Goal: Task Accomplishment & Management: Manage account settings

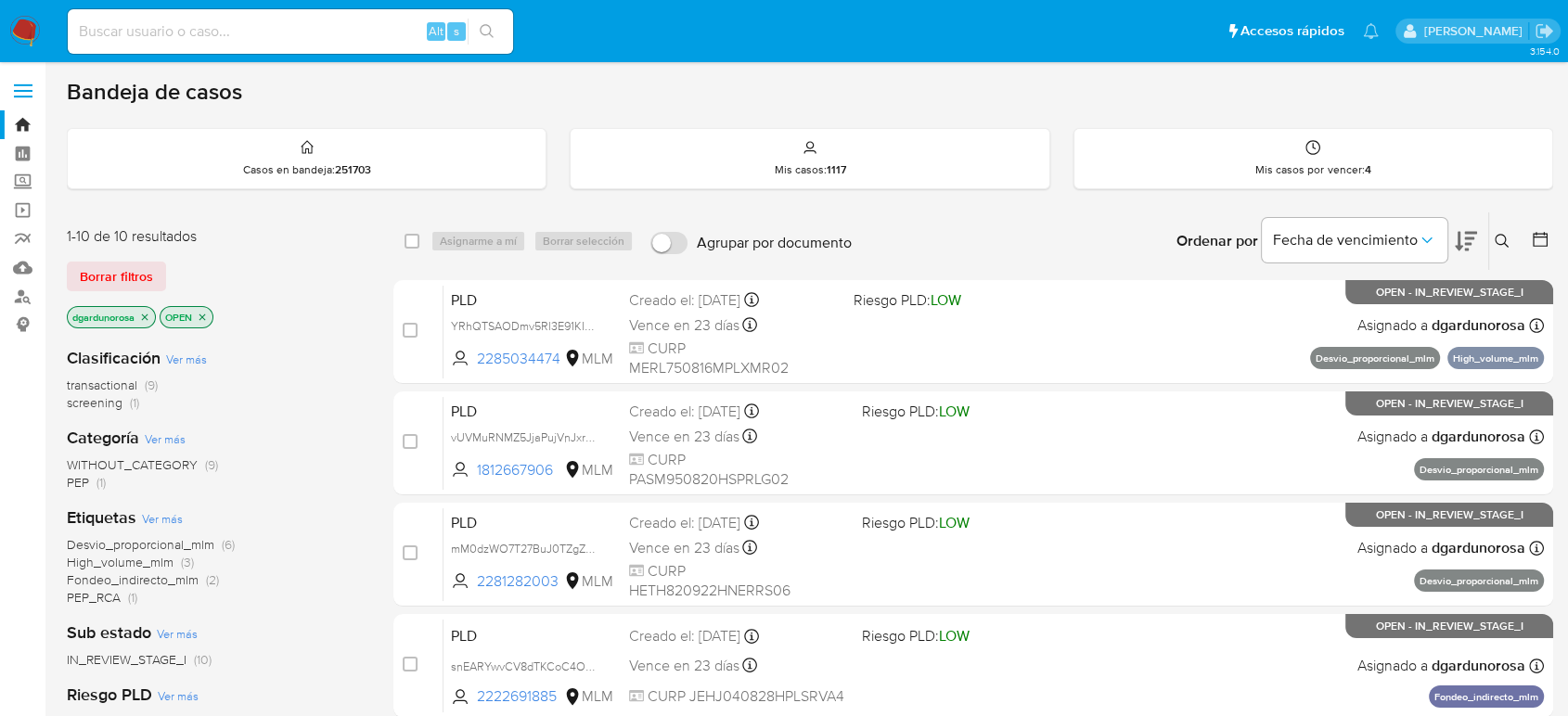
click at [1498, 242] on icon at bounding box center [1502, 241] width 14 height 14
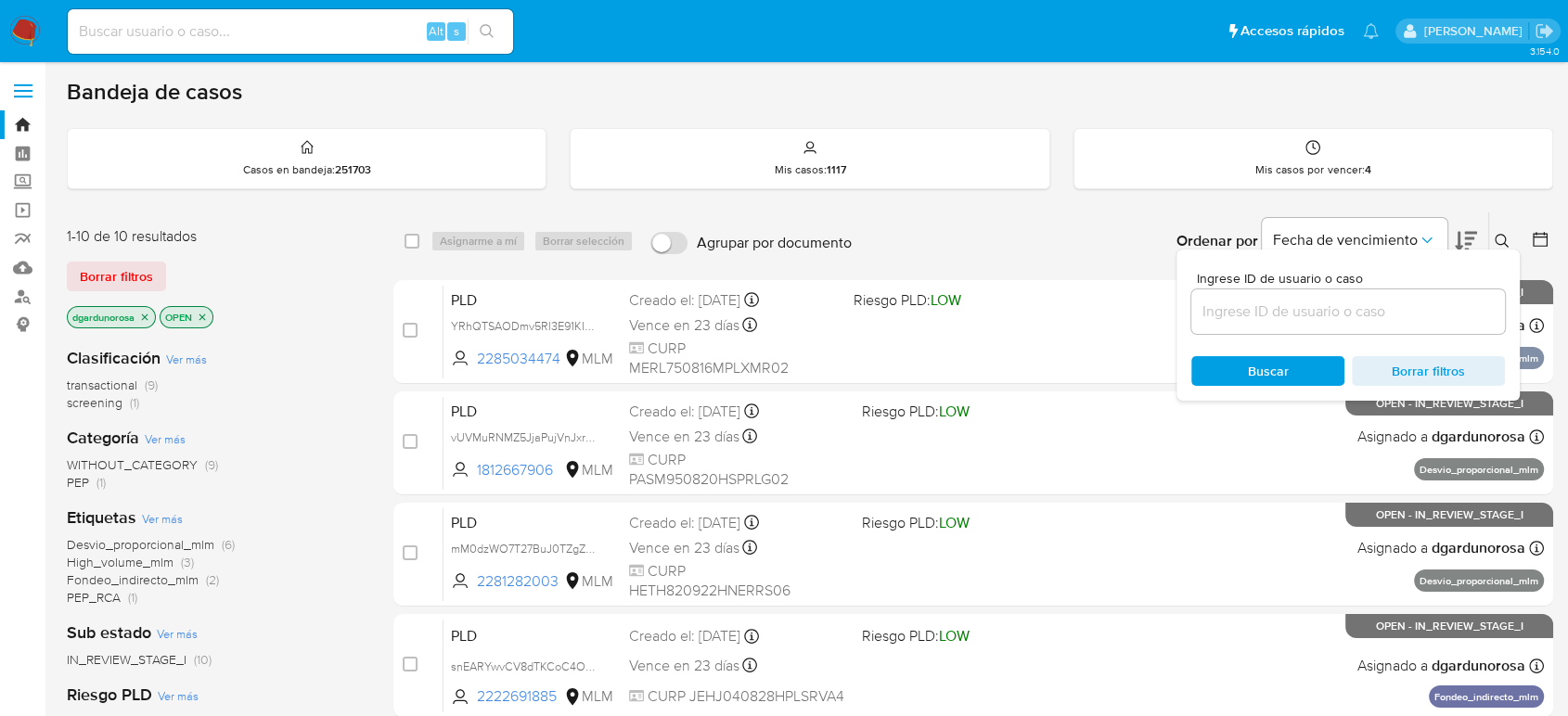
click at [1337, 303] on input at bounding box center [1347, 311] width 313 height 24
type input "1833978239"
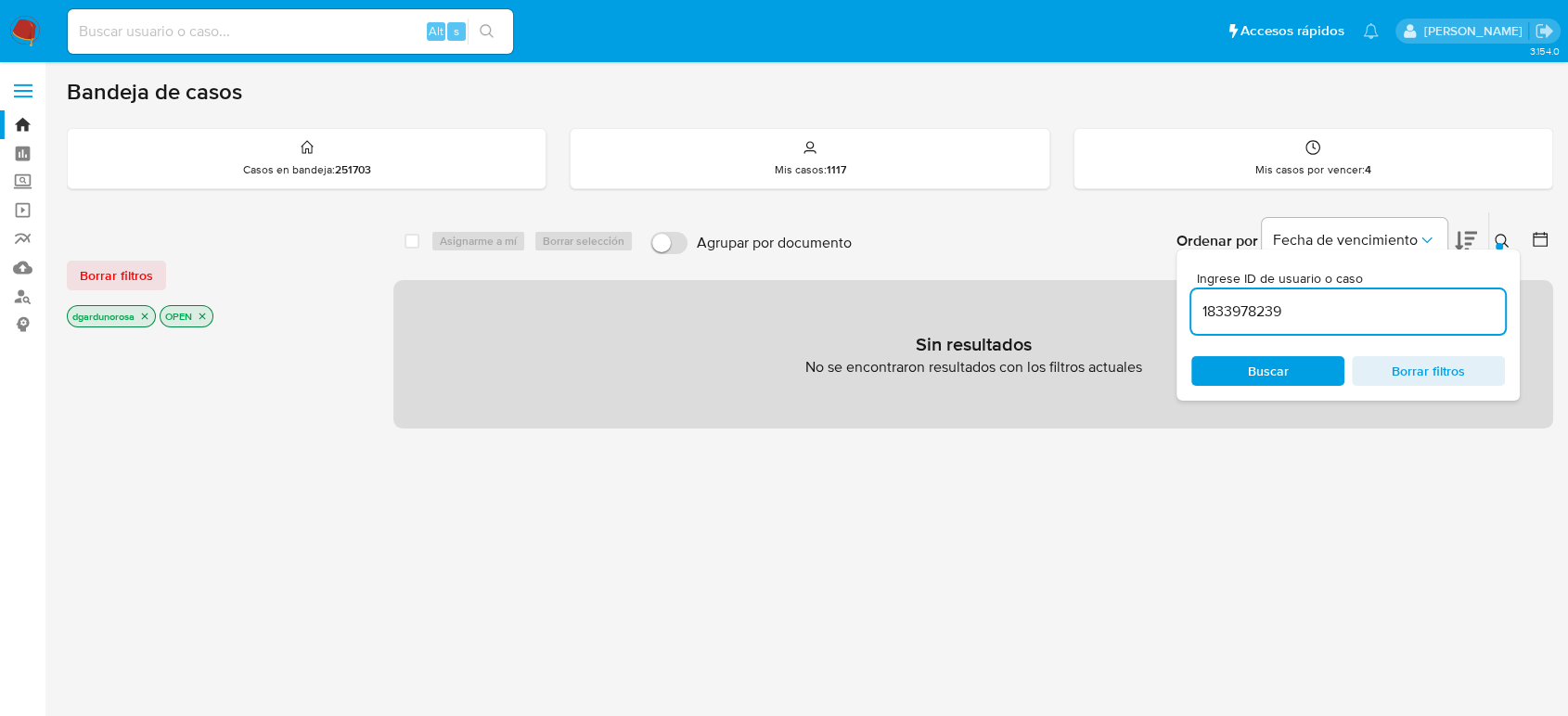
click at [1507, 244] on icon at bounding box center [1502, 241] width 14 height 14
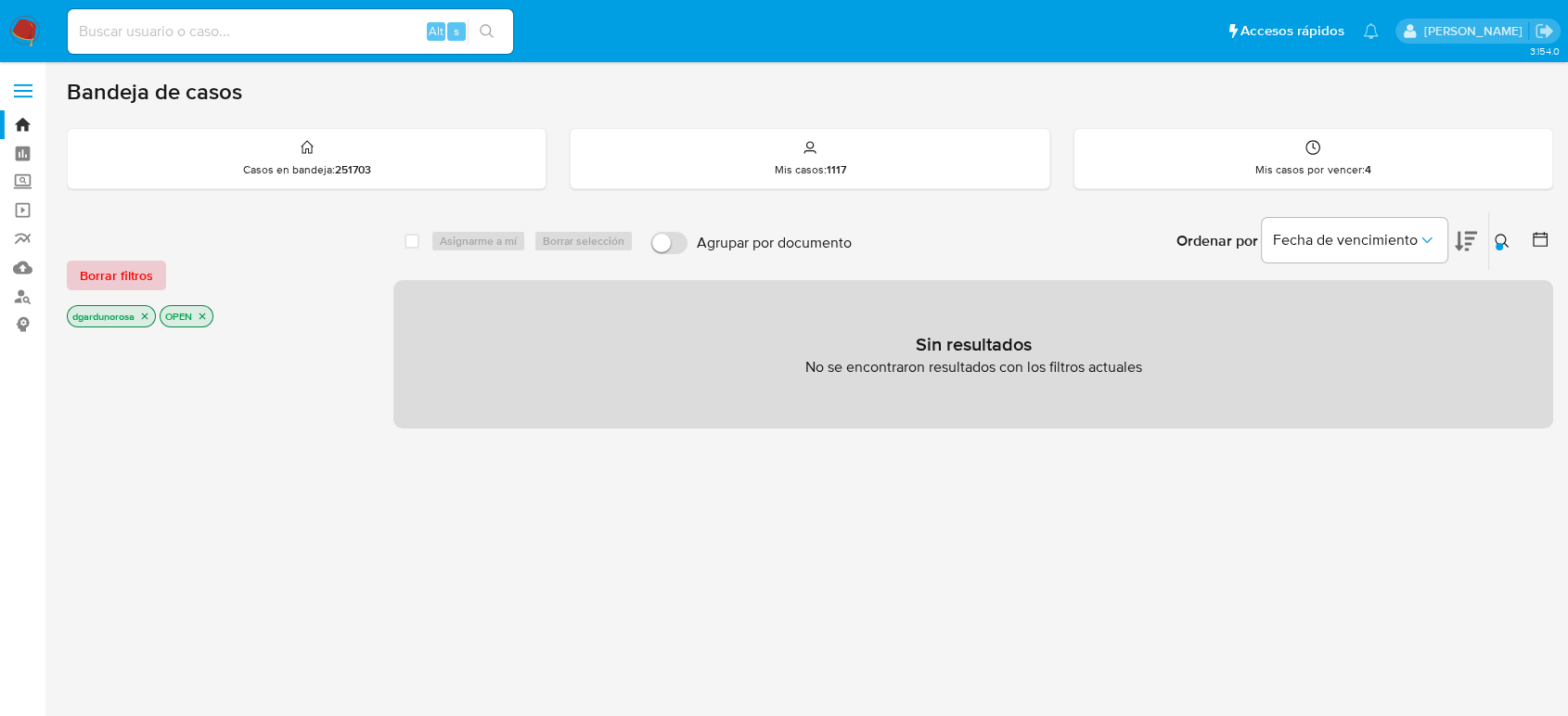
click at [120, 280] on span "Borrar filtros" at bounding box center [117, 275] width 73 height 26
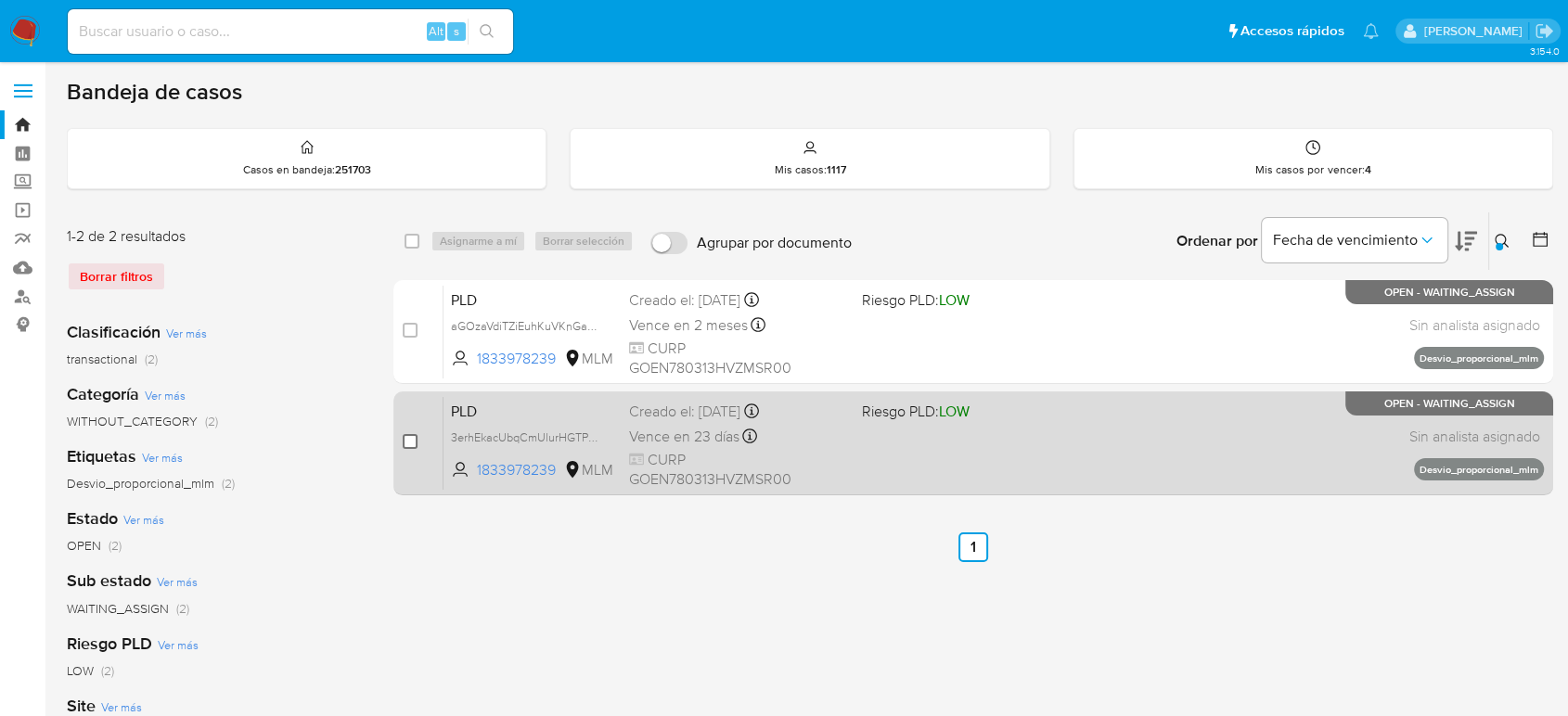
click at [410, 438] on input "checkbox" at bounding box center [410, 440] width 14 height 14
checkbox input "true"
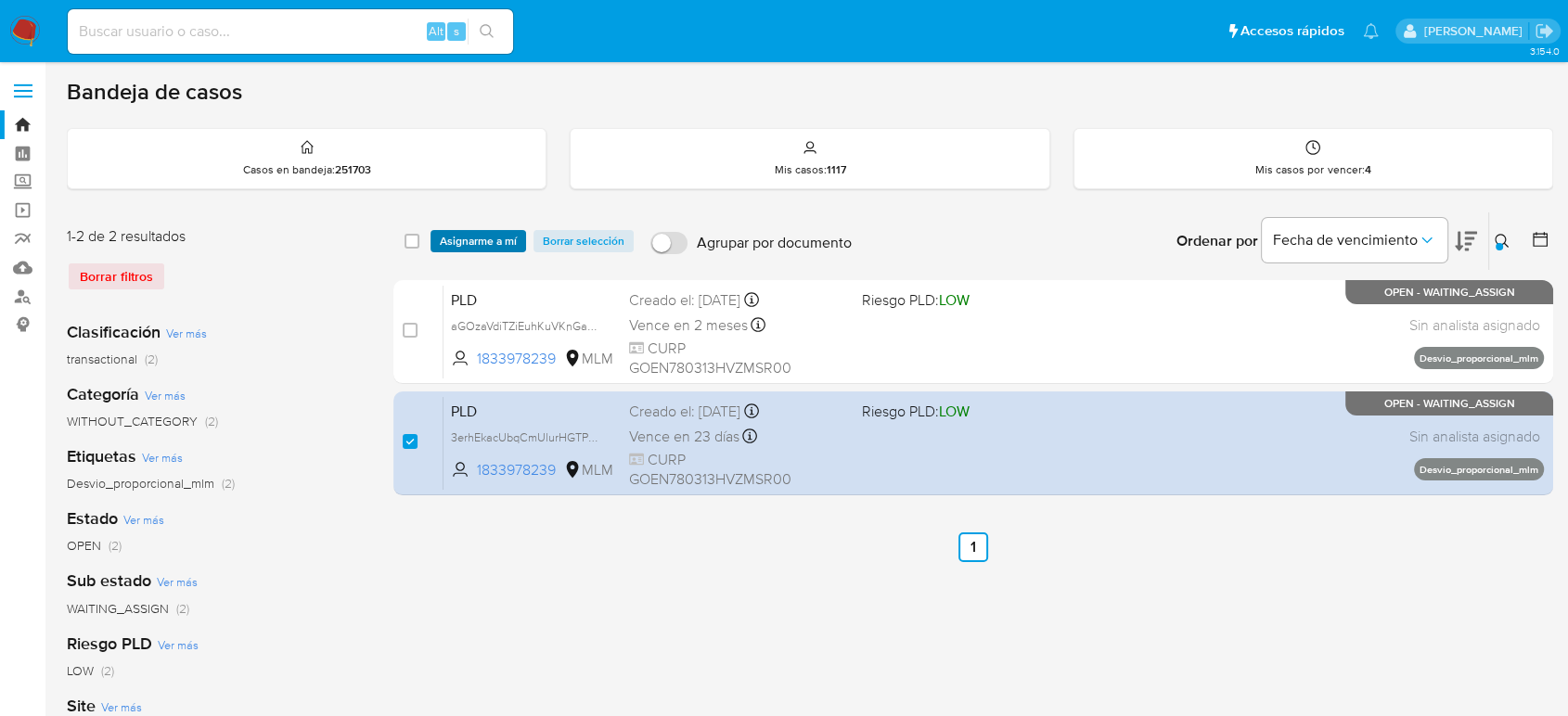
click at [500, 232] on span "Asignarme a mí" at bounding box center [478, 241] width 77 height 18
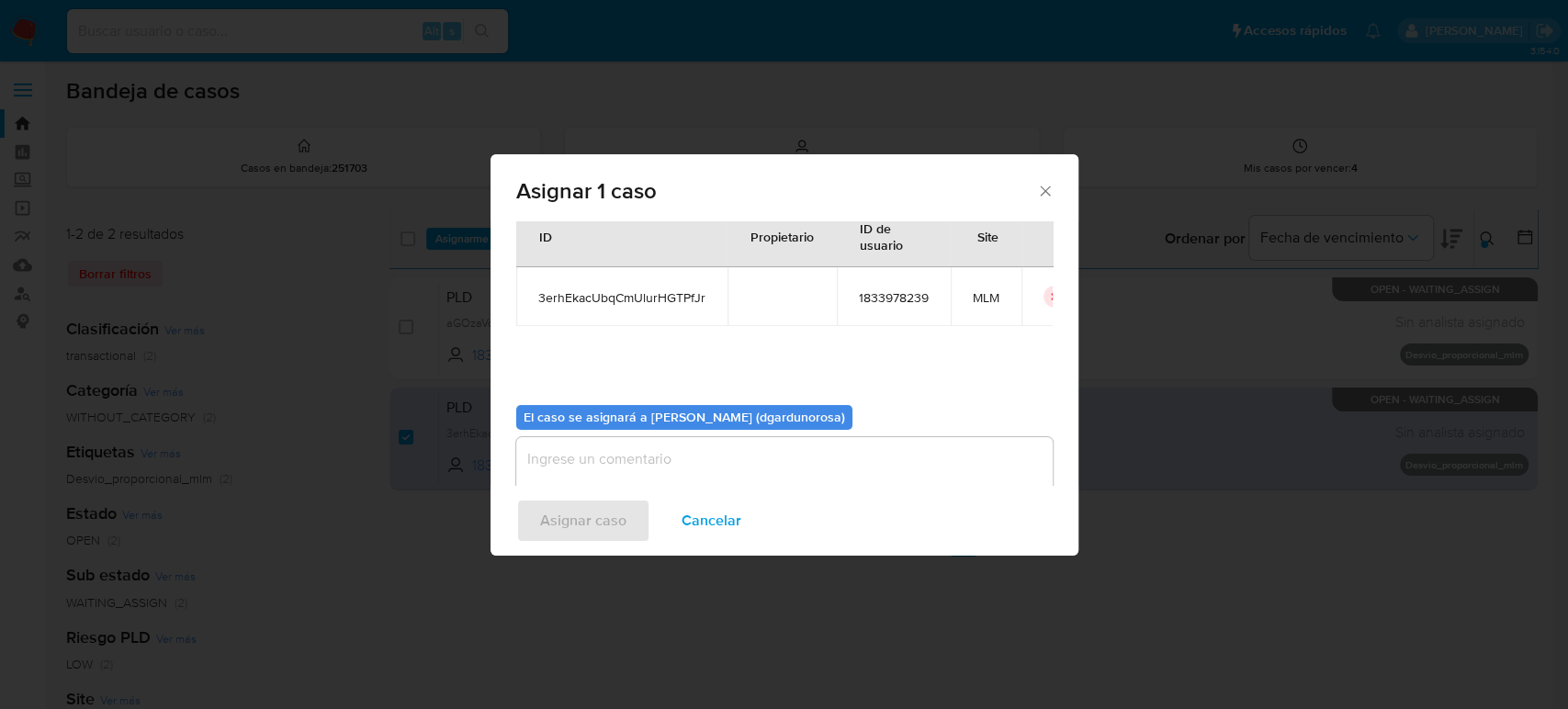
scroll to position [94, 0]
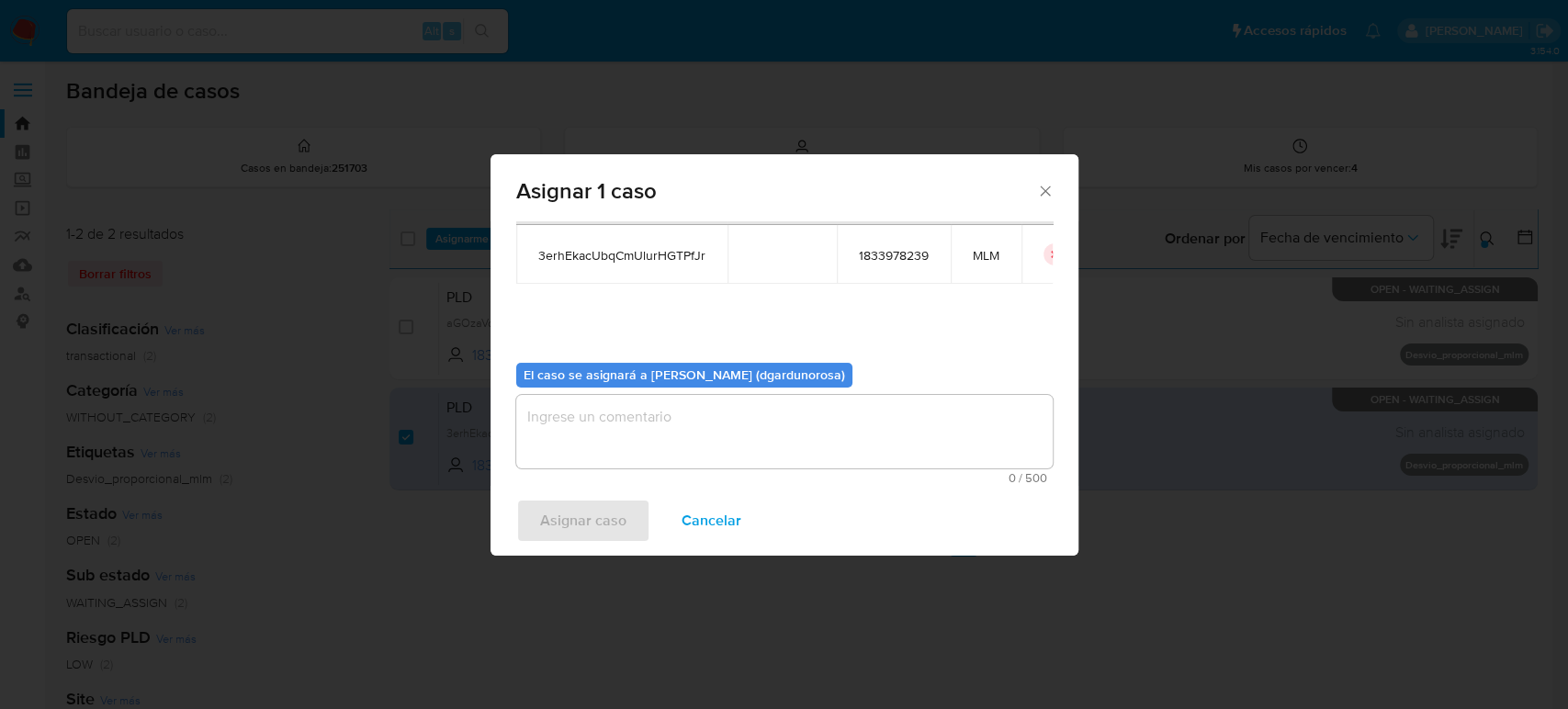
click at [681, 424] on textarea "assign-modal" at bounding box center [784, 431] width 536 height 73
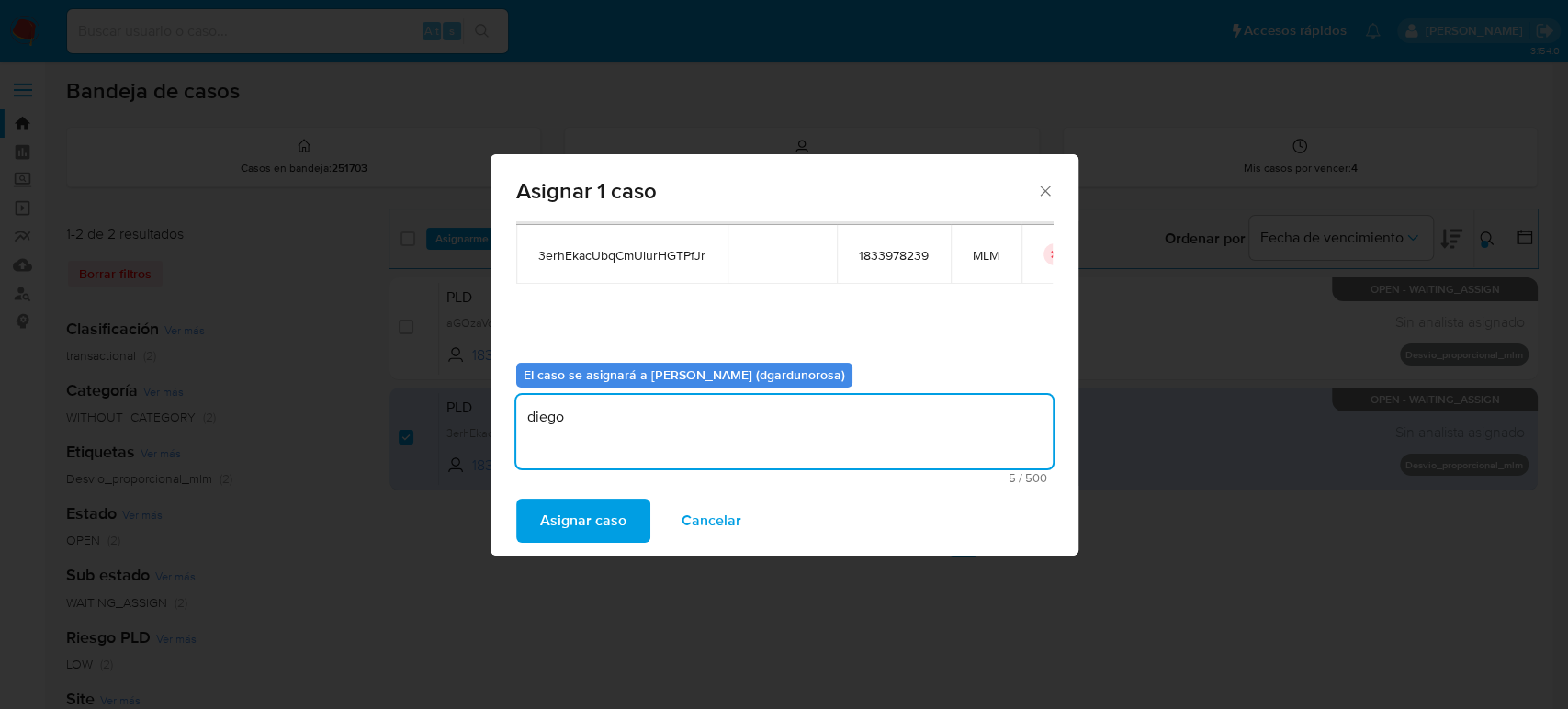
type textarea "diego"
click at [586, 262] on span "3erhEkacUbqCmUlurHGTPfJr" at bounding box center [621, 255] width 167 height 16
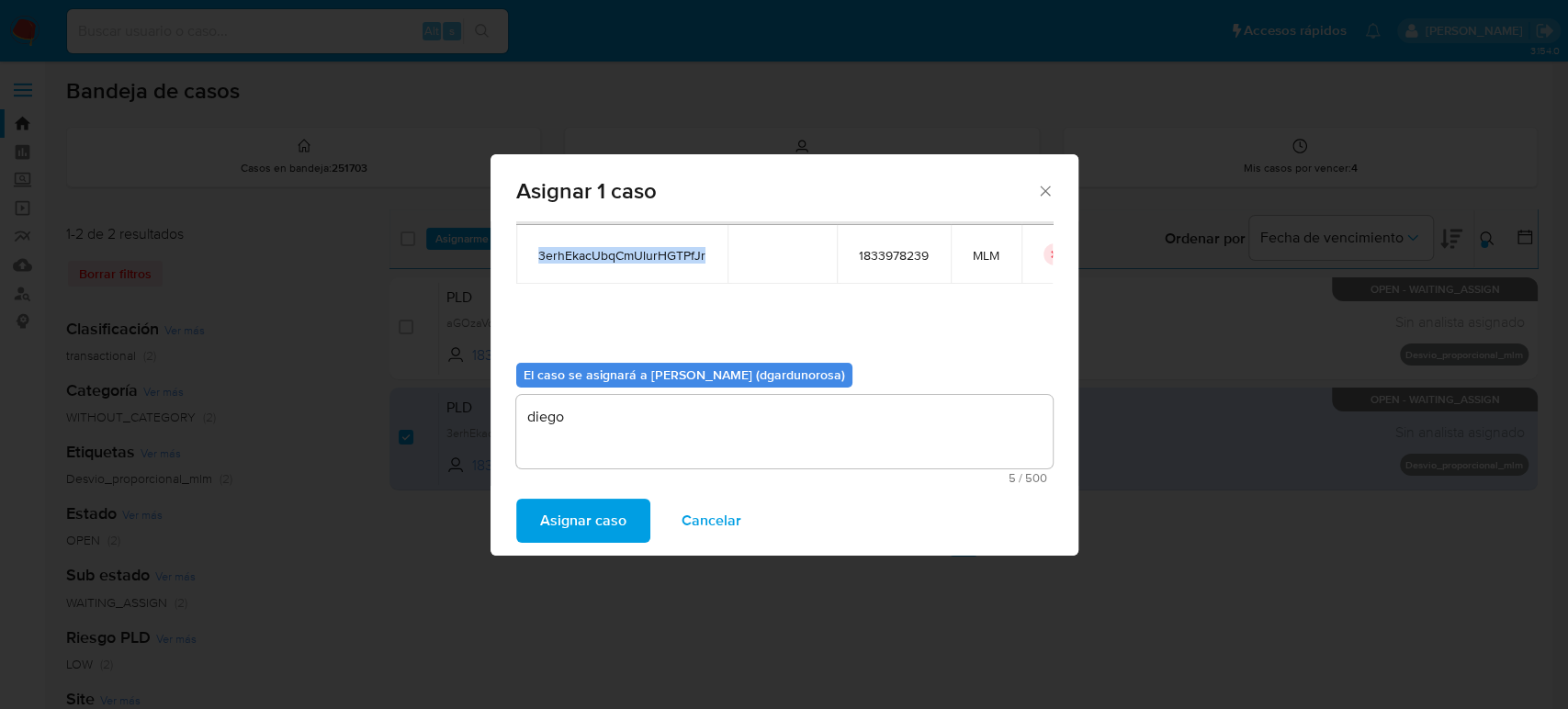
click at [586, 262] on span "3erhEkacUbqCmUlurHGTPfJr" at bounding box center [621, 255] width 167 height 16
copy span "3erhEkacUbqCmUlurHGTPfJr"
click at [609, 508] on span "Asignar caso" at bounding box center [583, 521] width 86 height 40
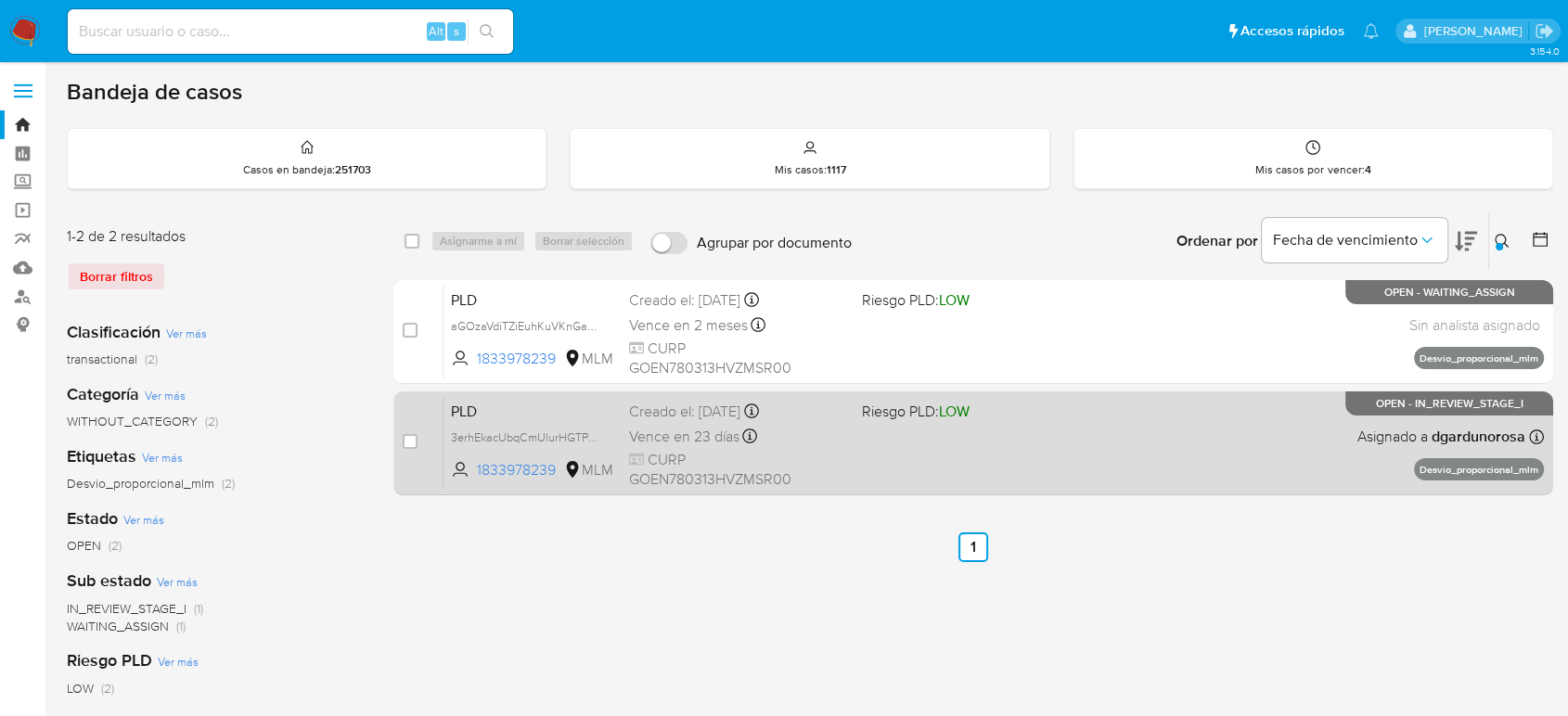
click at [1143, 458] on div "PLD 3erhEkacUbqCmUlurHGTPfJr 1833978239 MLM Riesgo PLD: LOW Creado el: 12/07/20…" at bounding box center [994, 442] width 1101 height 93
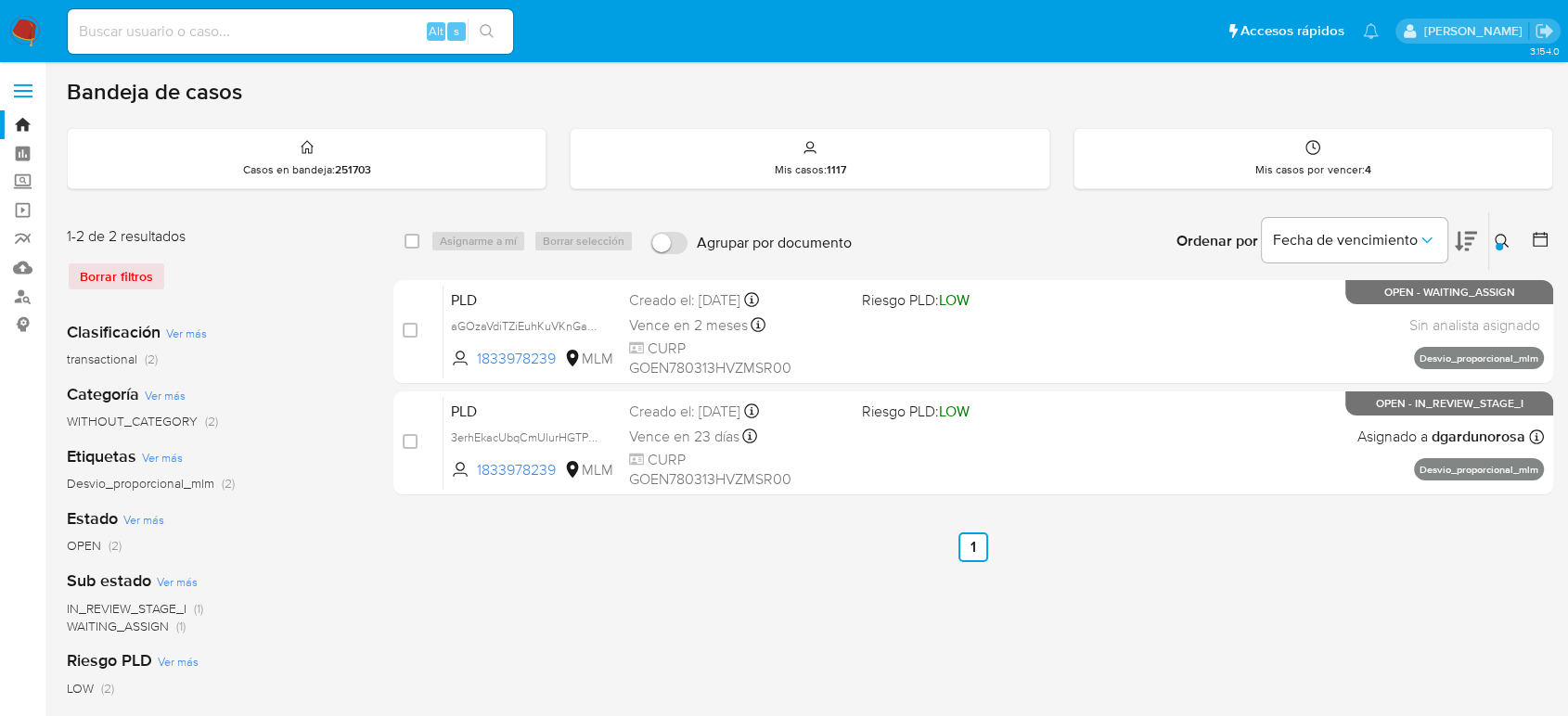
click at [1502, 243] on icon at bounding box center [1502, 241] width 14 height 14
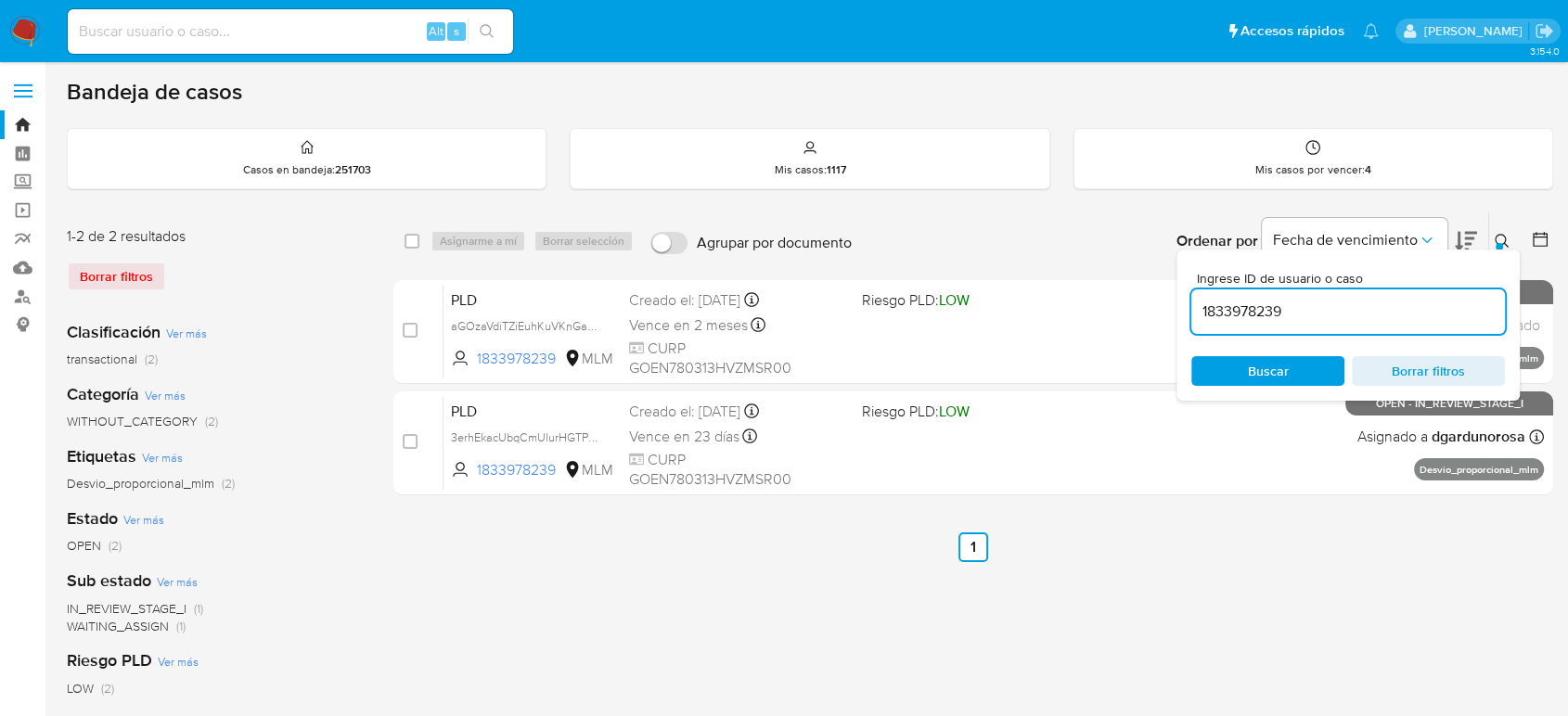
click at [1259, 309] on input "1833978239" at bounding box center [1347, 311] width 313 height 24
type input "2220242202"
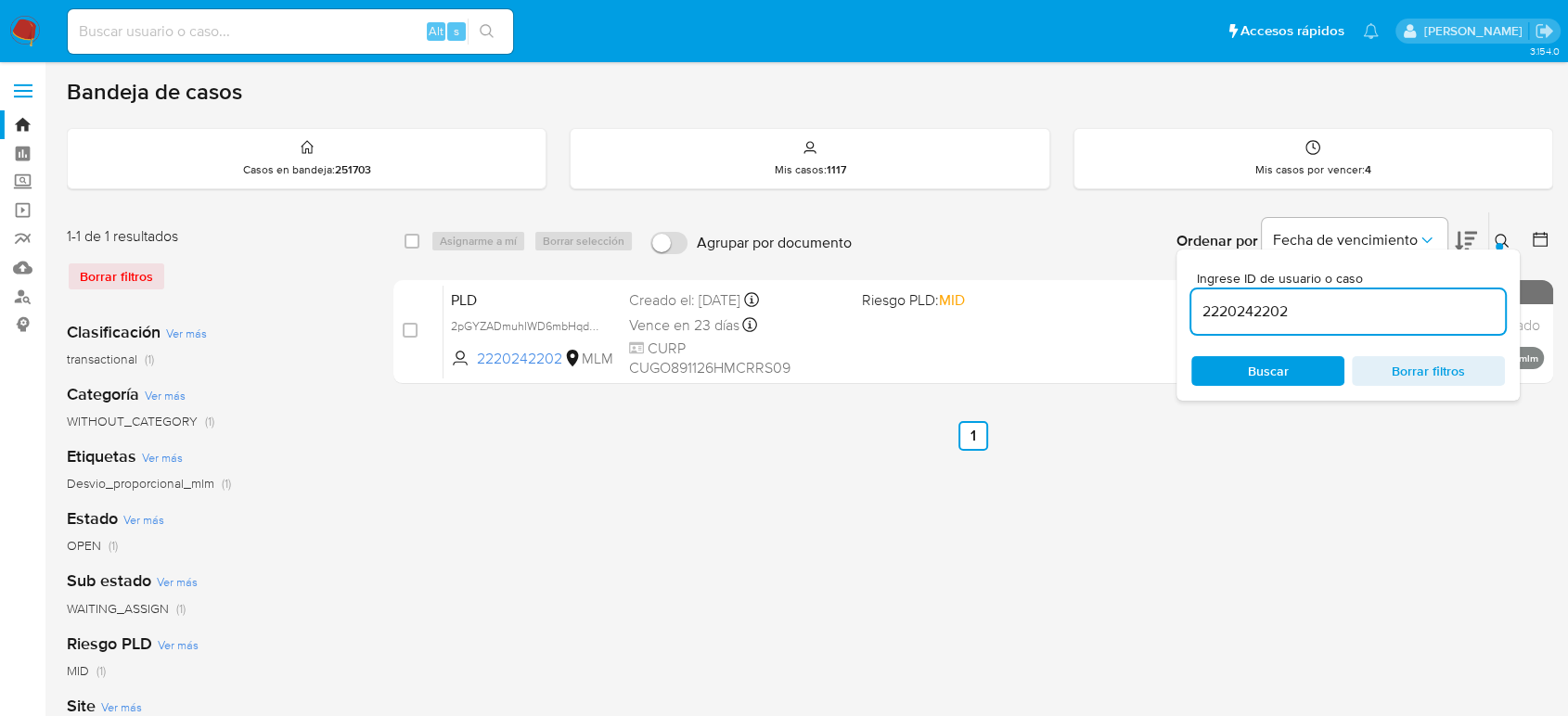
click at [1506, 246] on icon at bounding box center [1502, 241] width 14 height 14
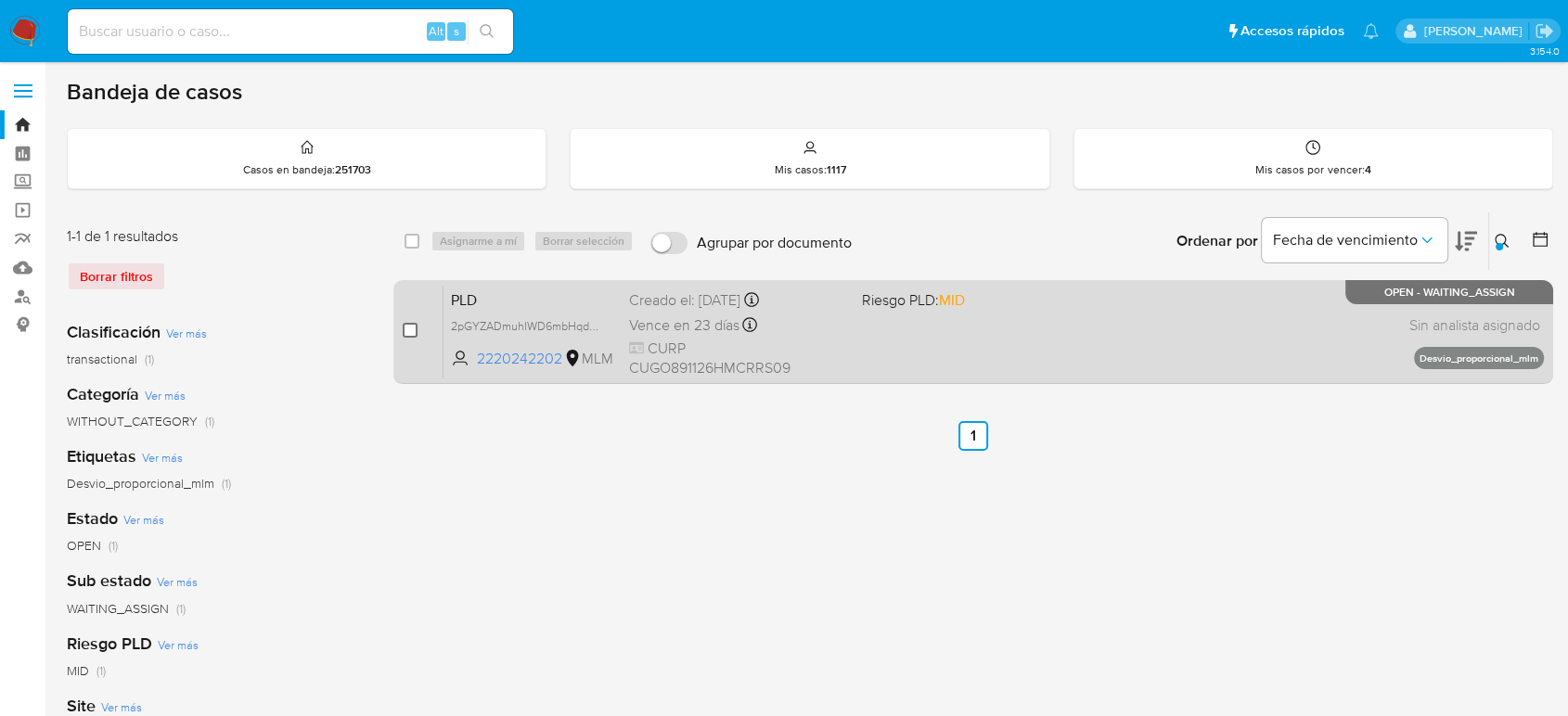
click at [409, 325] on input "checkbox" at bounding box center [410, 330] width 14 height 14
checkbox input "true"
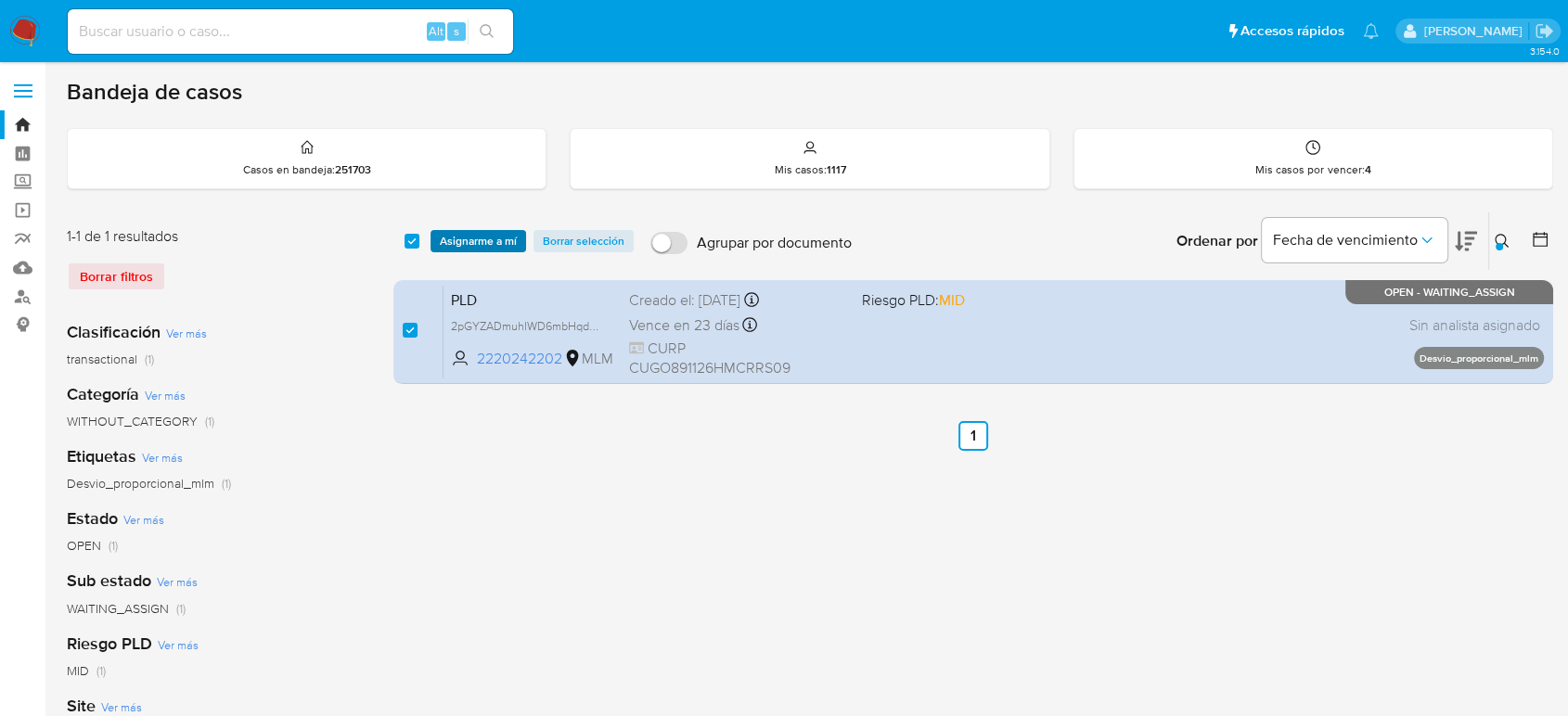
click at [486, 245] on span "Asignarme a mí" at bounding box center [478, 241] width 77 height 18
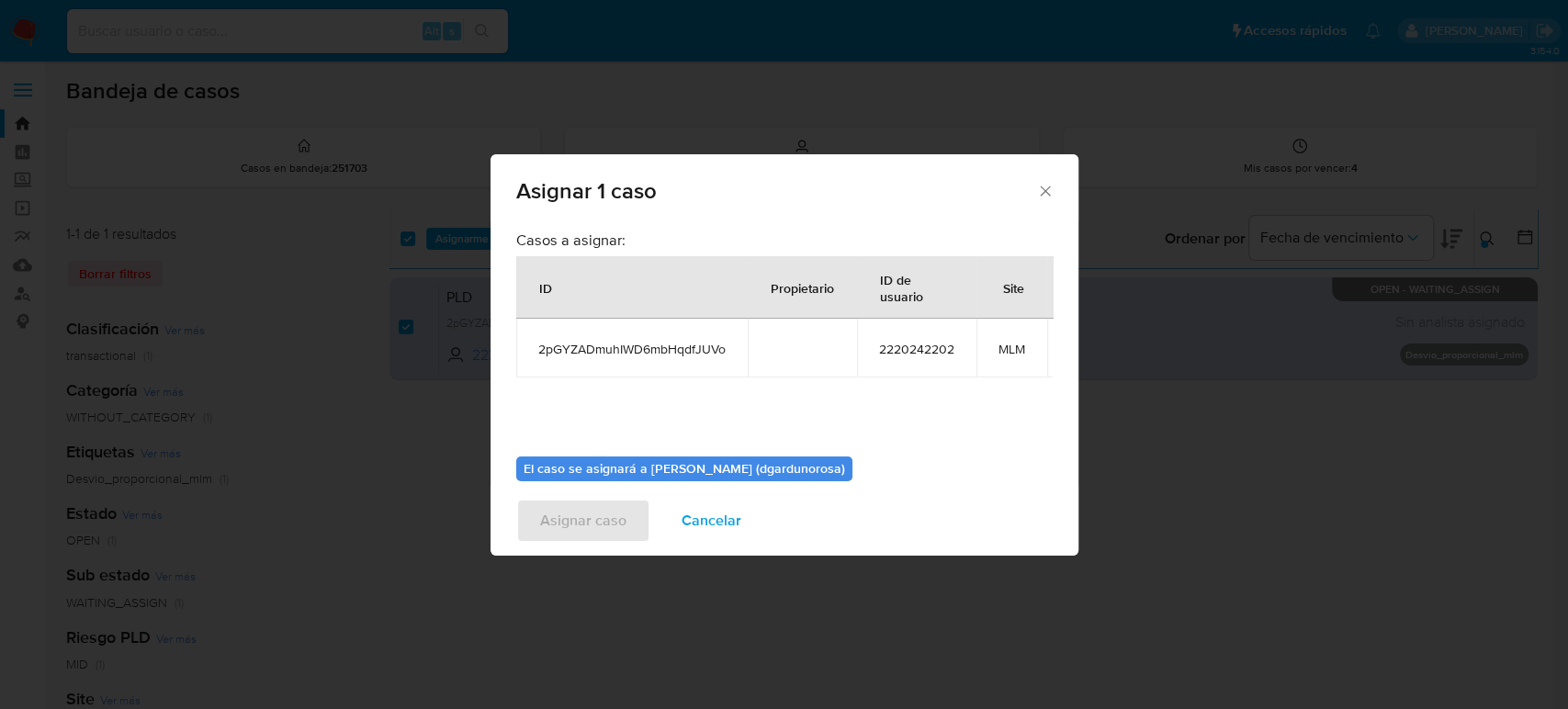
click at [680, 347] on span "2pGYZADmuhIWD6mbHqdfJUVo" at bounding box center [632, 348] width 187 height 16
copy span "2pGYZADmuhIWD6mbHqdfJUVo"
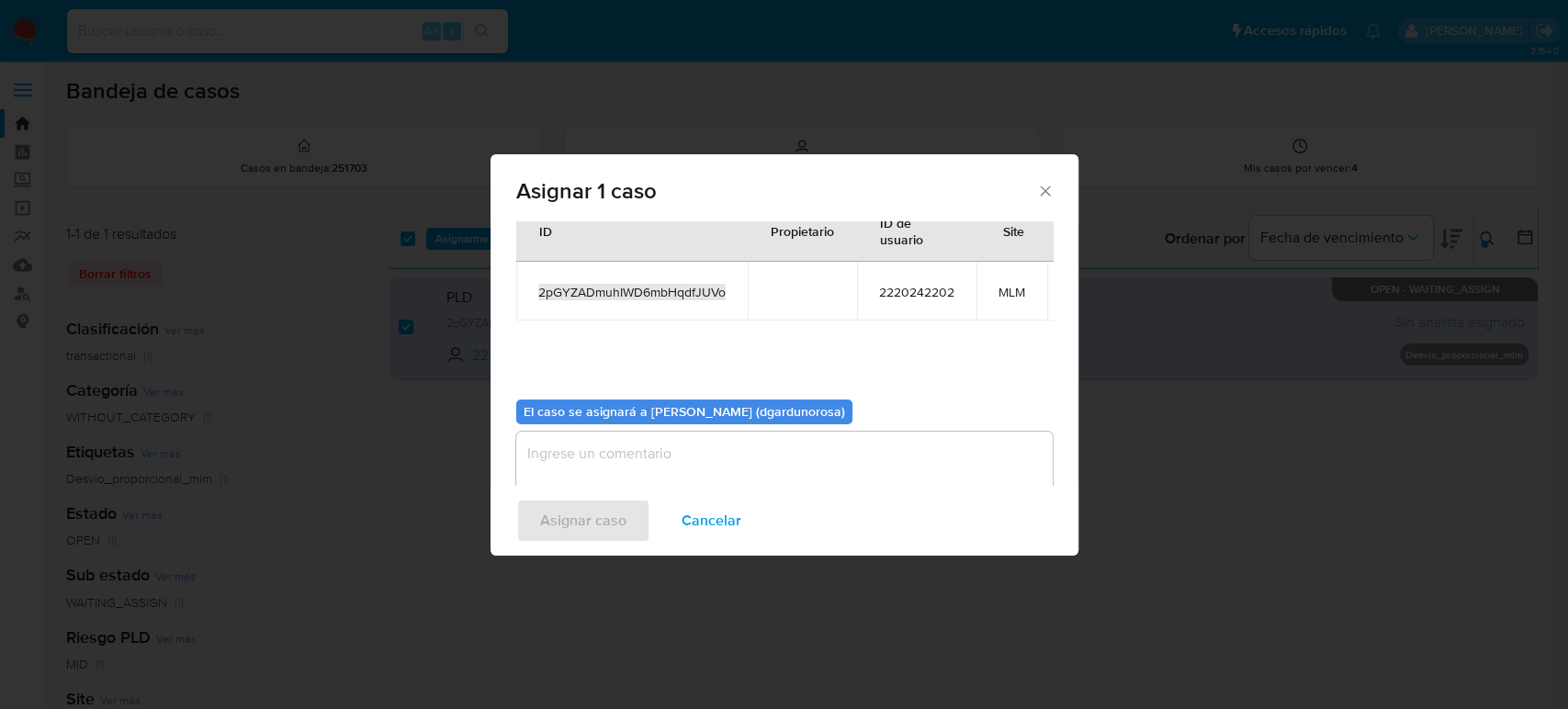
scroll to position [110, 0]
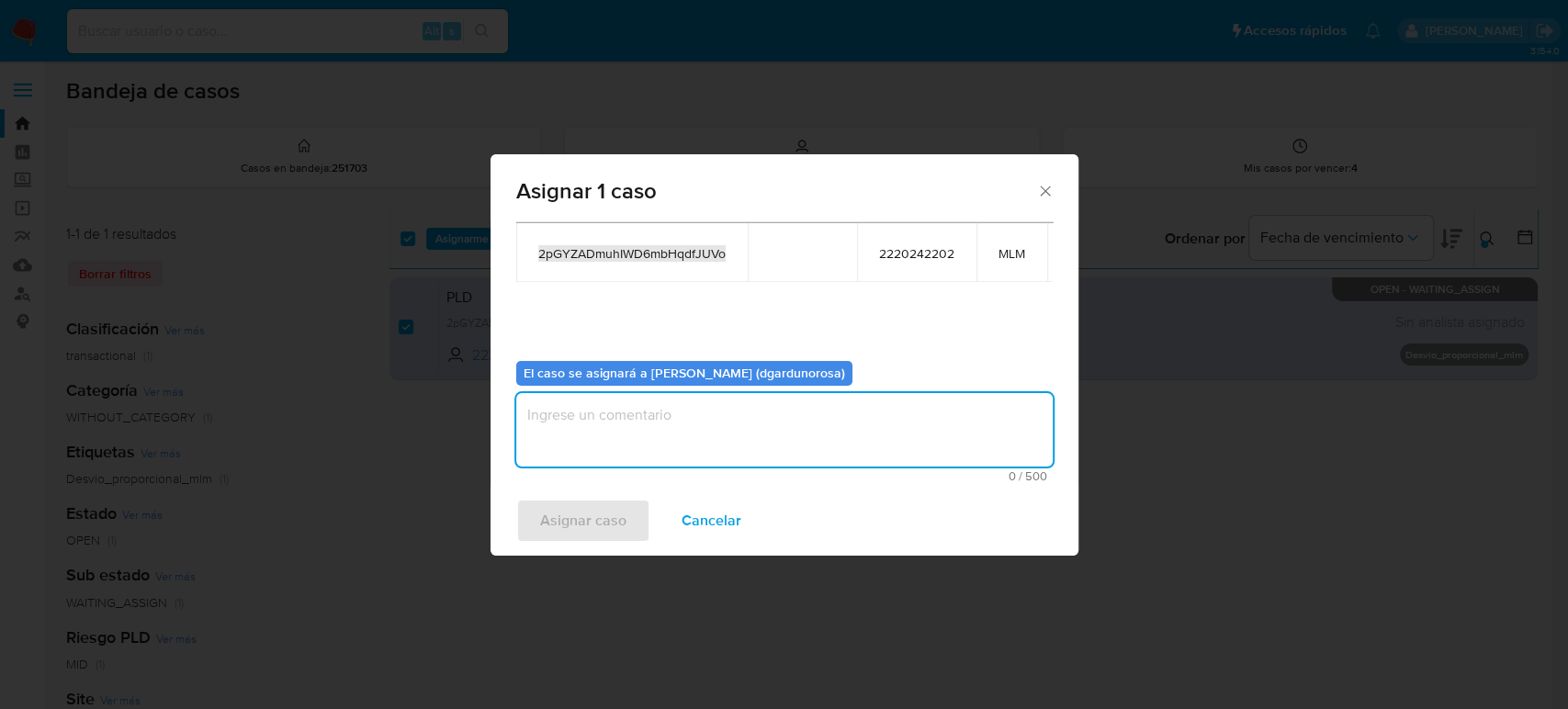
click at [800, 405] on textarea "assign-modal" at bounding box center [784, 429] width 536 height 73
type textarea "diego"
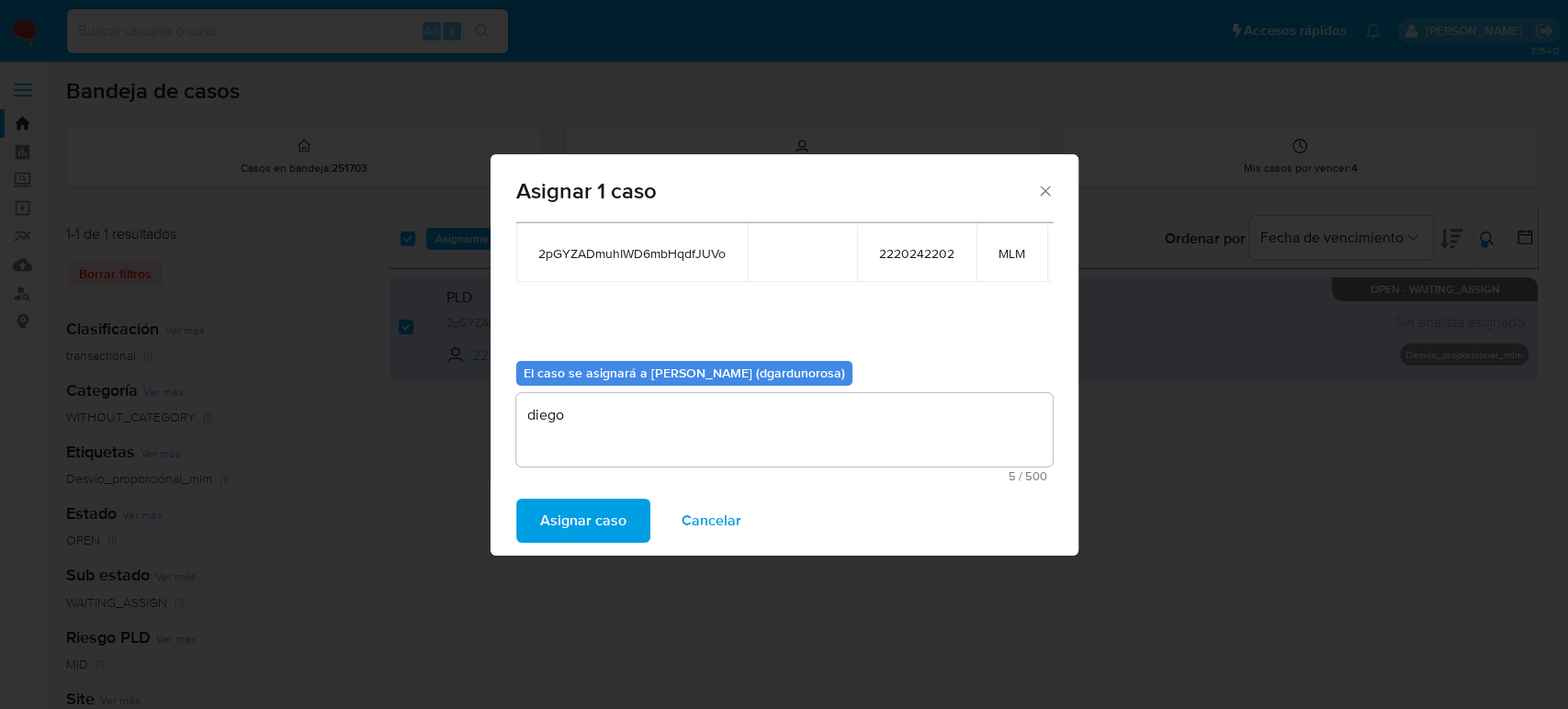
click at [620, 518] on span "Asignar caso" at bounding box center [583, 521] width 86 height 40
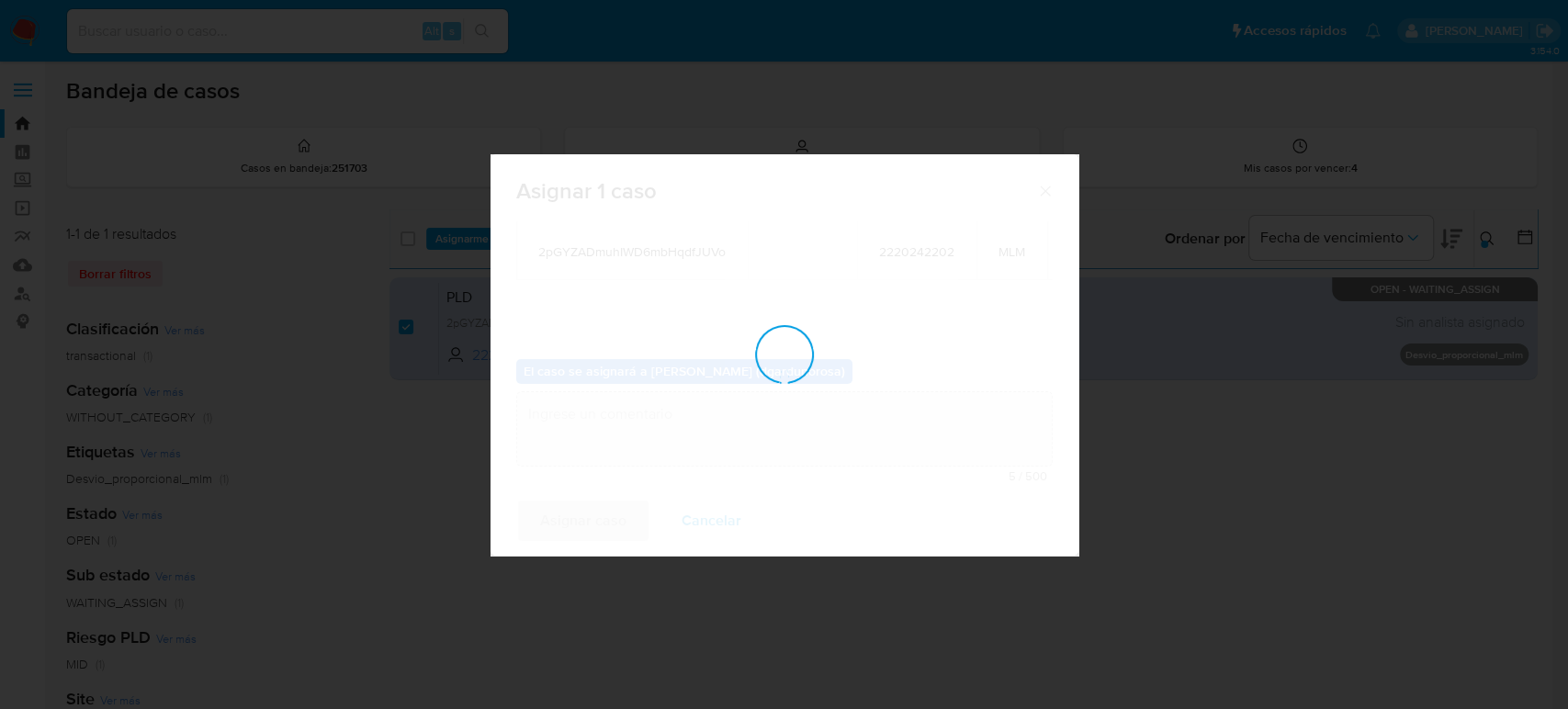
checkbox input "false"
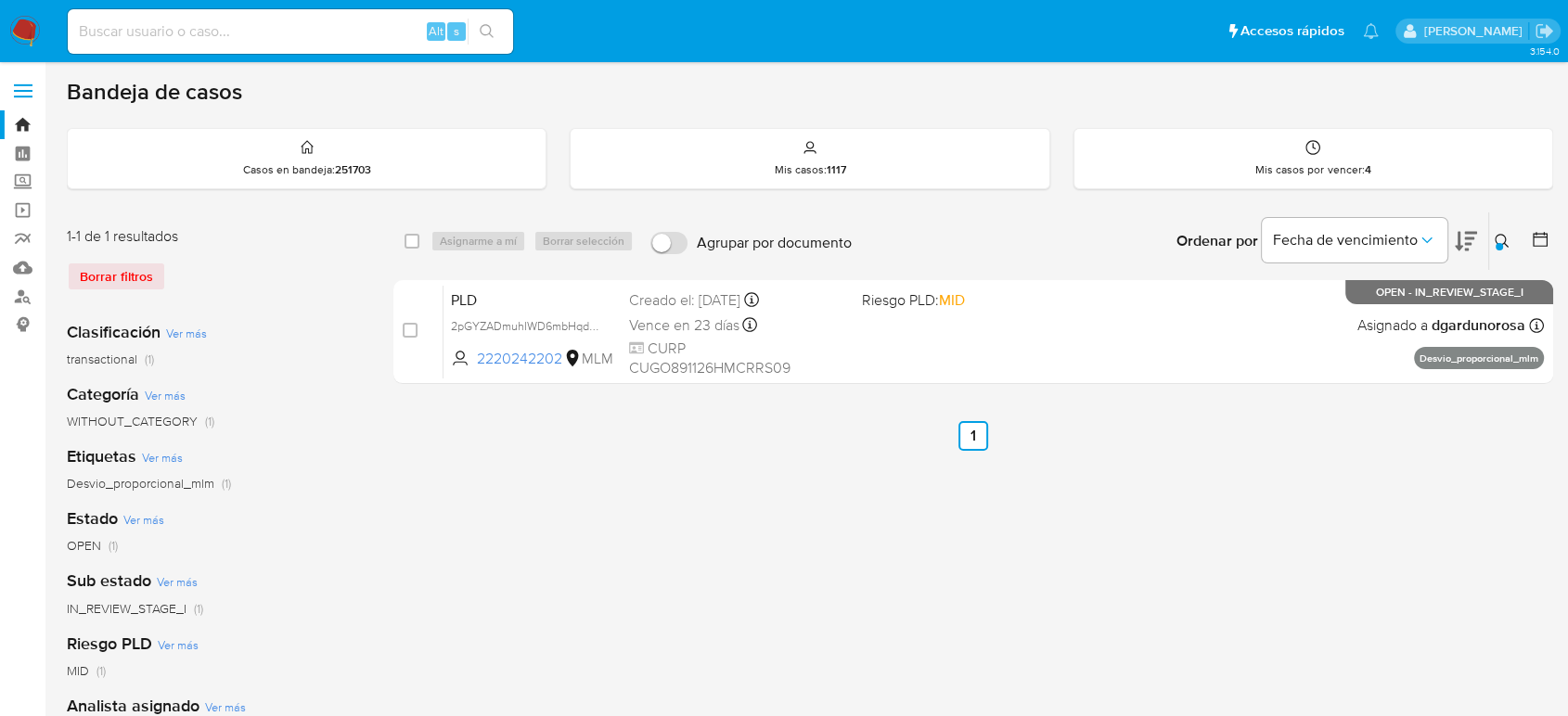
click at [1498, 240] on icon at bounding box center [1502, 241] width 14 height 14
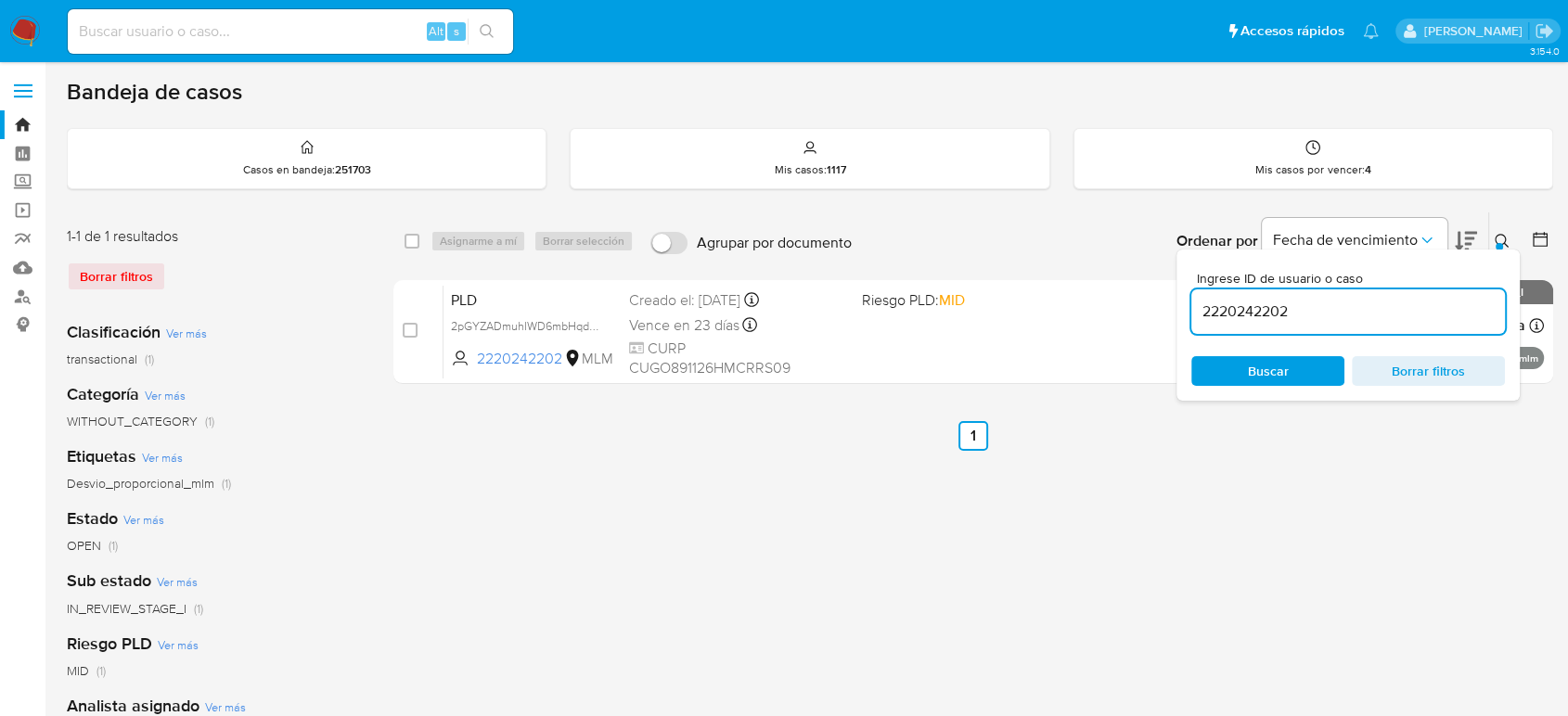
click at [1272, 317] on input "2220242202" at bounding box center [1347, 311] width 313 height 24
type input "434073848"
click at [1498, 235] on icon at bounding box center [1502, 241] width 14 height 14
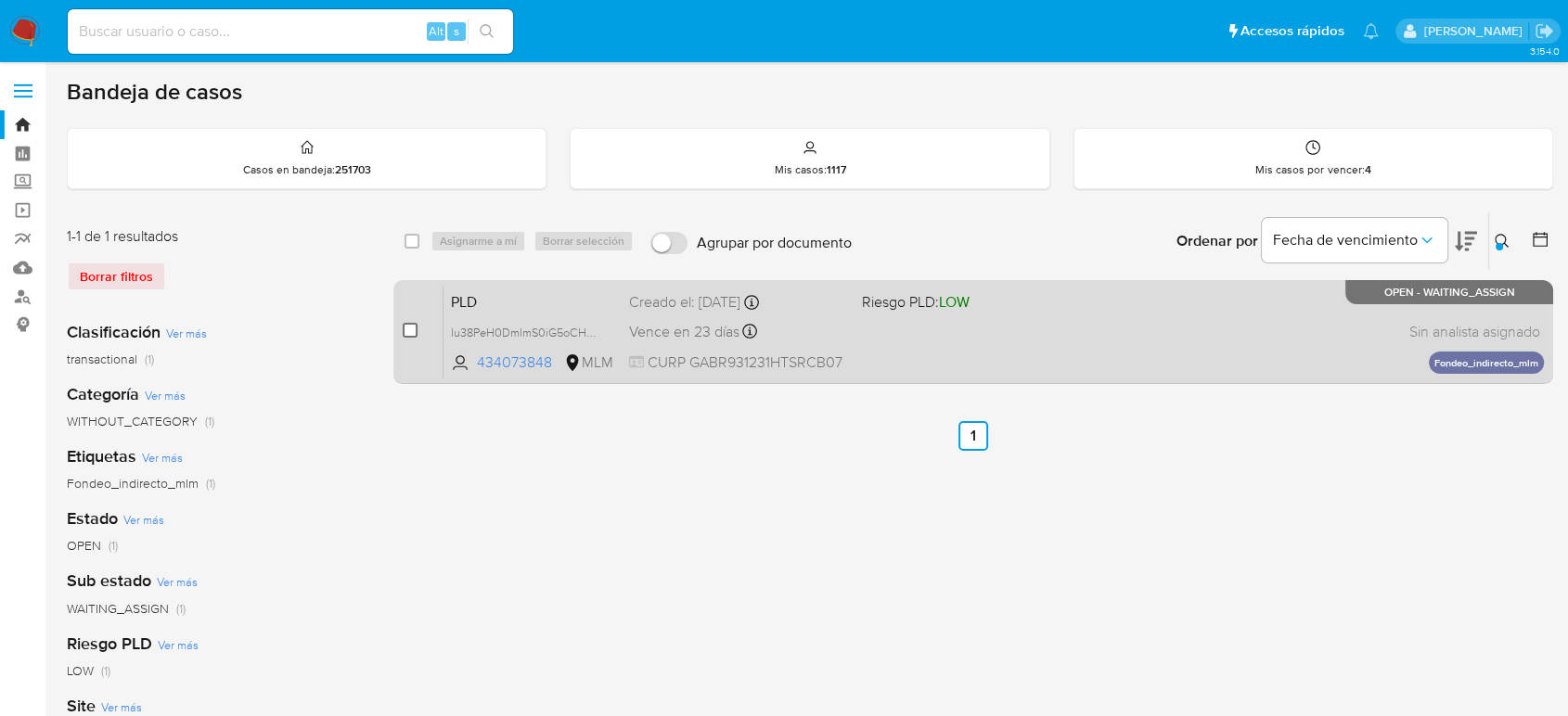
click at [415, 332] on input "checkbox" at bounding box center [410, 330] width 14 height 14
checkbox input "true"
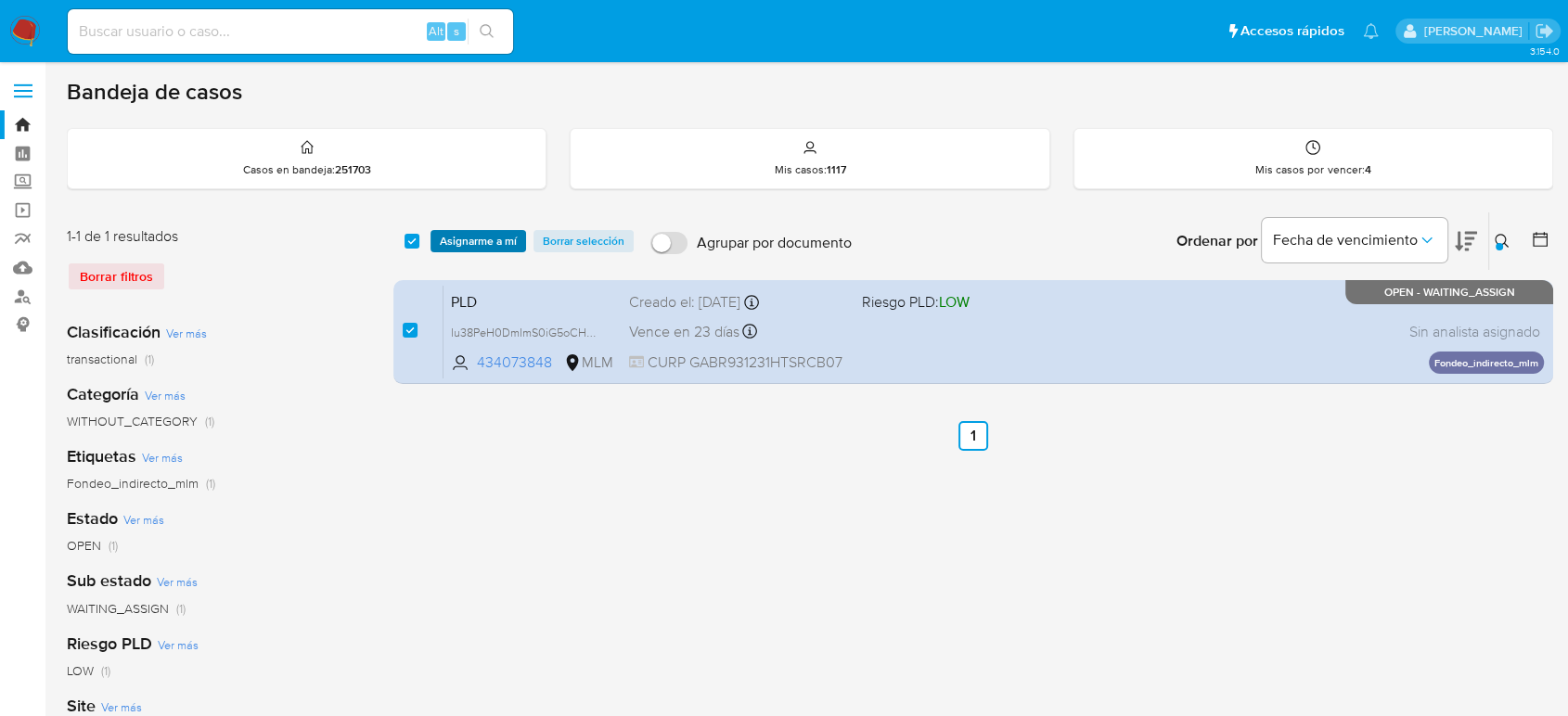
click at [475, 243] on span "Asignarme a mí" at bounding box center [478, 241] width 77 height 18
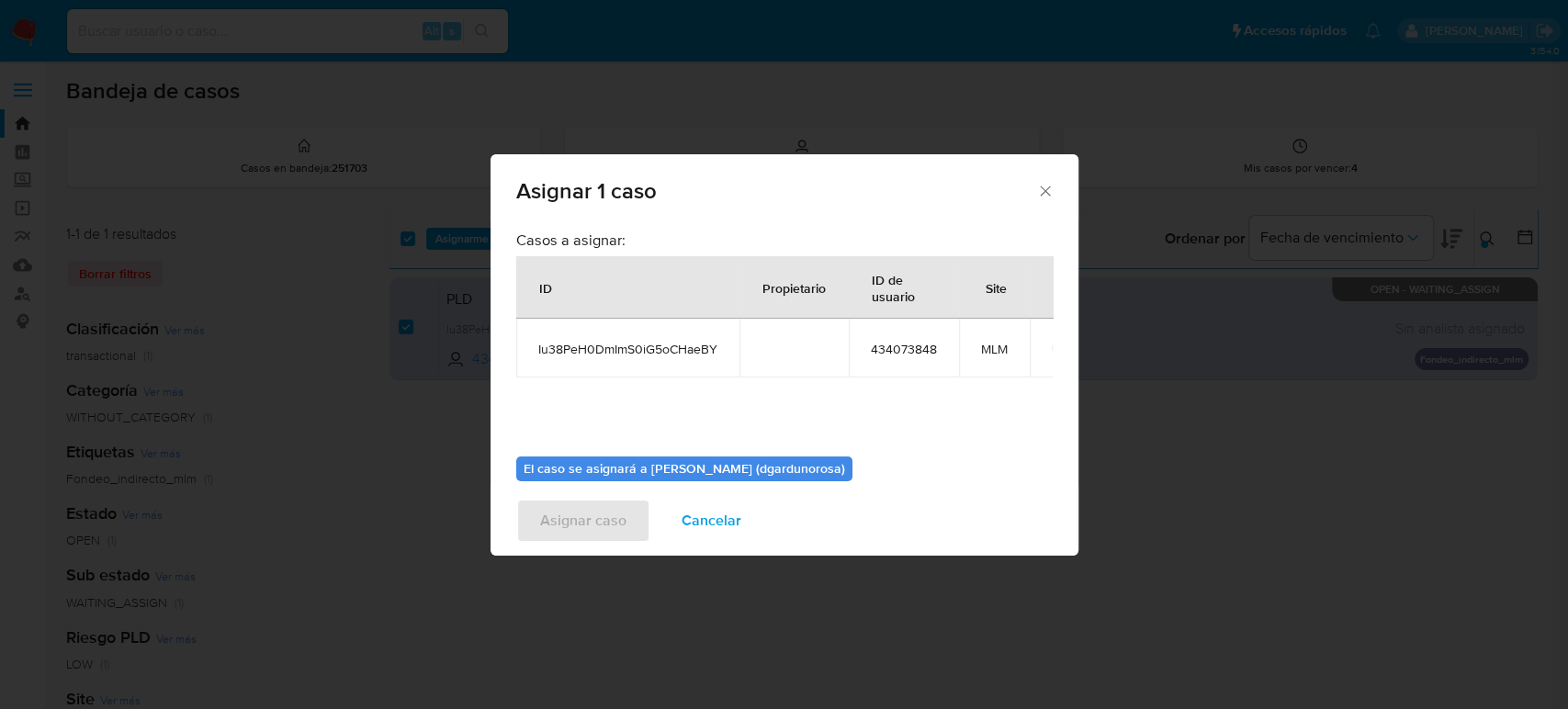
scroll to position [94, 0]
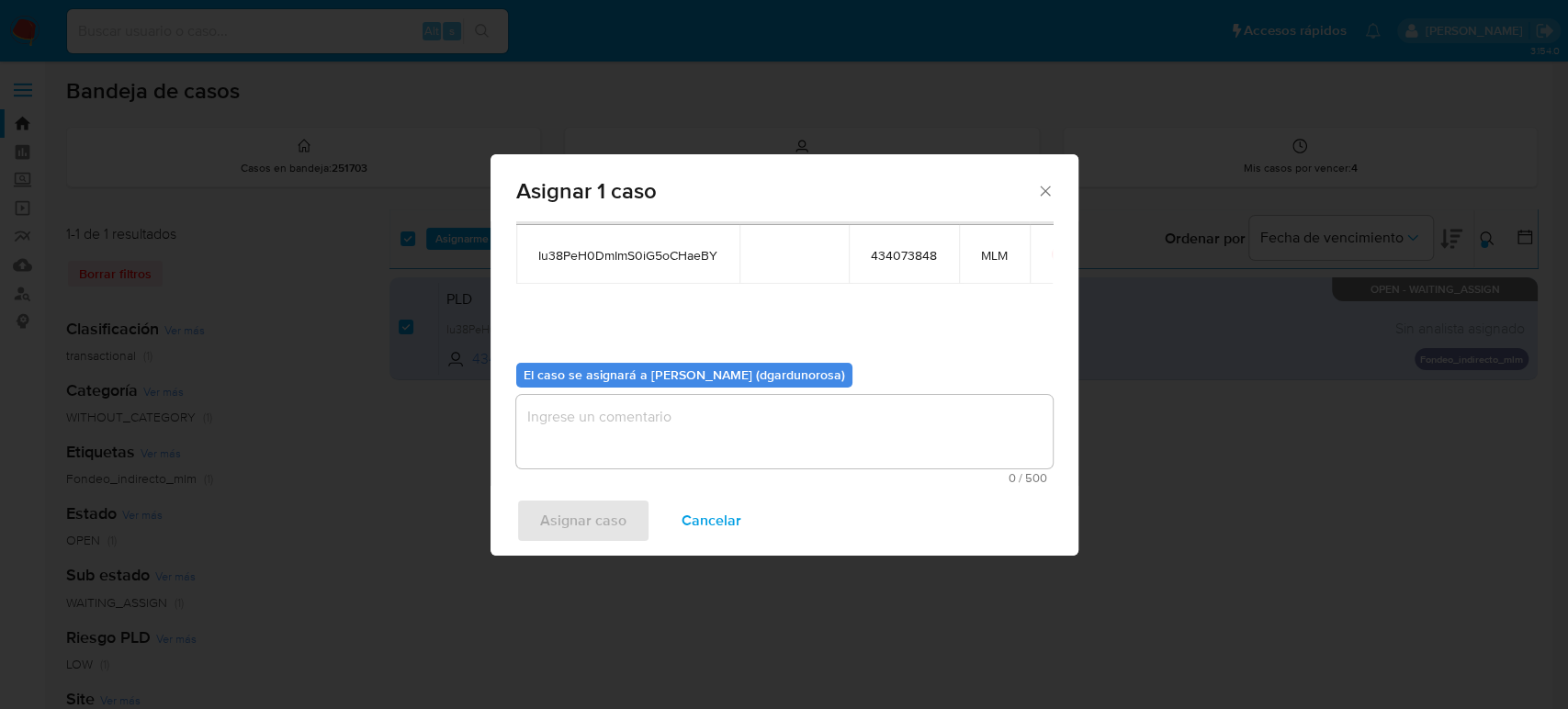
click at [752, 469] on div "0 / 500 500 caracteres restantes" at bounding box center [784, 439] width 536 height 89
click at [751, 450] on textarea "assign-modal" at bounding box center [784, 431] width 536 height 73
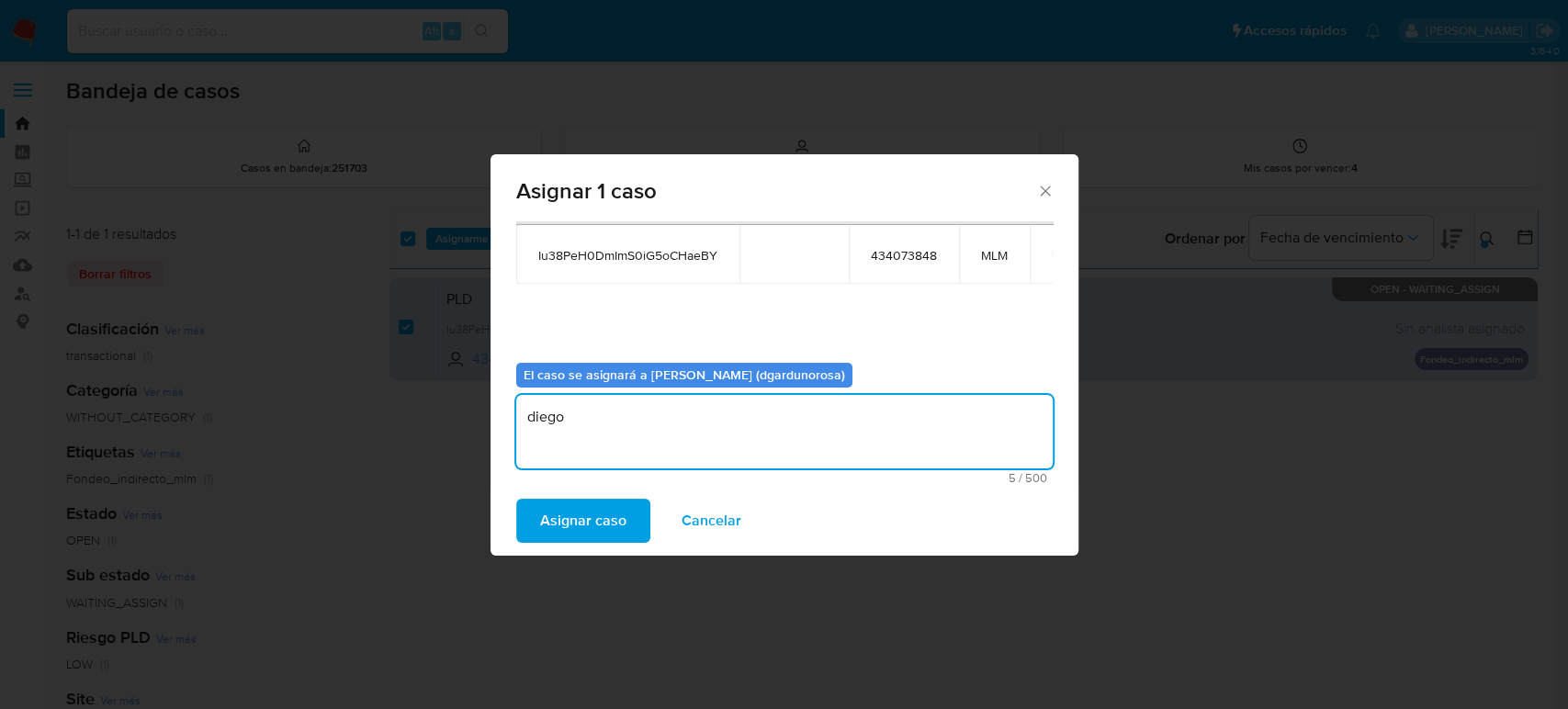
type textarea "diego"
click at [689, 256] on span "Iu38PeH0DmImS0iG5oCHaeBY" at bounding box center [628, 255] width 179 height 16
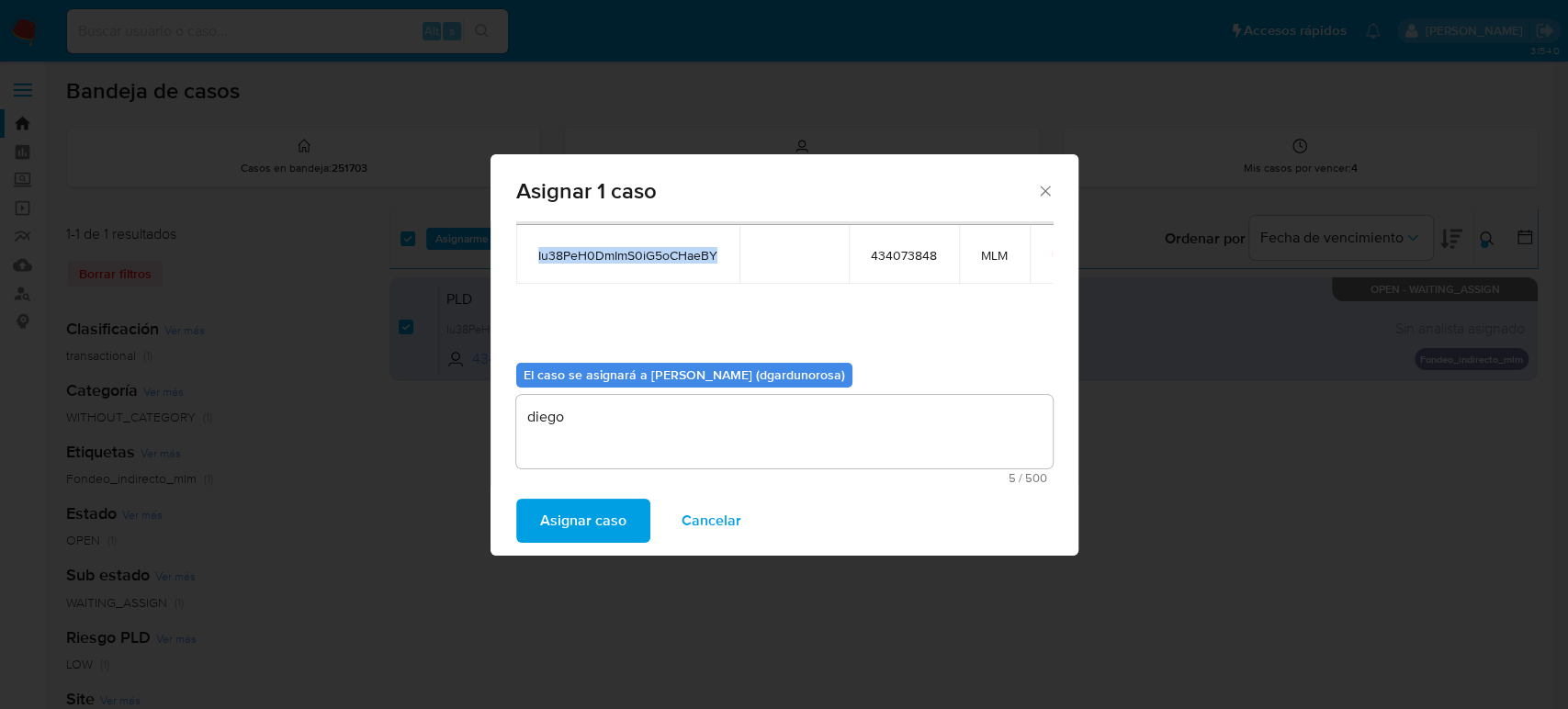
copy span "Iu38PeH0DmImS0iG5oCHaeBY"
click at [613, 515] on span "Asignar caso" at bounding box center [583, 521] width 86 height 40
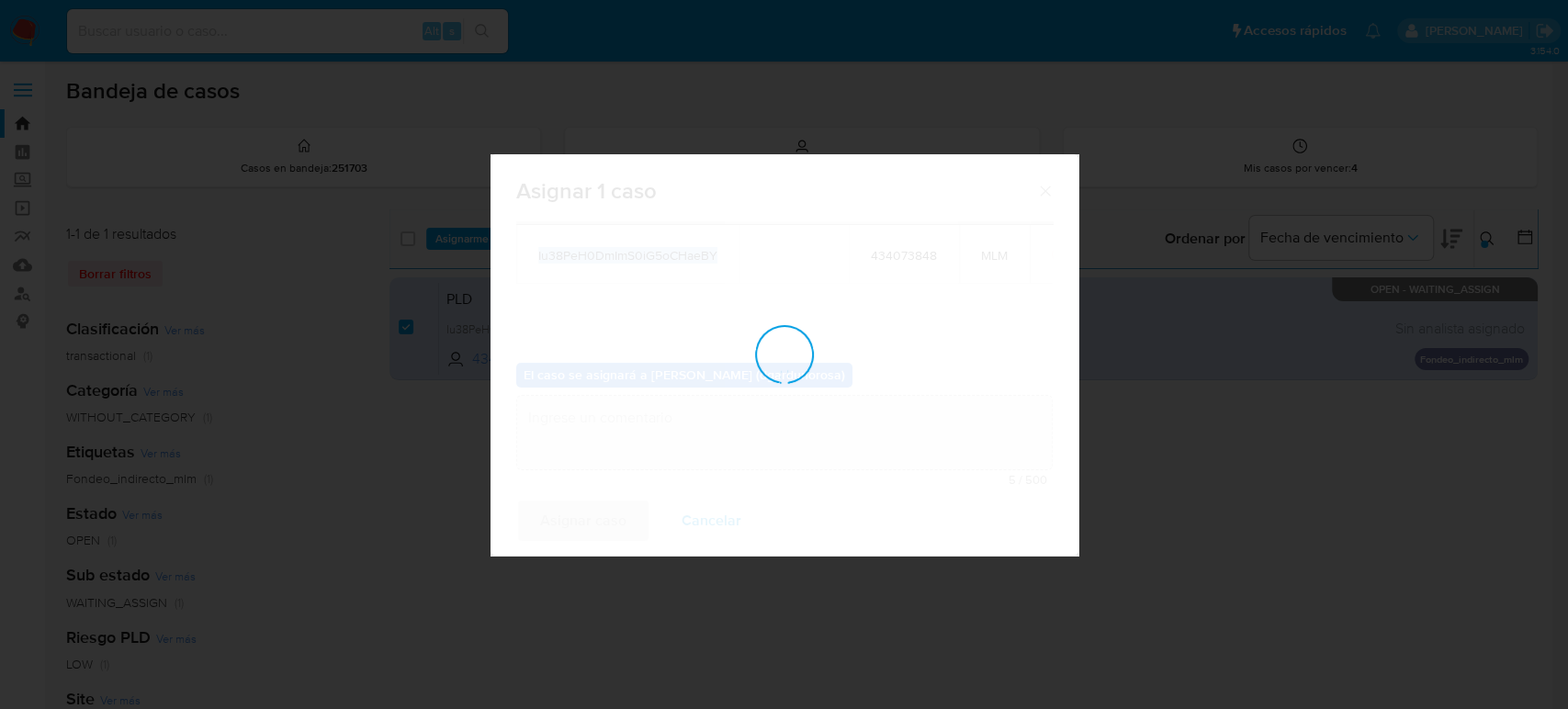
checkbox input "false"
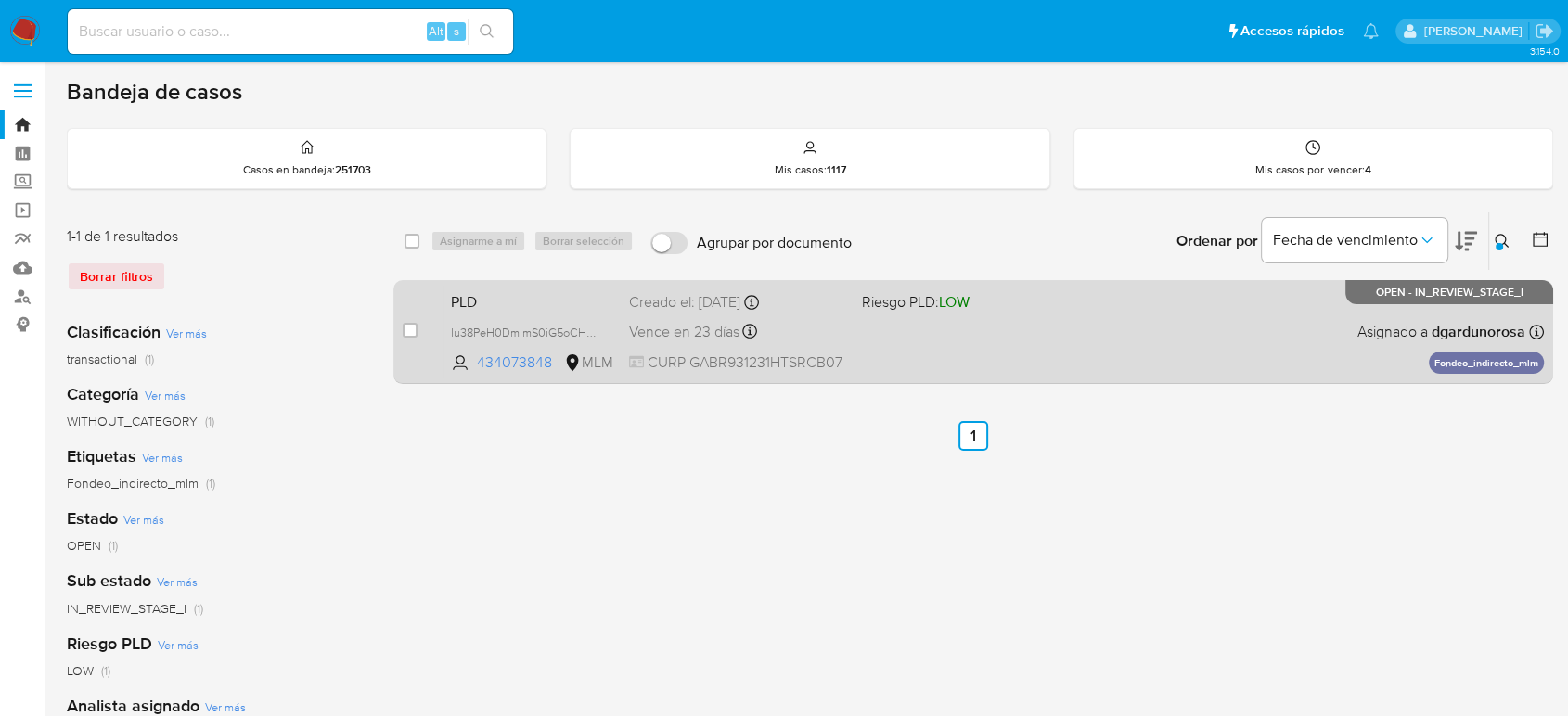
click at [1023, 337] on div "PLD Iu38PeH0DmImS0iG5oCHaeBY 434073848 MLM Riesgo PLD: LOW Creado el: 12/07/202…" at bounding box center [994, 331] width 1101 height 93
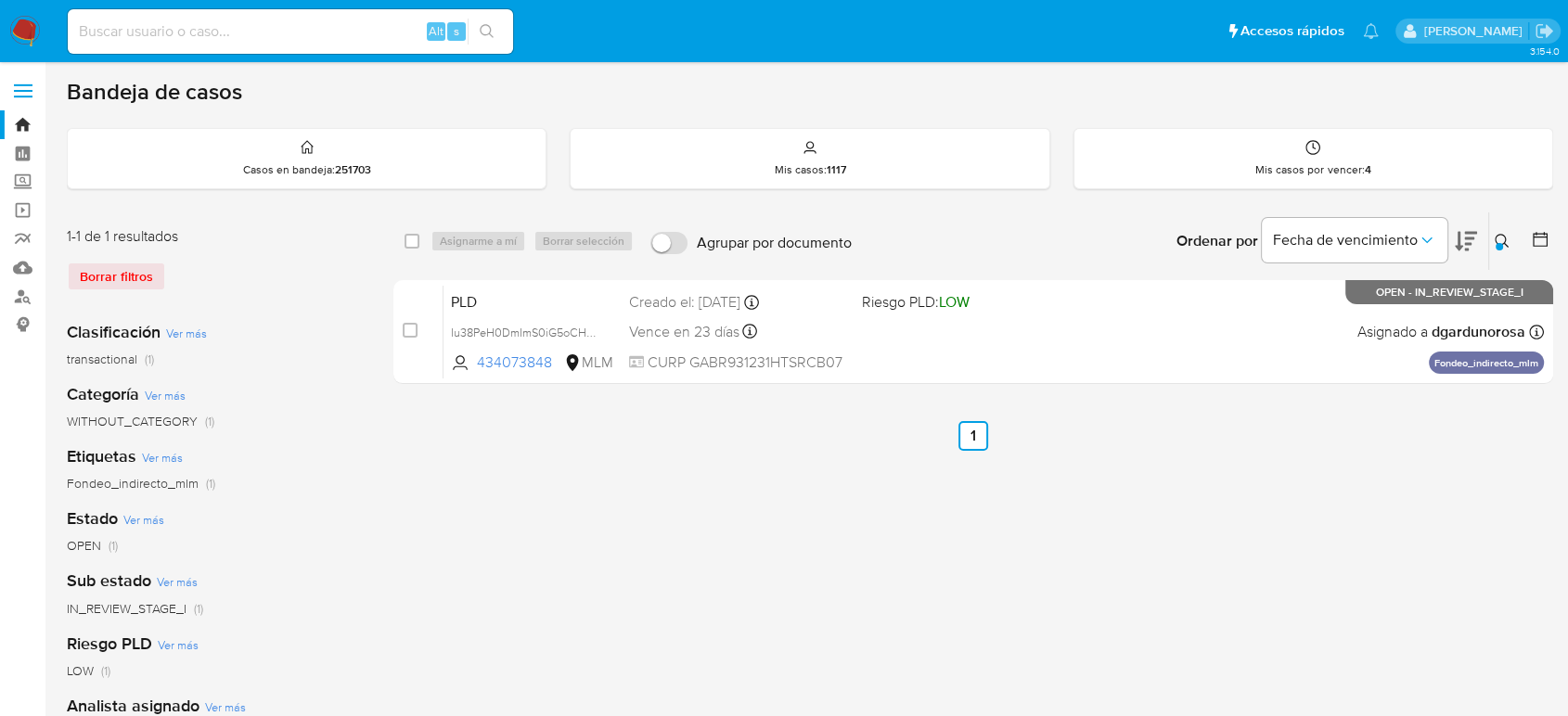
click at [1500, 243] on div at bounding box center [1500, 247] width 8 height 8
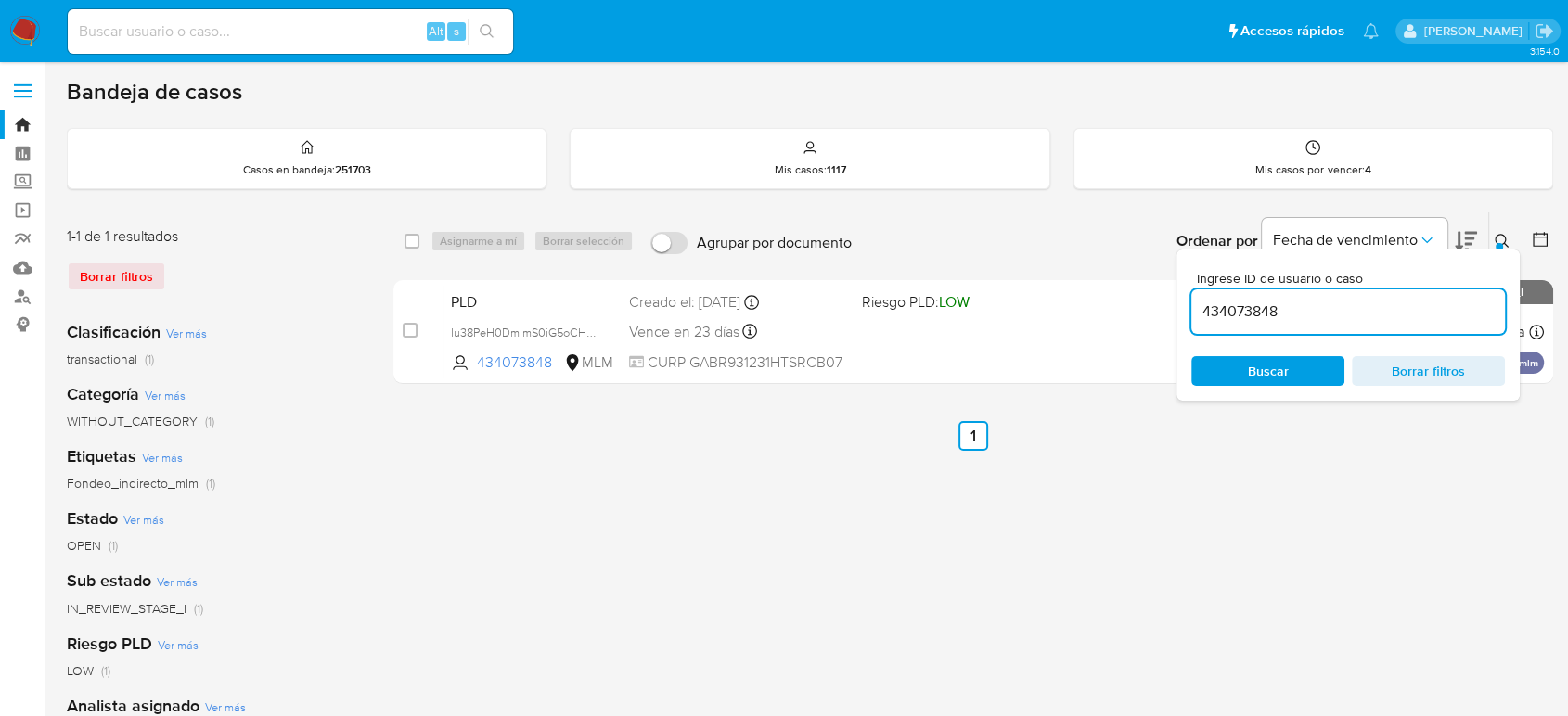
click at [1262, 313] on input "434073848" at bounding box center [1347, 311] width 313 height 24
type input "2001823195"
click at [1499, 237] on icon at bounding box center [1502, 241] width 14 height 14
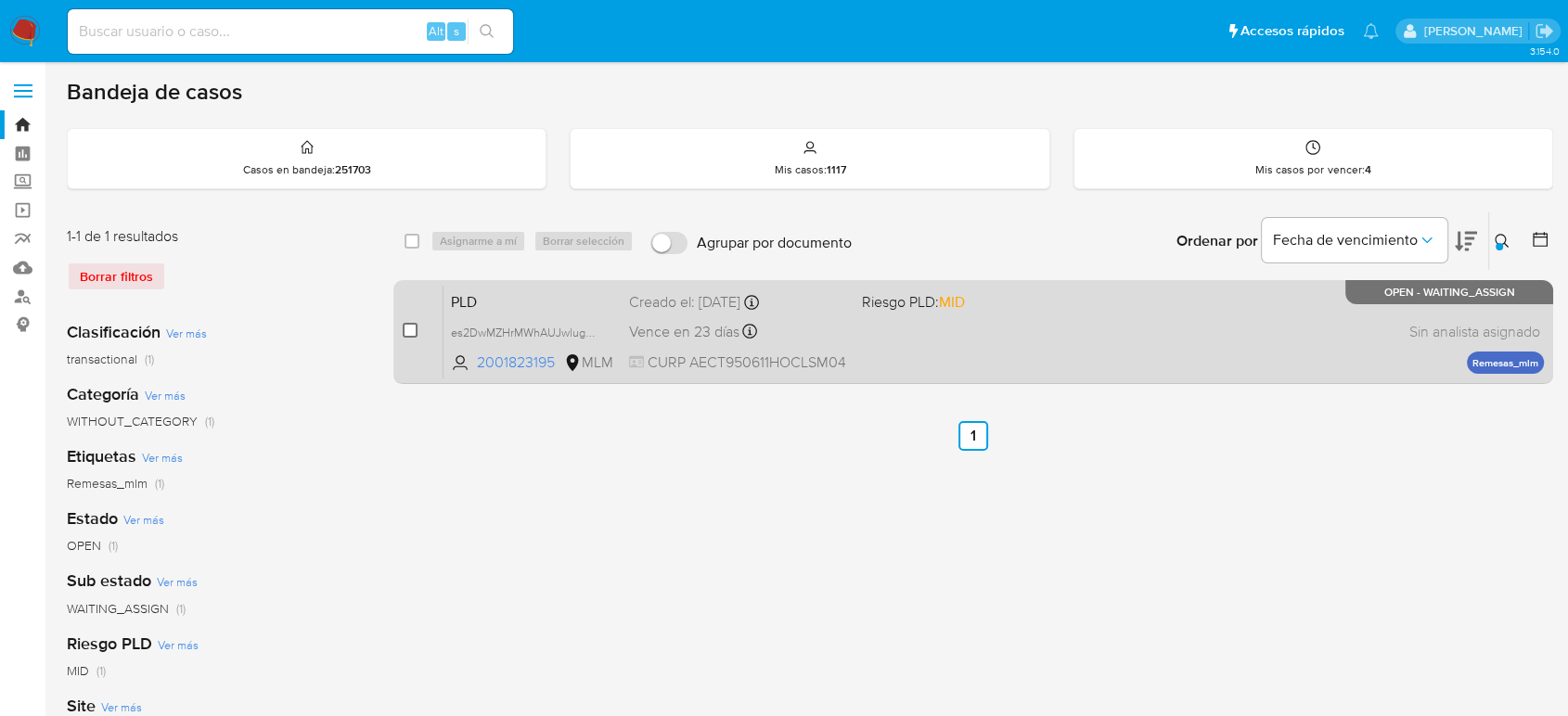
click at [409, 332] on input "checkbox" at bounding box center [410, 330] width 14 height 14
checkbox input "true"
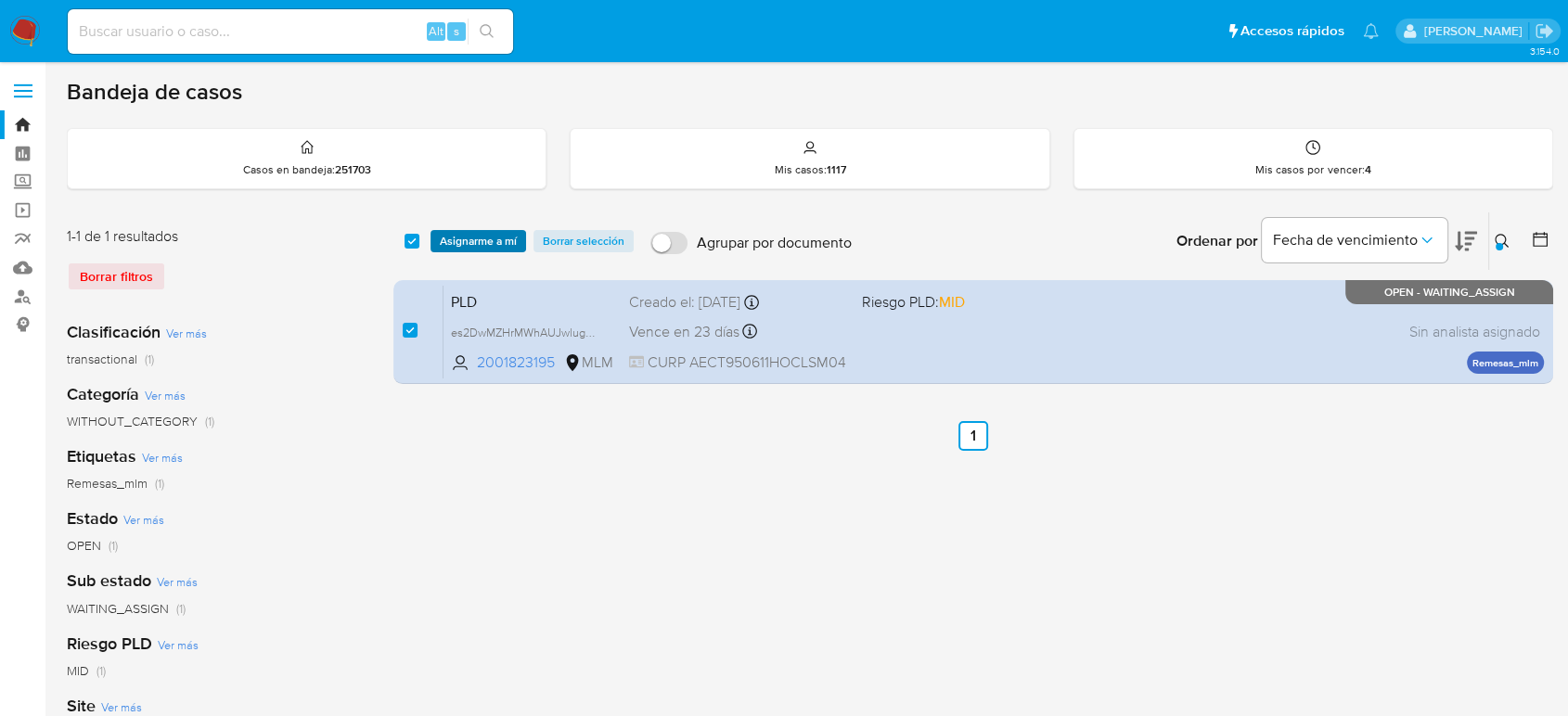
click at [480, 235] on span "Asignarme a mí" at bounding box center [478, 241] width 77 height 18
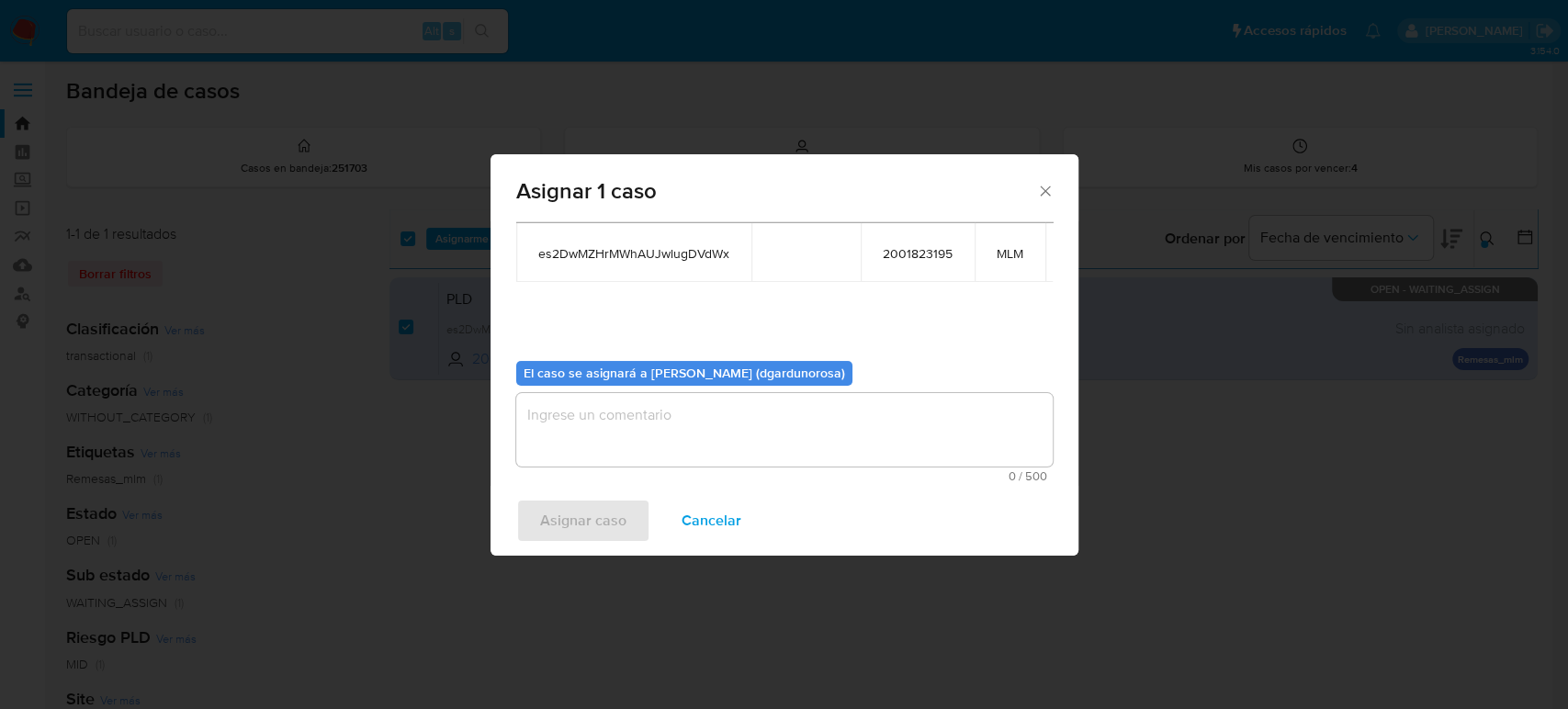
scroll to position [110, 0]
click at [703, 448] on textarea "assign-modal" at bounding box center [784, 429] width 536 height 73
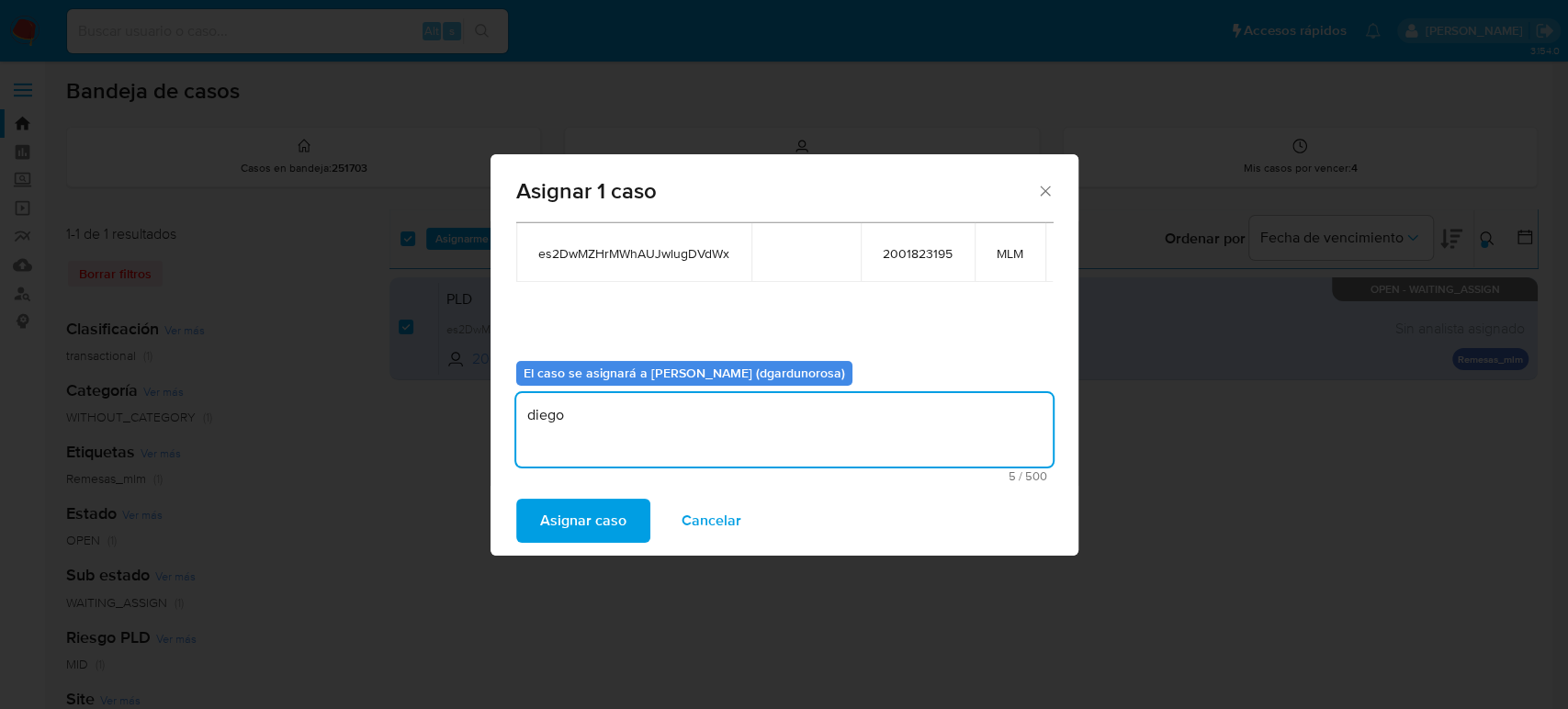
type textarea "diego"
click at [601, 247] on span "es2DwMZHrMWhAUJwlugDVdWx" at bounding box center [634, 253] width 191 height 16
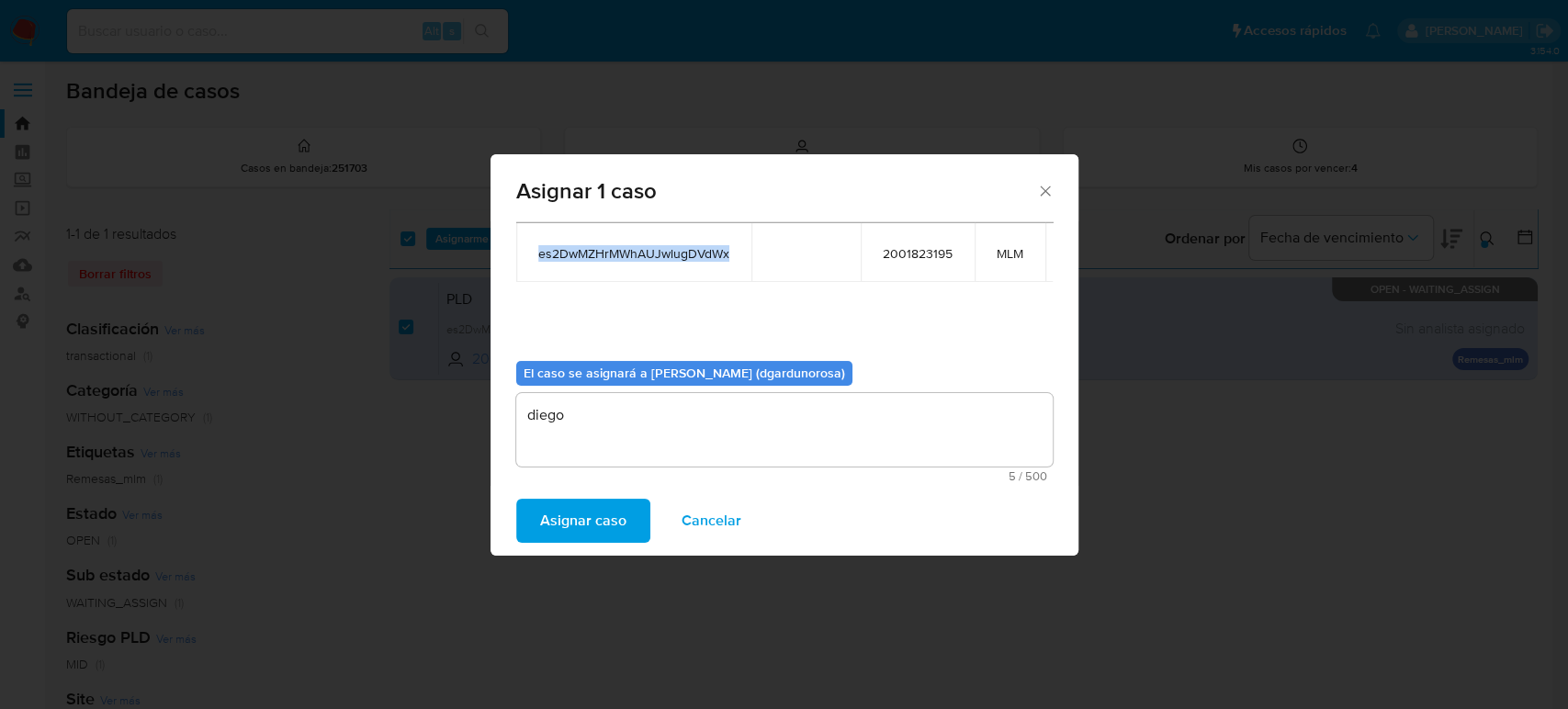
click at [601, 247] on span "es2DwMZHrMWhAUJwlugDVdWx" at bounding box center [634, 253] width 191 height 16
copy span "es2DwMZHrMWhAUJwlugDVdWx"
click at [608, 515] on span "Asignar caso" at bounding box center [583, 521] width 86 height 40
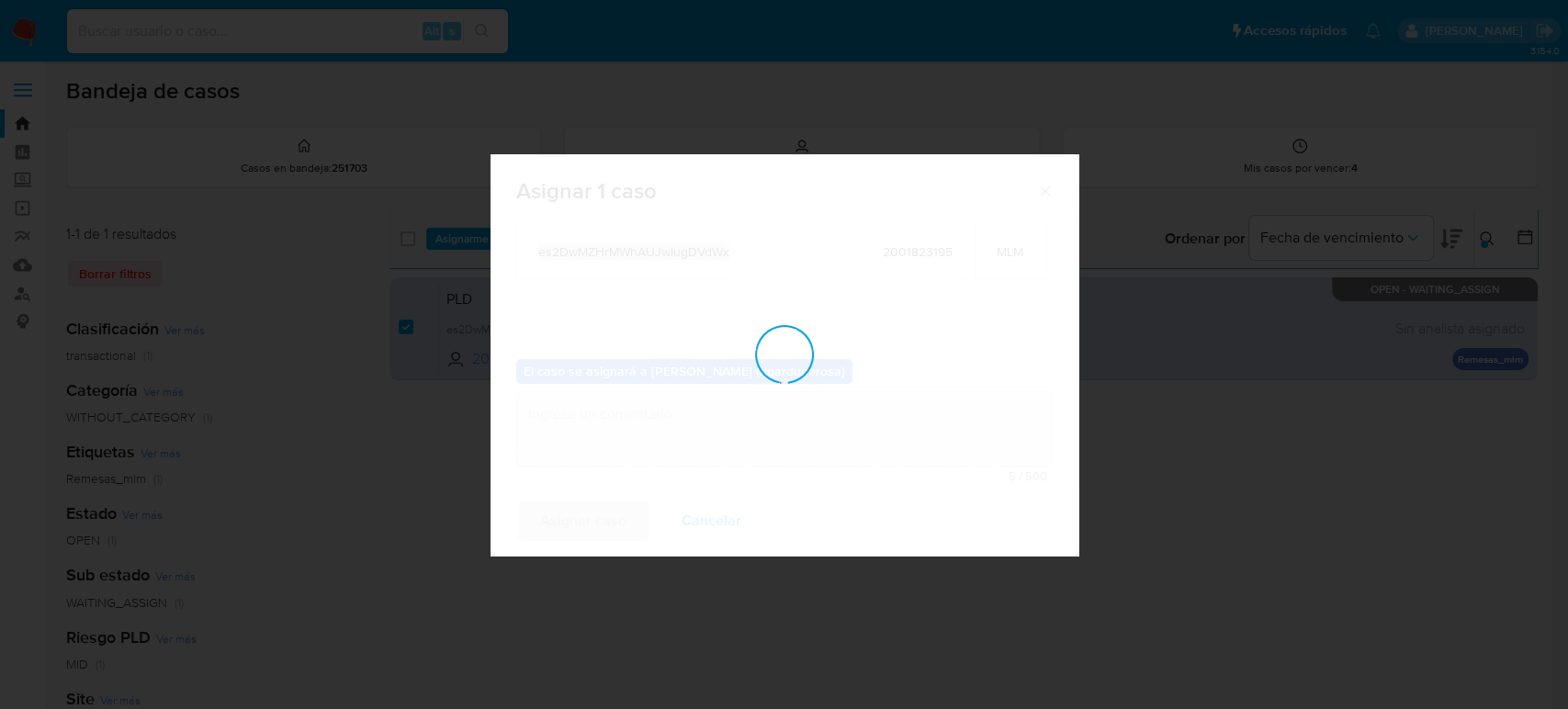
checkbox input "false"
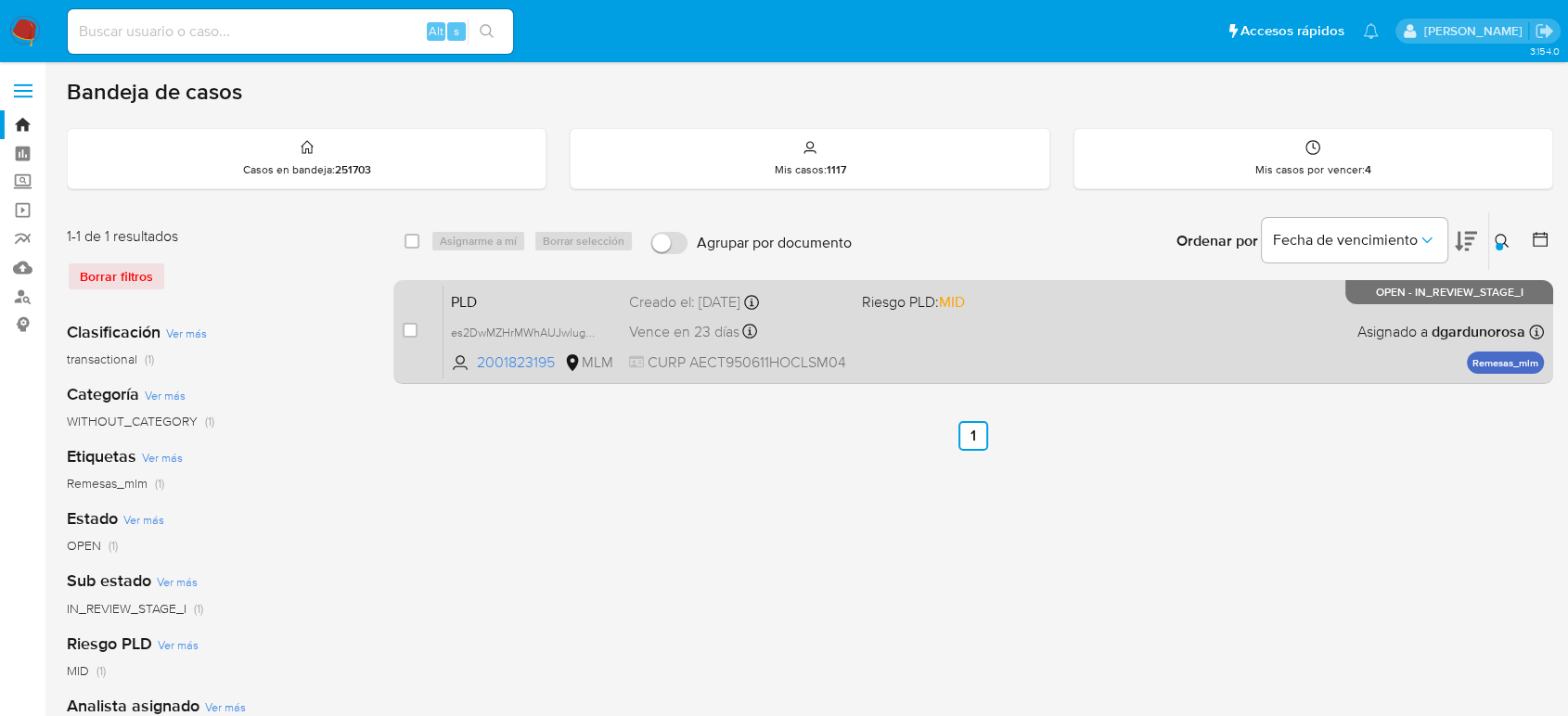
click at [1075, 332] on div "PLD es2DwMZHrMWhAUJwlugDVdWx 2001823195 MLM Riesgo PLD: MID Creado el: 12/07/20…" at bounding box center [994, 331] width 1101 height 93
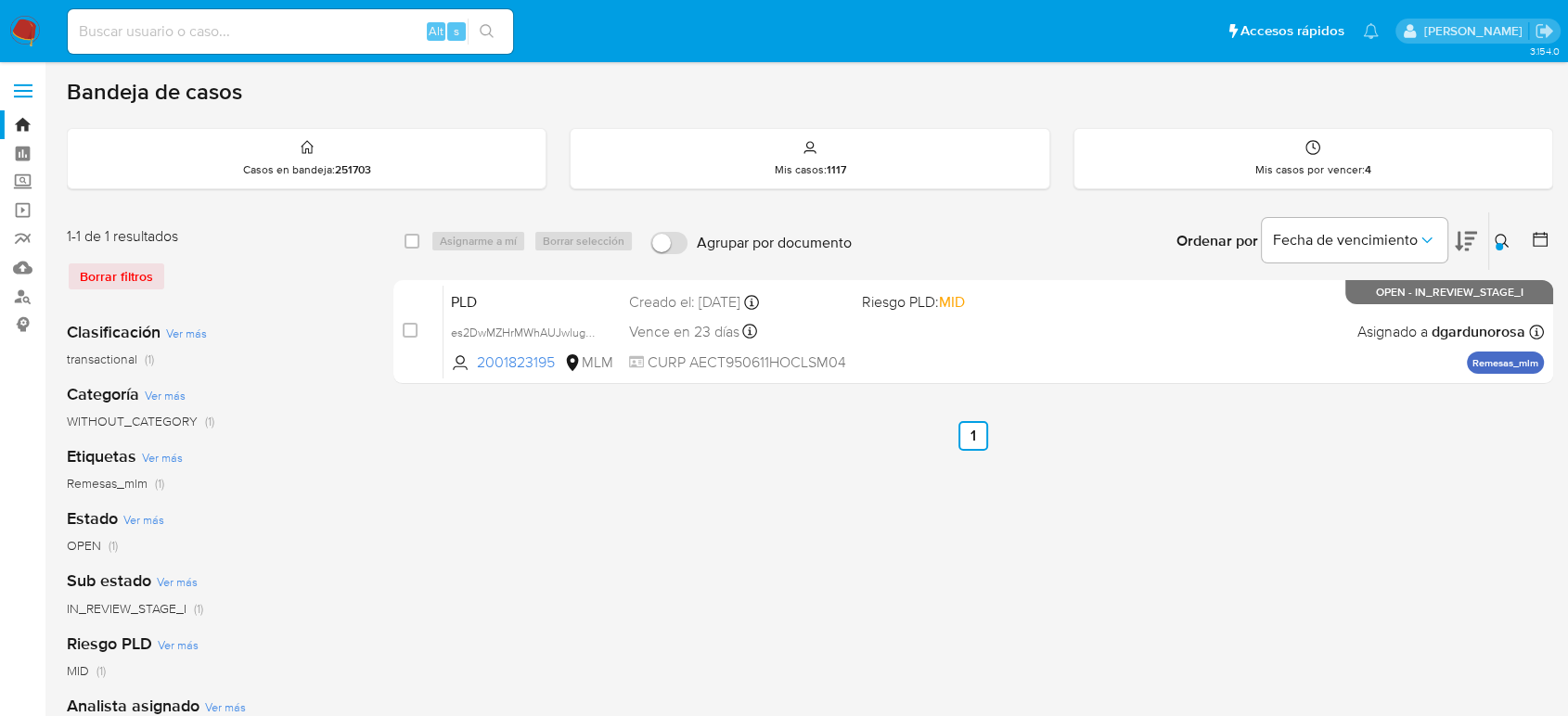
click at [1502, 243] on icon at bounding box center [1502, 241] width 14 height 14
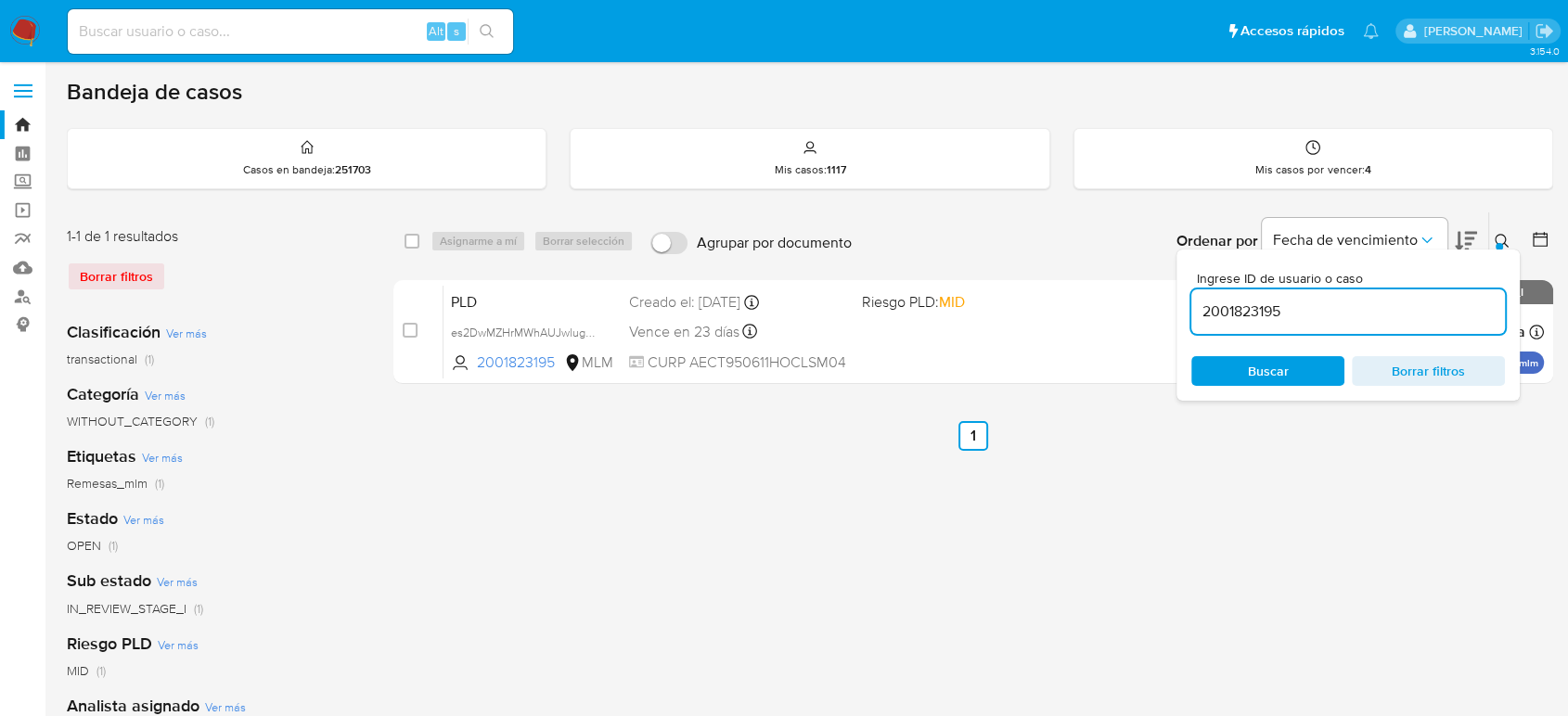
click at [1256, 311] on input "2001823195" at bounding box center [1347, 311] width 313 height 24
type input "1689722367"
click at [1498, 234] on icon at bounding box center [1502, 241] width 13 height 13
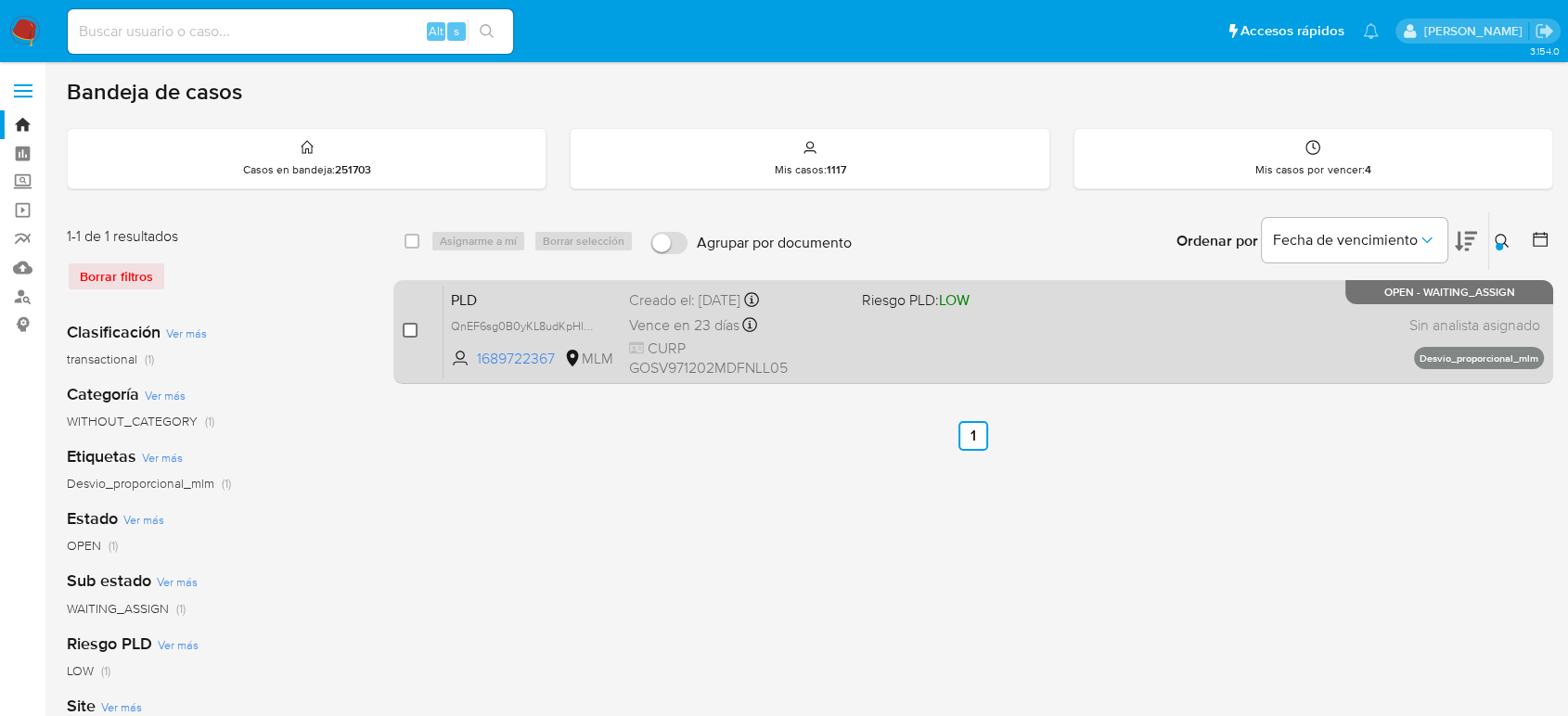
click at [406, 335] on input "checkbox" at bounding box center [410, 330] width 14 height 14
checkbox input "true"
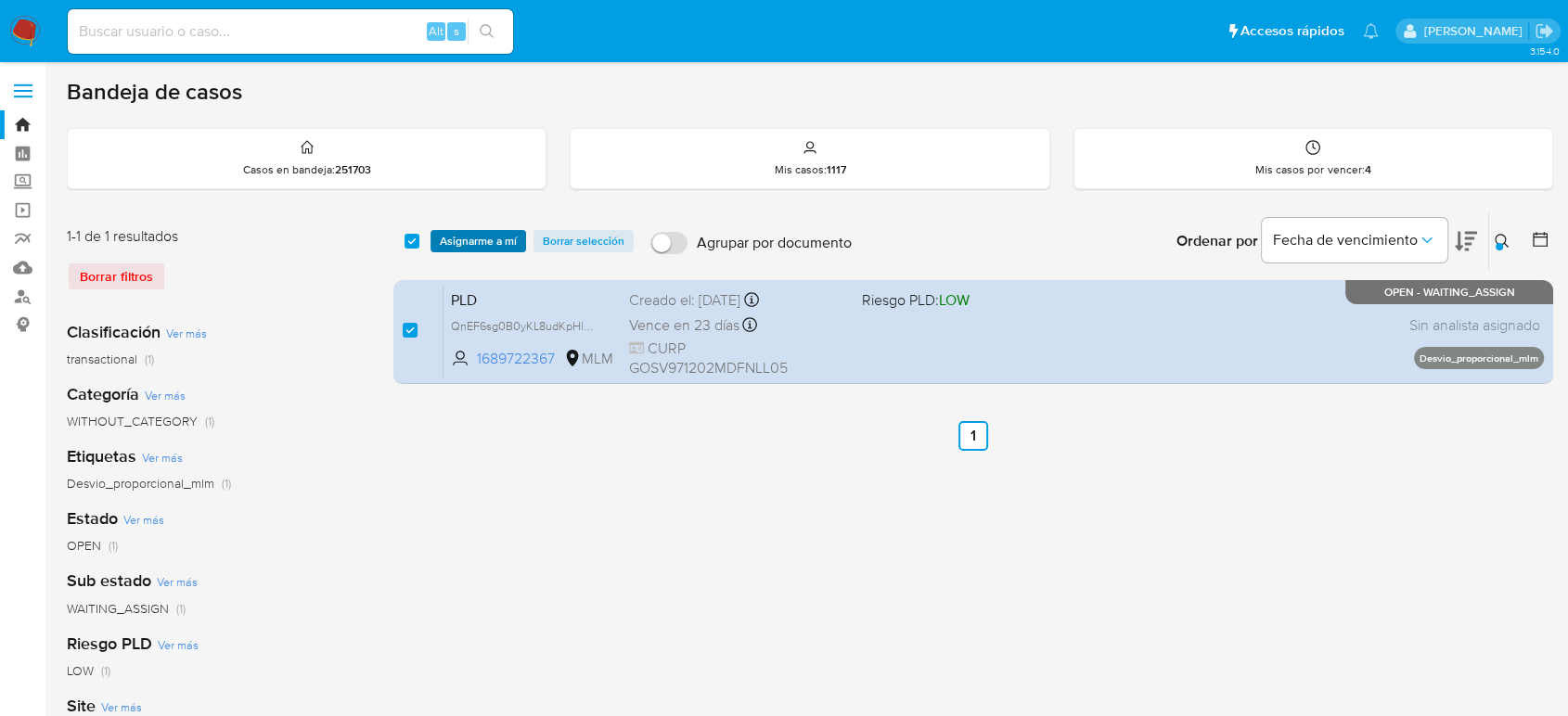
click at [494, 239] on span "Asignarme a mí" at bounding box center [478, 241] width 77 height 18
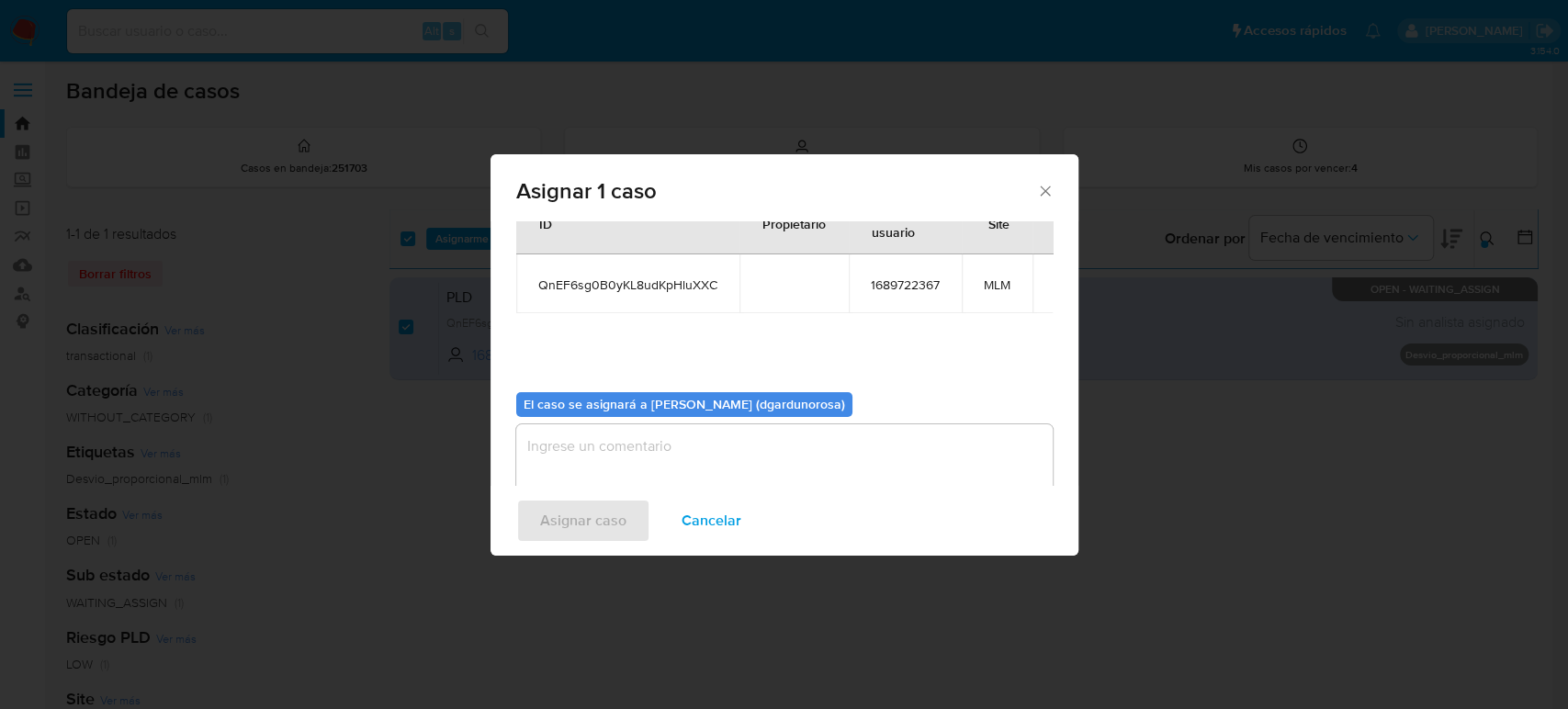
scroll to position [94, 0]
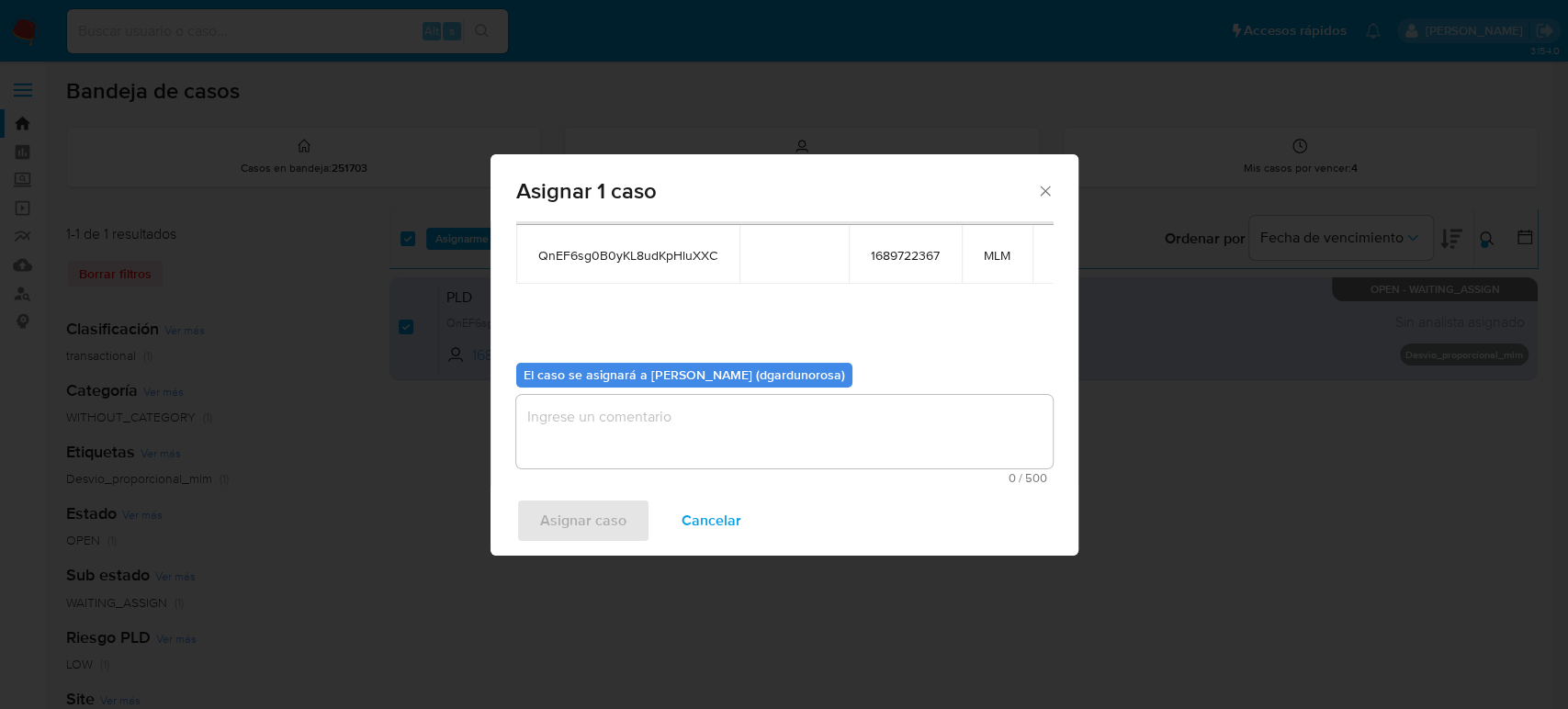
click at [808, 410] on textarea "assign-modal" at bounding box center [784, 431] width 536 height 73
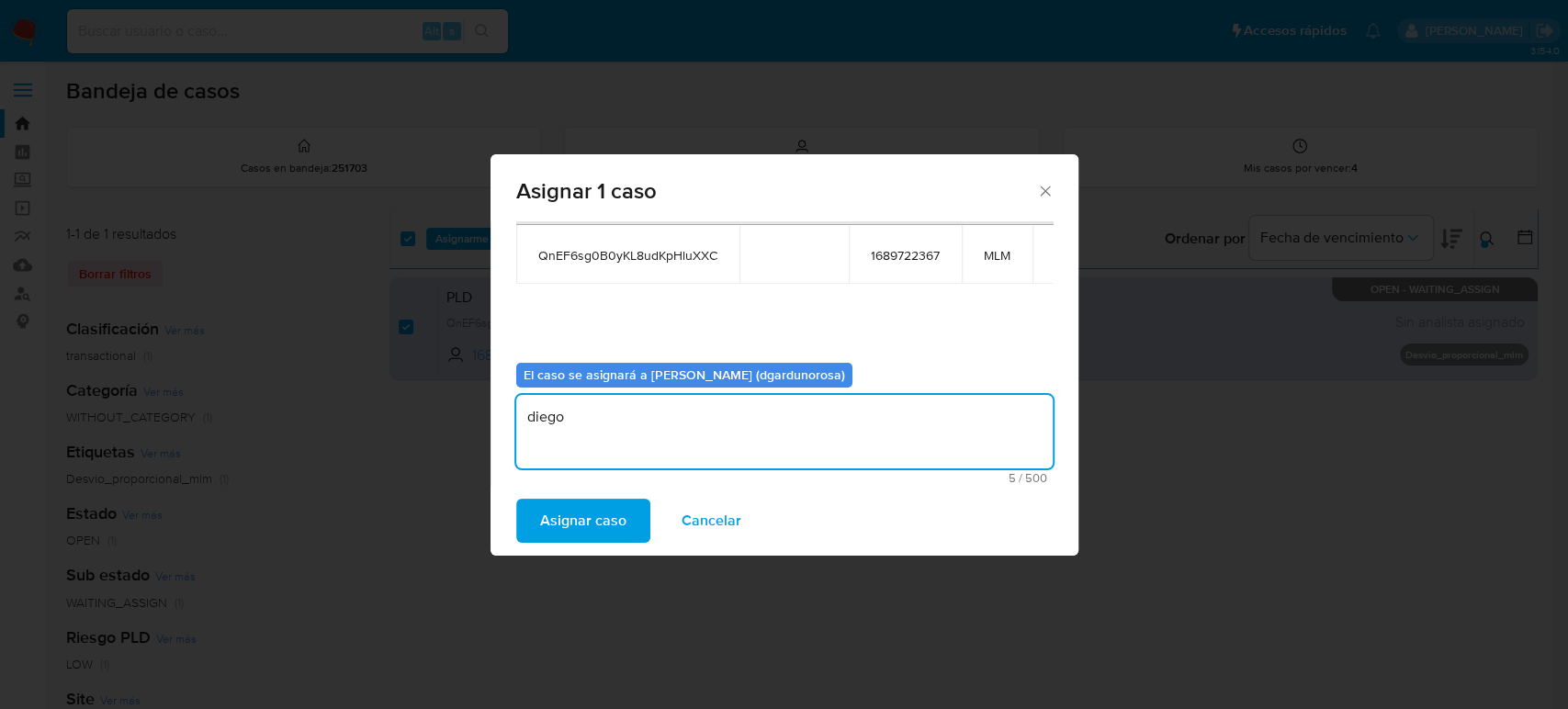
type textarea "diego"
click at [659, 253] on span "QnEF6sg0B0yKL8udKpHluXXC" at bounding box center [628, 255] width 179 height 16
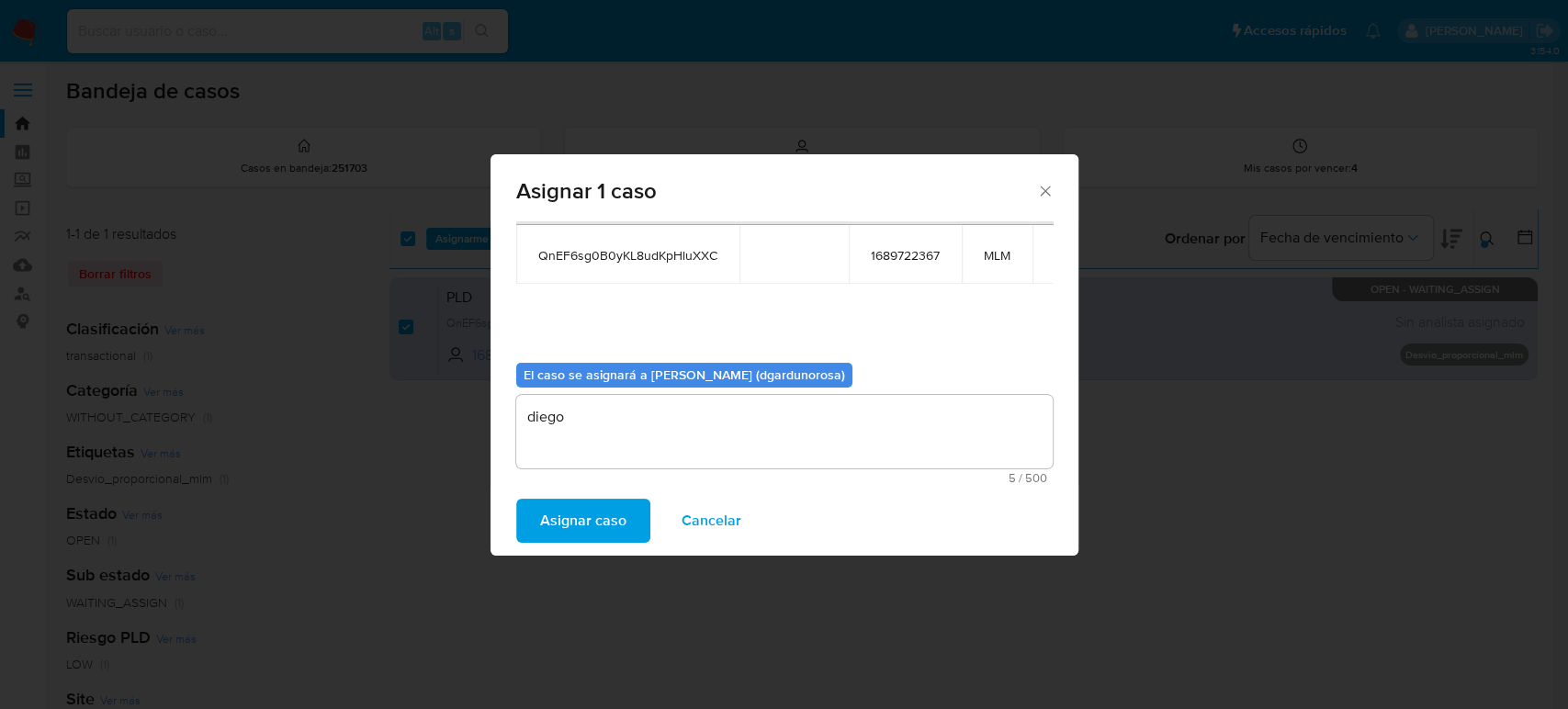
click at [659, 255] on span "QnEF6sg0B0yKL8udKpHluXXC" at bounding box center [628, 255] width 179 height 16
copy span "QnEF6sg0B0yKL8udKpHluXXC"
click at [604, 527] on span "Asignar caso" at bounding box center [583, 521] width 86 height 40
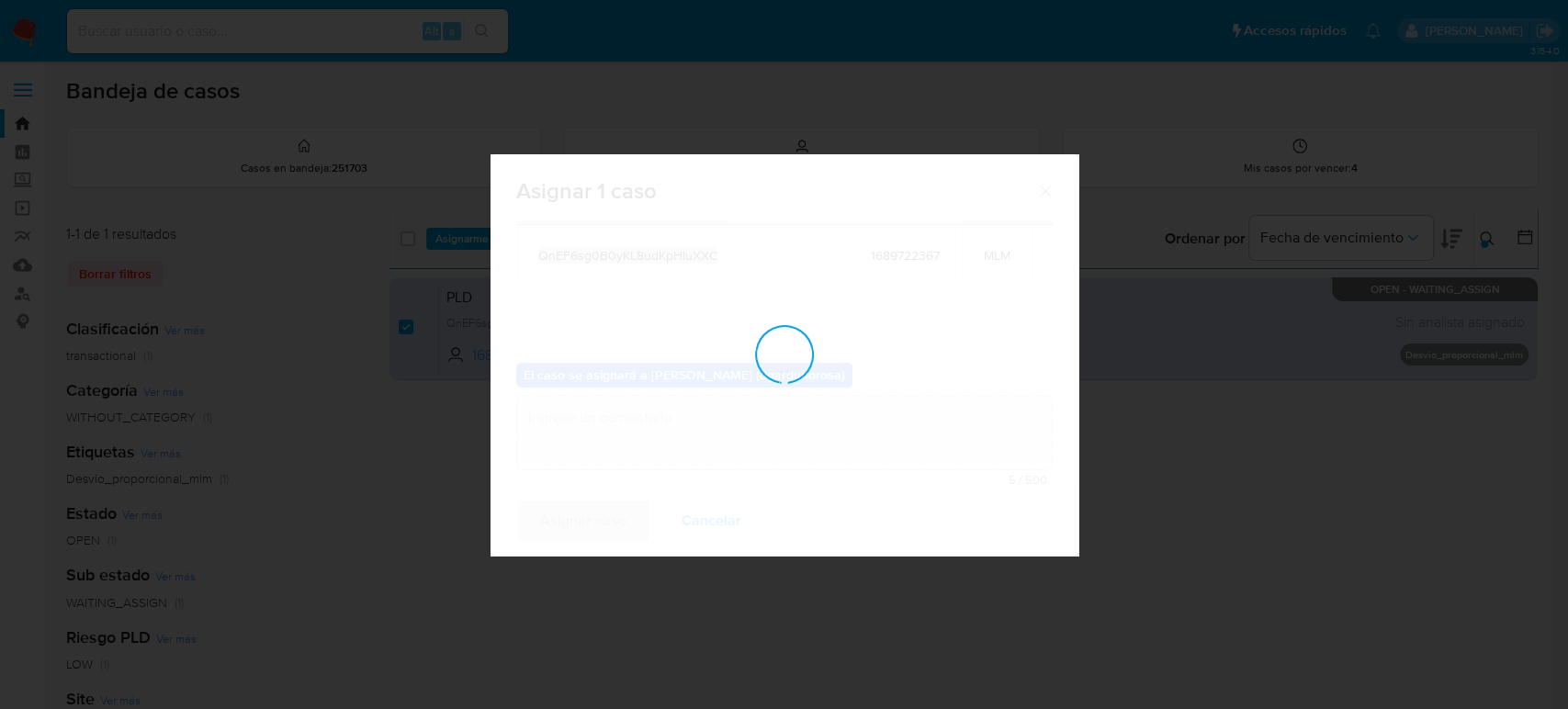
checkbox input "false"
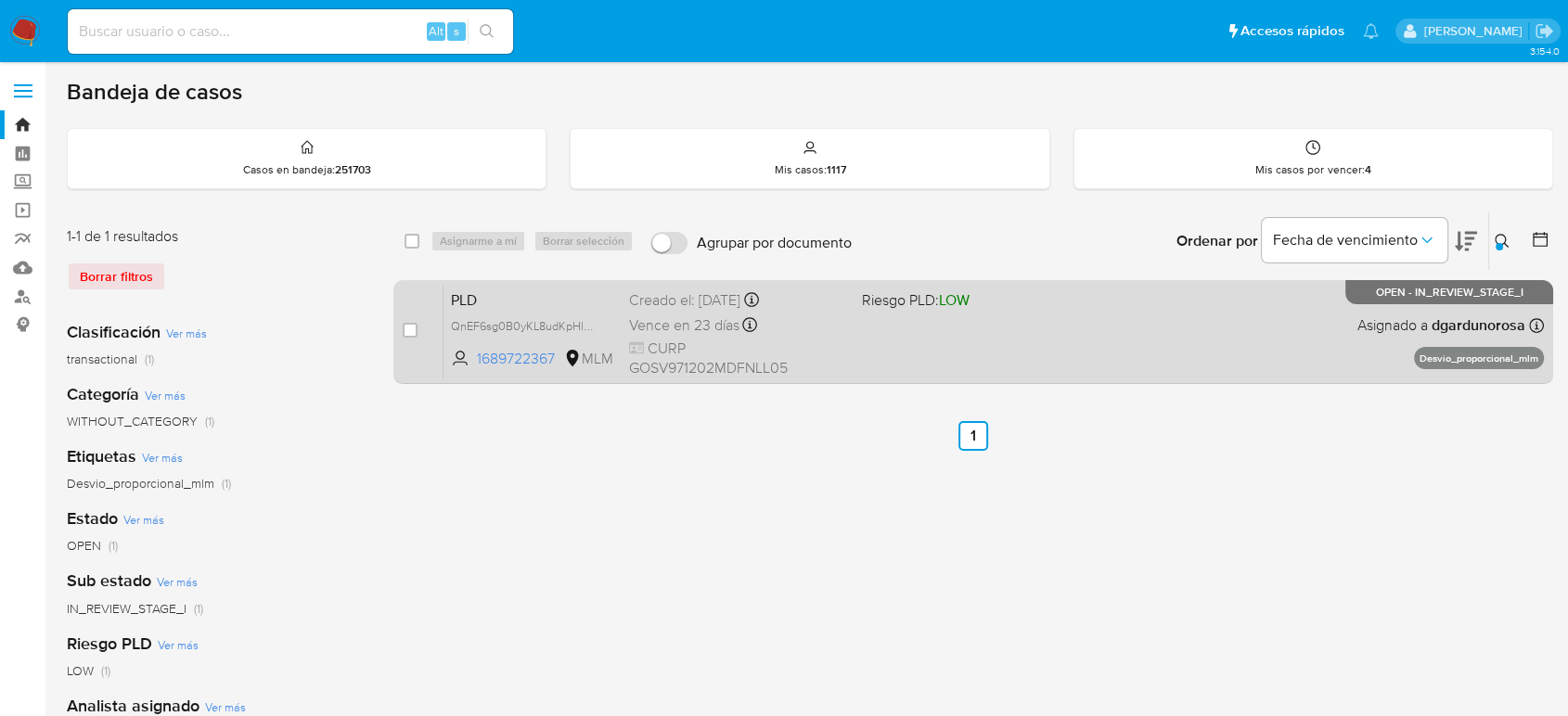
click at [1083, 354] on div "PLD QnEF6sg0B0yKL8udKpHluXXC 1689722367 MLM Riesgo PLD: LOW Creado el: 12/07/20…" at bounding box center [994, 331] width 1101 height 93
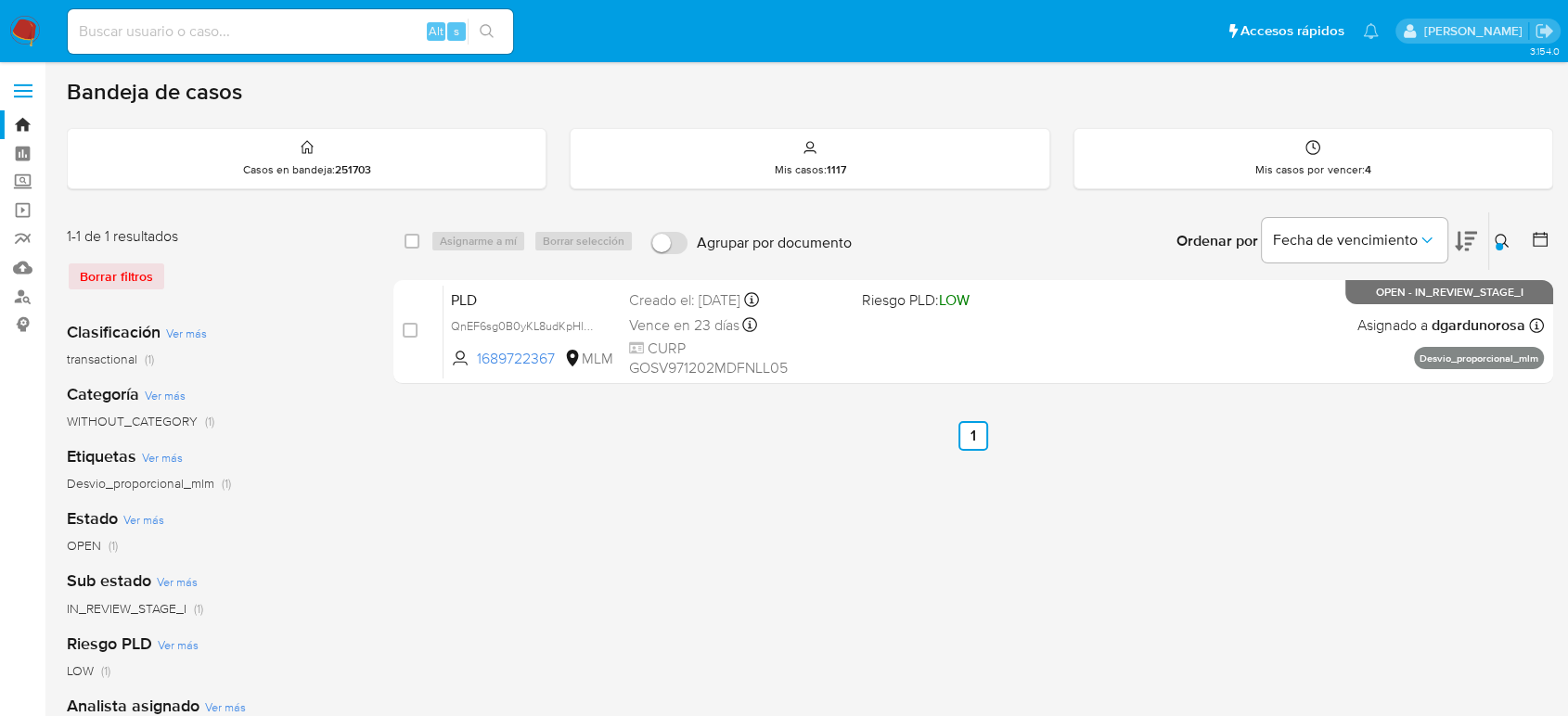
click at [1498, 235] on icon at bounding box center [1502, 241] width 14 height 14
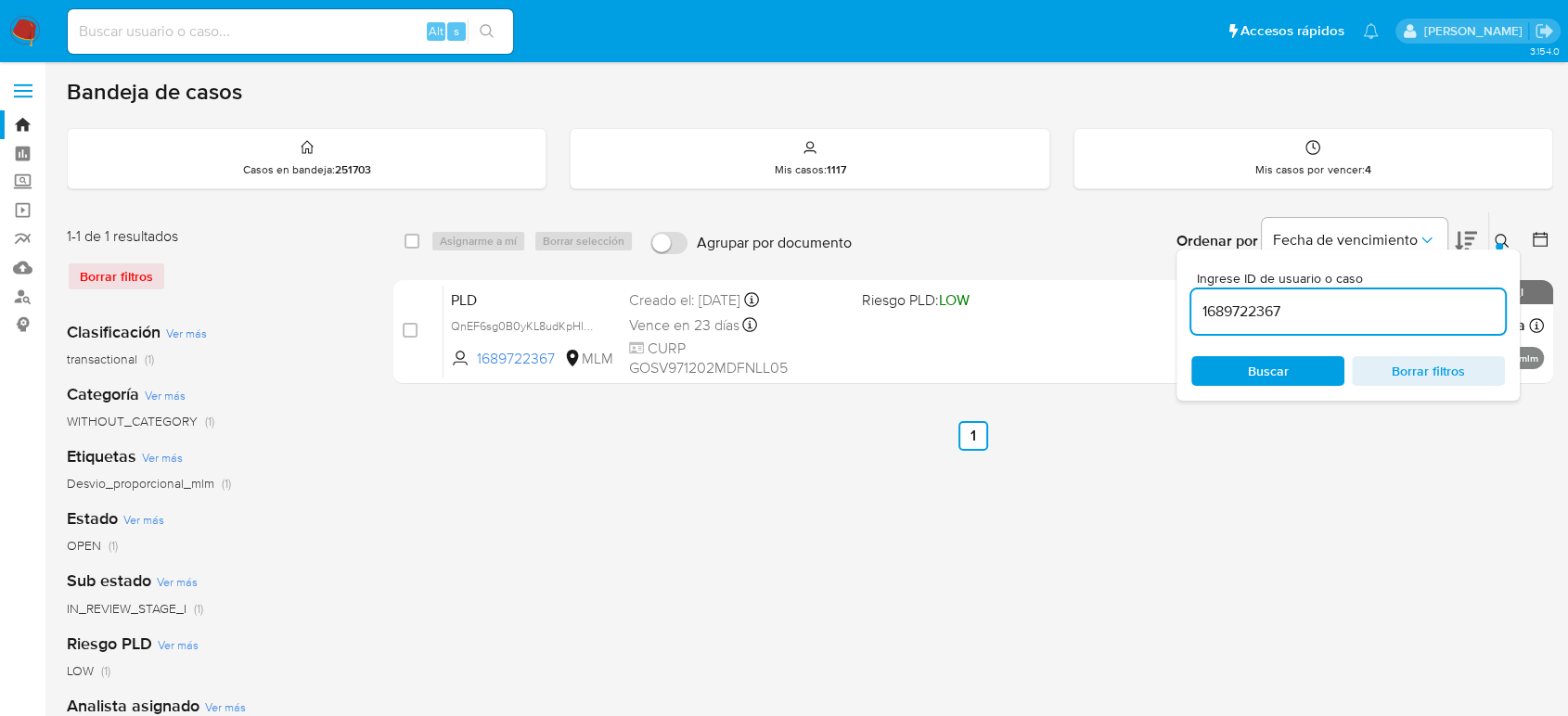
click at [1247, 320] on input "1689722367" at bounding box center [1347, 311] width 313 height 24
click at [1245, 307] on input "1689722367" at bounding box center [1347, 311] width 313 height 24
type input "2114752284"
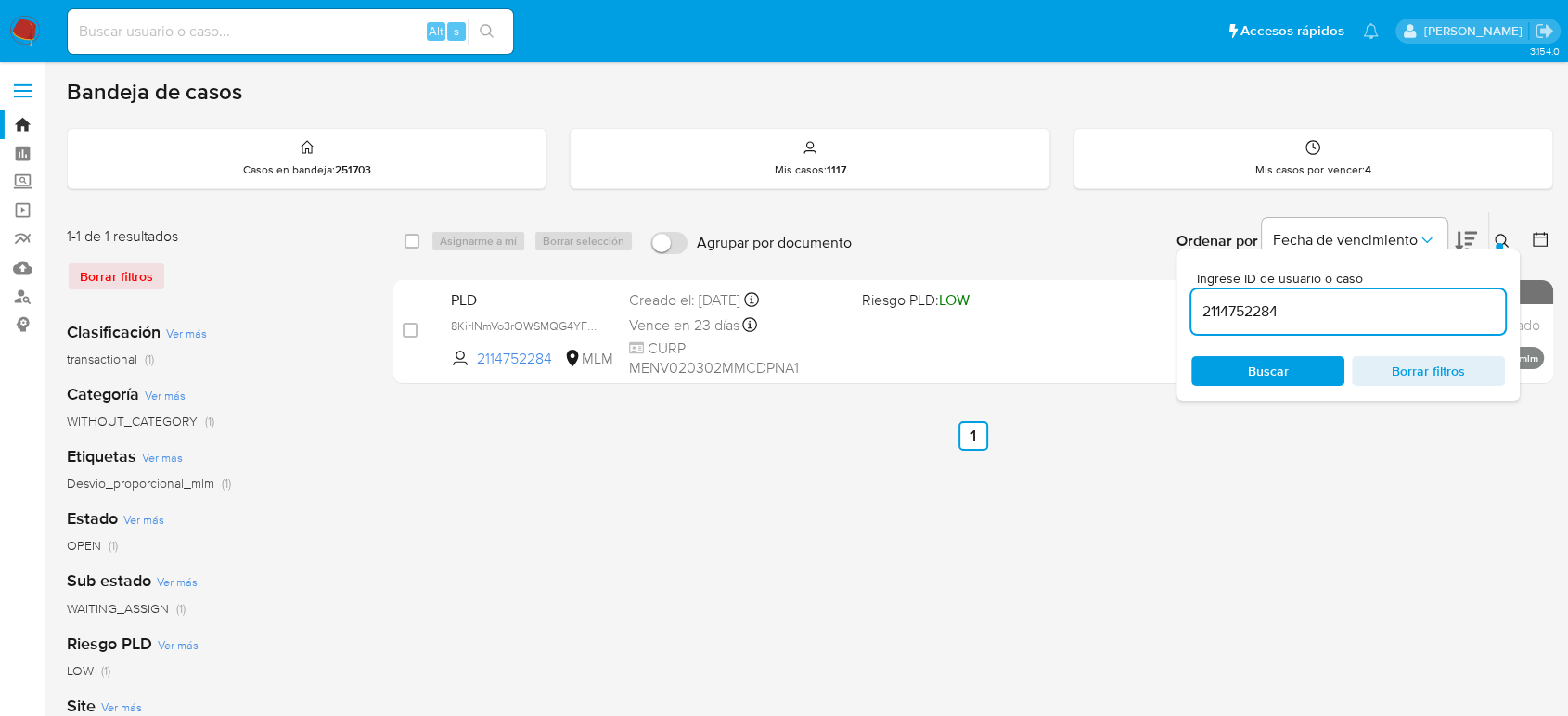
click at [1501, 236] on icon at bounding box center [1502, 241] width 14 height 14
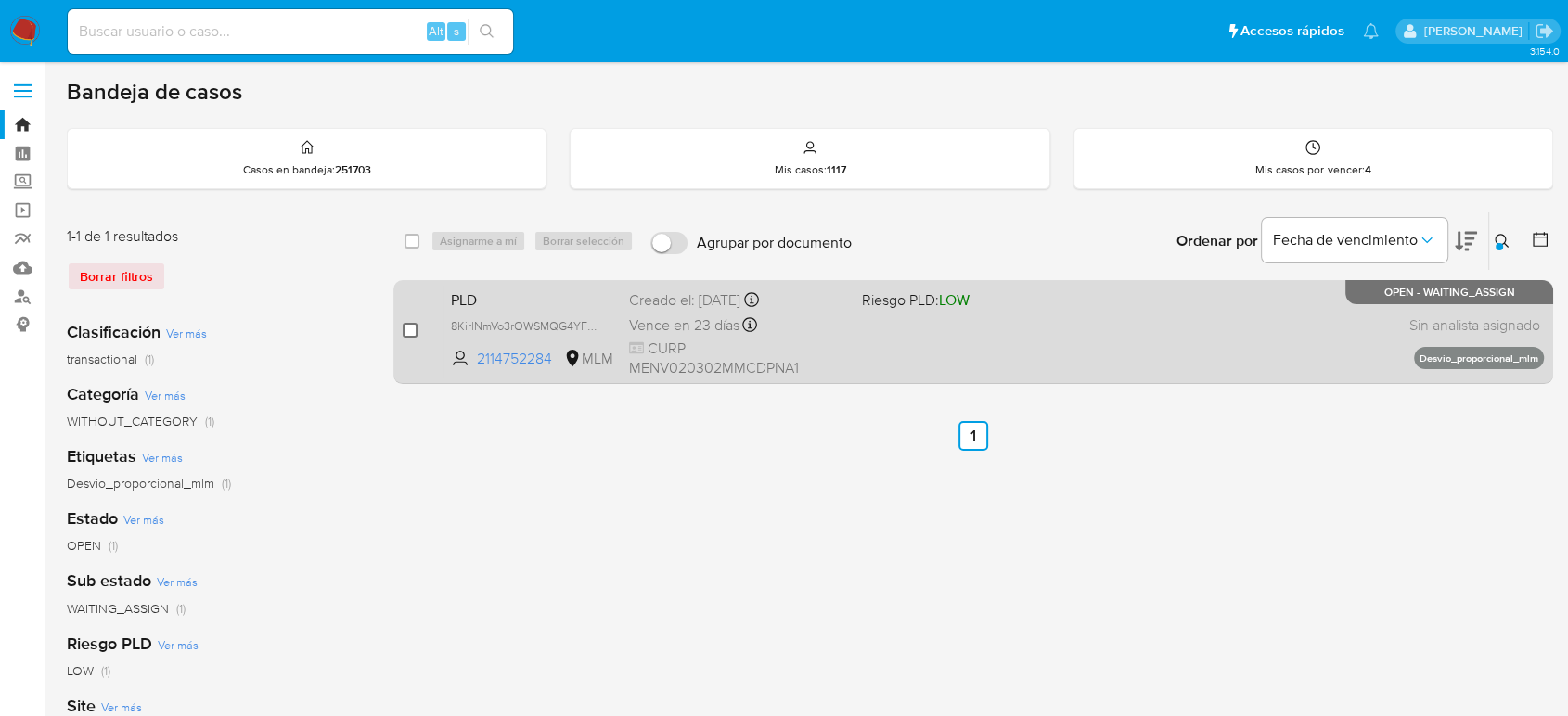
click at [409, 333] on input "checkbox" at bounding box center [410, 330] width 14 height 14
checkbox input "true"
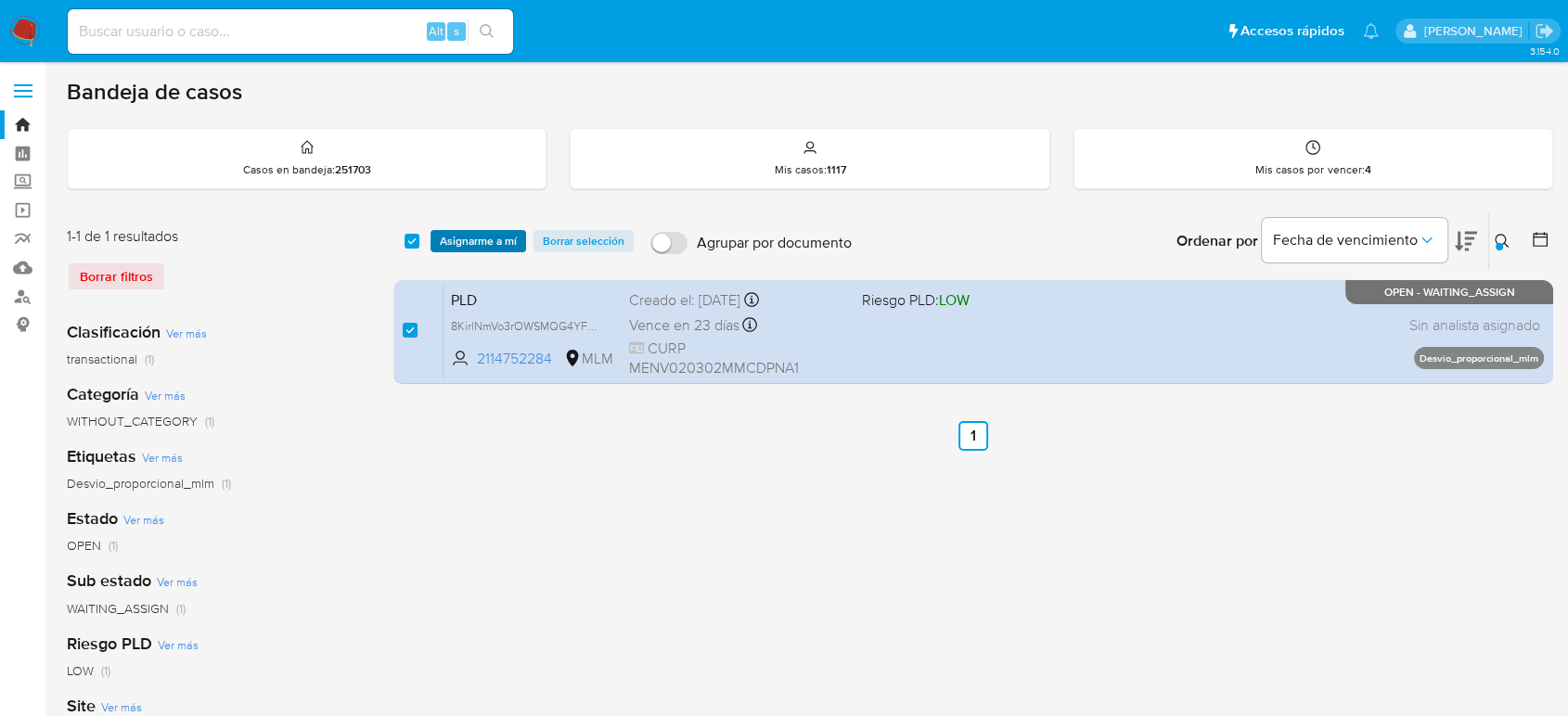
click at [505, 237] on span "Asignarme a mí" at bounding box center [478, 241] width 77 height 18
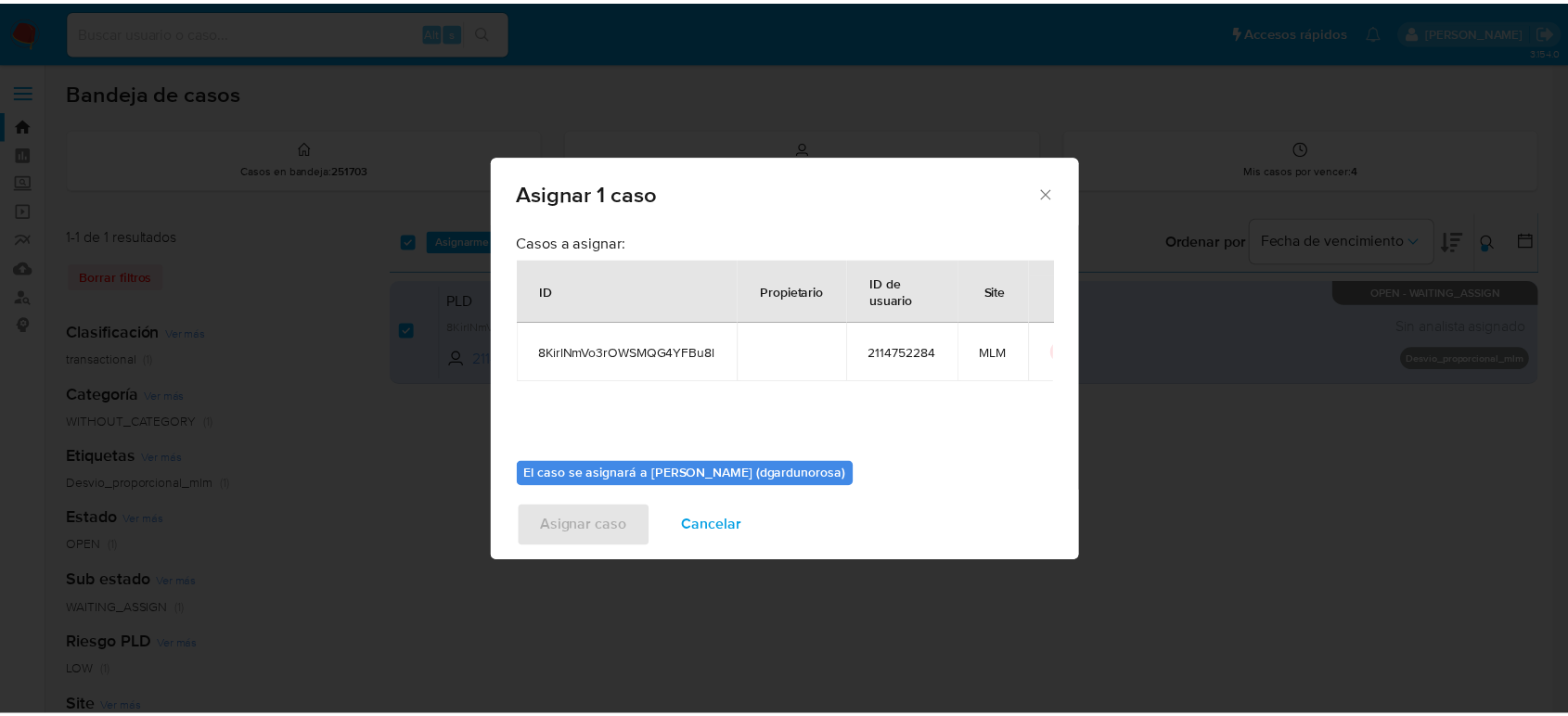
scroll to position [94, 0]
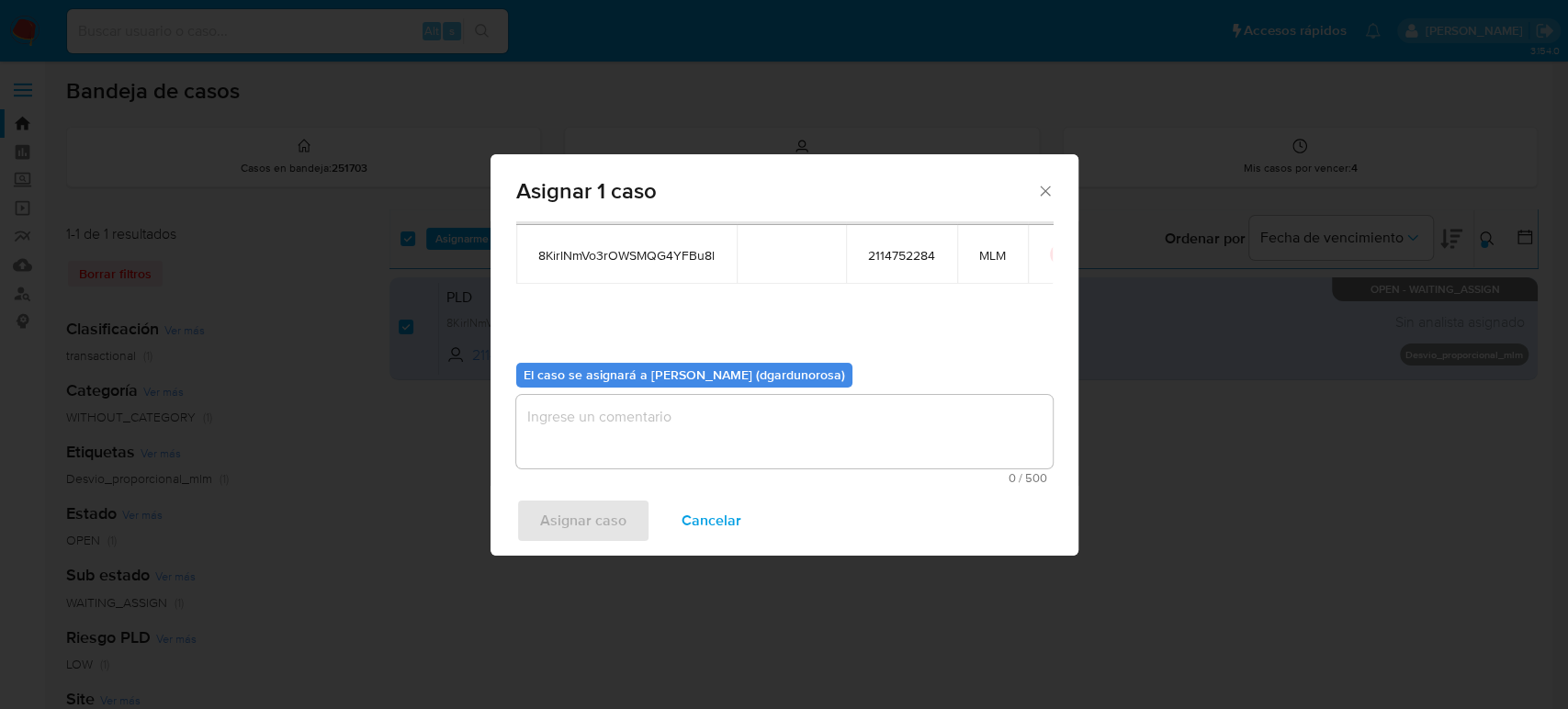
click at [684, 258] on span "8KirlNmVo3rOWSMQG4YFBu8l" at bounding box center [626, 255] width 177 height 16
copy span "8KirlNmVo3rOWSMQG4YFBu8l"
click at [593, 439] on textarea "assign-modal" at bounding box center [784, 431] width 536 height 73
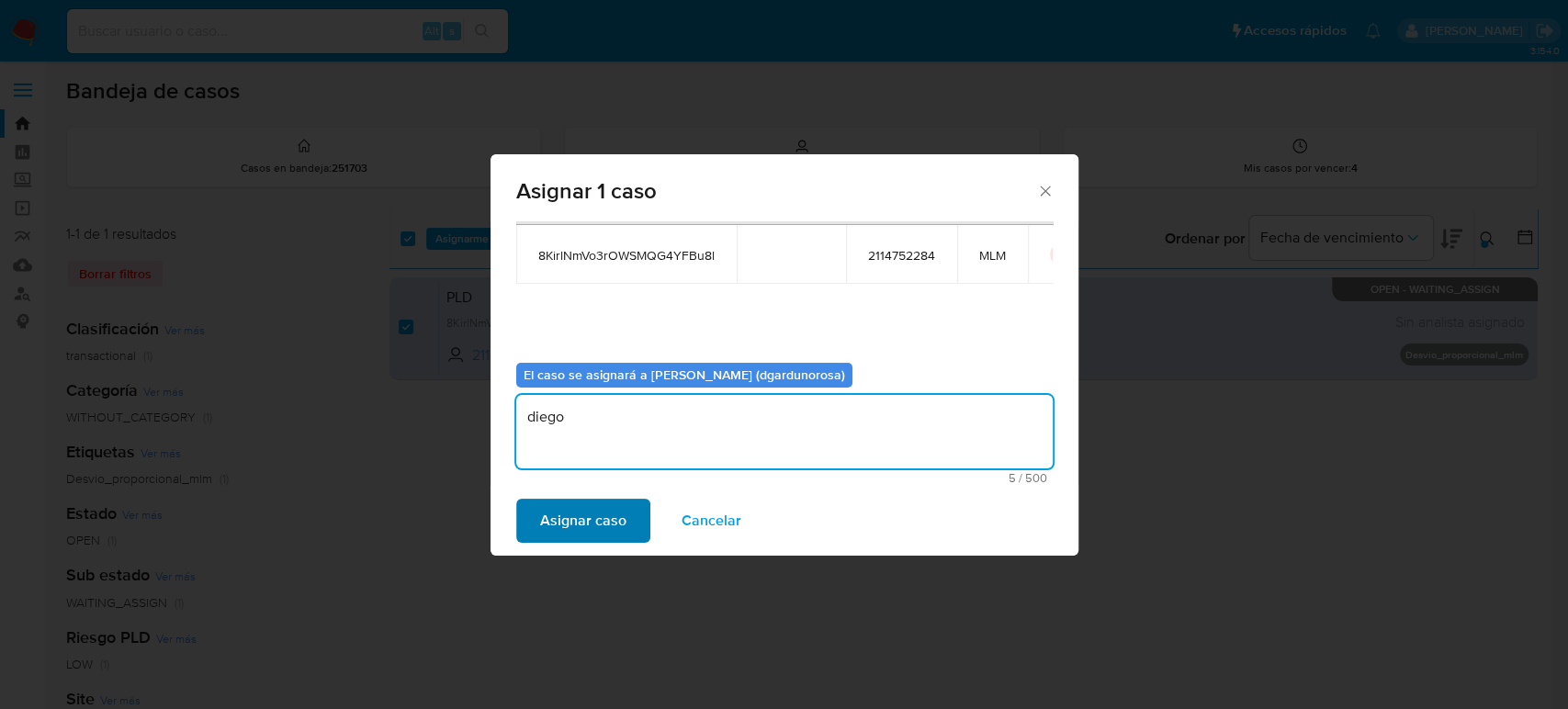
type textarea "diego"
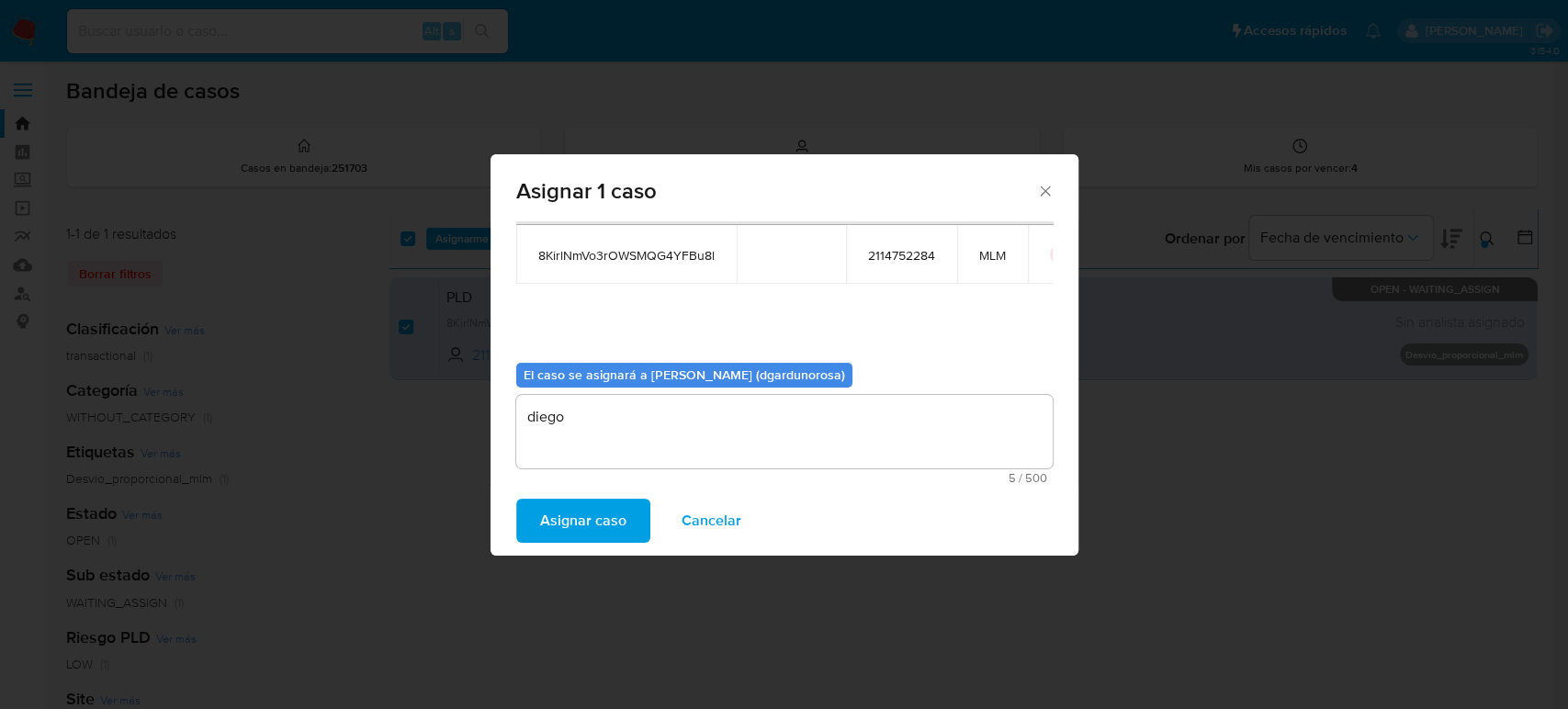
click at [600, 522] on span "Asignar caso" at bounding box center [583, 521] width 86 height 40
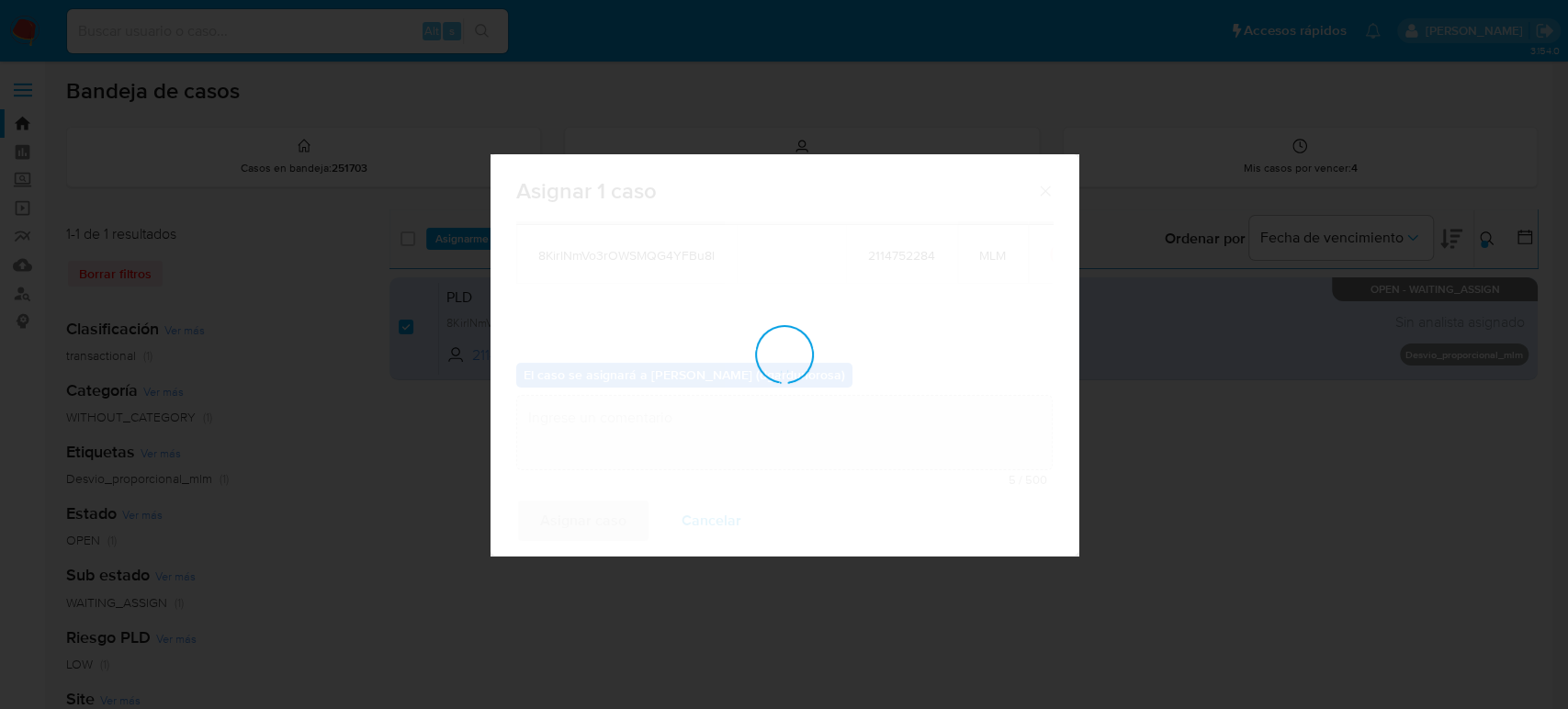
checkbox input "false"
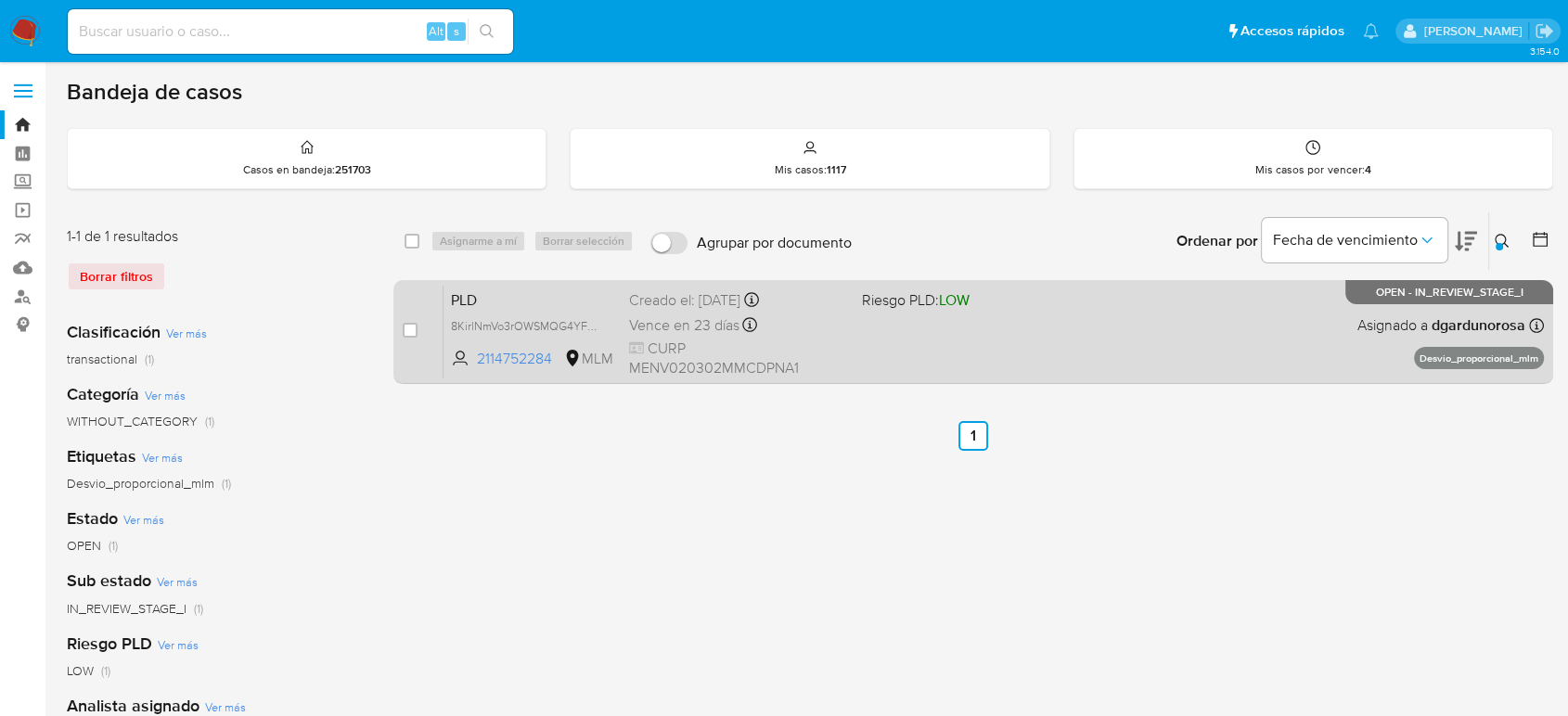
click at [1108, 358] on div "PLD 8KirlNmVo3rOWSMQG4YFBu8l 2114752284 MLM Riesgo PLD: LOW Creado el: 12/07/20…" at bounding box center [994, 331] width 1101 height 93
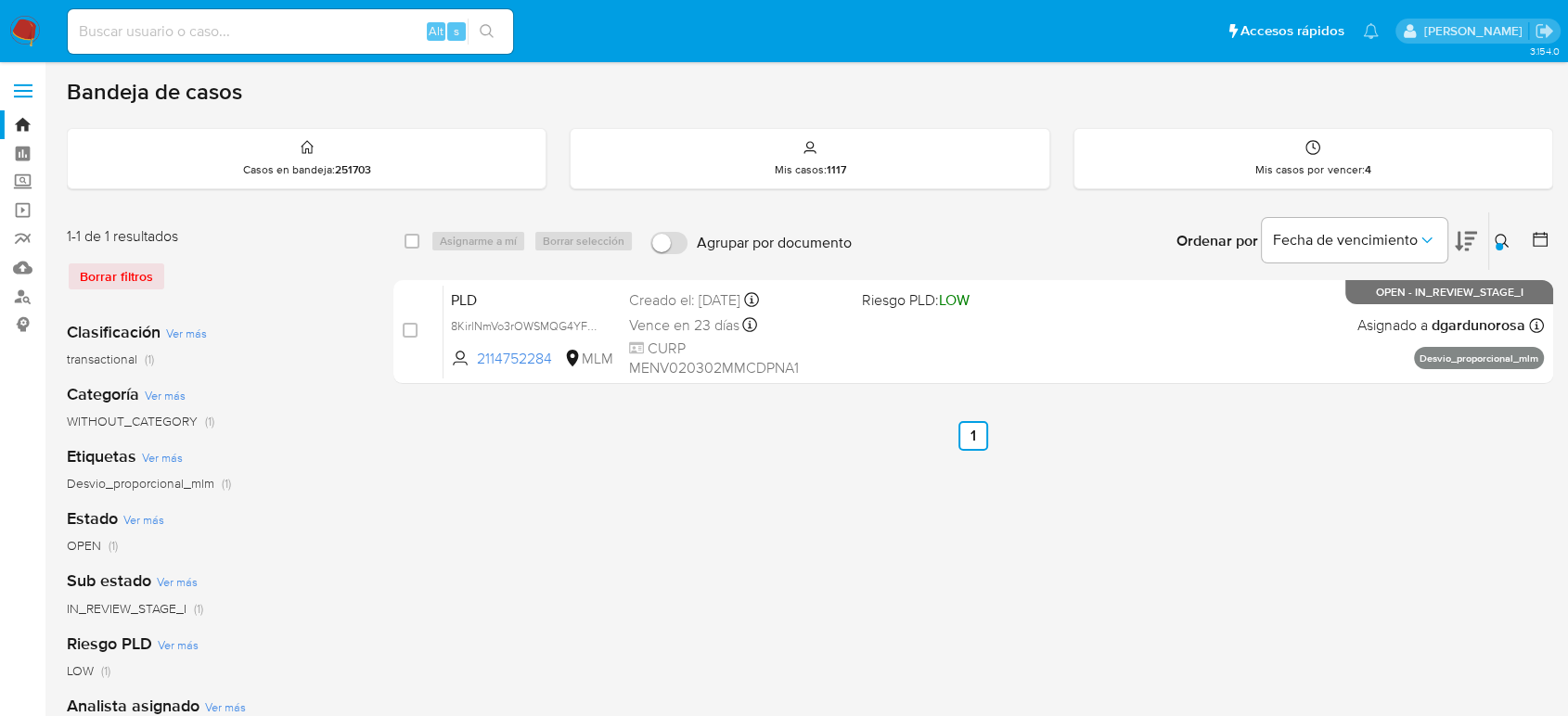
click at [1501, 235] on icon at bounding box center [1502, 241] width 14 height 14
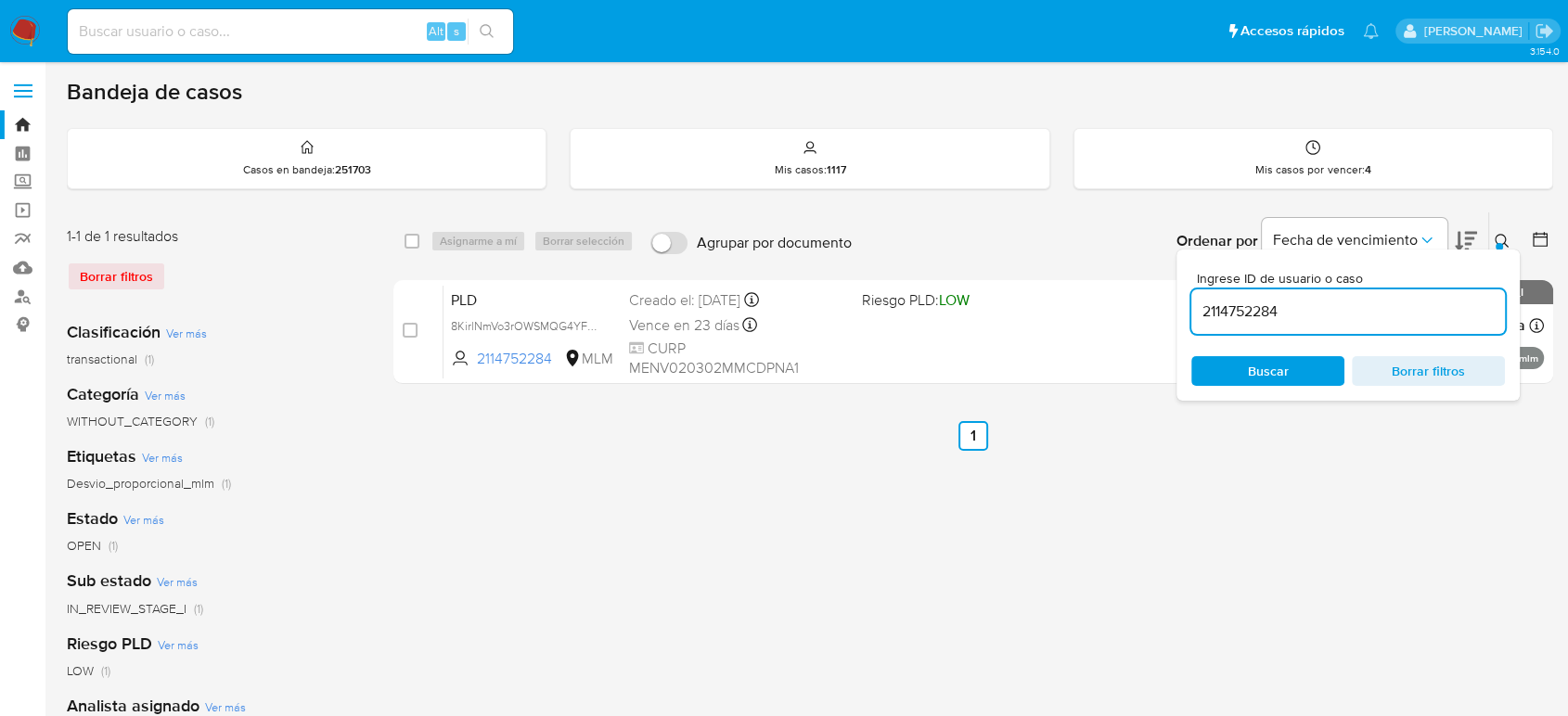
click at [1247, 313] on input "2114752284" at bounding box center [1347, 311] width 313 height 24
type input "2249477034"
click at [1502, 239] on icon at bounding box center [1502, 241] width 14 height 14
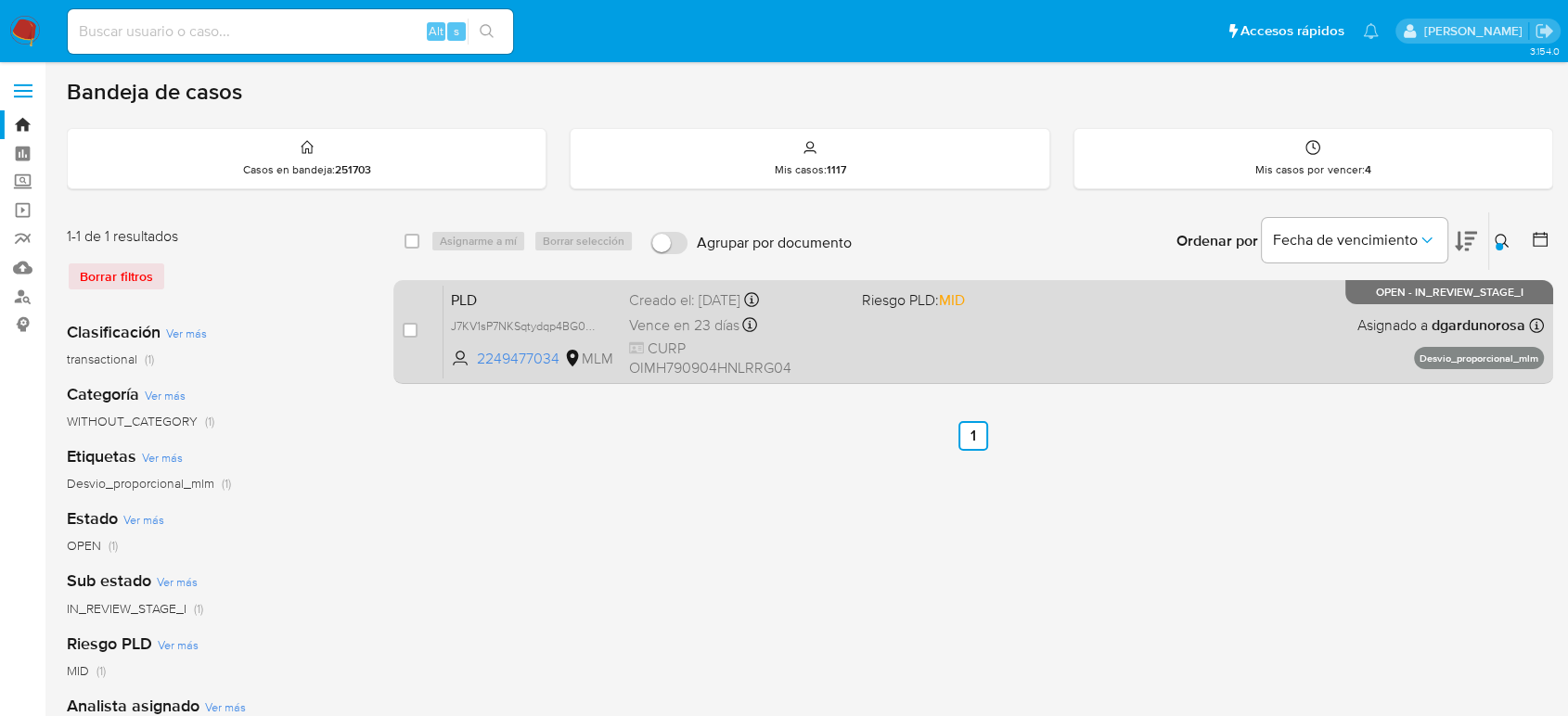
click at [1262, 332] on div "PLD J7KV1sP7NKSqtydqp4BG0sKf 2249477034 MLM Riesgo PLD: MID Creado el: 12/07/20…" at bounding box center [994, 331] width 1101 height 93
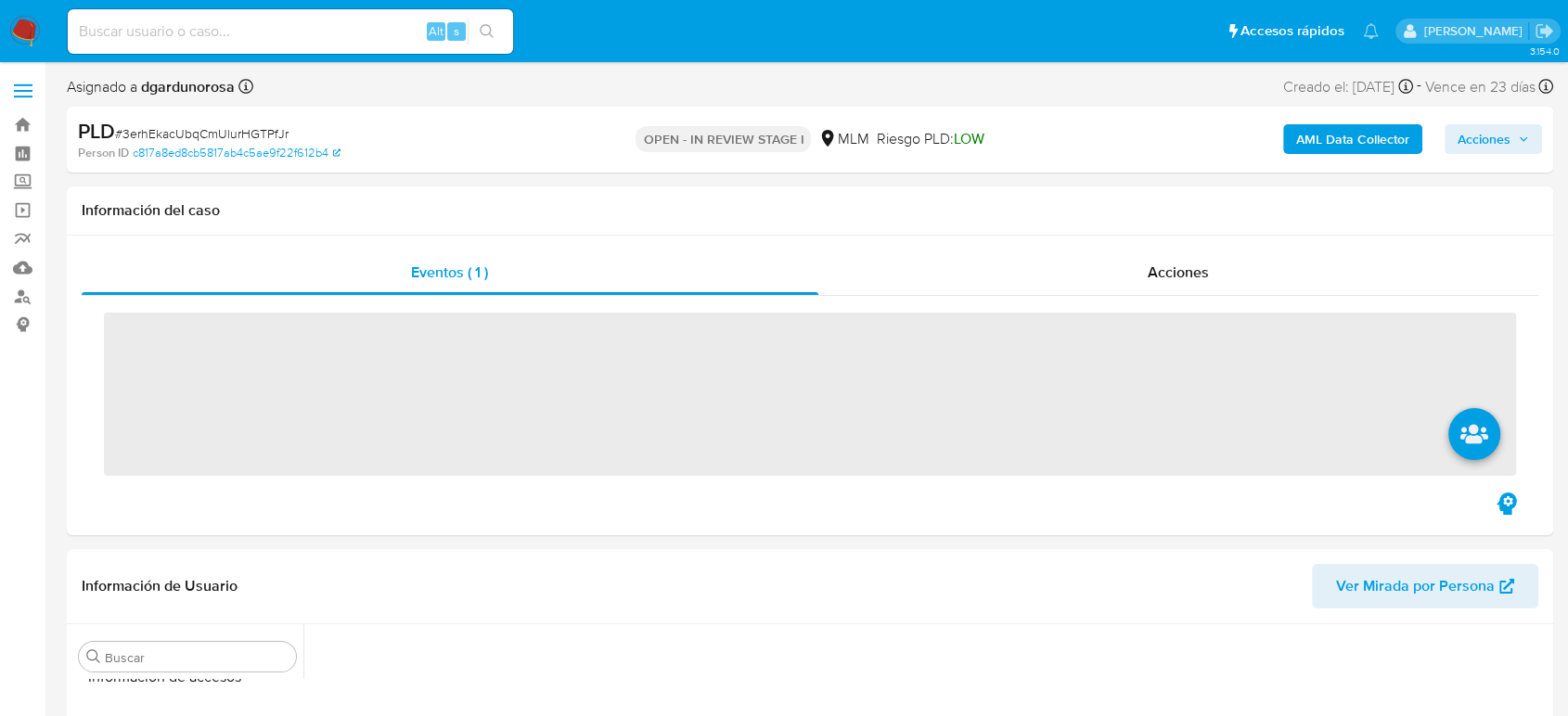
scroll to position [783, 0]
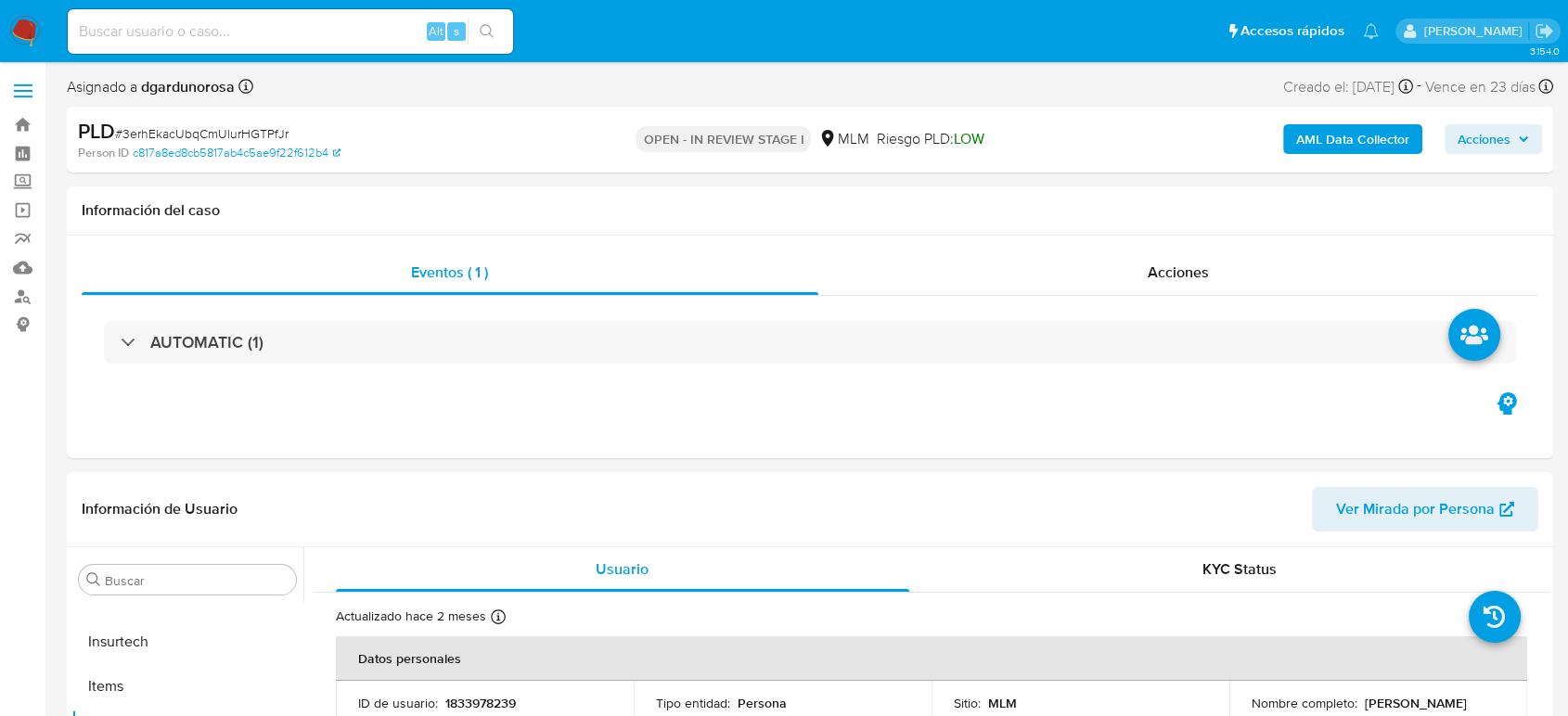
select select "10"
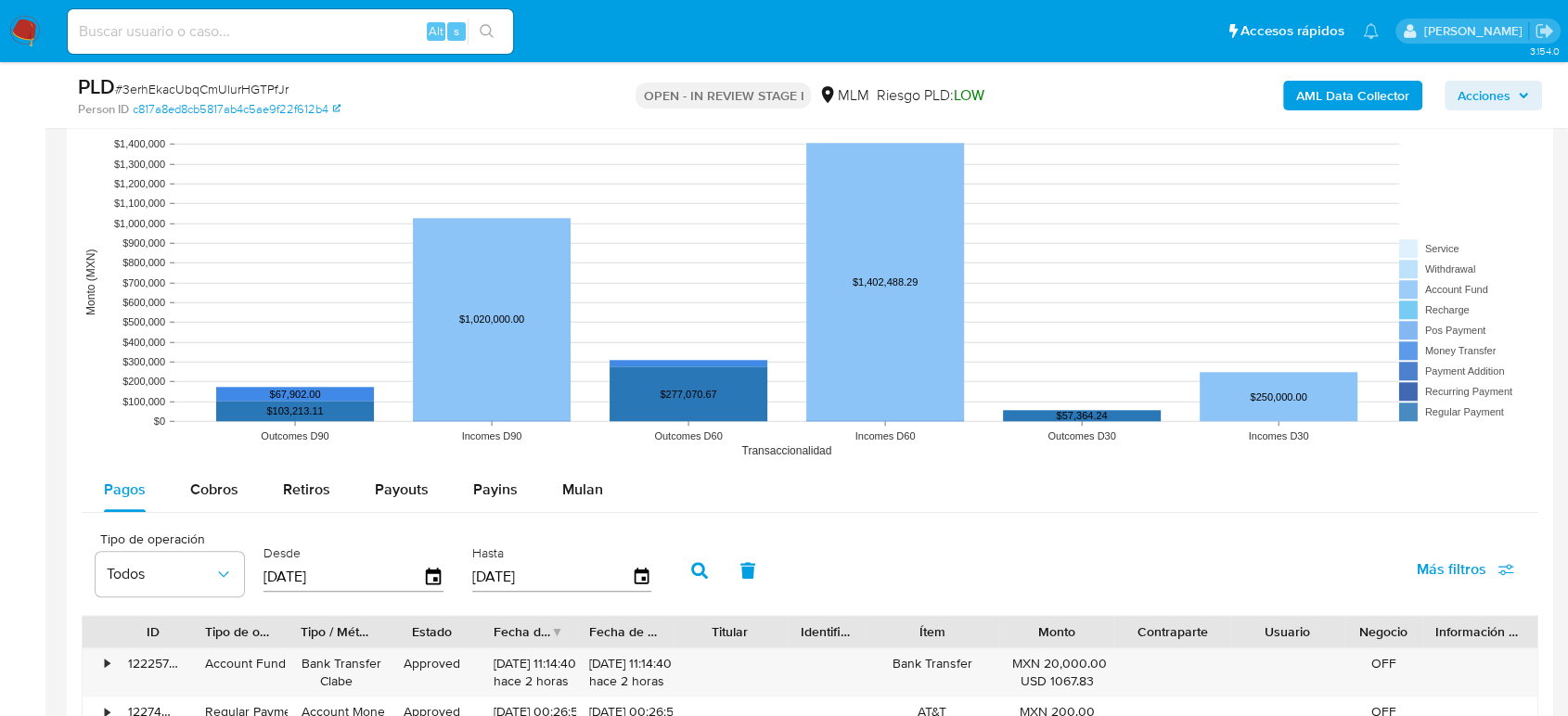
scroll to position [1855, 0]
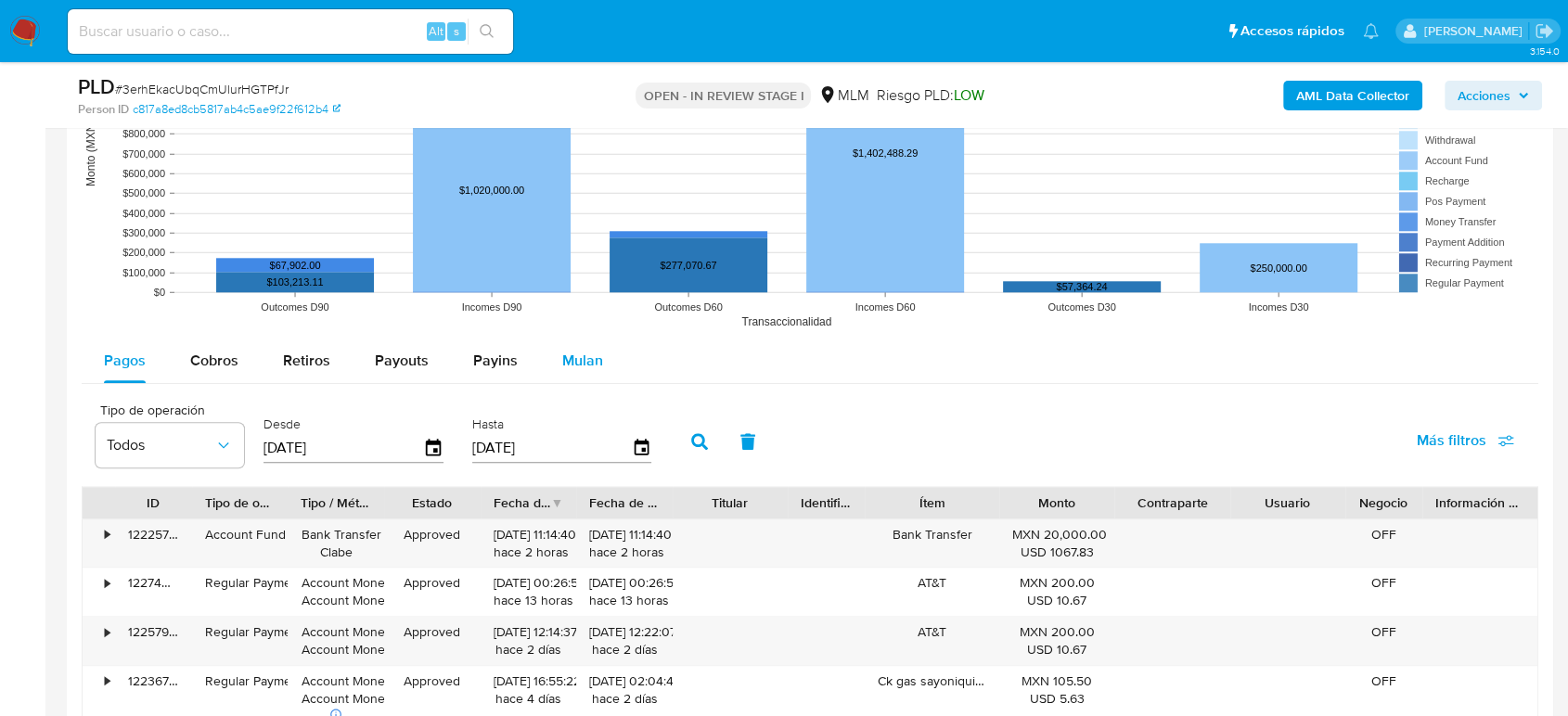
click at [580, 359] on span "Mulan" at bounding box center [582, 360] width 40 height 21
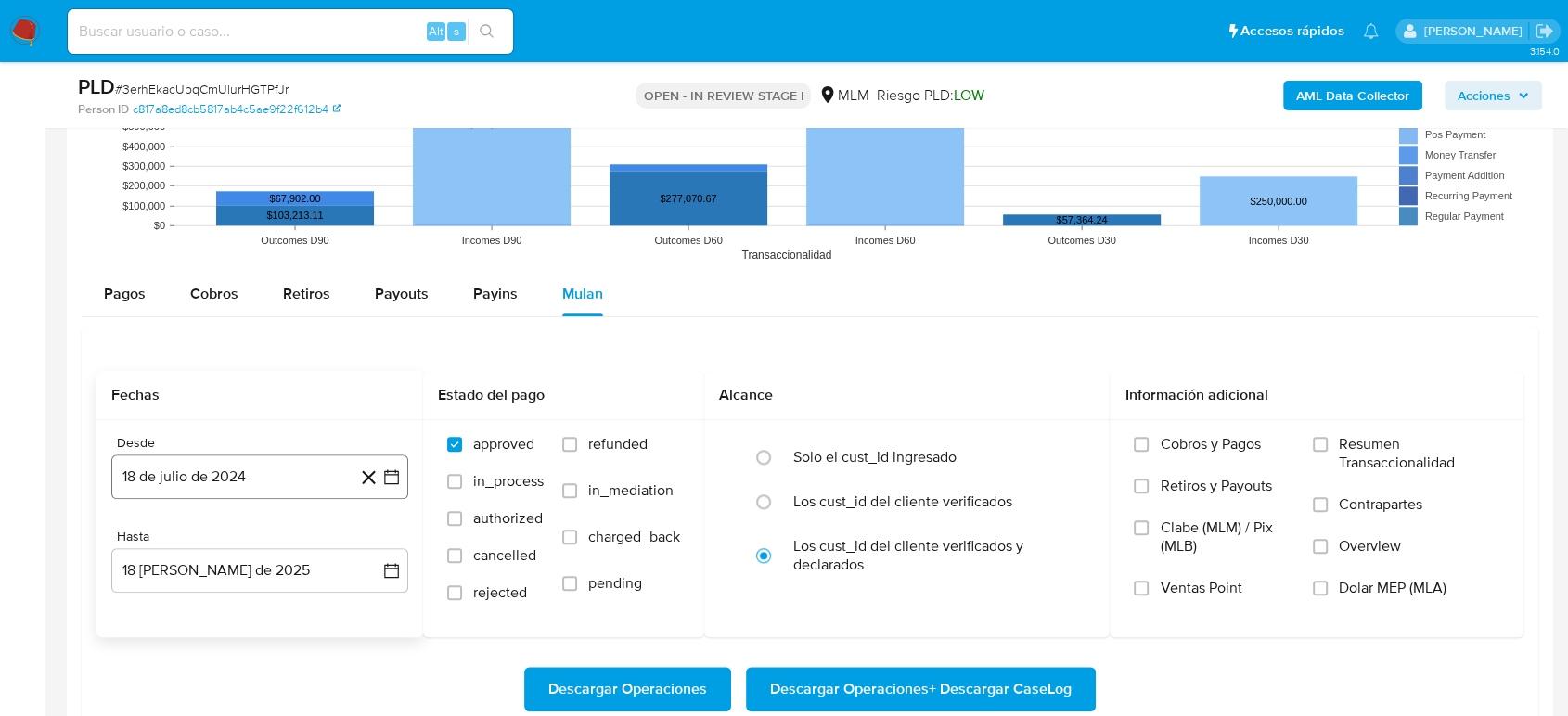
scroll to position [1958, 0]
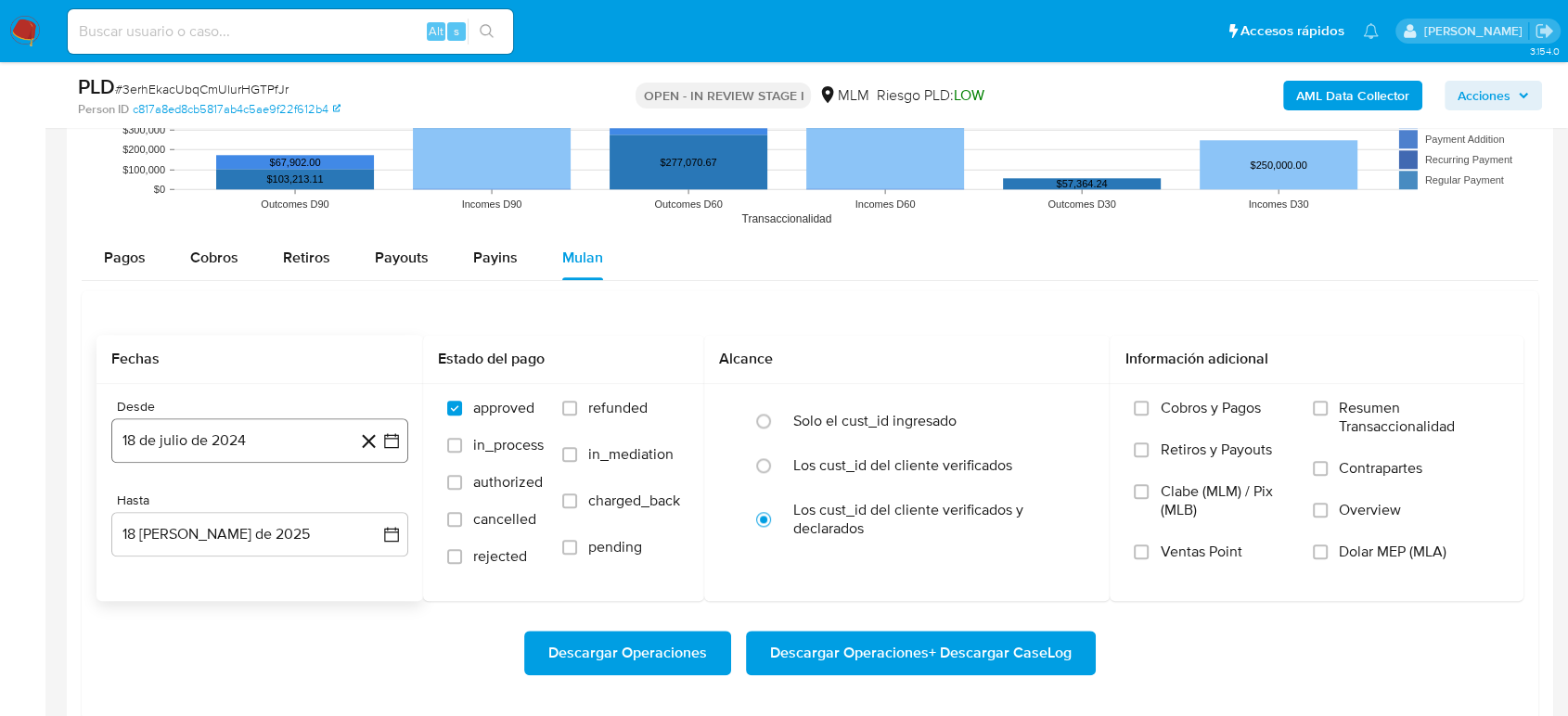
click at [385, 434] on icon "button" at bounding box center [391, 440] width 18 height 18
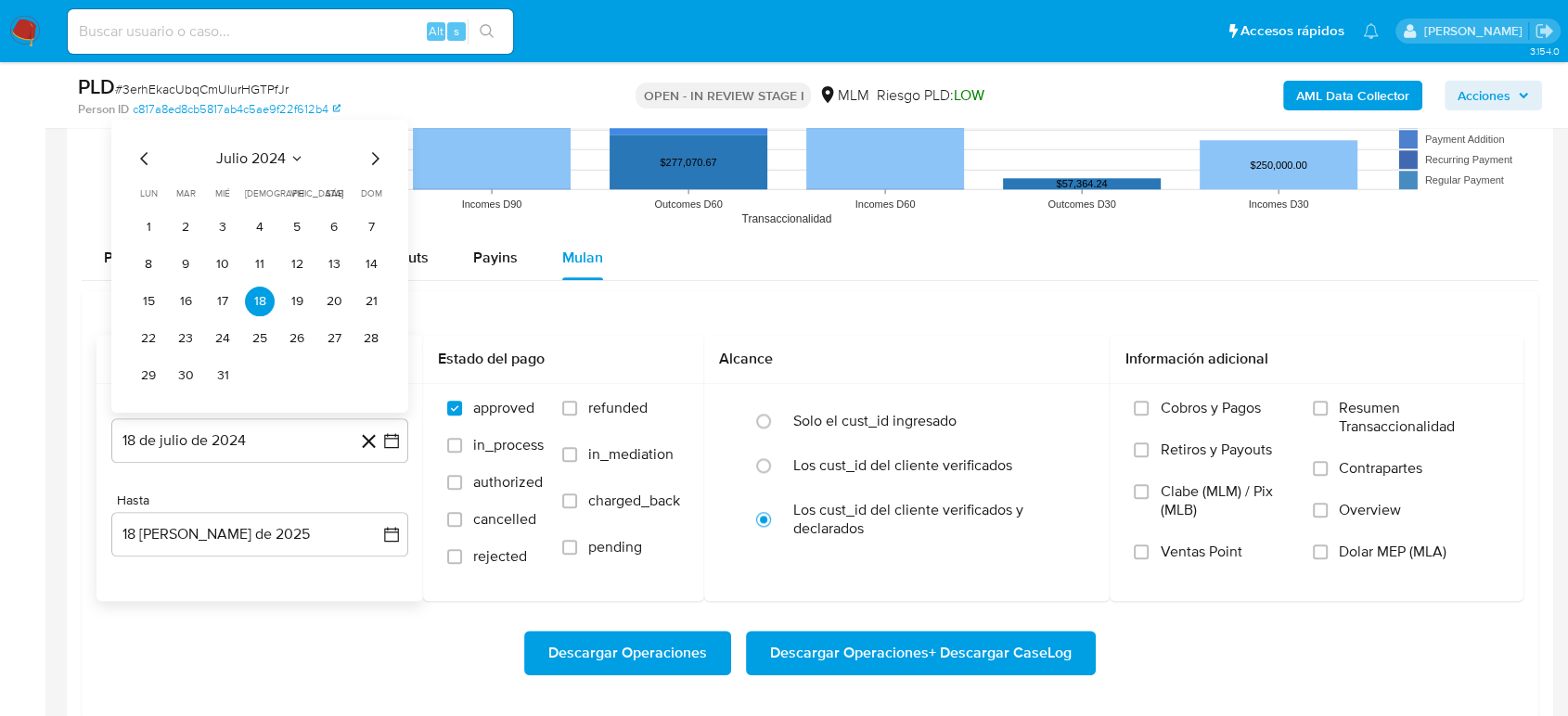
click at [301, 161] on icon "Seleccionar mes y año" at bounding box center [296, 157] width 14 height 14
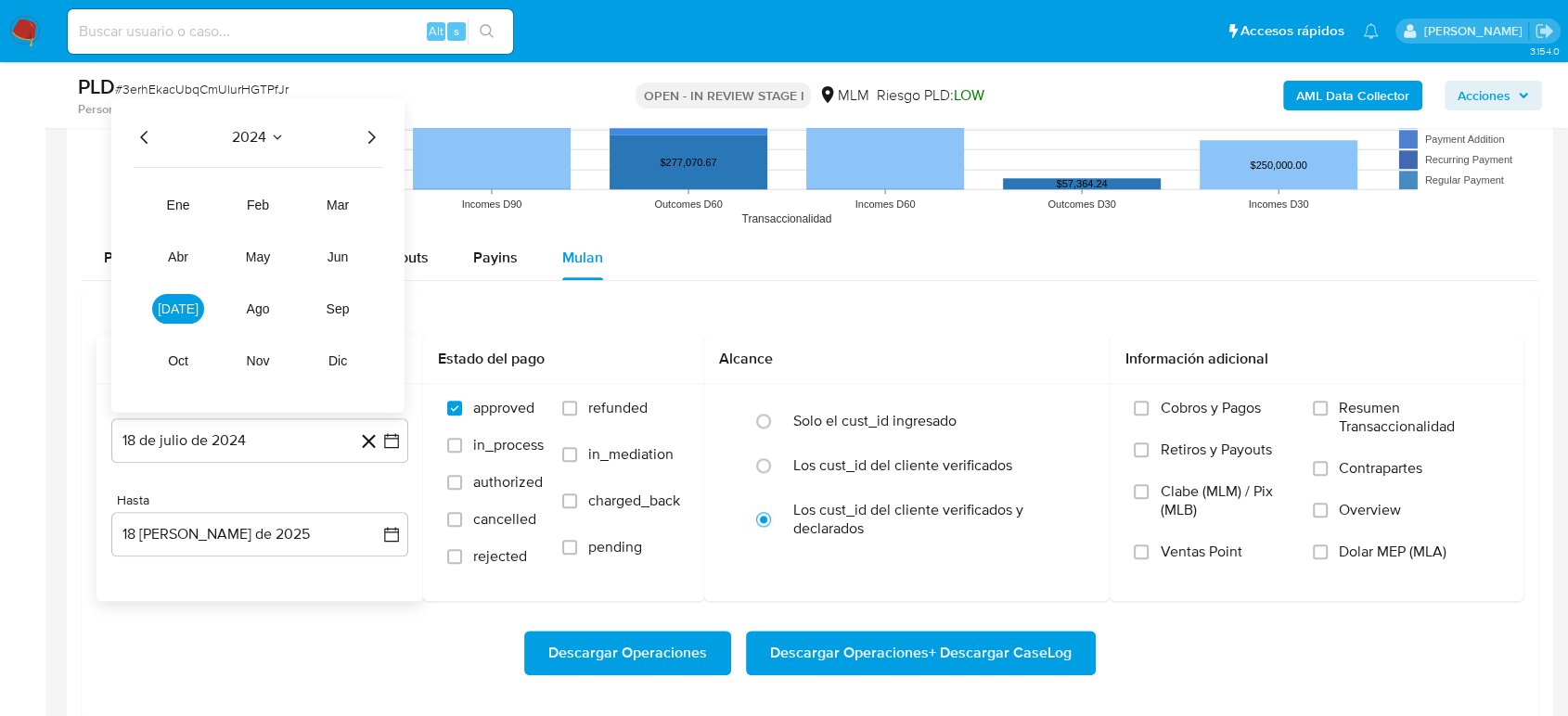
click at [371, 139] on icon "Año siguiente" at bounding box center [370, 136] width 22 height 22
click at [185, 203] on span "ene" at bounding box center [178, 203] width 23 height 14
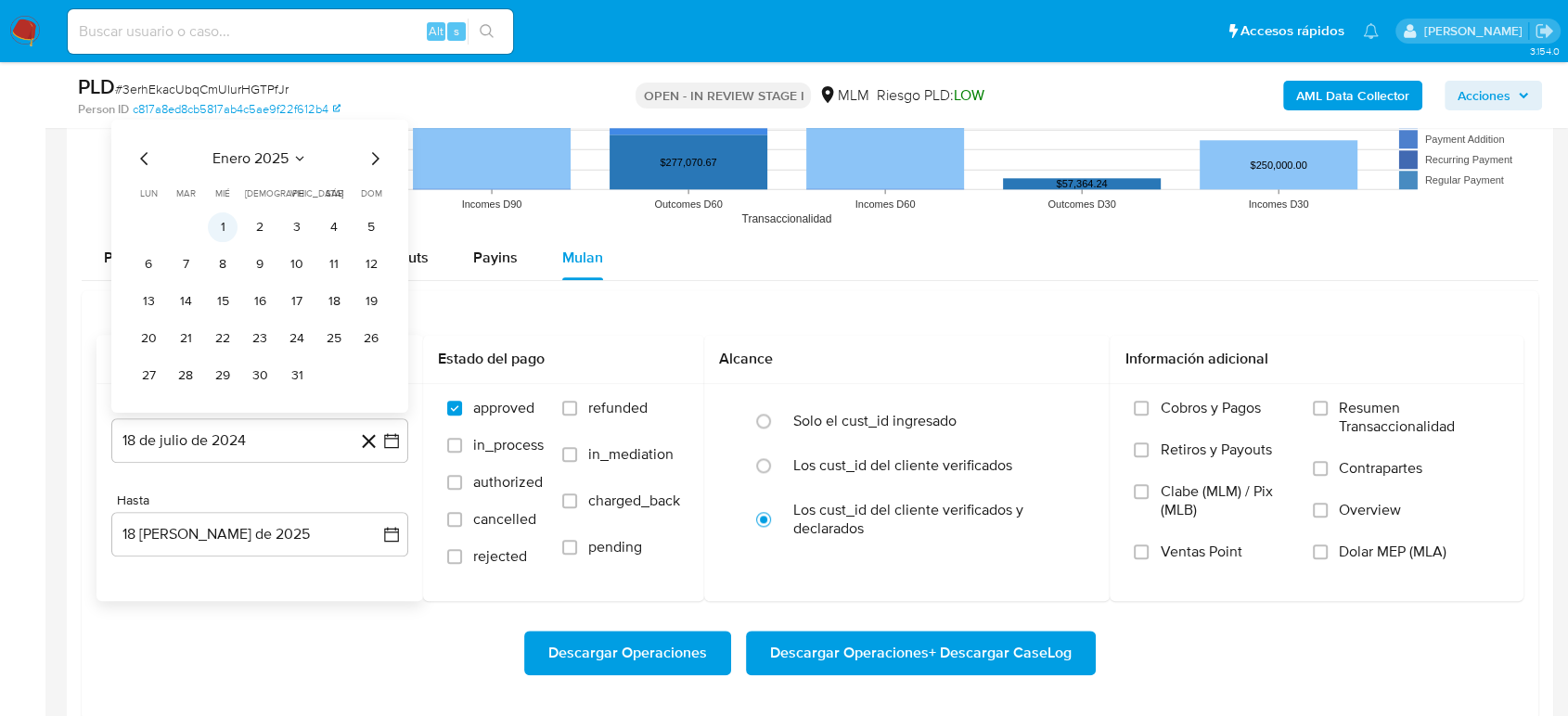
click at [219, 229] on button "1" at bounding box center [223, 225] width 30 height 30
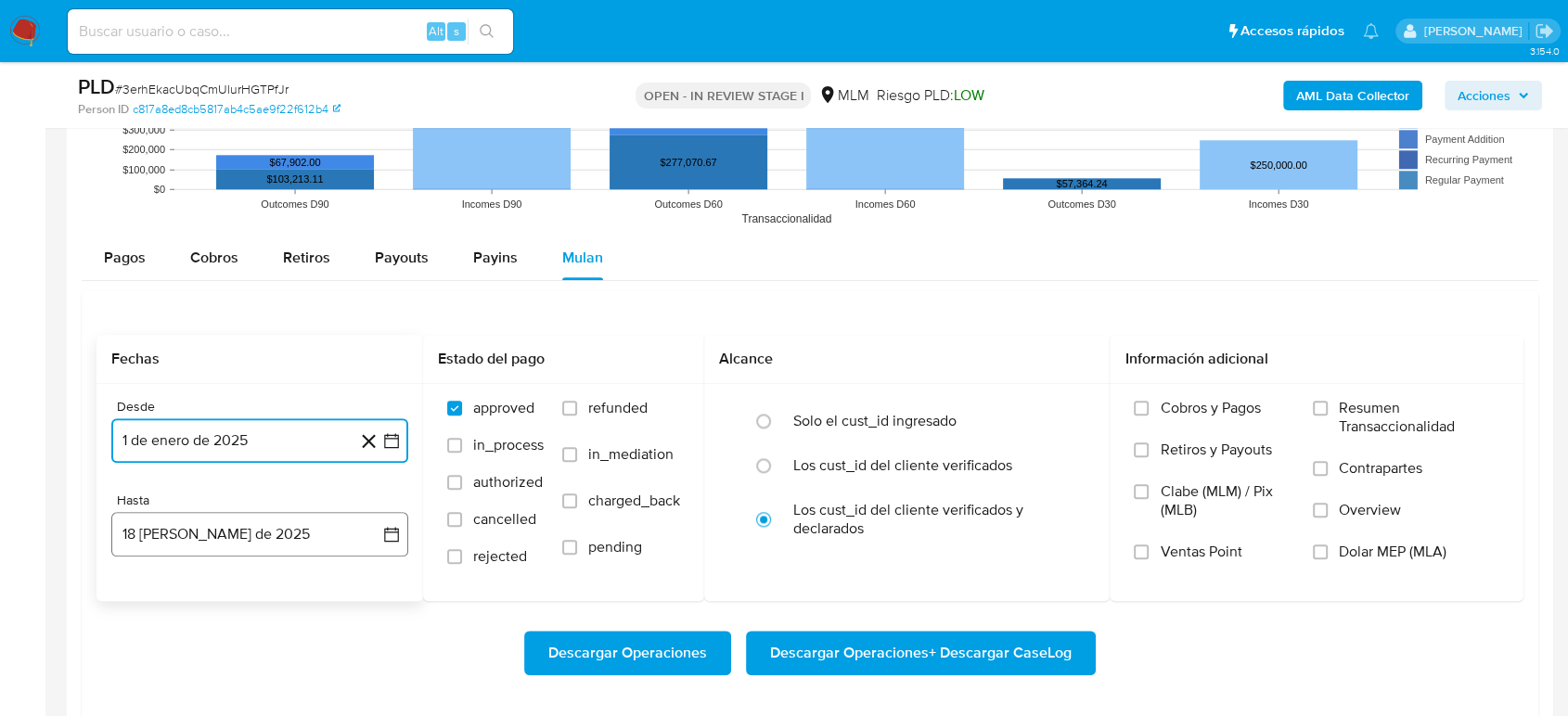
click at [397, 537] on icon "button" at bounding box center [391, 534] width 18 height 18
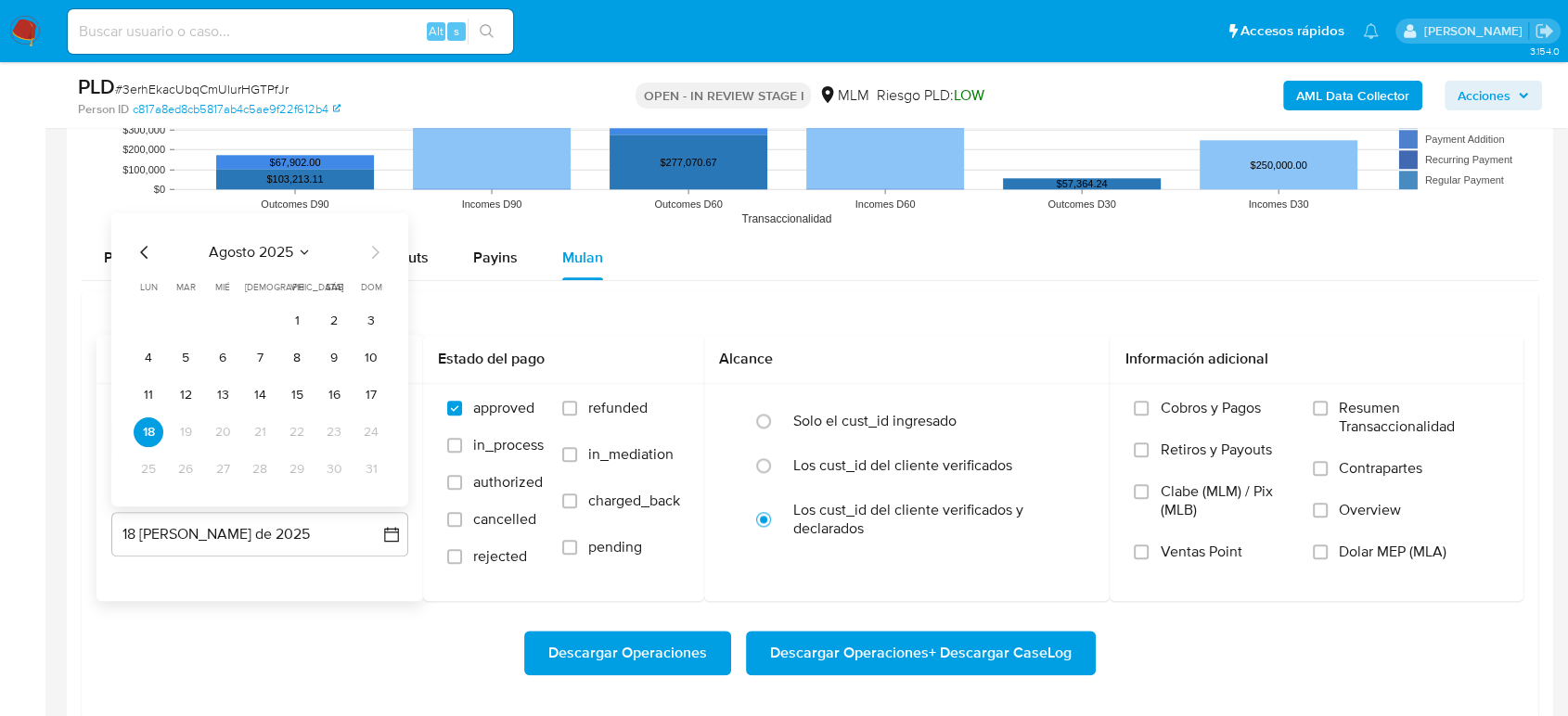
click at [137, 246] on icon "Mes anterior" at bounding box center [145, 251] width 22 height 22
click at [254, 458] on button "31" at bounding box center [259, 468] width 30 height 30
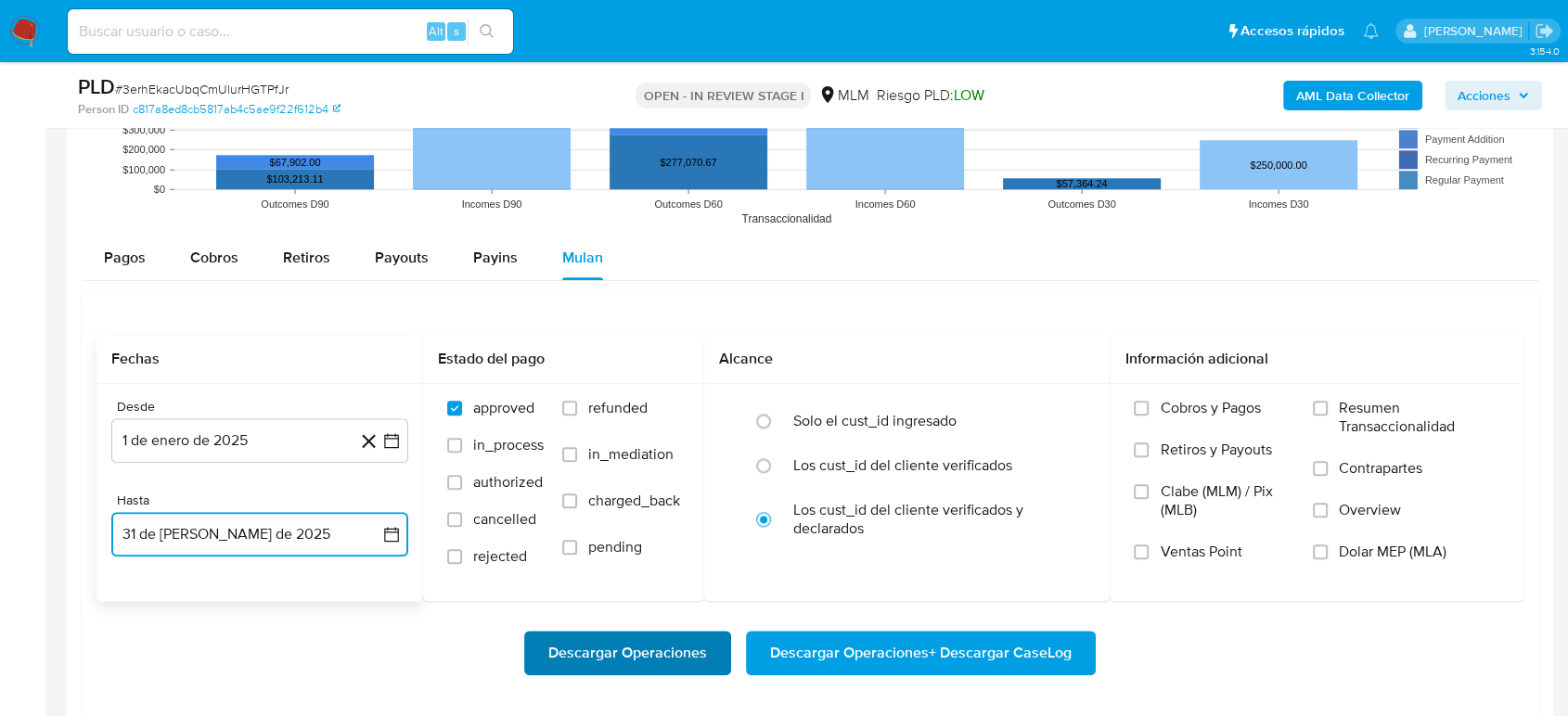
click at [656, 650] on span "Descargar Operaciones" at bounding box center [627, 652] width 159 height 40
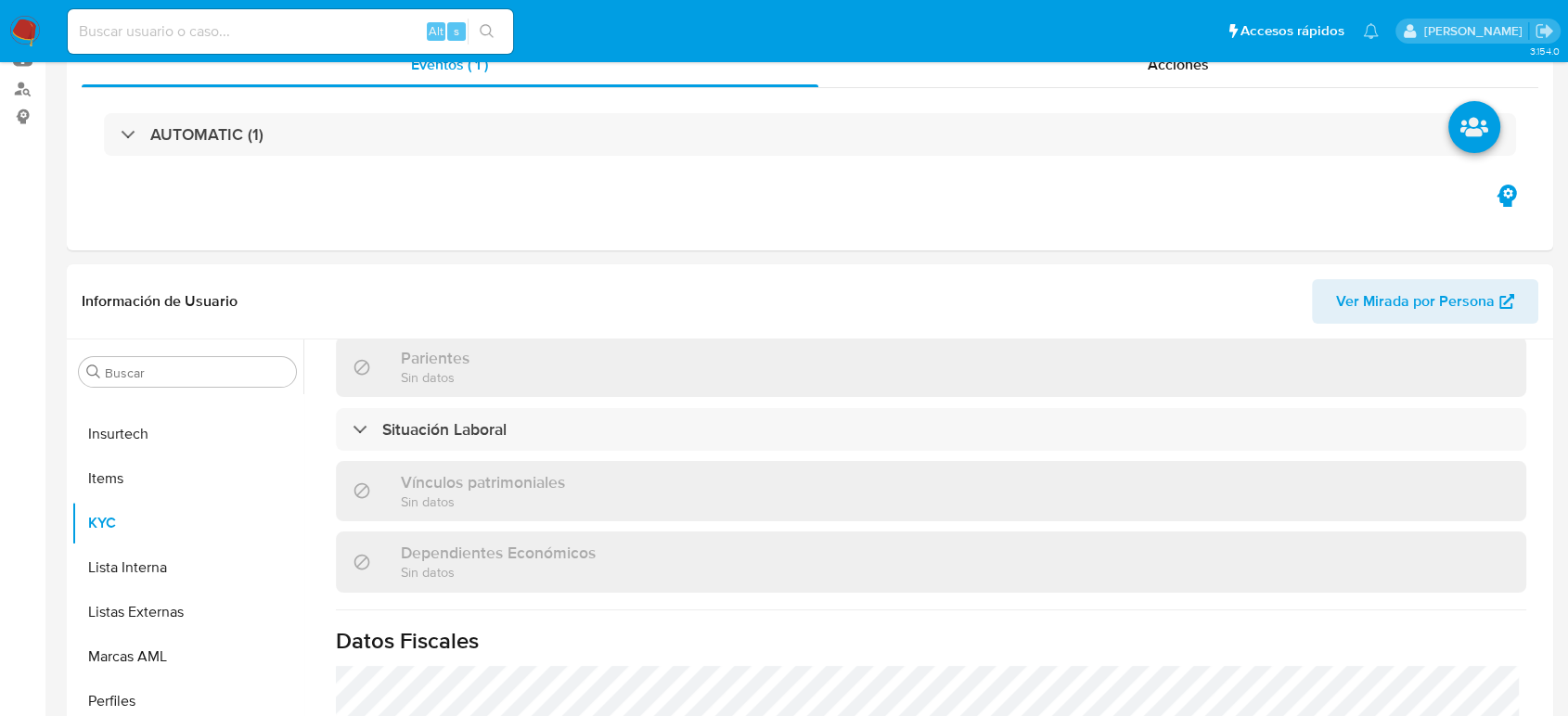
scroll to position [0, 0]
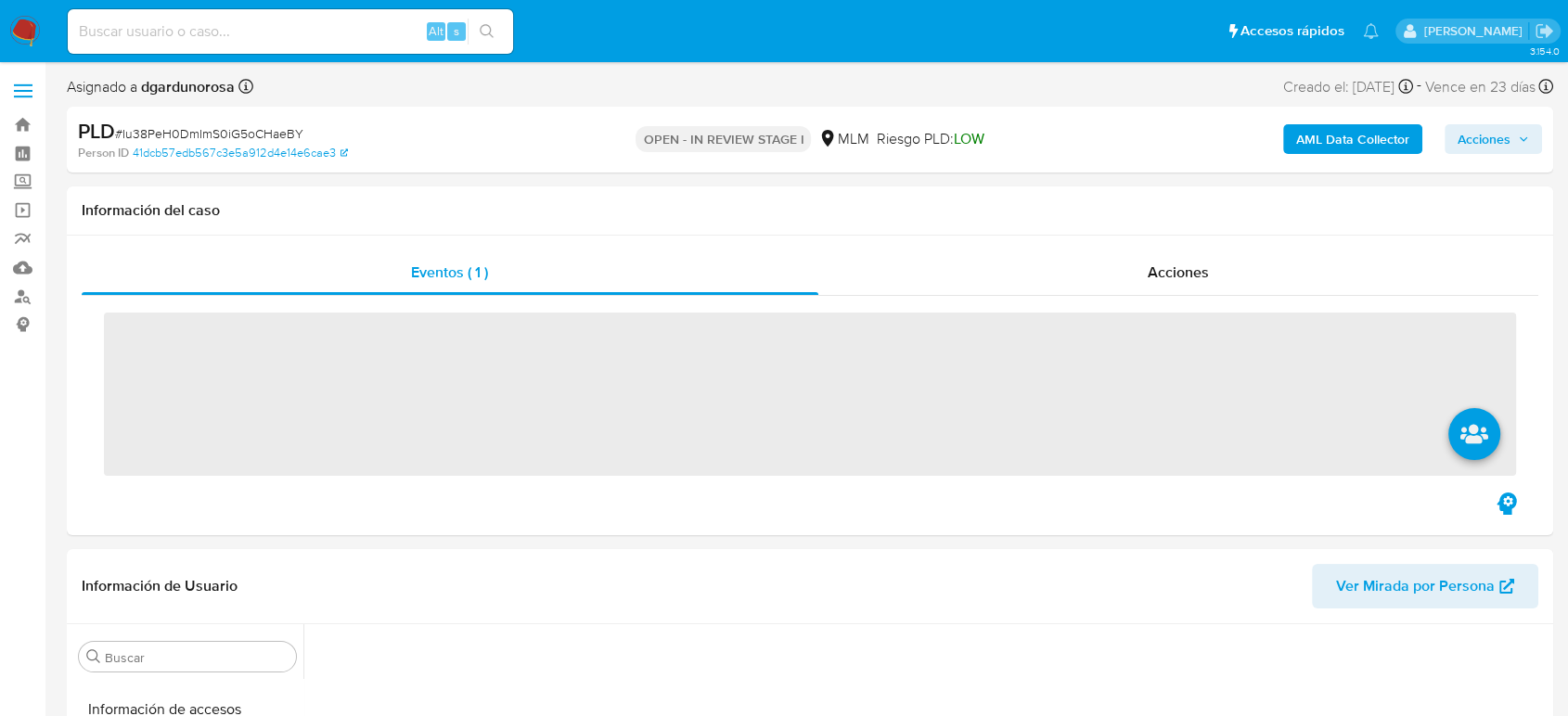
scroll to position [783, 0]
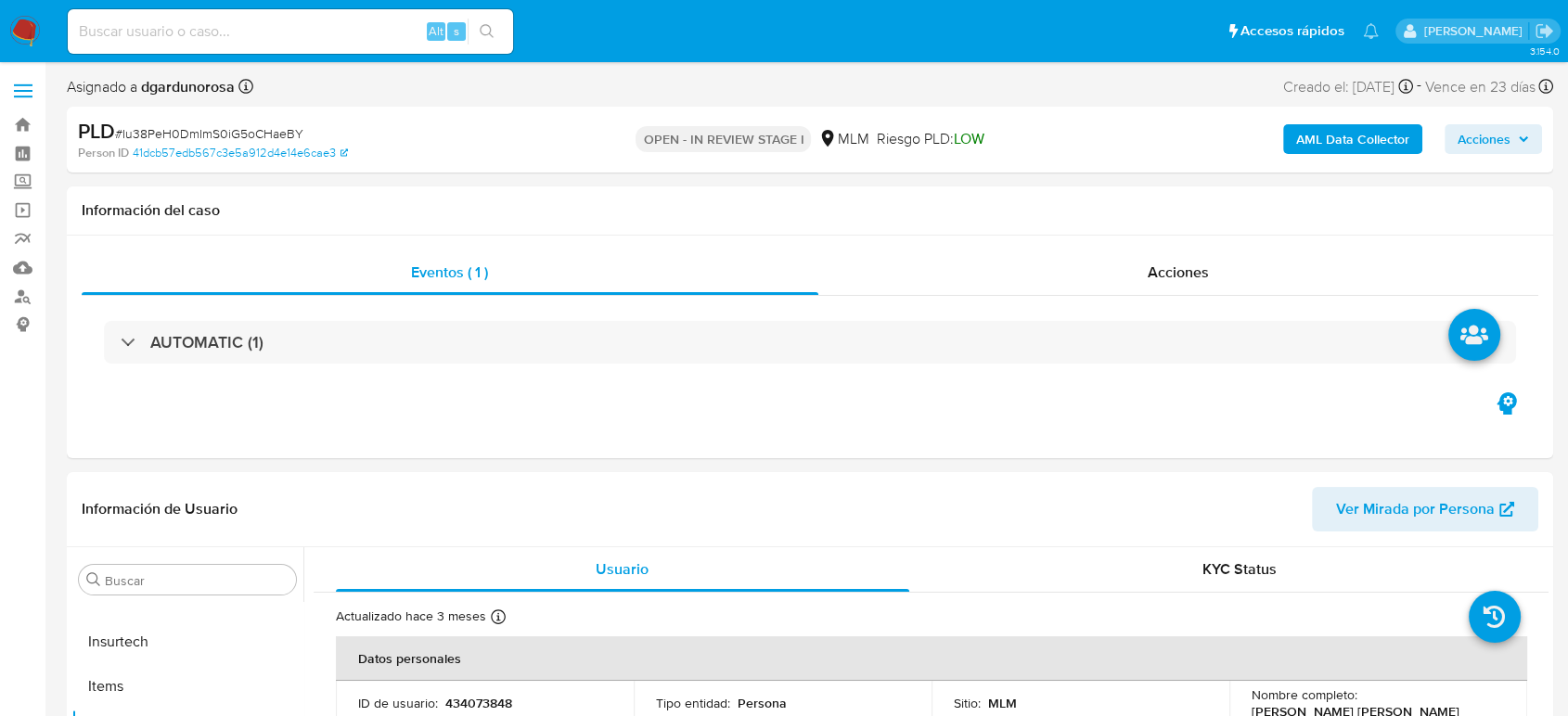
select select "10"
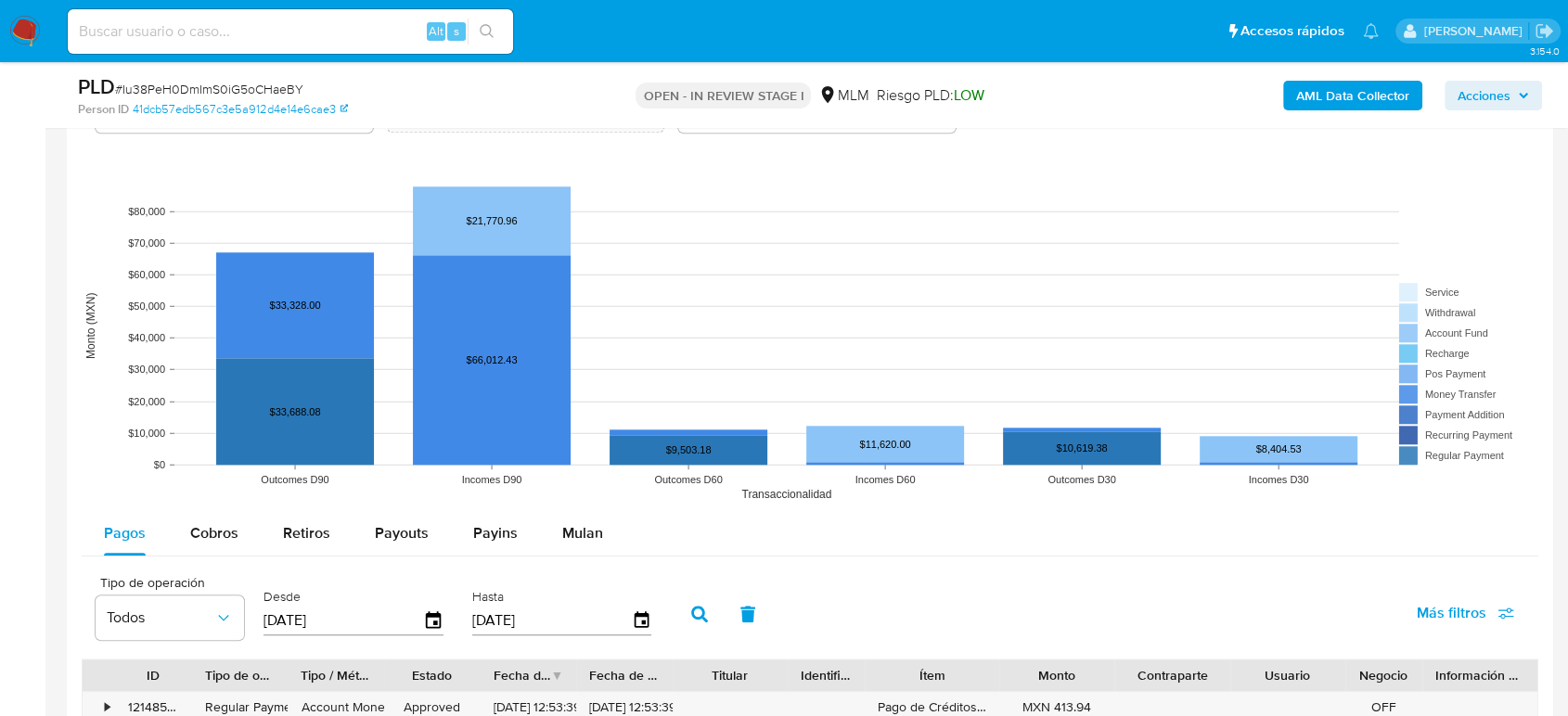
scroll to position [1958, 0]
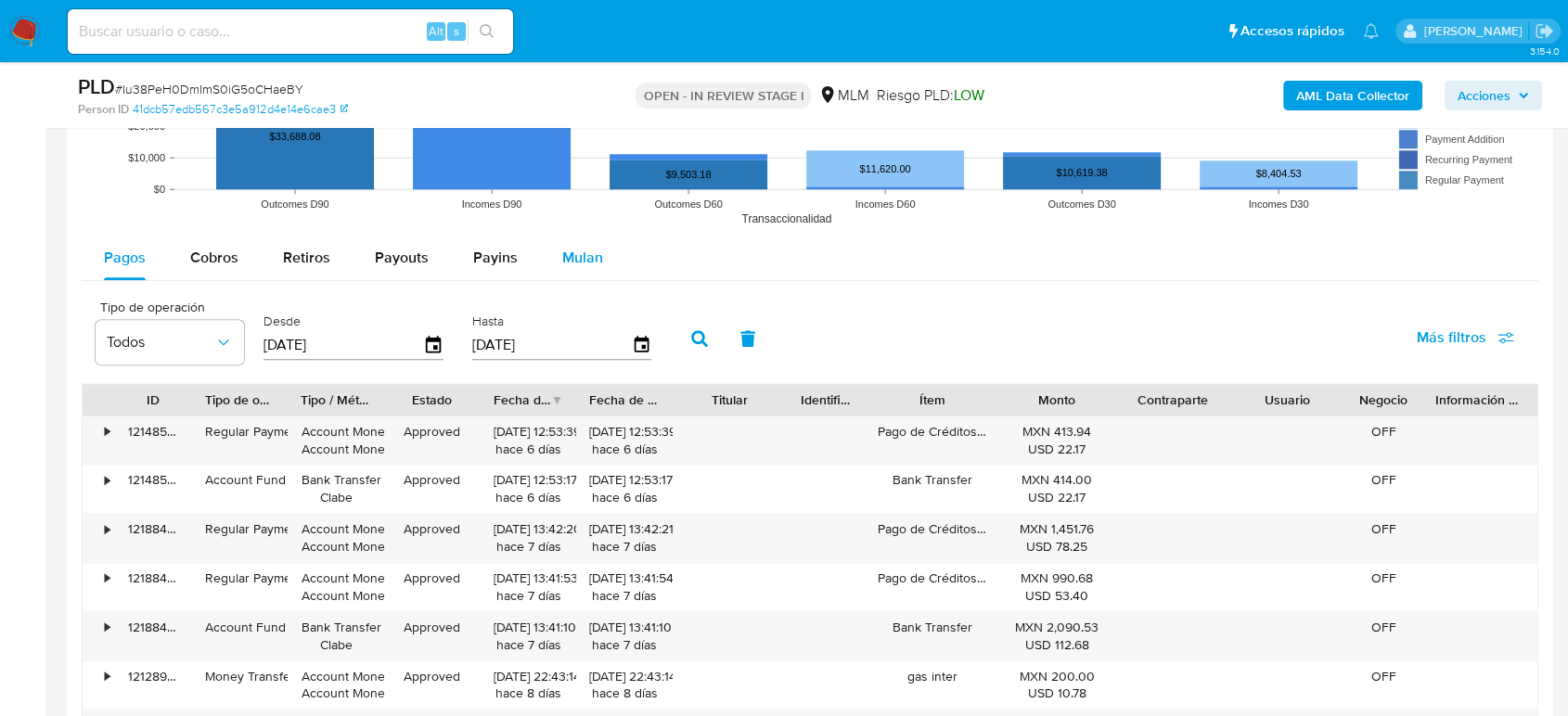
click at [573, 262] on span "Mulan" at bounding box center [582, 257] width 40 height 21
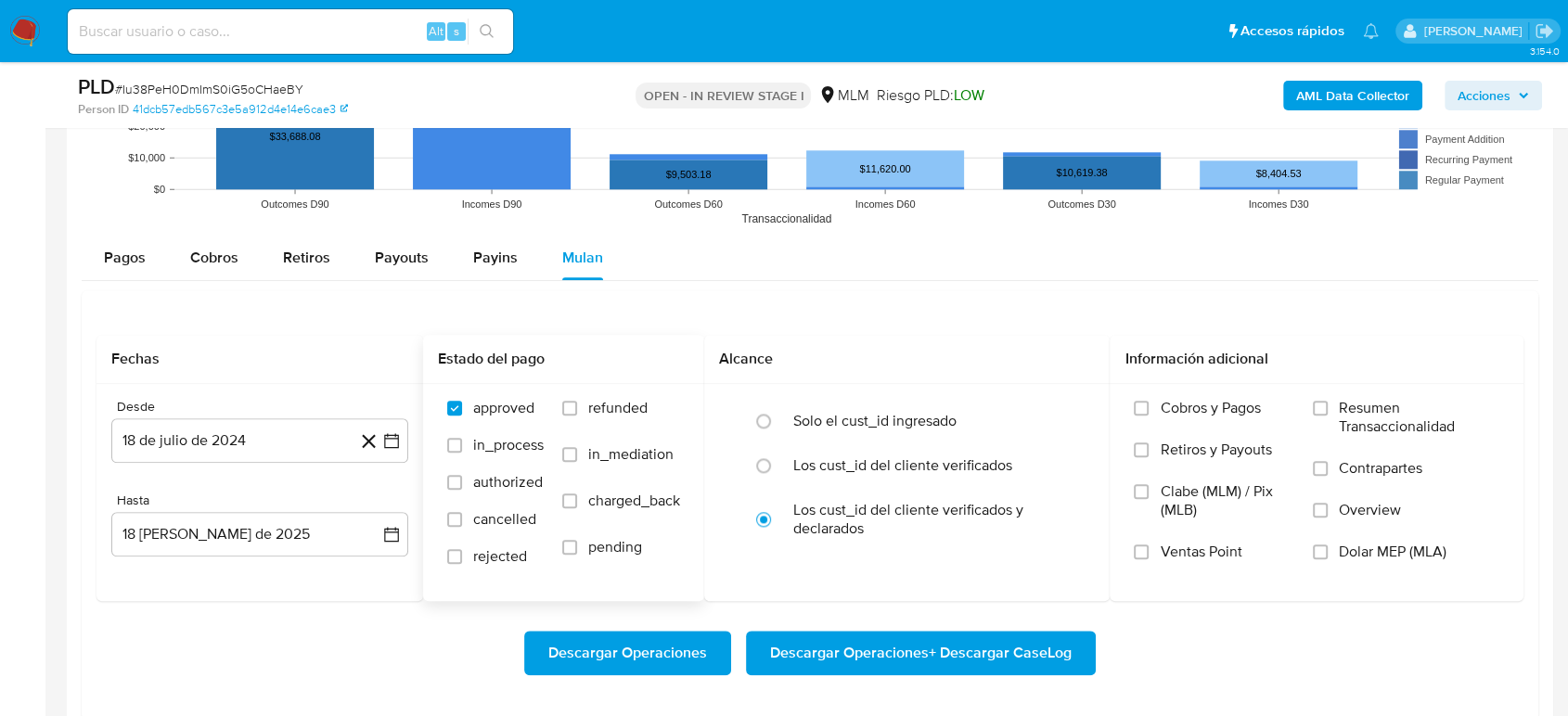
scroll to position [1855, 0]
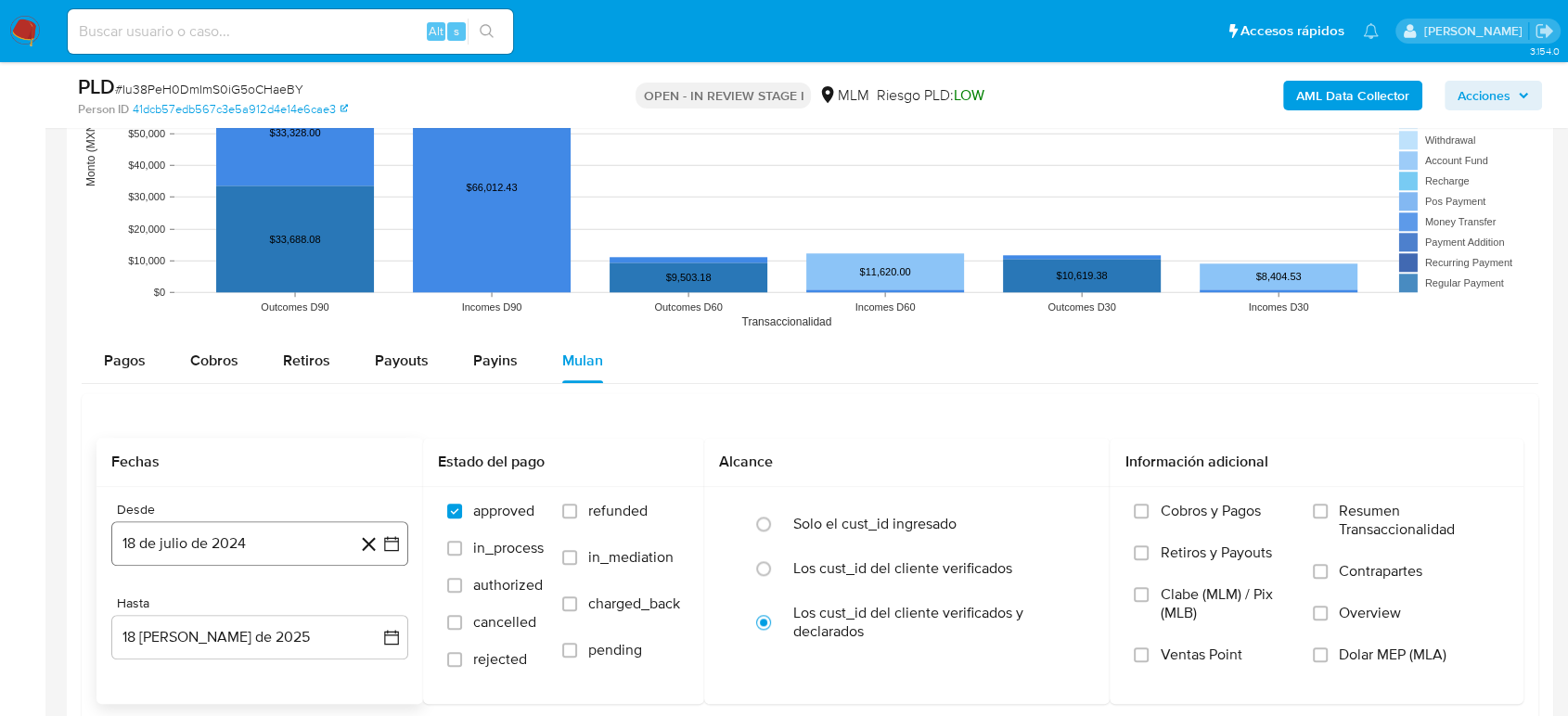
click at [393, 554] on button "18 de julio de 2024" at bounding box center [260, 544] width 297 height 44
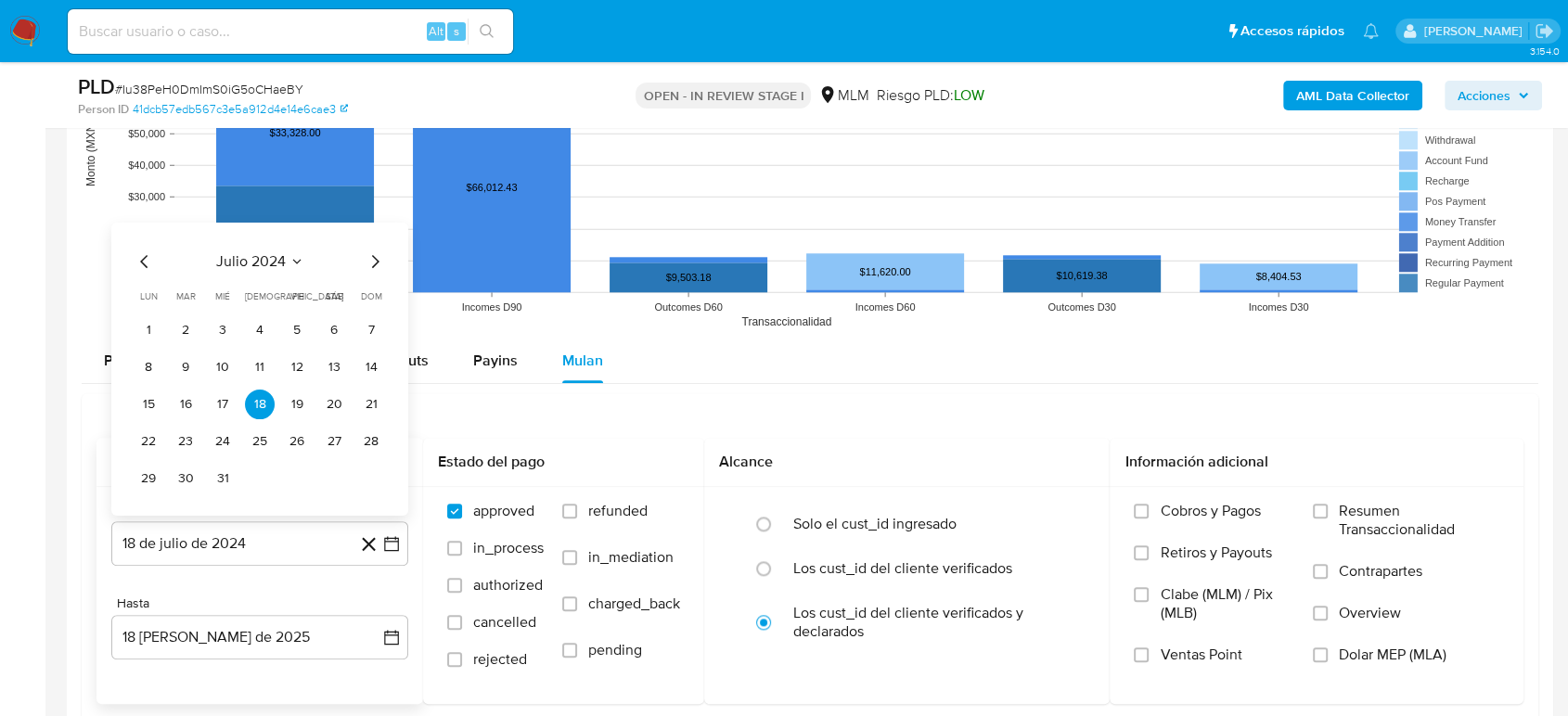
click at [297, 269] on button "julio 2024" at bounding box center [259, 260] width 88 height 18
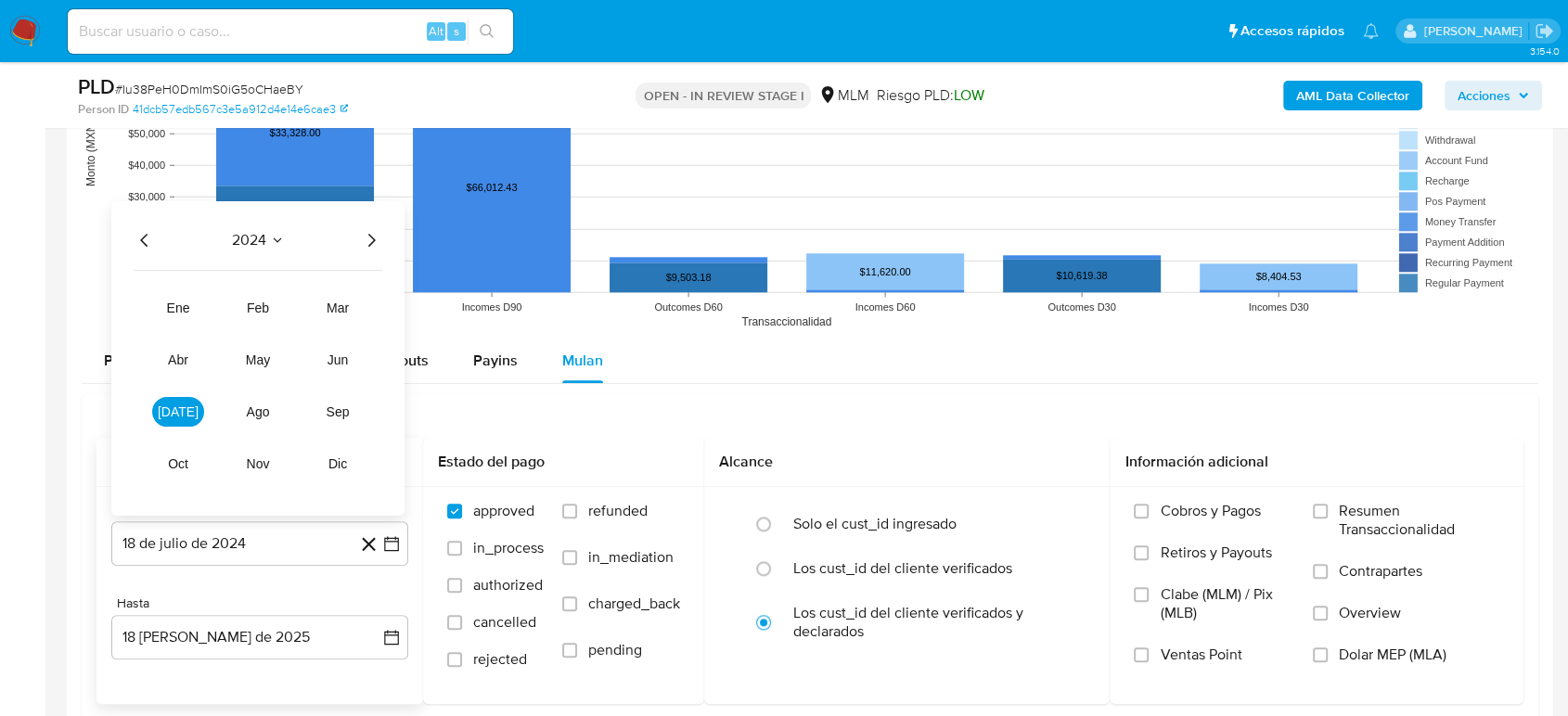
click at [375, 235] on icon "Año siguiente" at bounding box center [370, 239] width 22 height 22
click at [333, 315] on button "mar" at bounding box center [337, 306] width 52 height 30
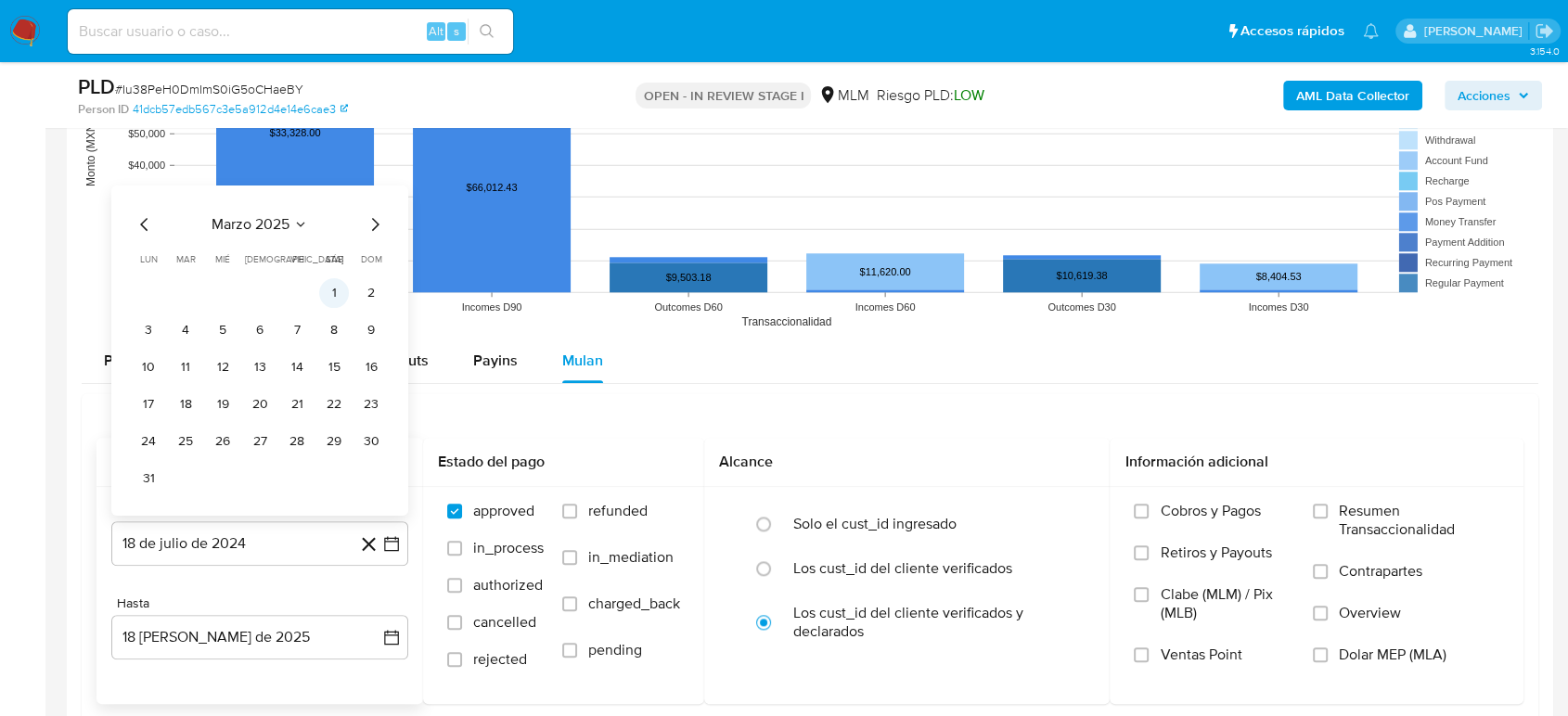
click at [330, 284] on button "1" at bounding box center [333, 292] width 30 height 30
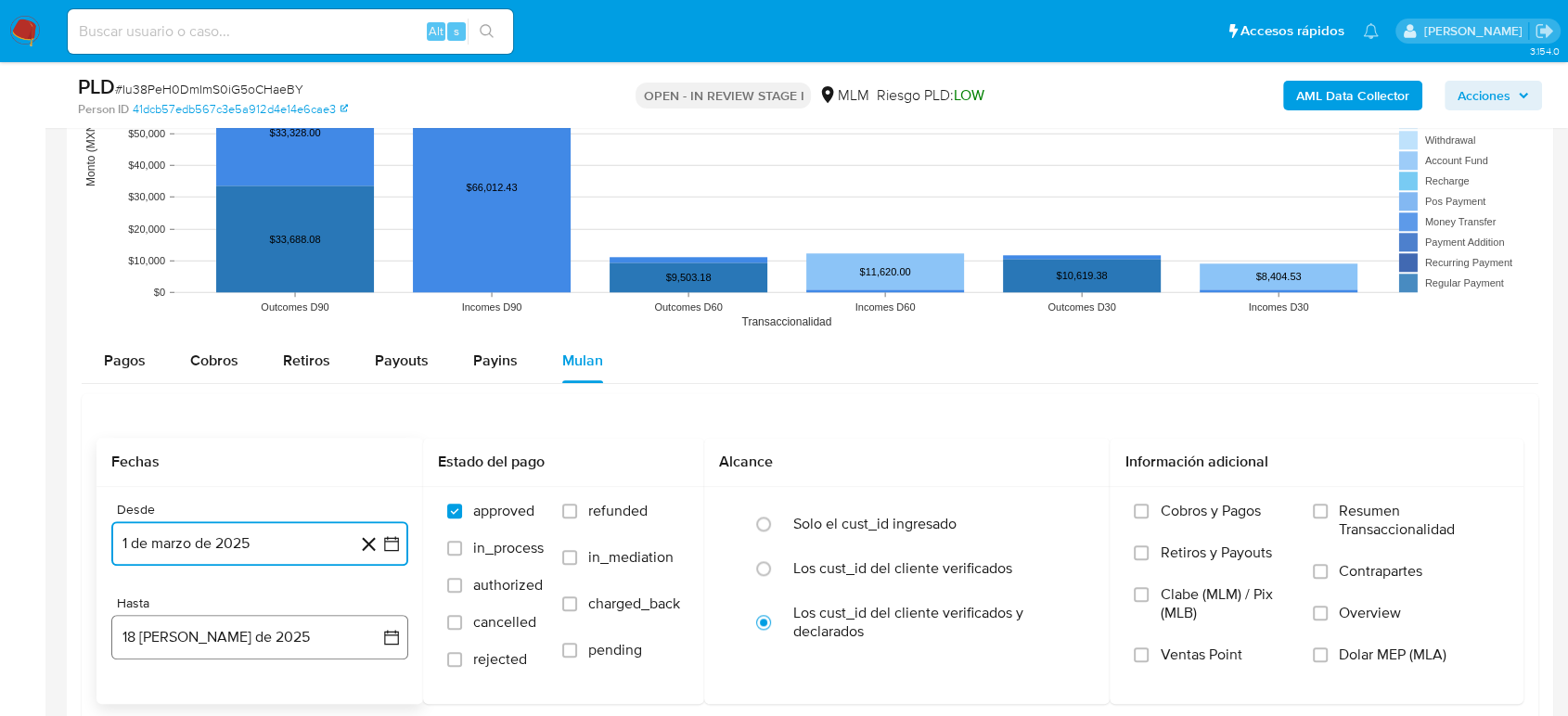
click at [393, 640] on icon "button" at bounding box center [391, 637] width 18 height 18
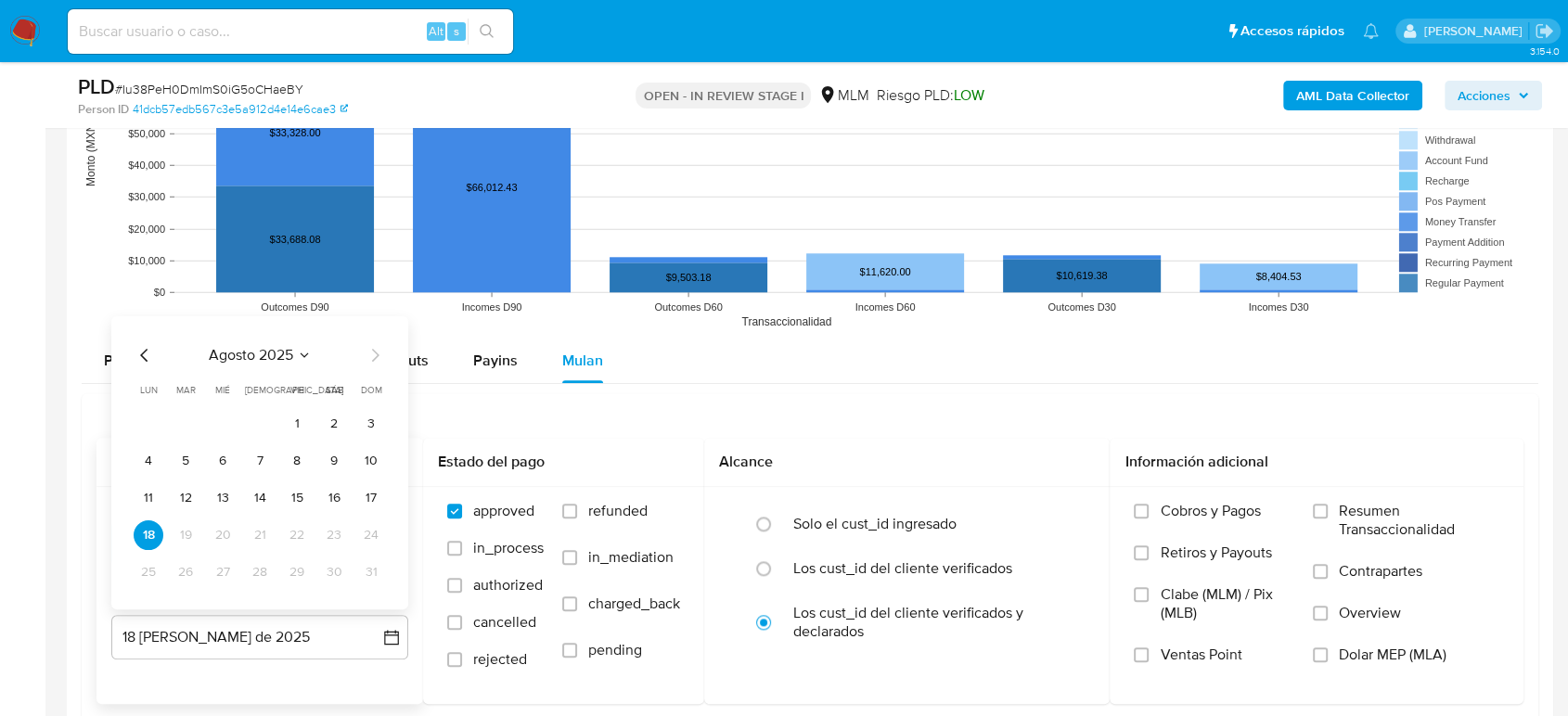
click at [142, 358] on icon "Mes anterior" at bounding box center [145, 354] width 22 height 22
click at [260, 575] on button "31" at bounding box center [259, 571] width 30 height 30
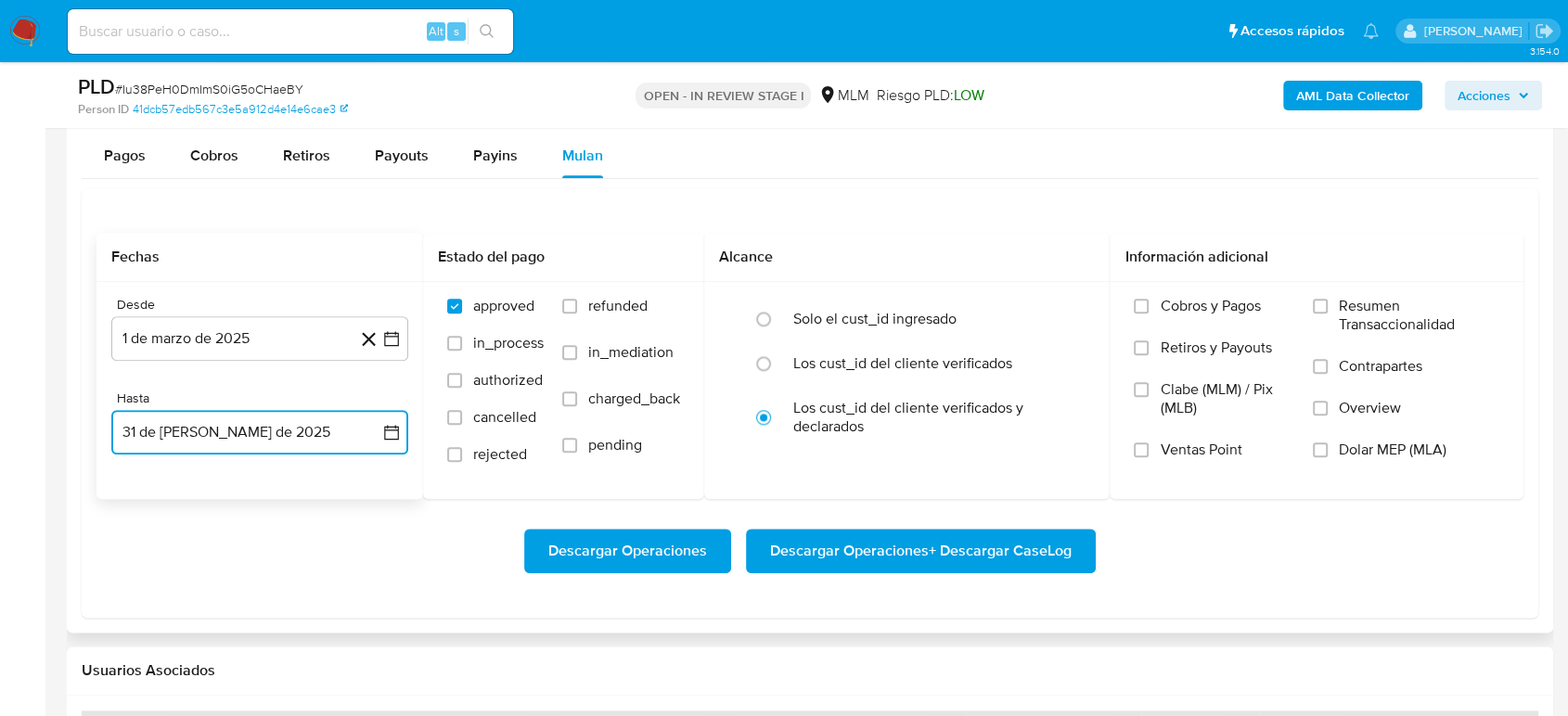
scroll to position [2061, 0]
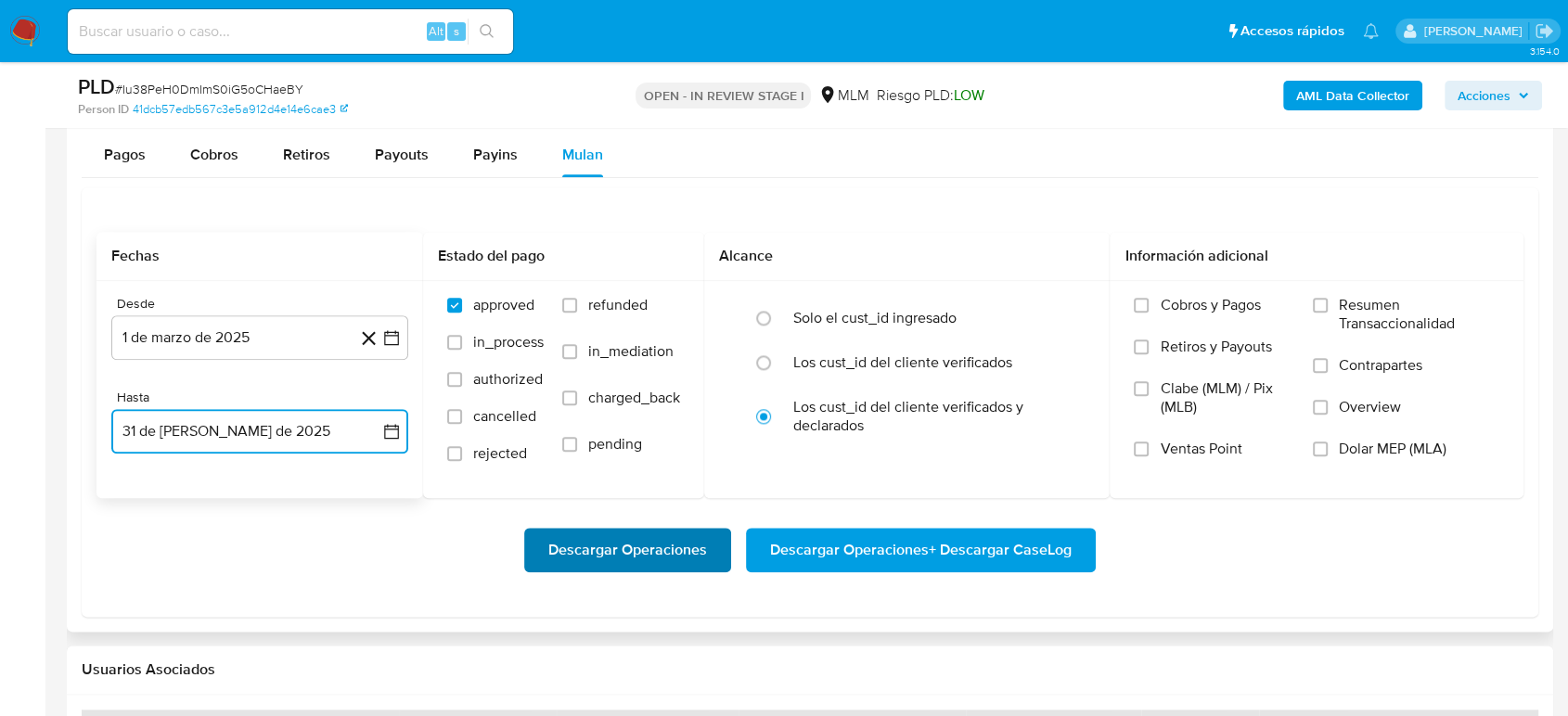
click at [611, 556] on span "Descargar Operaciones" at bounding box center [627, 550] width 159 height 40
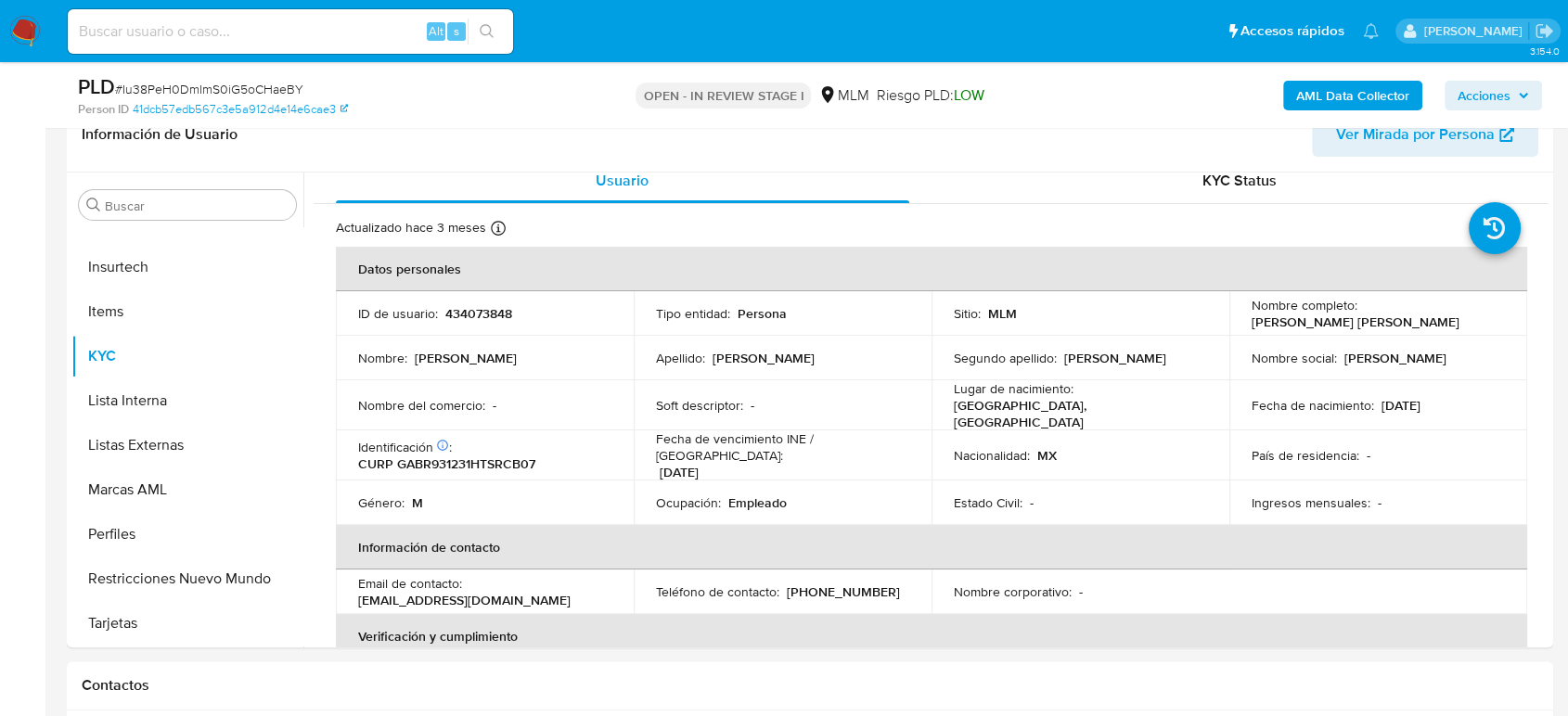
scroll to position [0, 0]
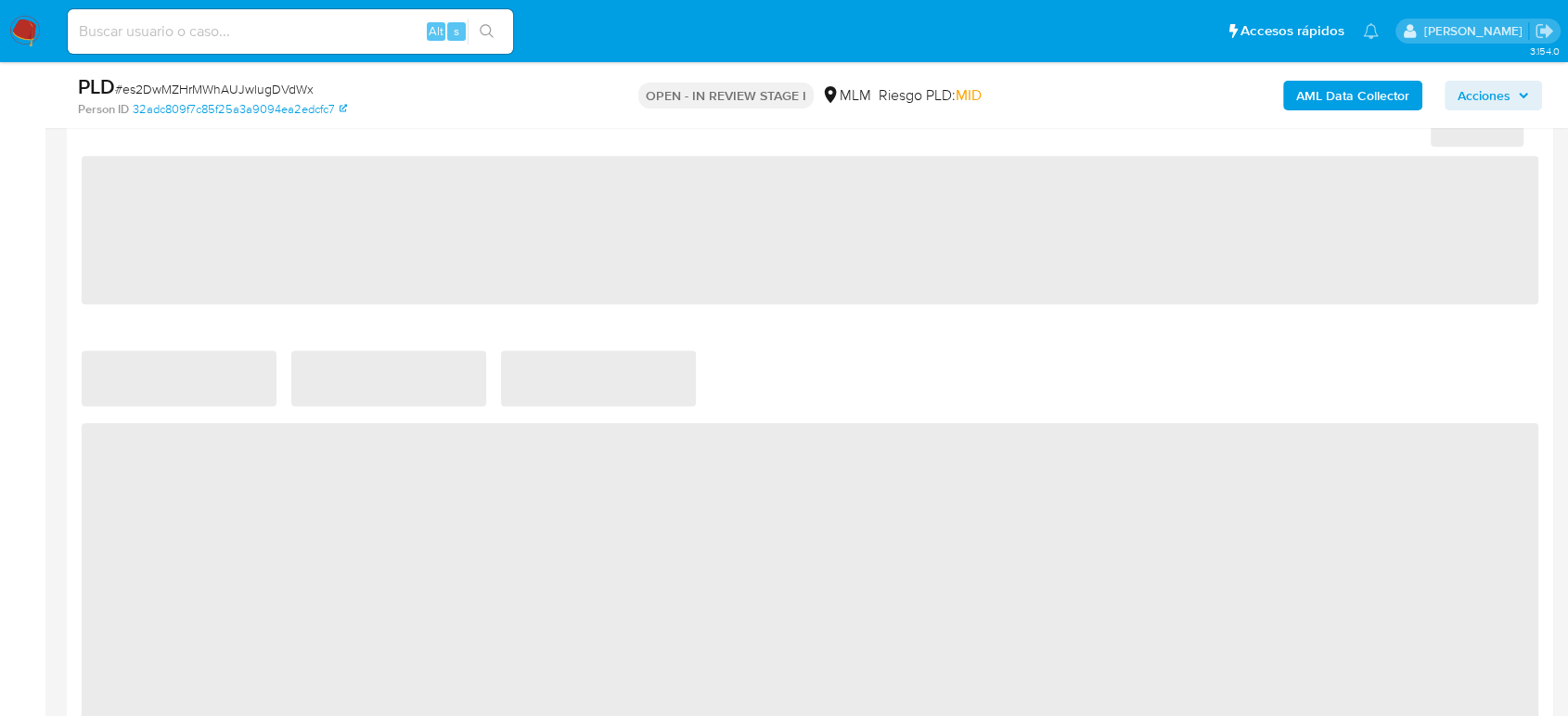
scroll to position [1141, 0]
select select "10"
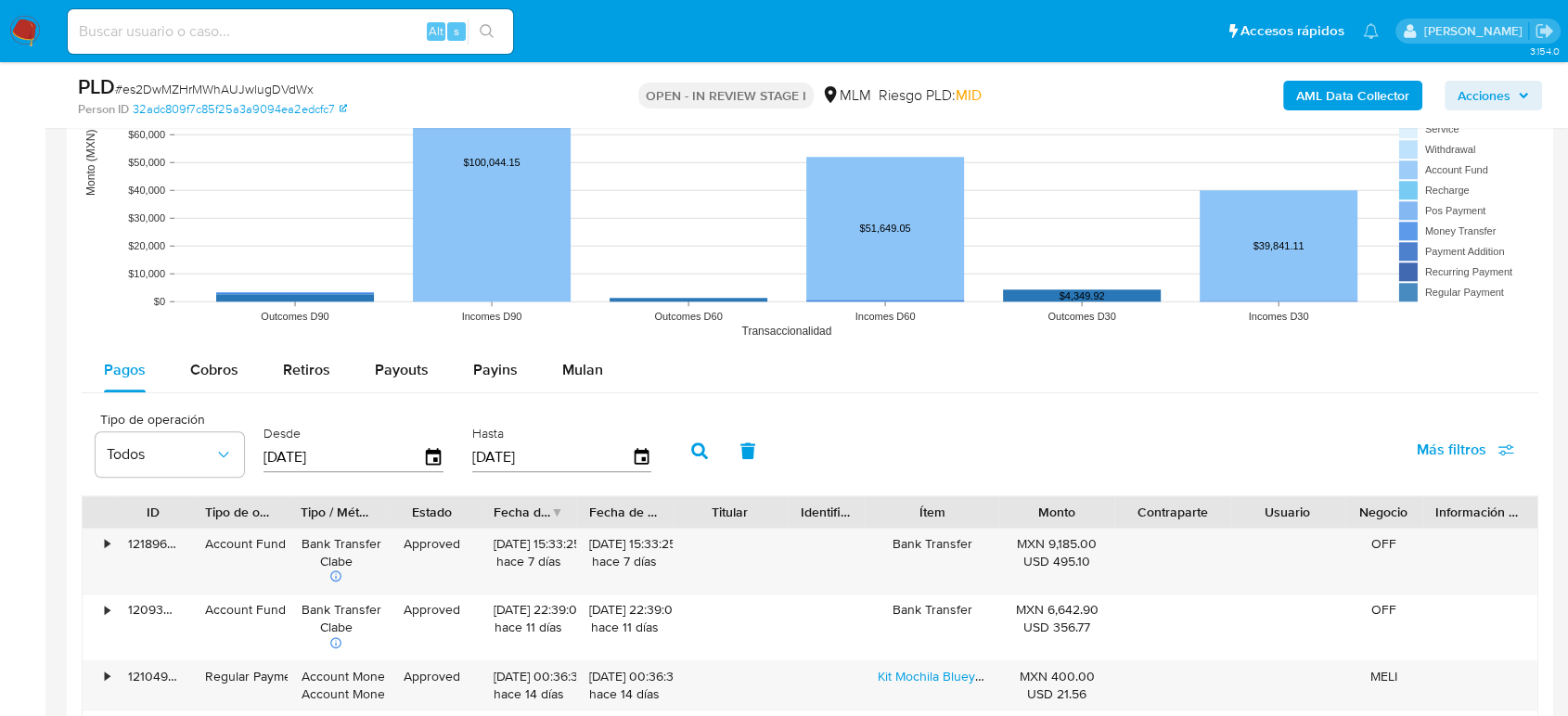
scroll to position [2061, 0]
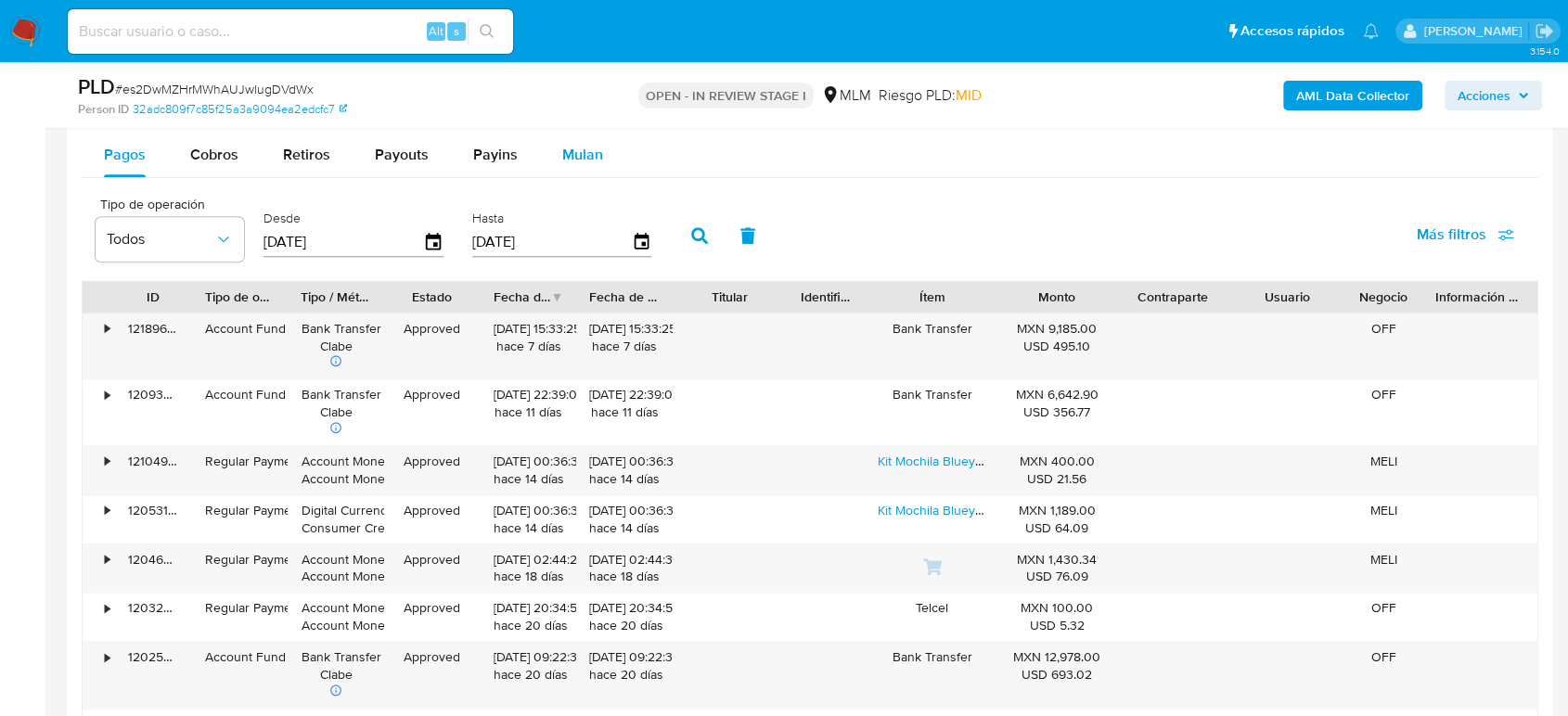
click at [588, 154] on span "Mulan" at bounding box center [582, 154] width 40 height 21
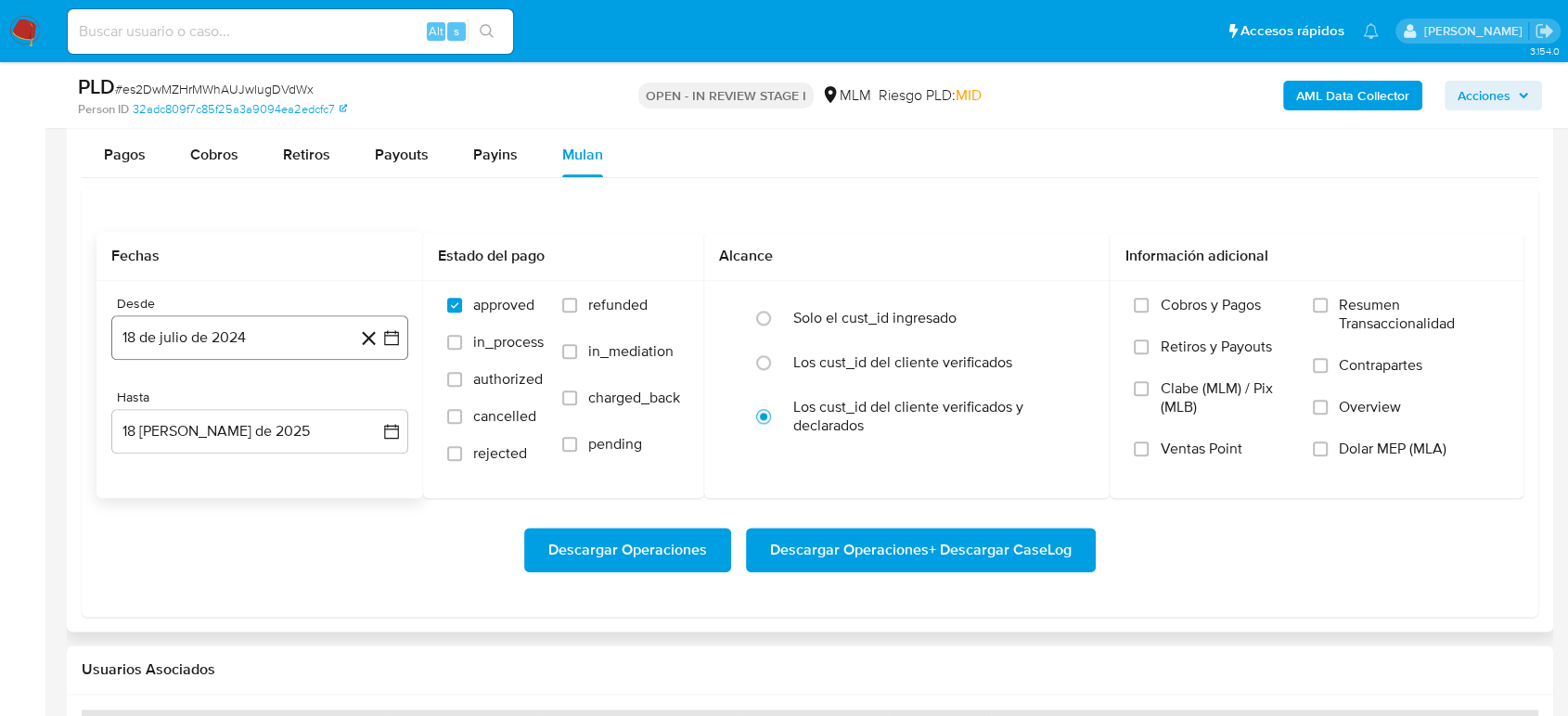
click at [396, 336] on icon "button" at bounding box center [391, 337] width 18 height 18
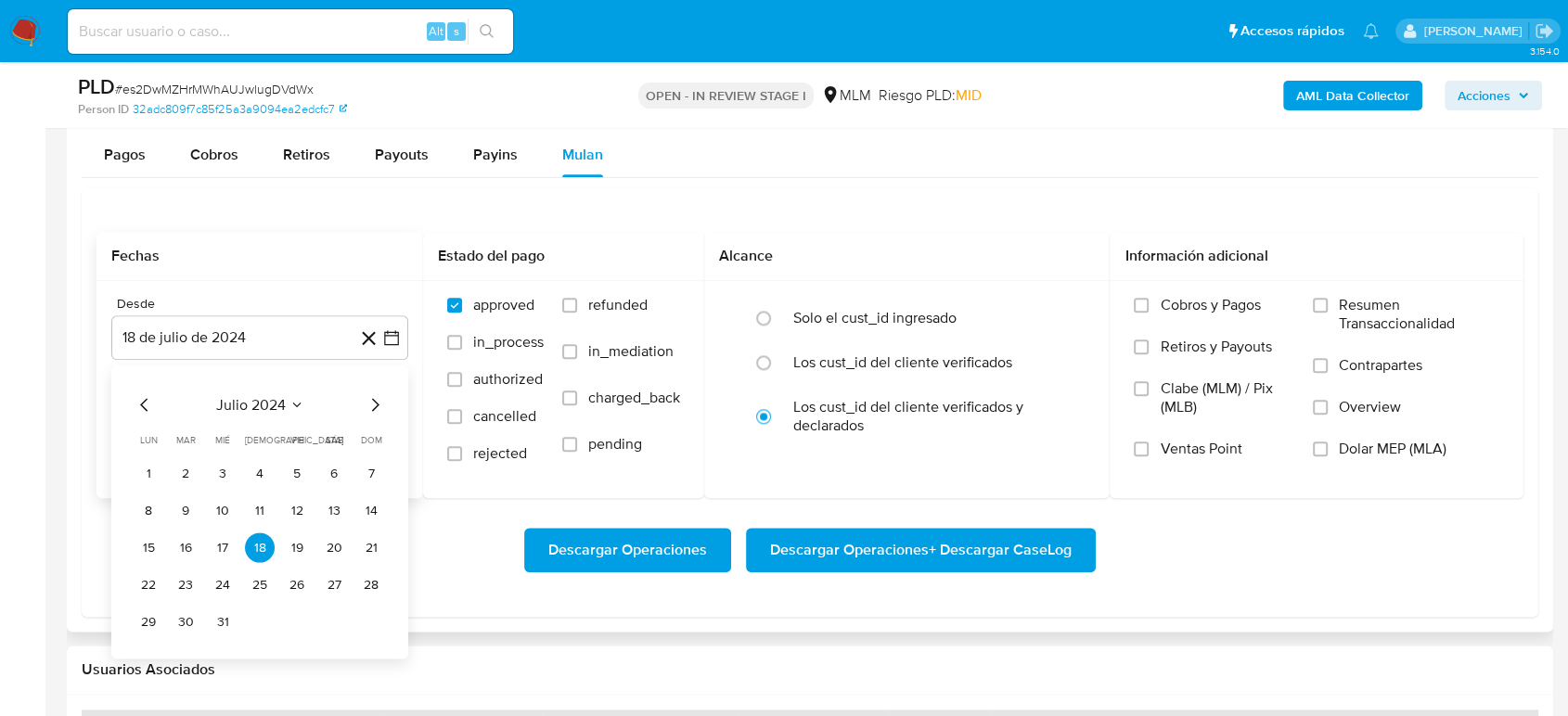
click at [293, 407] on icon "Seleccionar mes y año" at bounding box center [296, 404] width 14 height 14
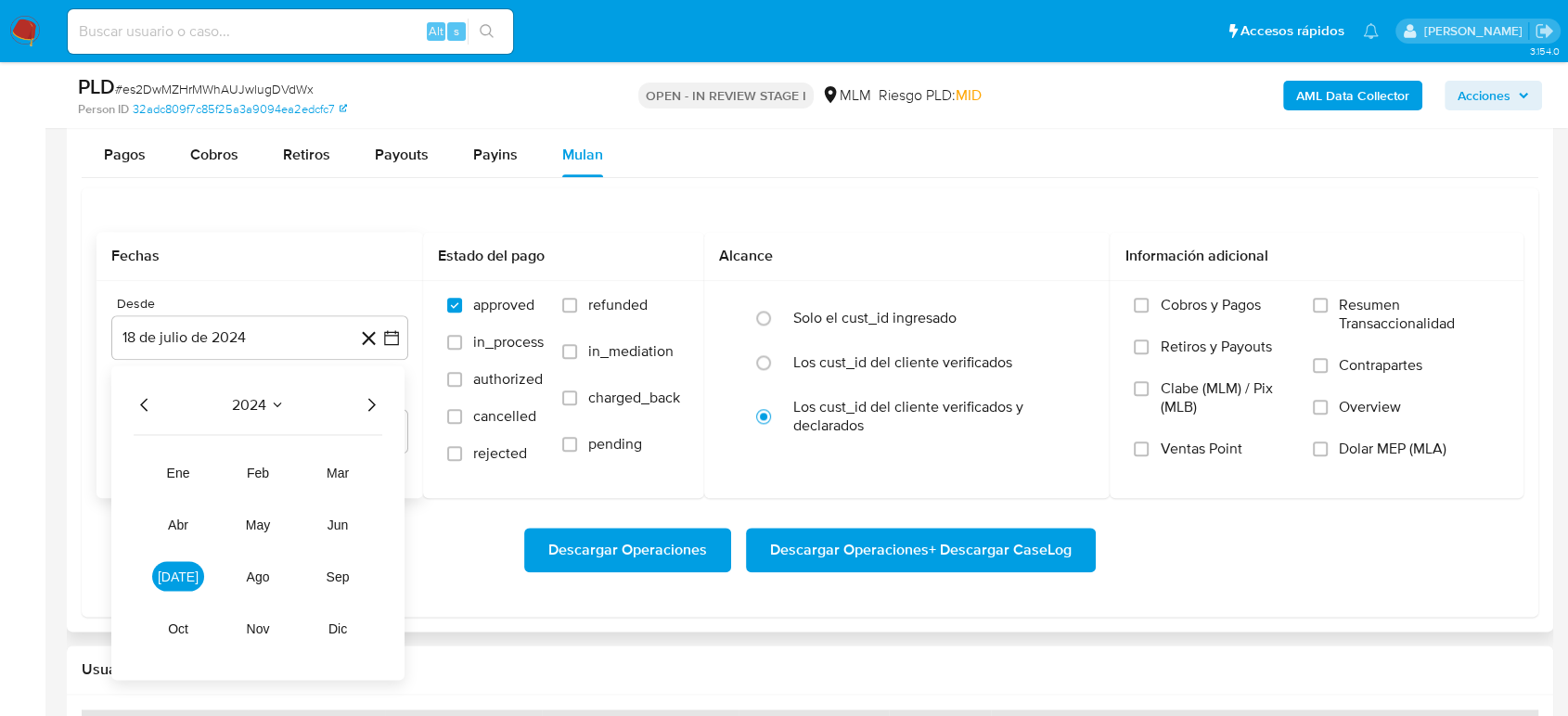
click at [371, 404] on icon "Año siguiente" at bounding box center [370, 404] width 22 height 22
click at [324, 465] on button "mar" at bounding box center [337, 472] width 52 height 30
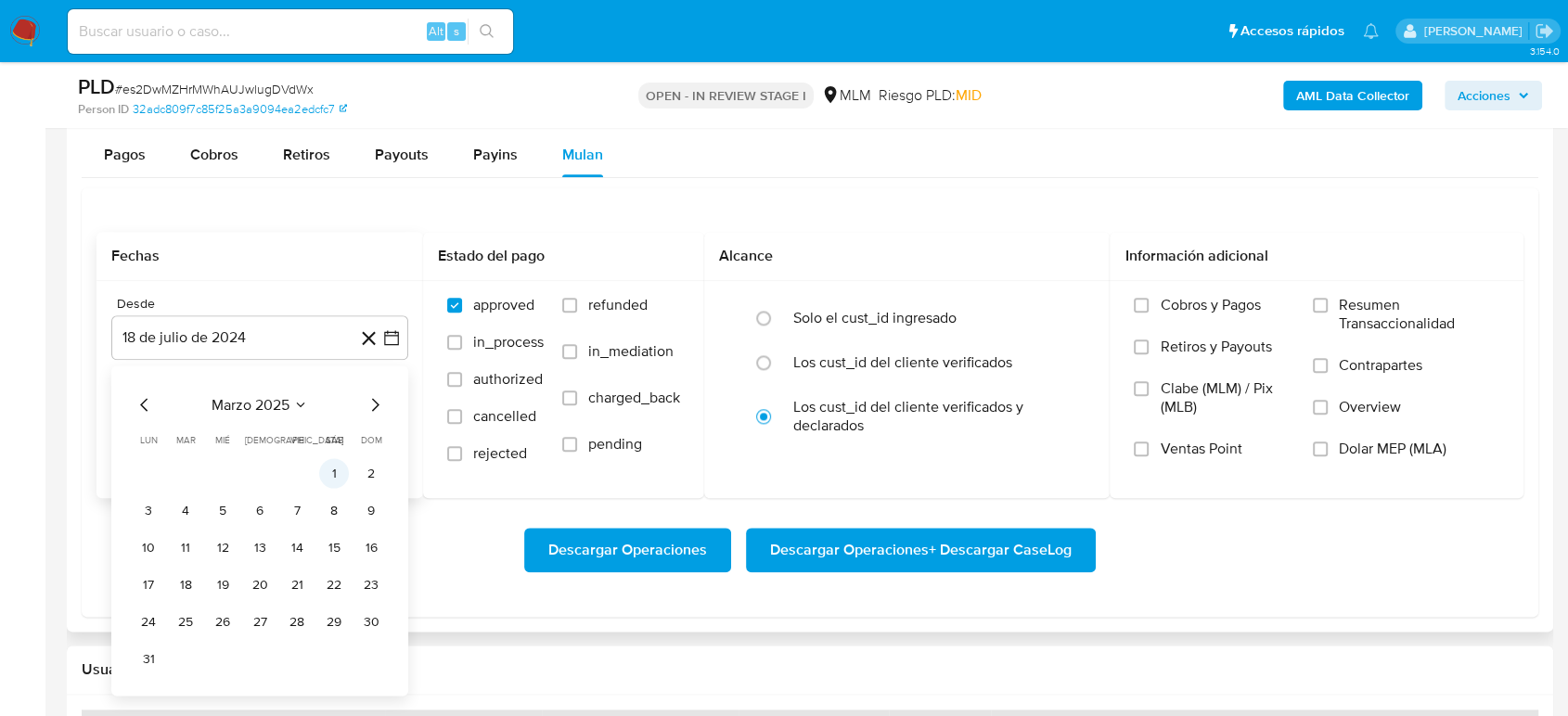
click at [334, 472] on button "1" at bounding box center [333, 472] width 30 height 30
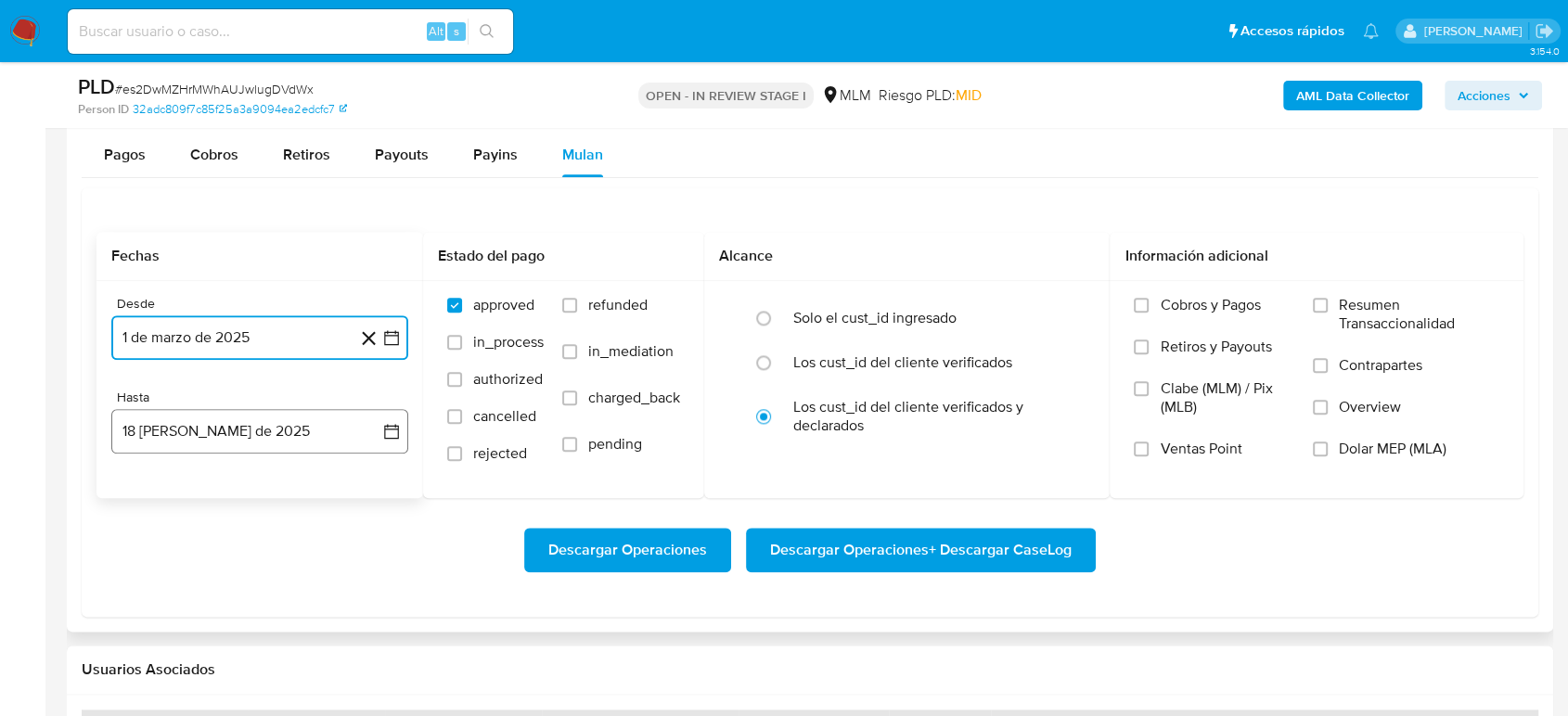
click at [390, 437] on icon "button" at bounding box center [391, 431] width 18 height 18
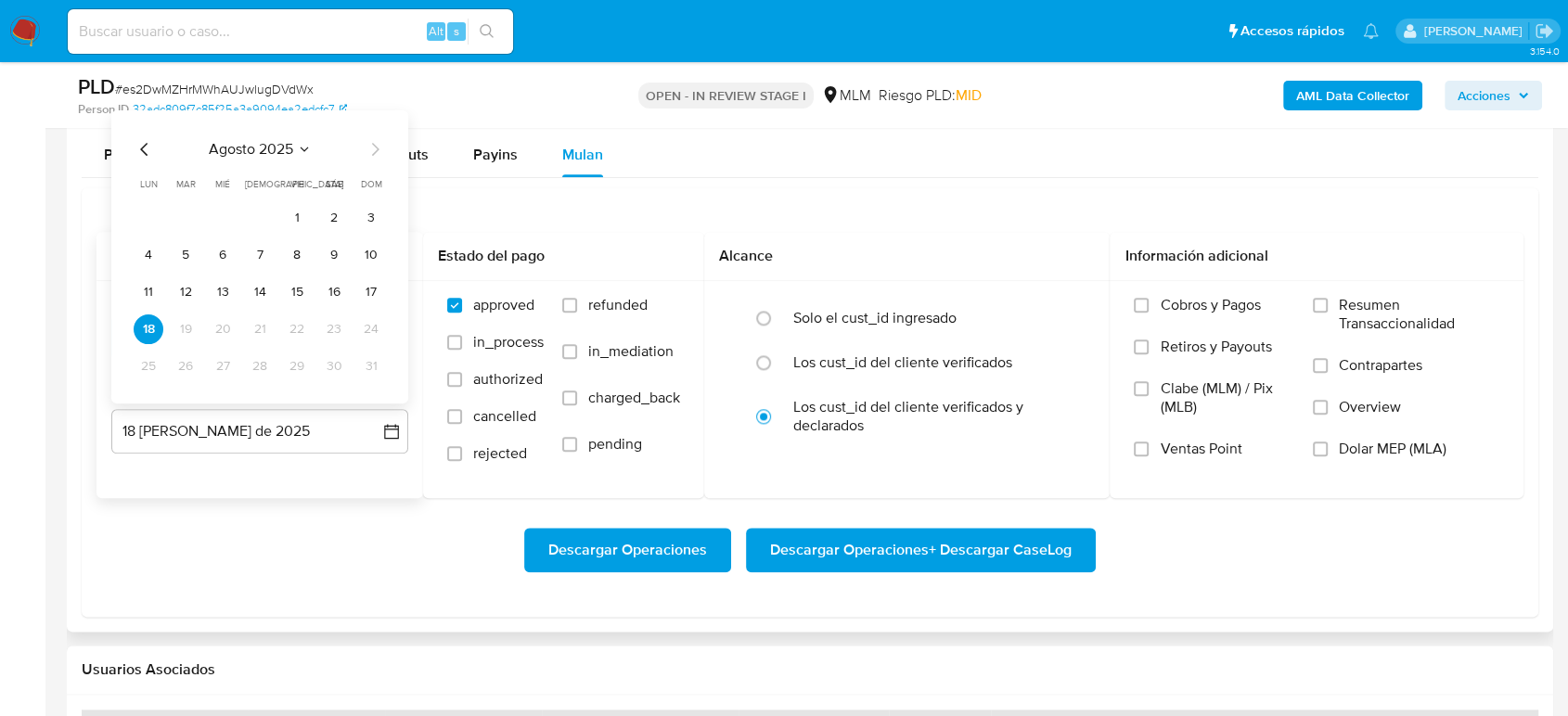
click at [138, 146] on icon "Mes anterior" at bounding box center [145, 147] width 22 height 22
click at [264, 366] on button "31" at bounding box center [259, 365] width 30 height 30
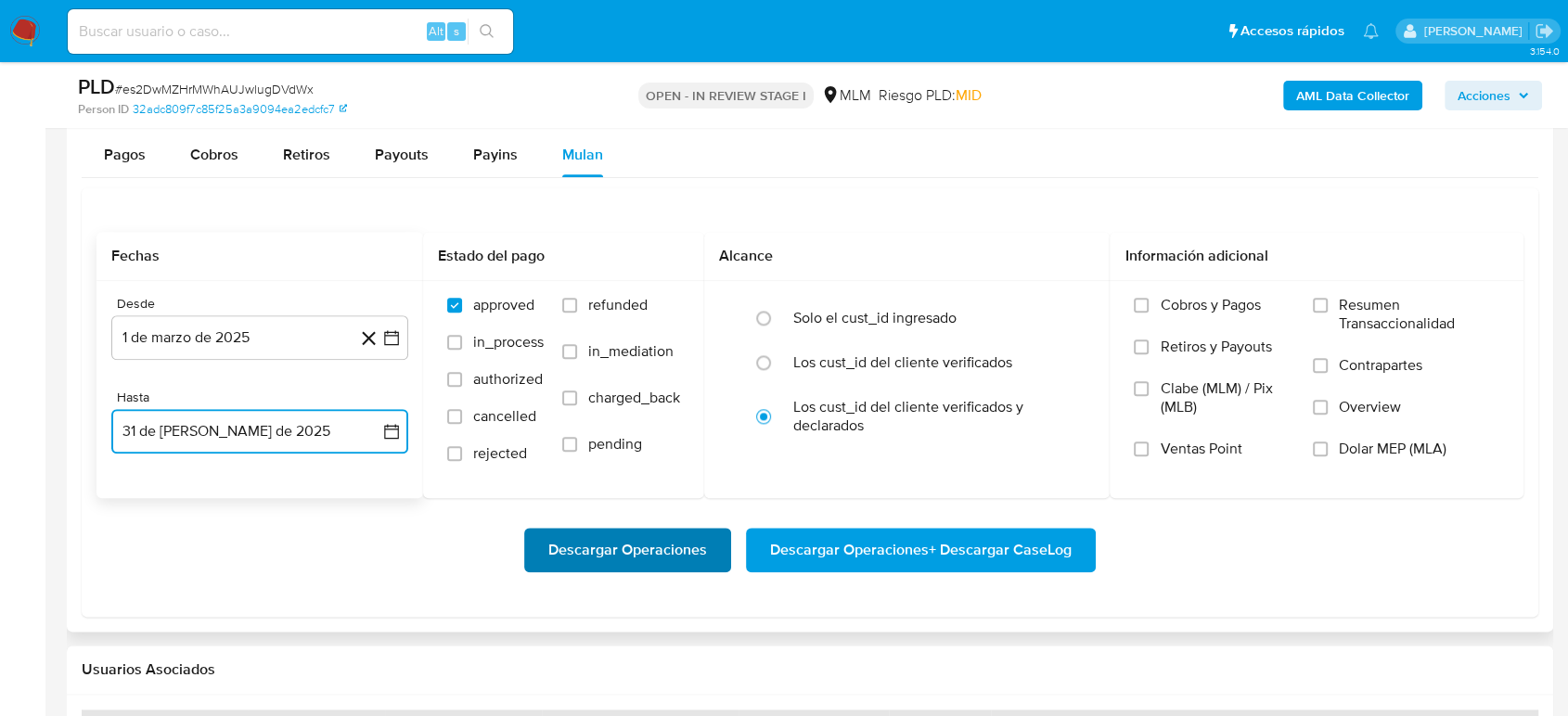
click at [594, 550] on span "Descargar Operaciones" at bounding box center [627, 550] width 159 height 40
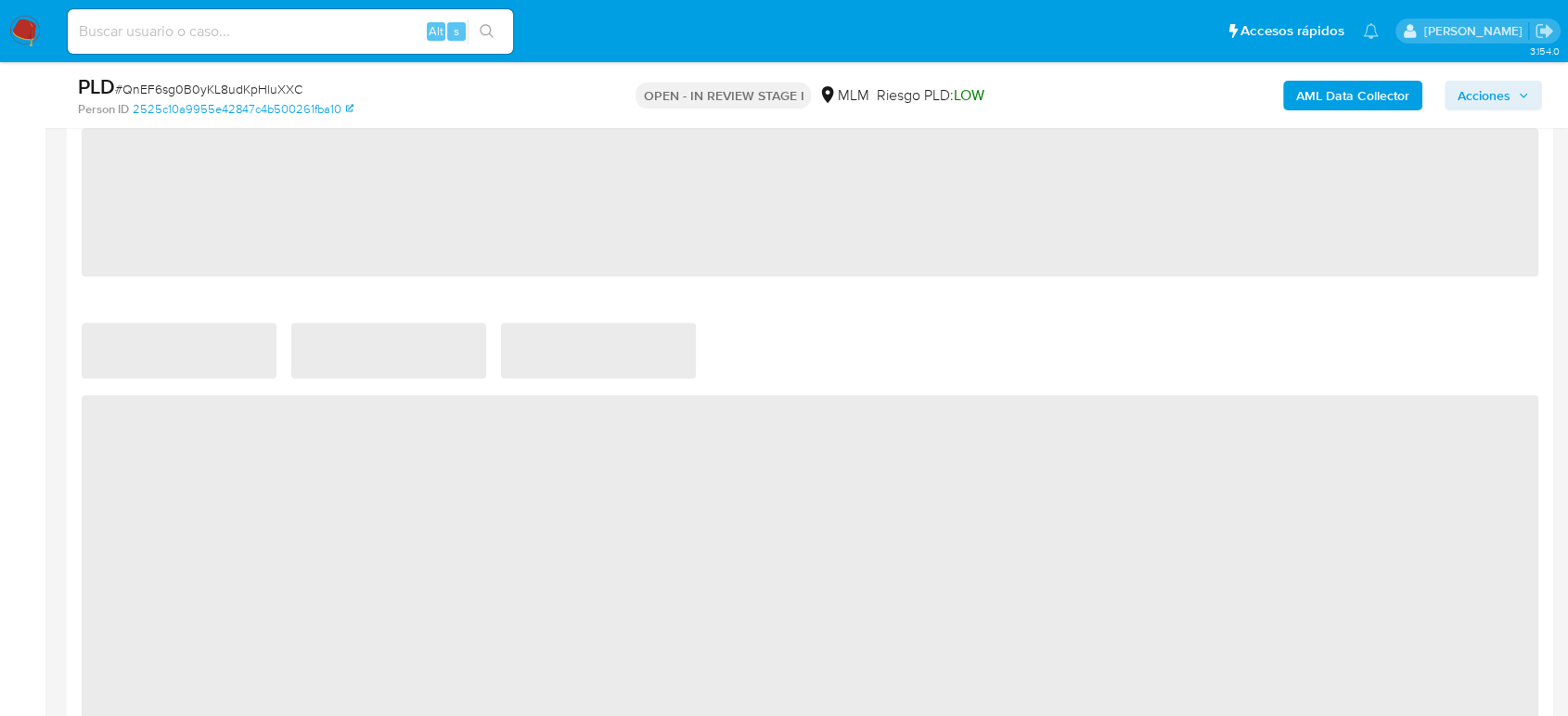
scroll to position [1339, 0]
select select "10"
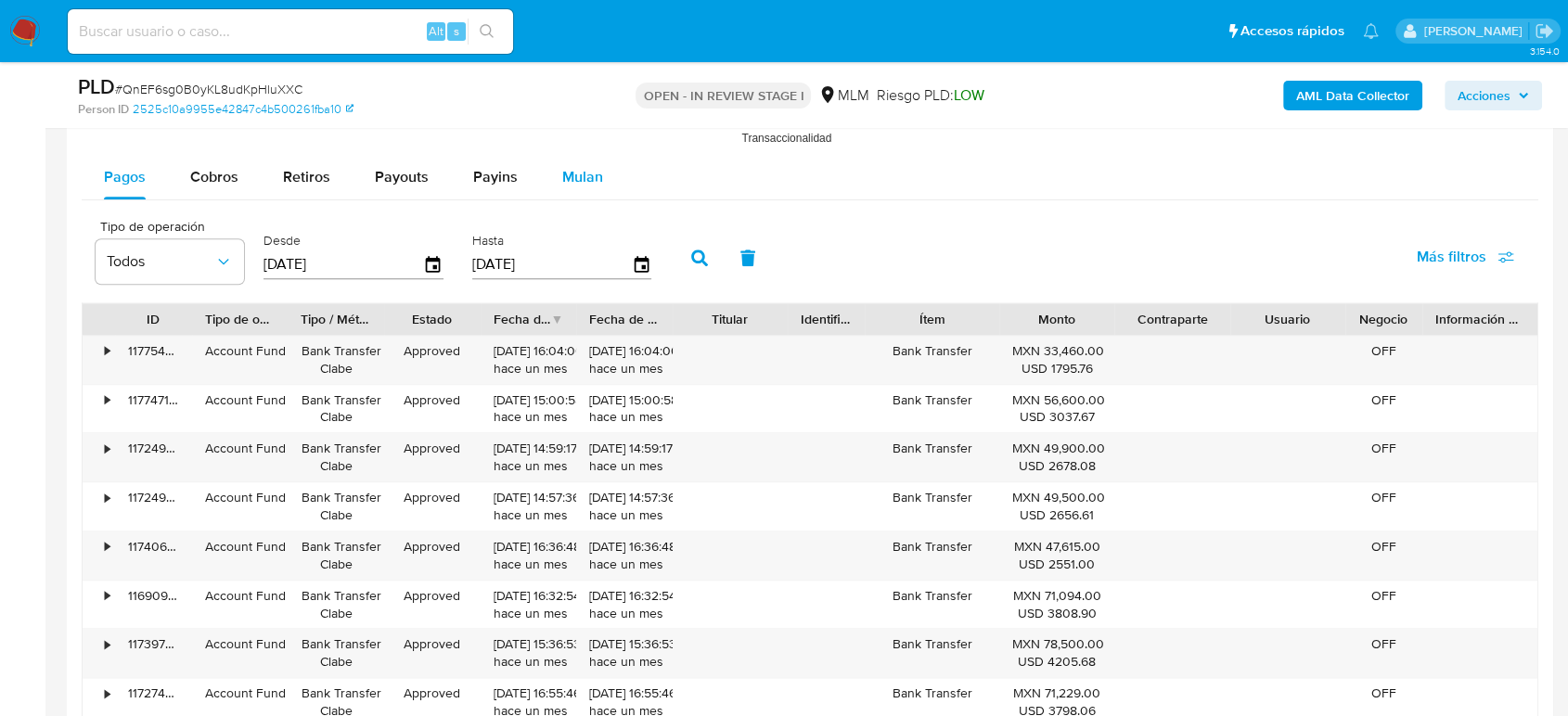
scroll to position [1958, 0]
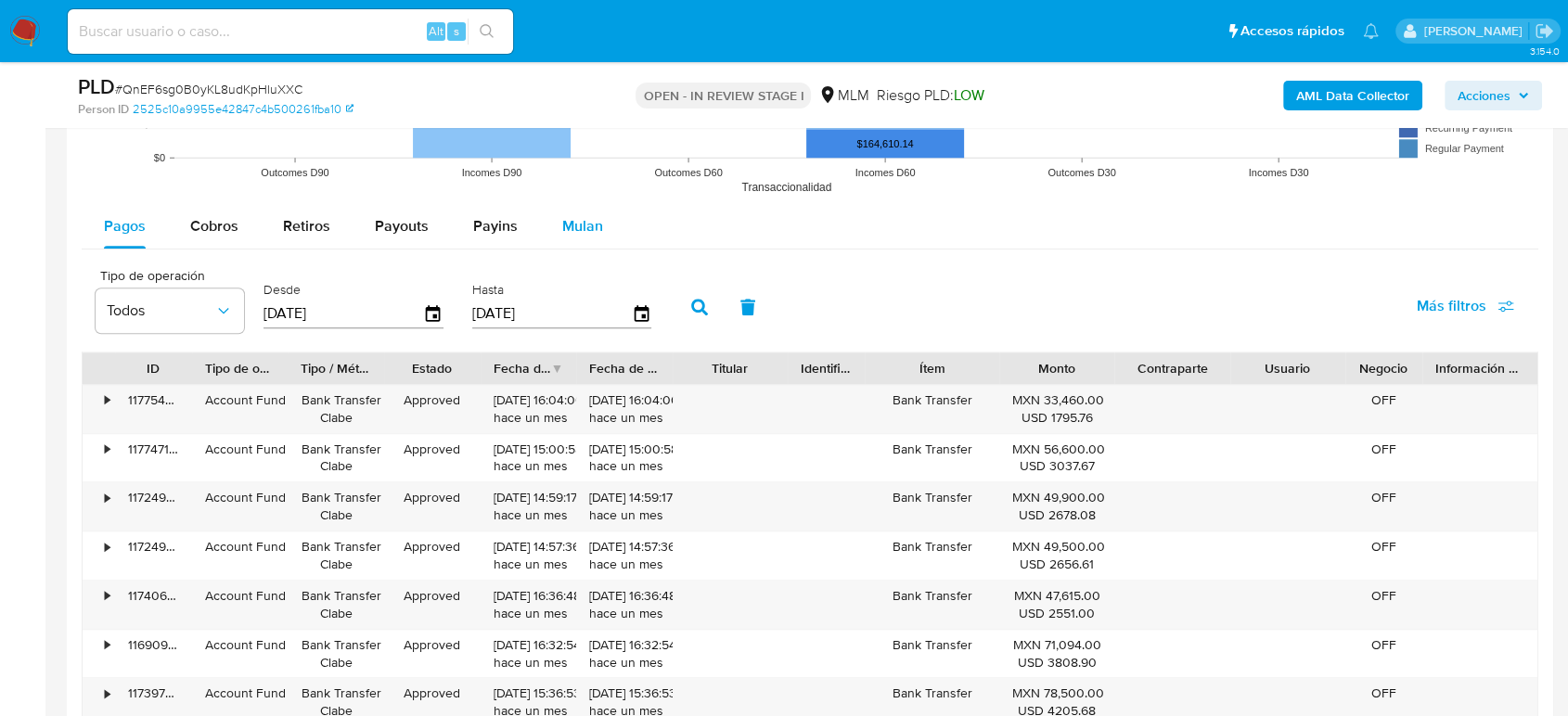
click at [596, 231] on span "Mulan" at bounding box center [582, 225] width 40 height 21
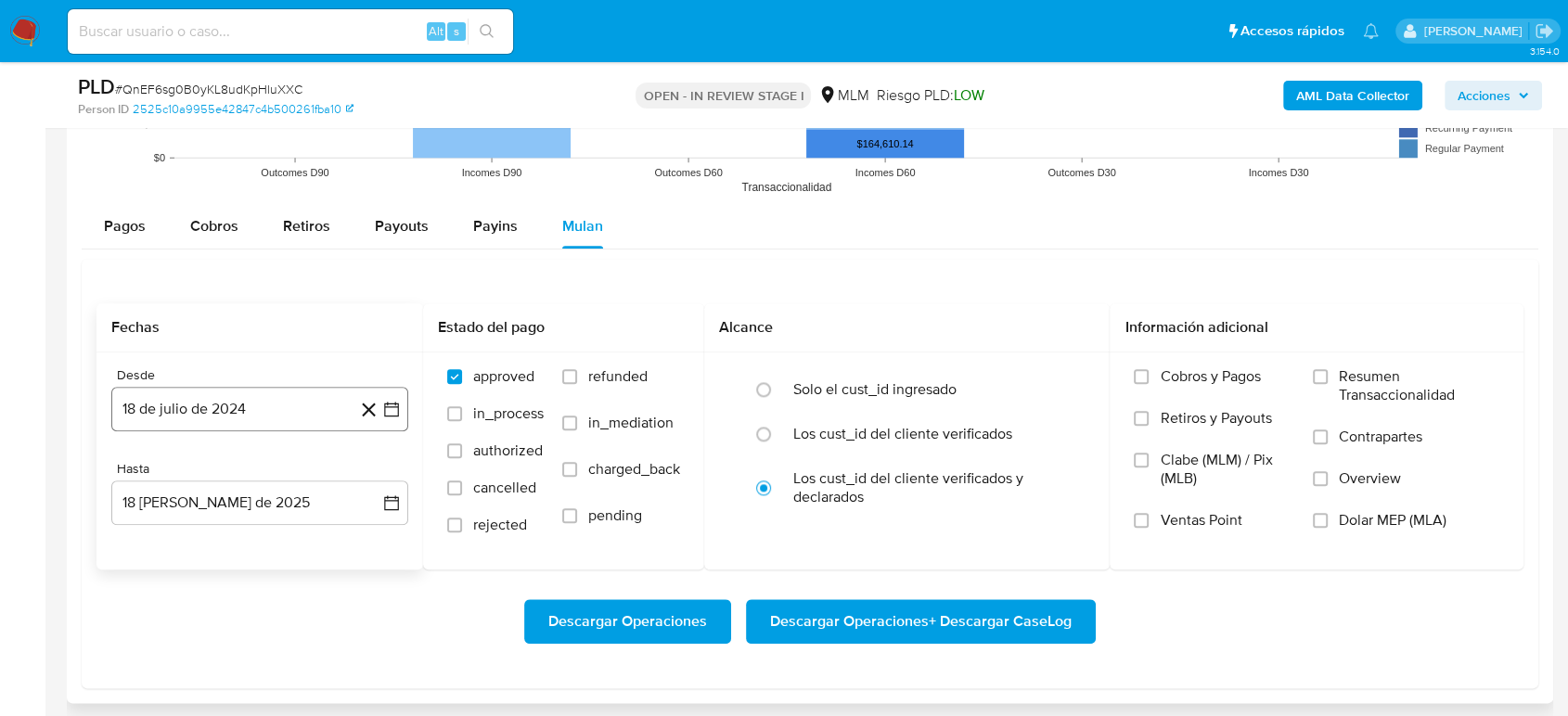
click at [390, 410] on icon "button" at bounding box center [391, 409] width 18 height 18
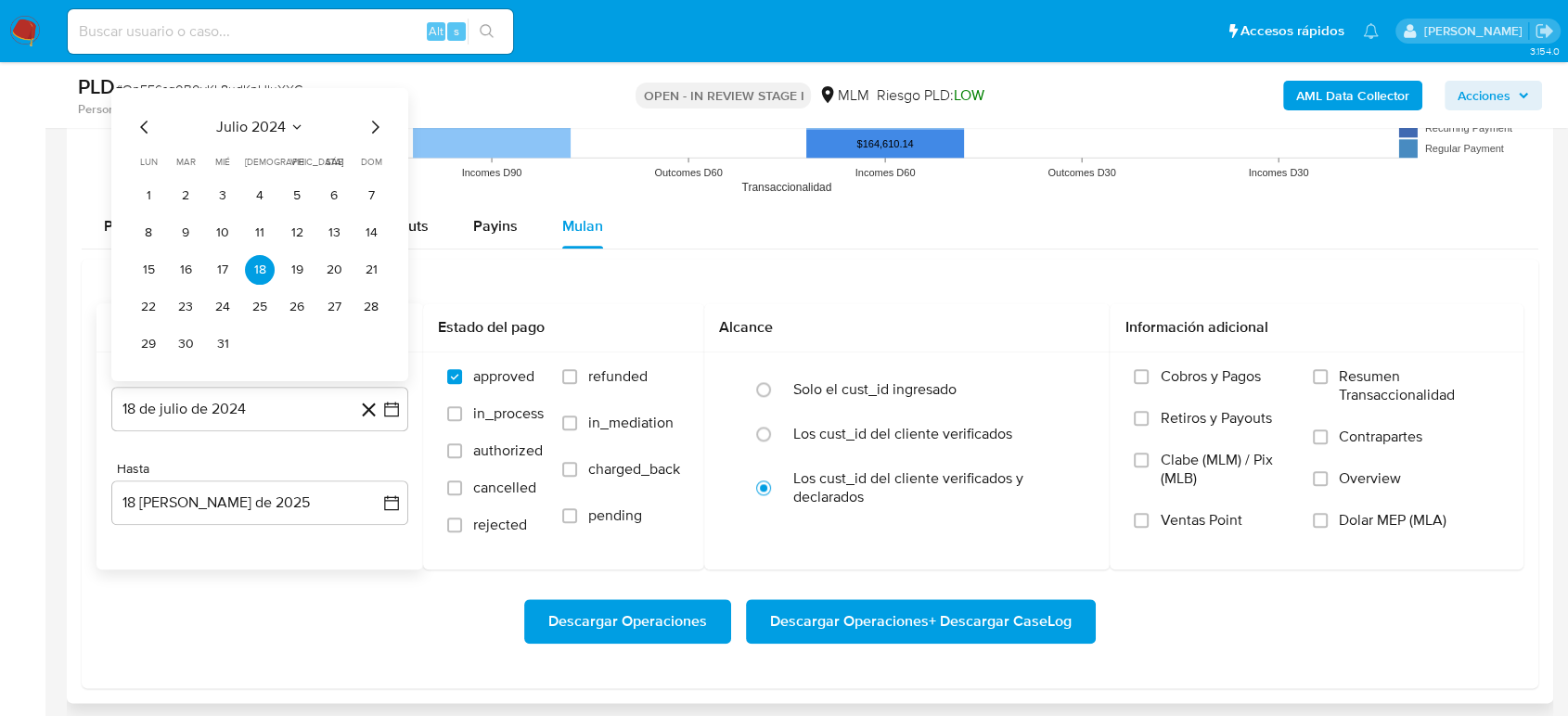
click at [296, 131] on icon "Seleccionar mes y año" at bounding box center [296, 126] width 14 height 14
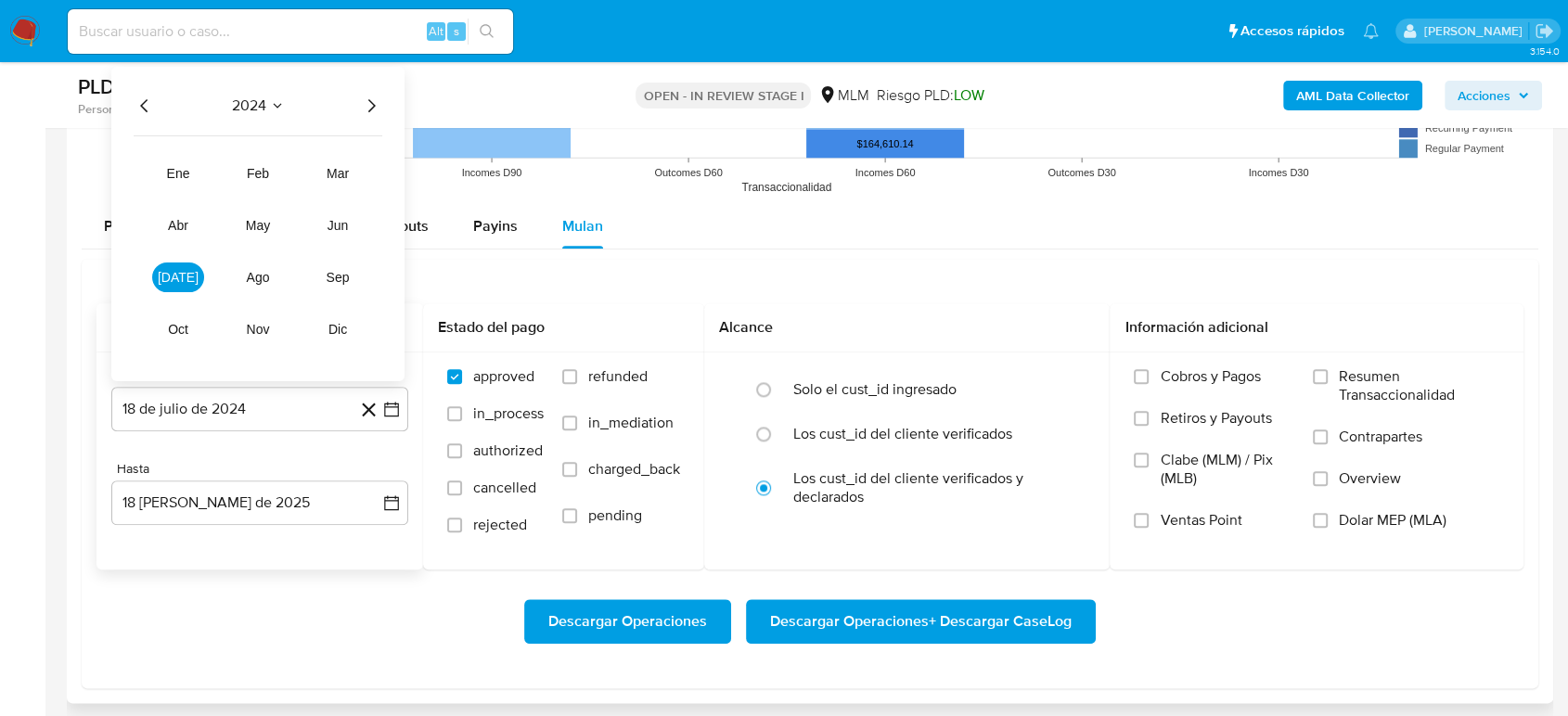
click at [370, 100] on icon "Año siguiente" at bounding box center [372, 104] width 8 height 13
click at [186, 172] on span "ene" at bounding box center [178, 172] width 23 height 14
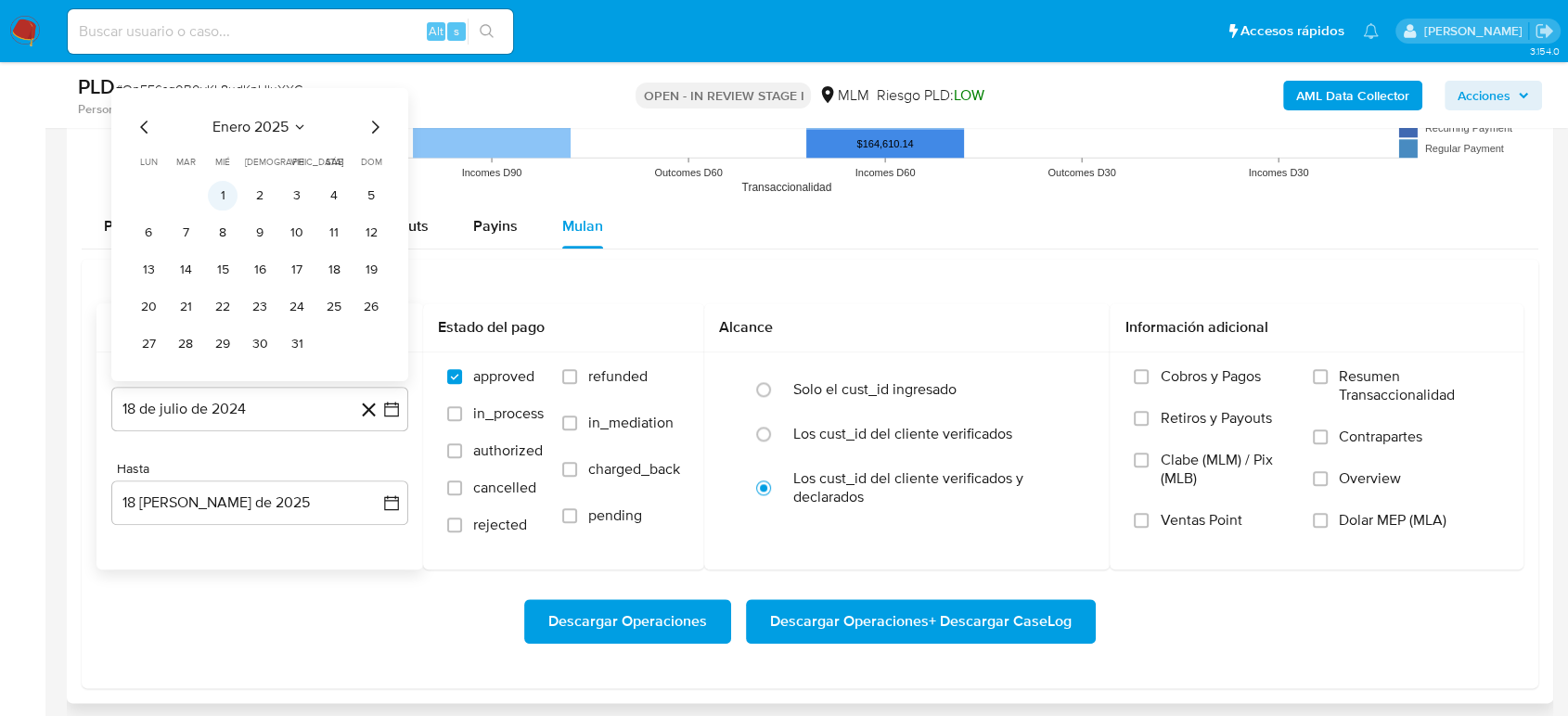
click at [223, 196] on button "1" at bounding box center [223, 196] width 30 height 30
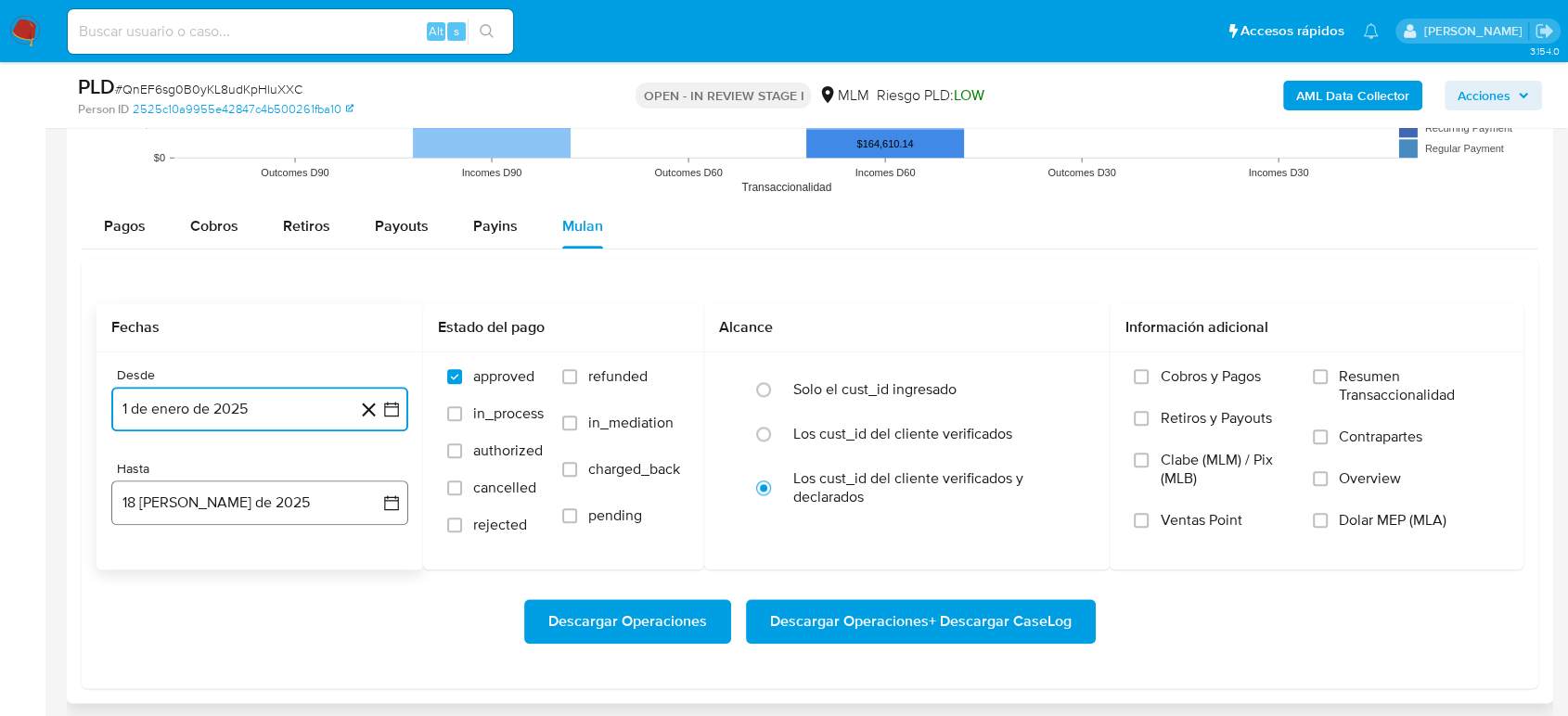
click at [391, 493] on icon "button" at bounding box center [391, 502] width 18 height 18
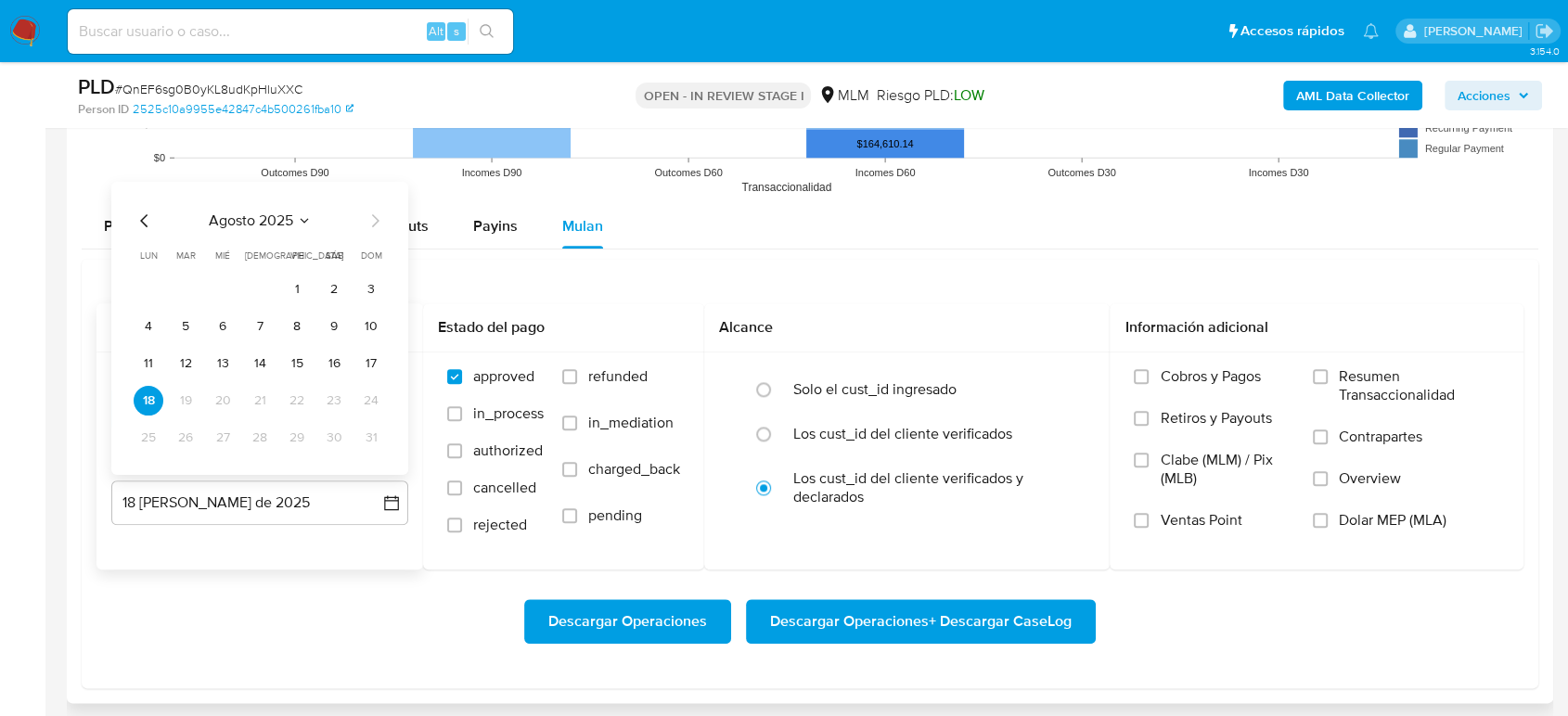
click at [143, 214] on icon "Mes anterior" at bounding box center [145, 221] width 22 height 22
click at [271, 440] on button "31" at bounding box center [259, 438] width 30 height 30
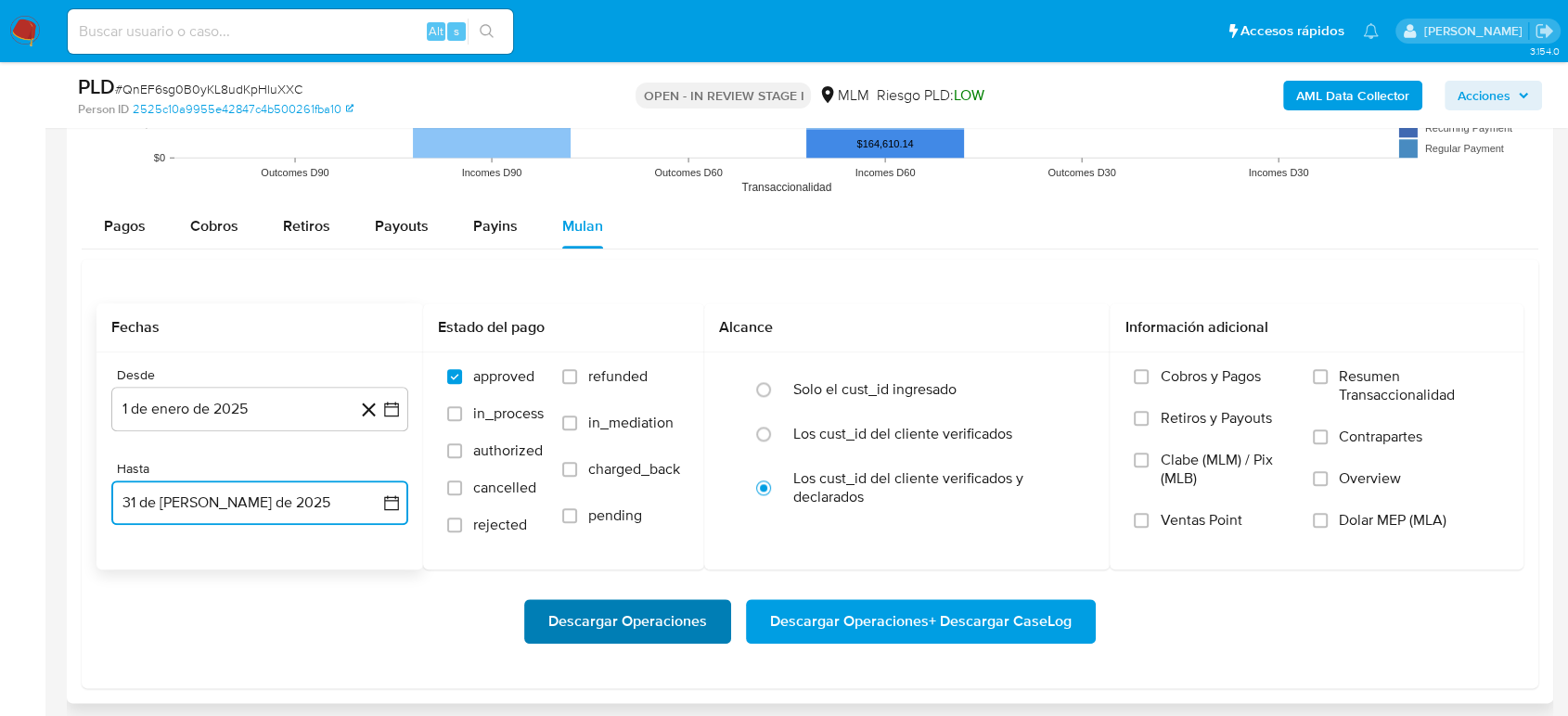
click at [579, 624] on span "Descargar Operaciones" at bounding box center [627, 622] width 159 height 40
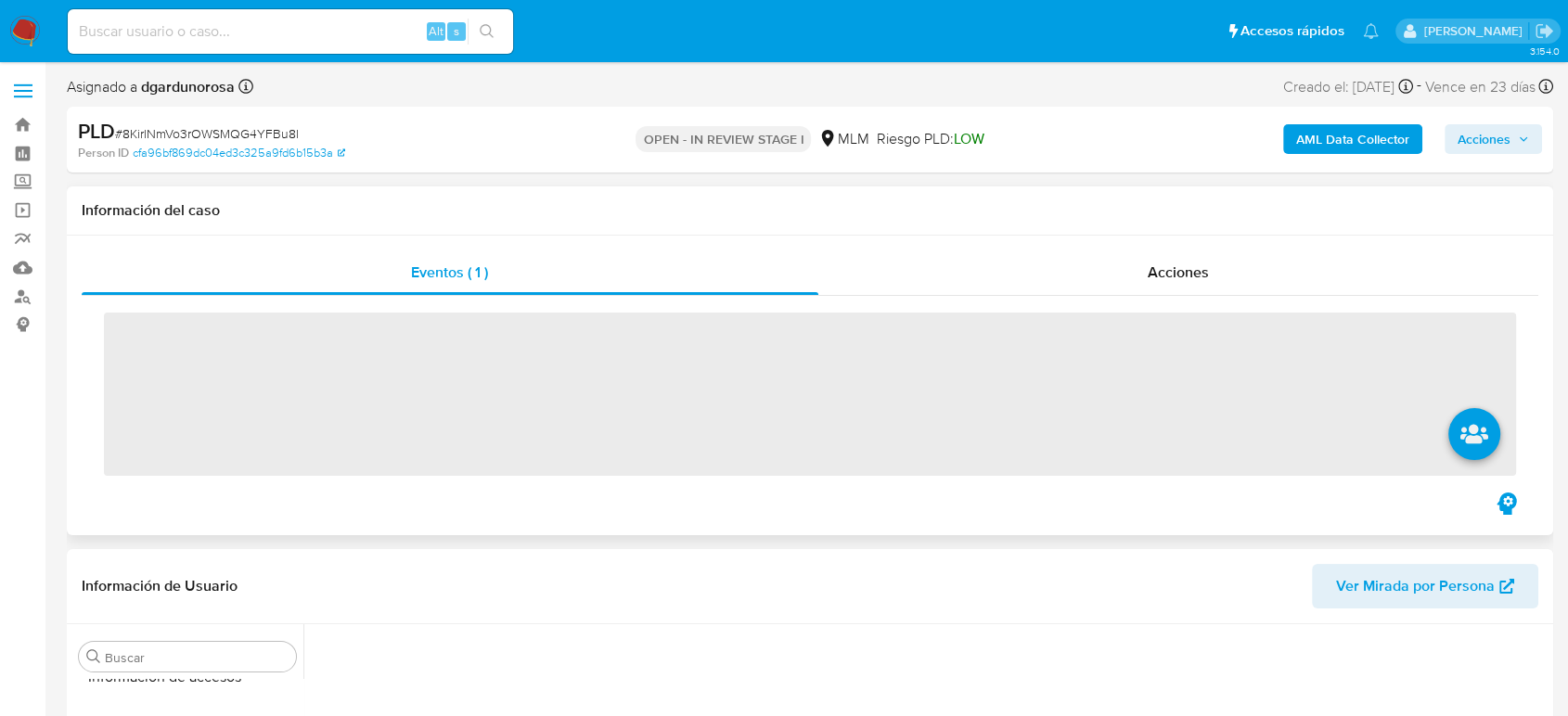
scroll to position [783, 0]
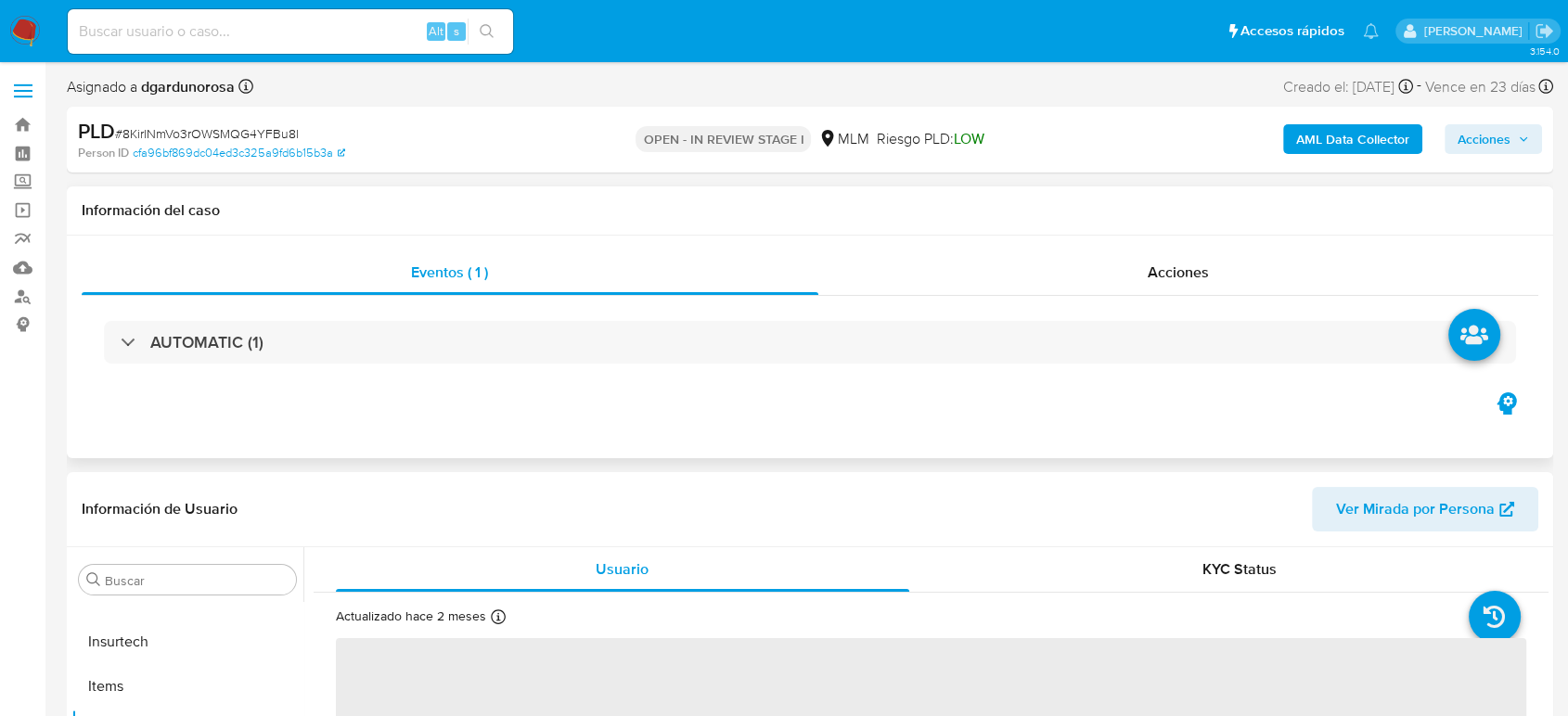
select select "10"
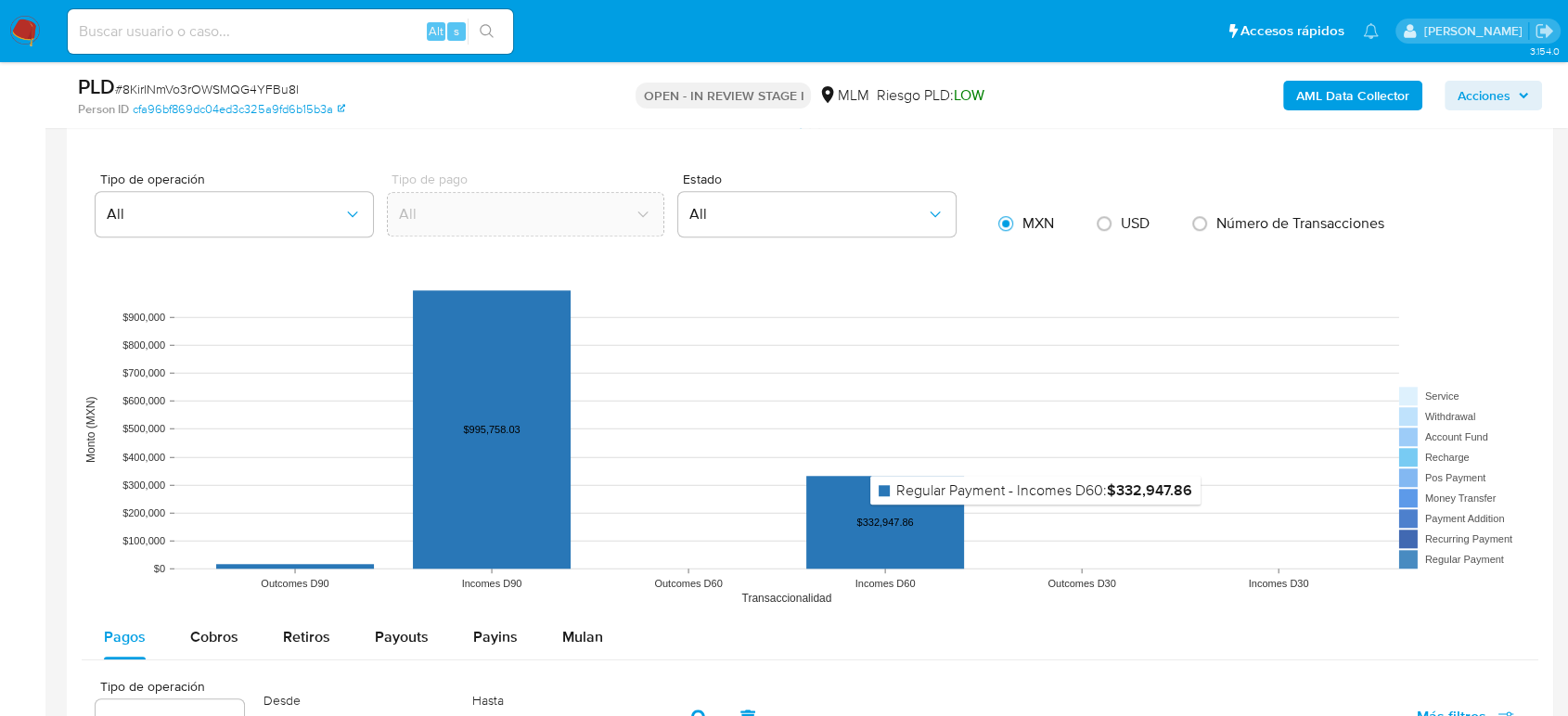
scroll to position [1751, 0]
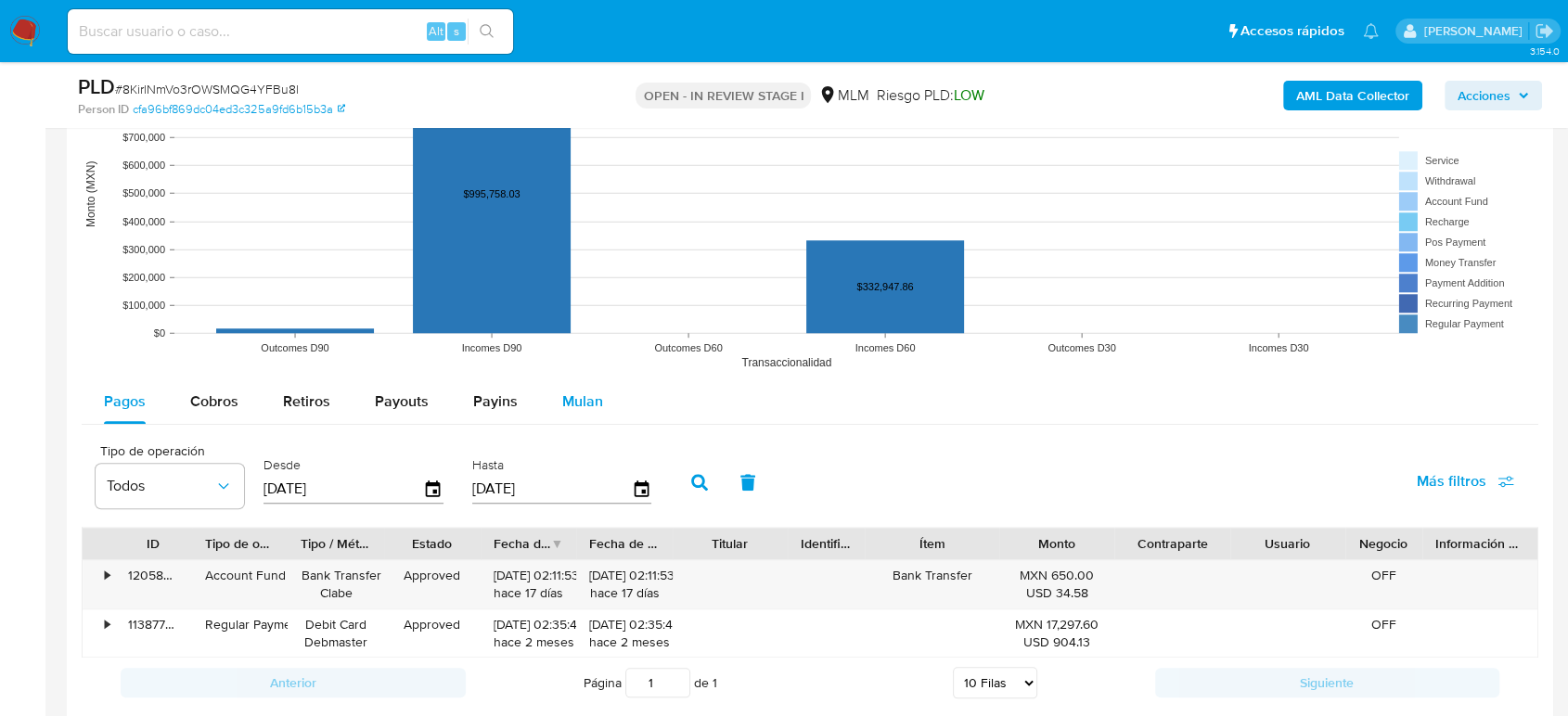
click at [586, 405] on span "Mulan" at bounding box center [582, 401] width 40 height 21
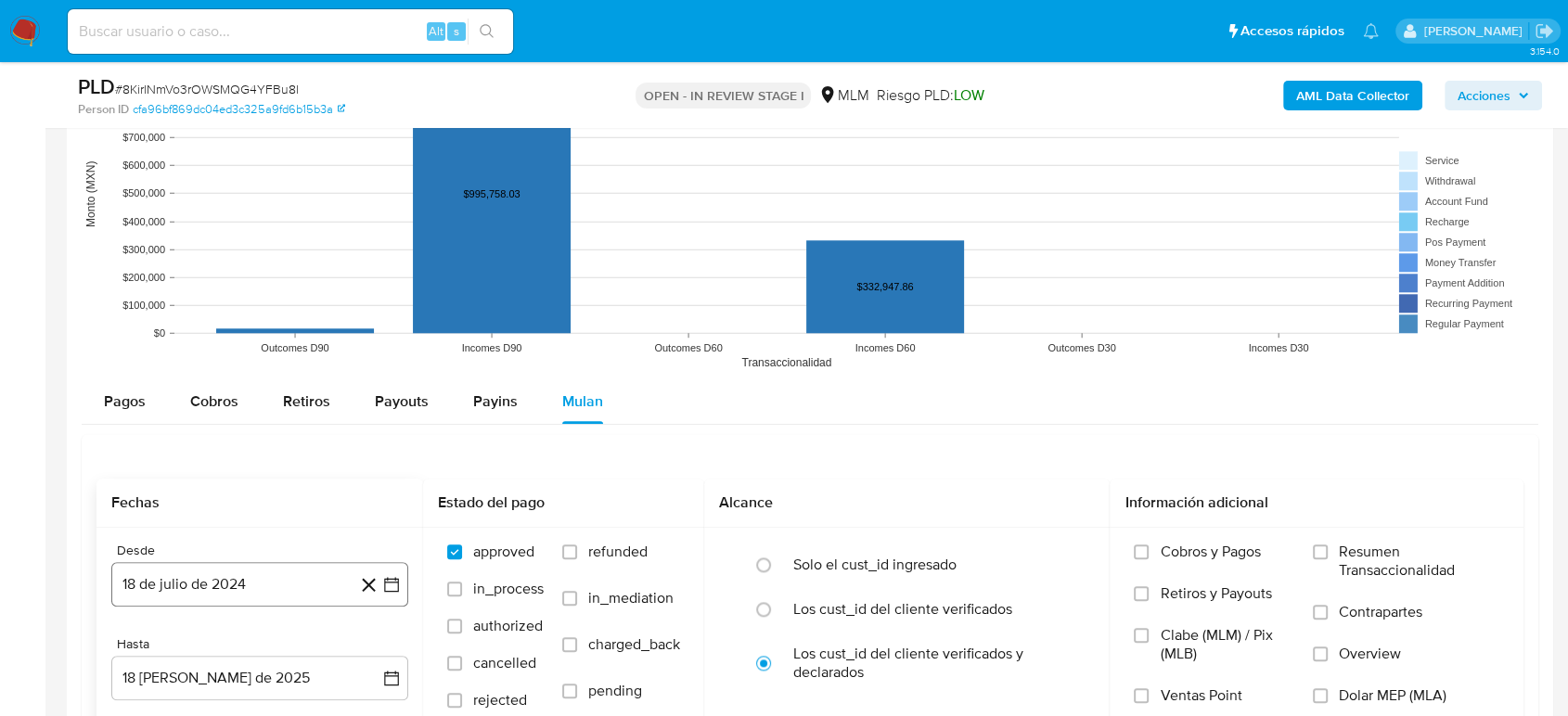
click at [397, 588] on icon "button" at bounding box center [391, 584] width 18 height 18
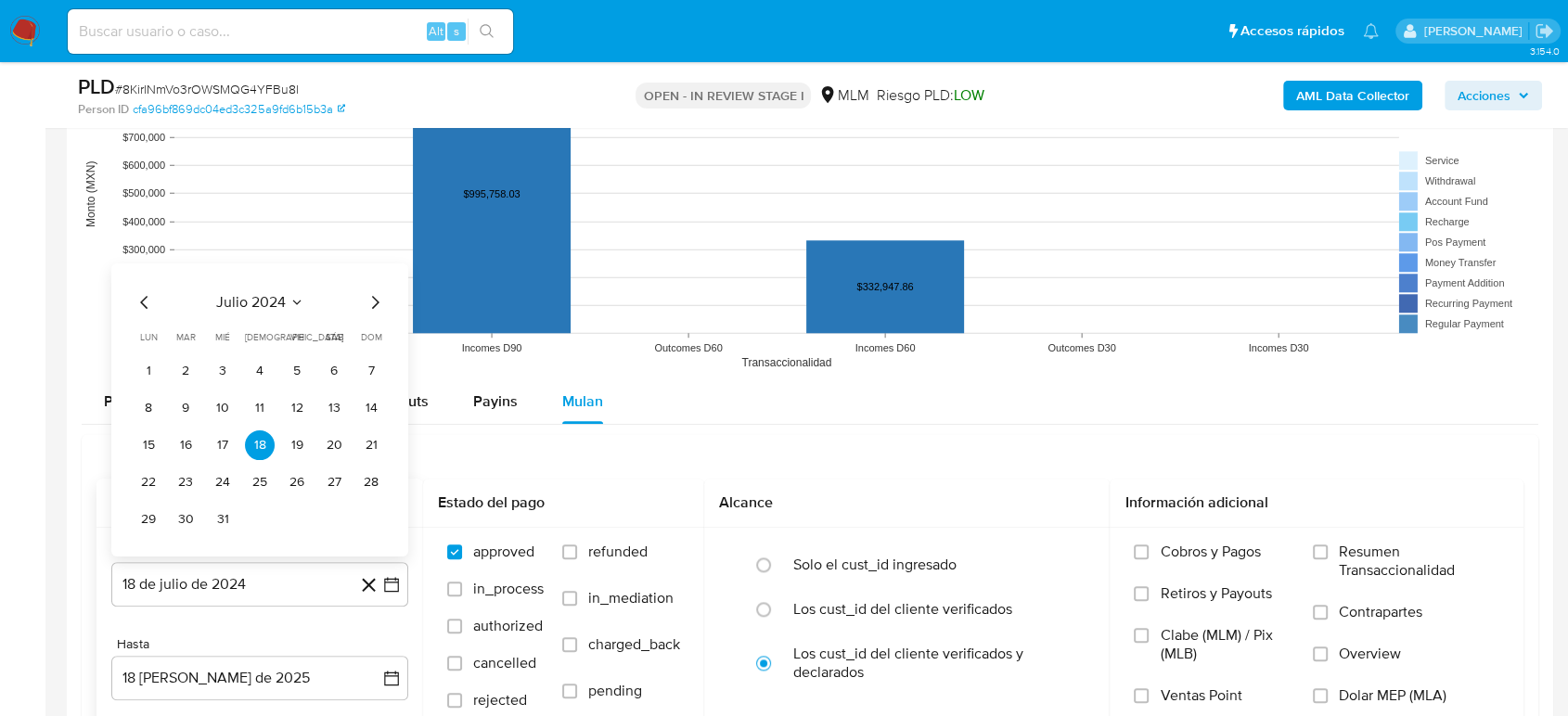
click at [298, 303] on icon "Seleccionar mes y año" at bounding box center [296, 302] width 14 height 14
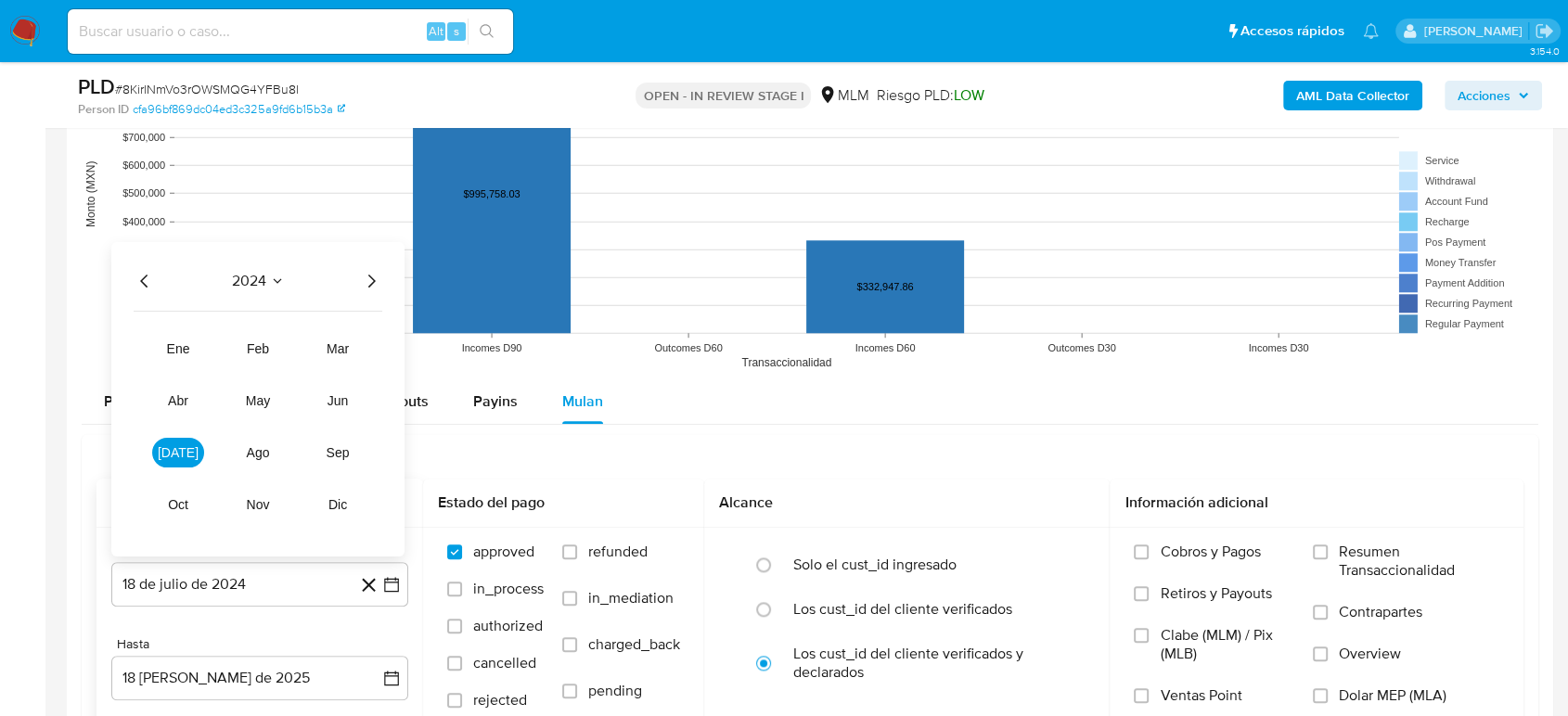
click at [373, 280] on icon "Año siguiente" at bounding box center [372, 280] width 8 height 13
click at [186, 341] on span "ene" at bounding box center [178, 348] width 23 height 14
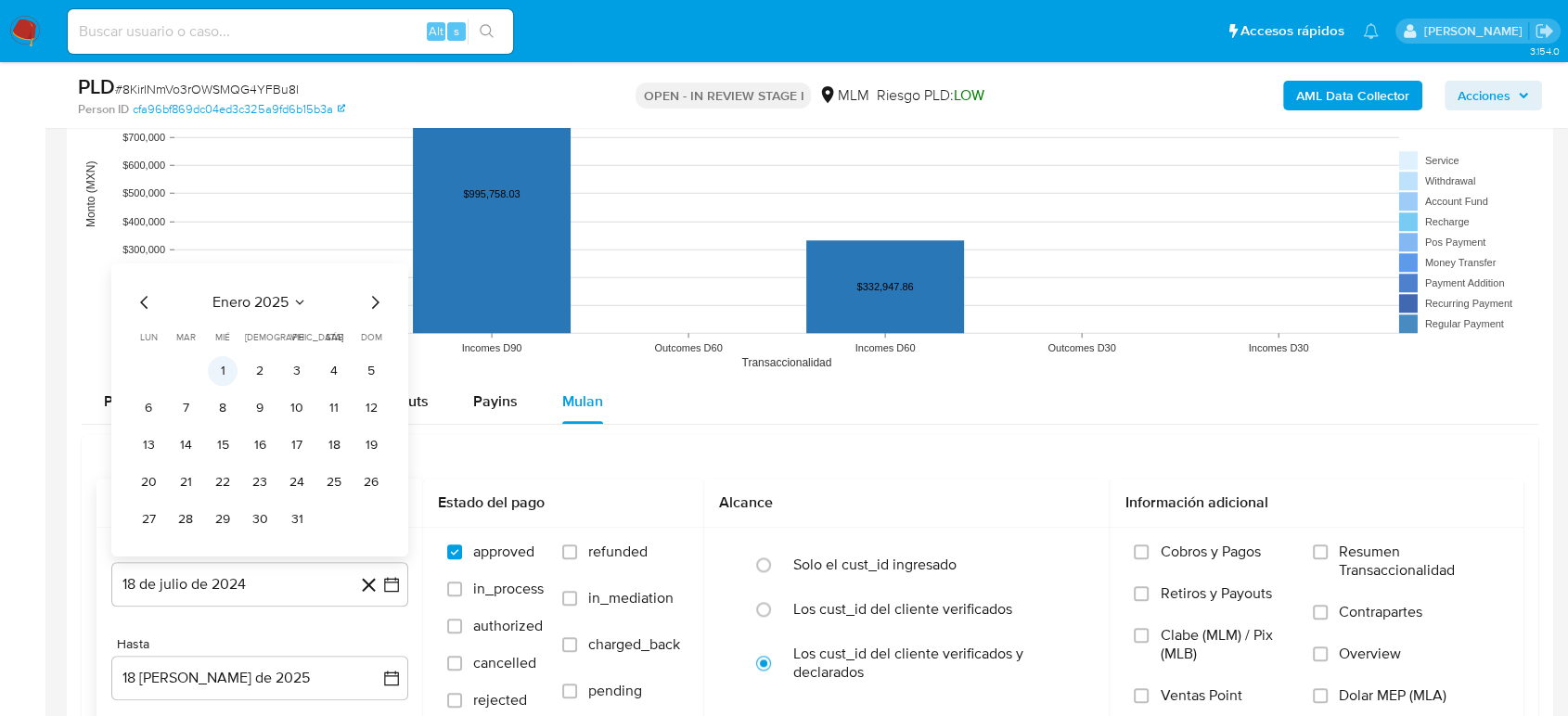
click at [219, 359] on button "1" at bounding box center [223, 371] width 30 height 30
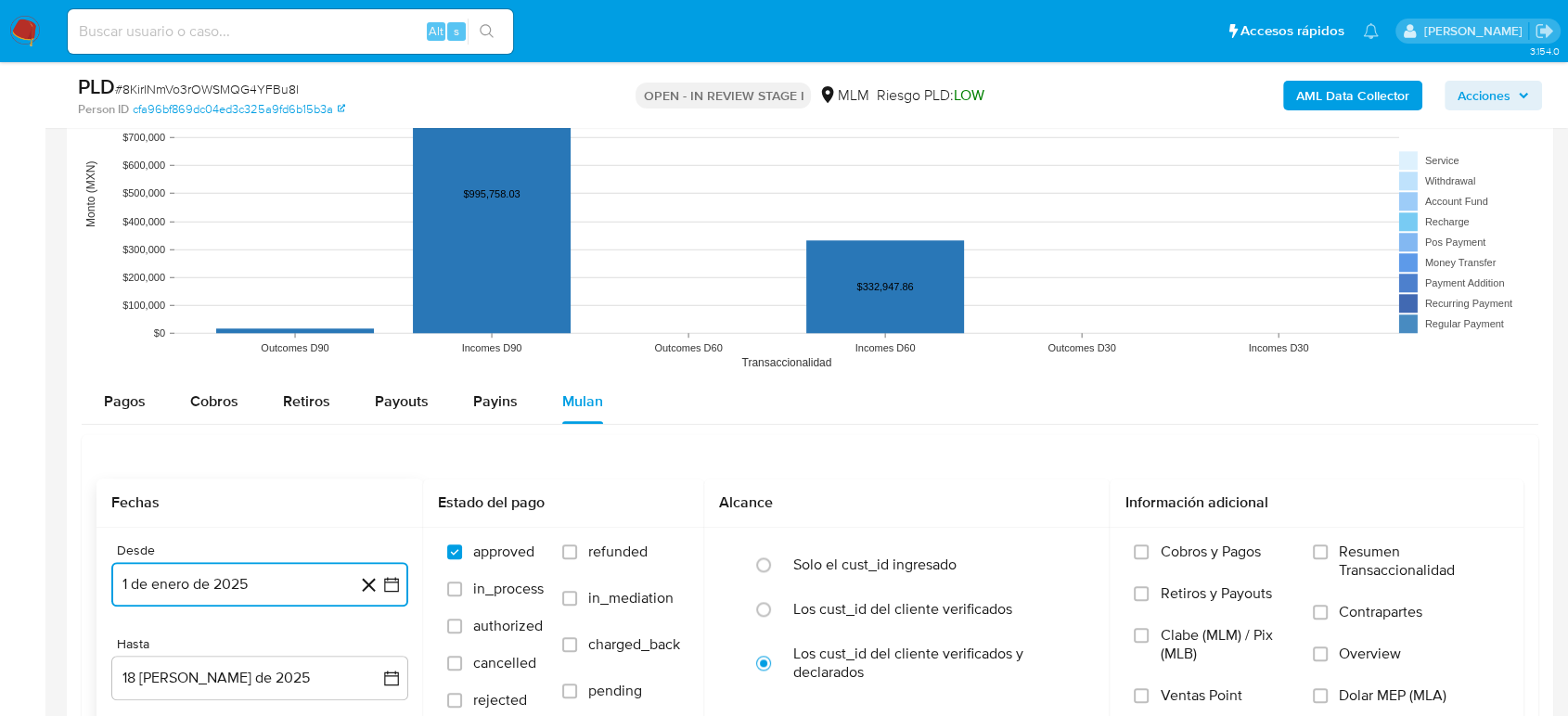
scroll to position [2164, 0]
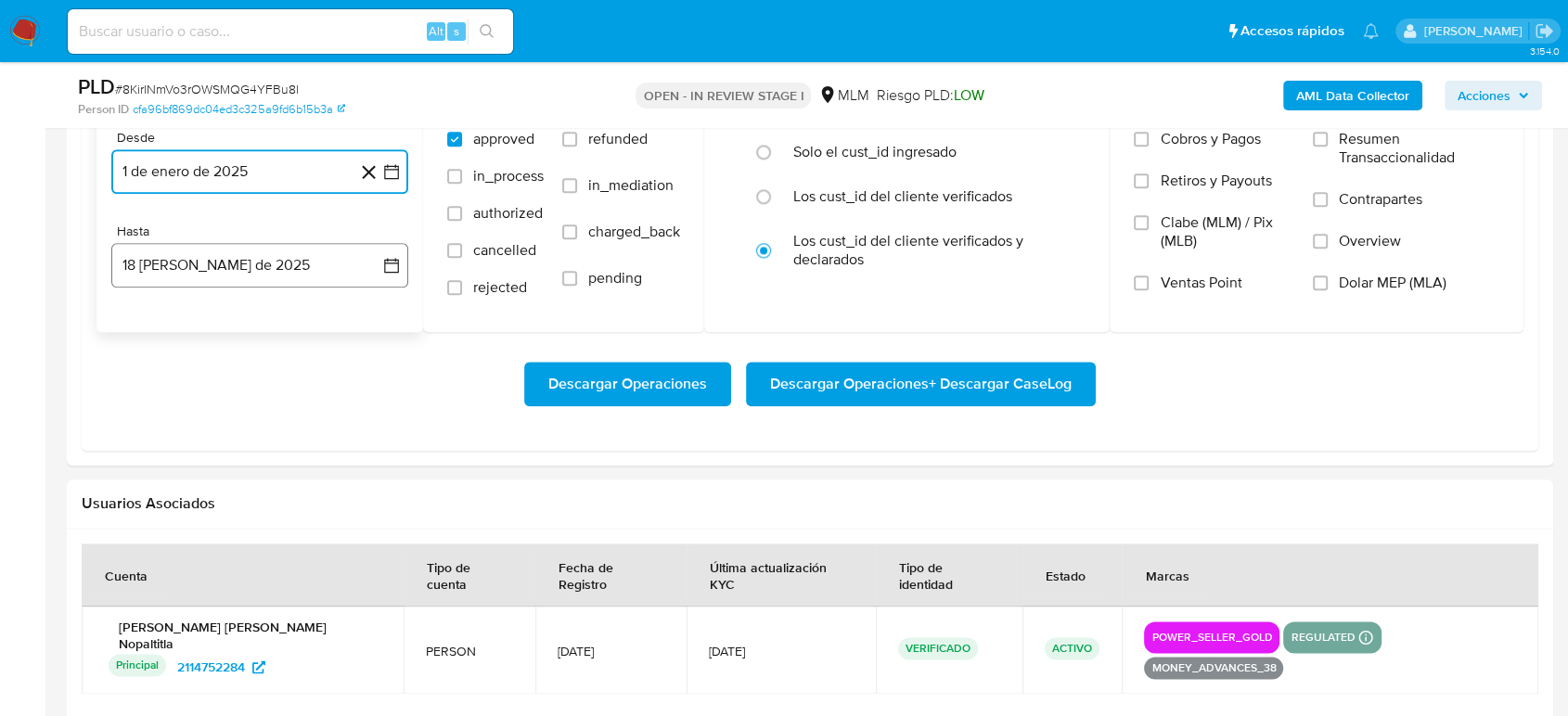
click at [392, 275] on button "18 de agosto de 2025" at bounding box center [260, 265] width 297 height 44
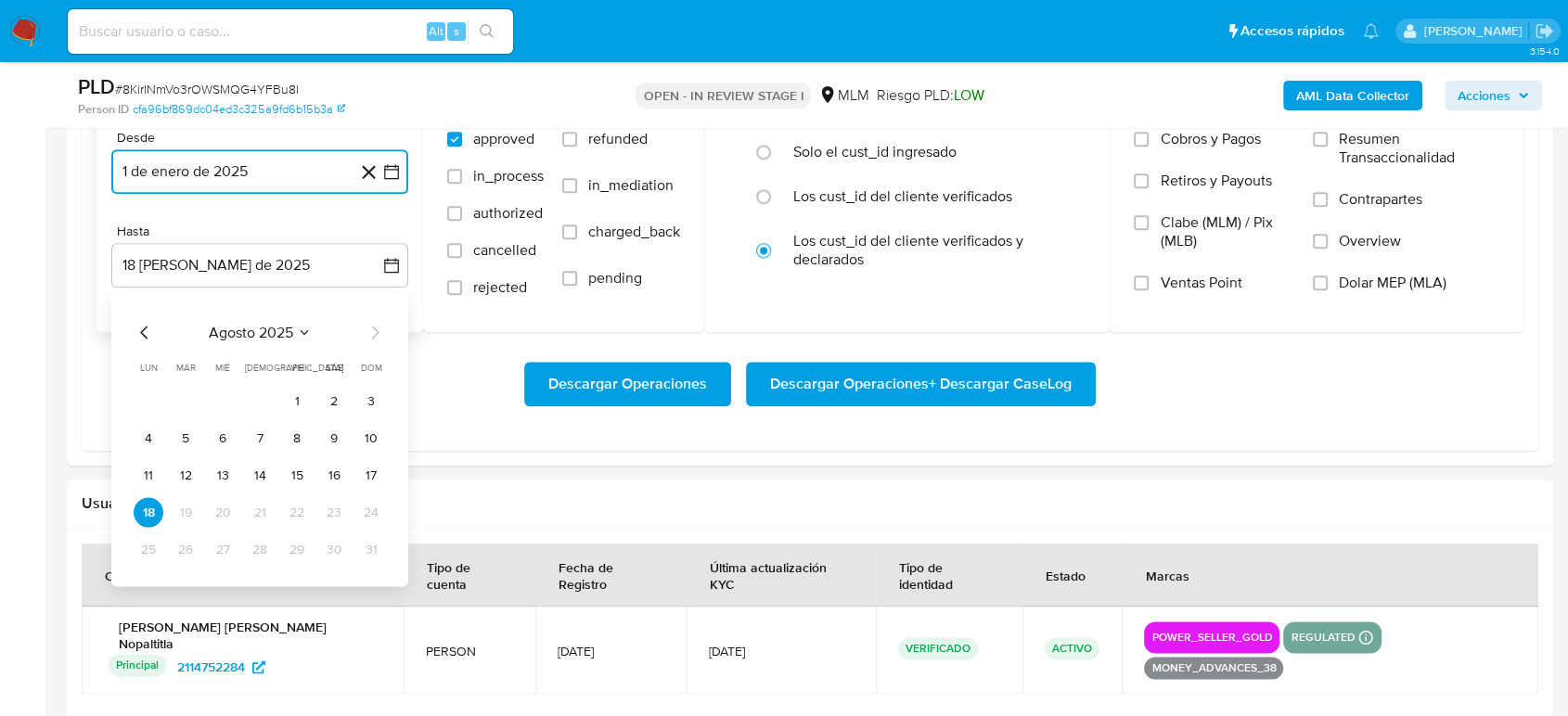
click at [138, 332] on icon "Mes anterior" at bounding box center [145, 331] width 22 height 22
click at [264, 556] on button "31" at bounding box center [259, 548] width 30 height 30
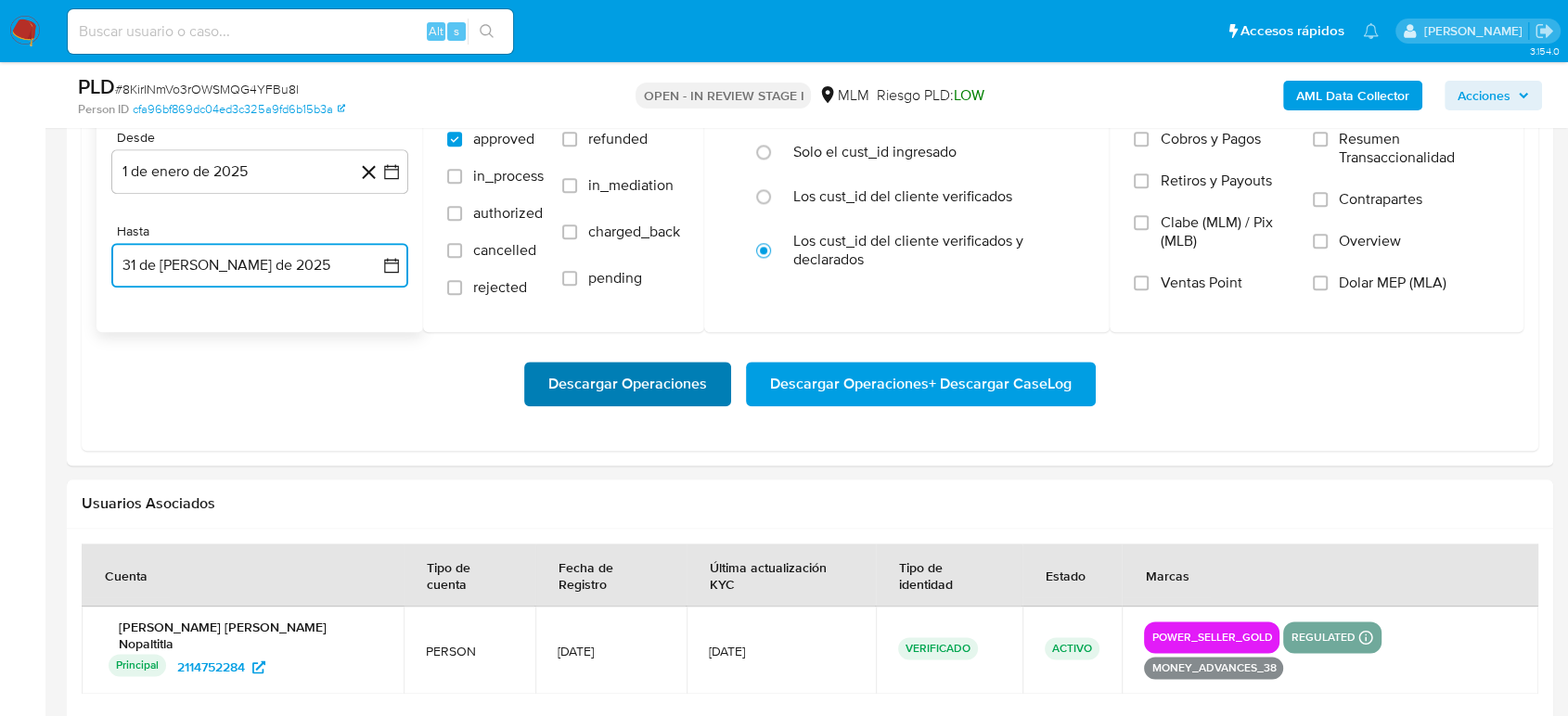
click at [646, 374] on span "Descargar Operaciones" at bounding box center [627, 384] width 159 height 40
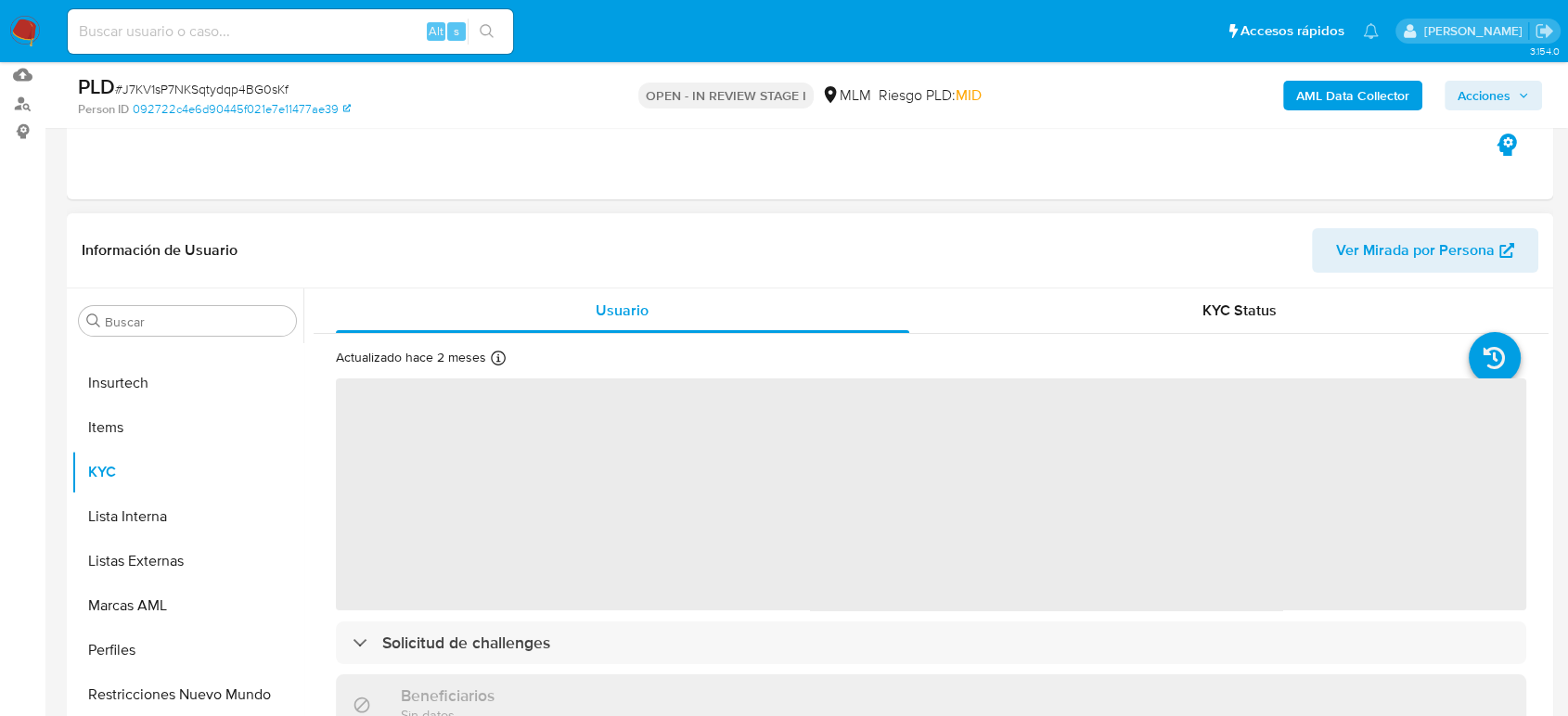
scroll to position [206, 0]
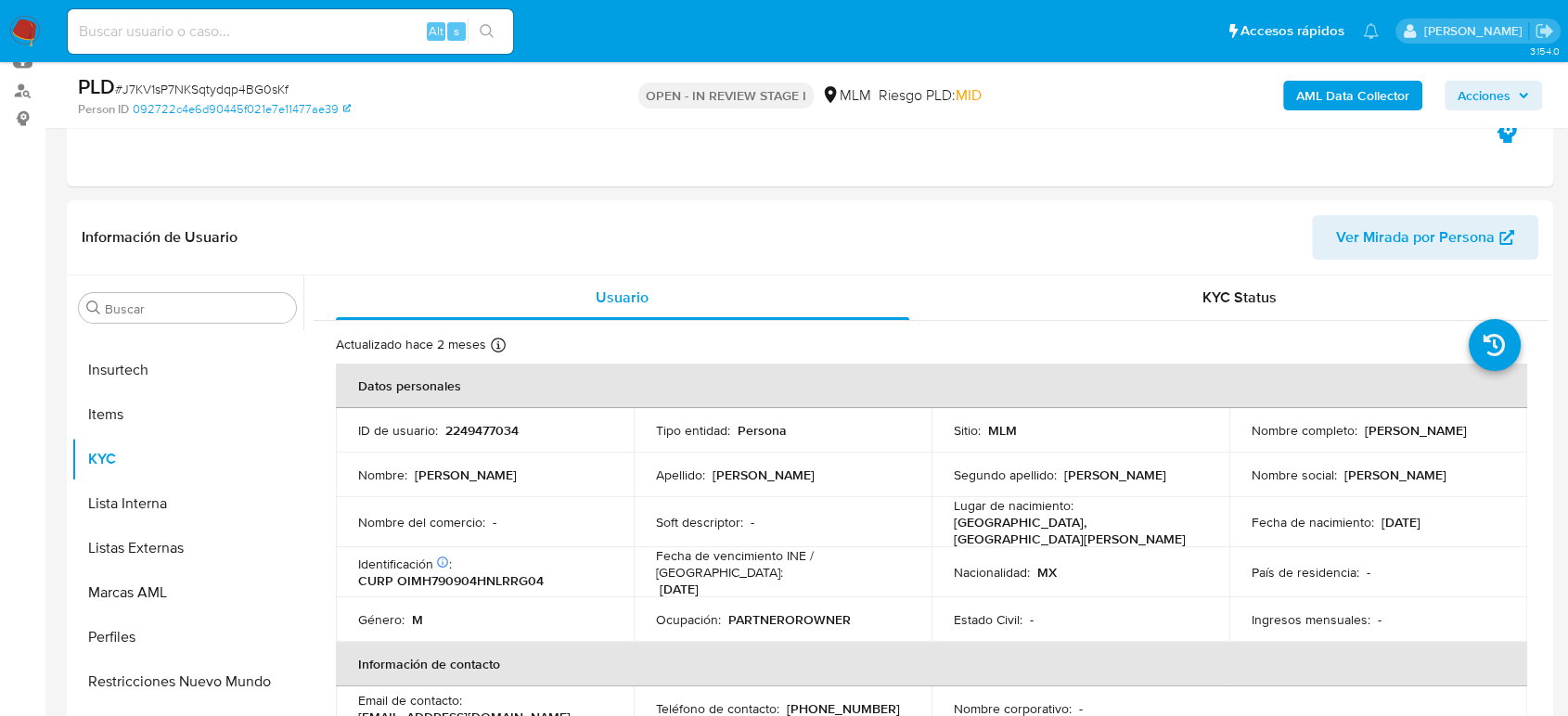
select select "10"
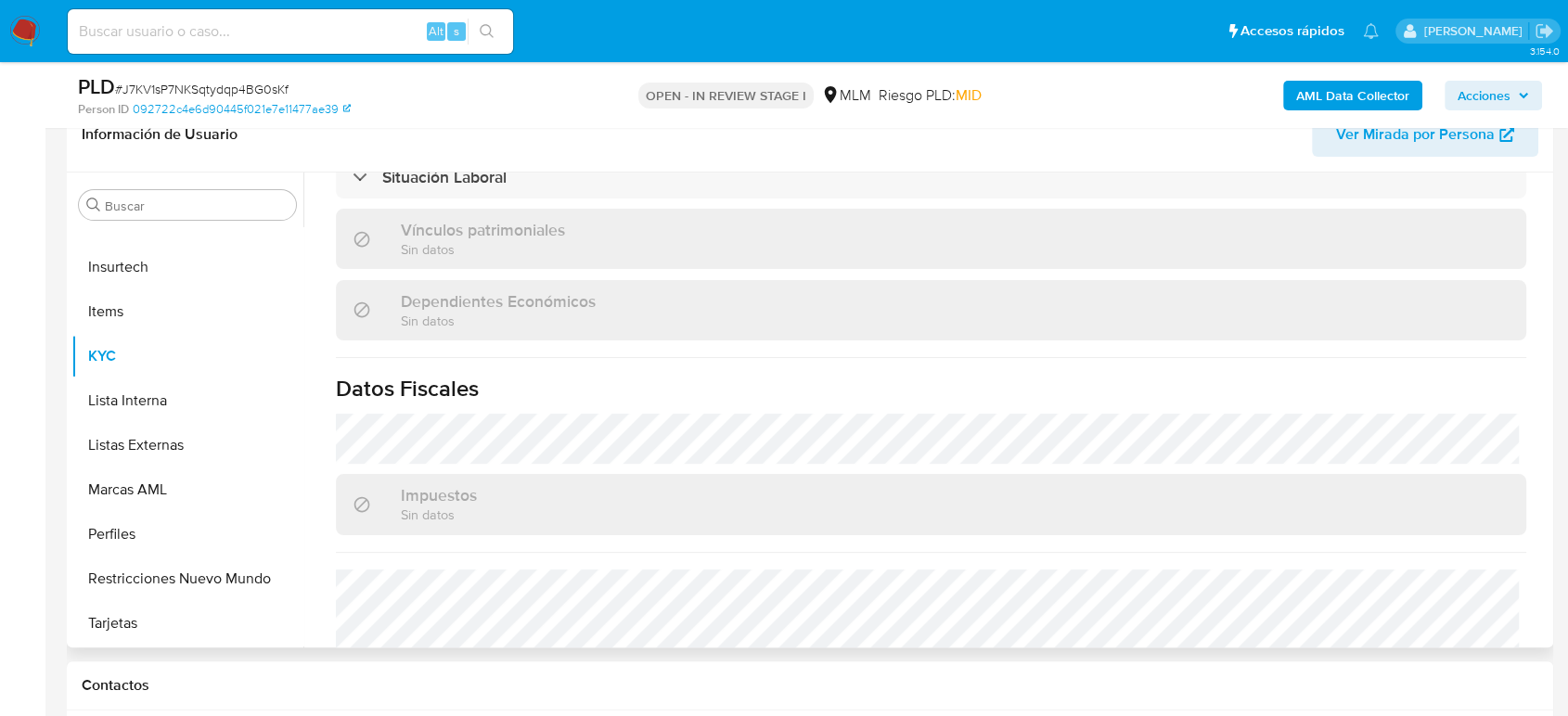
scroll to position [1148, 0]
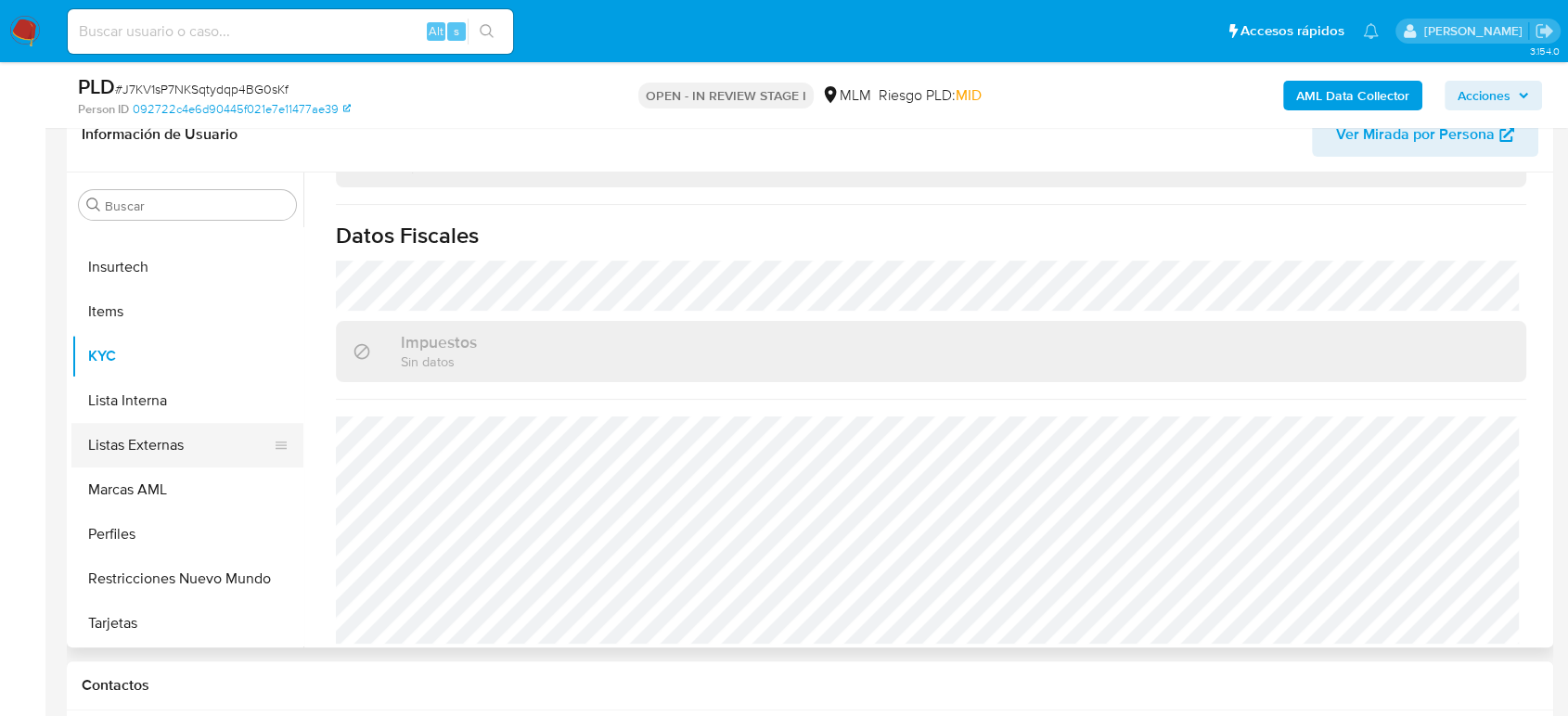
click at [187, 429] on button "Listas Externas" at bounding box center [179, 445] width 217 height 44
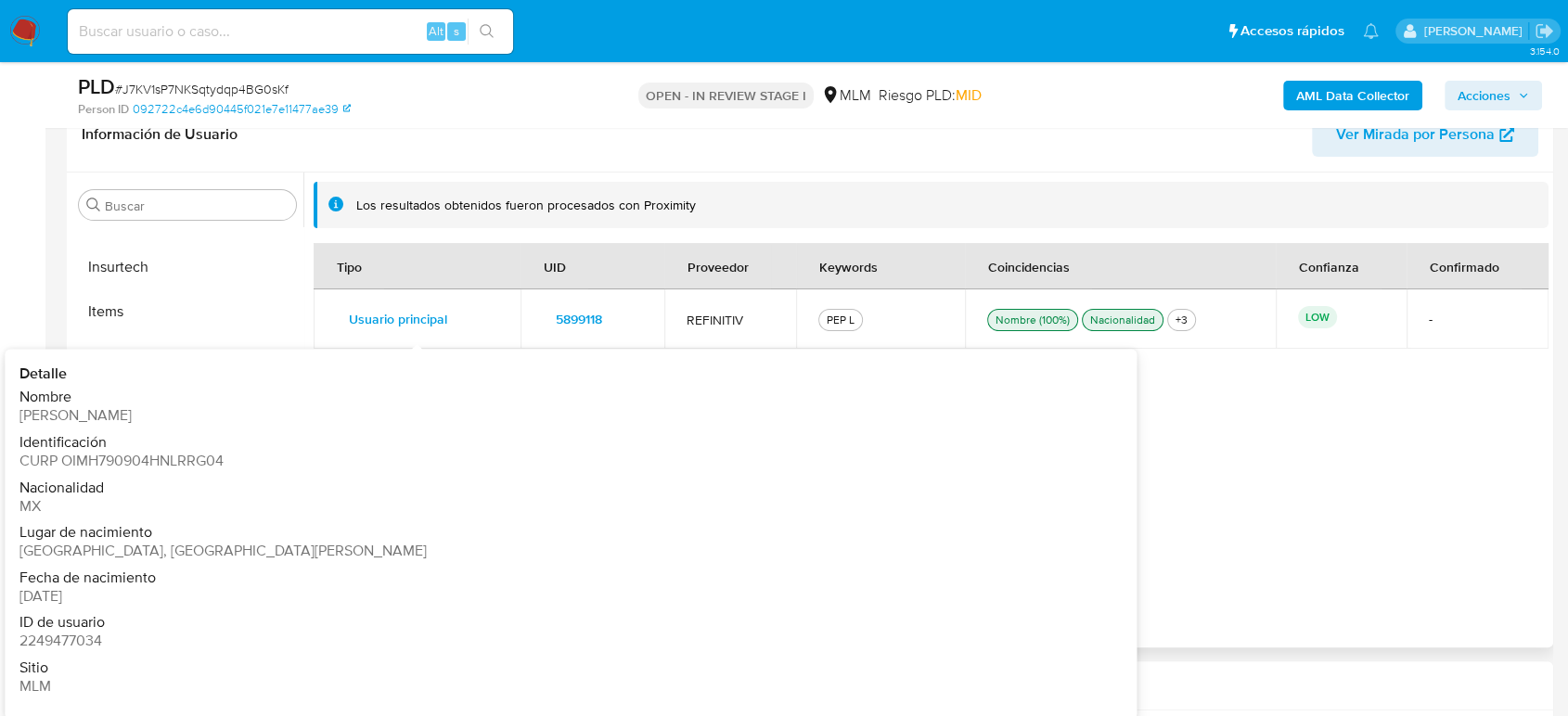
click at [416, 321] on span "Usuario principal" at bounding box center [398, 319] width 98 height 26
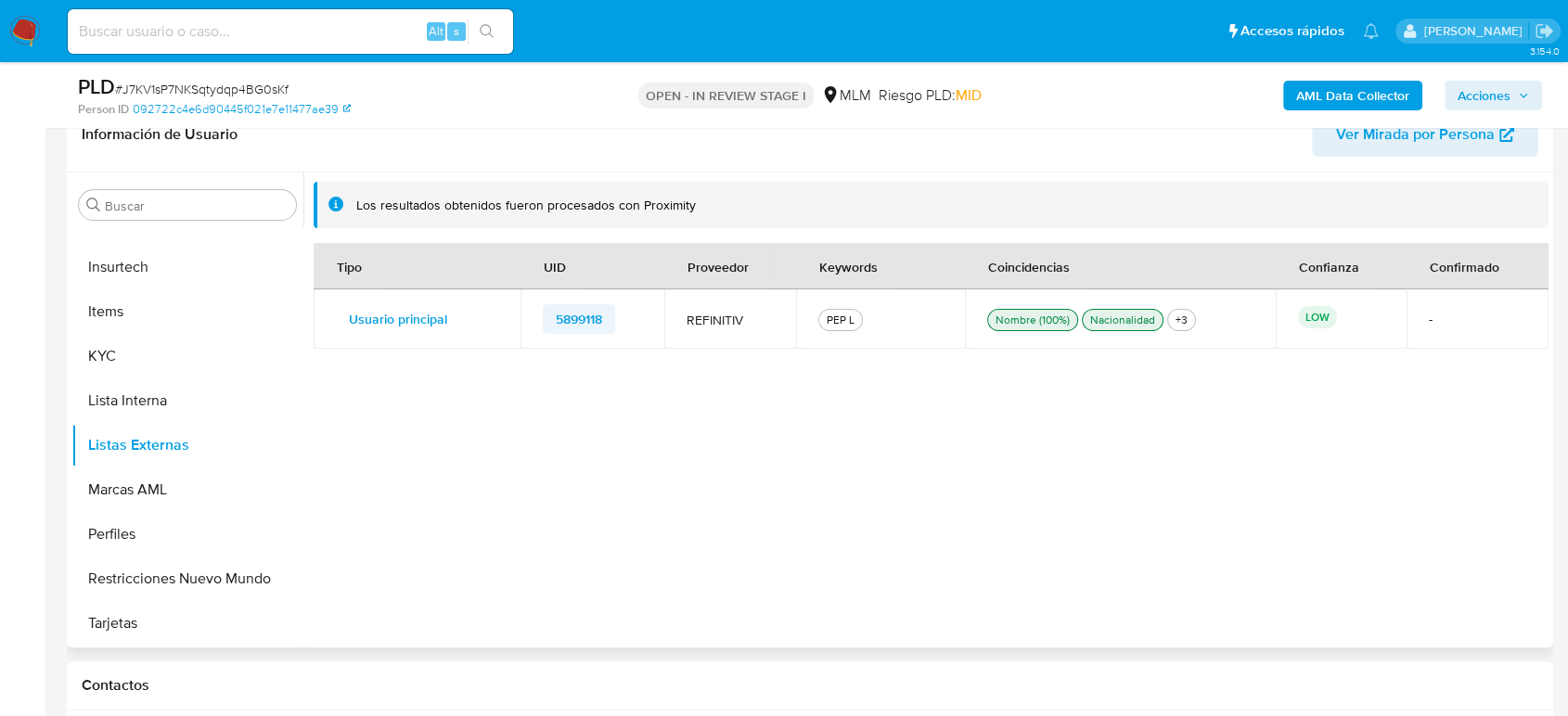
click at [582, 316] on span "5899118" at bounding box center [579, 319] width 46 height 26
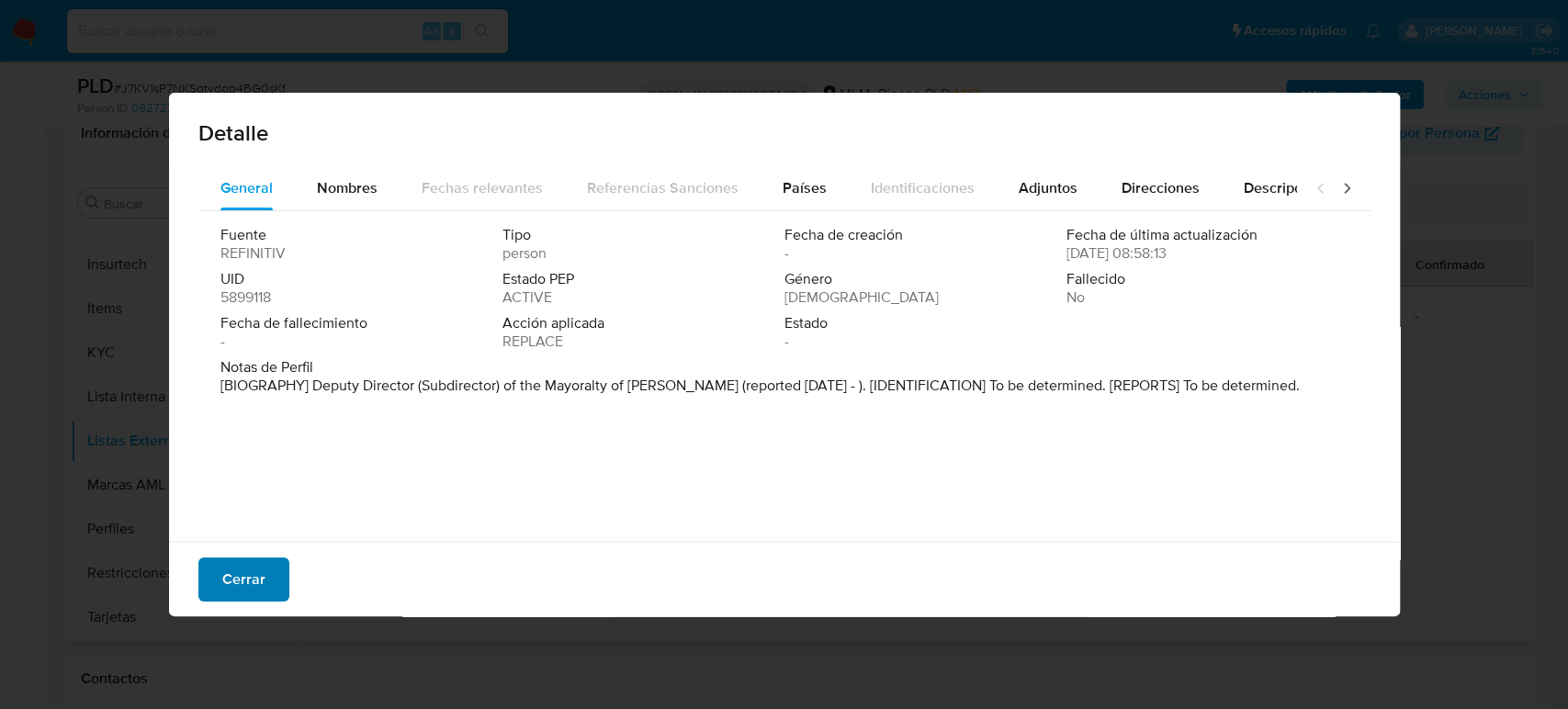
click at [250, 572] on span "Cerrar" at bounding box center [243, 579] width 43 height 40
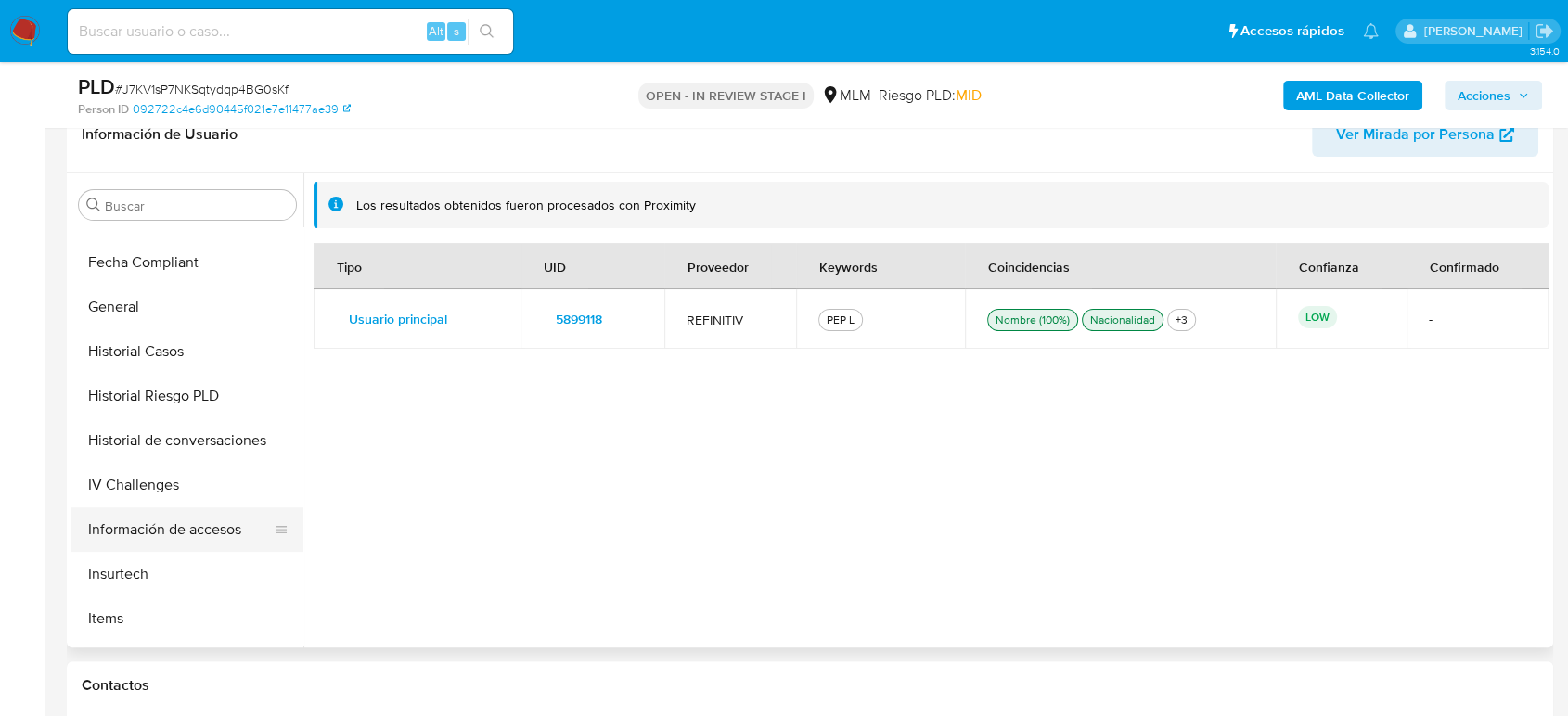
scroll to position [475, 0]
click at [162, 322] on button "General" at bounding box center [179, 308] width 217 height 44
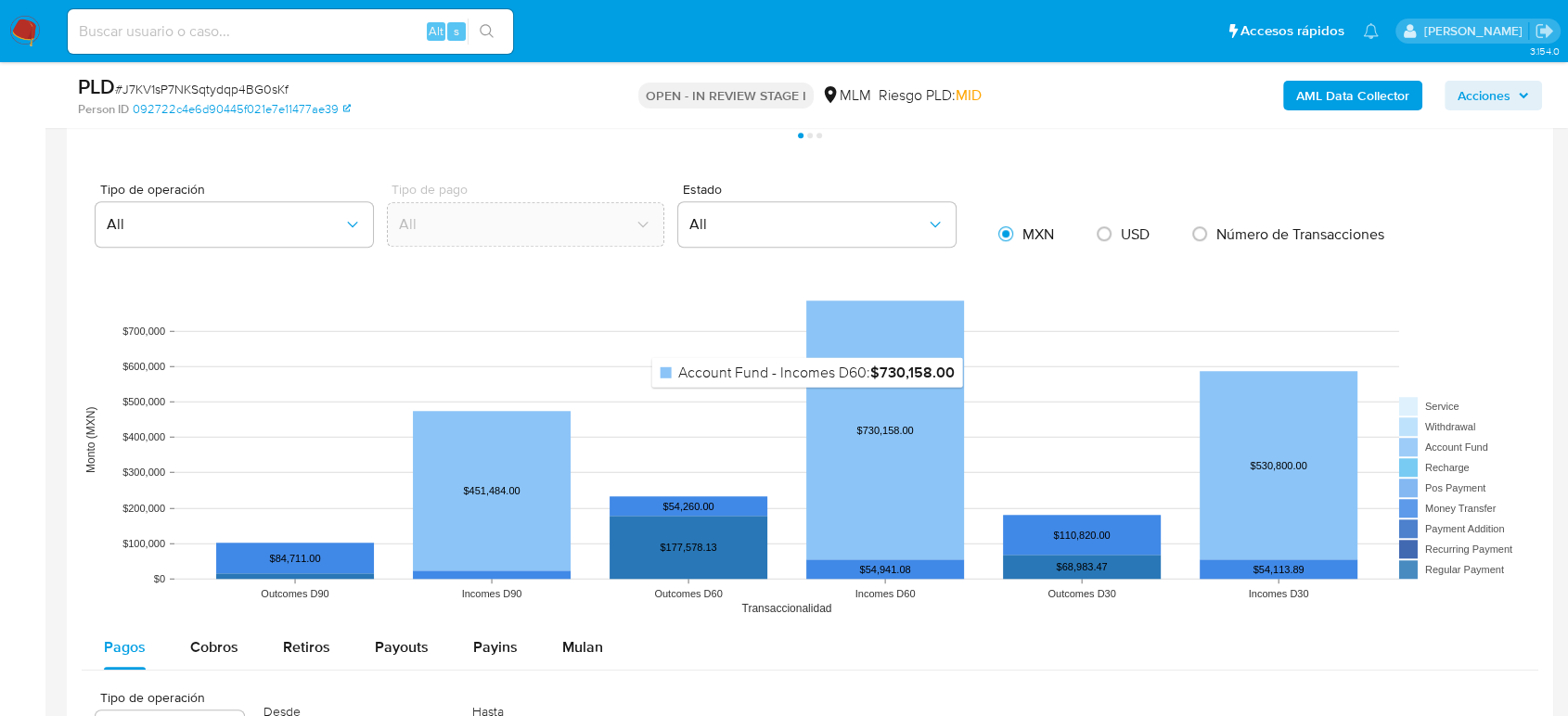
scroll to position [1030, 0]
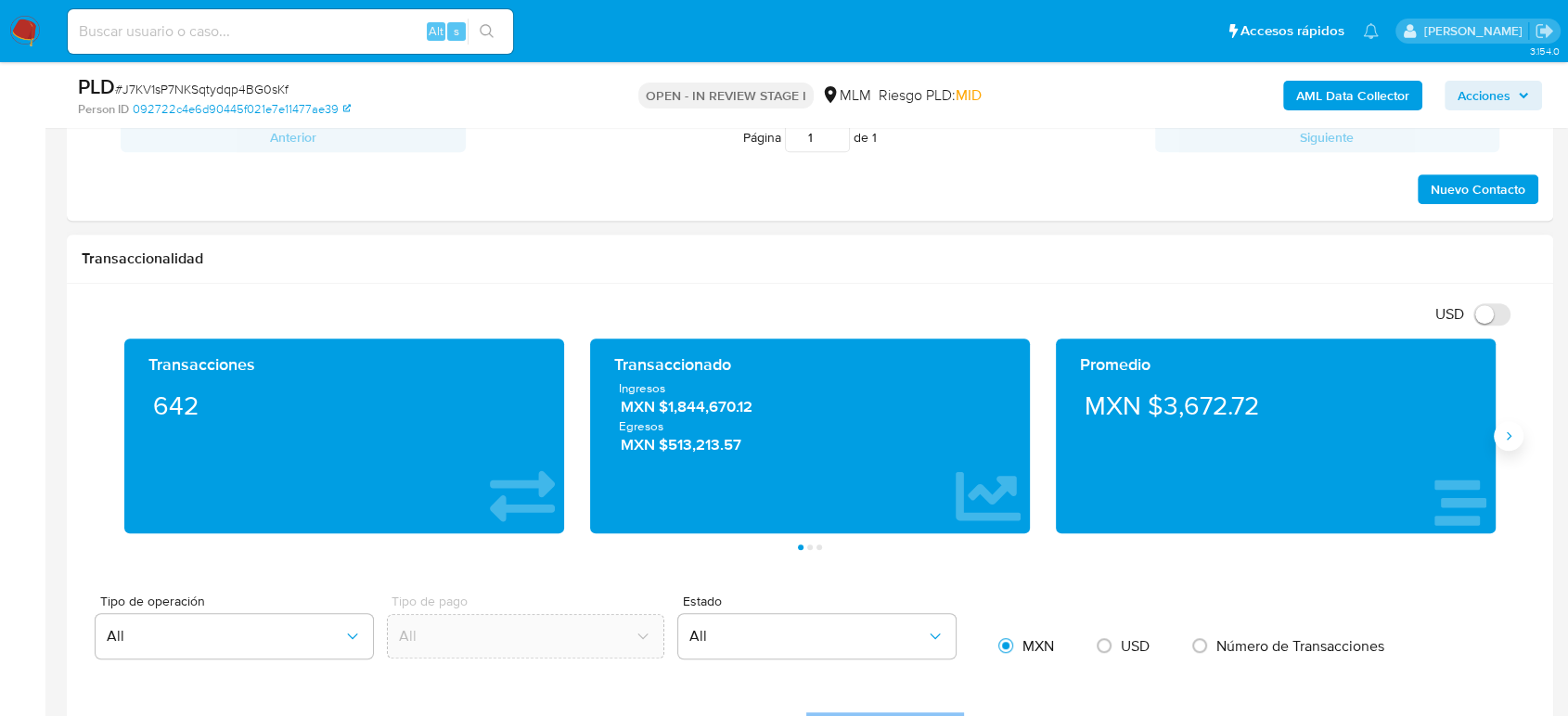
click at [1502, 438] on icon "Siguiente" at bounding box center [1507, 436] width 14 height 14
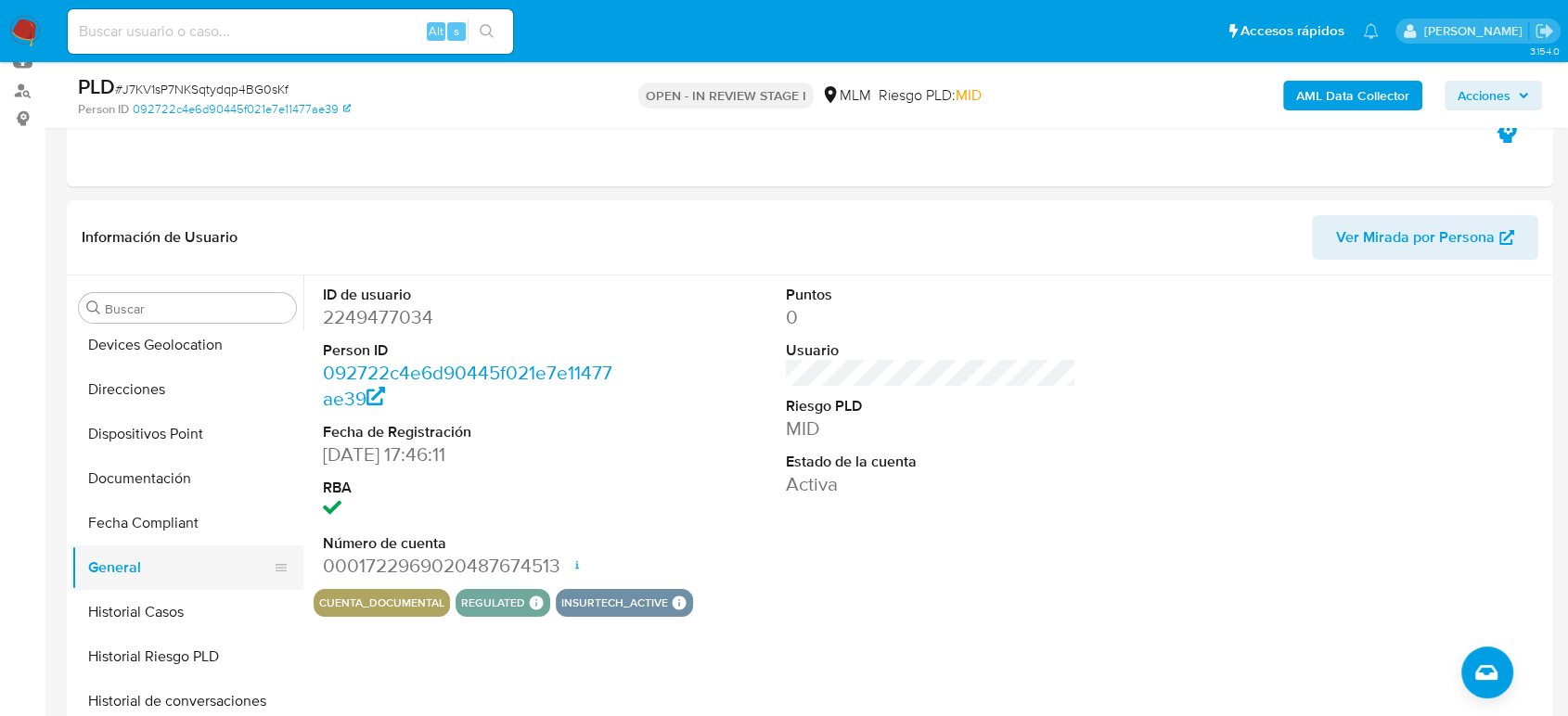
scroll to position [268, 0]
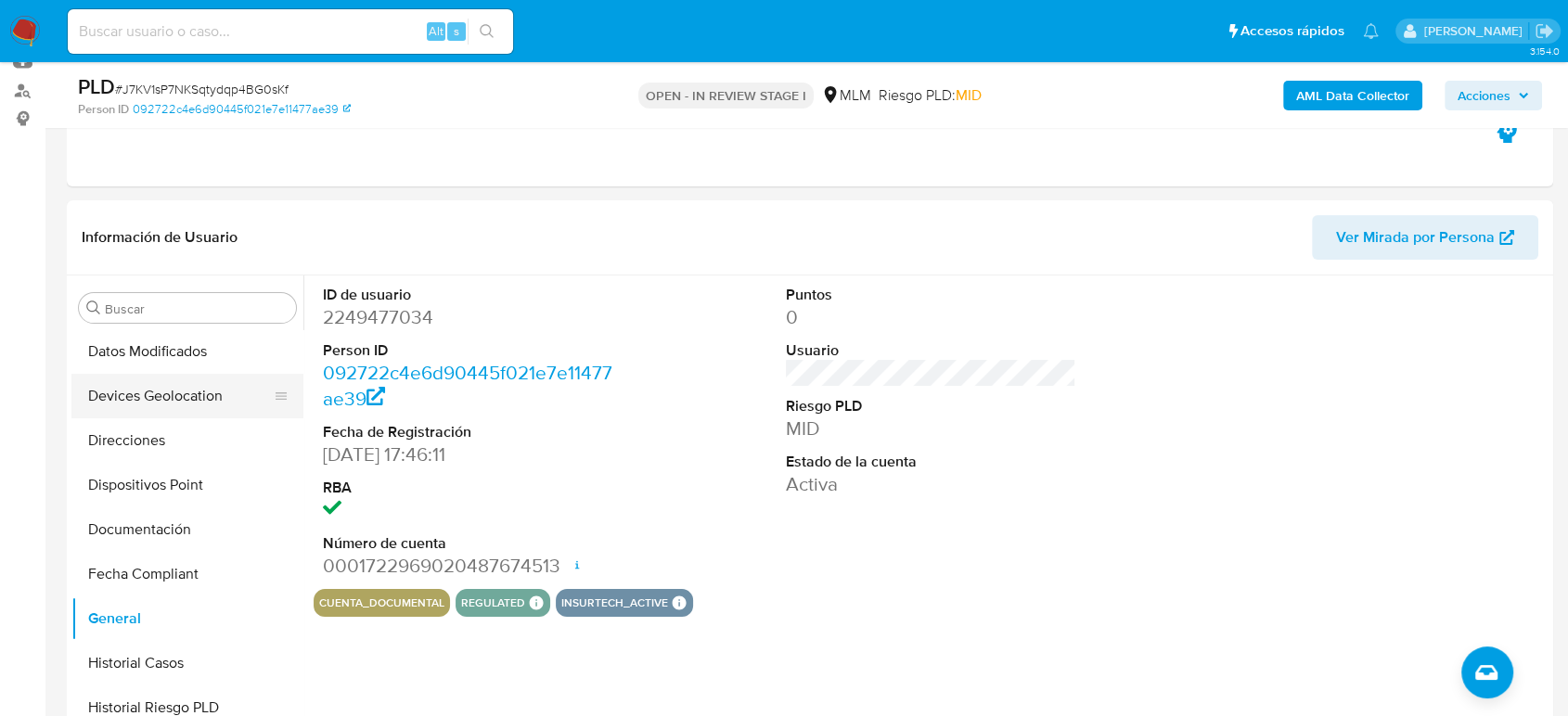
click at [155, 385] on button "Devices Geolocation" at bounding box center [179, 396] width 217 height 44
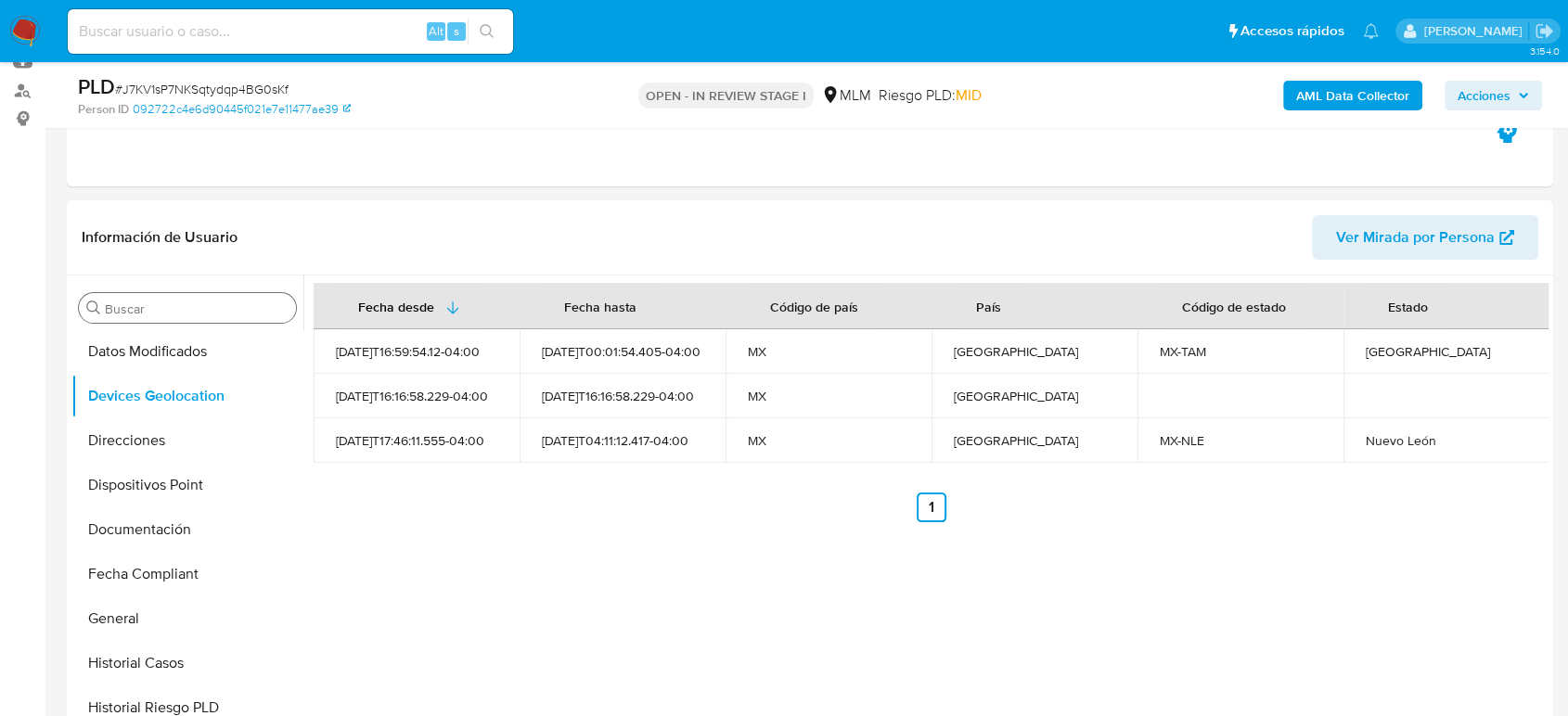
click at [217, 304] on input "Buscar" at bounding box center [197, 308] width 184 height 16
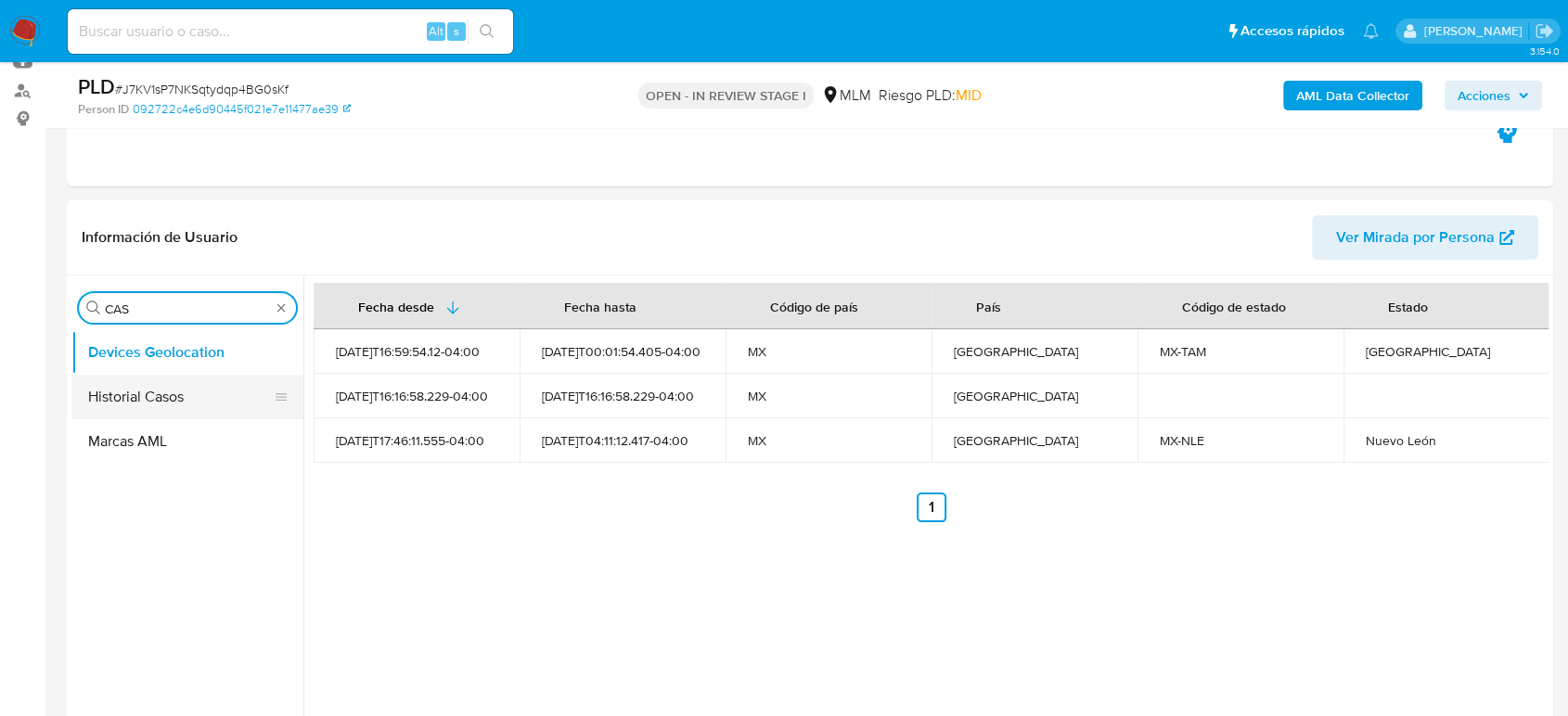
type input "CAS"
click at [161, 384] on button "Historial Casos" at bounding box center [179, 397] width 217 height 44
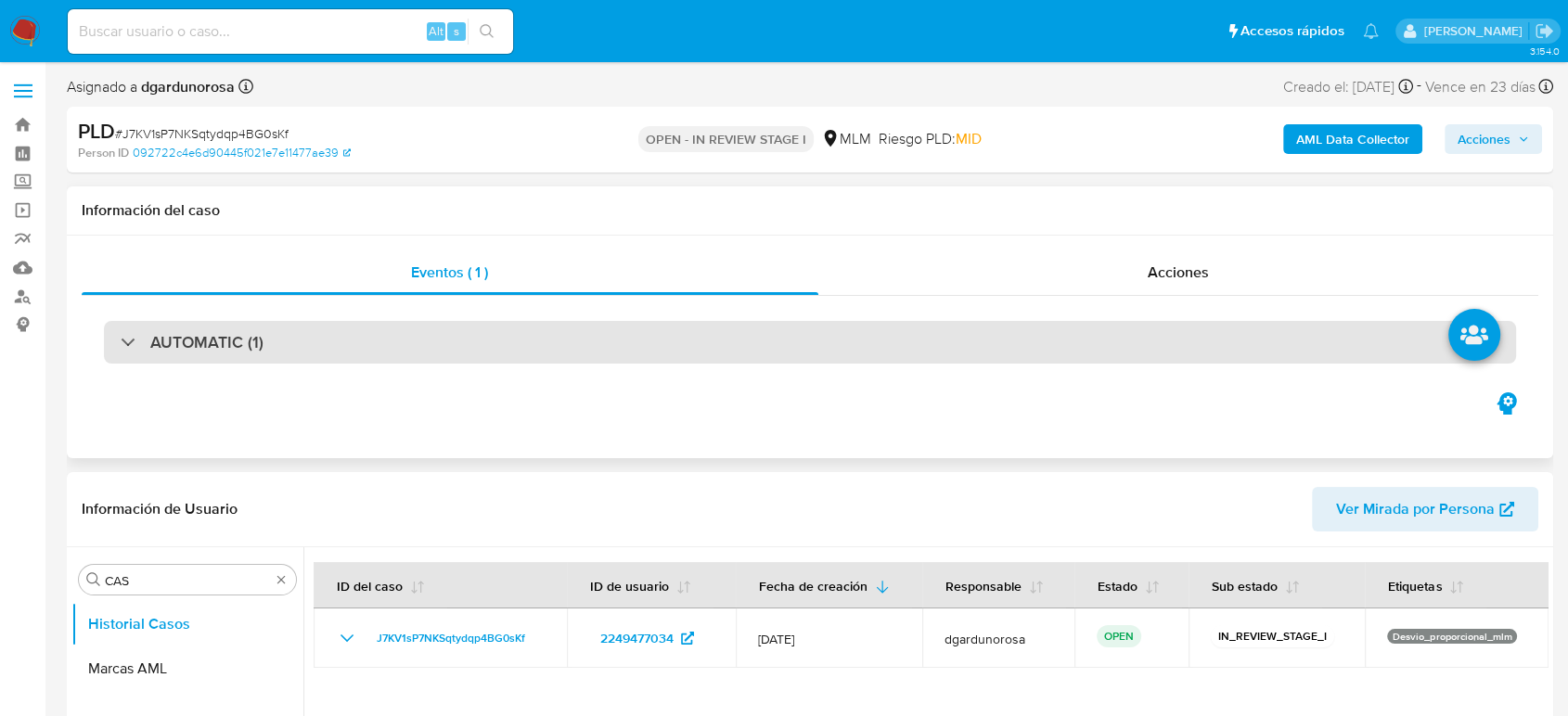
click at [349, 331] on div "AUTOMATIC (1)" at bounding box center [810, 342] width 1412 height 42
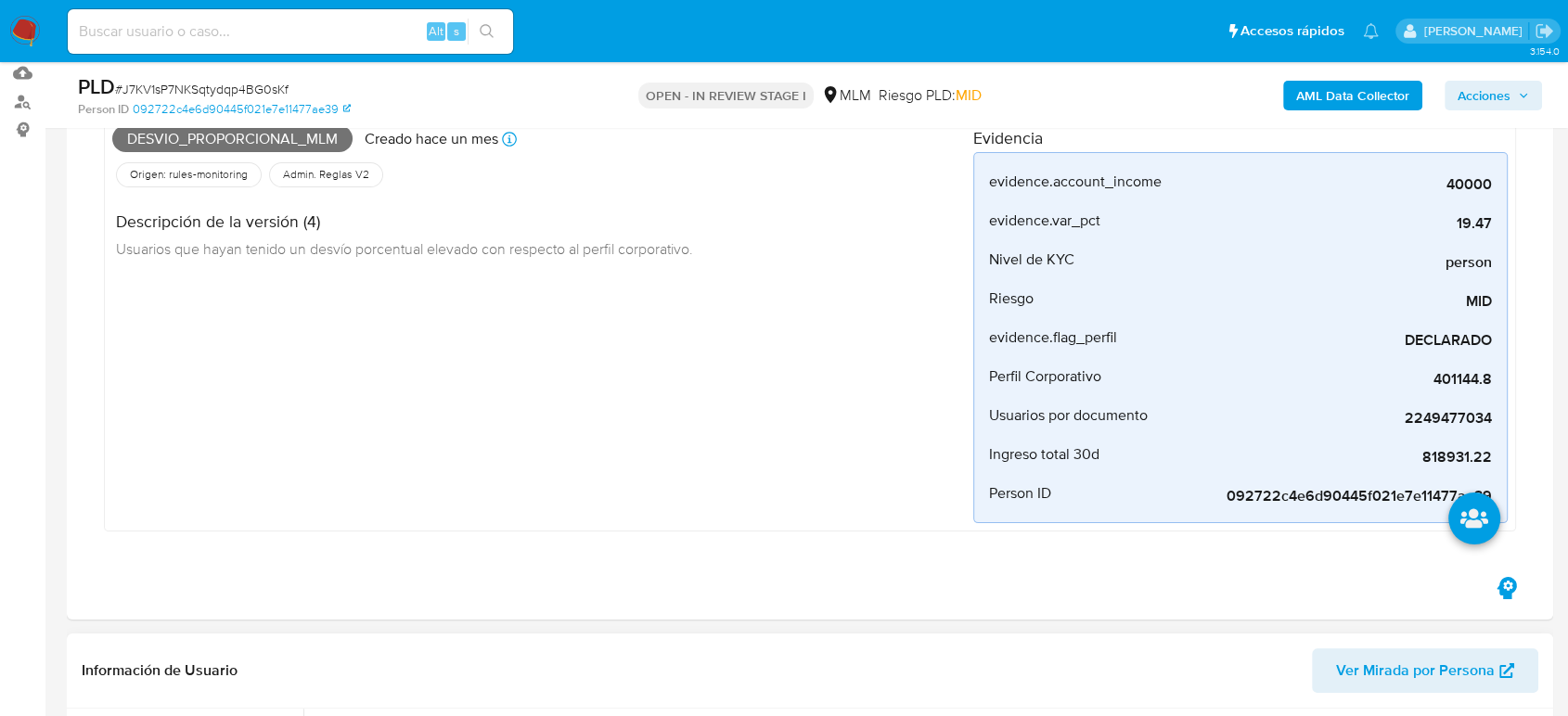
scroll to position [618, 0]
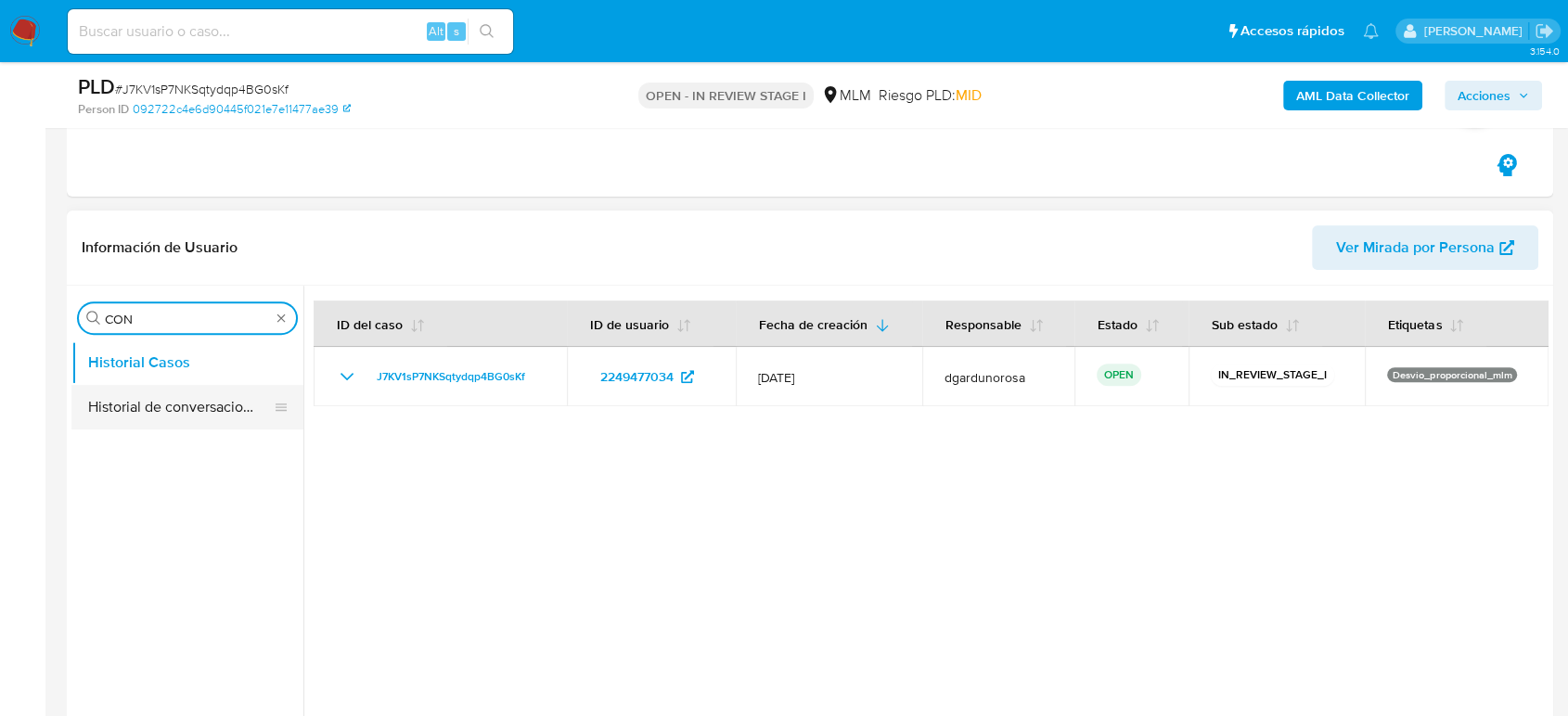
type input "CON"
click at [212, 401] on button "Historial de conversaciones" at bounding box center [179, 407] width 217 height 44
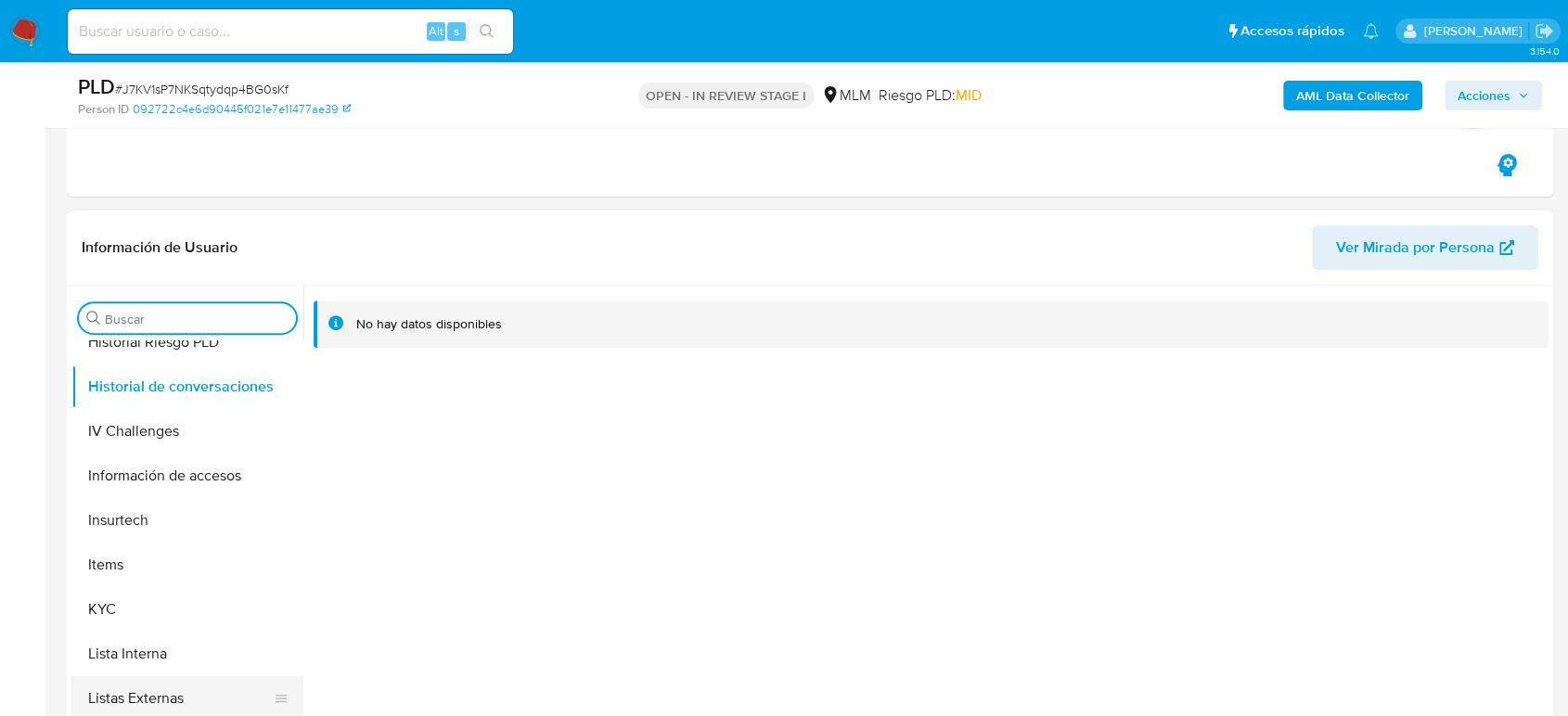
scroll to position [721, 0]
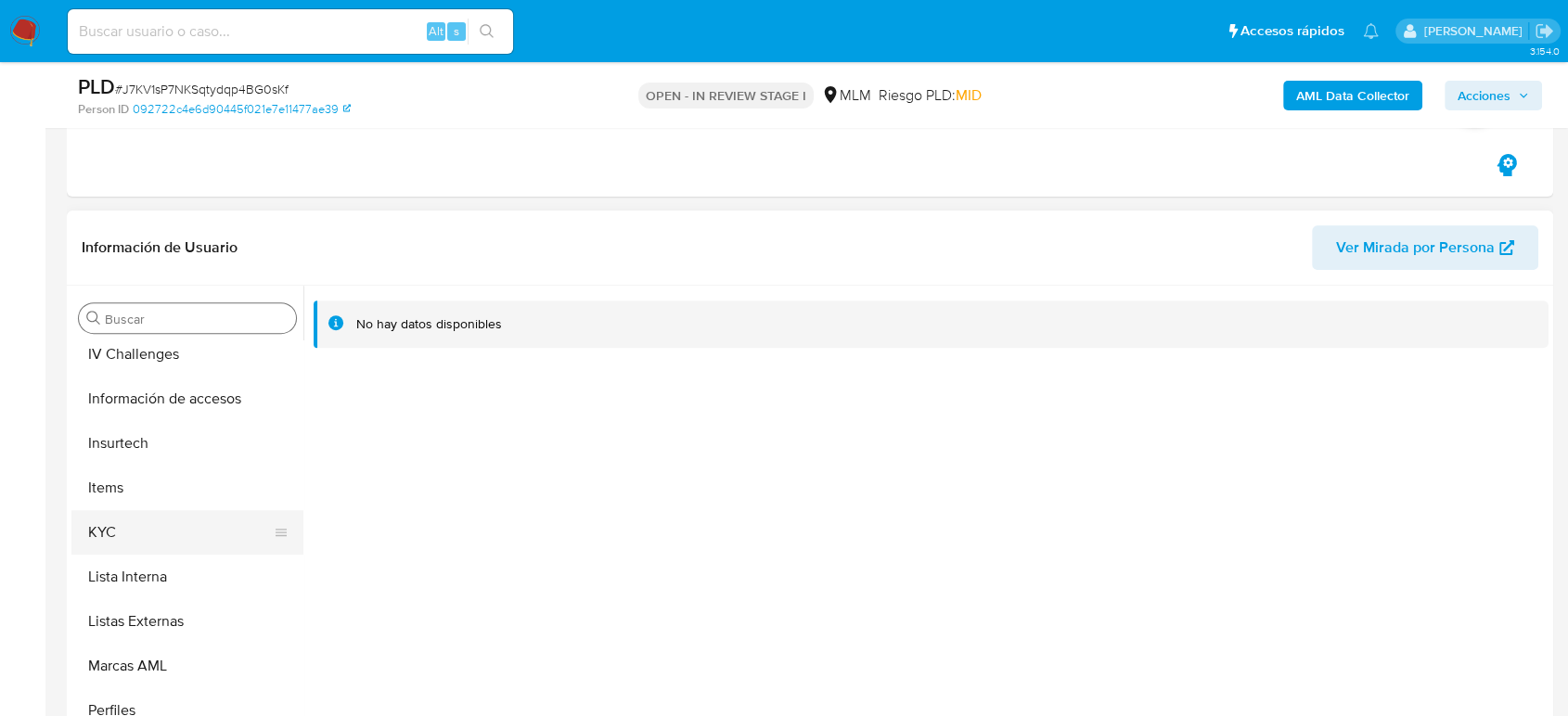
click at [121, 530] on button "KYC" at bounding box center [179, 532] width 217 height 44
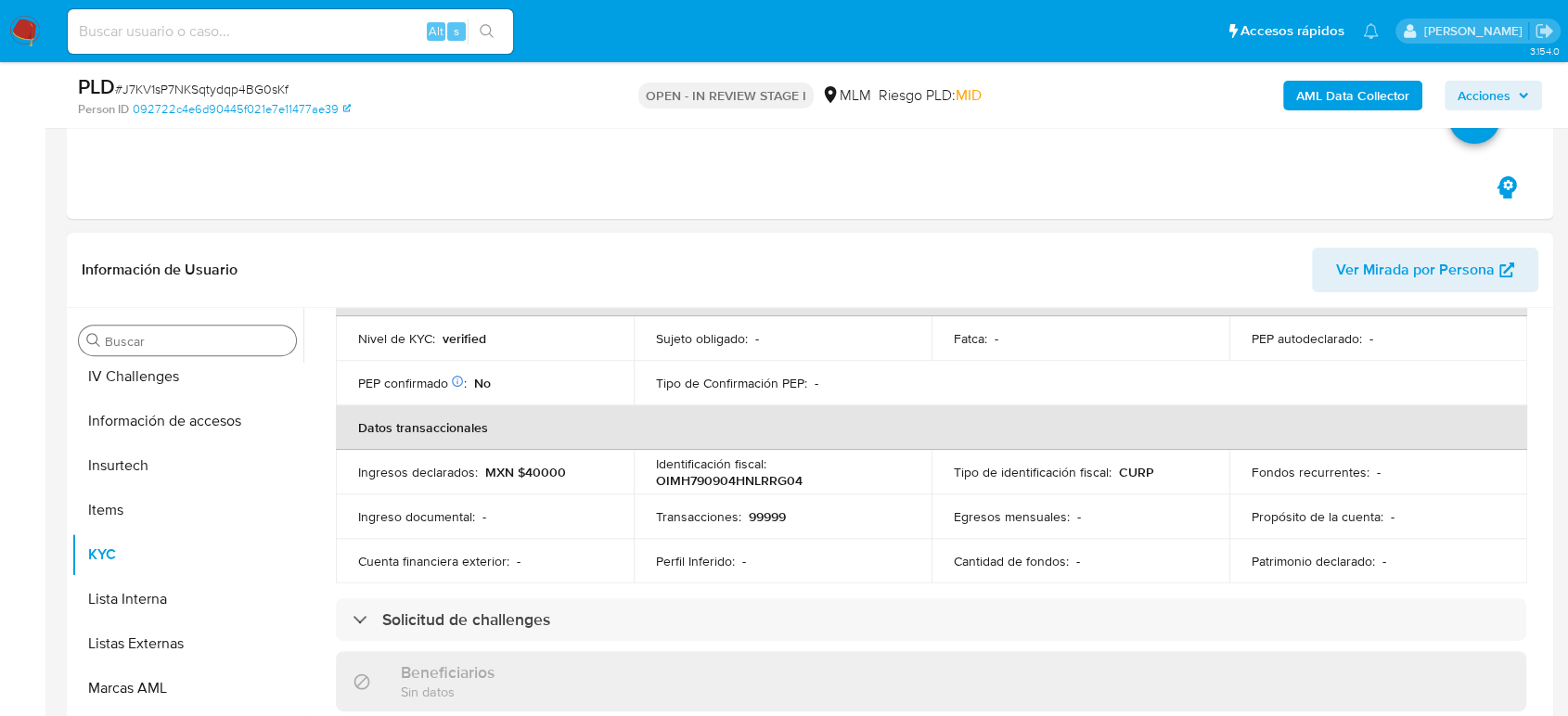
scroll to position [323, 0]
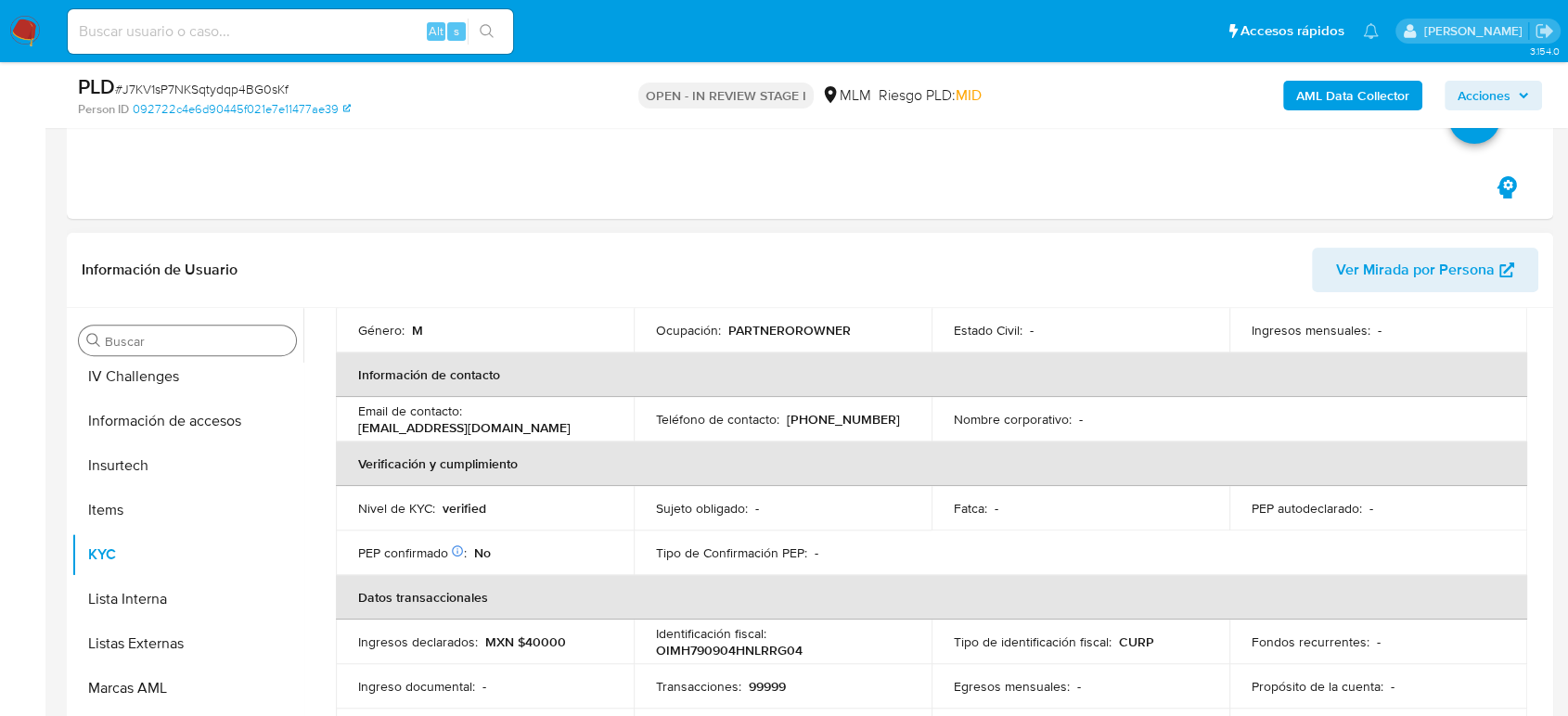
click at [825, 411] on p "[PHONE_NUMBER]" at bounding box center [842, 418] width 113 height 16
copy p "10453158"
click at [995, 501] on p "-" at bounding box center [997, 508] width 4 height 16
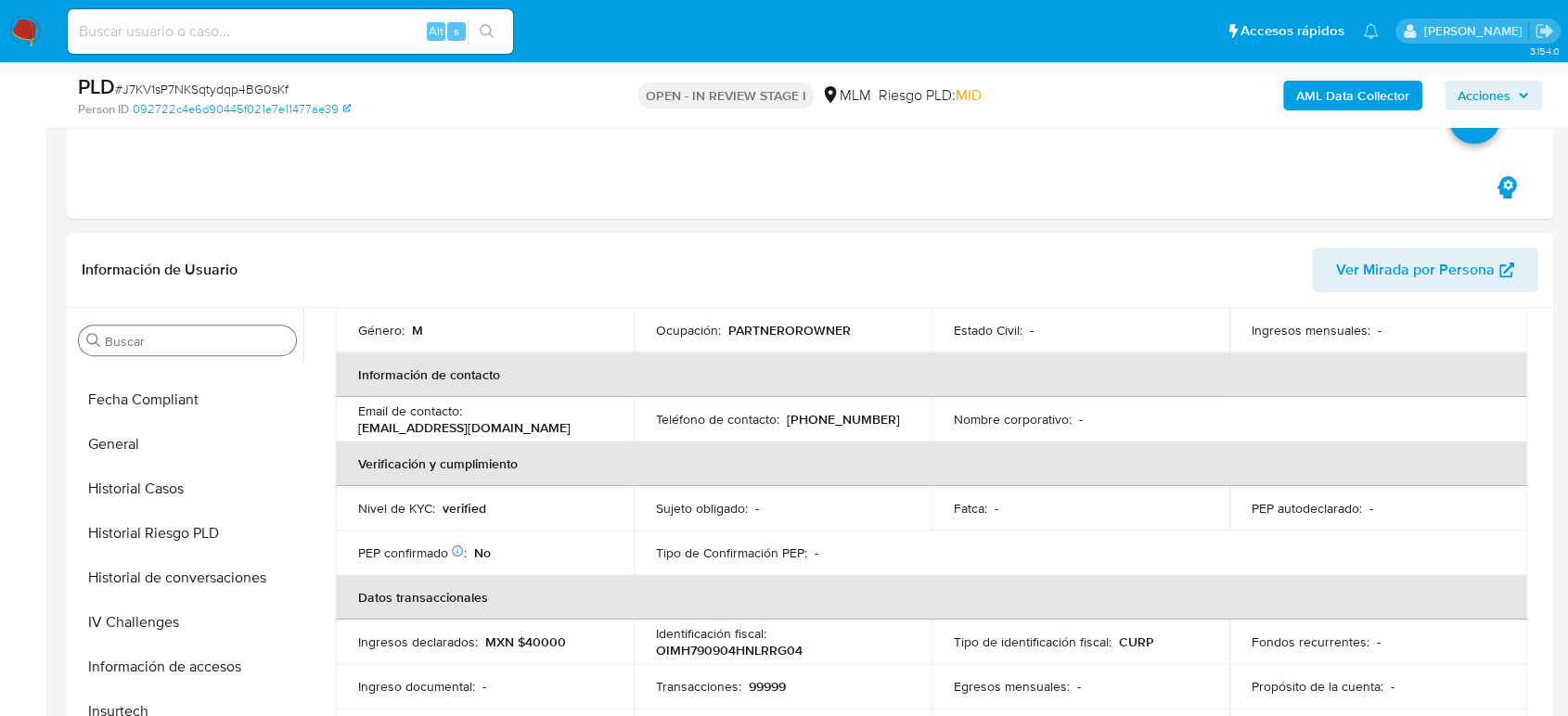
scroll to position [371, 0]
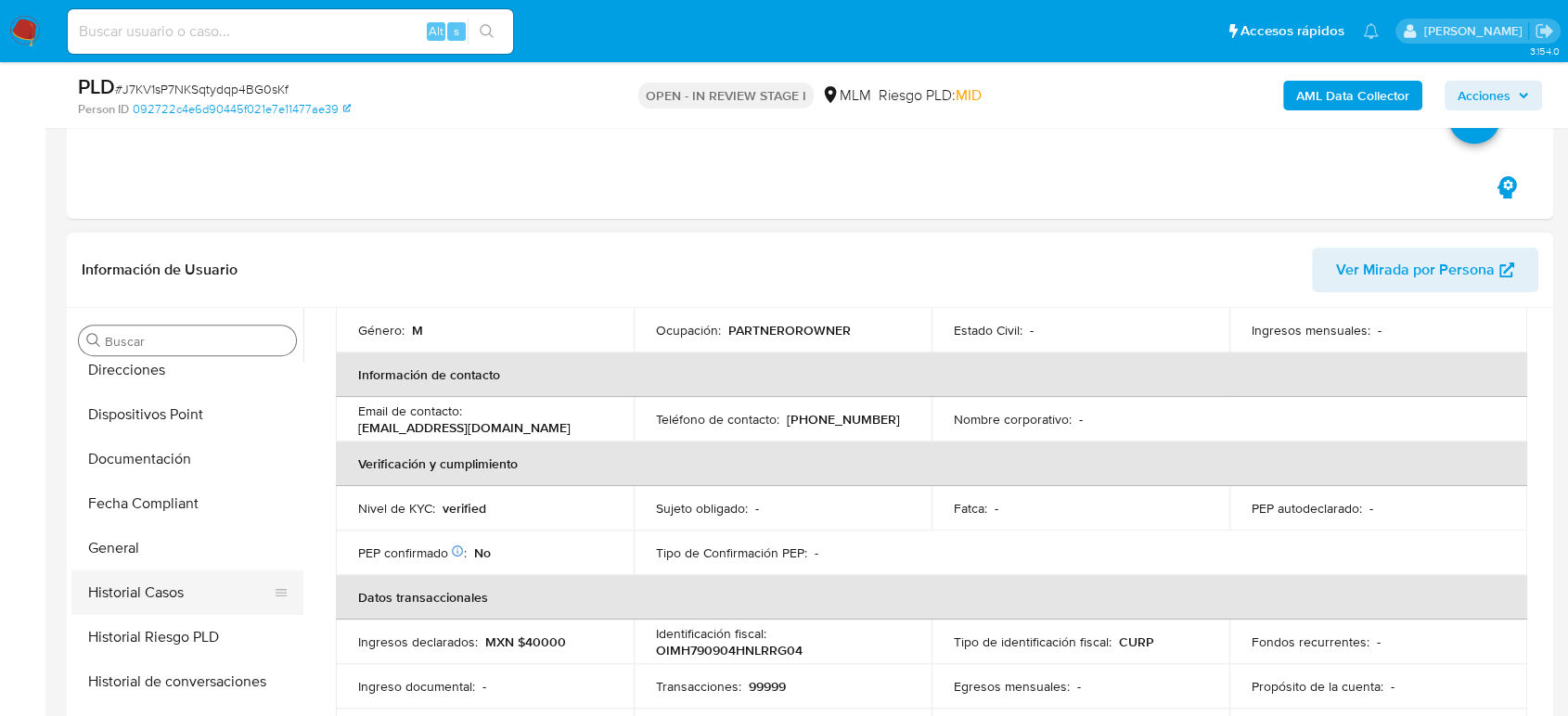
click at [185, 578] on button "Historial Casos" at bounding box center [179, 593] width 217 height 44
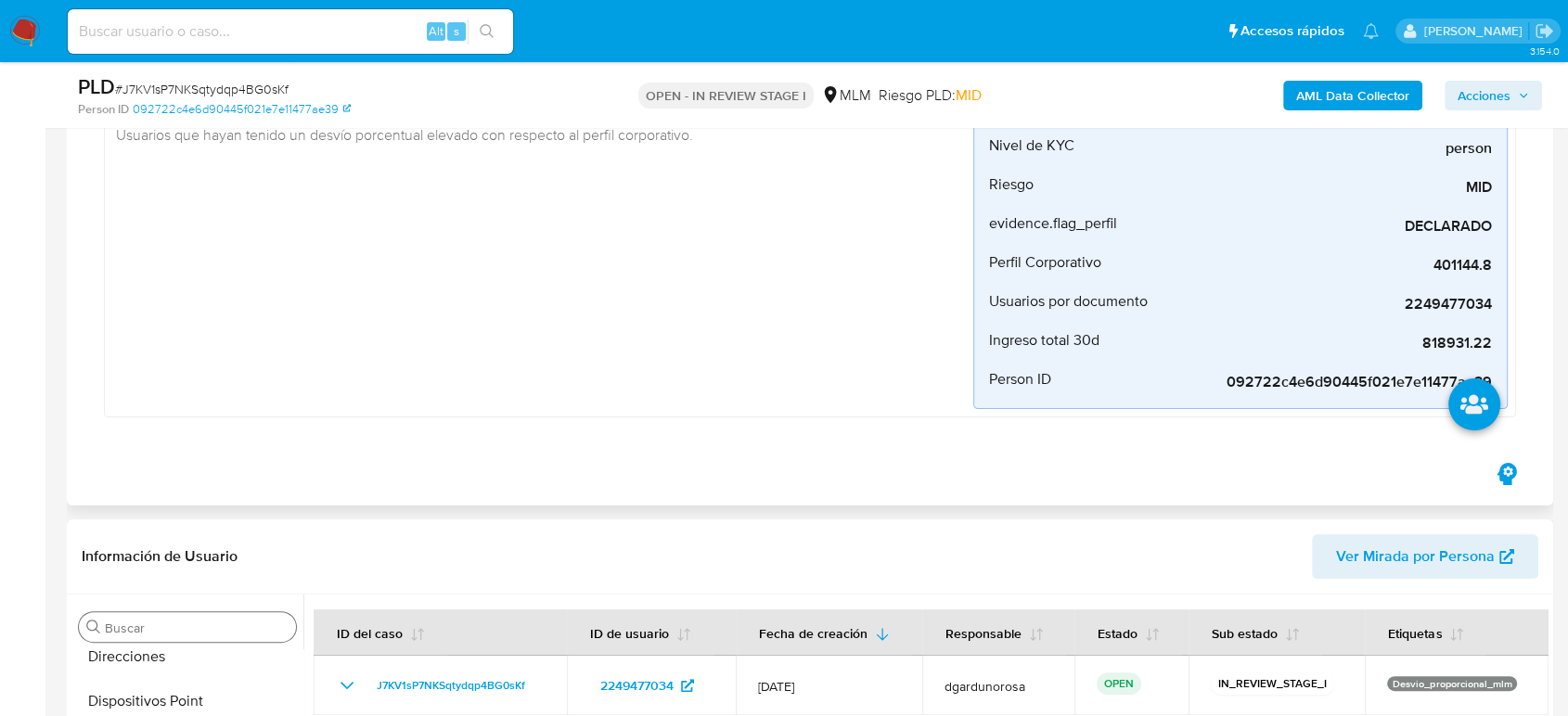
scroll to position [103, 0]
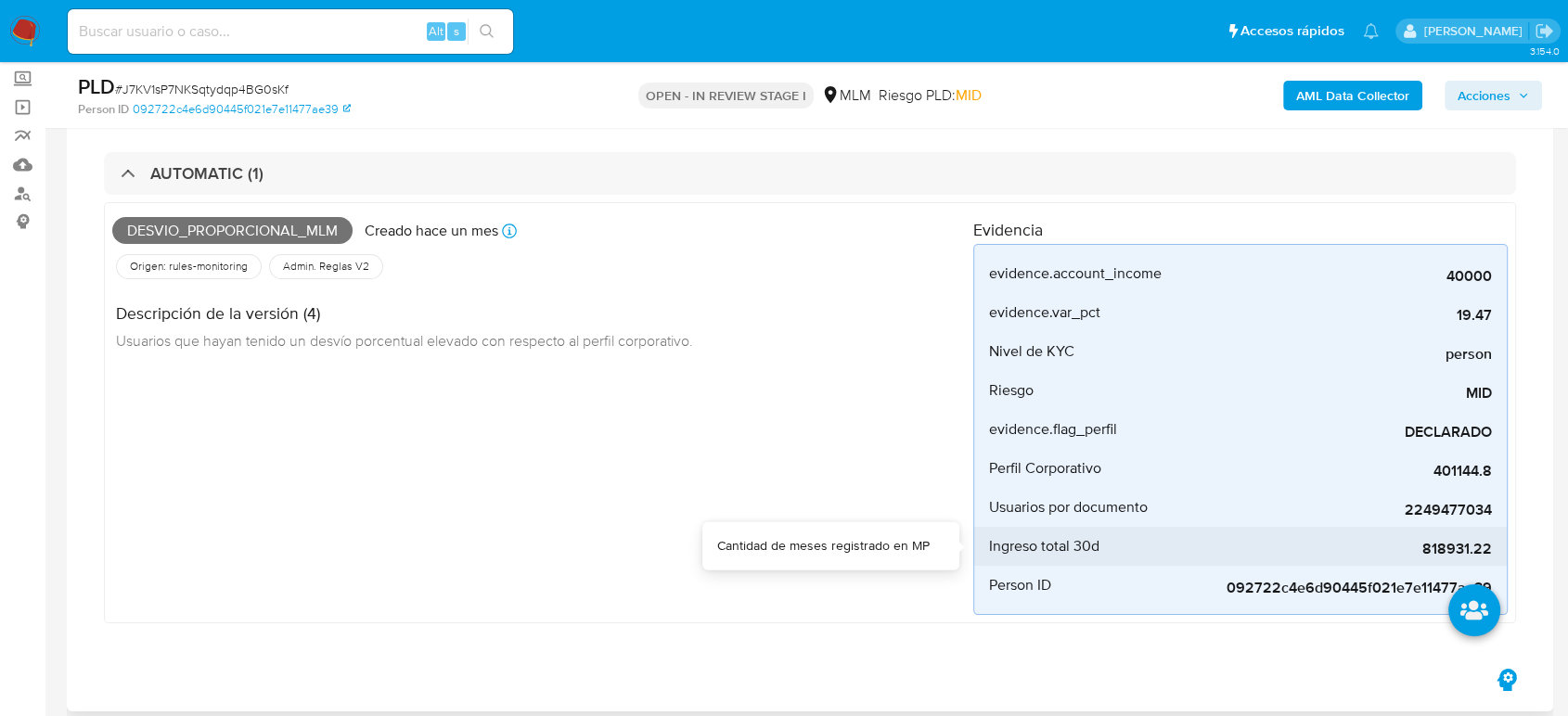
click at [1470, 549] on span "818931.22" at bounding box center [1352, 548] width 279 height 18
copy span "818931.22"
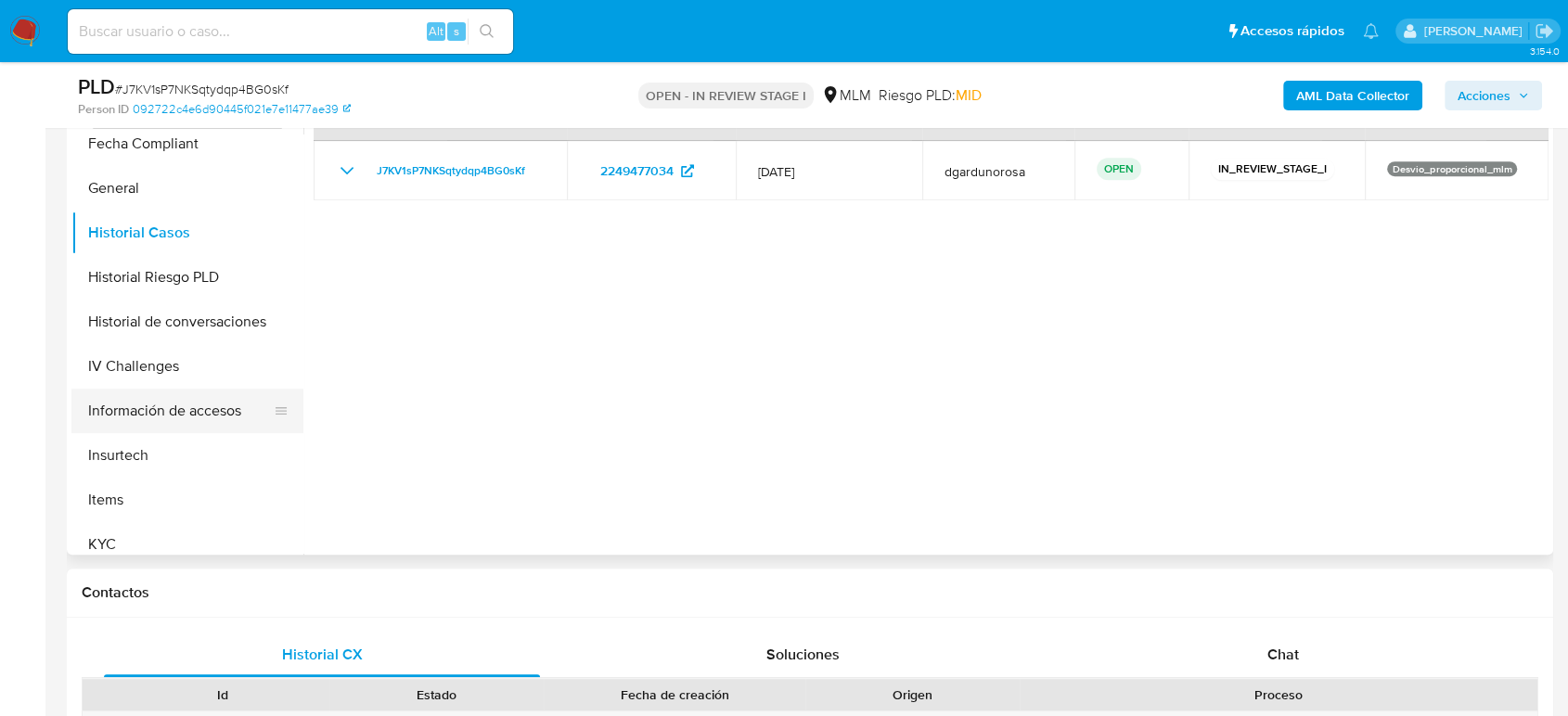
scroll to position [578, 0]
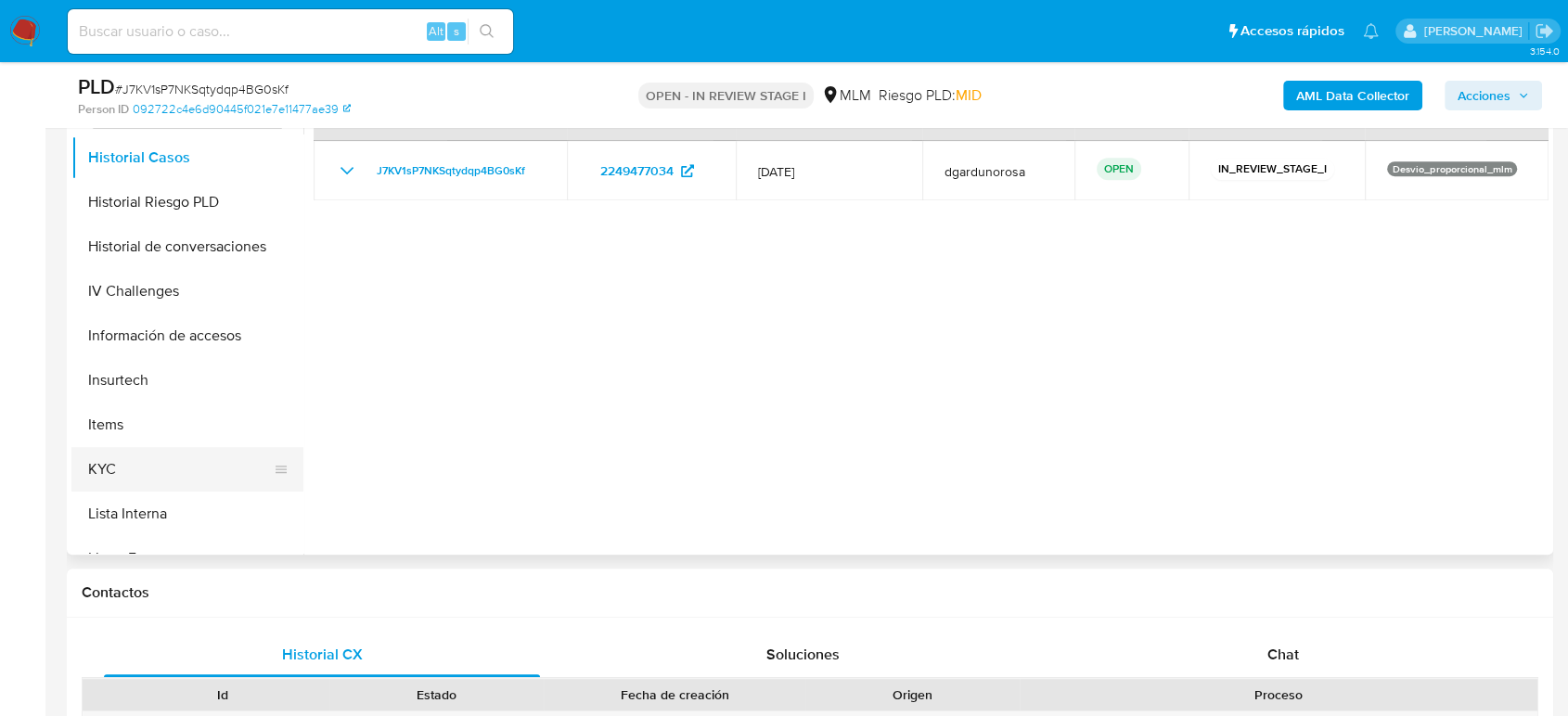
click at [132, 465] on button "KYC" at bounding box center [179, 469] width 217 height 44
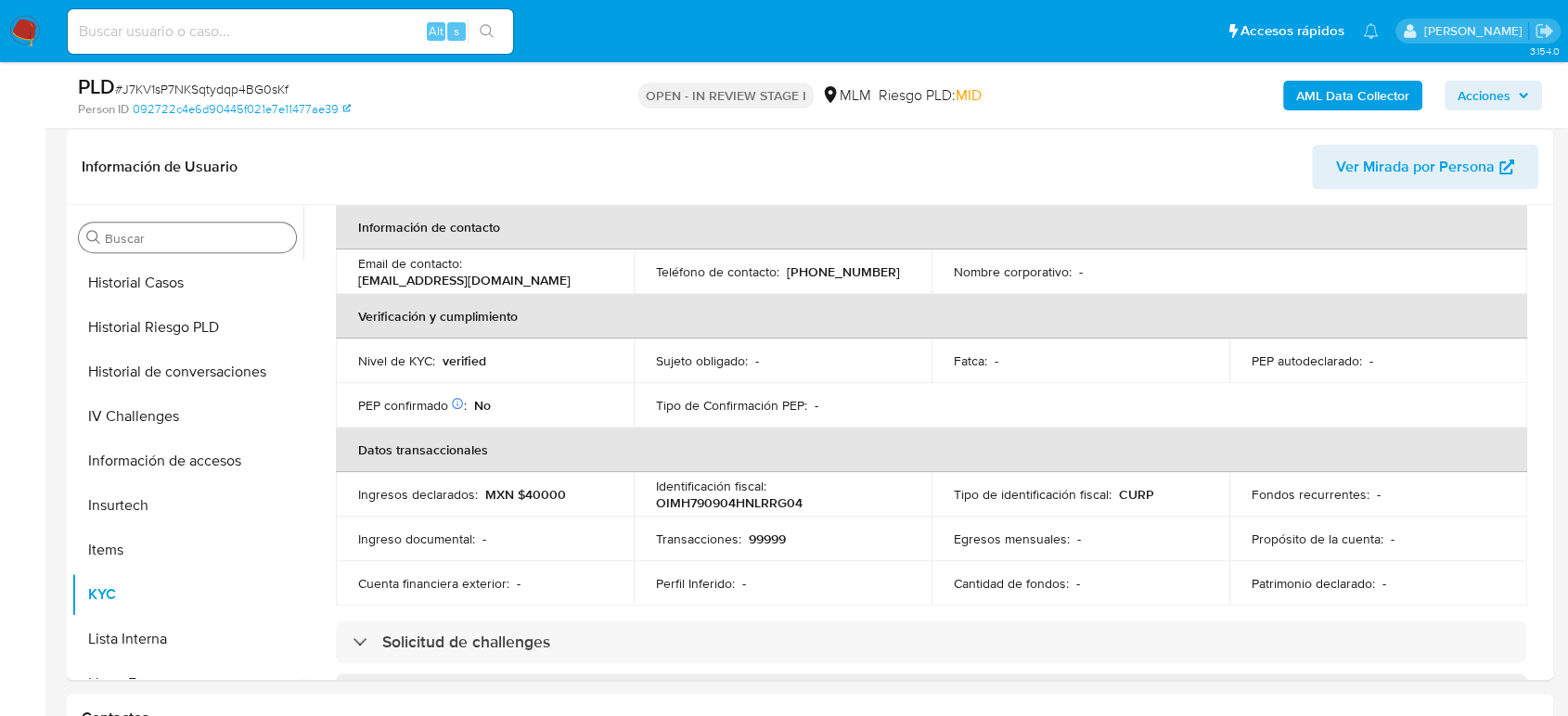
scroll to position [0, 0]
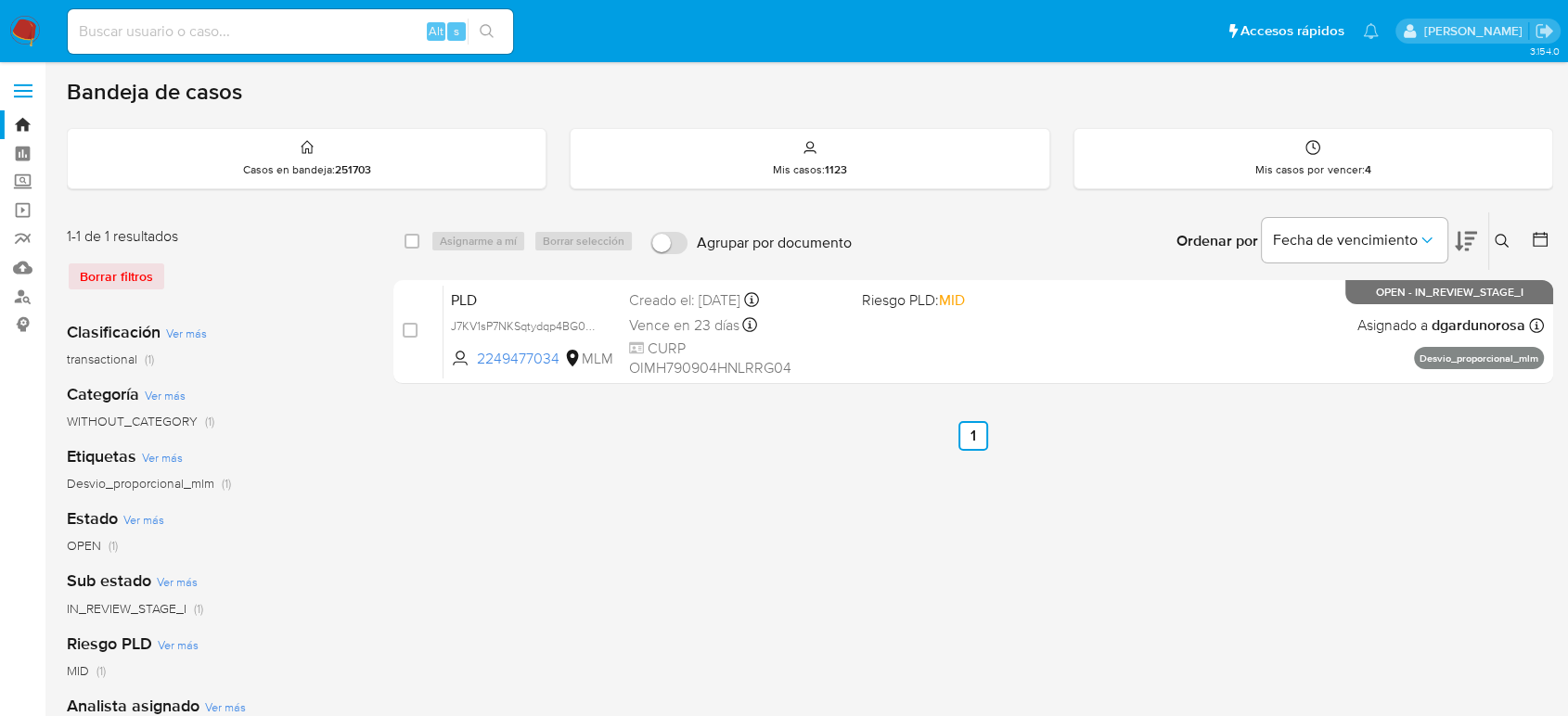
click at [836, 499] on div "select-all-cases-checkbox Asignarme a mí Borrar selección Agrupar por documento…" at bounding box center [972, 618] width 1159 height 814
click at [1496, 243] on icon at bounding box center [1502, 241] width 14 height 14
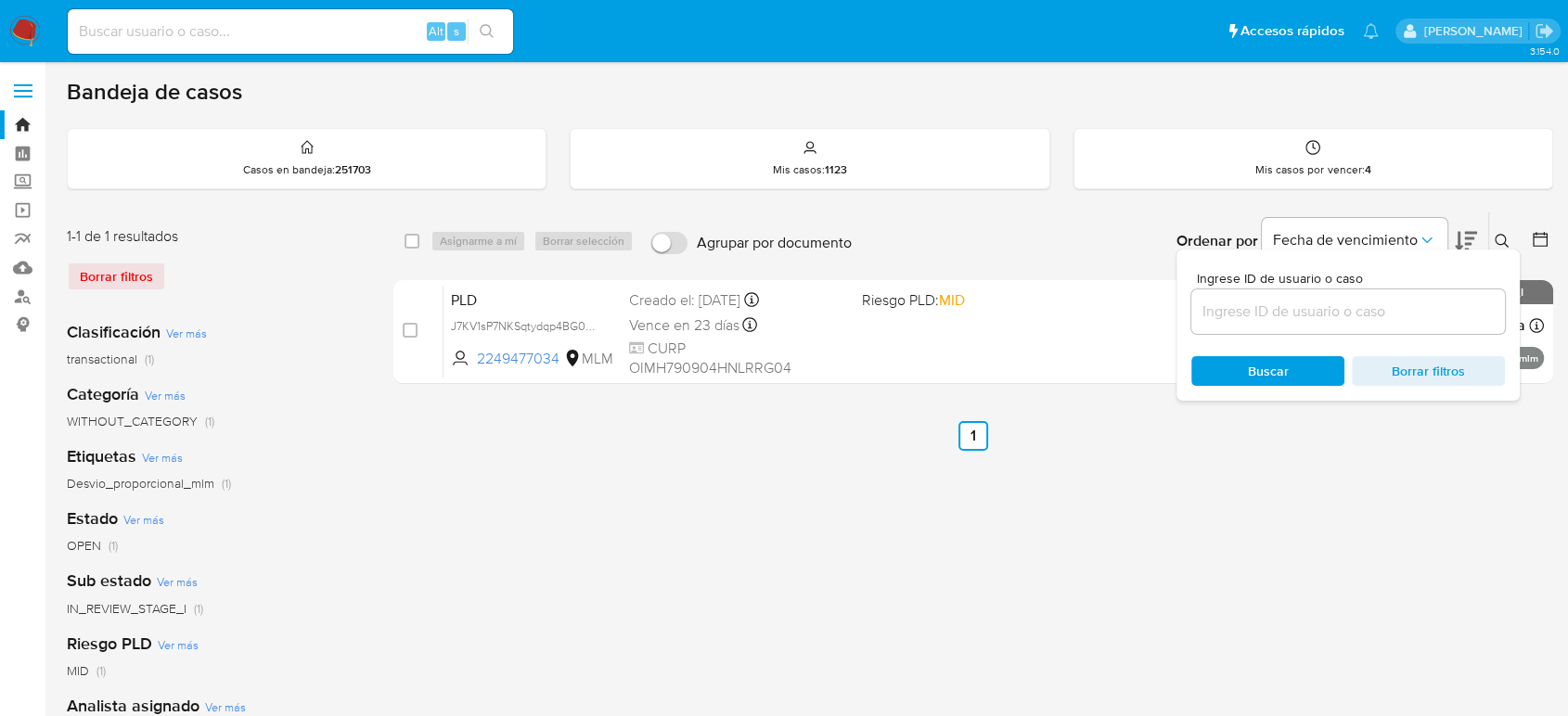
click at [1226, 315] on input at bounding box center [1347, 311] width 313 height 24
type input "2222691885"
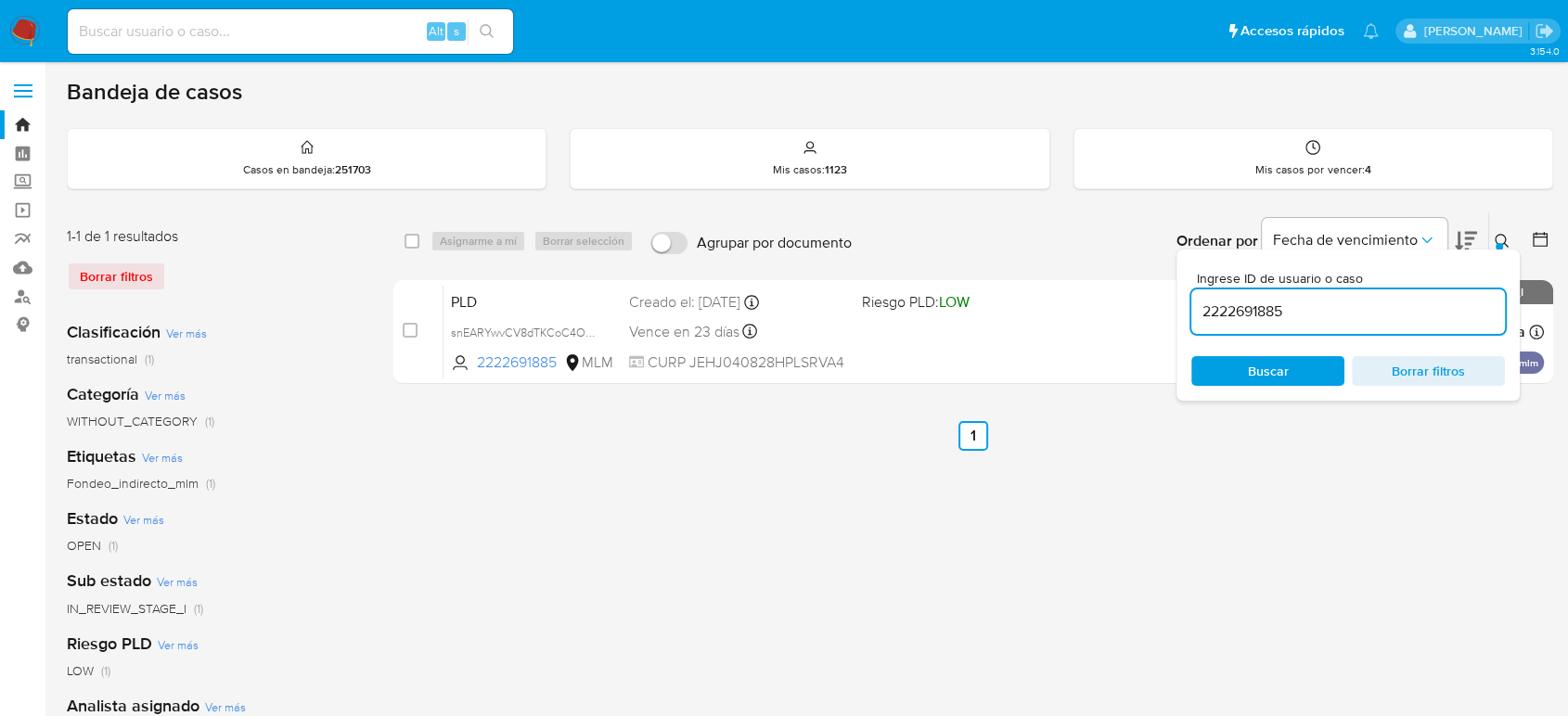
click at [1499, 235] on icon at bounding box center [1502, 241] width 14 height 14
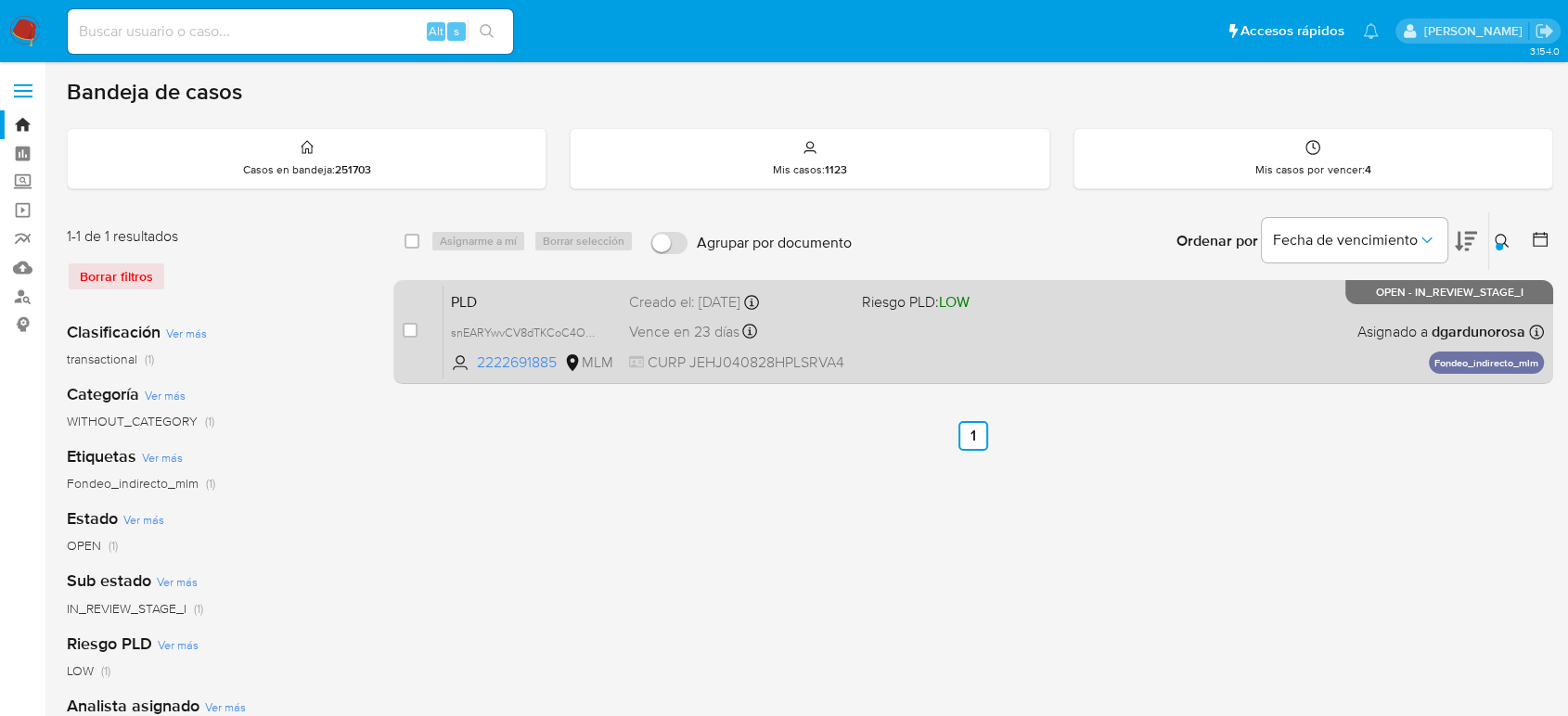
click at [1147, 330] on div "PLD snEARYwvCV8dTKCoC4Oz3t19 2222691885 MLM Riesgo PLD: LOW Creado el: [DATE] C…" at bounding box center [994, 331] width 1101 height 93
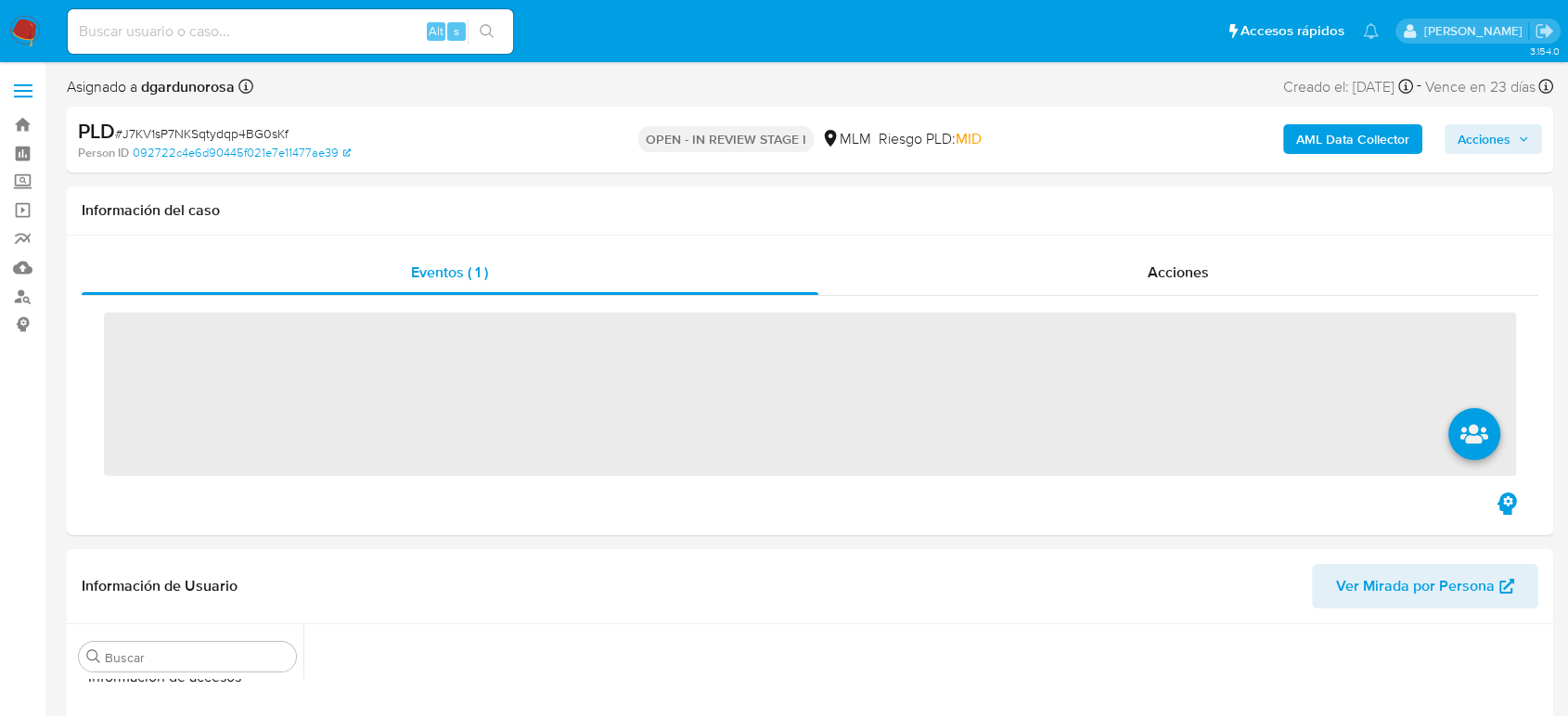
scroll to position [783, 0]
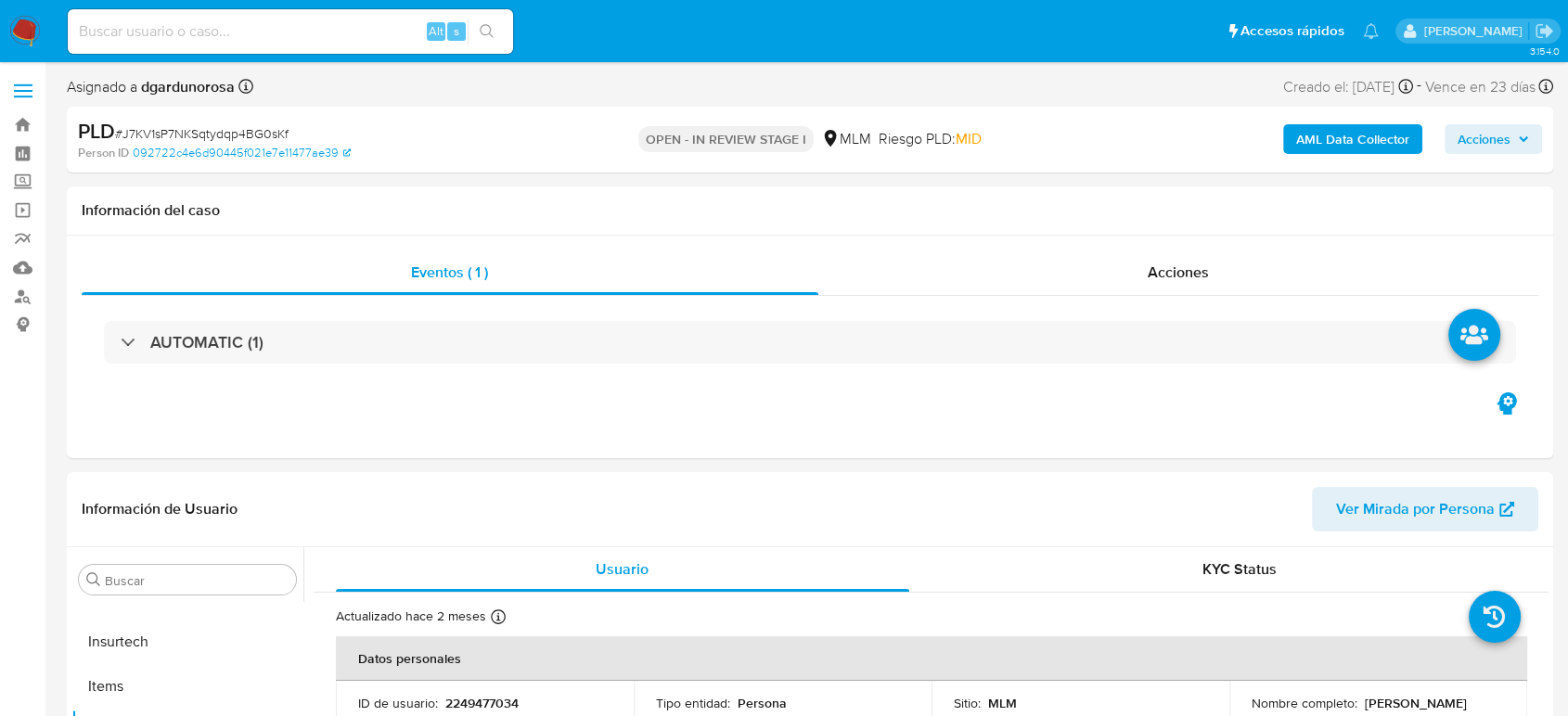
select select "10"
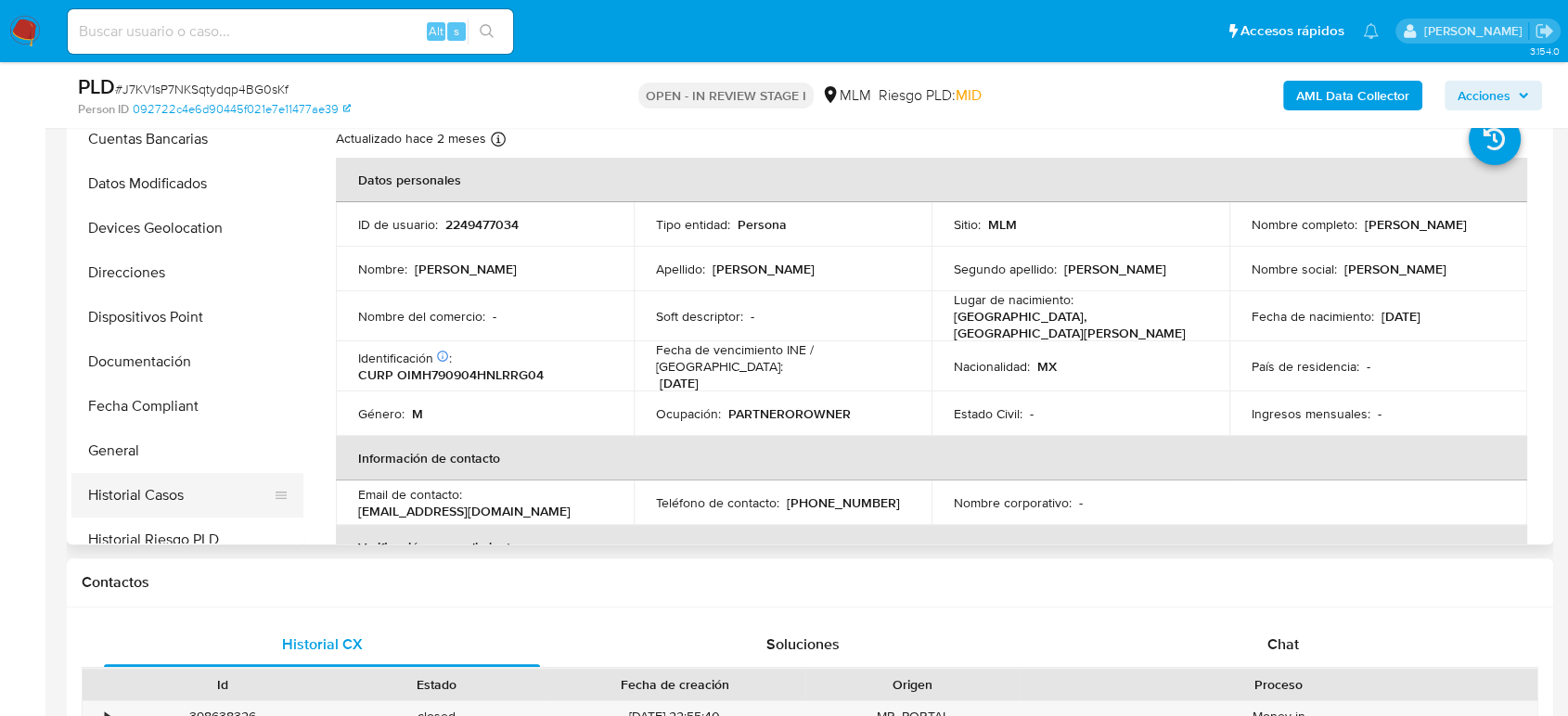
scroll to position [165, 0]
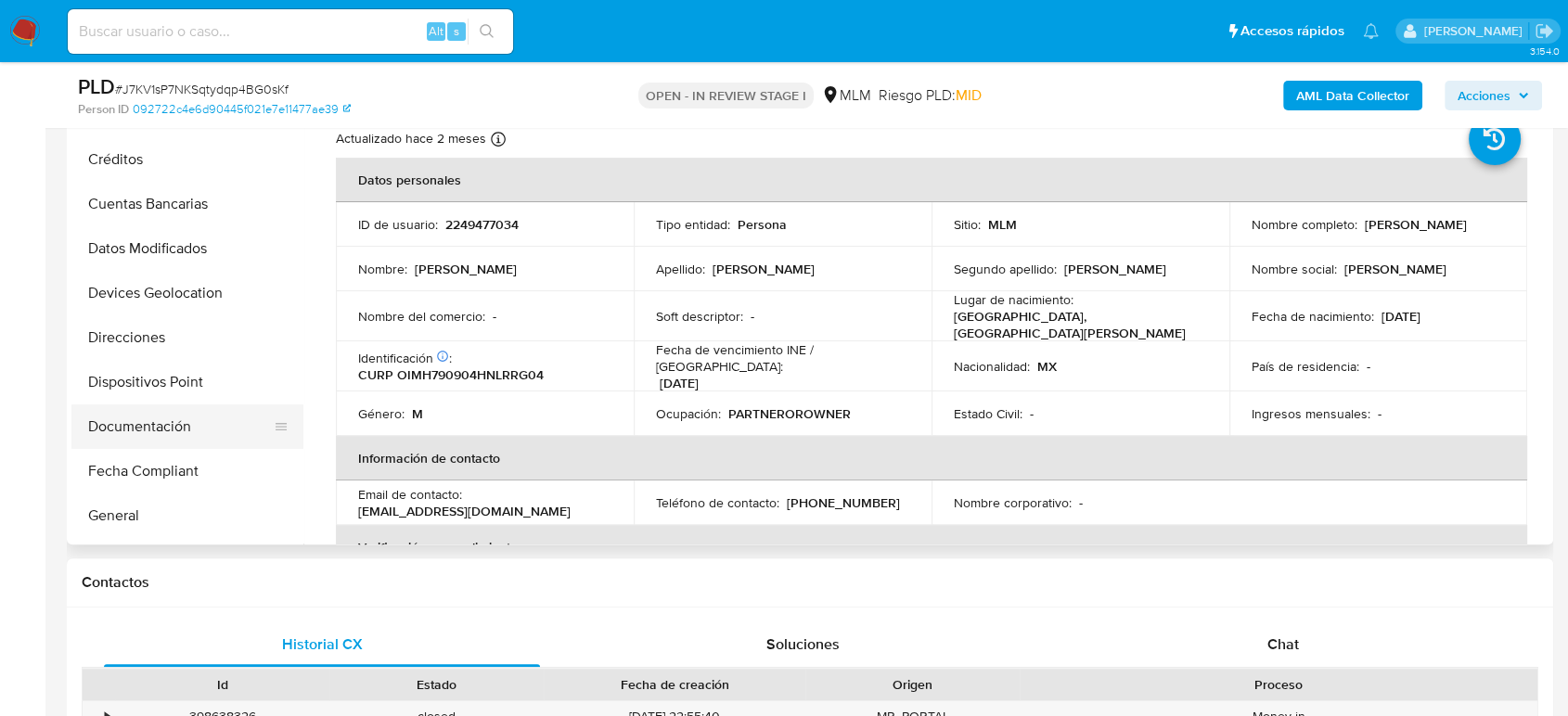
click at [156, 423] on button "Documentación" at bounding box center [179, 427] width 217 height 44
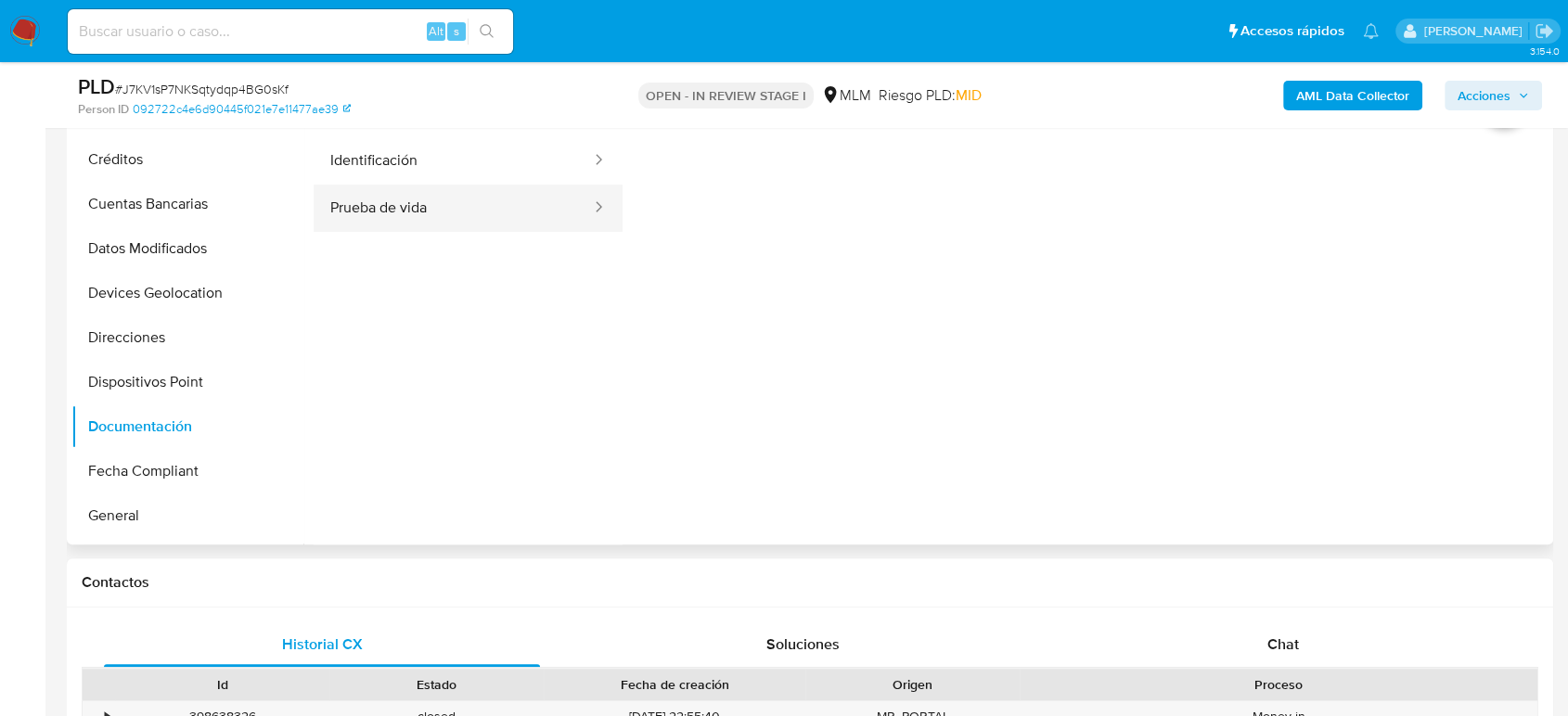
click at [458, 199] on button "Prueba de vida" at bounding box center [453, 208] width 279 height 47
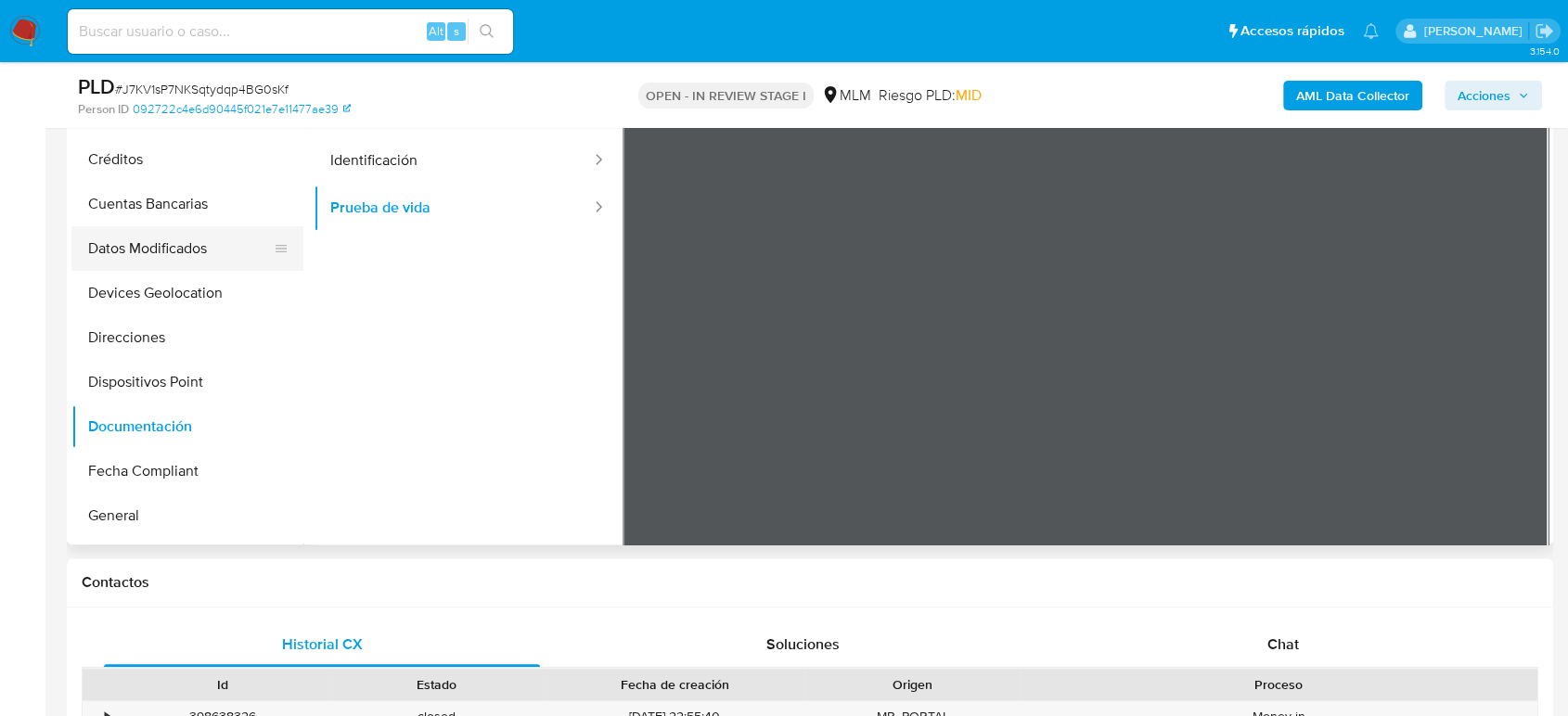
click at [138, 254] on button "Datos Modificados" at bounding box center [179, 249] width 217 height 44
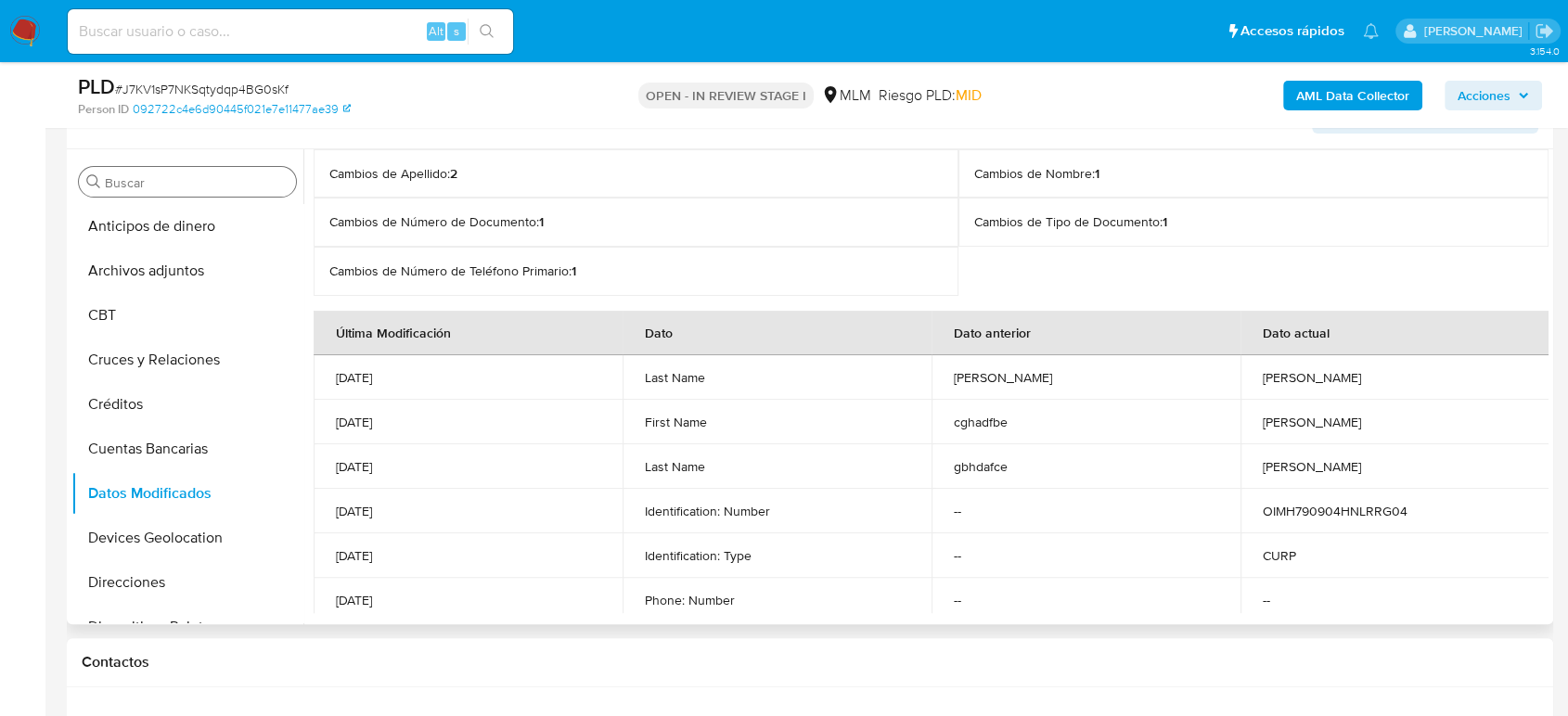
scroll to position [206, 0]
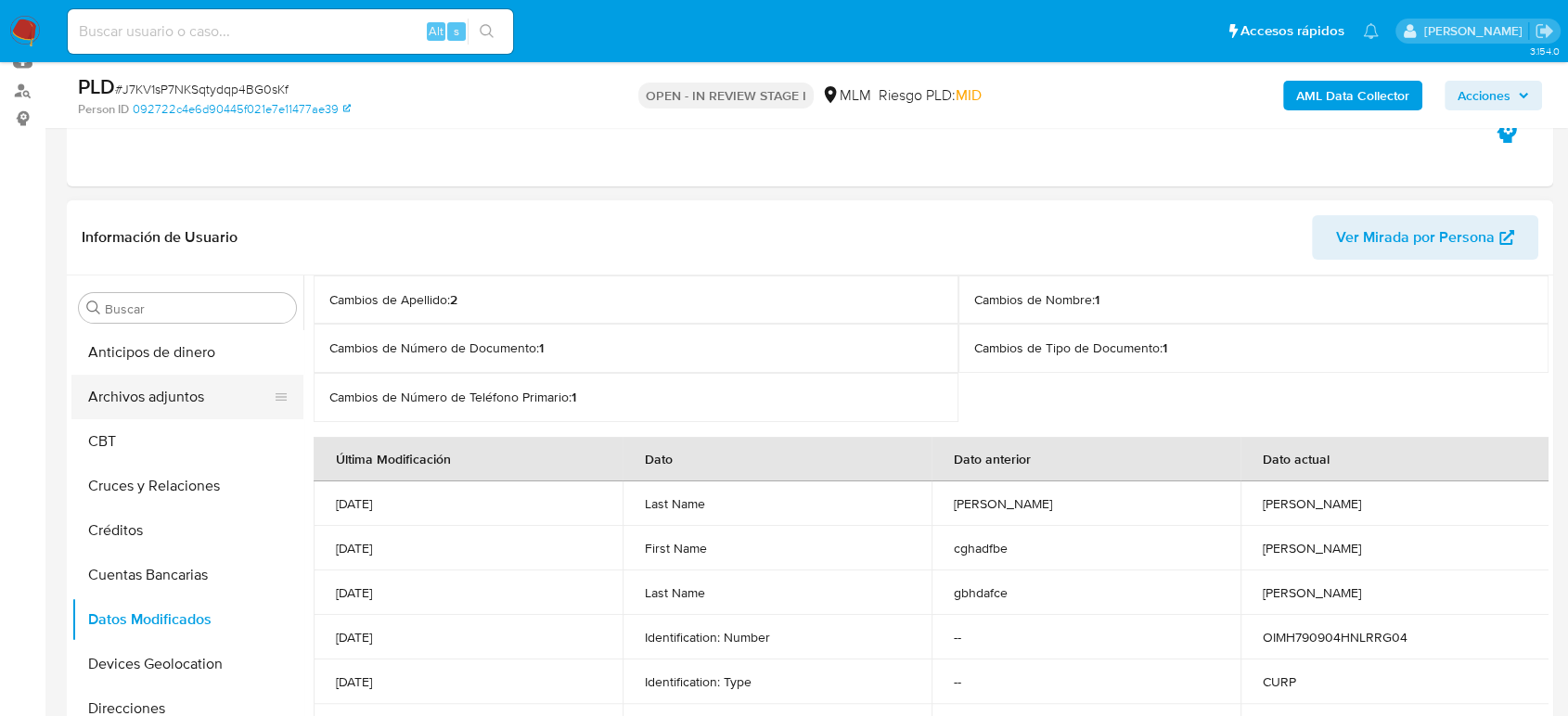
click at [172, 409] on button "Archivos adjuntos" at bounding box center [179, 397] width 217 height 44
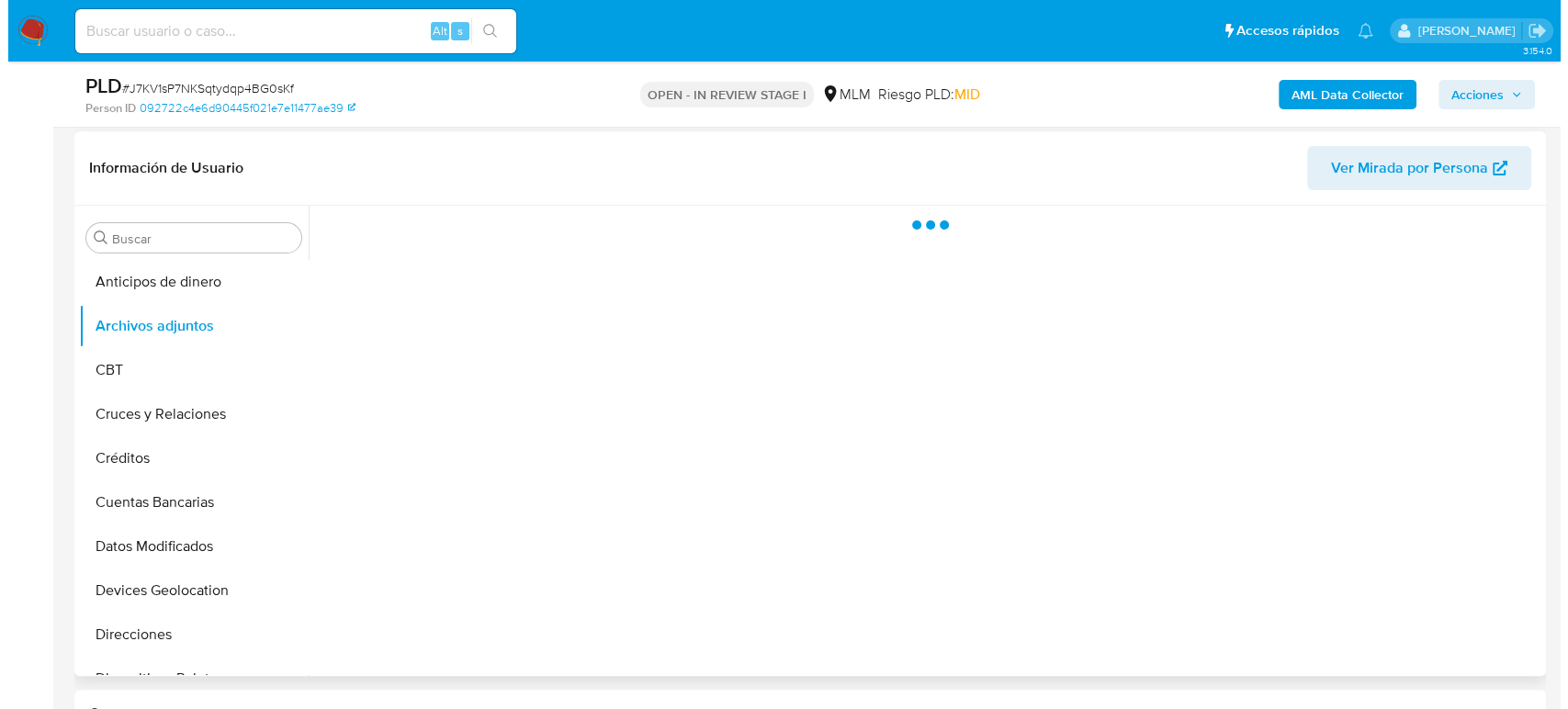
scroll to position [306, 0]
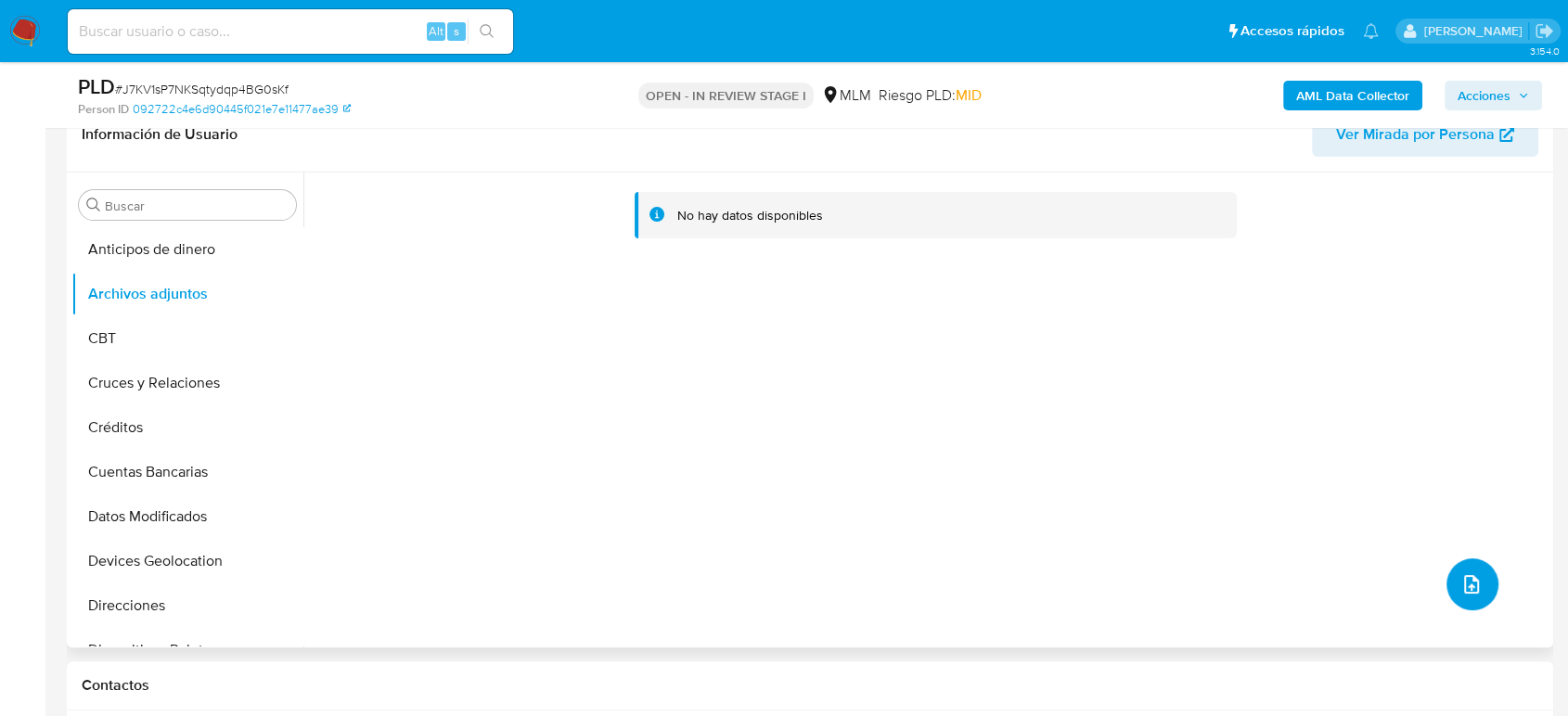
click at [1479, 584] on button "upload-file" at bounding box center [1473, 584] width 52 height 52
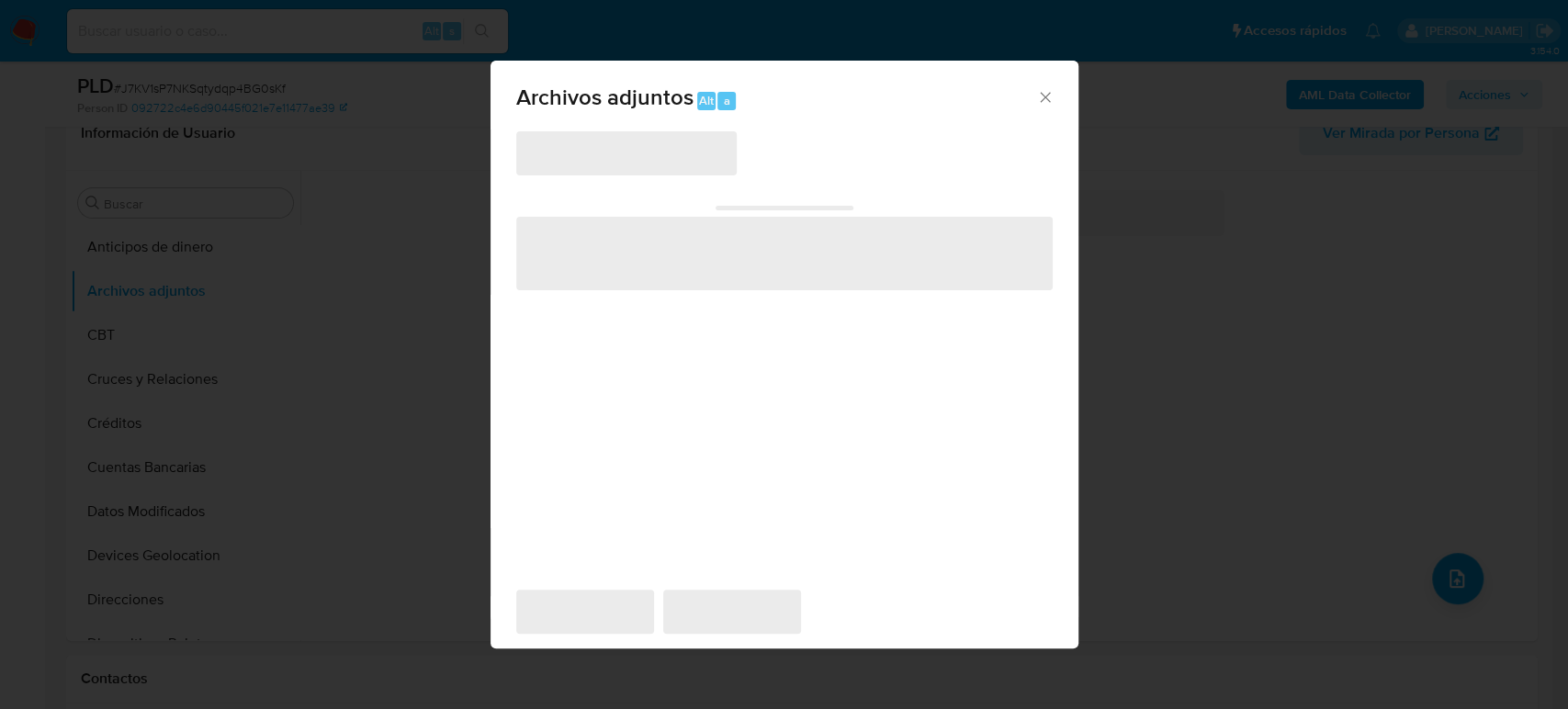
click at [1043, 94] on icon "Cerrar" at bounding box center [1045, 96] width 18 height 18
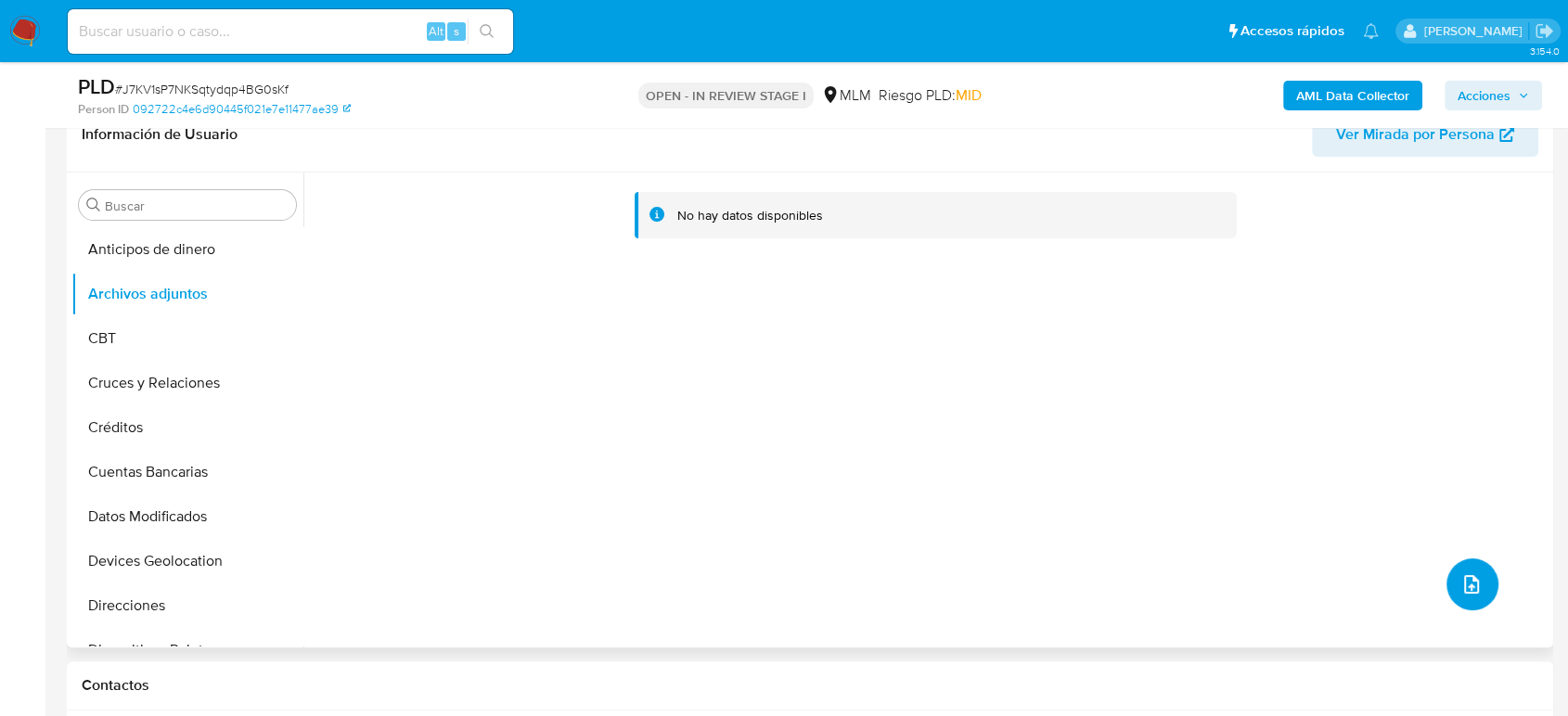
click at [1470, 588] on icon "upload-file" at bounding box center [1471, 584] width 22 height 22
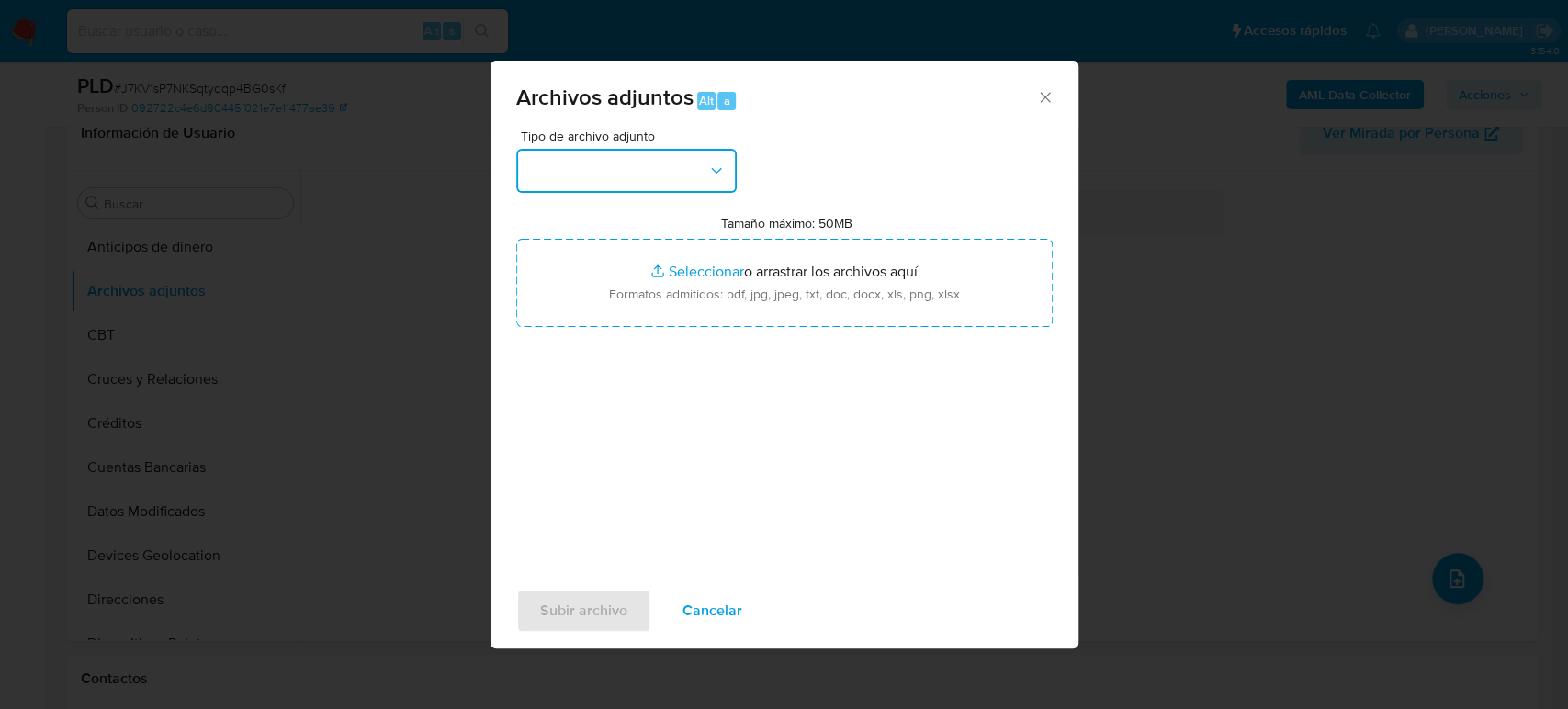
click at [624, 160] on button "button" at bounding box center [626, 171] width 220 height 44
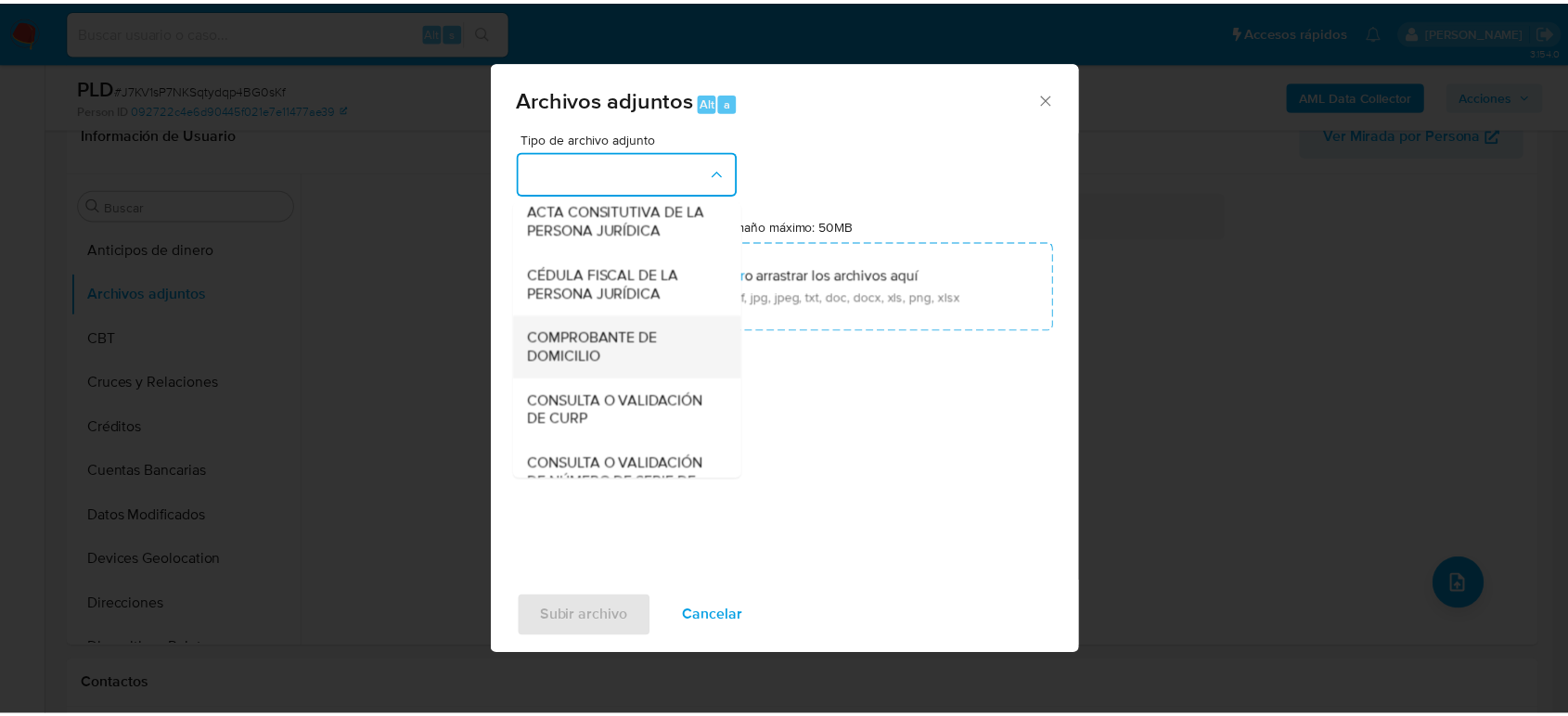
scroll to position [206, 0]
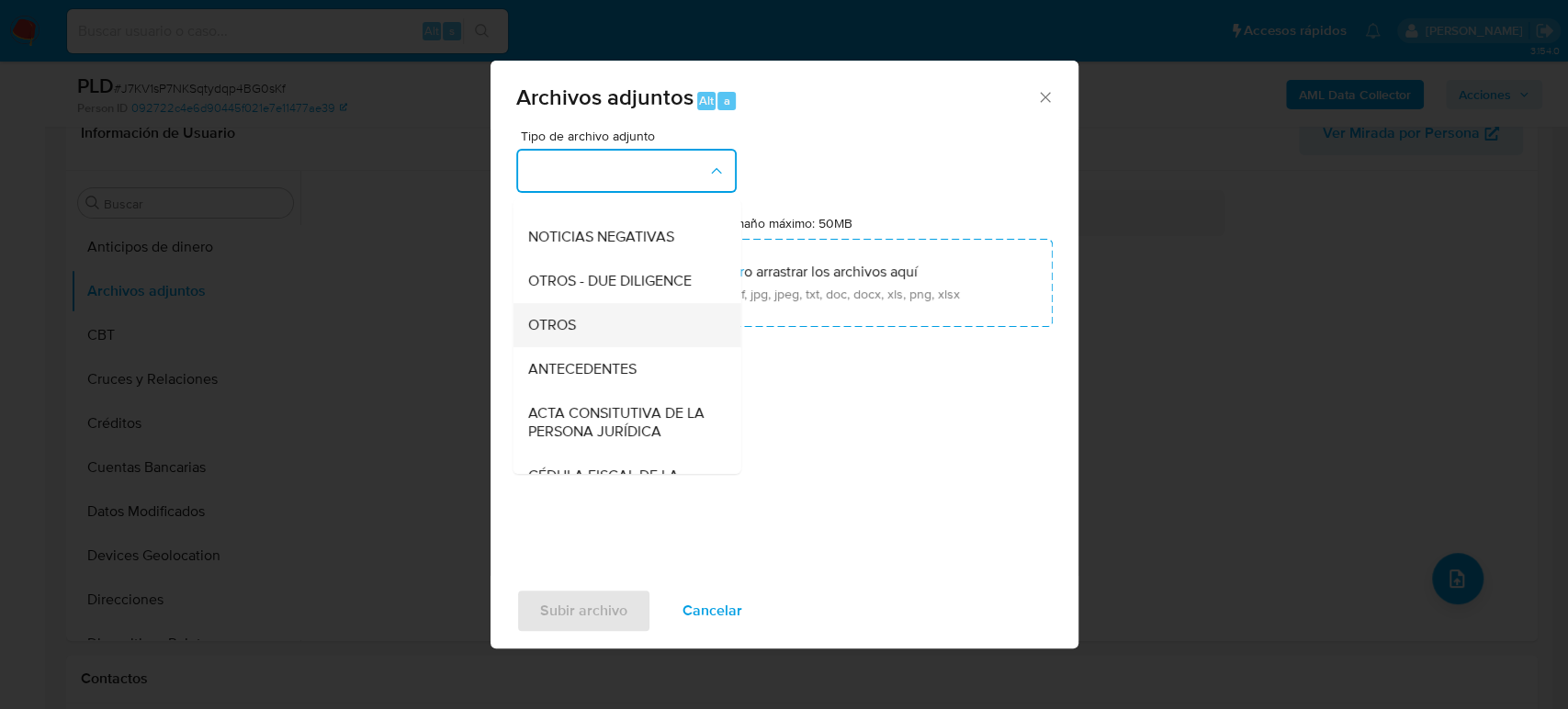
click at [558, 334] on span "OTROS" at bounding box center [551, 324] width 48 height 18
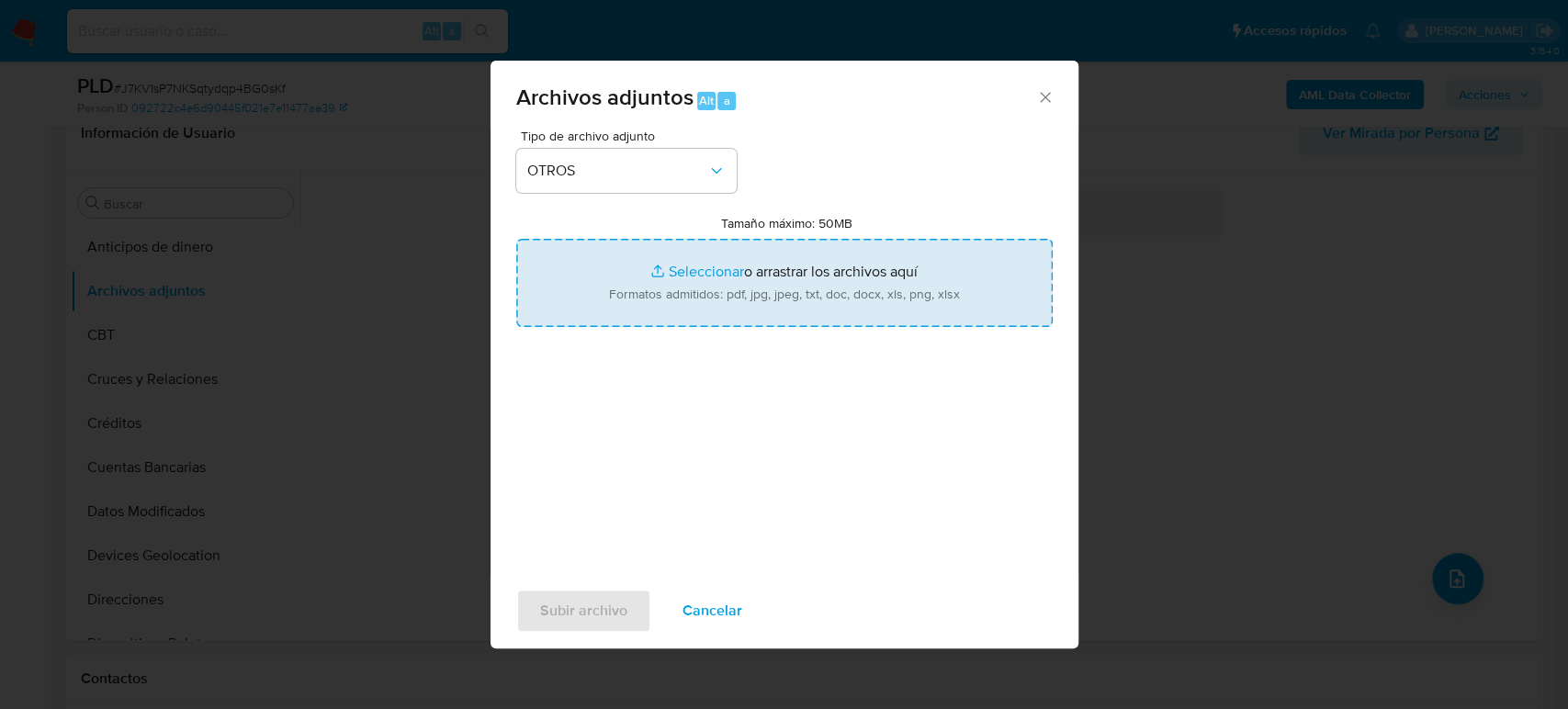
type input "C:\fakepath\2249477034_Hugo Ortiz_Julio2025.pdf"
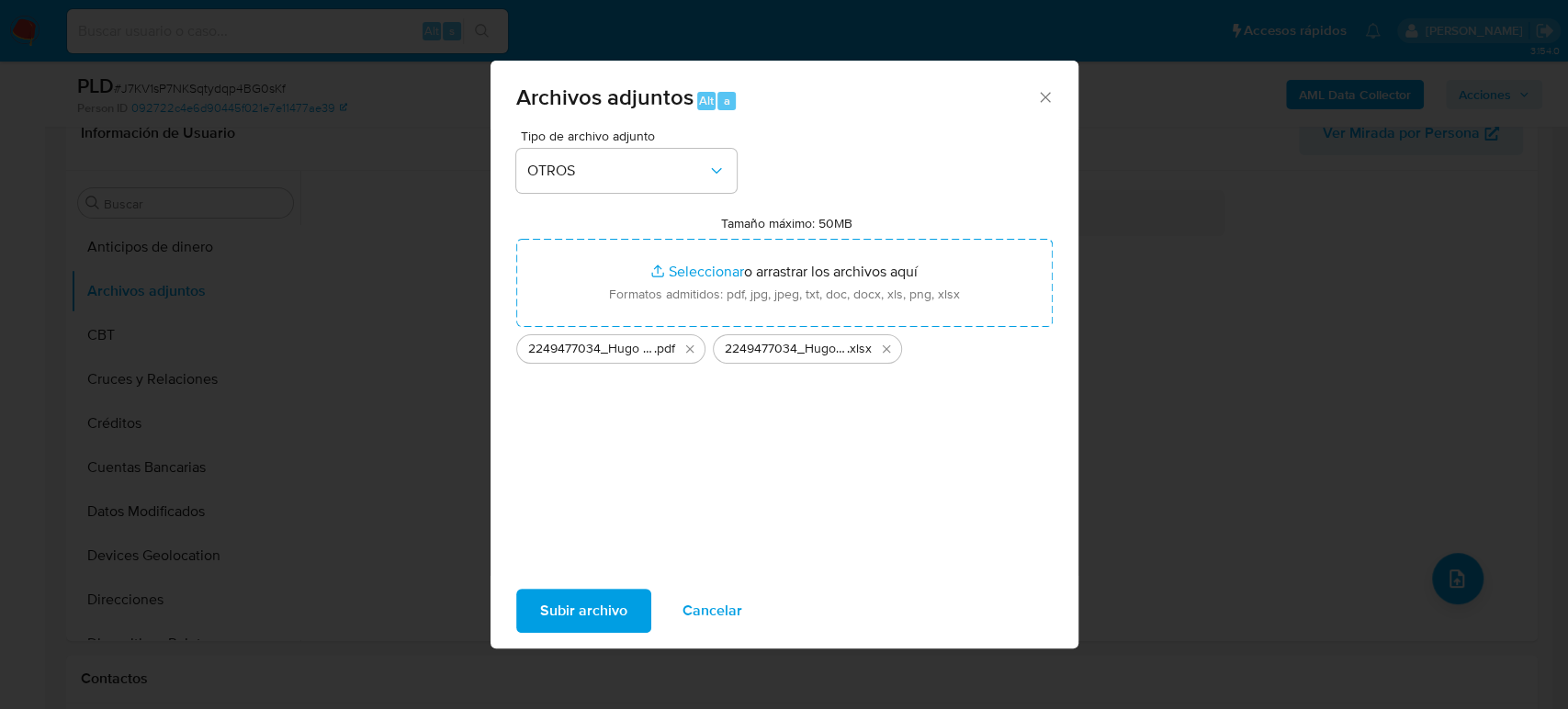
click at [620, 613] on span "Subir archivo" at bounding box center [583, 611] width 87 height 40
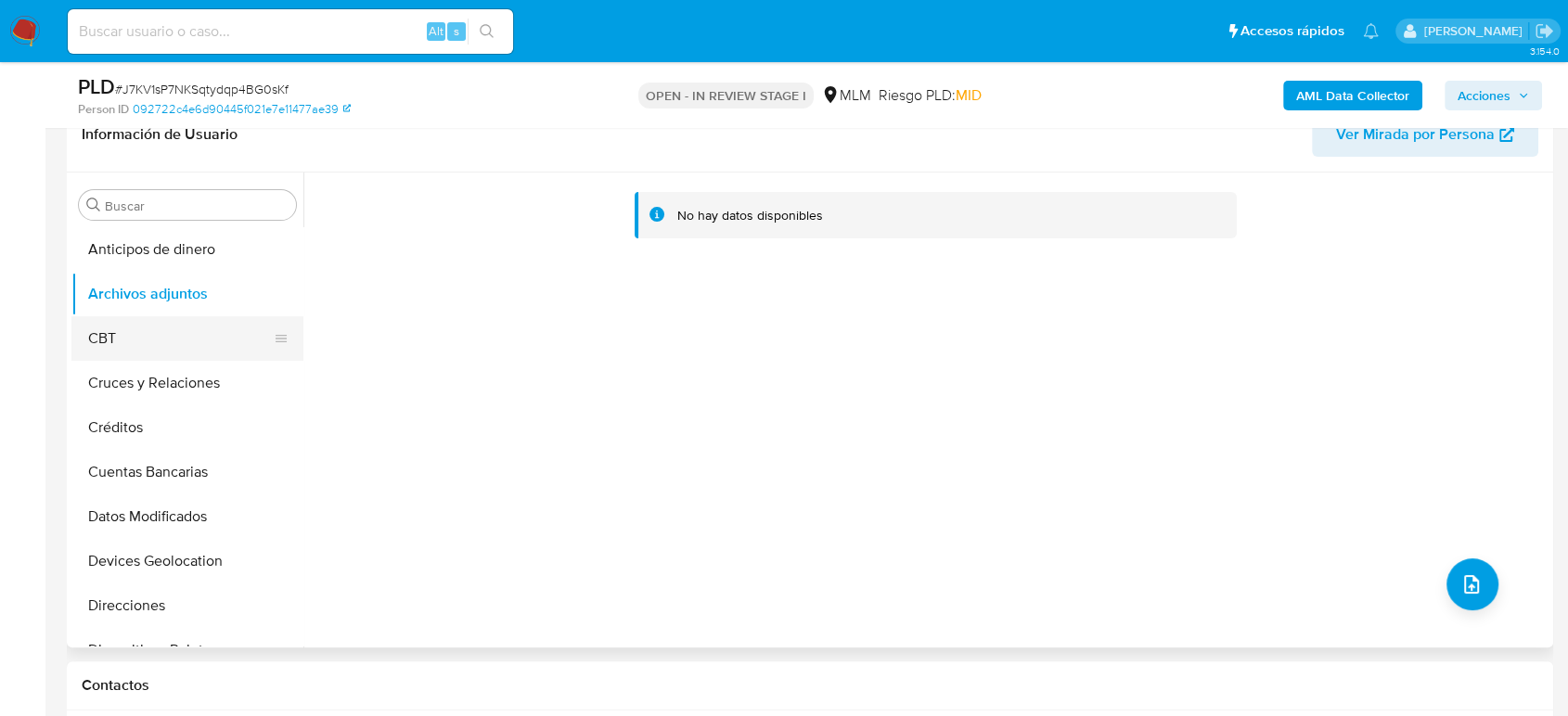
click at [133, 358] on button "CBT" at bounding box center [179, 338] width 217 height 44
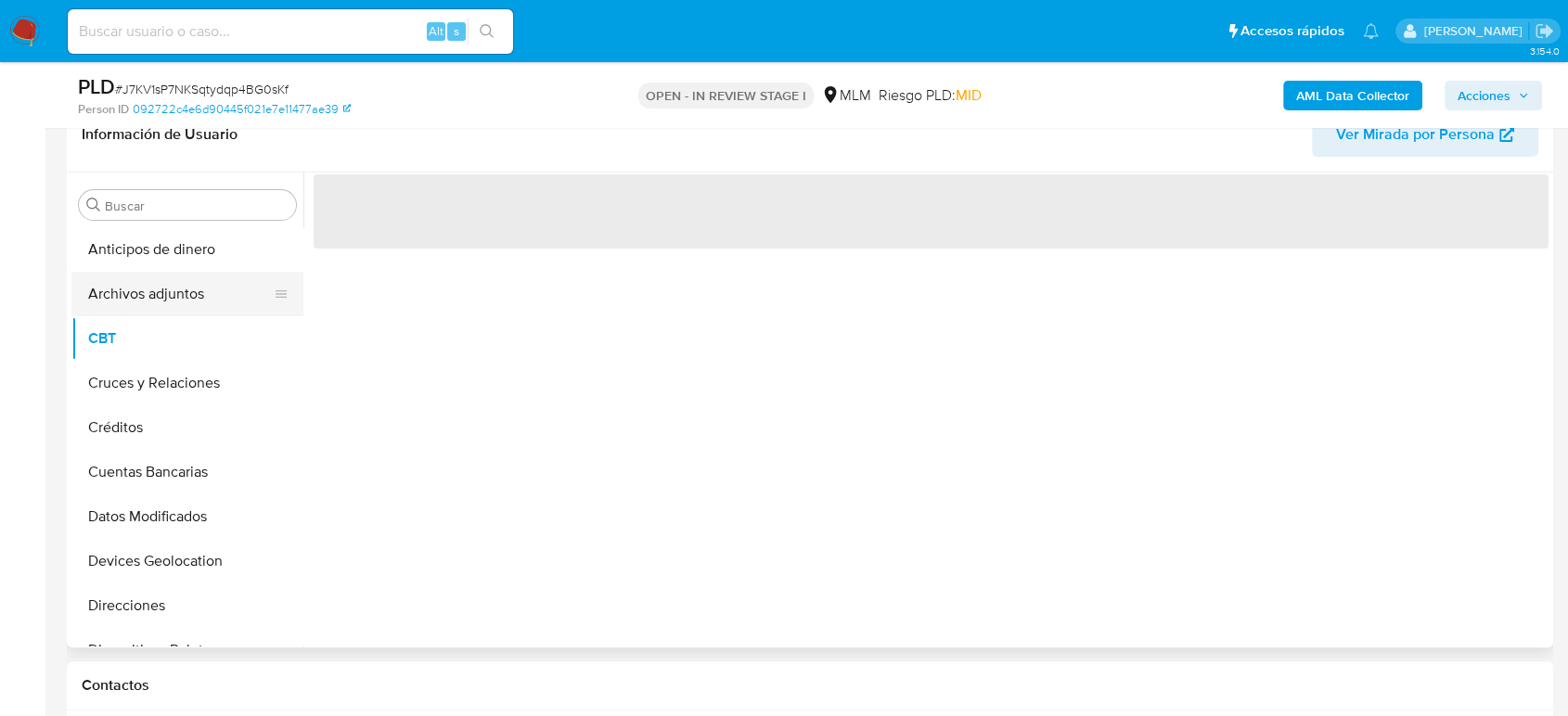
click at [136, 296] on button "Archivos adjuntos" at bounding box center [179, 294] width 217 height 44
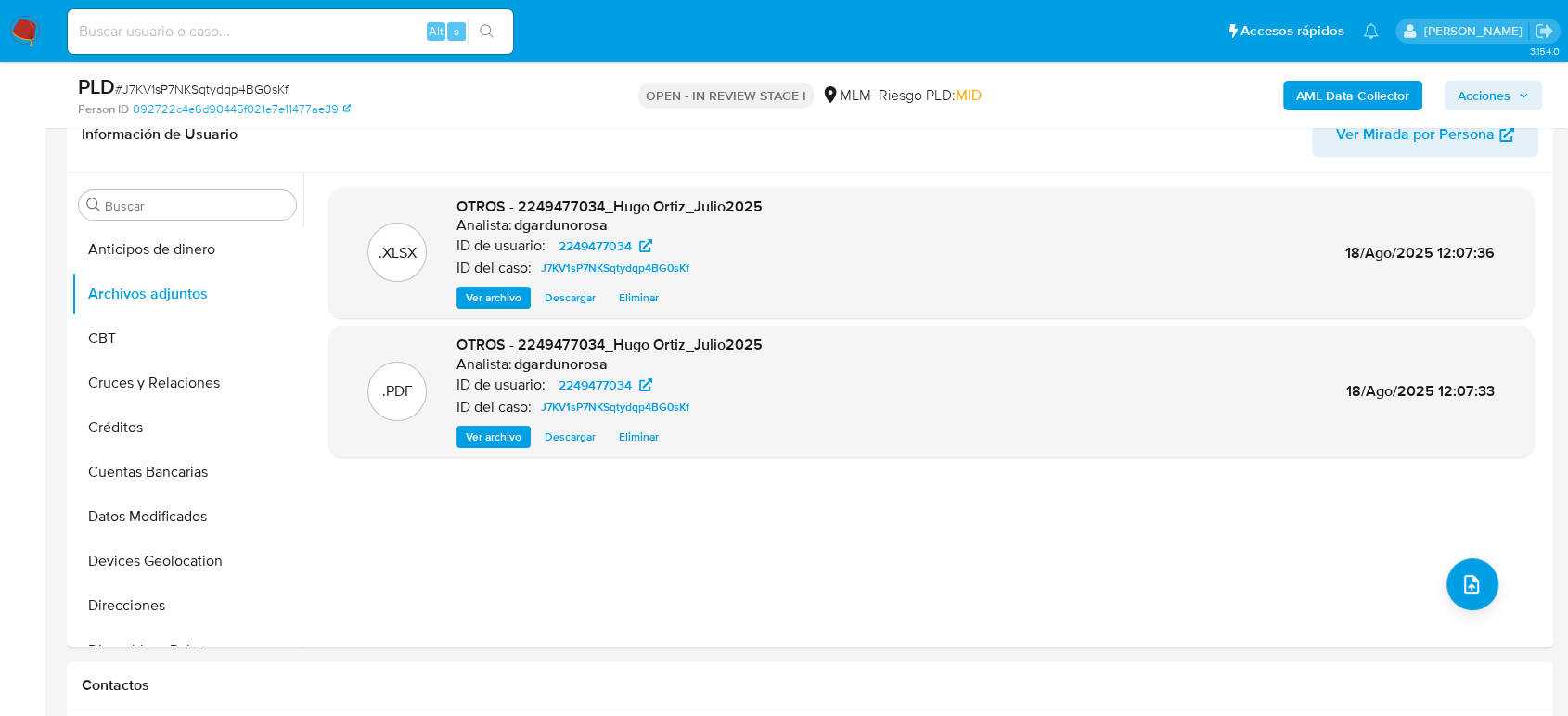
click at [1518, 93] on icon "button" at bounding box center [1524, 95] width 12 height 12
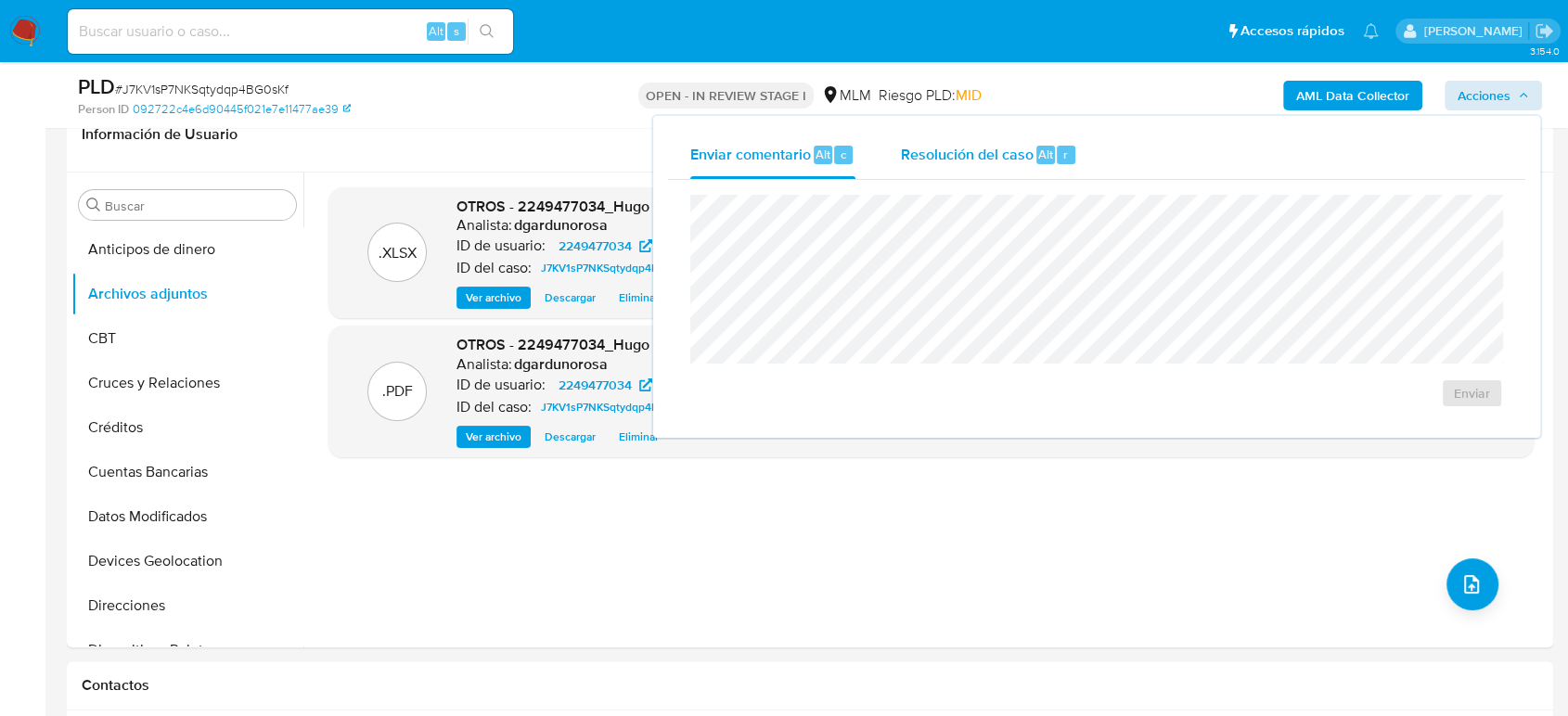
click at [991, 151] on span "Resolución del caso" at bounding box center [967, 153] width 133 height 21
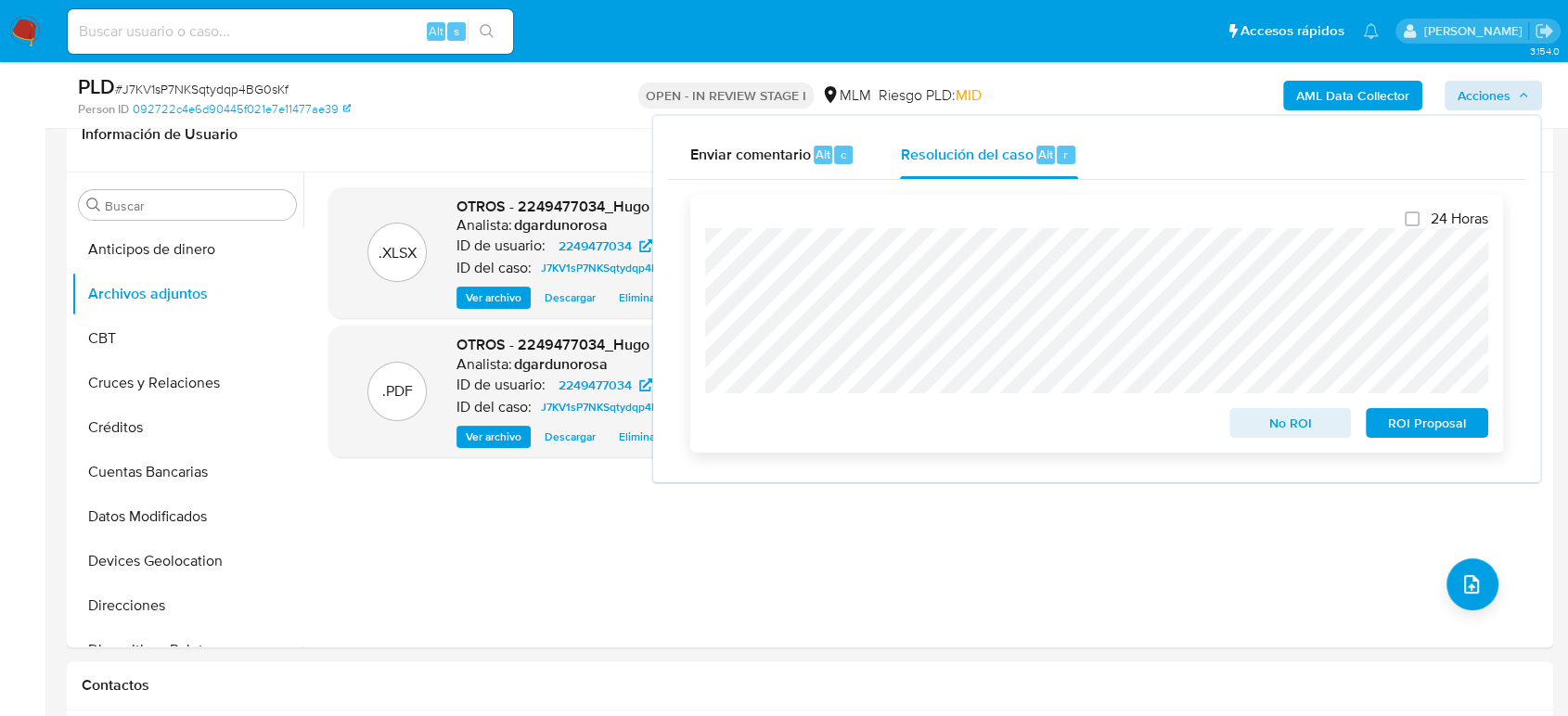
click at [1410, 423] on span "ROI Proposal" at bounding box center [1426, 422] width 96 height 26
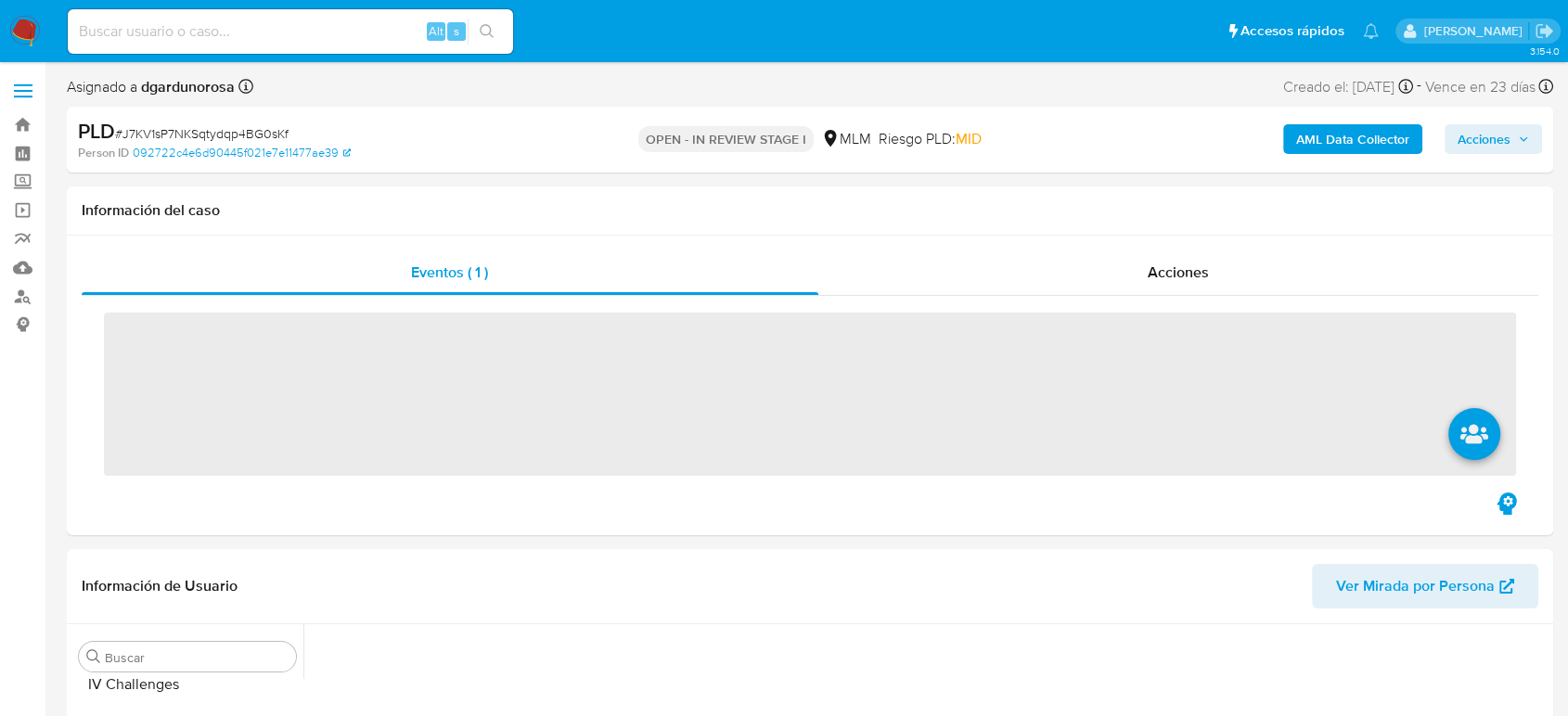
scroll to position [783, 0]
click at [241, 30] on input at bounding box center [290, 31] width 445 height 24
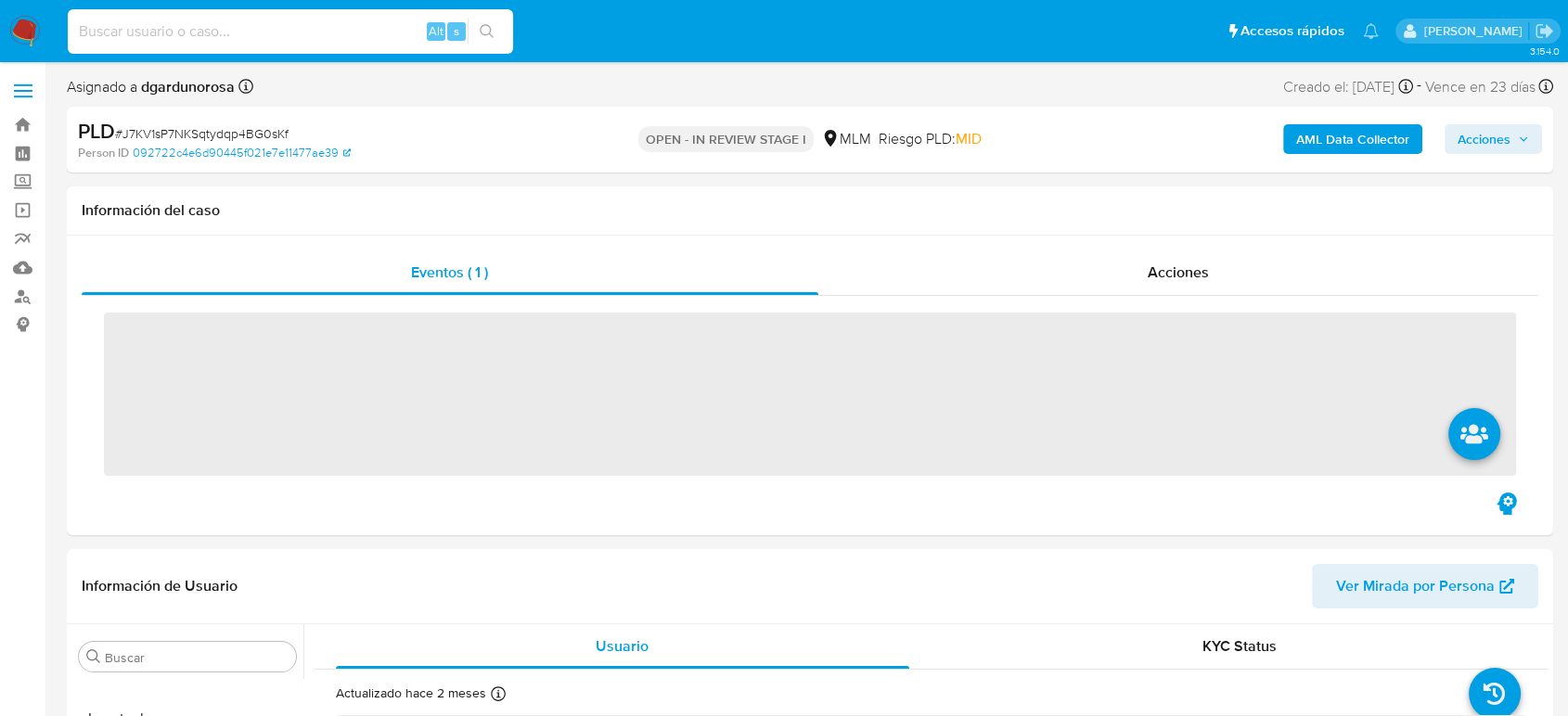
paste input "1550912291"
type input "1550912291"
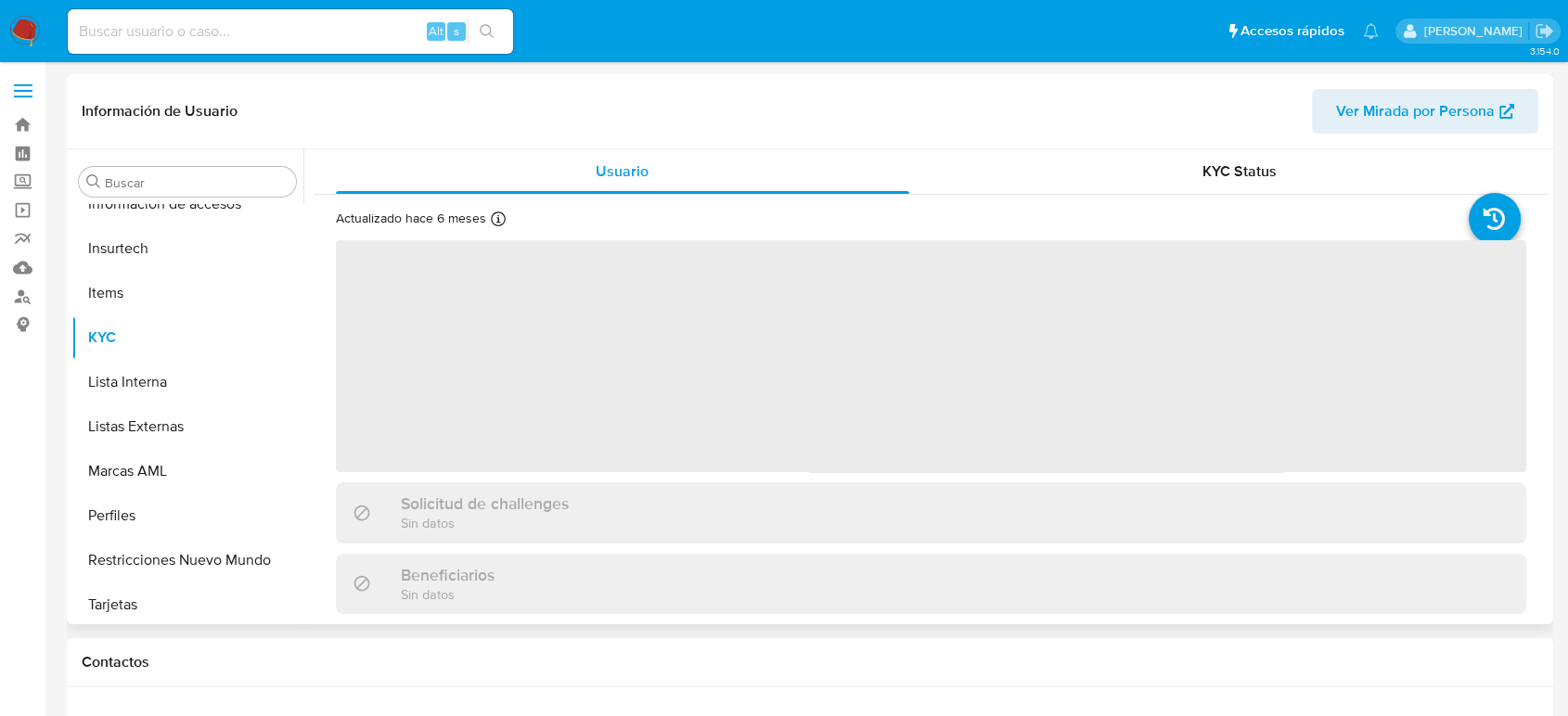
scroll to position [783, 0]
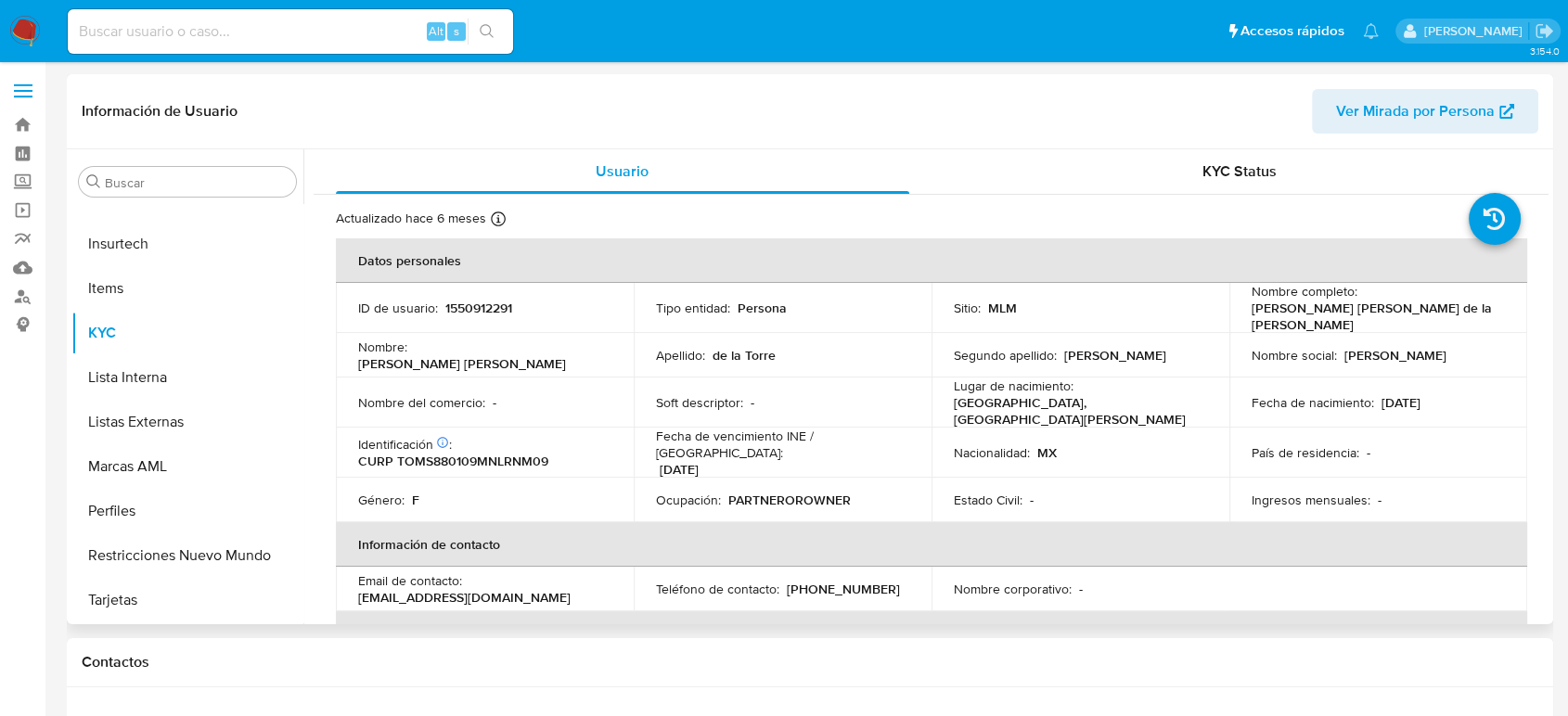
select select "10"
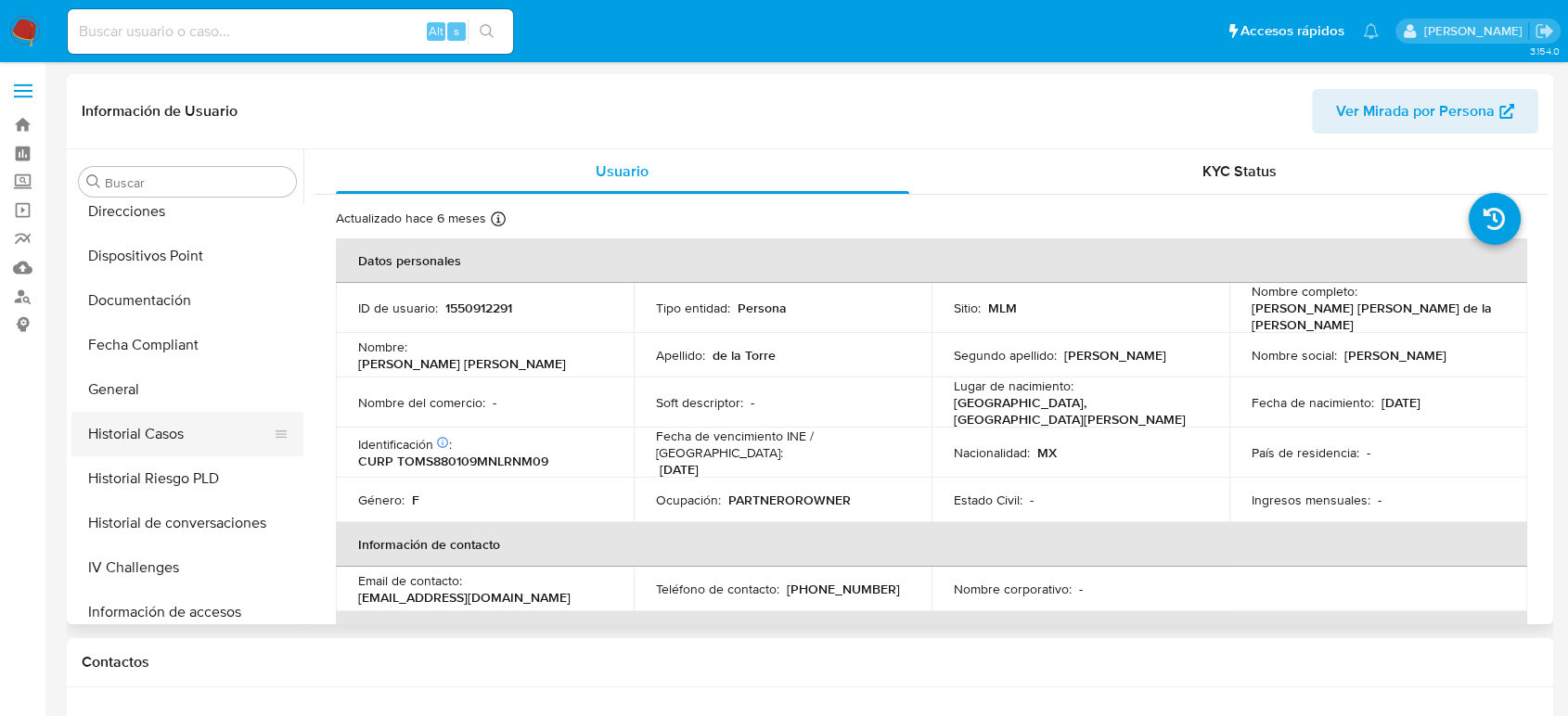
click at [167, 432] on button "Historial Casos" at bounding box center [179, 434] width 217 height 44
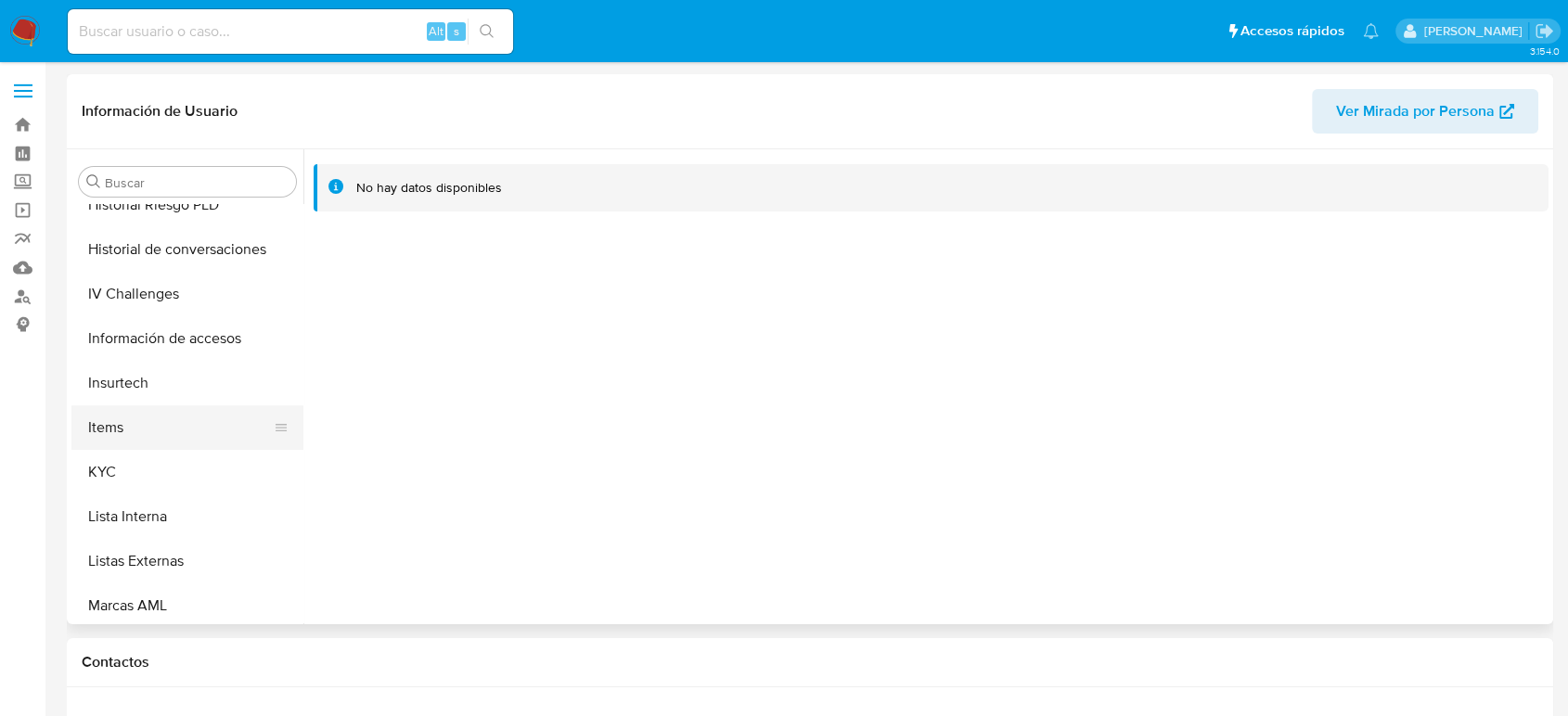
scroll to position [681, 0]
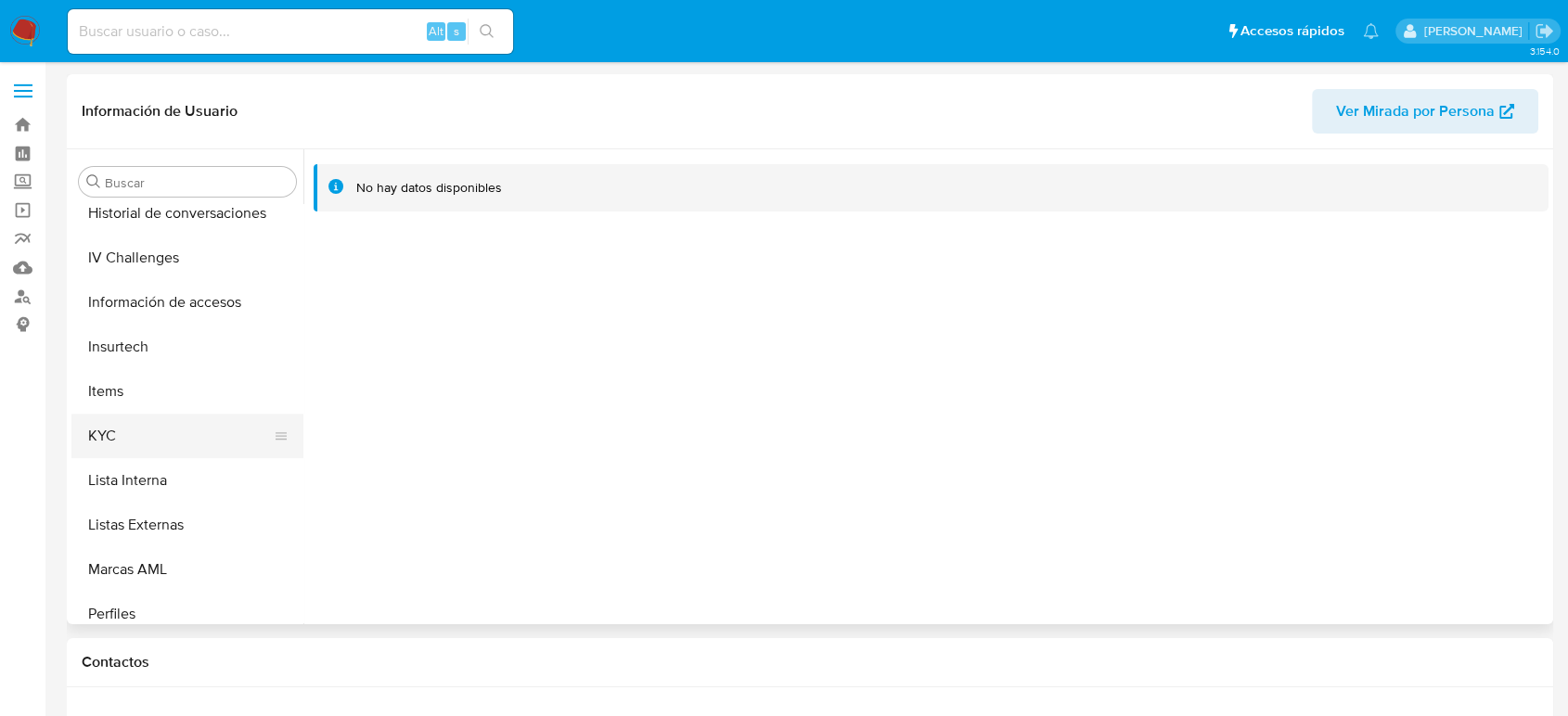
click at [154, 443] on button "KYC" at bounding box center [179, 436] width 217 height 44
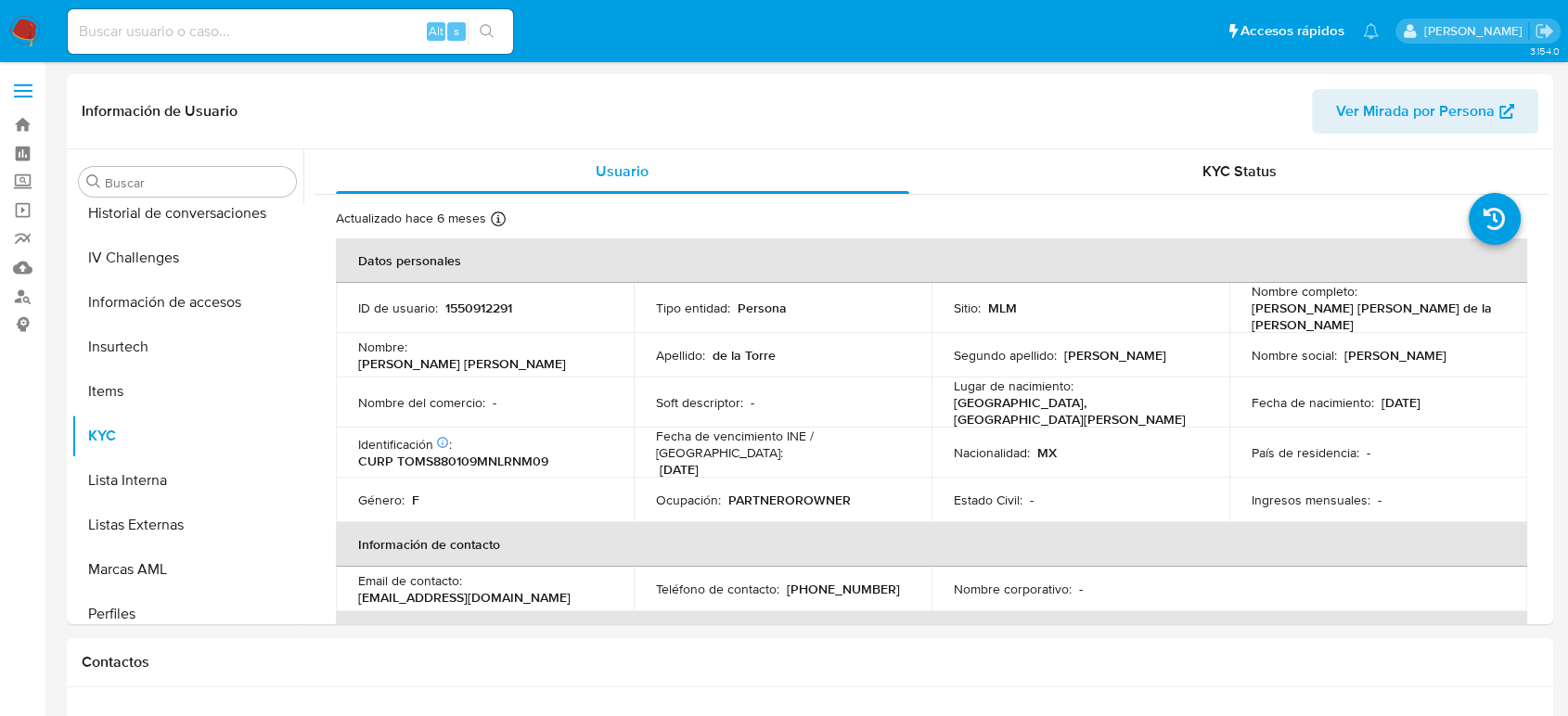
click at [20, 85] on span at bounding box center [22, 85] width 18 height 3
click at [0, 0] on input "checkbox" at bounding box center [0, 0] width 0 height 0
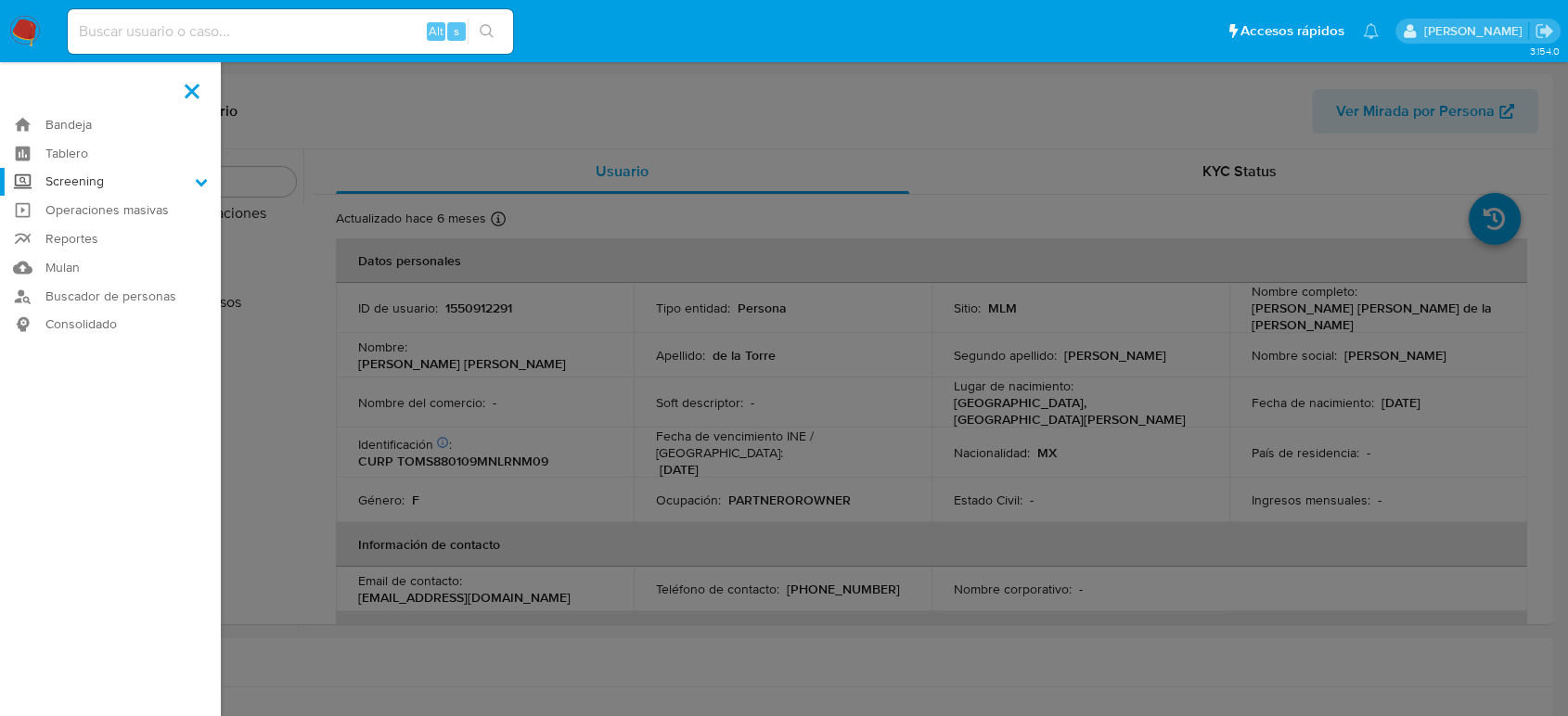
click at [83, 176] on label "Screening" at bounding box center [110, 182] width 221 height 29
click at [0, 0] on input "Screening" at bounding box center [0, 0] width 0 height 0
click at [104, 252] on link "Herramientas" at bounding box center [110, 254] width 221 height 23
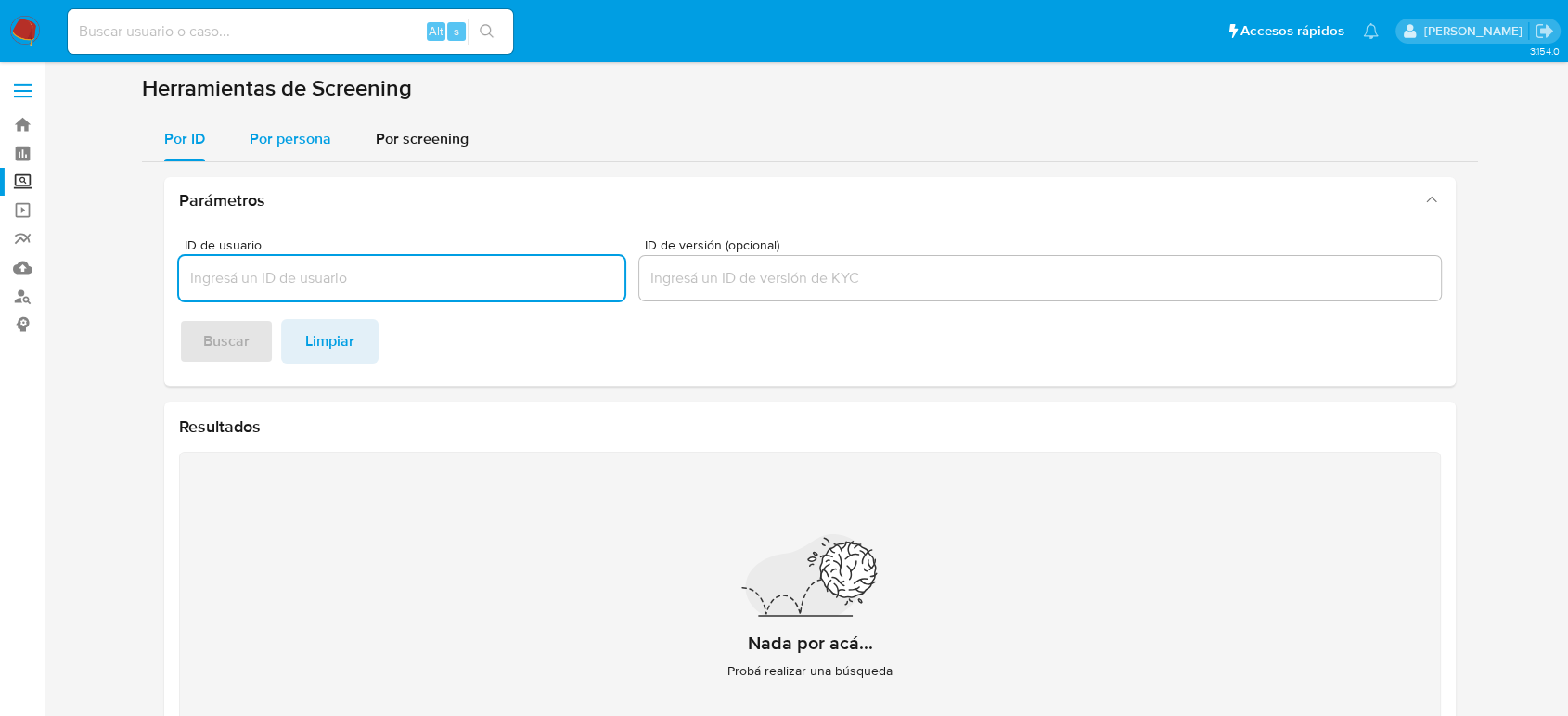
click at [284, 136] on span "Por persona" at bounding box center [290, 139] width 82 height 21
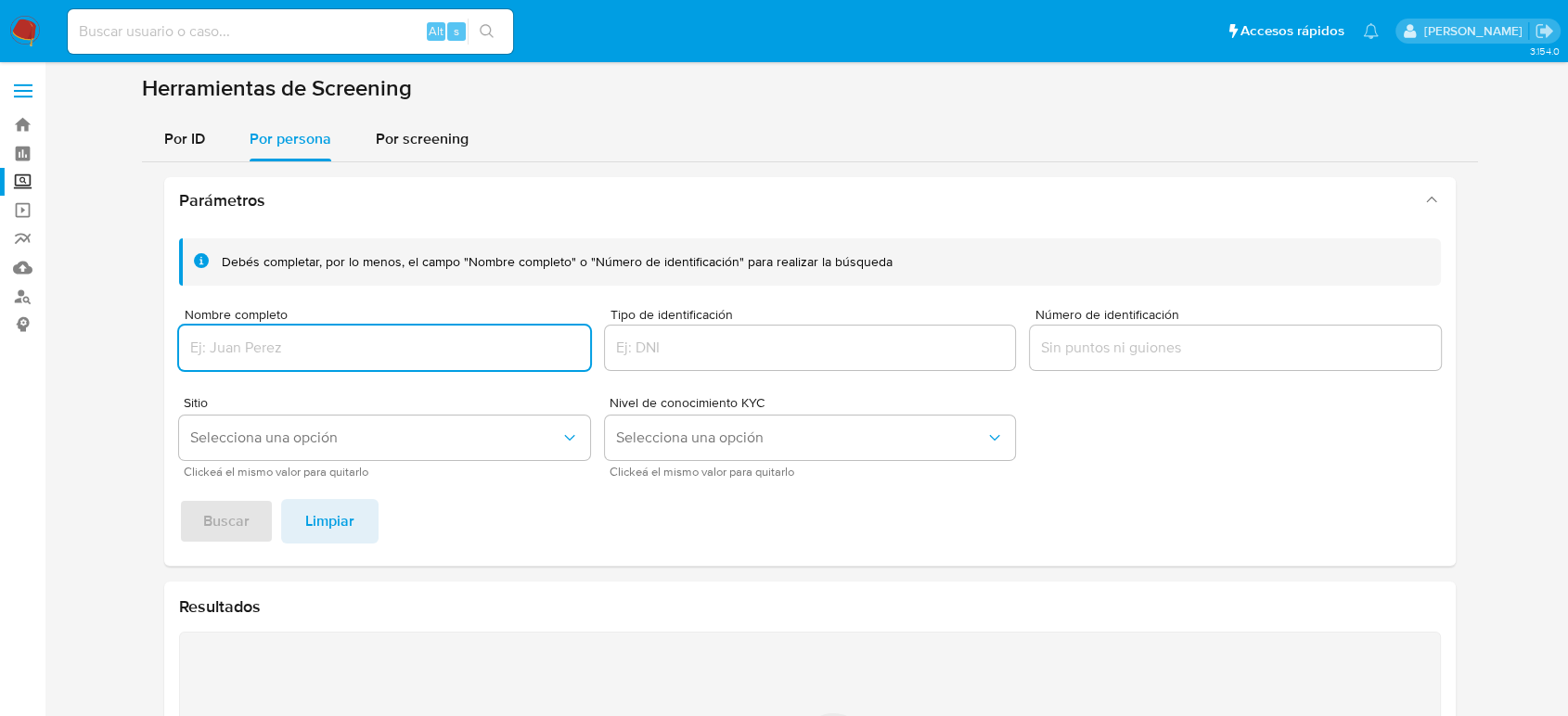
click at [341, 346] on input "Nombre completo" at bounding box center [385, 347] width 411 height 24
type input "SANJUANA MARTINEZ HERNANDEZ"
click at [179, 499] on button "Buscar" at bounding box center [226, 521] width 94 height 44
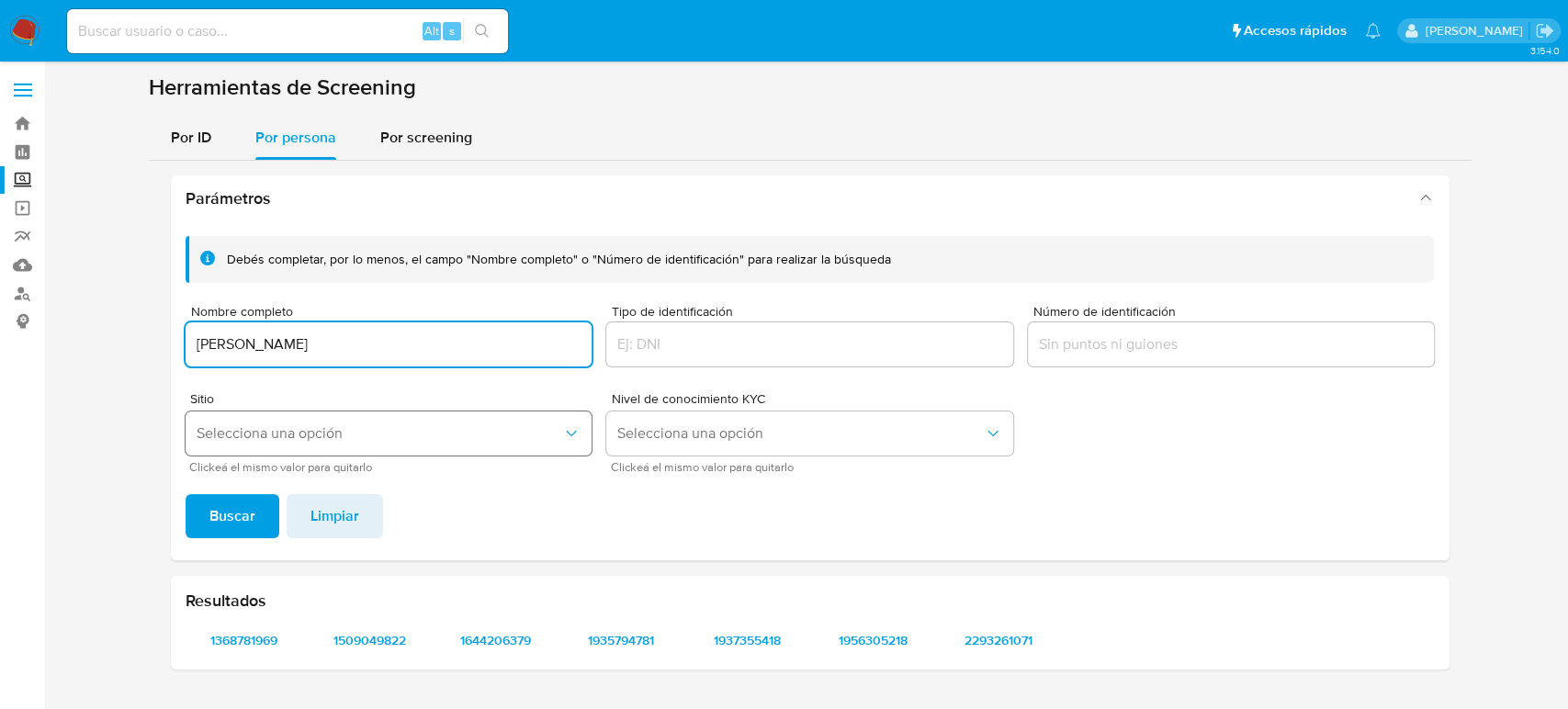
click at [414, 447] on button "Selecciona una opción" at bounding box center [388, 433] width 407 height 44
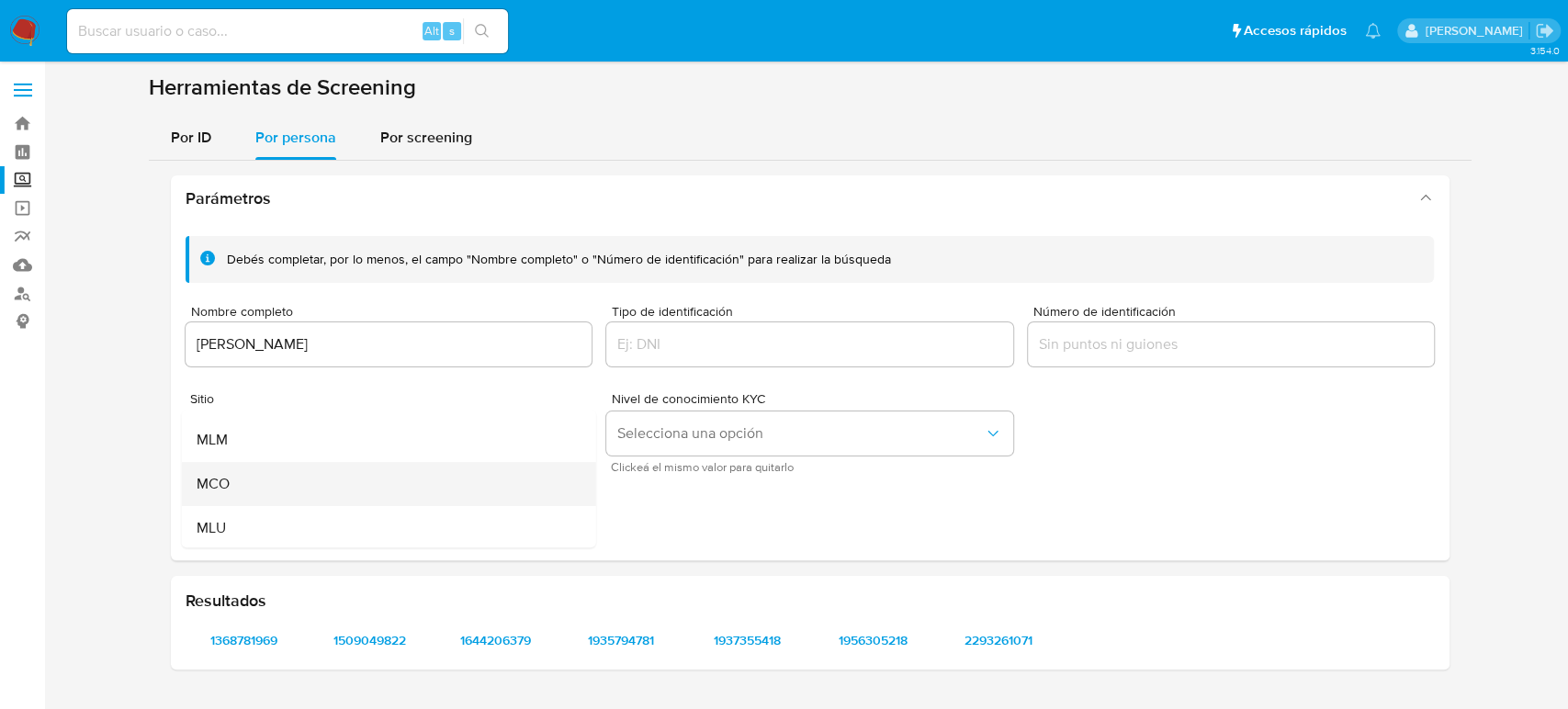
scroll to position [126, 0]
click at [316, 451] on div "MLM" at bounding box center [383, 438] width 374 height 44
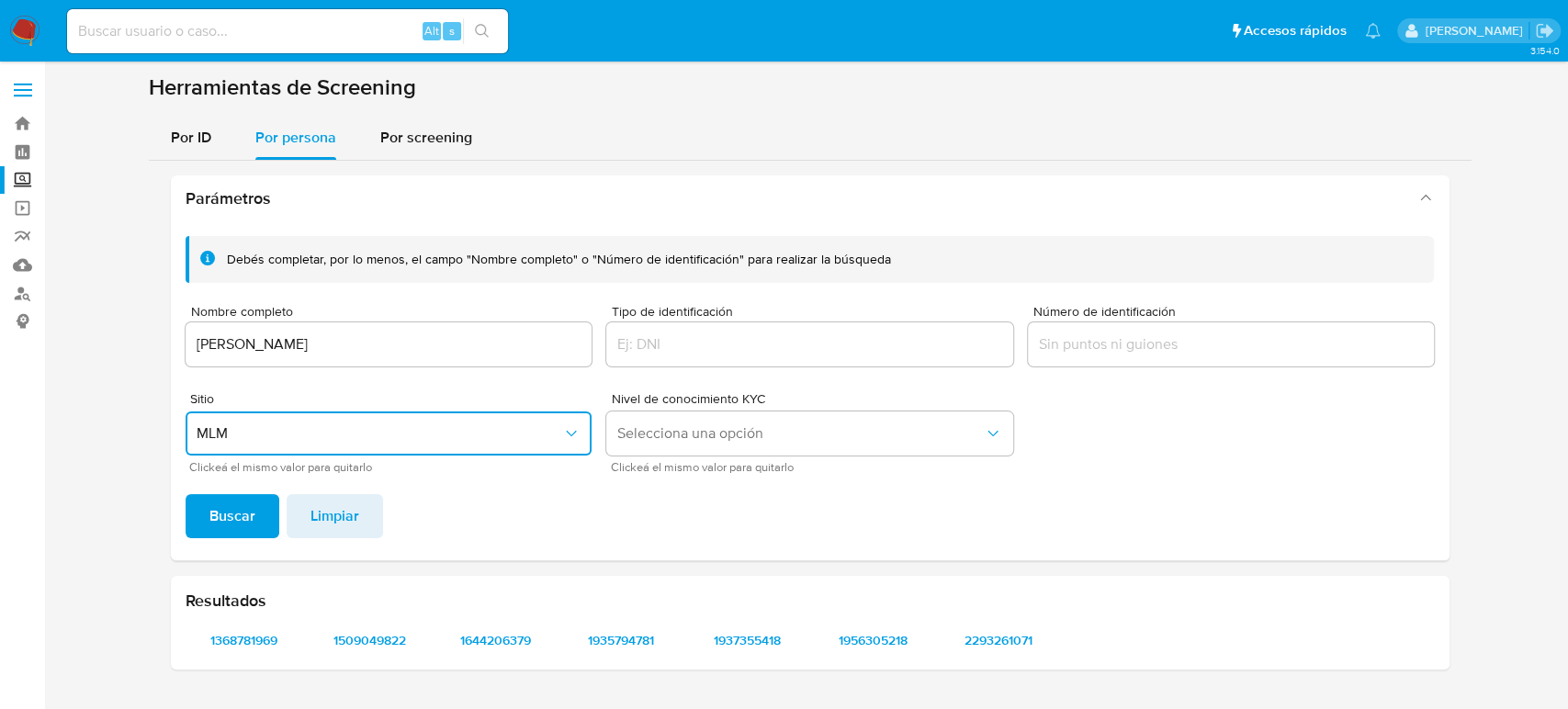
click at [185, 411] on button "MLM" at bounding box center [388, 433] width 407 height 44
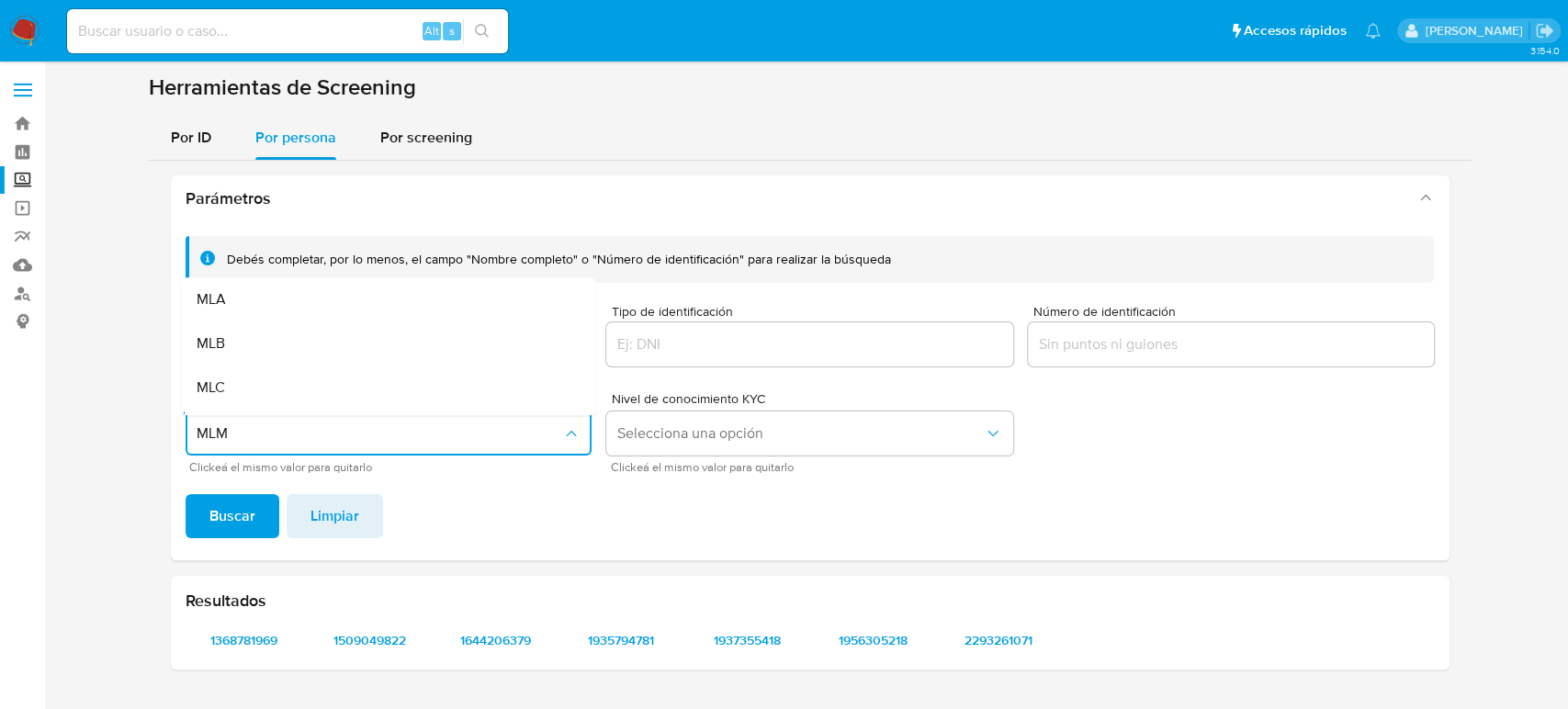
scroll to position [37, 0]
click at [226, 512] on span "Buscar" at bounding box center [232, 516] width 46 height 40
click at [254, 637] on span "1368781969" at bounding box center [244, 639] width 93 height 26
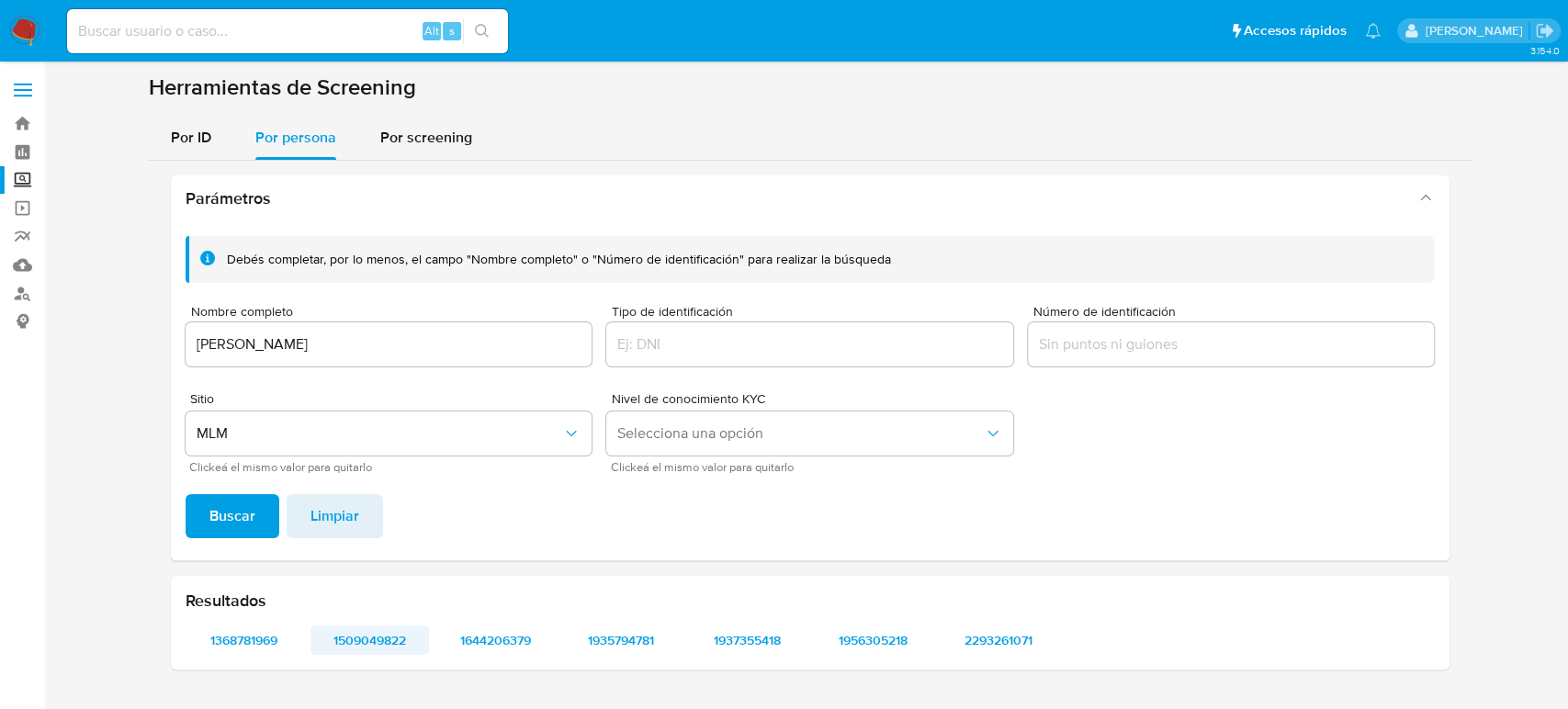
click at [375, 645] on span "1509049822" at bounding box center [369, 639] width 93 height 26
click at [484, 651] on span "1644206379" at bounding box center [495, 639] width 93 height 26
click at [612, 644] on span "1935794781" at bounding box center [621, 639] width 93 height 26
click at [742, 641] on span "1937355418" at bounding box center [746, 639] width 93 height 26
click at [876, 642] on span "1956305218" at bounding box center [872, 639] width 93 height 26
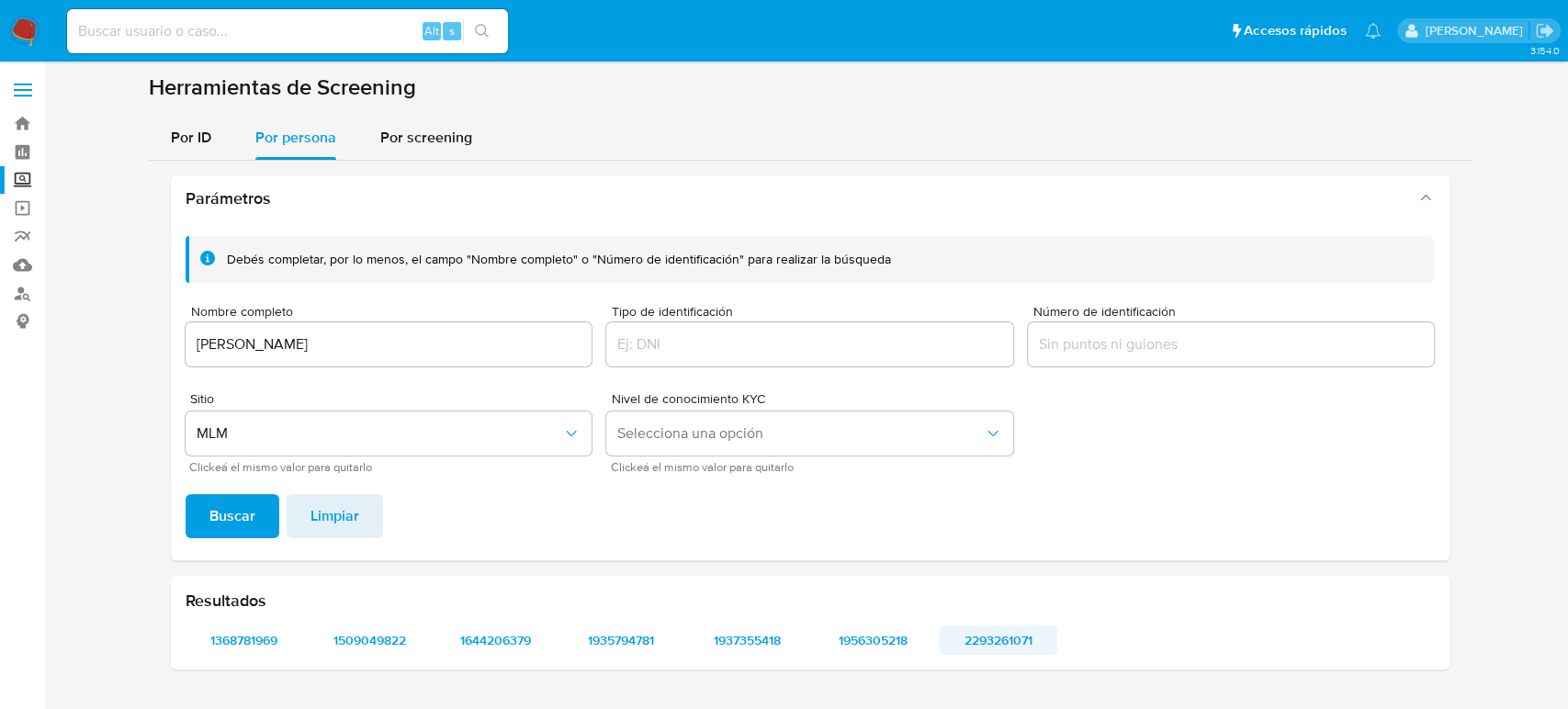
click at [1007, 643] on span "2293261071" at bounding box center [997, 639] width 93 height 26
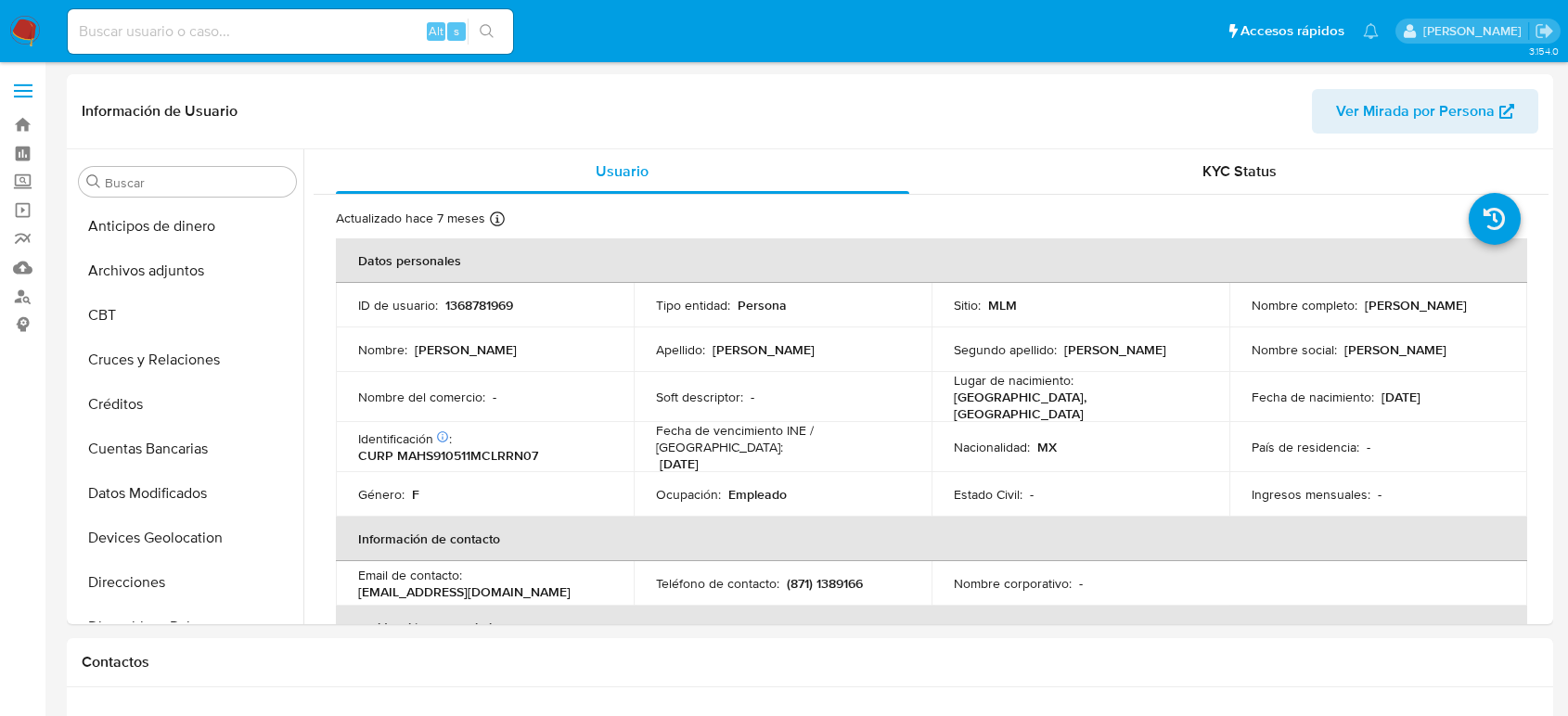
select select "10"
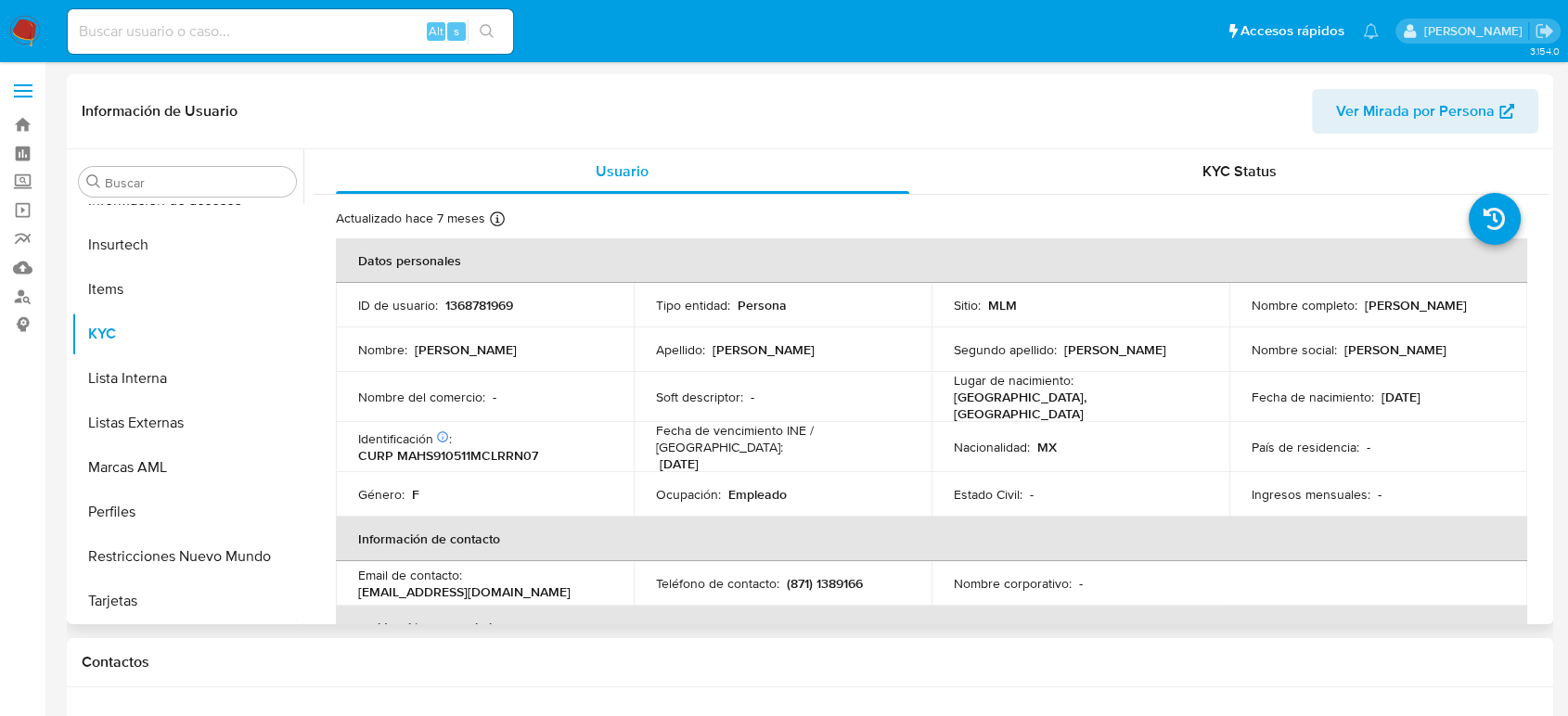
scroll to position [783, 0]
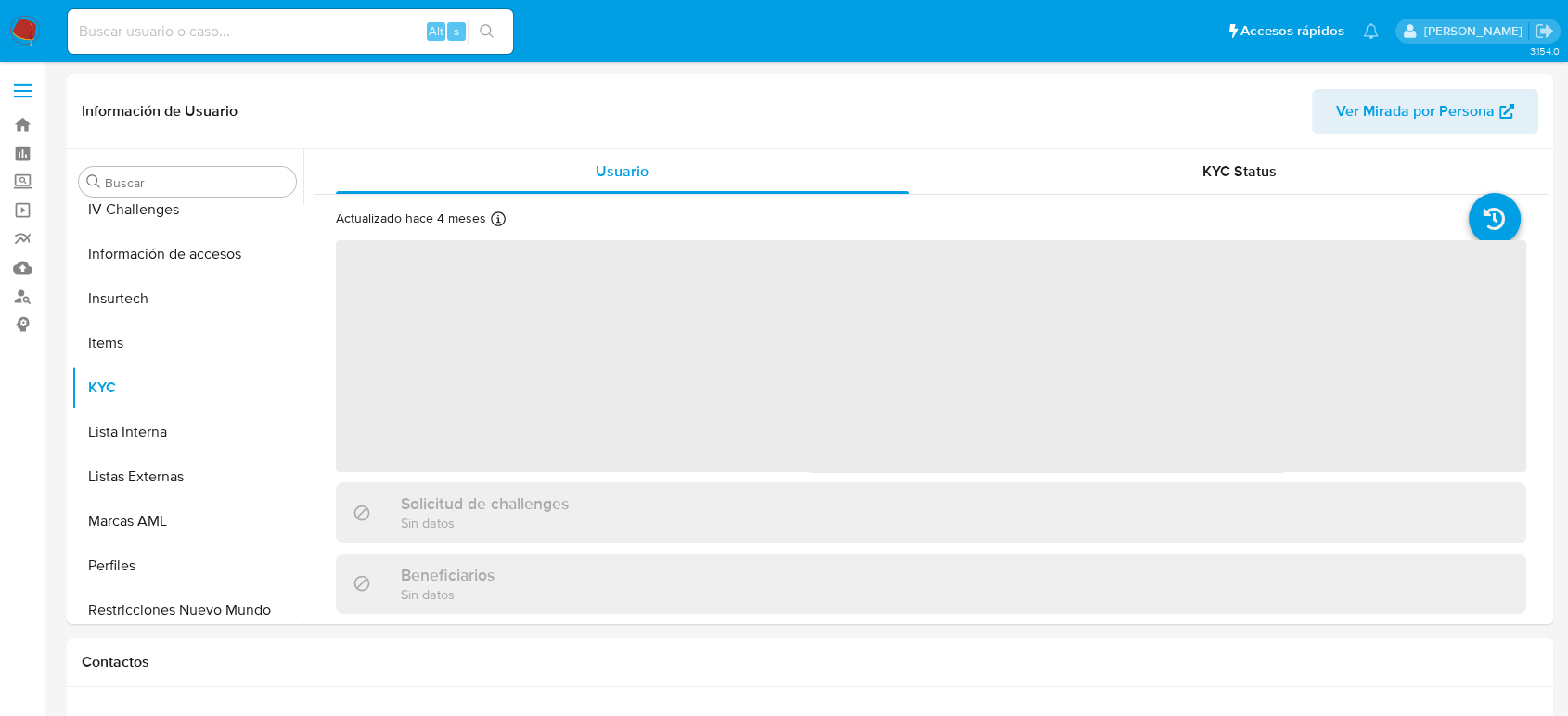
scroll to position [783, 0]
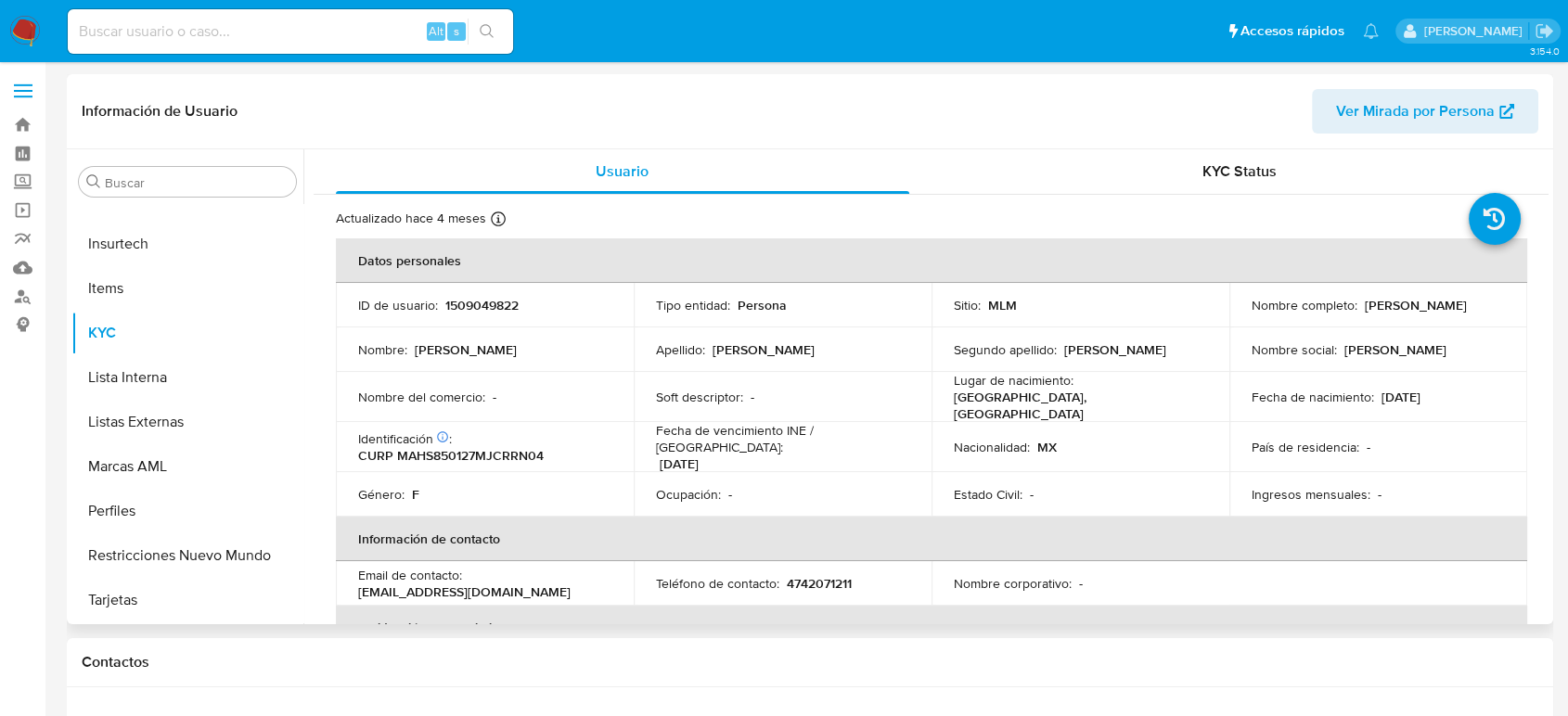
select select "10"
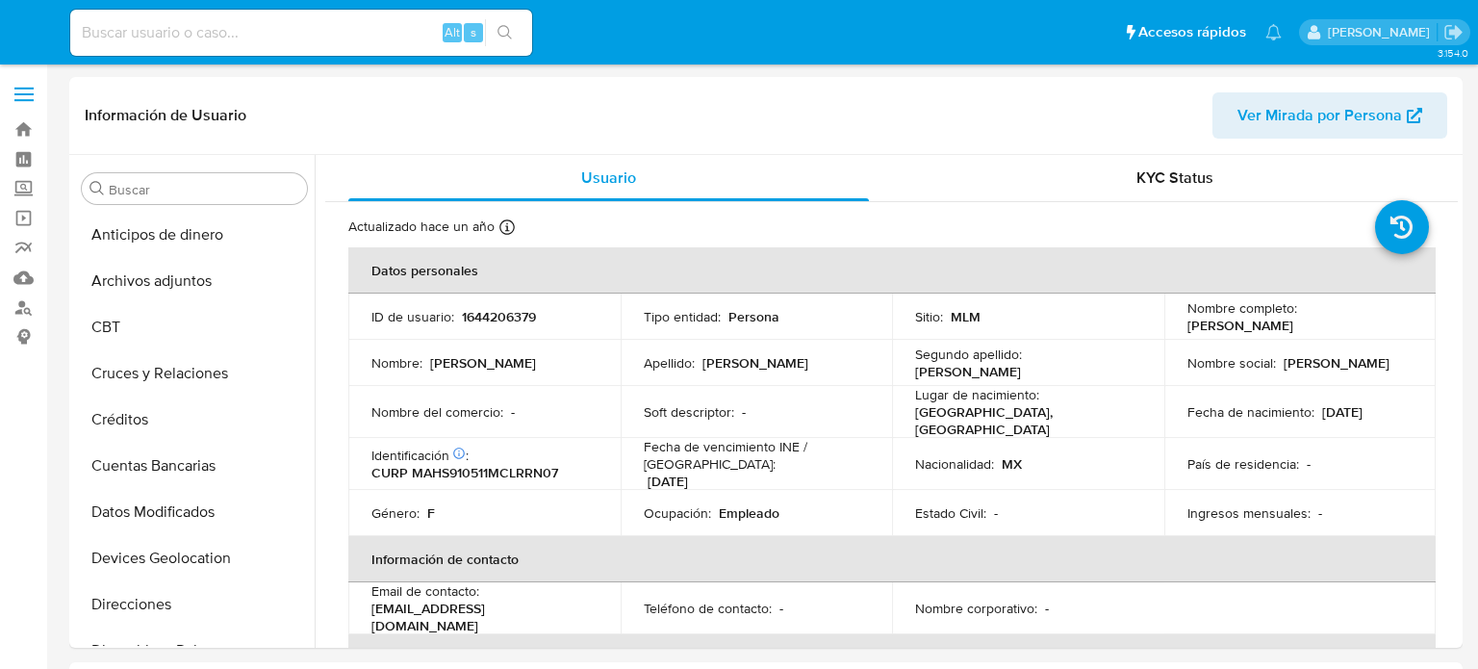
select select "10"
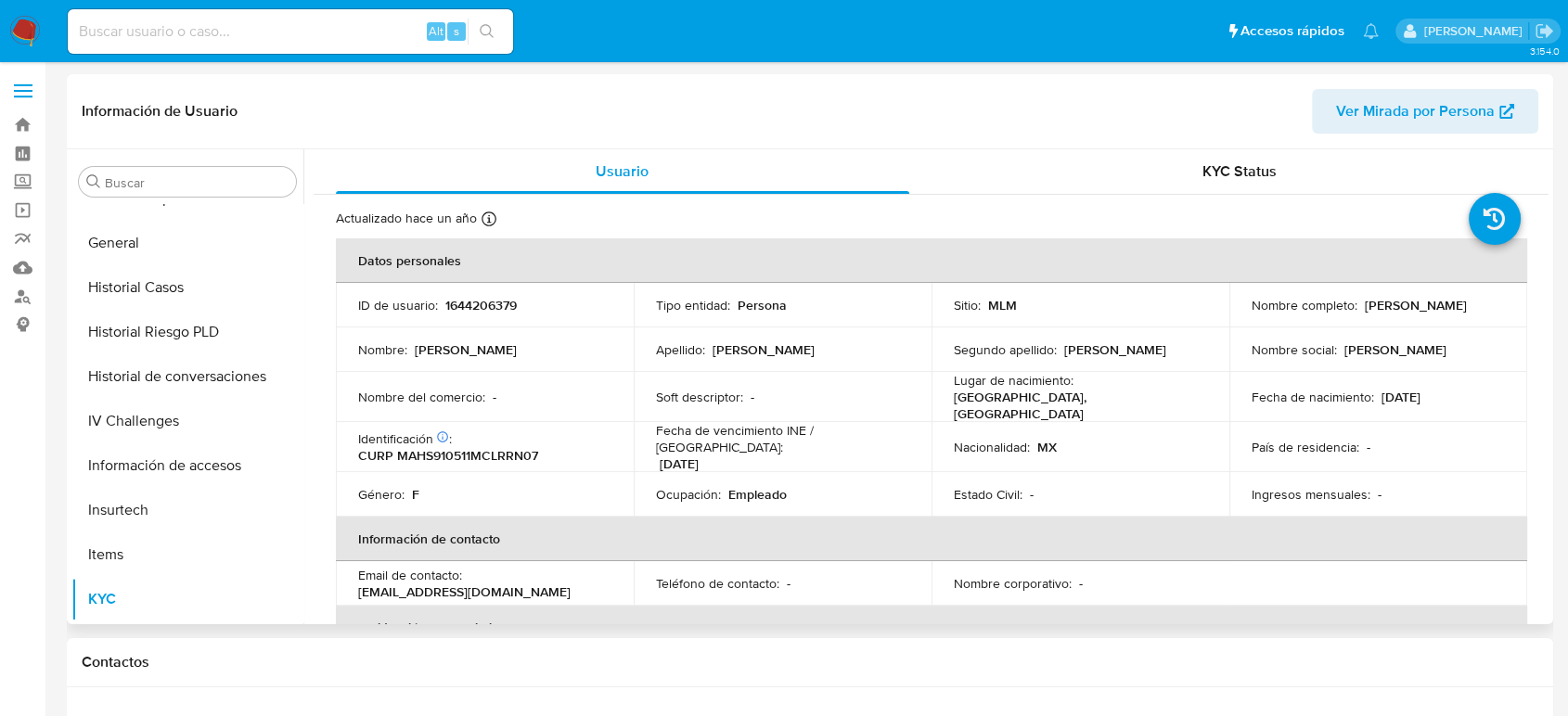
scroll to position [783, 0]
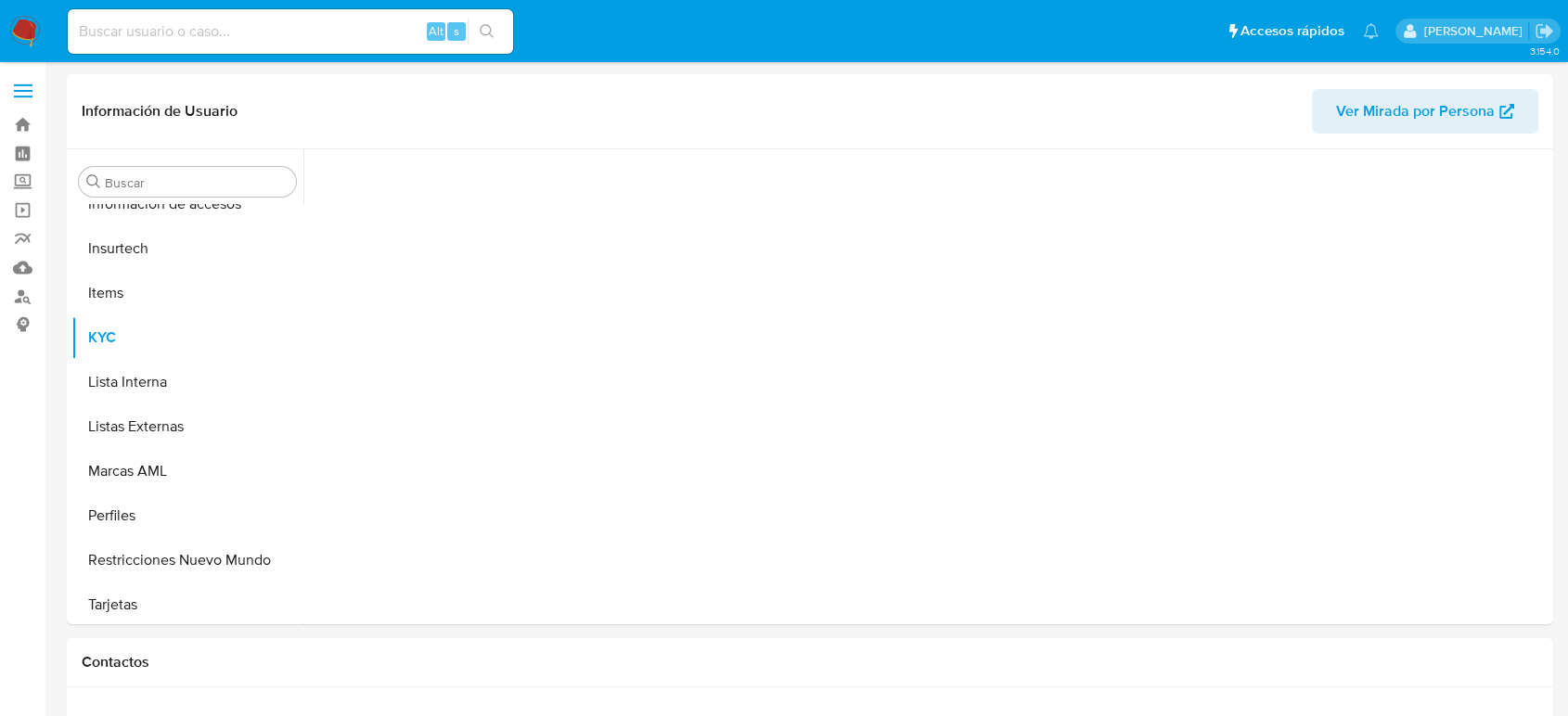
scroll to position [783, 0]
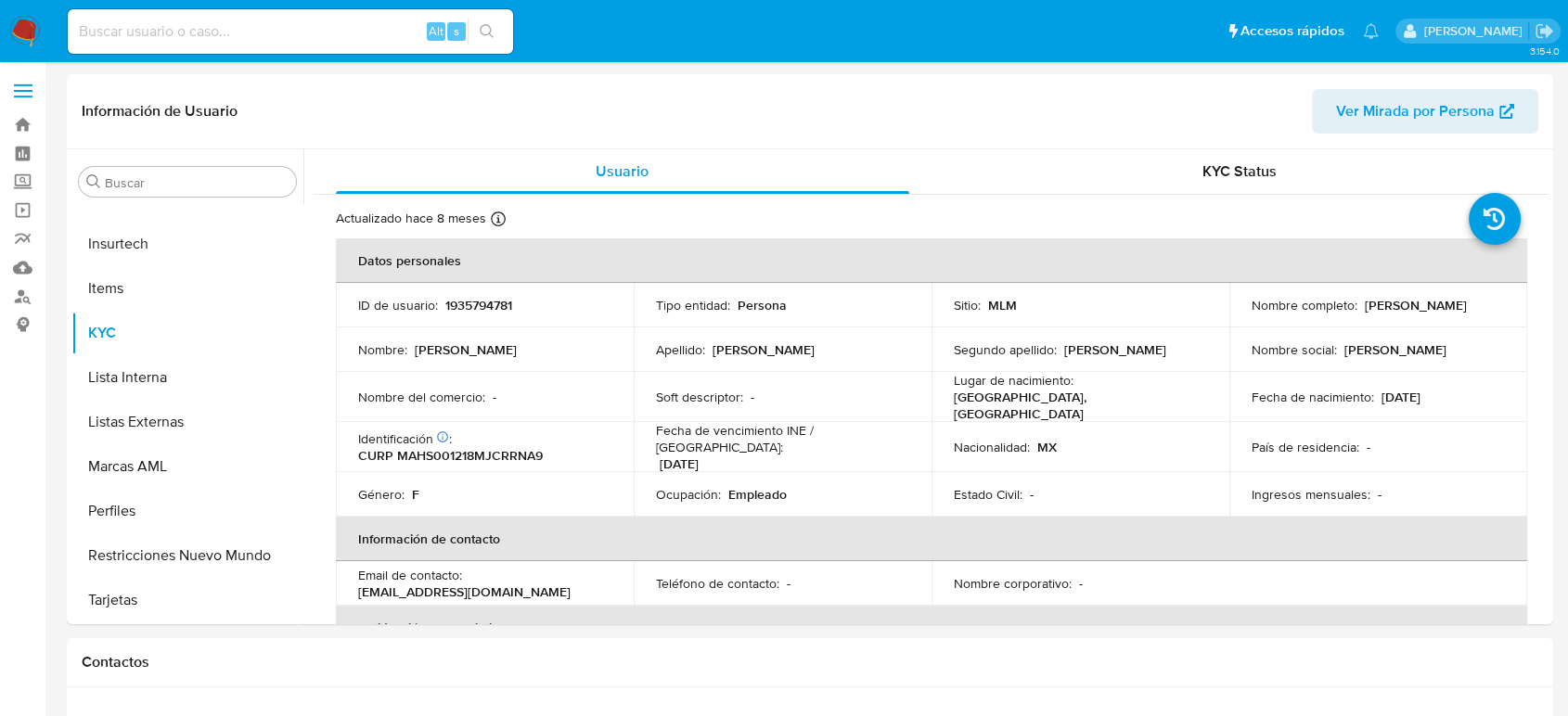
select select "10"
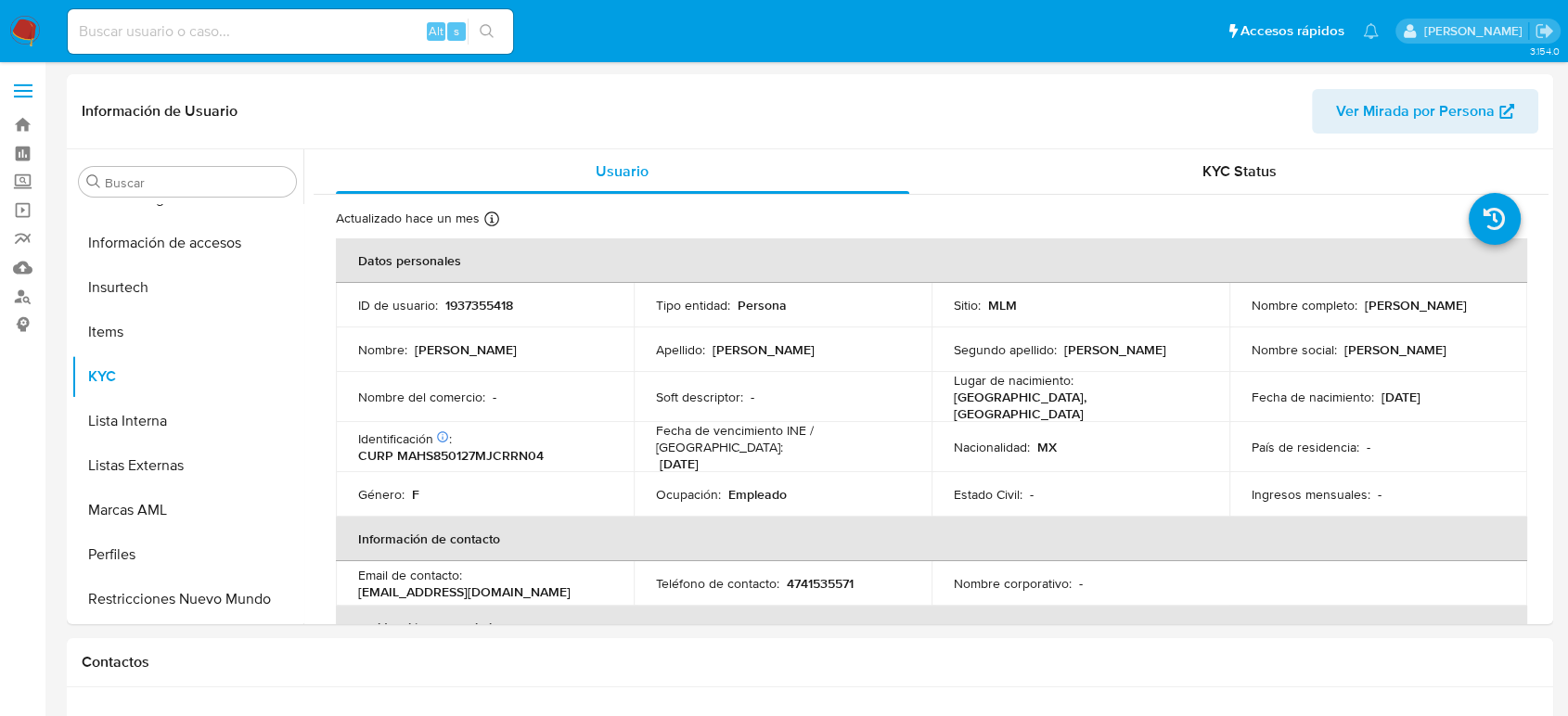
scroll to position [783, 0]
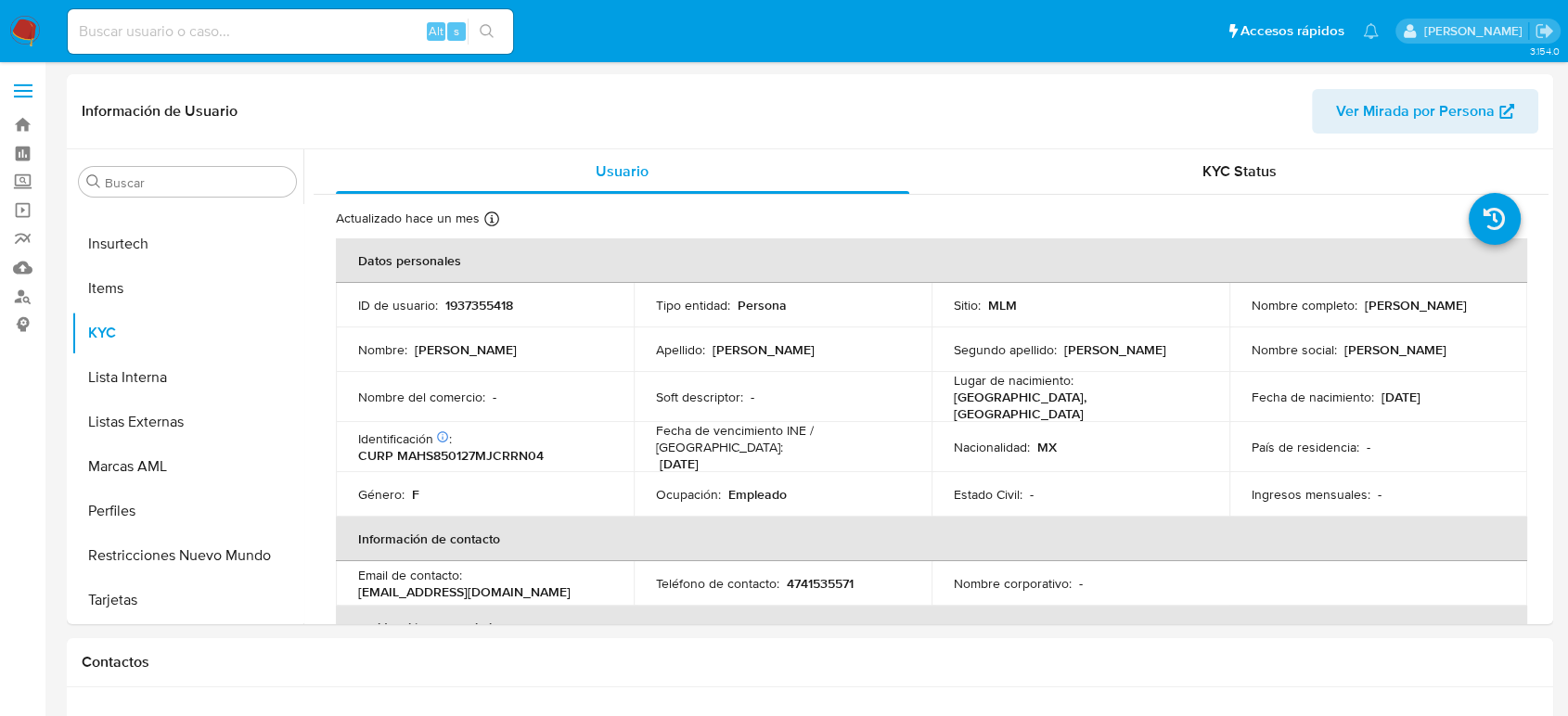
select select "10"
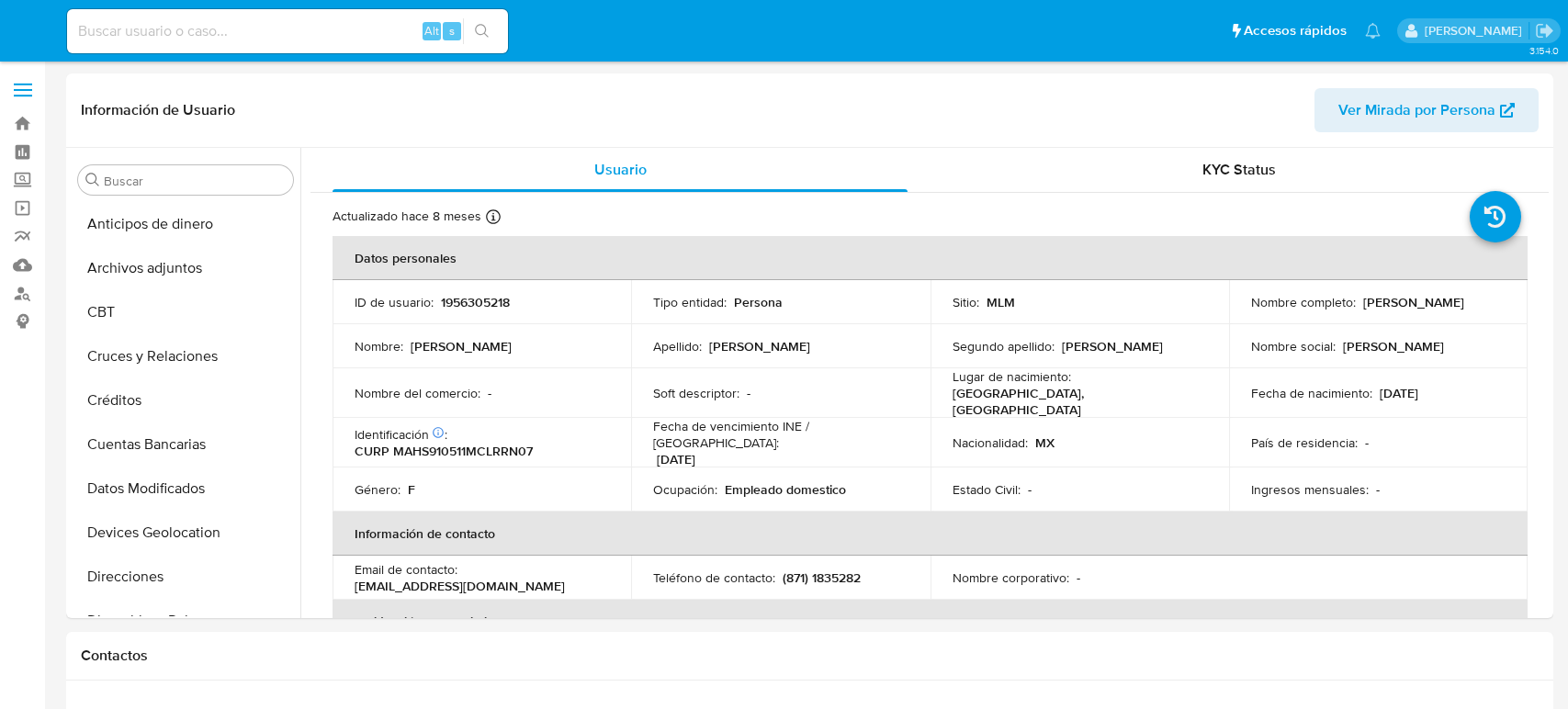
select select "10"
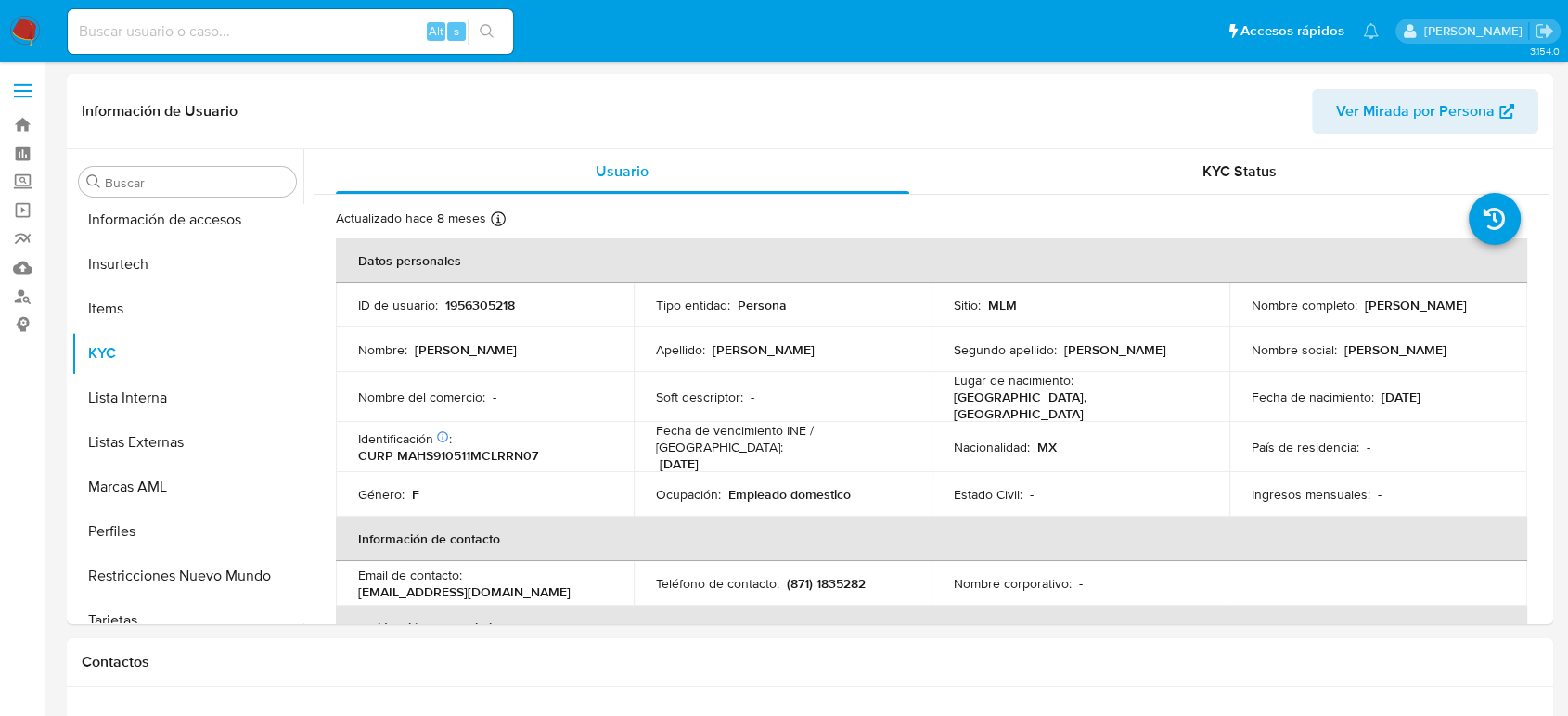
scroll to position [783, 0]
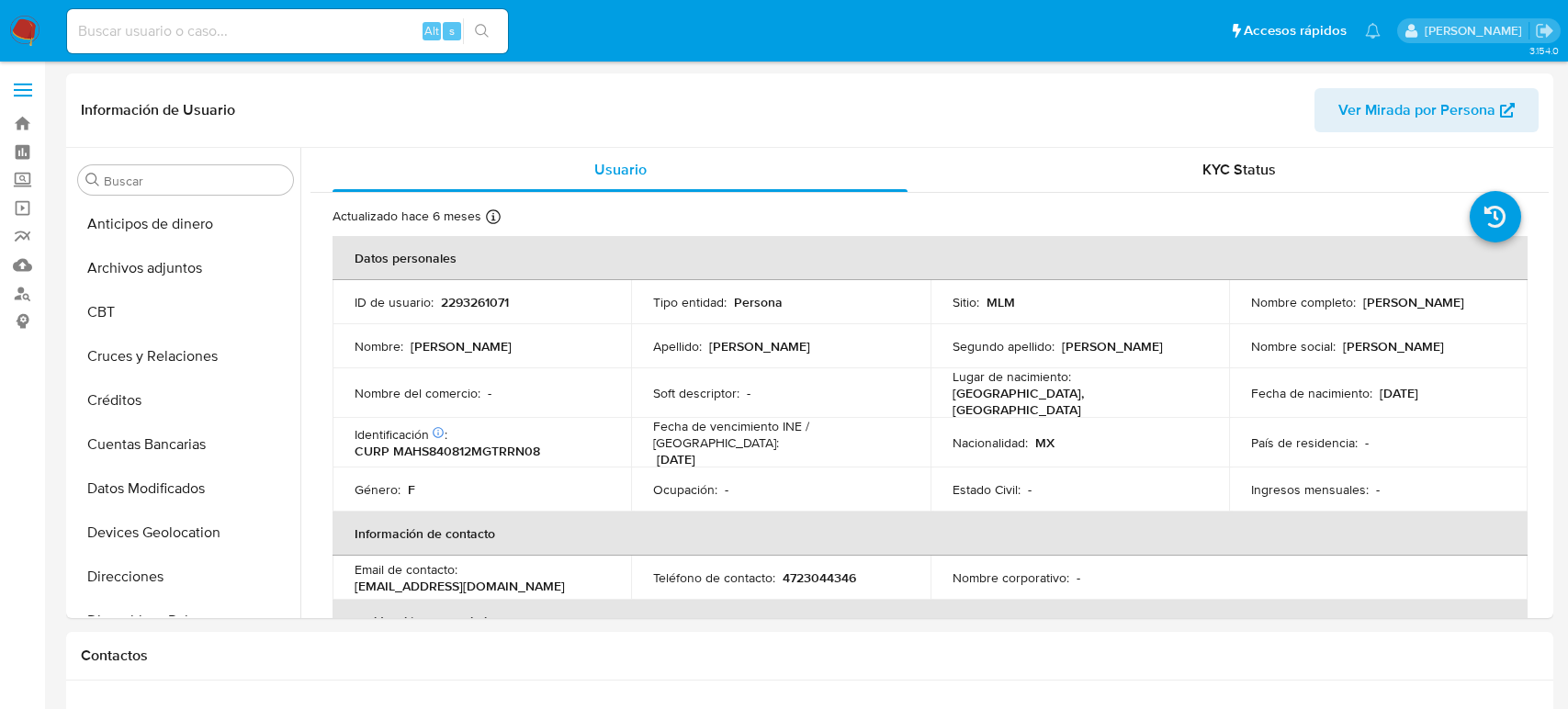
select select "10"
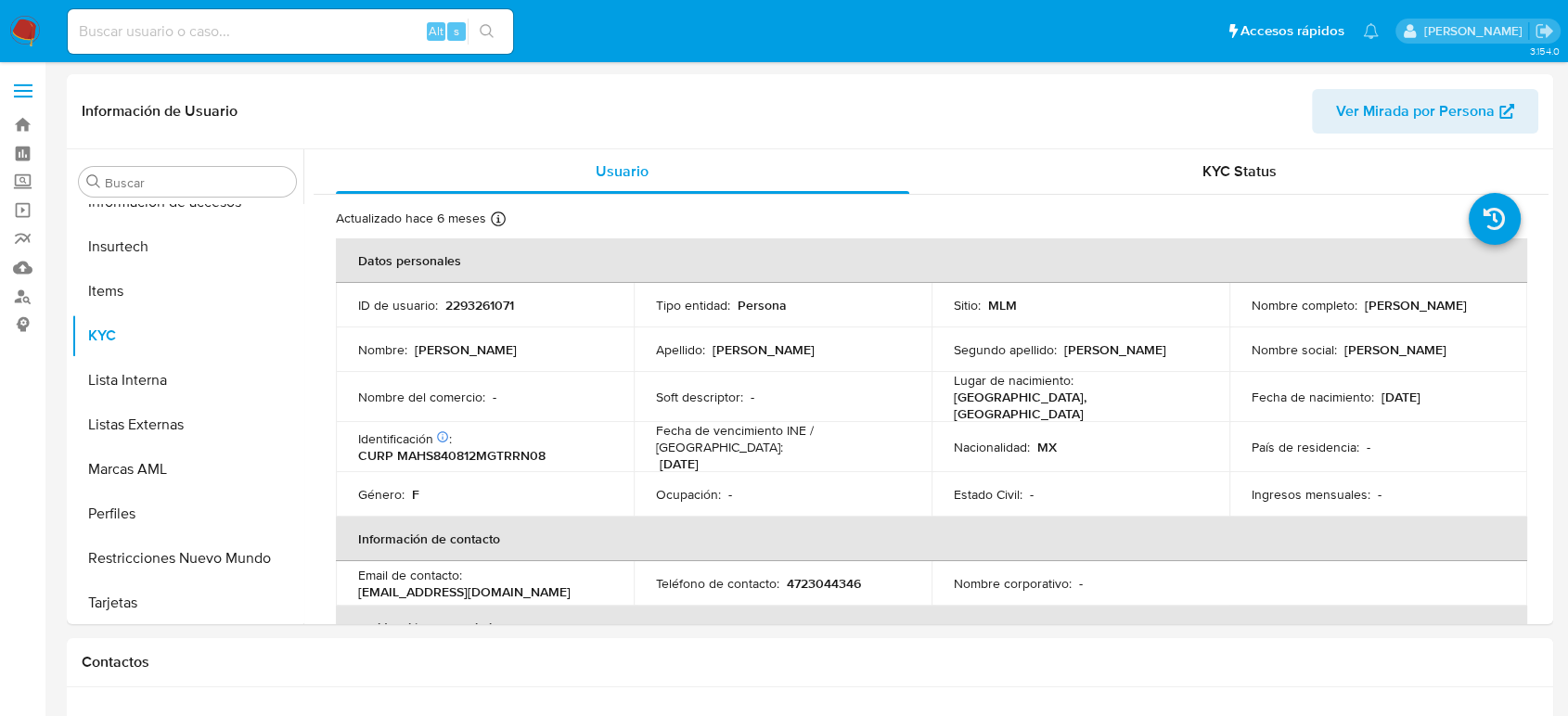
scroll to position [783, 0]
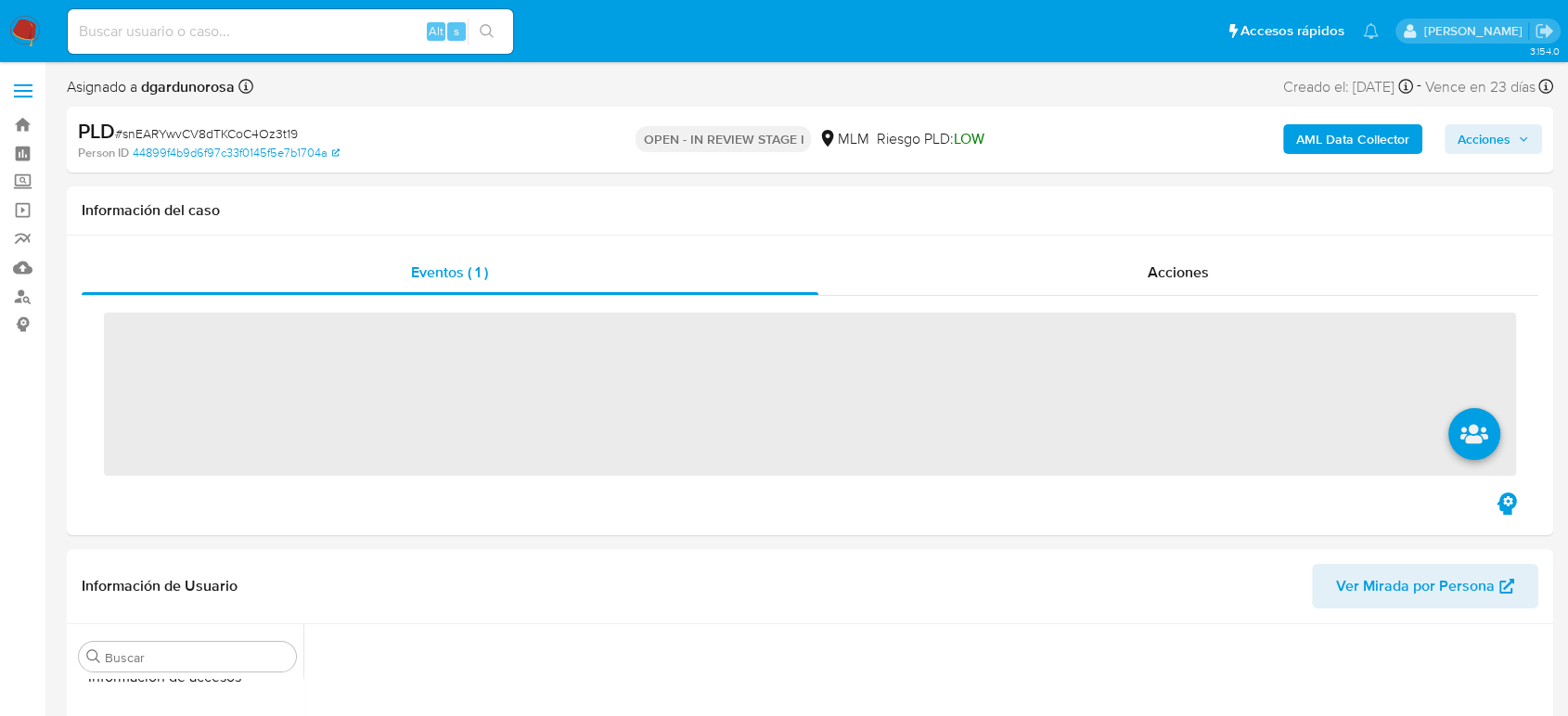
scroll to position [783, 0]
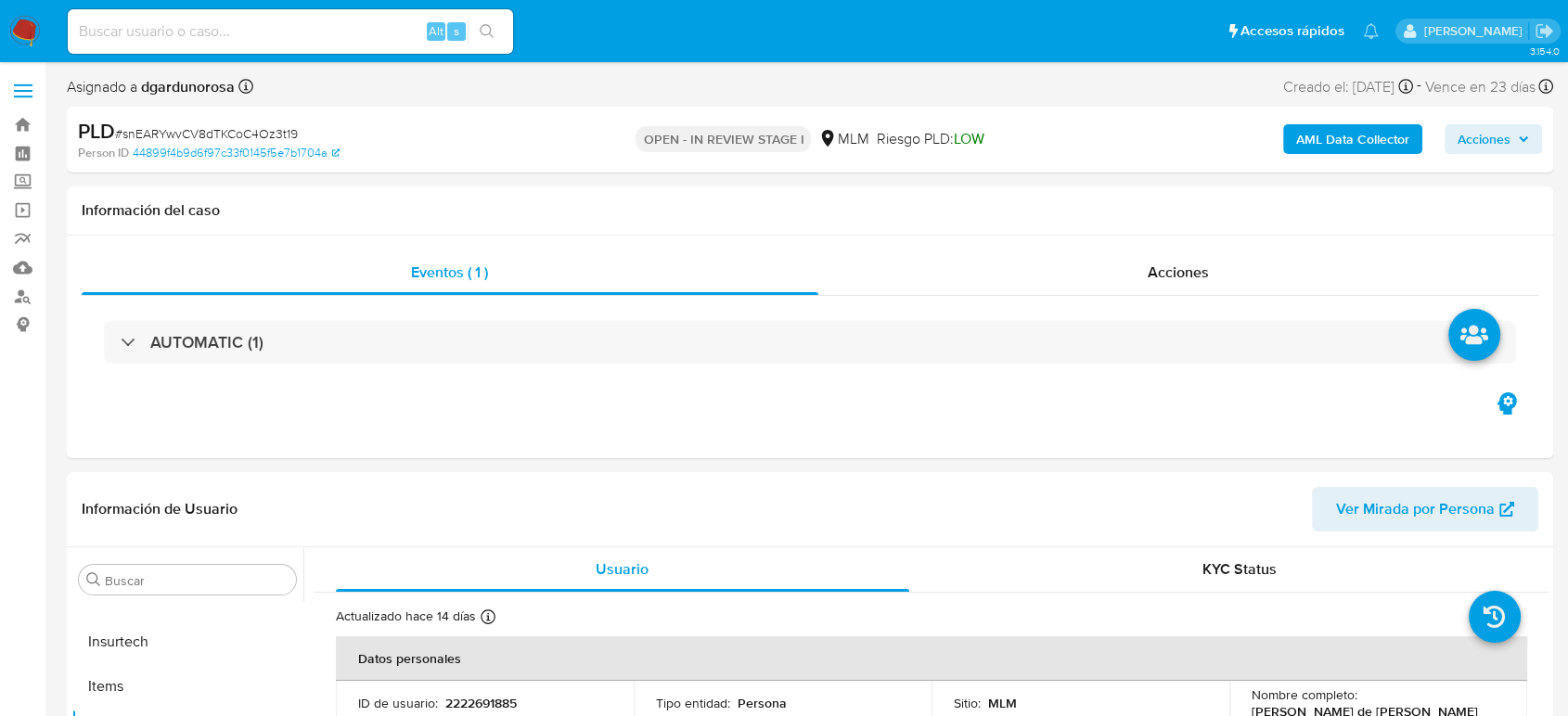
select select "10"
click at [1078, 475] on div "Información de Usuario Ver Mirada por Persona" at bounding box center [810, 510] width 1486 height 75
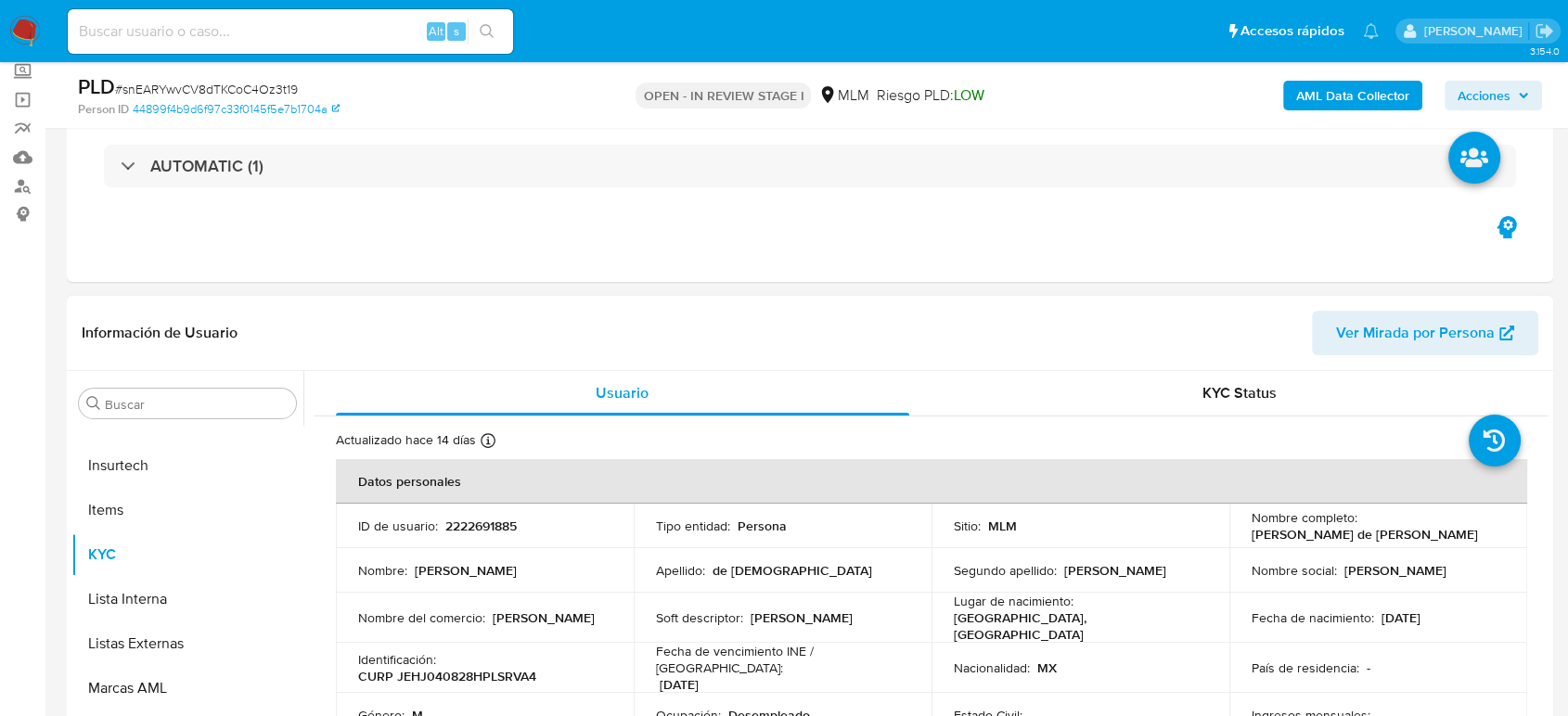
scroll to position [103, 0]
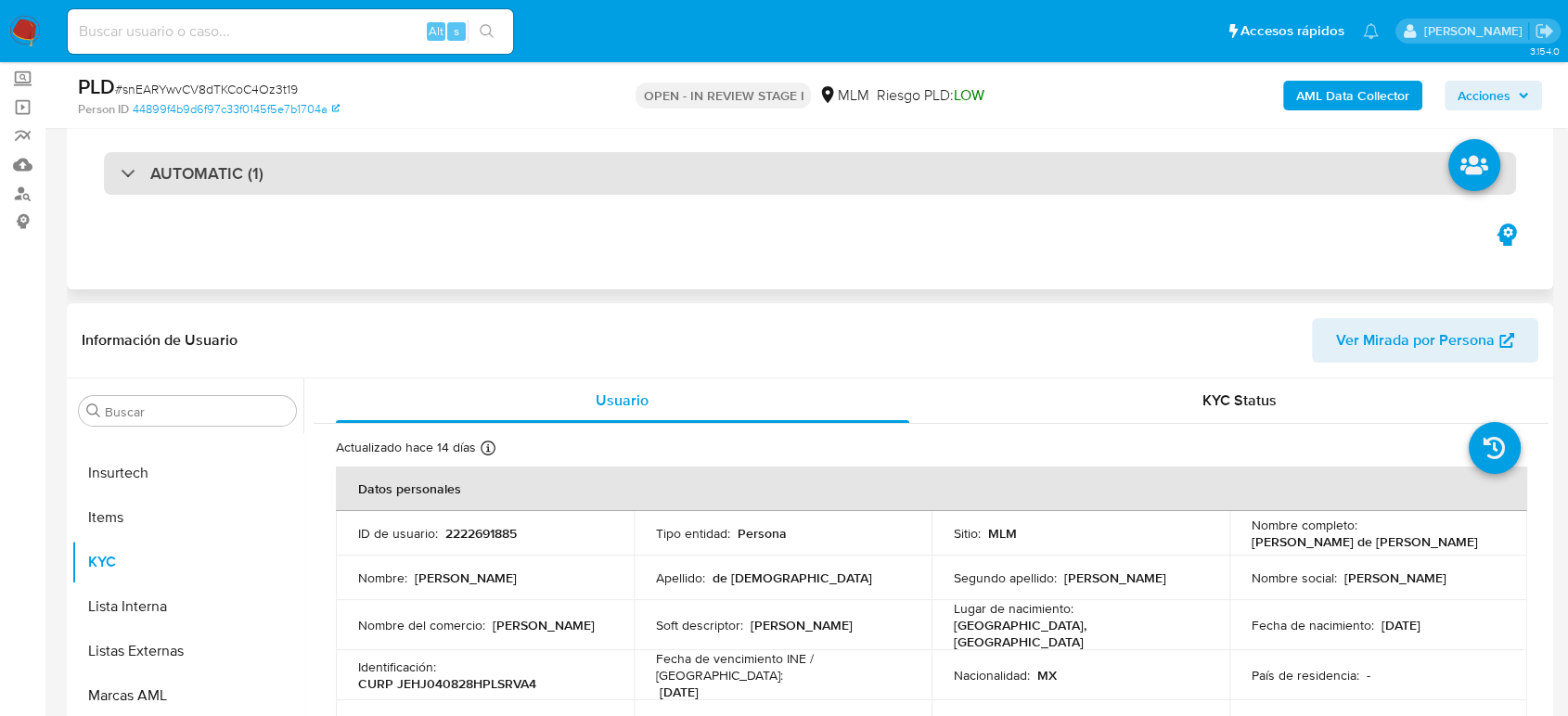
click at [575, 184] on div "AUTOMATIC (1)" at bounding box center [810, 173] width 1412 height 42
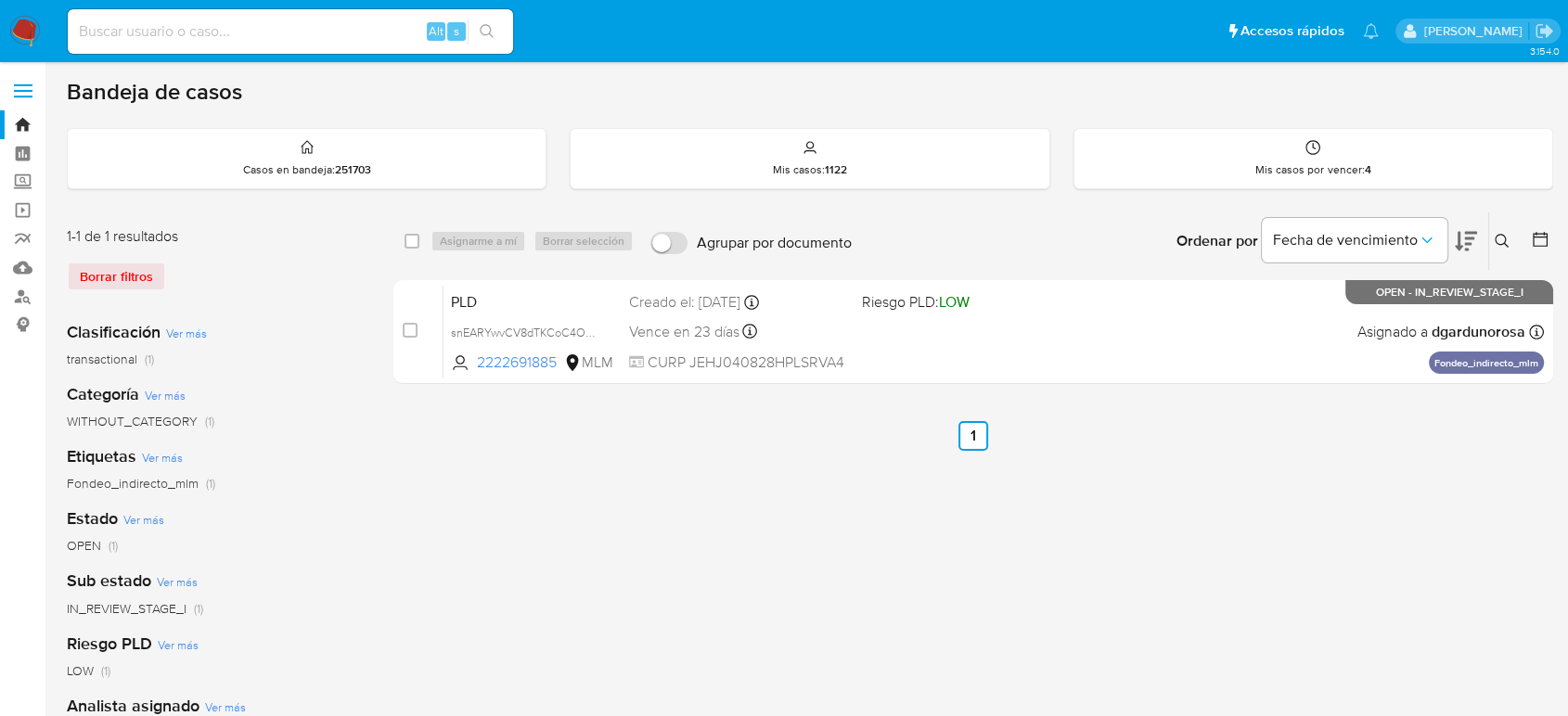
click at [1499, 240] on icon at bounding box center [1502, 241] width 14 height 14
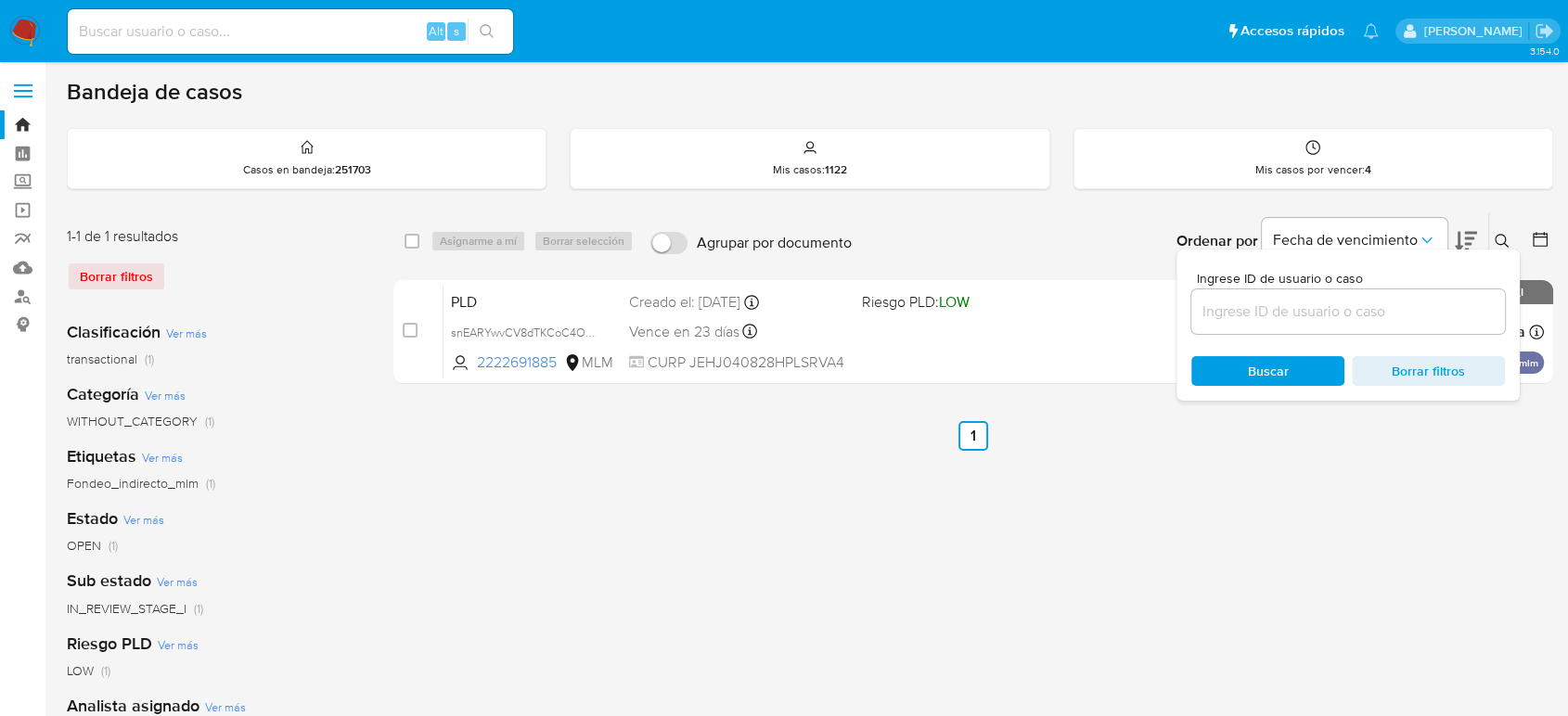
click at [1275, 309] on input at bounding box center [1347, 311] width 313 height 24
type input "2466671520"
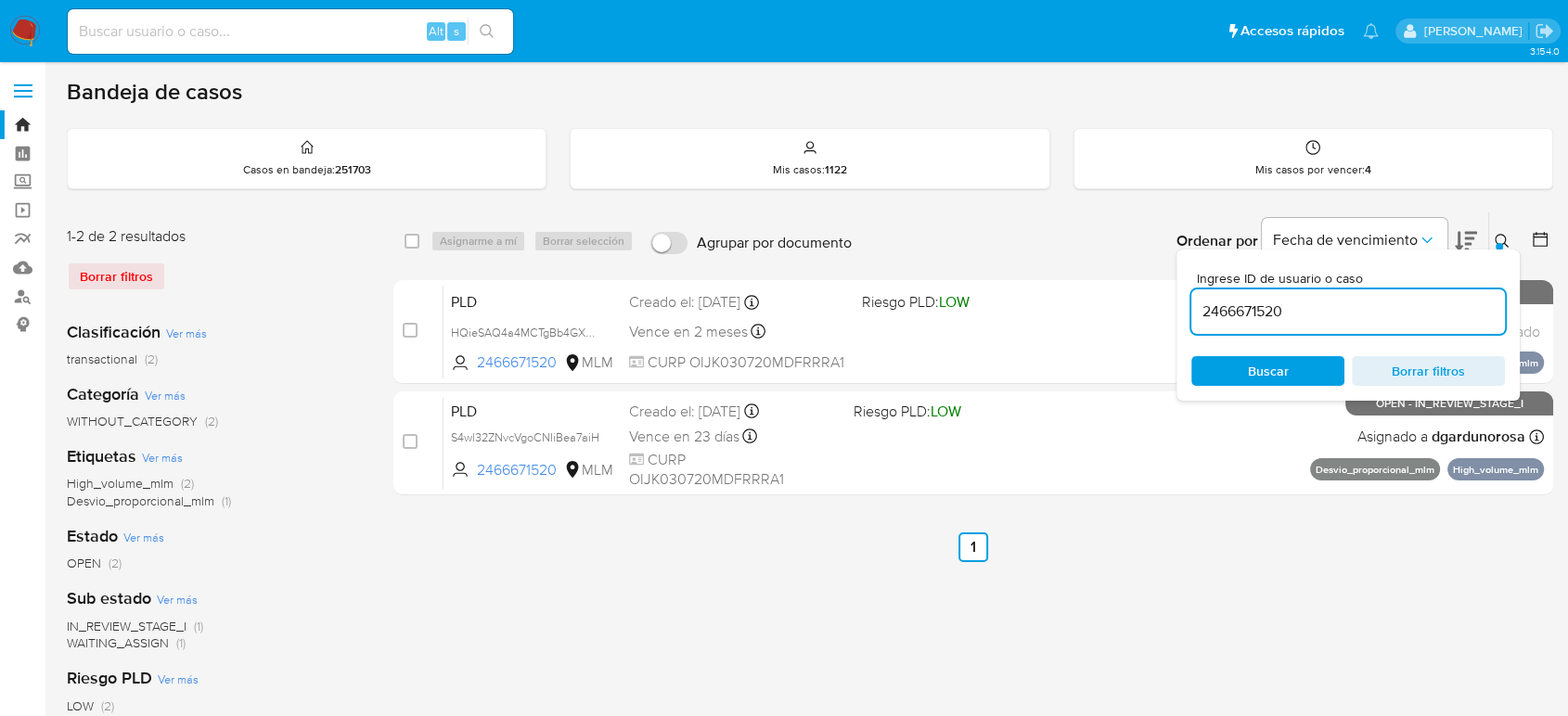
click at [1499, 234] on icon at bounding box center [1502, 241] width 14 height 14
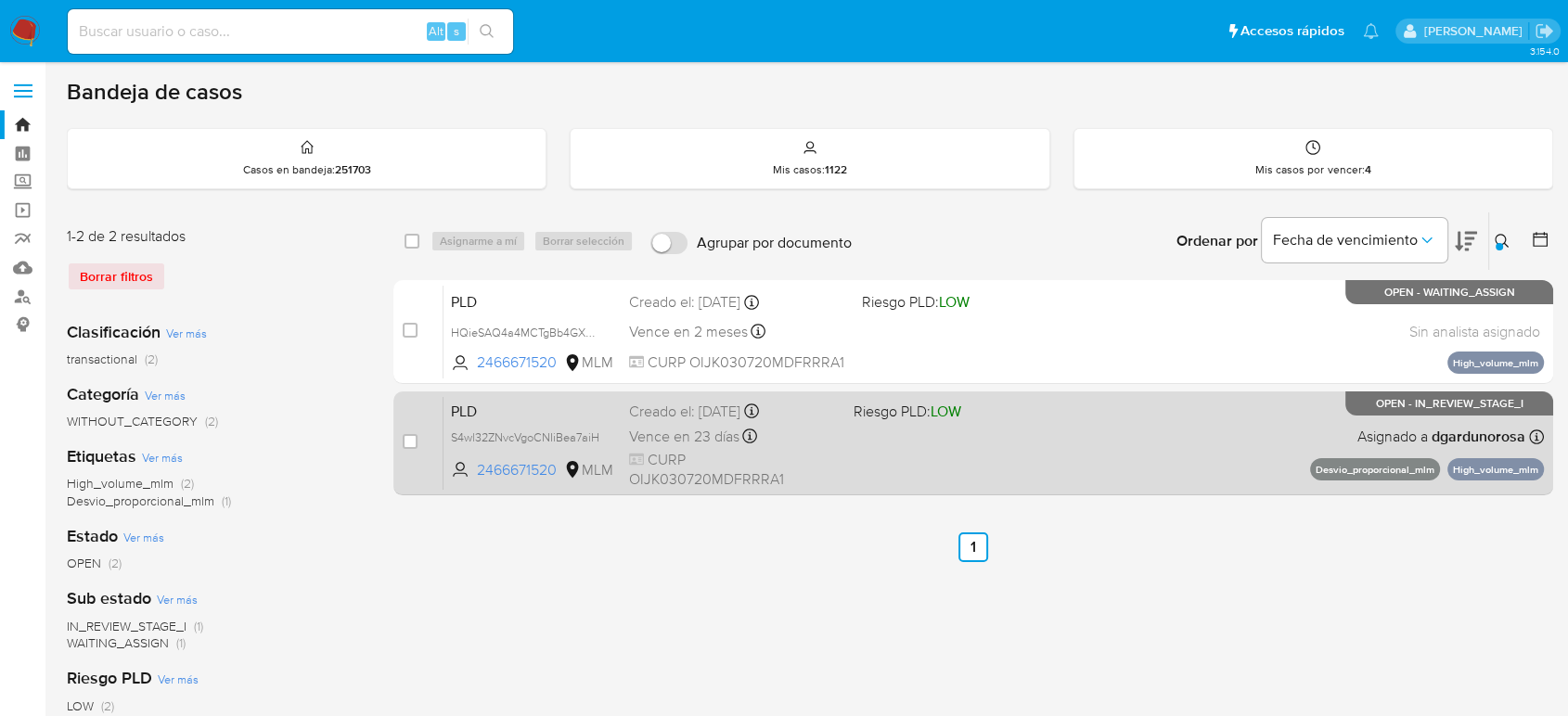
click at [1079, 454] on div "PLD S4wl32ZNvcVgoCNIiBea7aiH 2466671520 MLM Riesgo PLD: LOW Creado el: [DATE] C…" at bounding box center [994, 442] width 1101 height 93
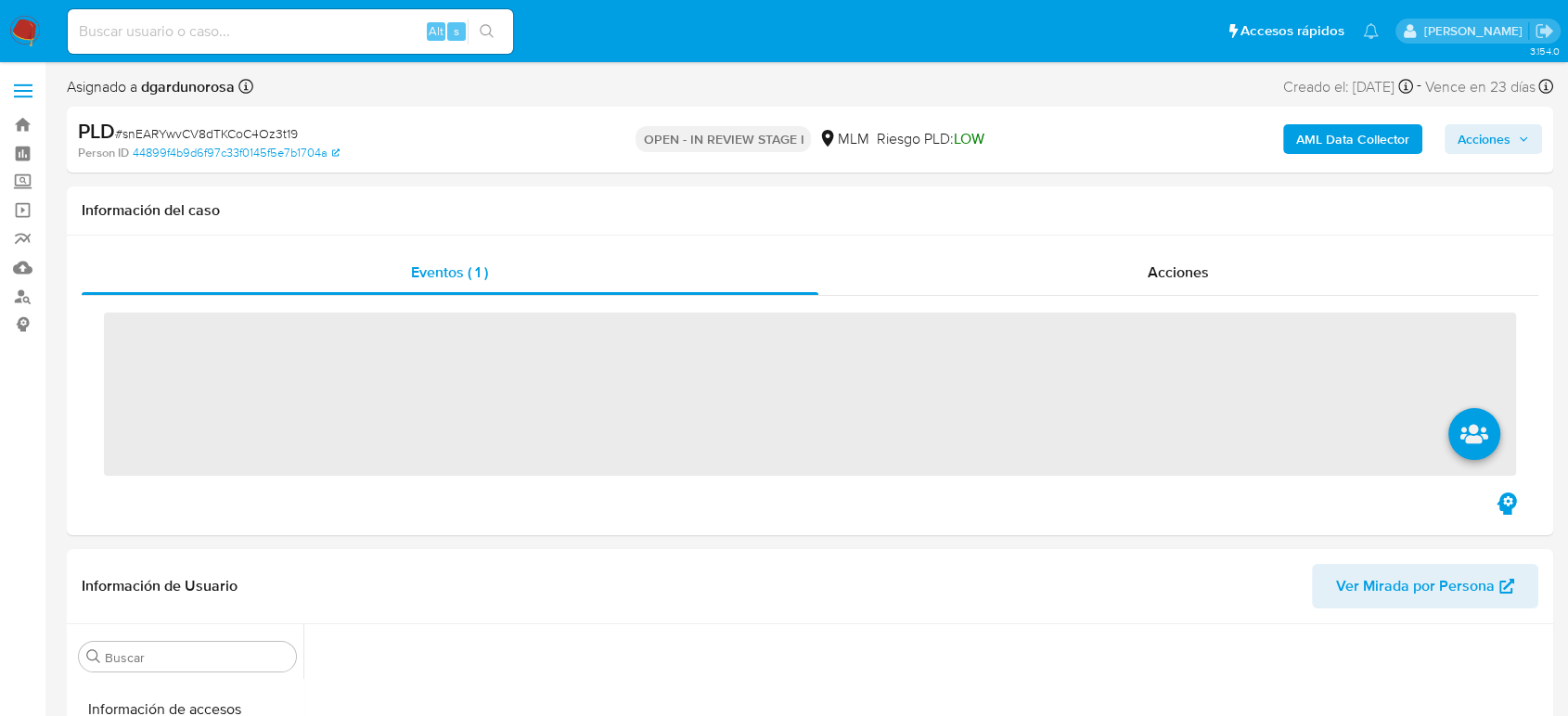
scroll to position [783, 0]
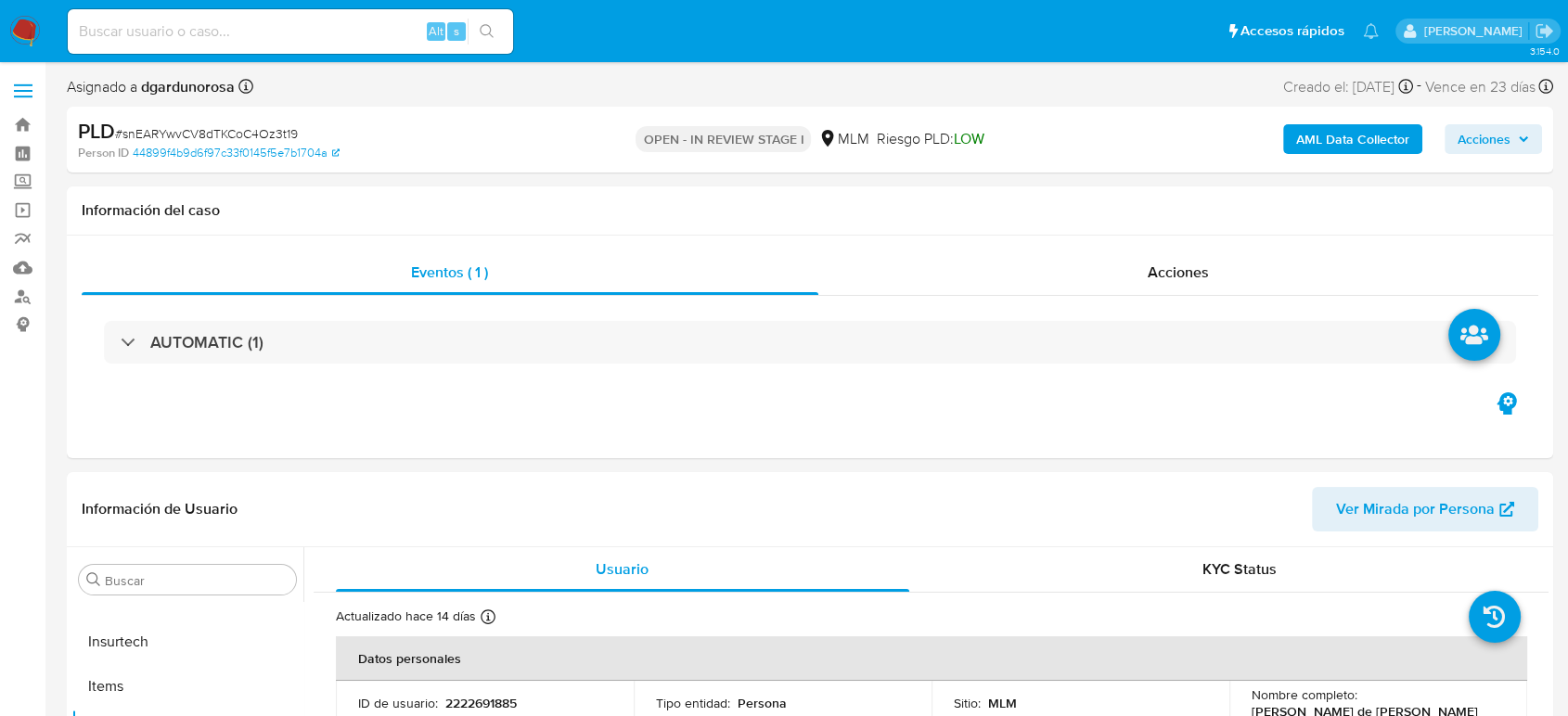
select select "10"
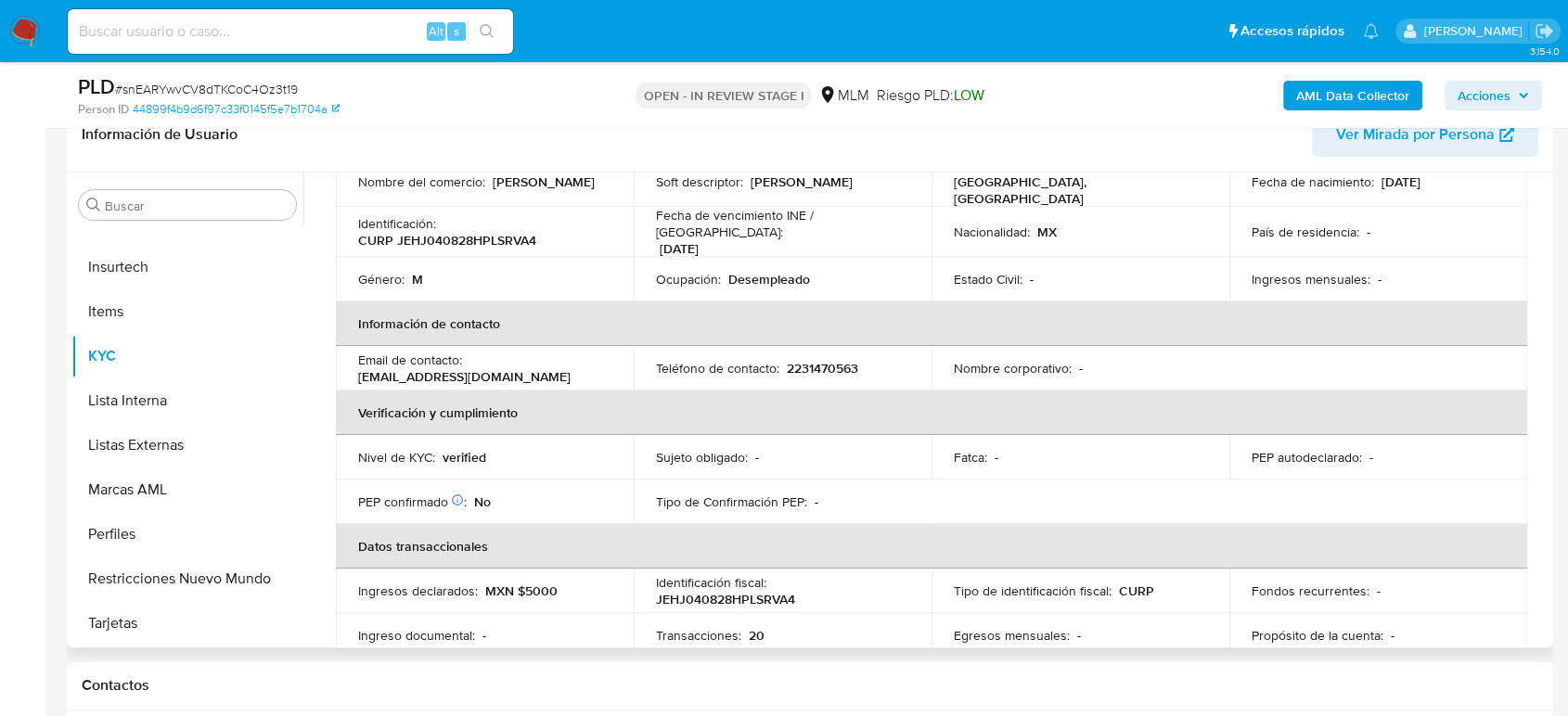
scroll to position [444, 0]
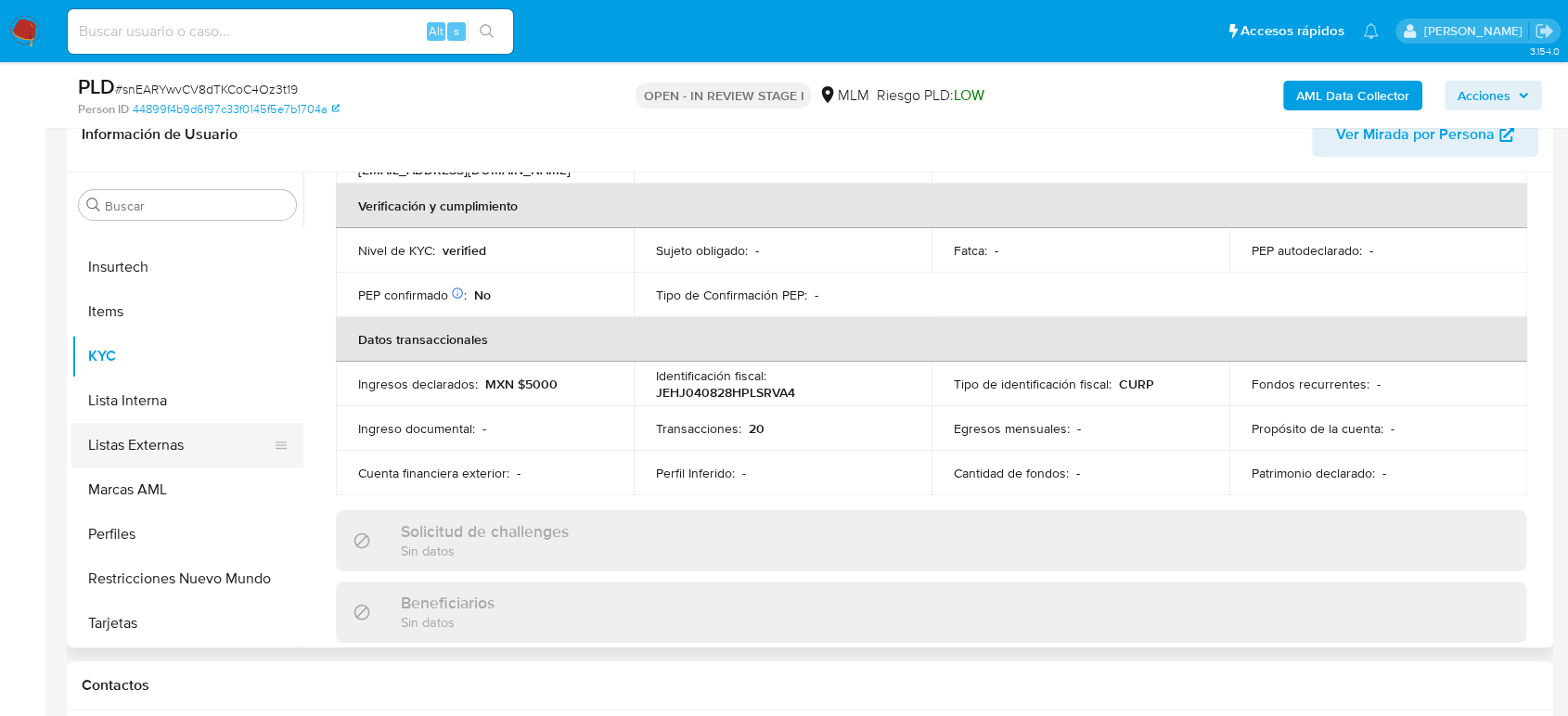
click at [164, 444] on button "Listas Externas" at bounding box center [179, 445] width 217 height 44
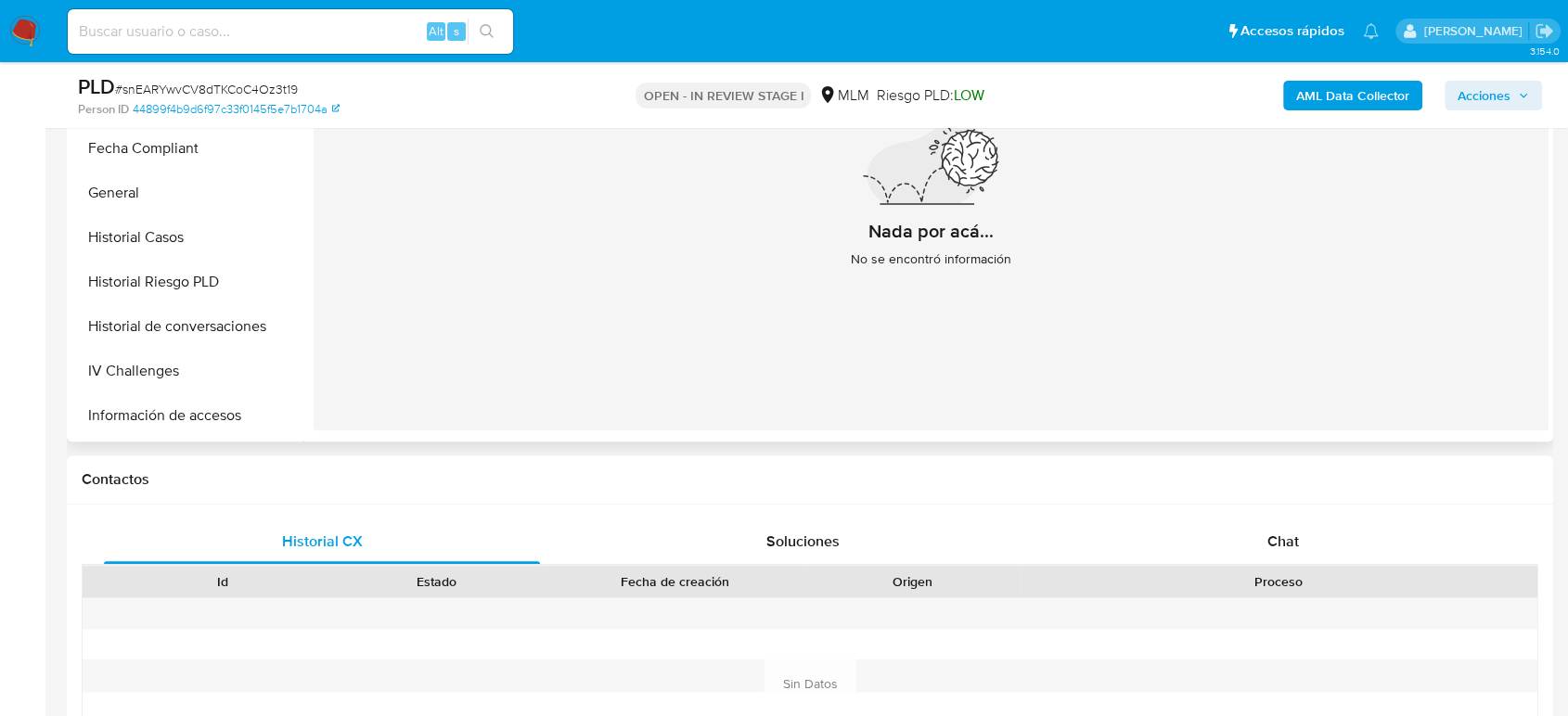
scroll to position [371, 0]
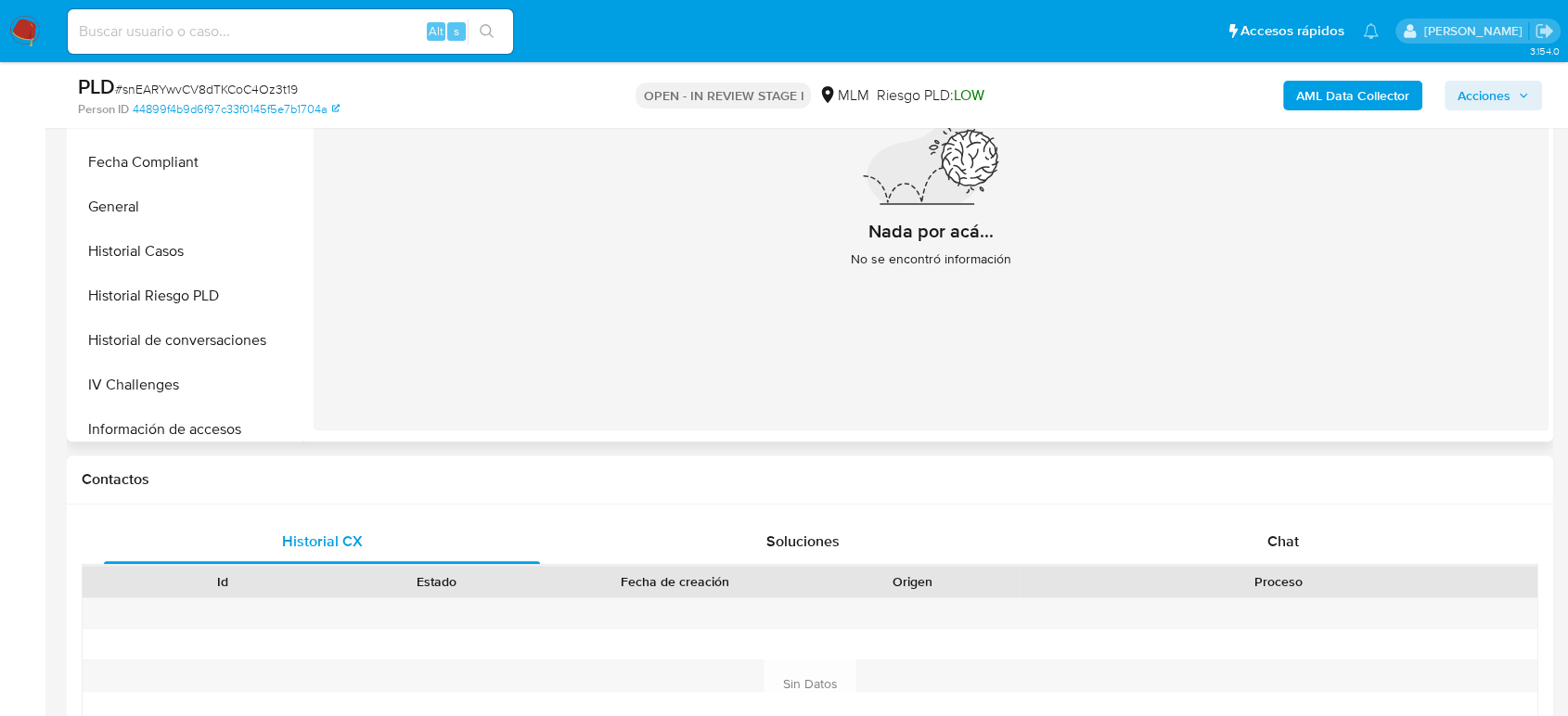
drag, startPoint x: 128, startPoint y: 214, endPoint x: 528, endPoint y: 322, distance: 414.3
click at [128, 214] on button "General" at bounding box center [187, 207] width 232 height 44
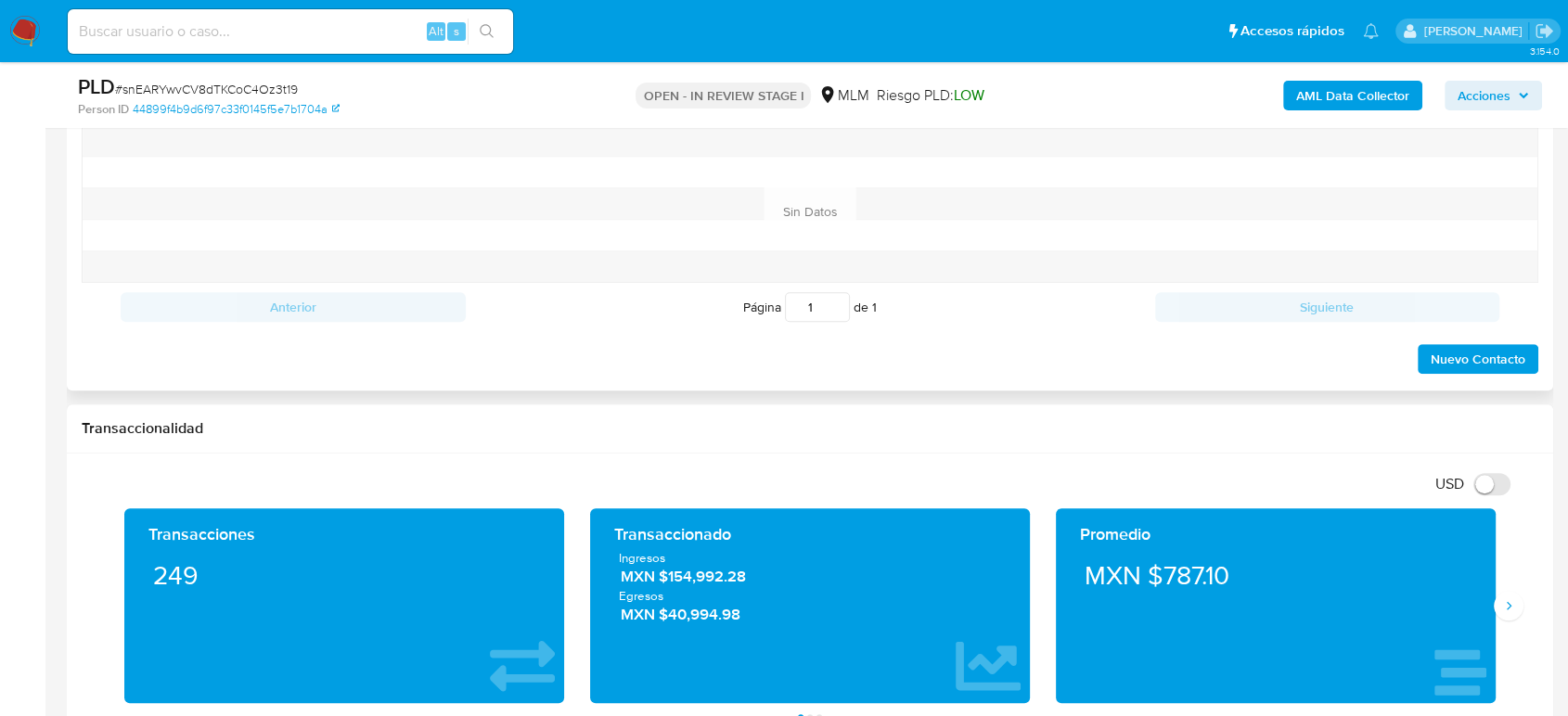
scroll to position [1236, 0]
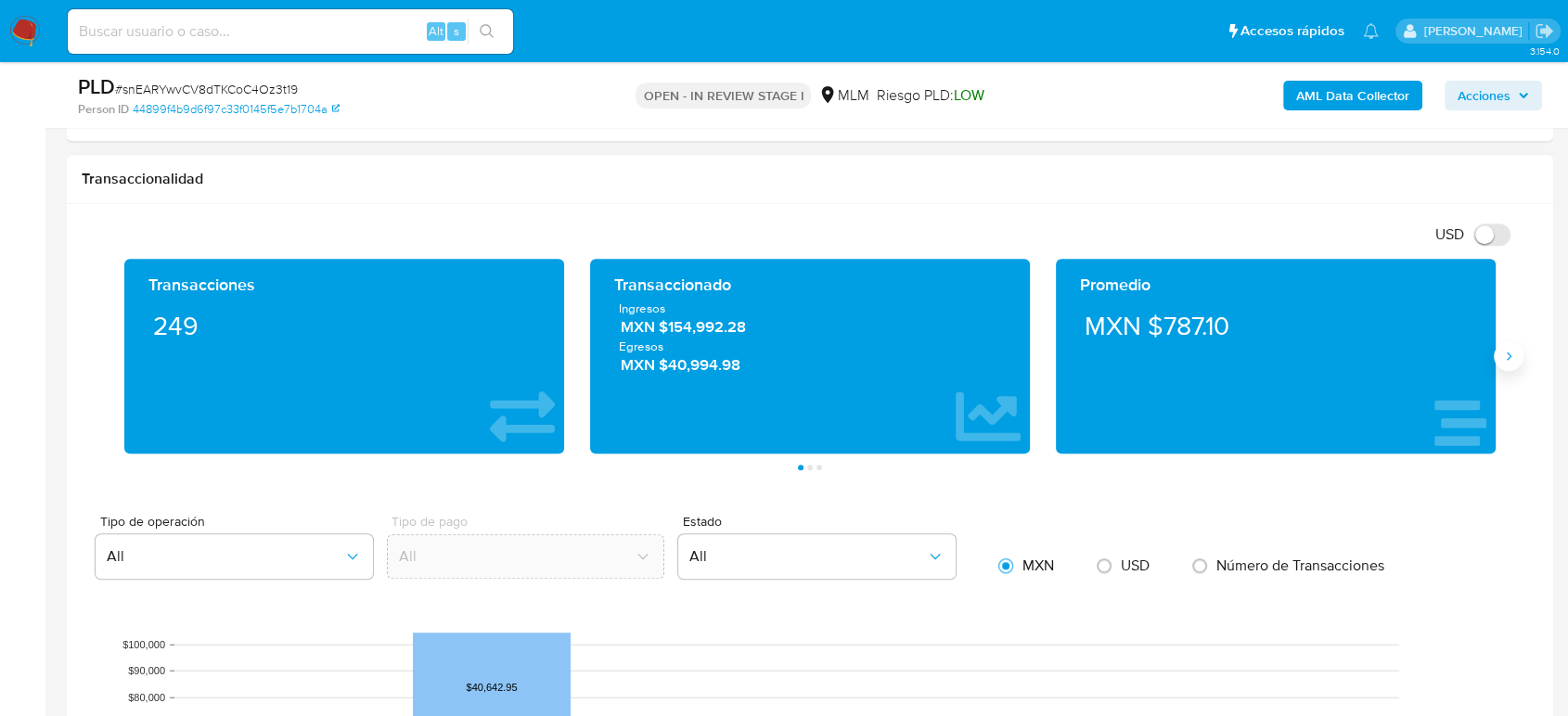
click at [1507, 357] on icon "Siguiente" at bounding box center [1508, 356] width 5 height 9
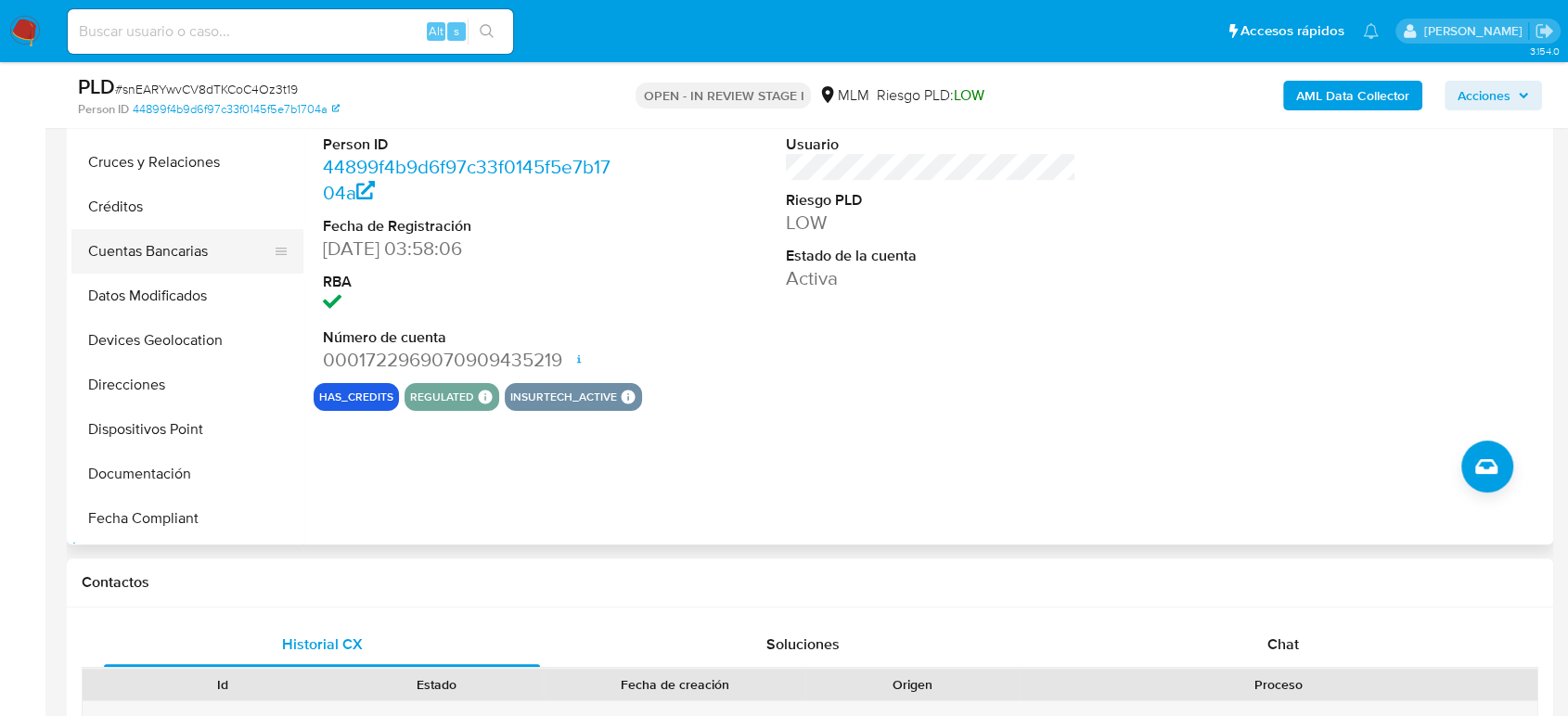
scroll to position [206, 0]
click at [195, 244] on button "Devices Geolocation" at bounding box center [179, 252] width 217 height 44
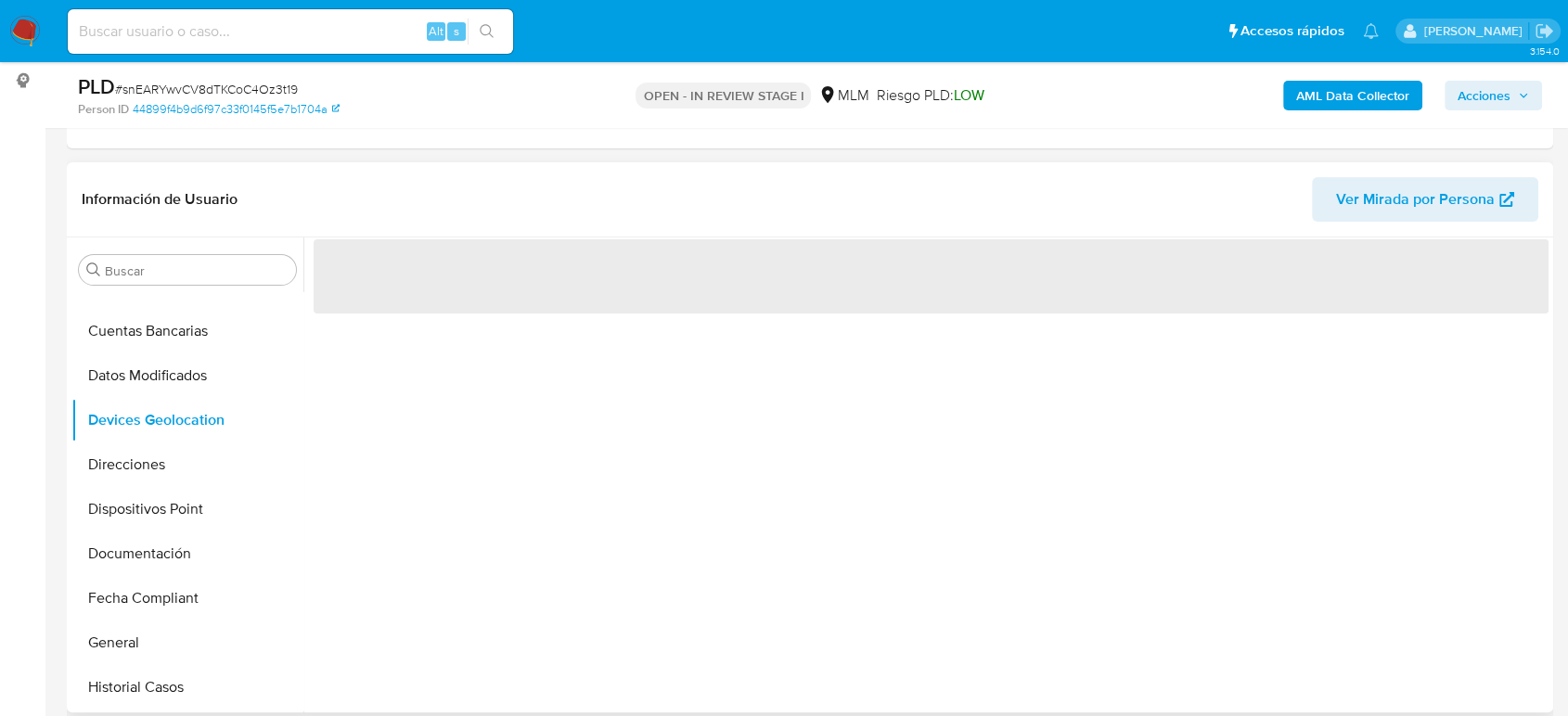
scroll to position [309, 0]
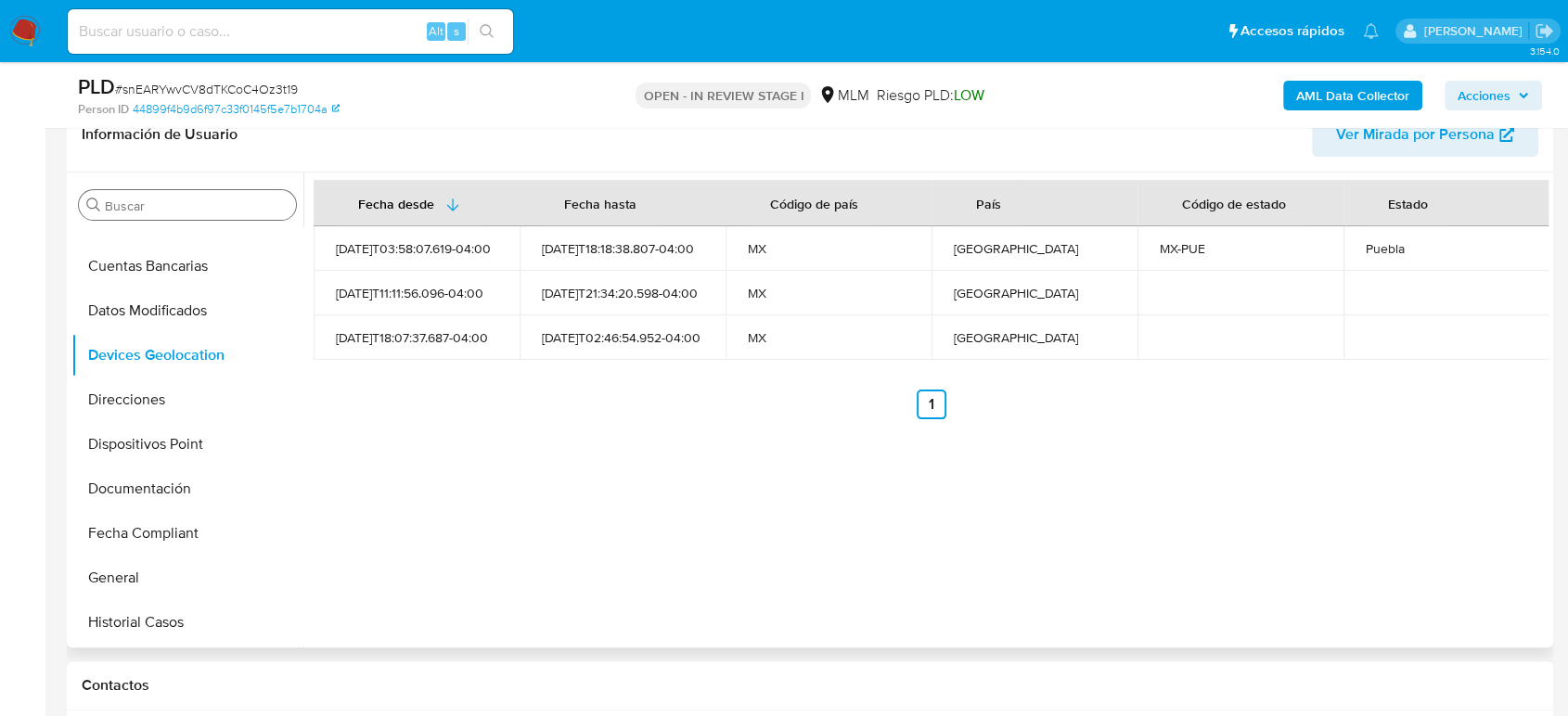
click at [126, 221] on div "Buscar Anticipos de dinero Archivos adjuntos CBT Cruces y Relaciones Créditos C…" at bounding box center [187, 411] width 232 height 472
click at [126, 214] on div "Buscar" at bounding box center [187, 204] width 217 height 30
click at [129, 205] on input "Buscar" at bounding box center [197, 205] width 184 height 16
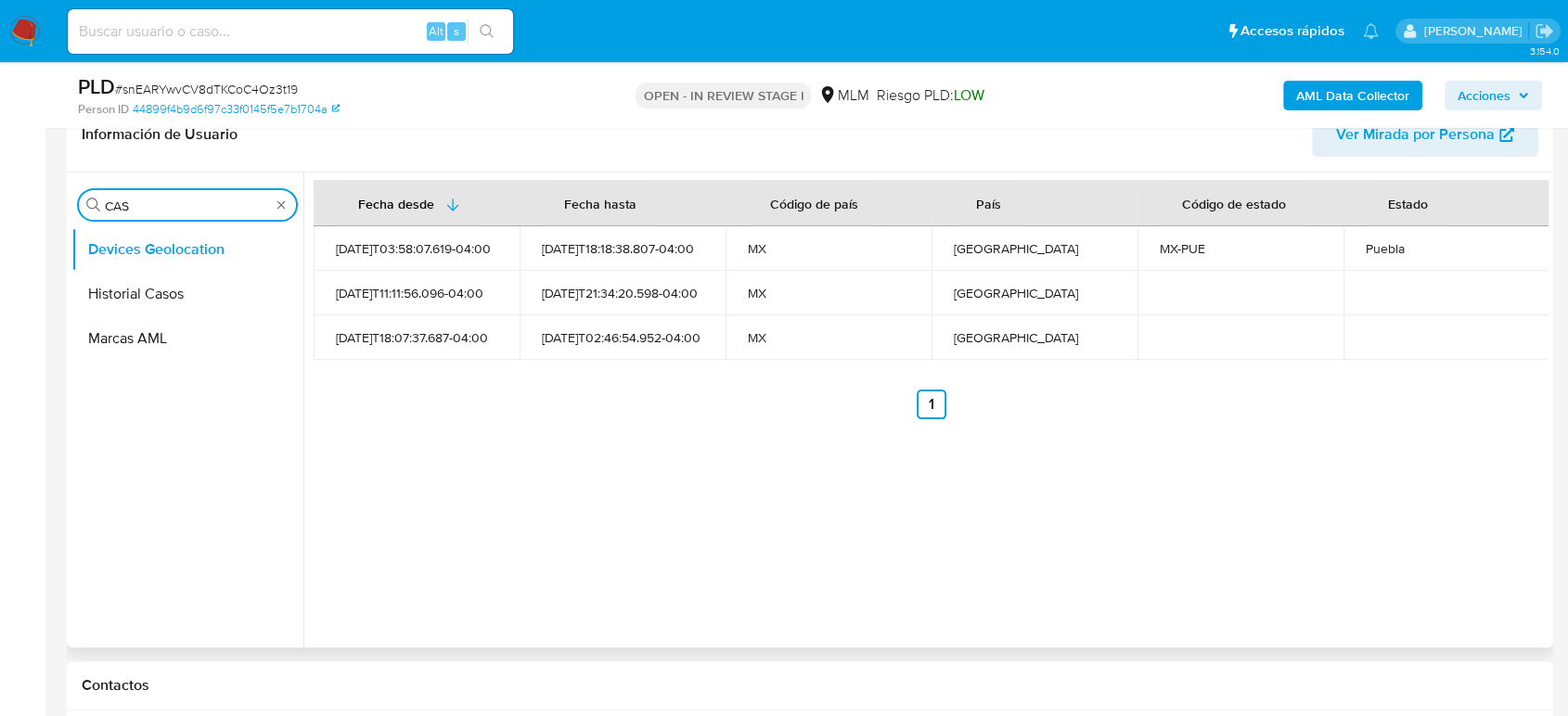
scroll to position [0, 0]
type input "CAS"
click at [130, 300] on button "Historial Casos" at bounding box center [179, 294] width 217 height 44
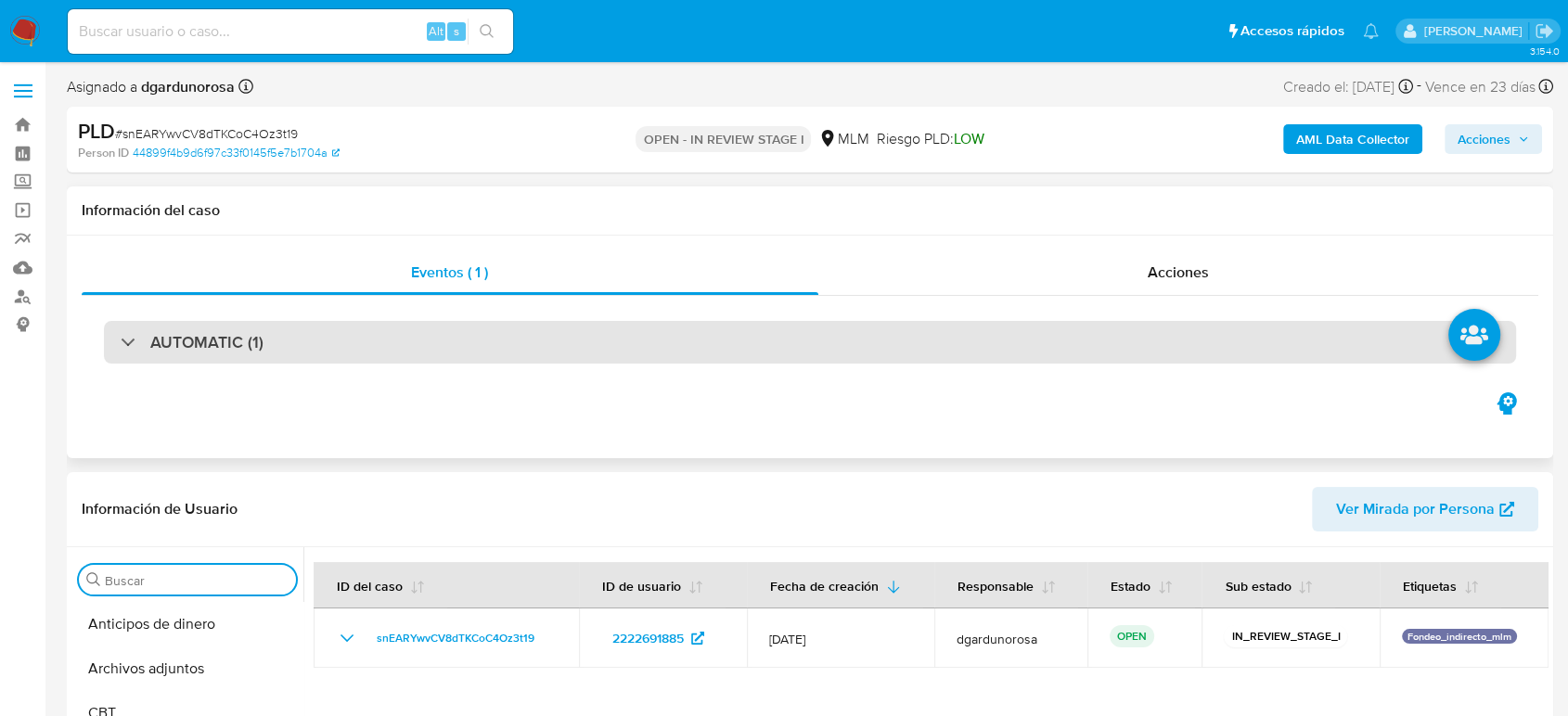
click at [349, 332] on div "AUTOMATIC (1)" at bounding box center [810, 342] width 1412 height 42
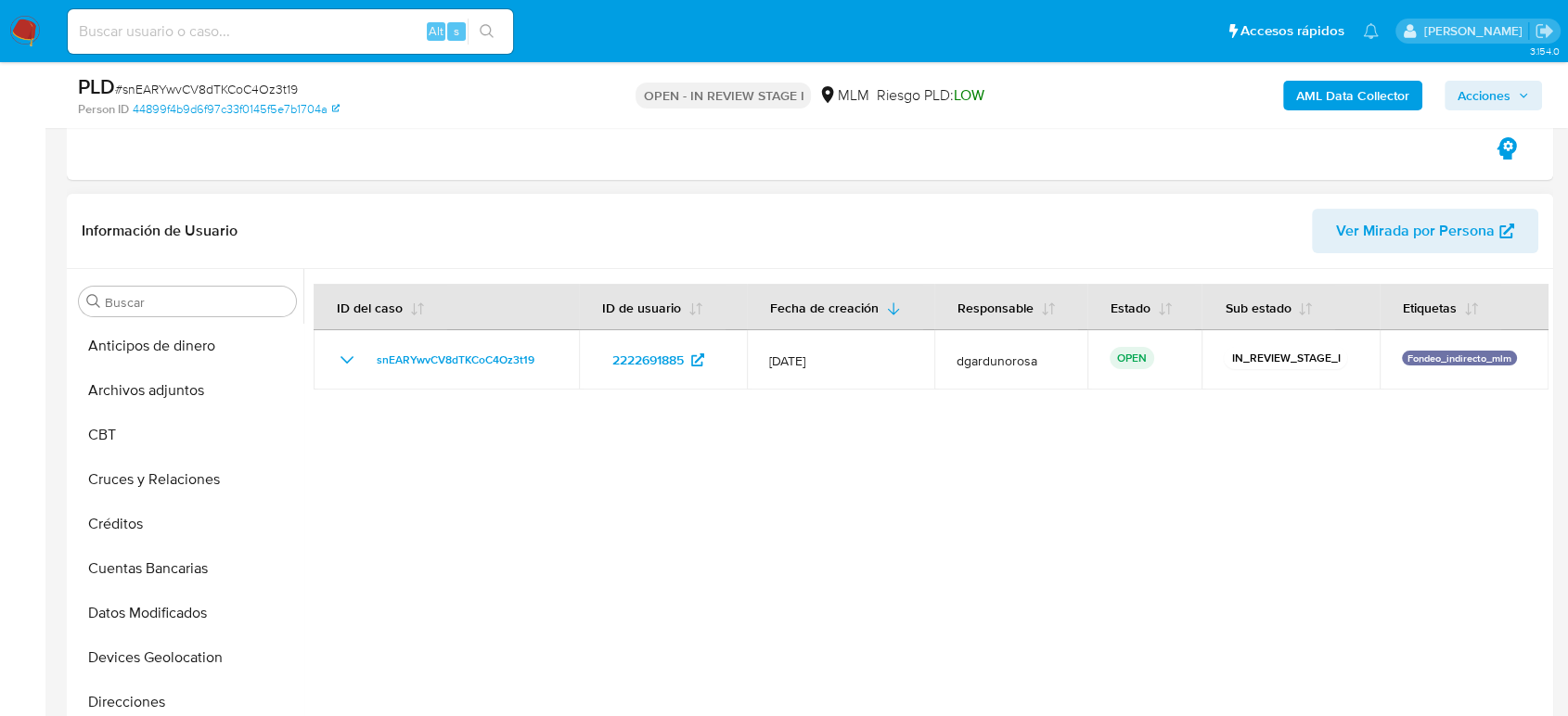
scroll to position [515, 0]
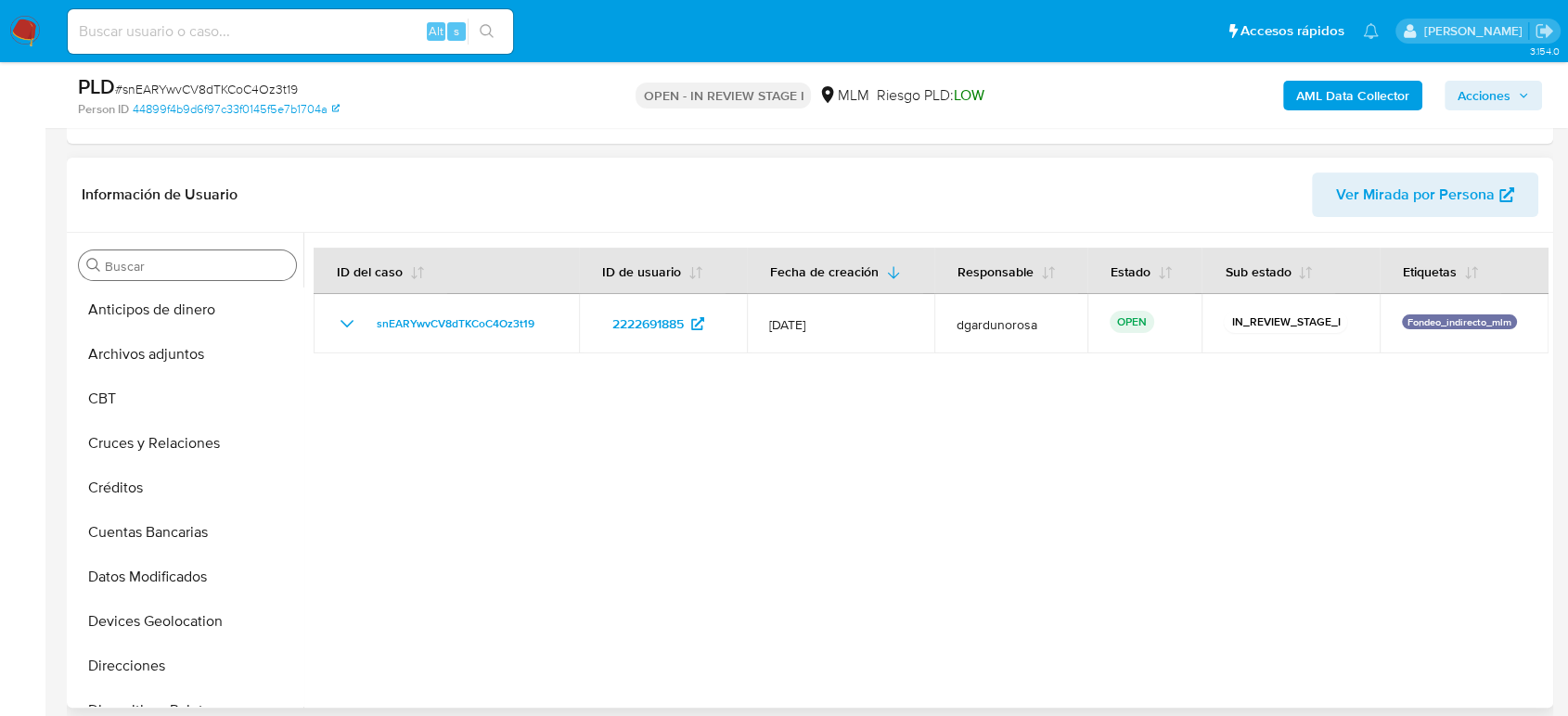
click at [176, 272] on input "Buscar" at bounding box center [197, 266] width 184 height 16
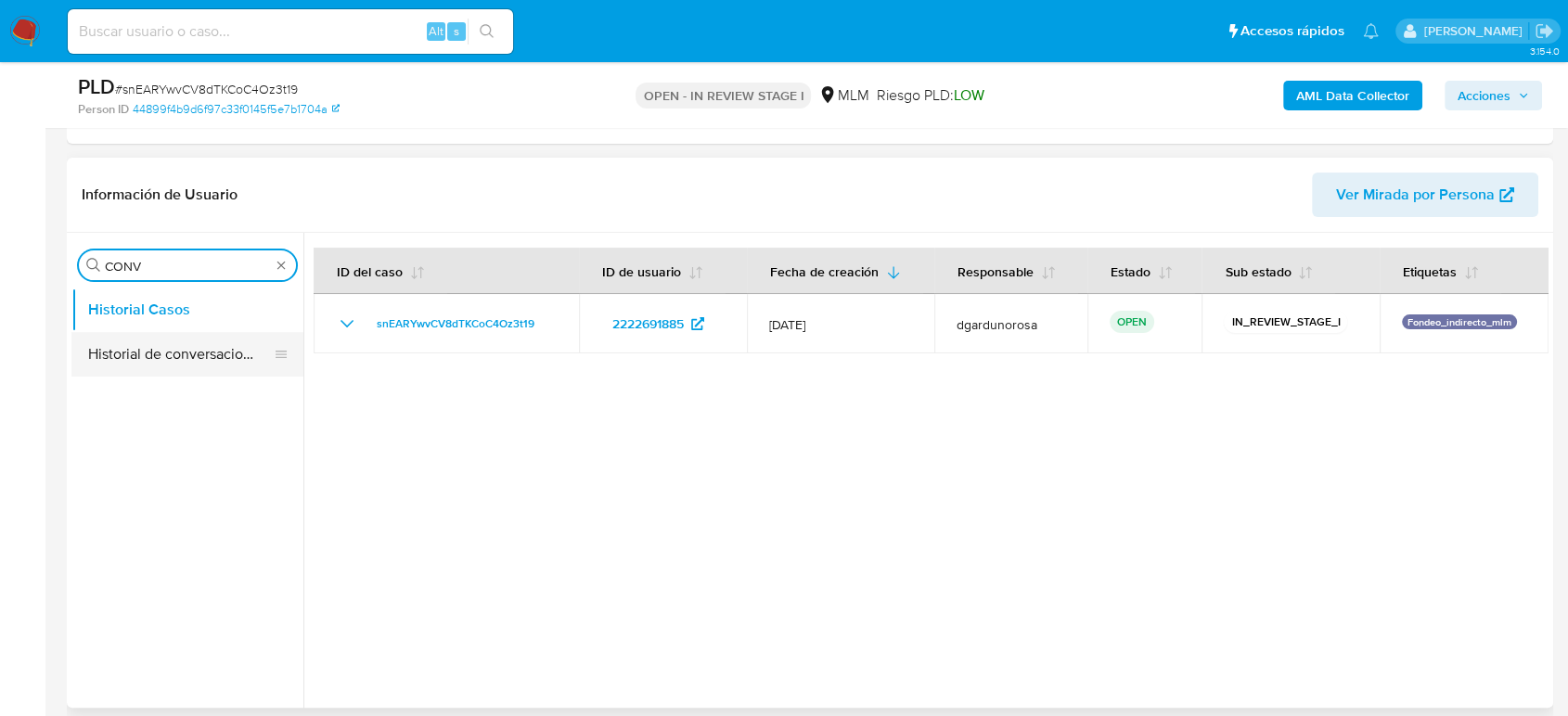
type input "CONV"
click at [146, 359] on button "Historial de conversaciones" at bounding box center [179, 355] width 217 height 44
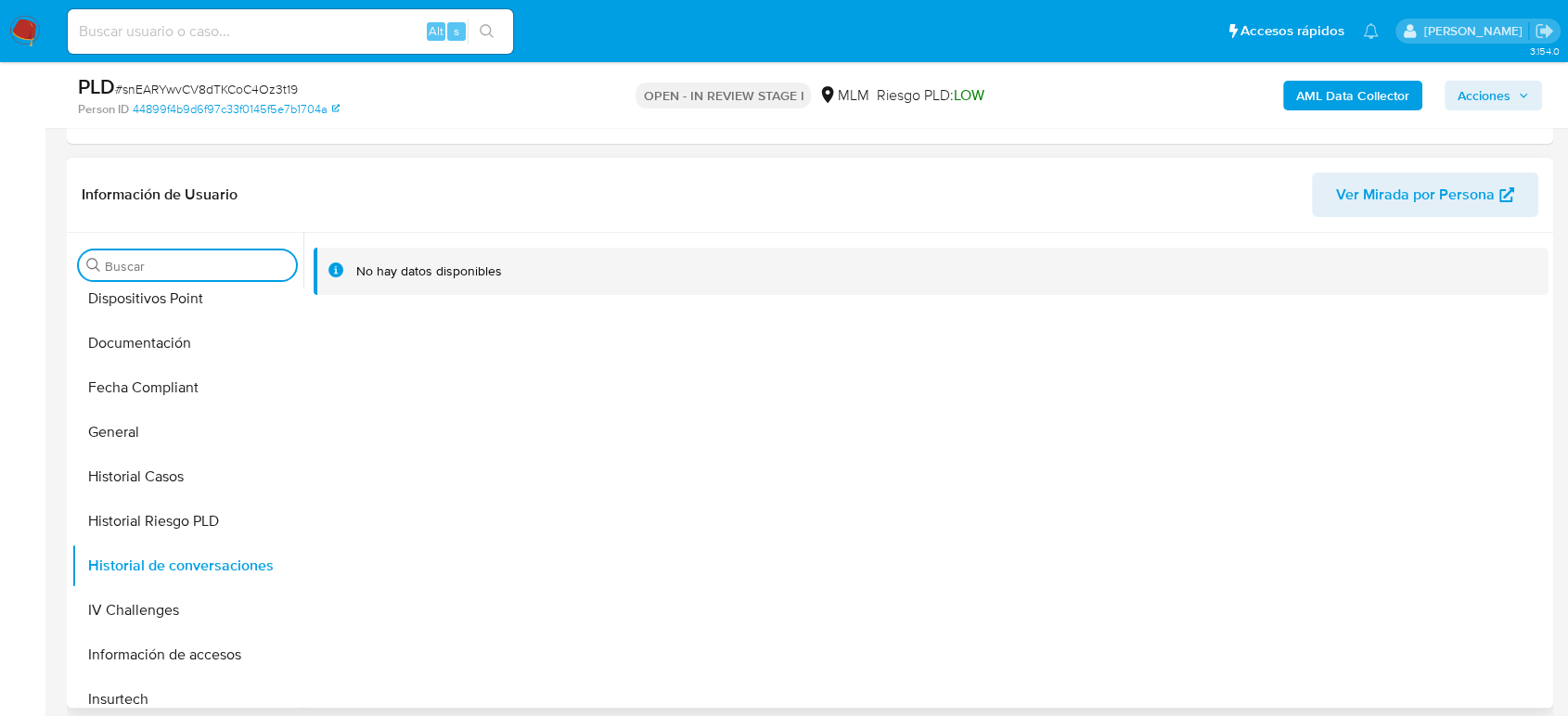
scroll to position [721, 0]
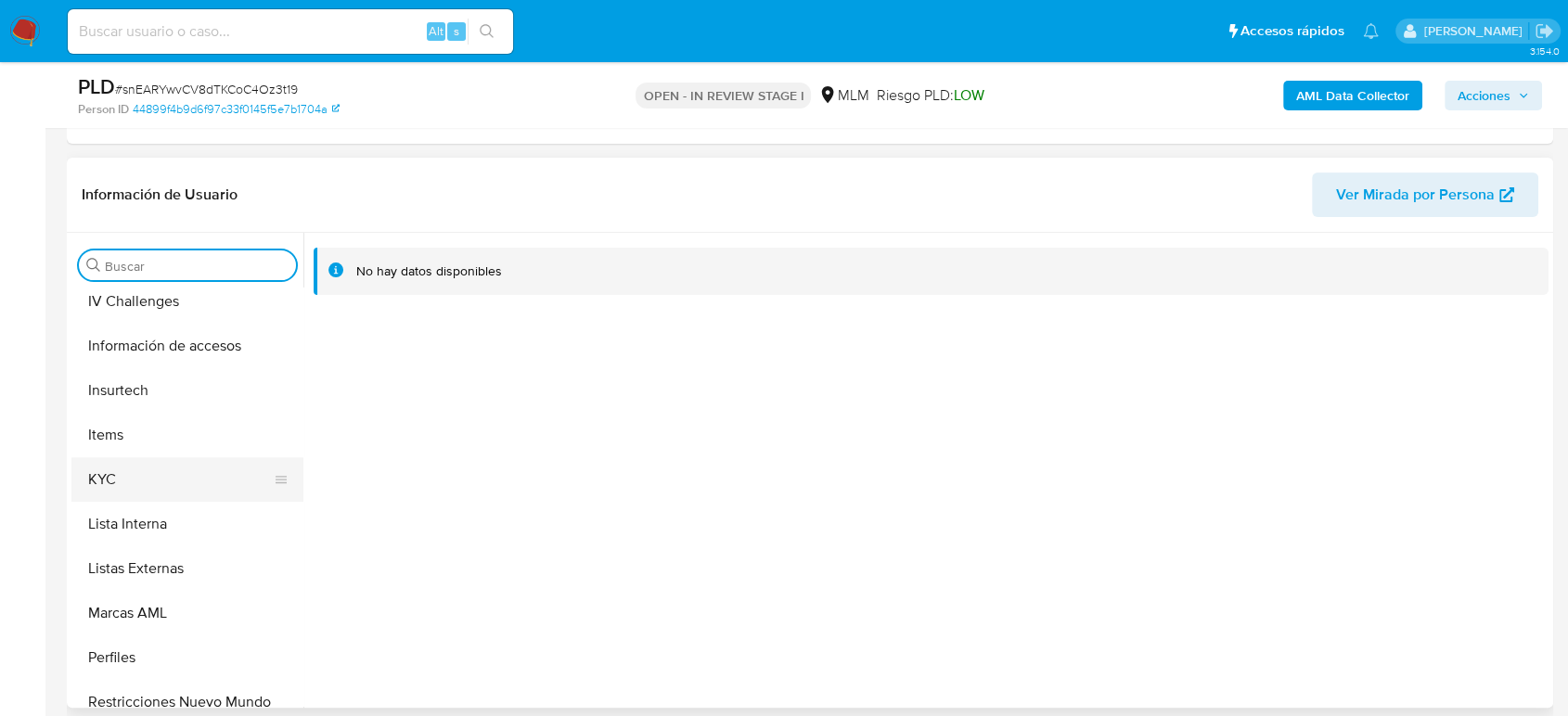
click at [120, 493] on button "KYC" at bounding box center [179, 480] width 217 height 44
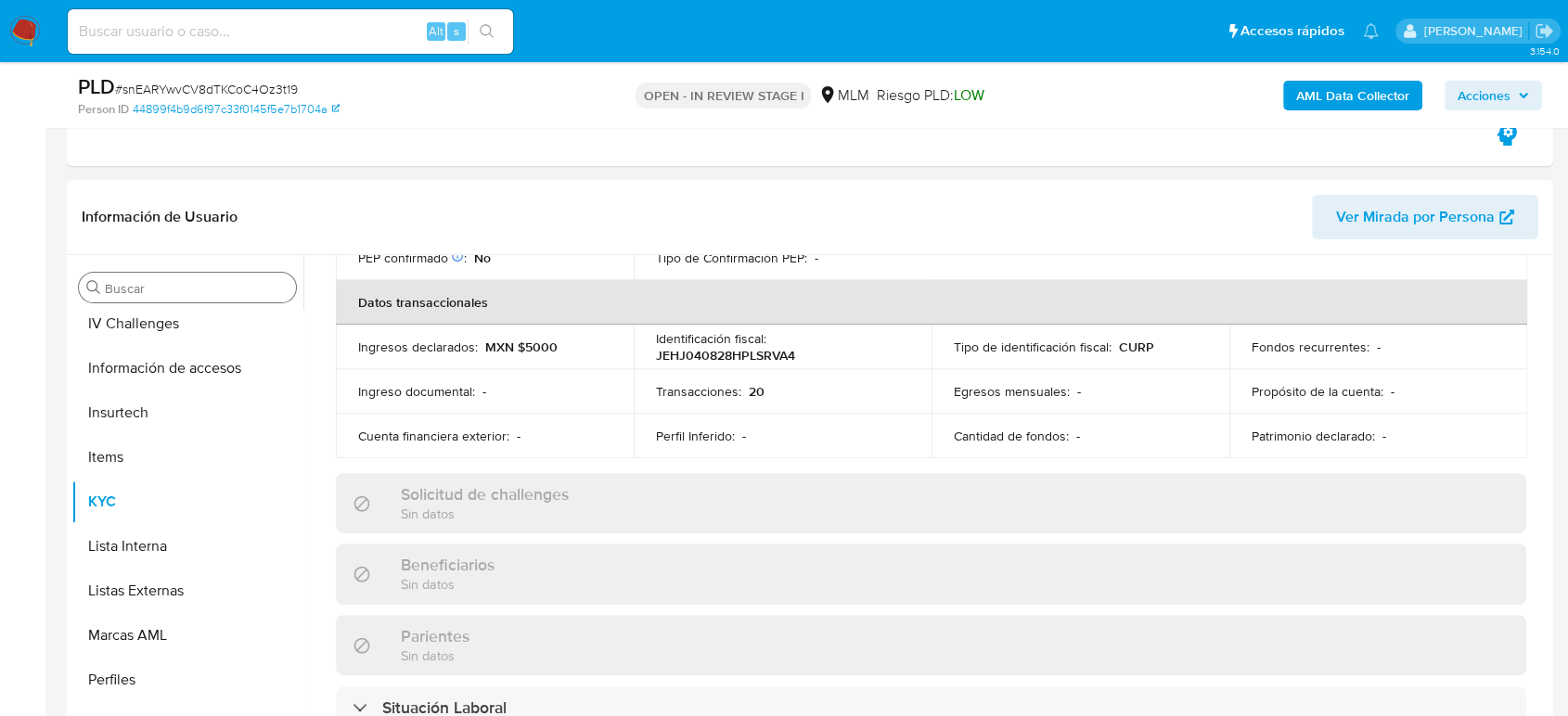
scroll to position [341, 0]
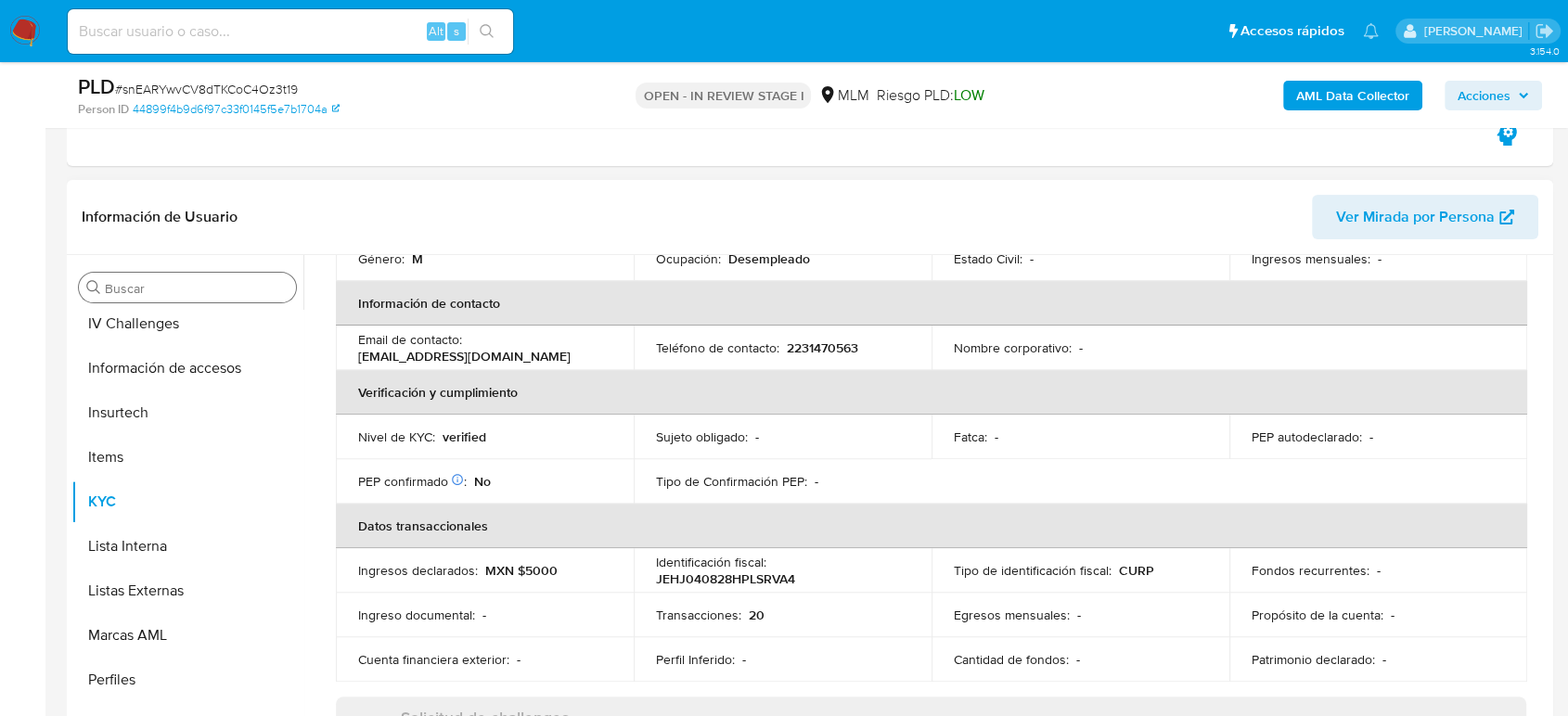
click at [809, 339] on p "2231470563" at bounding box center [822, 347] width 71 height 16
copy p "2231470563"
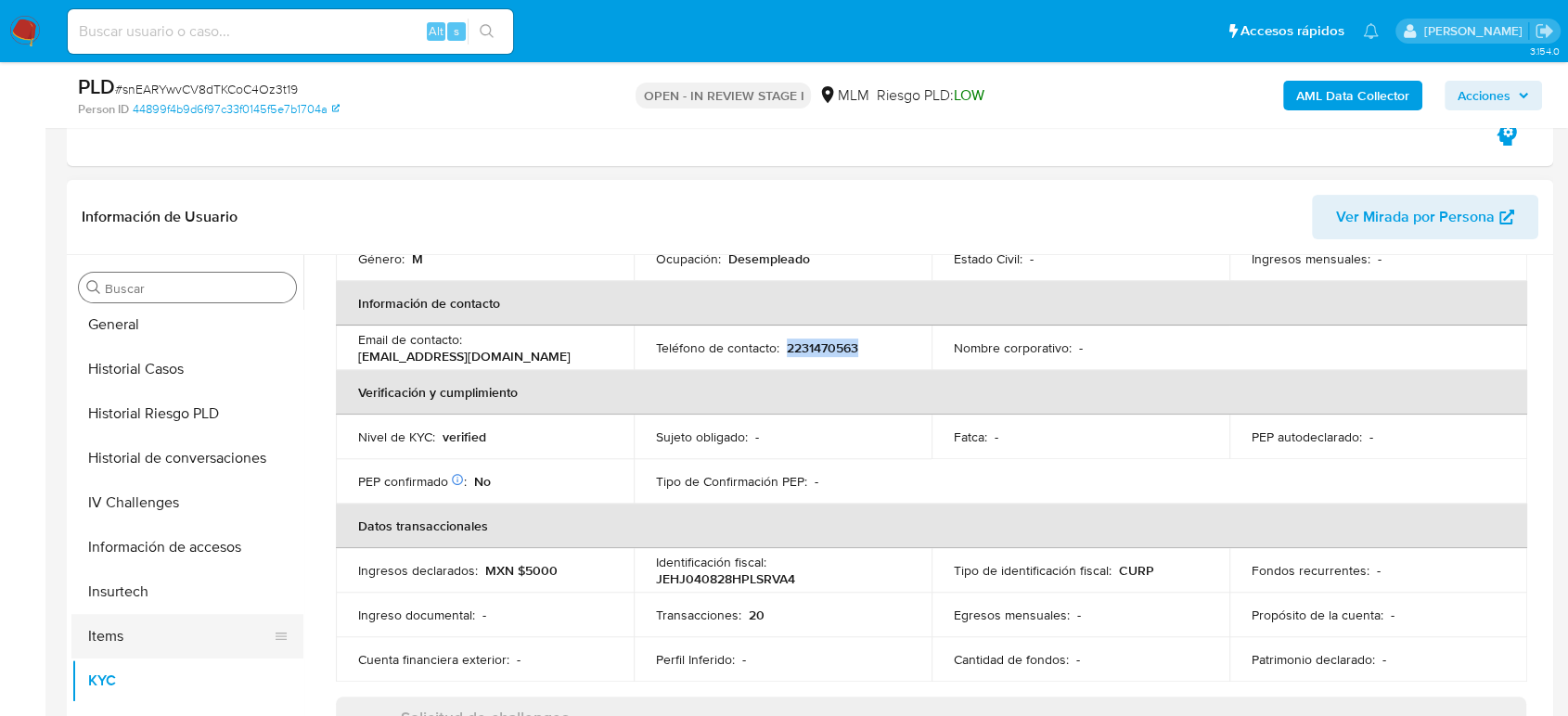
scroll to position [411, 0]
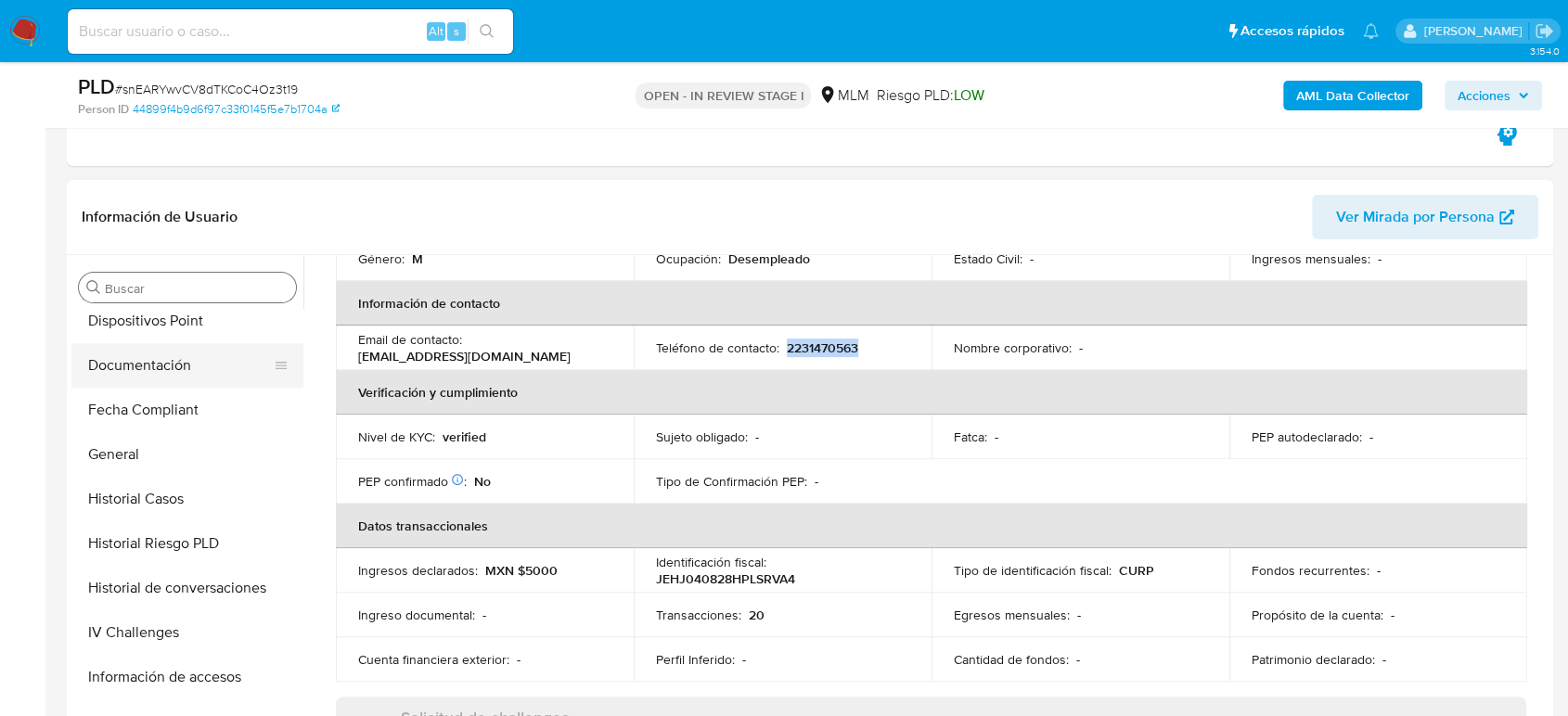
click at [166, 352] on button "Documentación" at bounding box center [179, 365] width 217 height 44
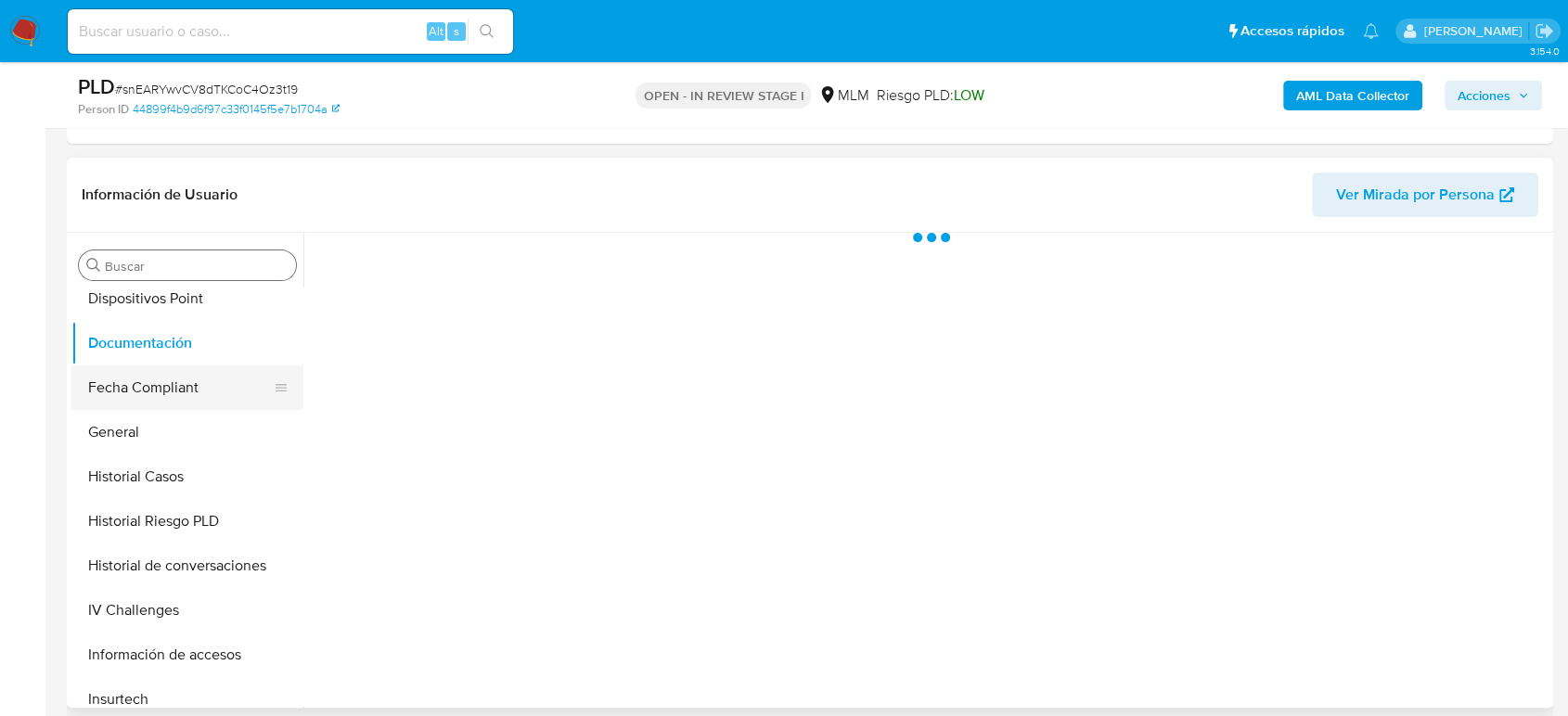
scroll to position [0, 0]
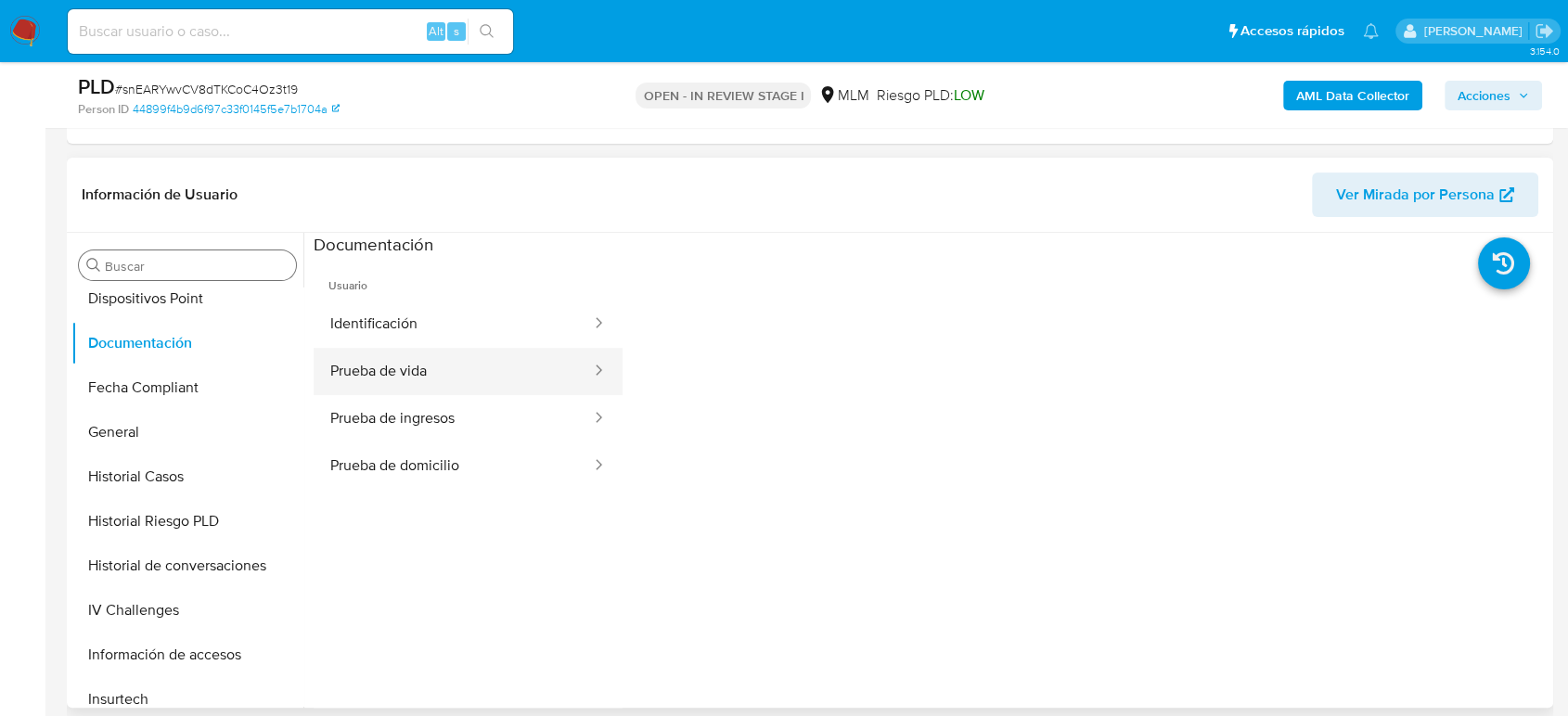
click at [489, 353] on button "Prueba de vida" at bounding box center [453, 371] width 279 height 47
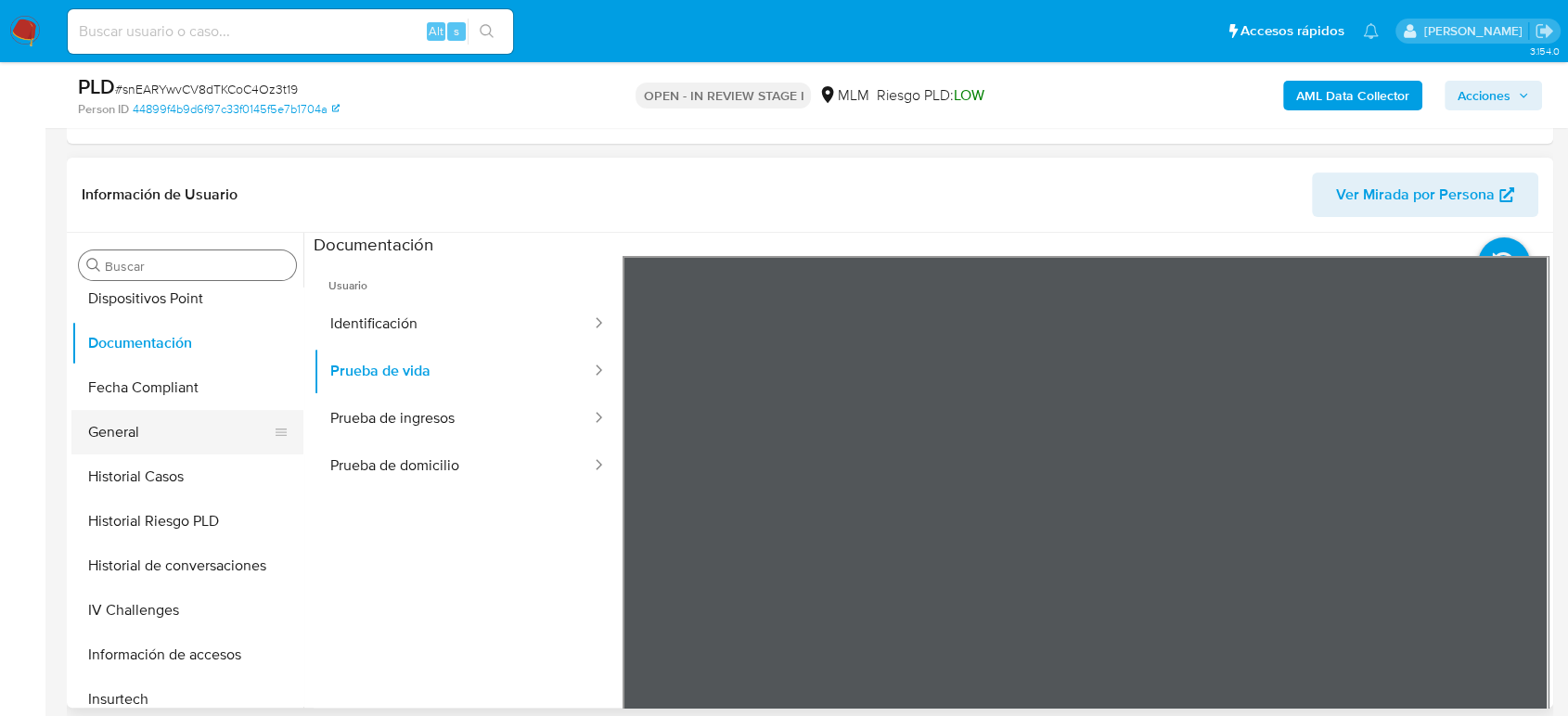
click at [183, 428] on button "General" at bounding box center [179, 432] width 217 height 44
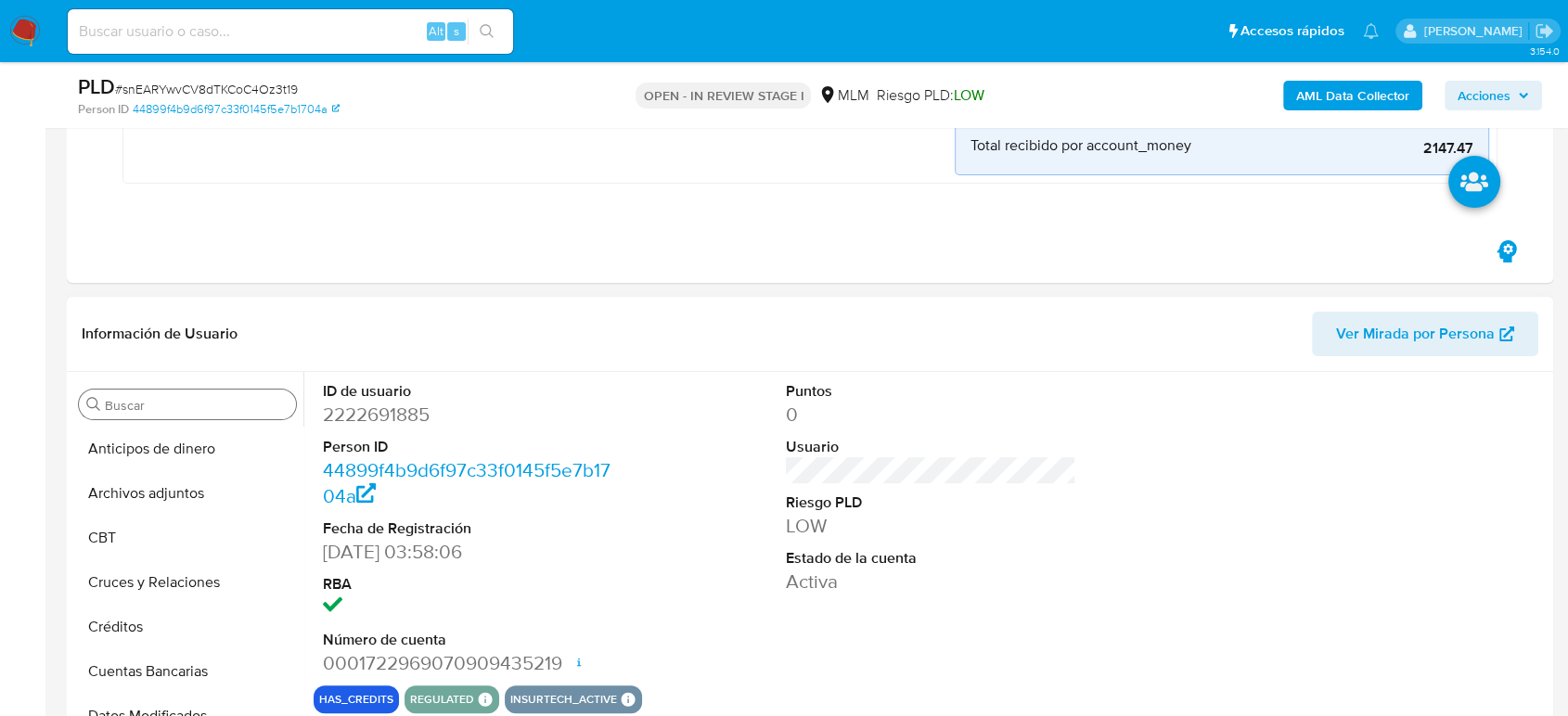
scroll to position [309, 0]
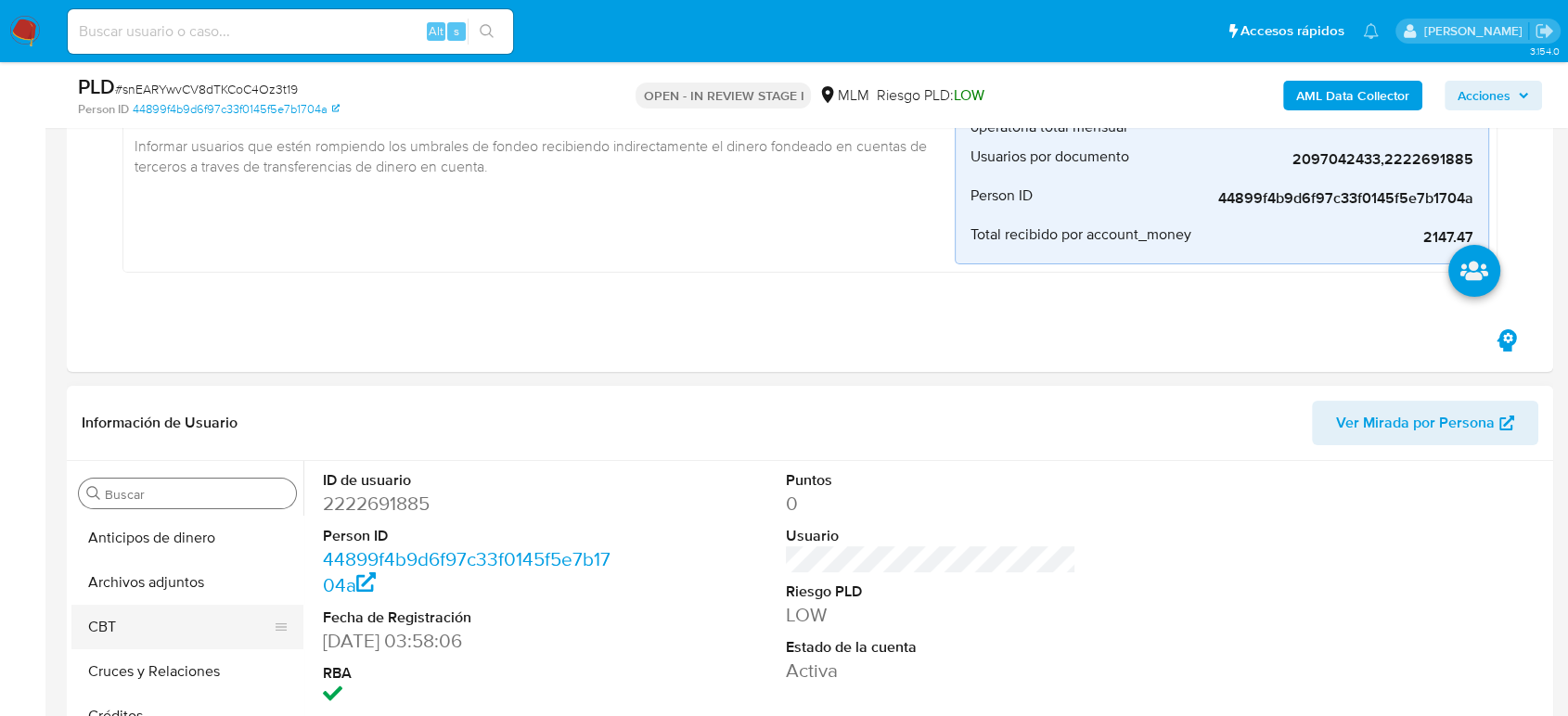
click at [153, 584] on button "Archivos adjuntos" at bounding box center [187, 582] width 232 height 44
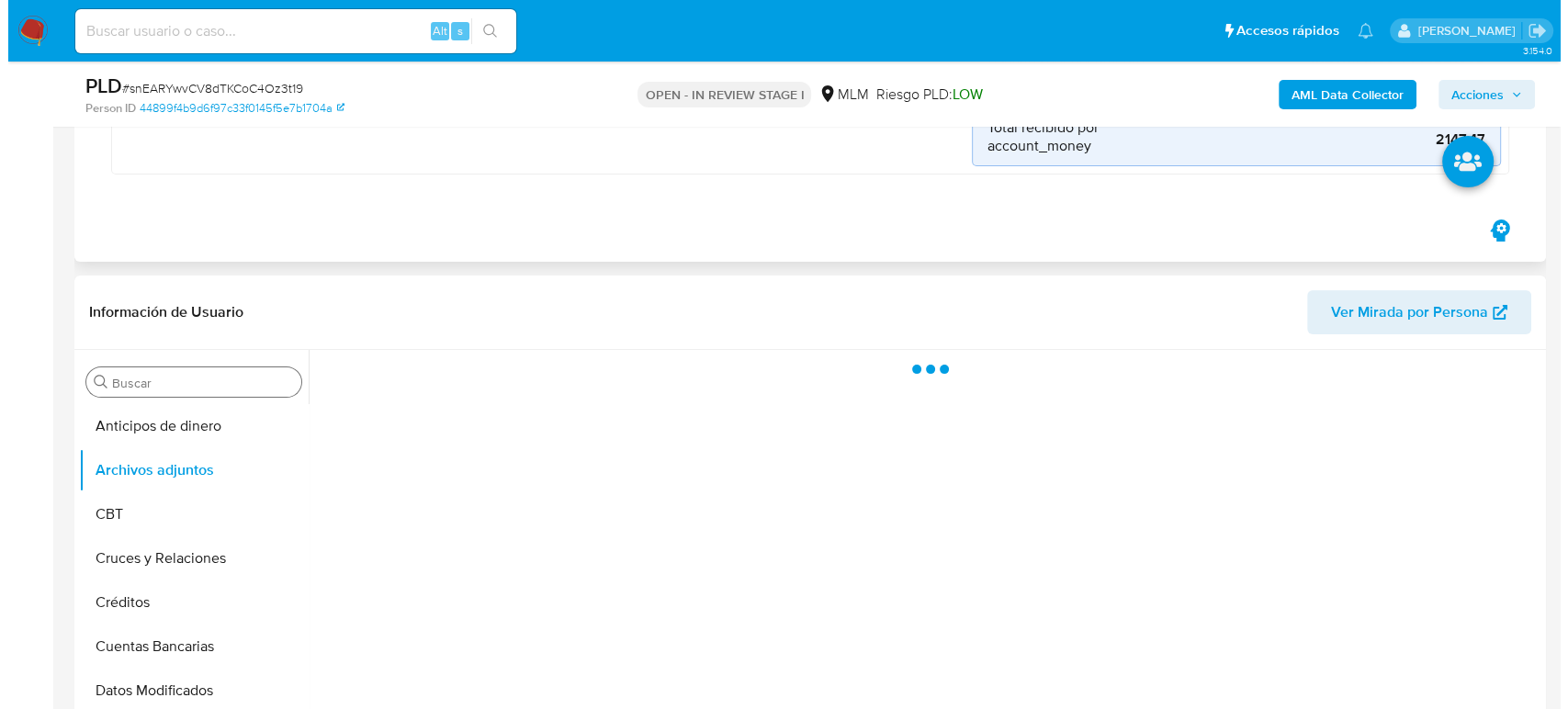
scroll to position [510, 0]
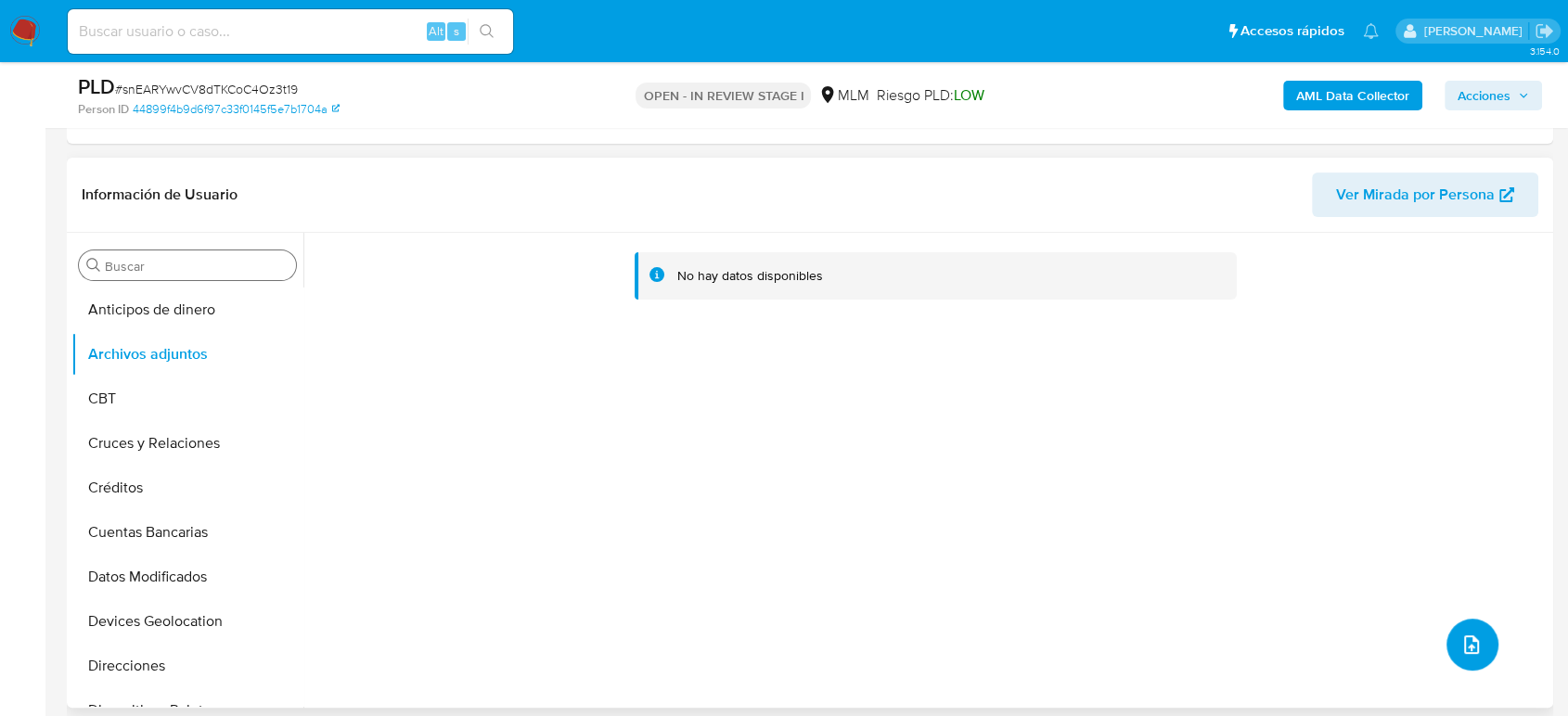
click at [1469, 657] on button "upload-file" at bounding box center [1473, 645] width 52 height 52
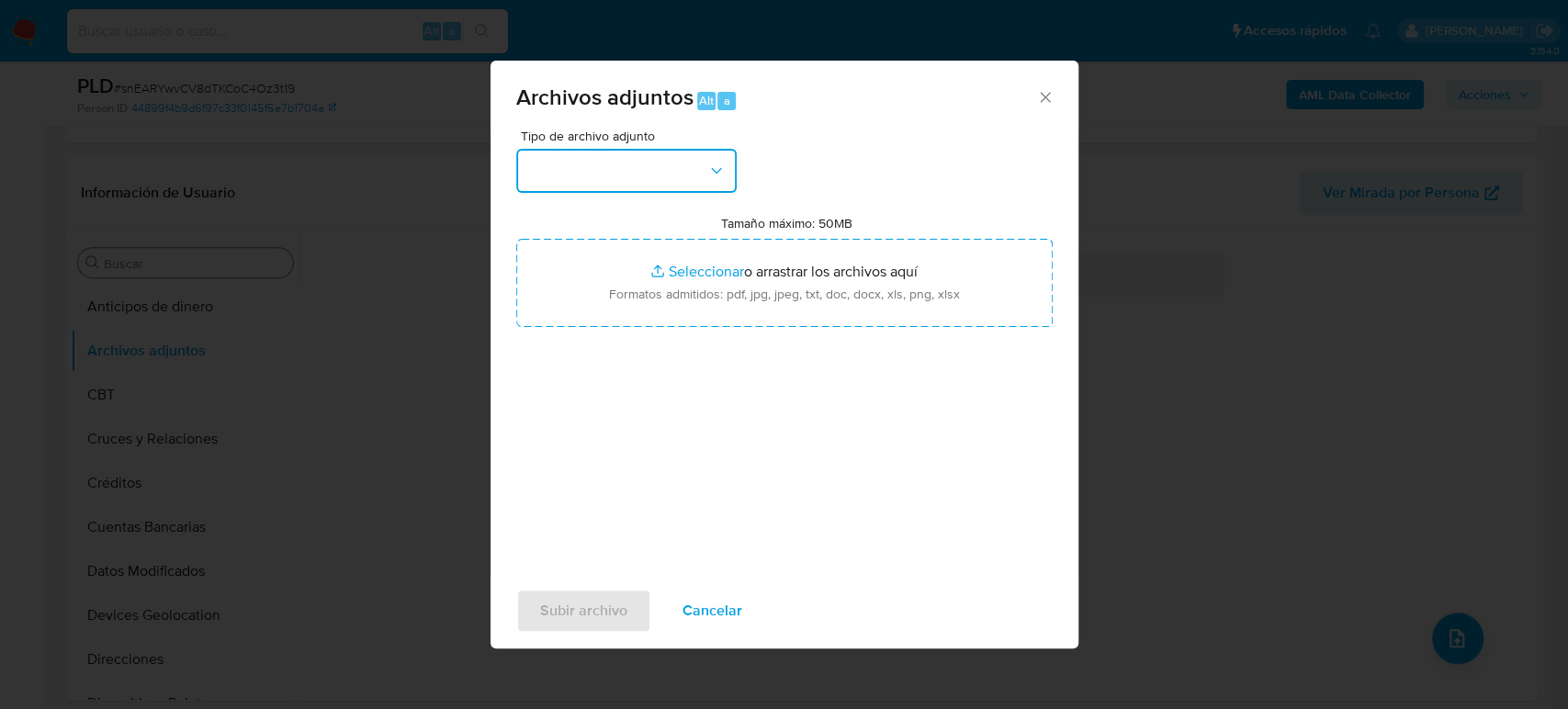
click at [663, 159] on button "button" at bounding box center [626, 171] width 220 height 44
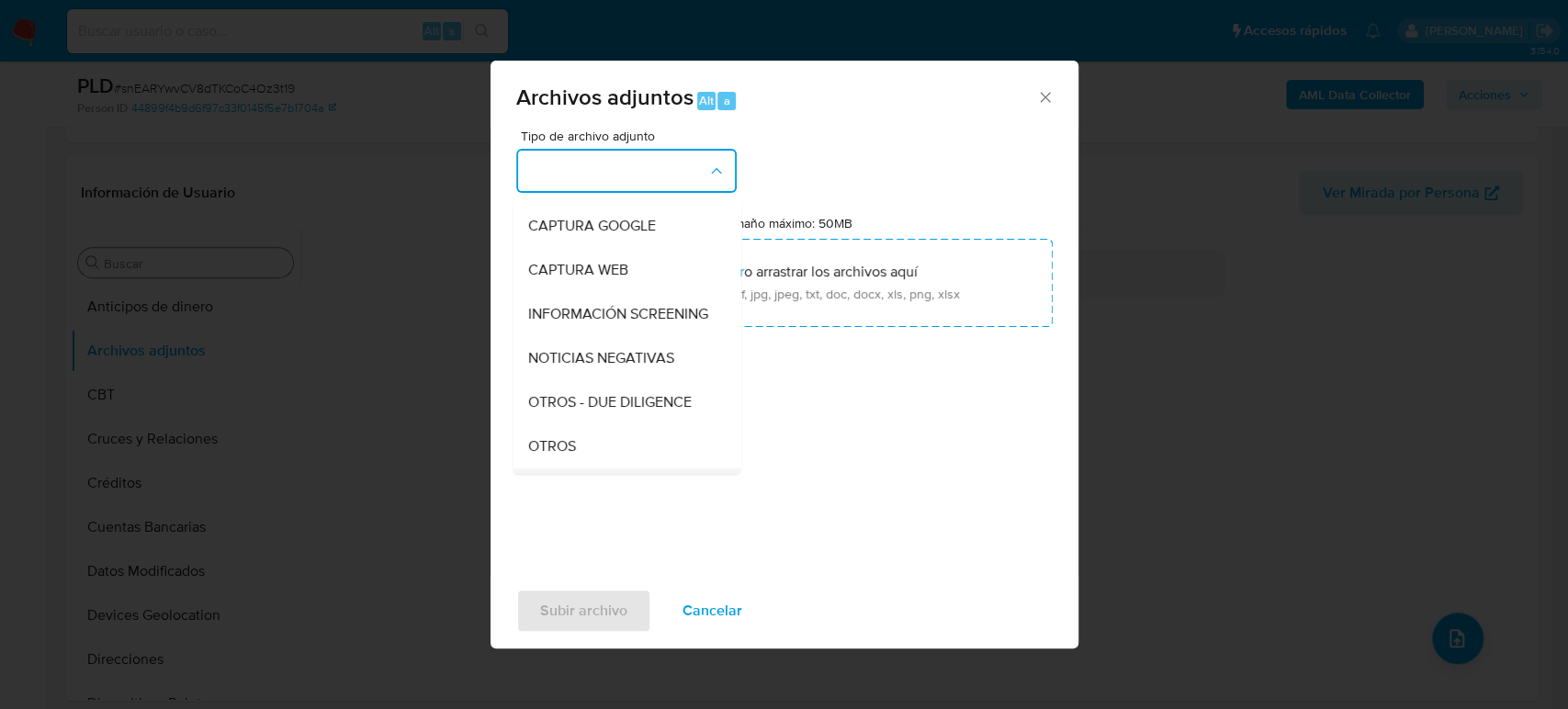
scroll to position [204, 0]
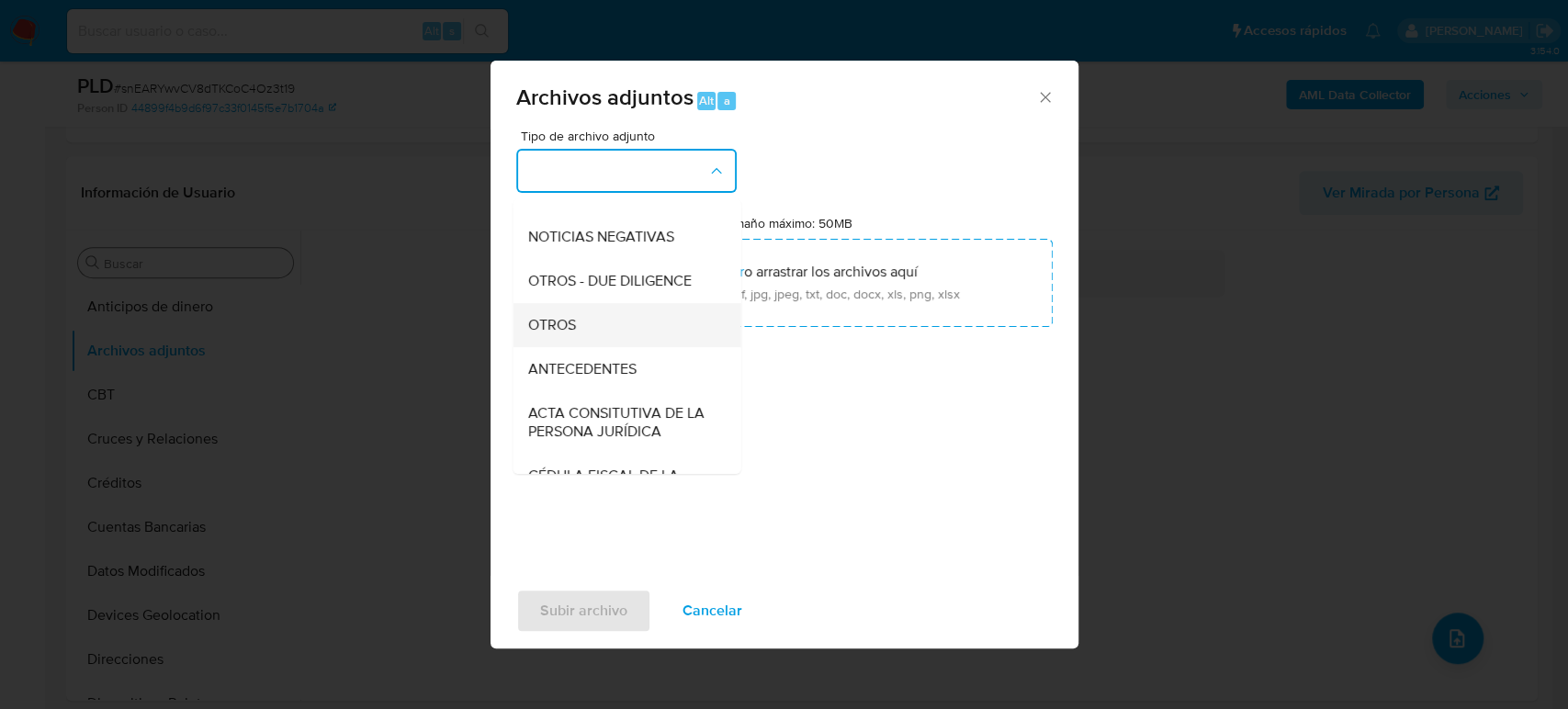
click at [586, 347] on div "OTROS" at bounding box center [620, 325] width 187 height 44
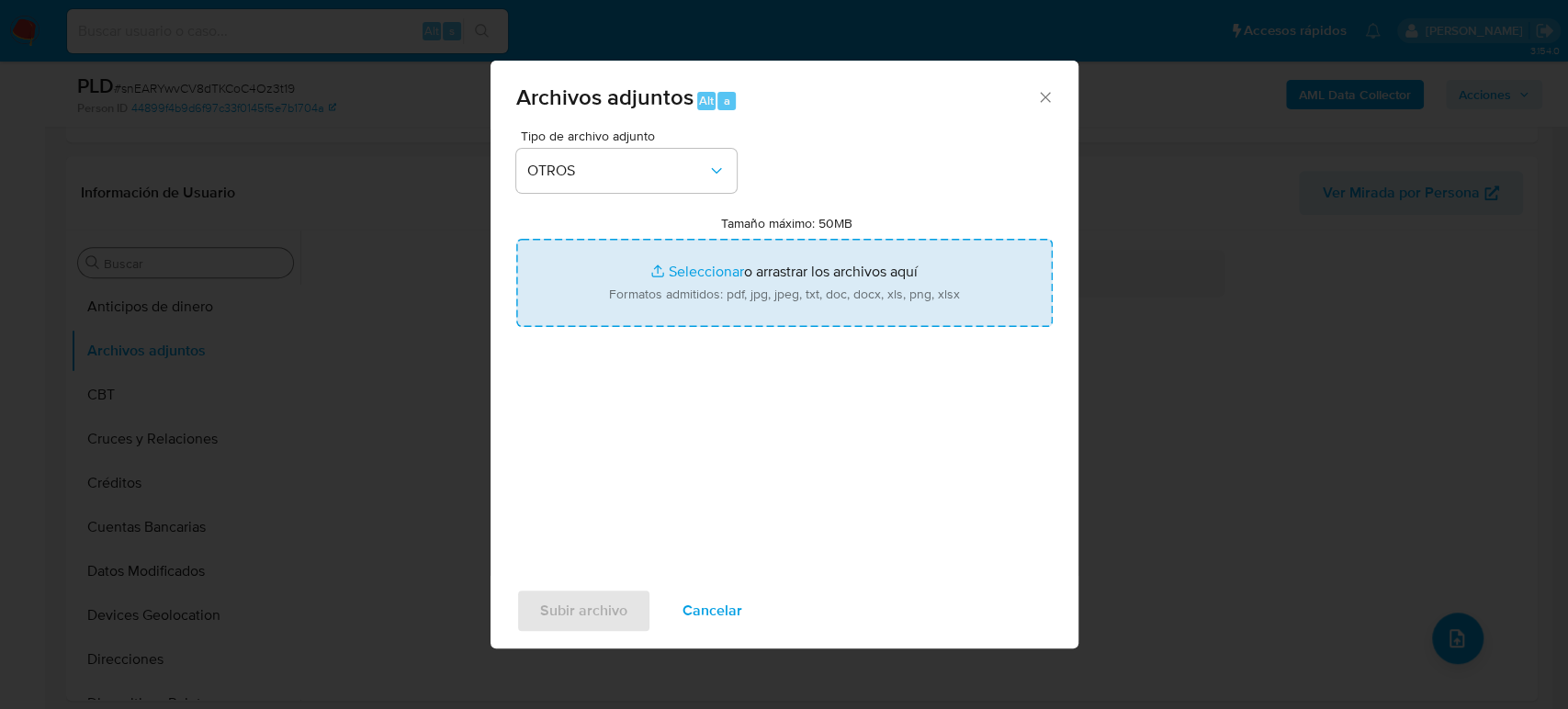
type input "C:\fakepath\2222691885_Javier Hernandez_Julio2025.pdf"
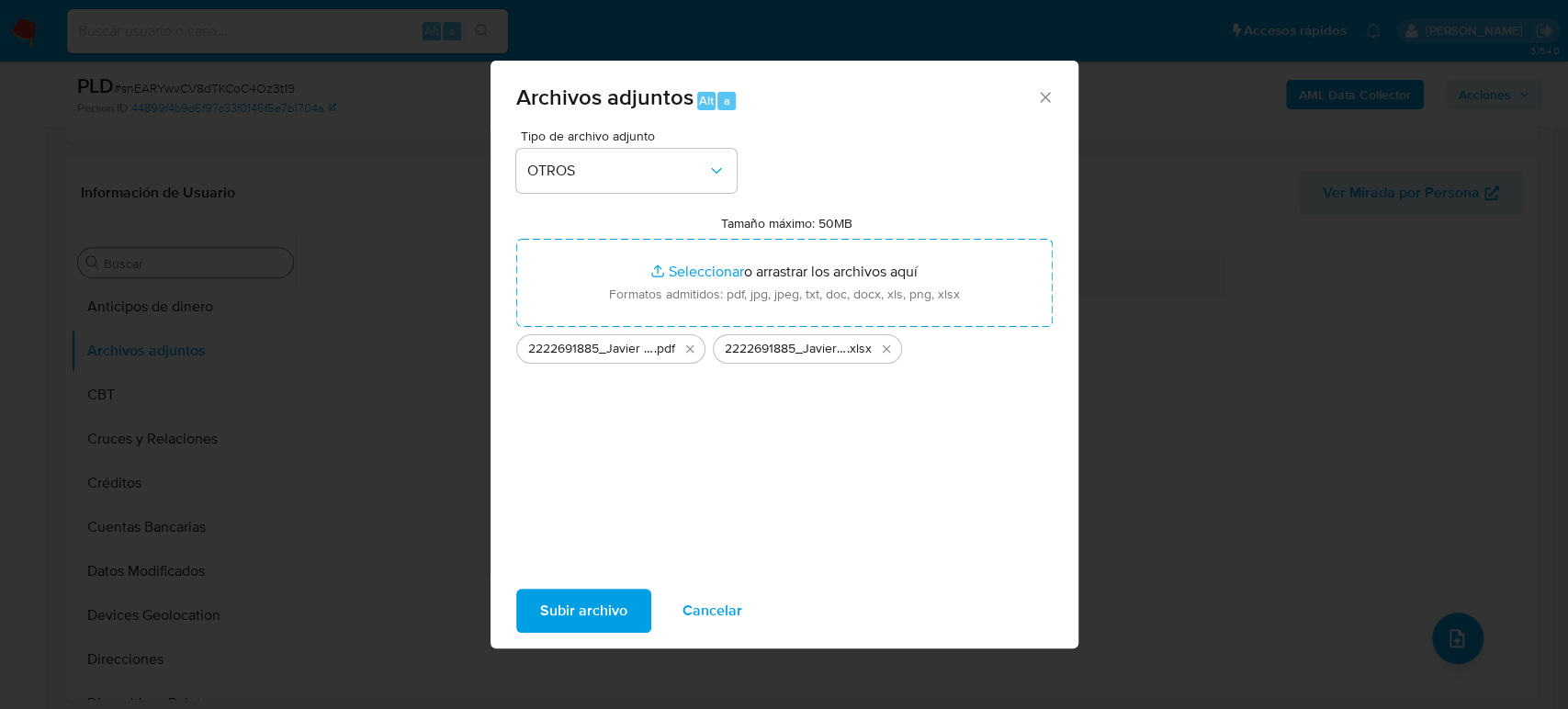
click at [574, 618] on span "Subir archivo" at bounding box center [583, 611] width 87 height 40
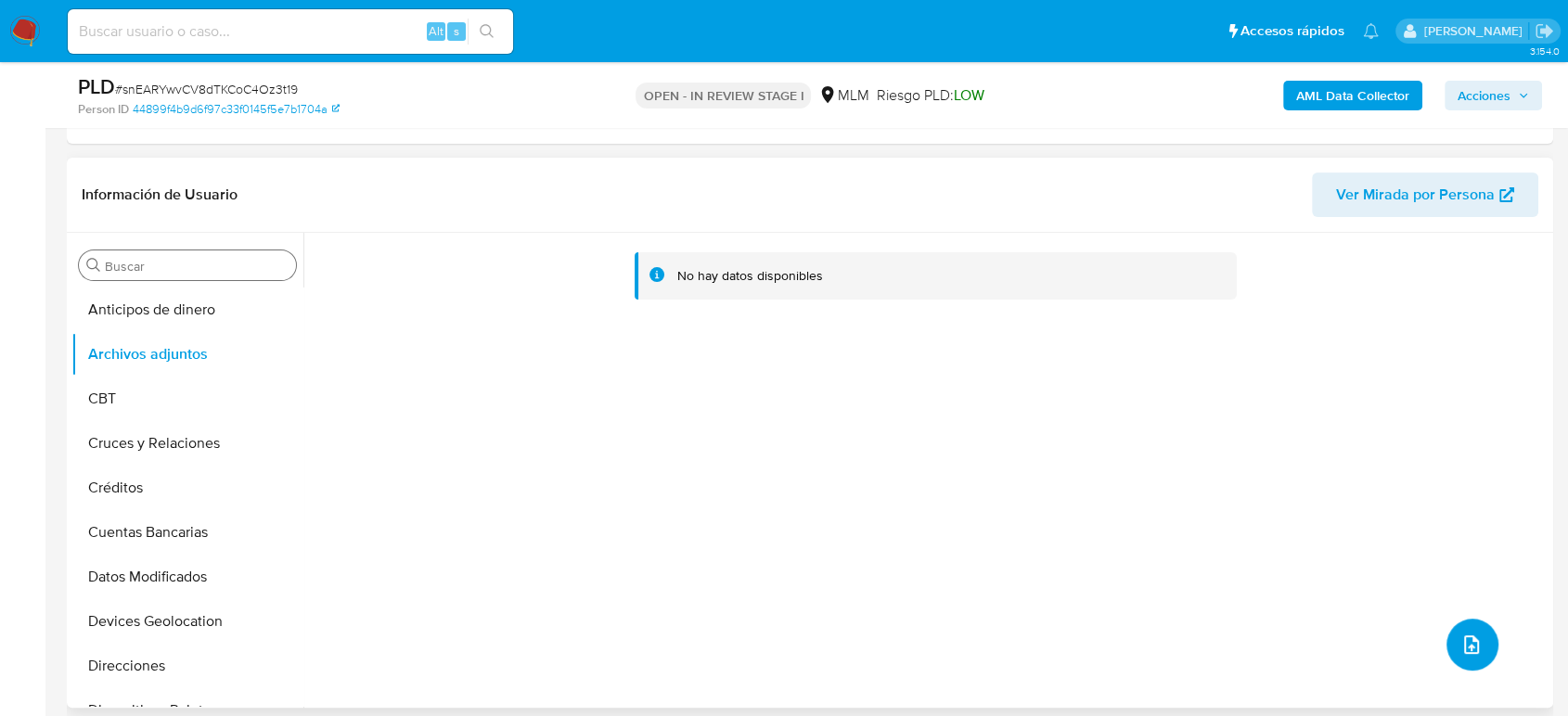
click at [1460, 633] on icon "upload-file" at bounding box center [1471, 644] width 22 height 22
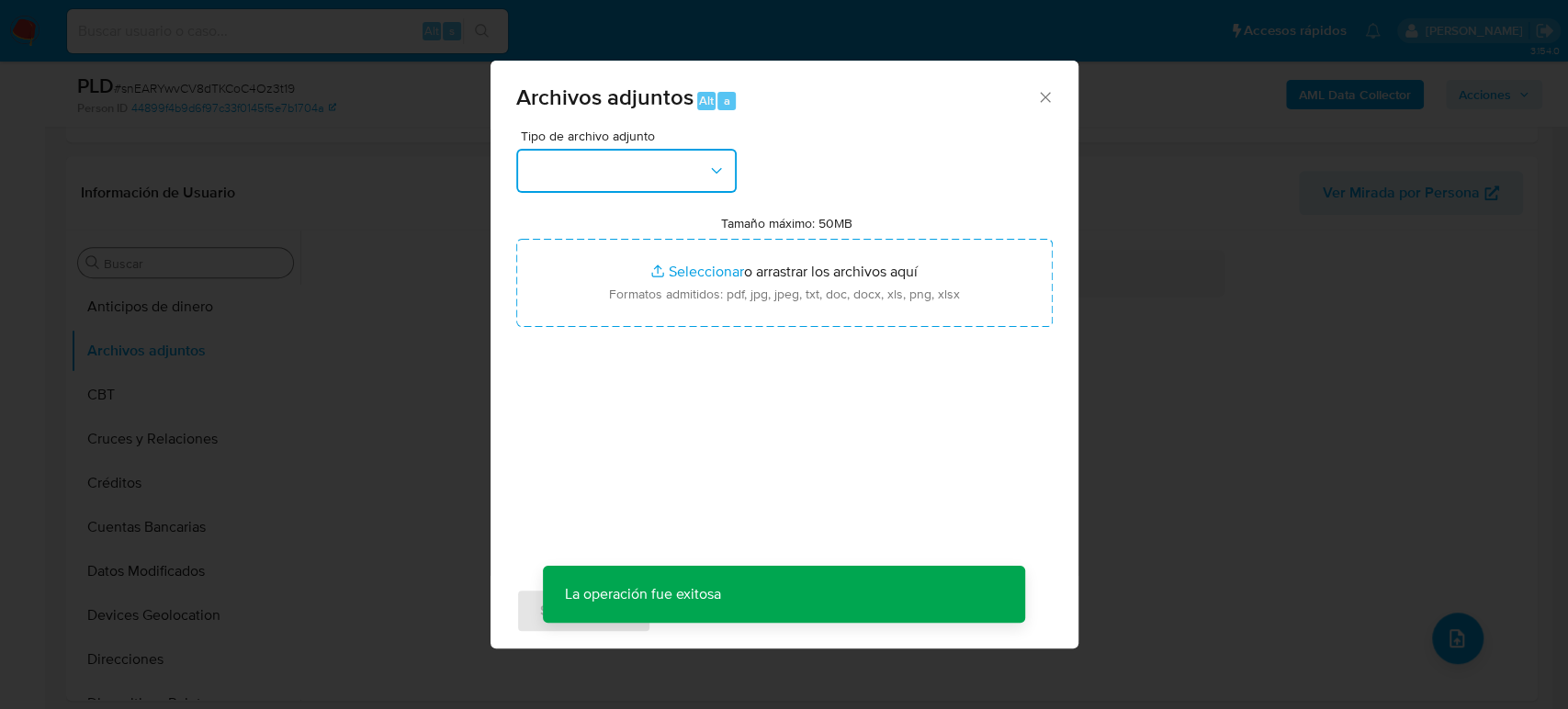
click at [662, 188] on button "button" at bounding box center [626, 171] width 220 height 44
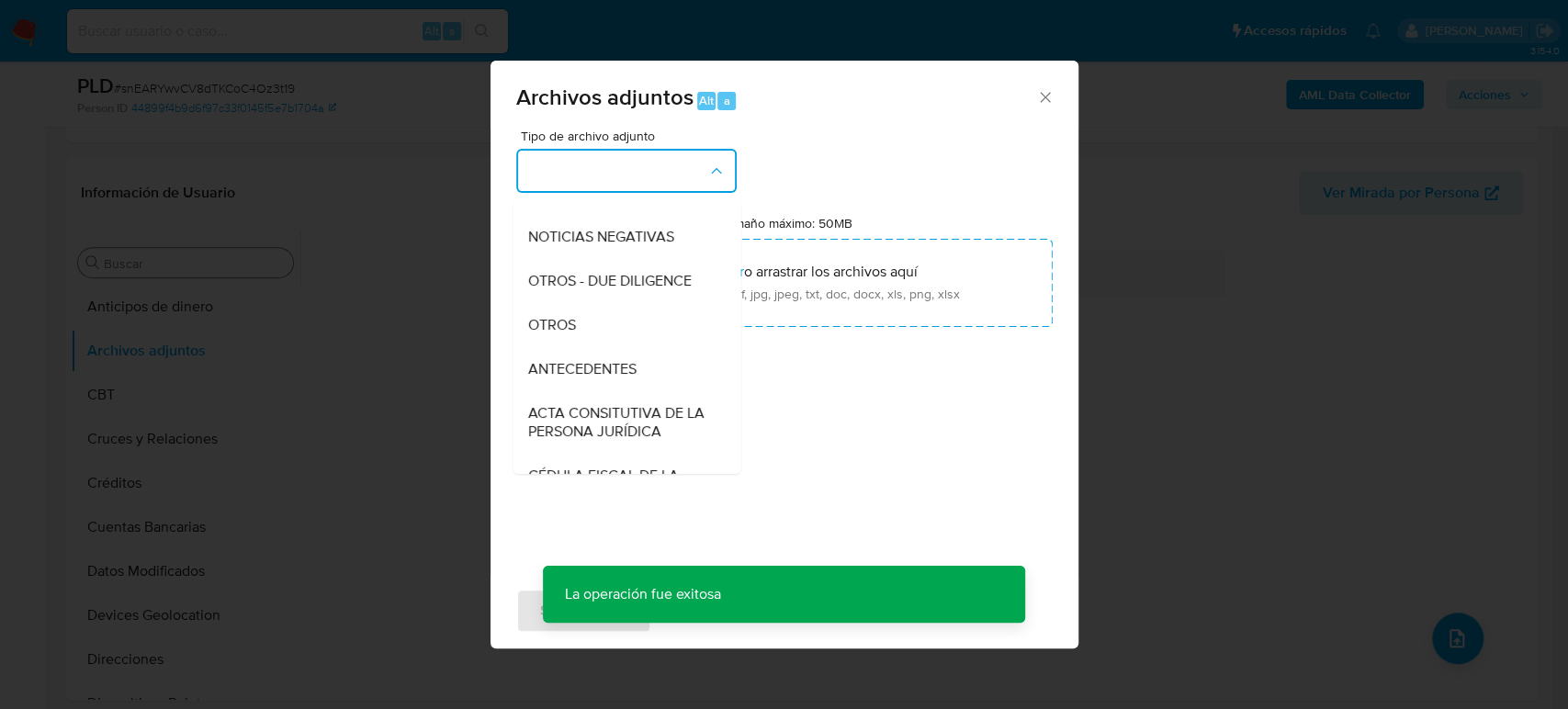
click at [419, 415] on div "Archivos adjuntos Alt a Tipo de archivo adjunto CAPTURA BUREAU CAPTURA DOWJONES…" at bounding box center [784, 354] width 1568 height 709
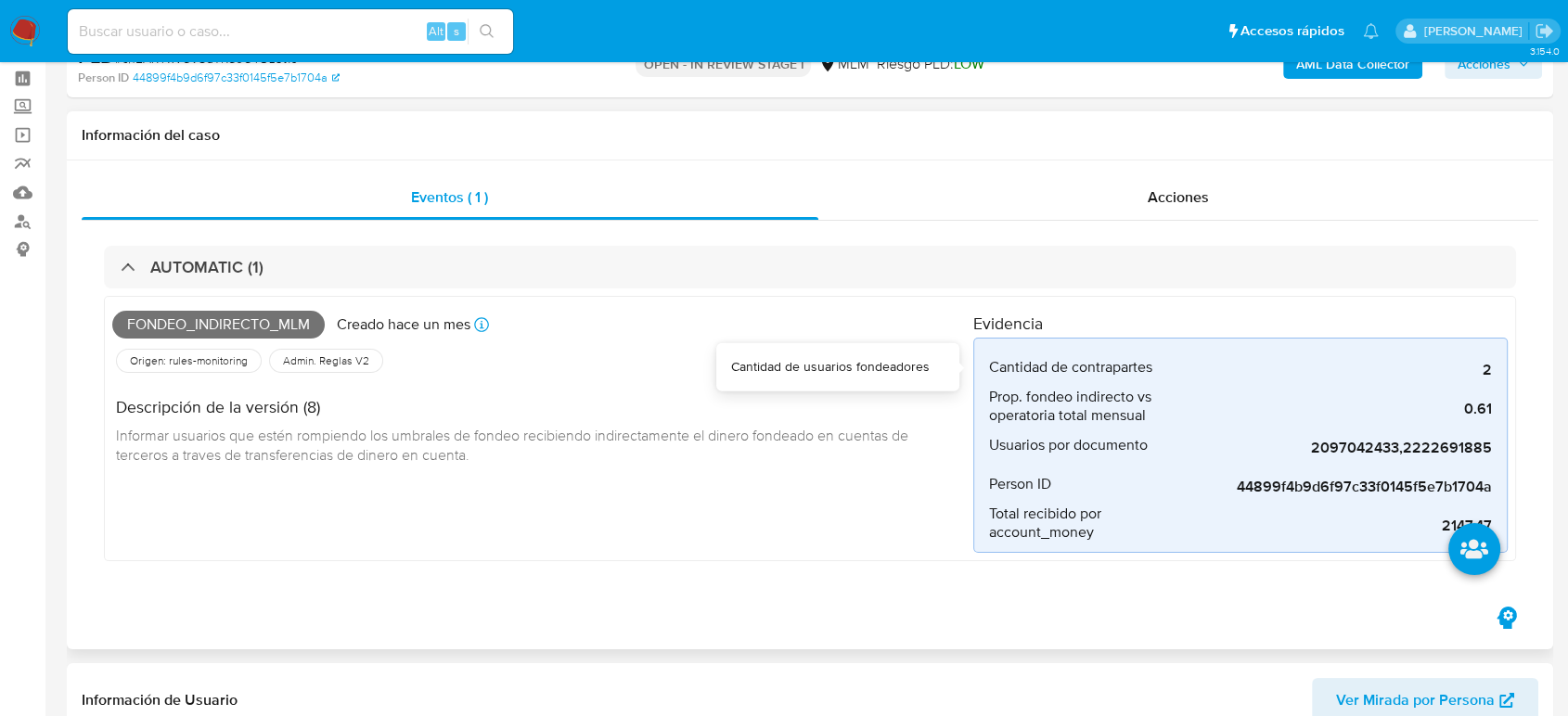
scroll to position [0, 0]
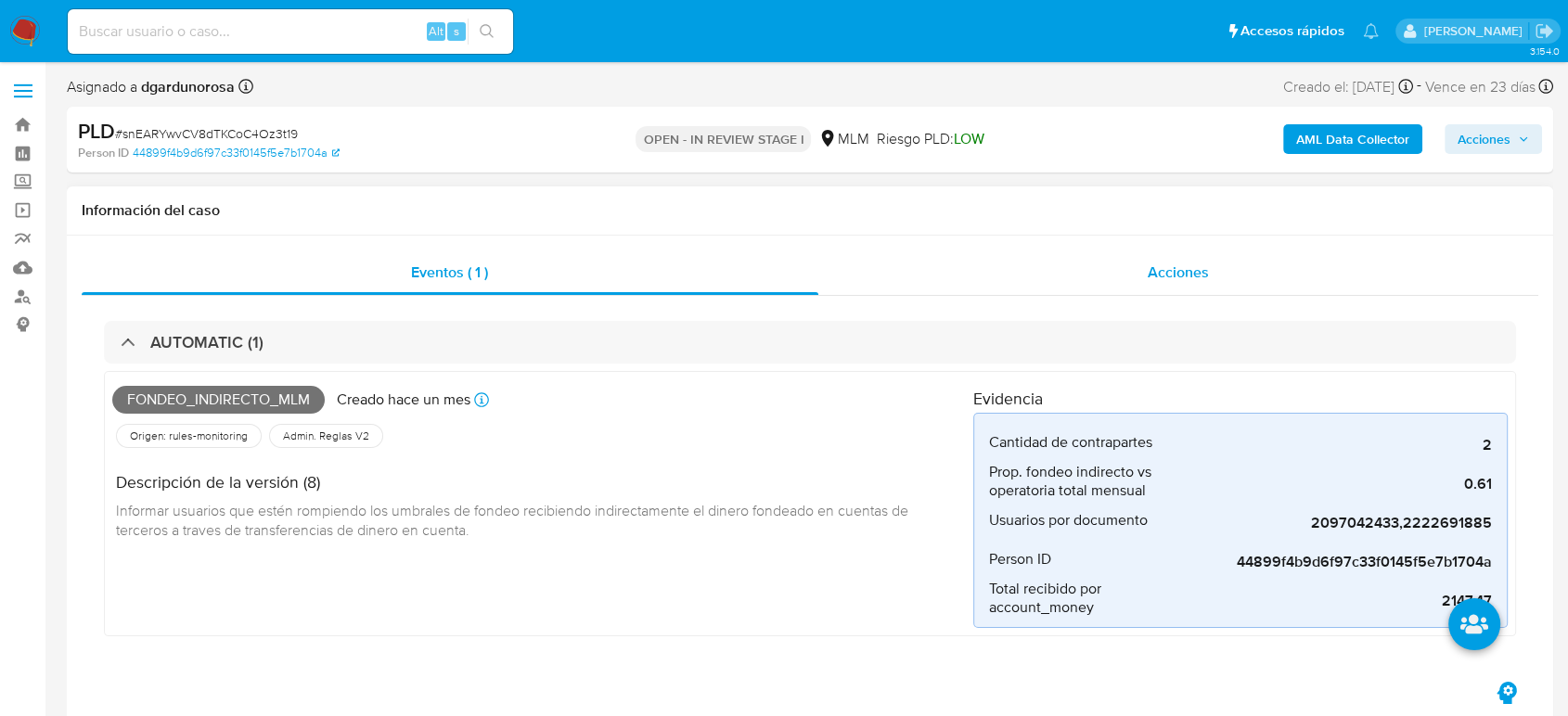
click at [1128, 269] on div "Acciones" at bounding box center [1179, 273] width 721 height 44
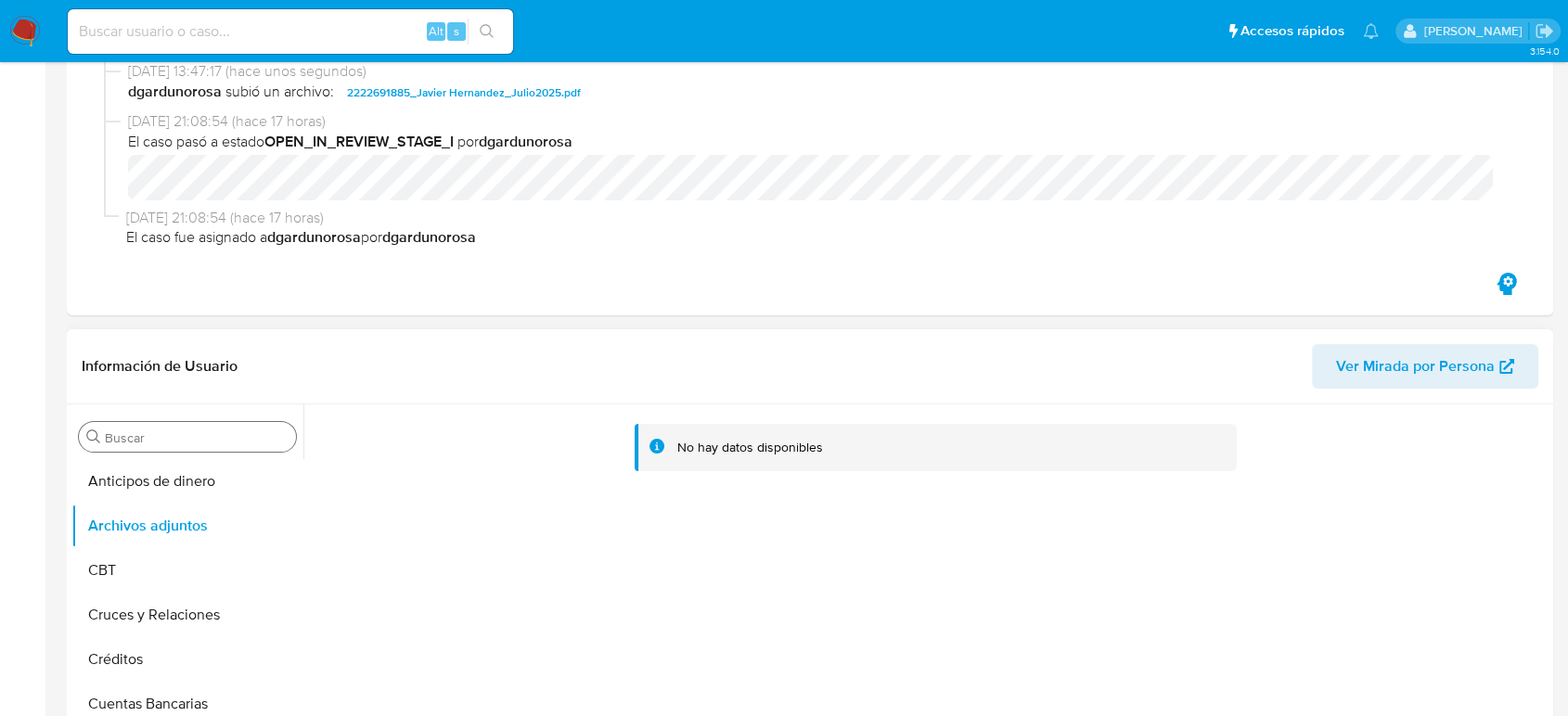
scroll to position [515, 0]
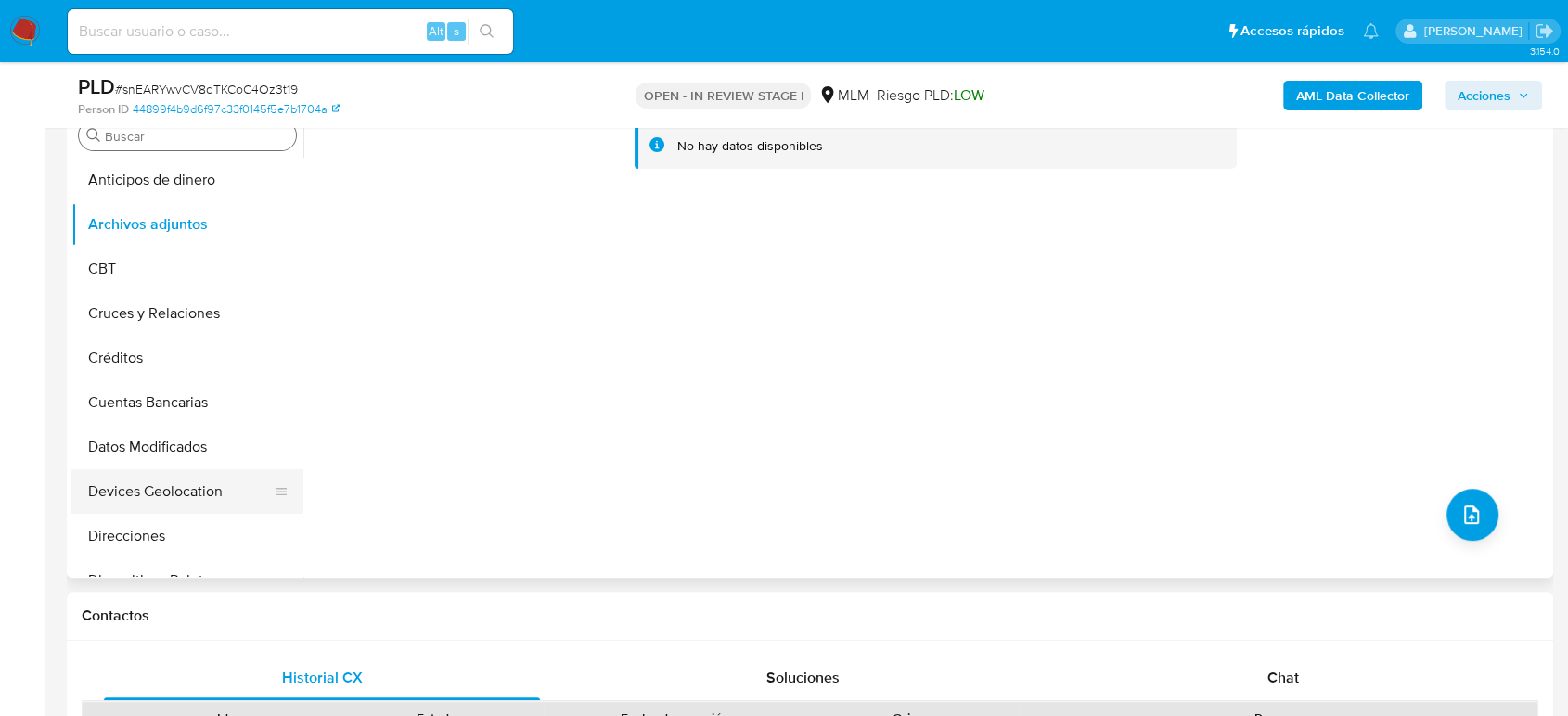
click at [137, 484] on button "Devices Geolocation" at bounding box center [179, 491] width 217 height 44
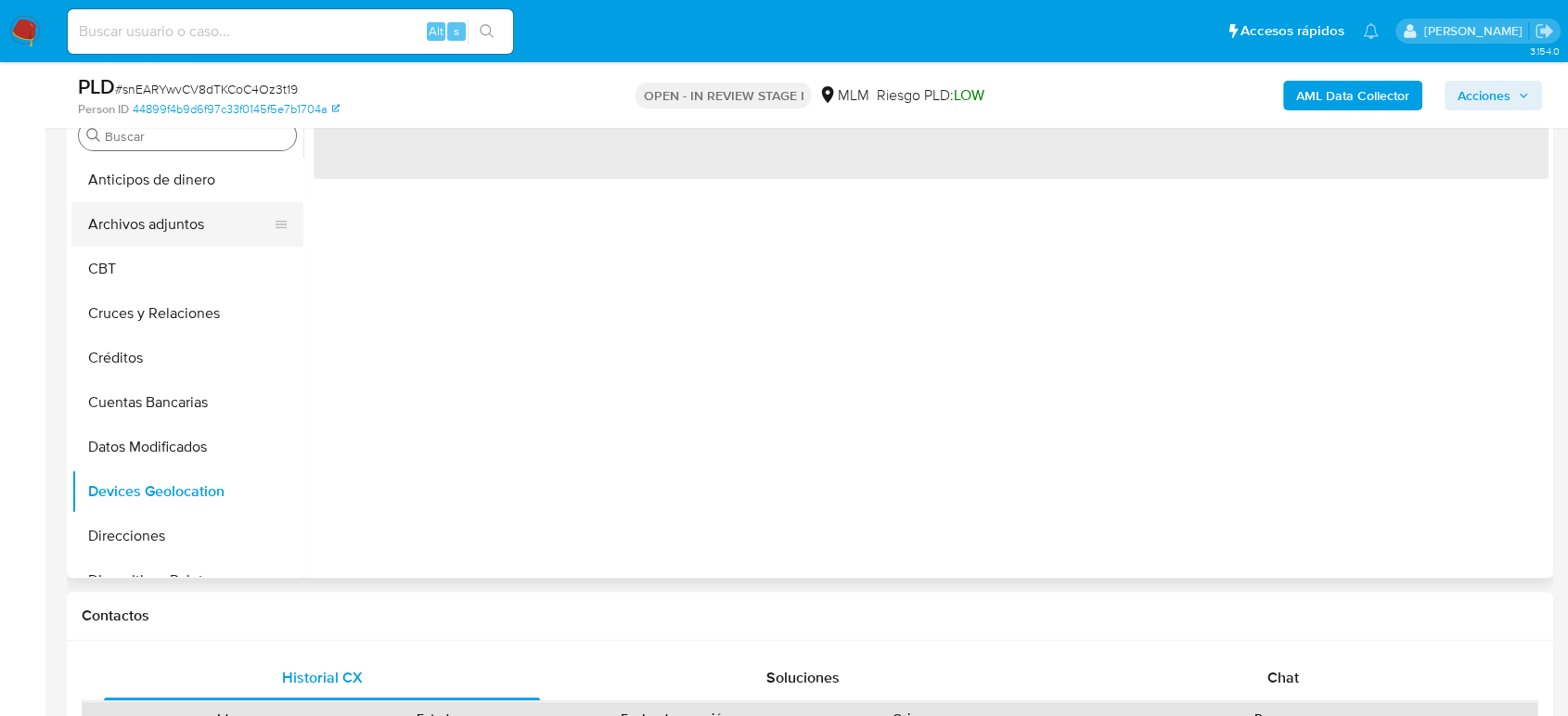
click at [124, 216] on button "Archivos adjuntos" at bounding box center [179, 225] width 217 height 44
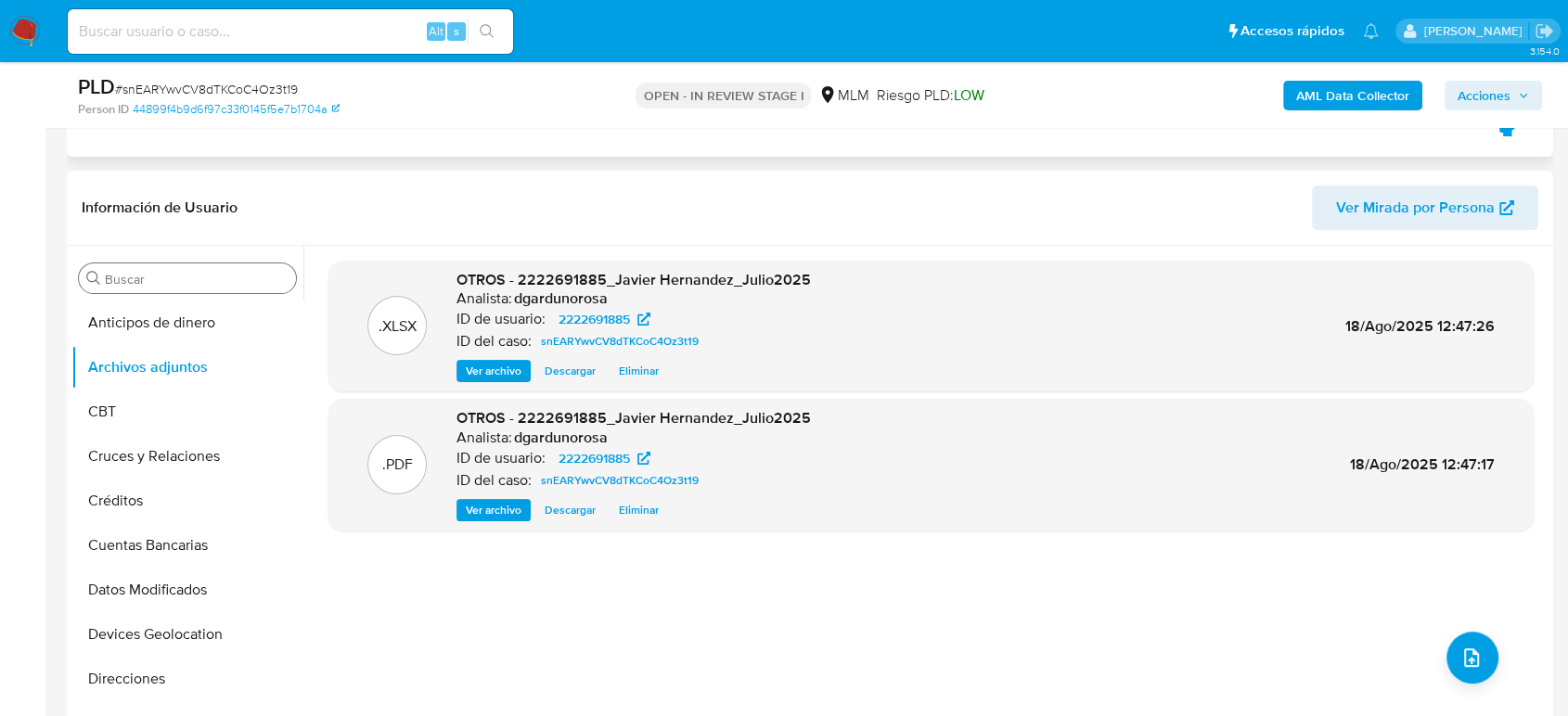
scroll to position [206, 0]
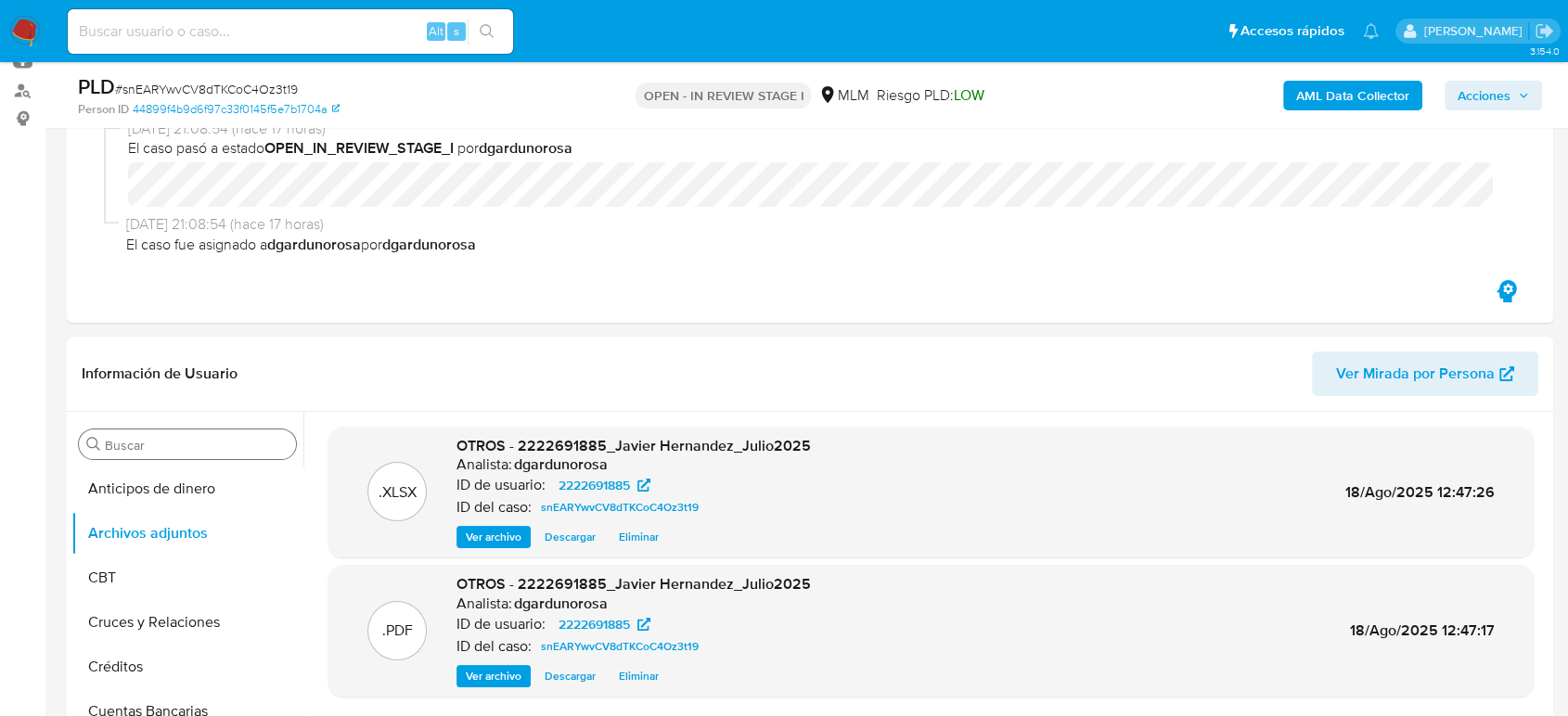
click at [1492, 109] on span "Acciones" at bounding box center [1483, 95] width 53 height 30
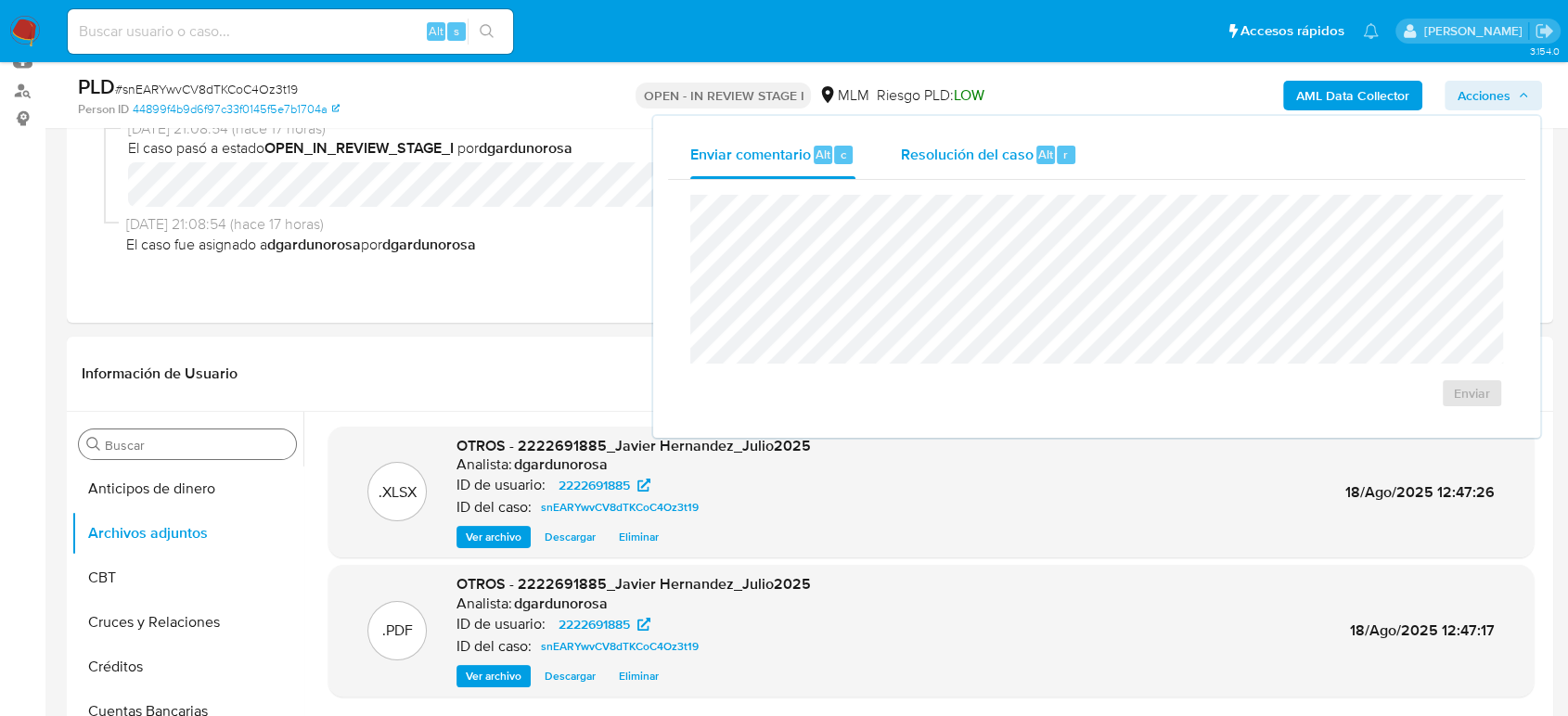
click at [1002, 156] on span "Resolución del caso" at bounding box center [967, 153] width 133 height 21
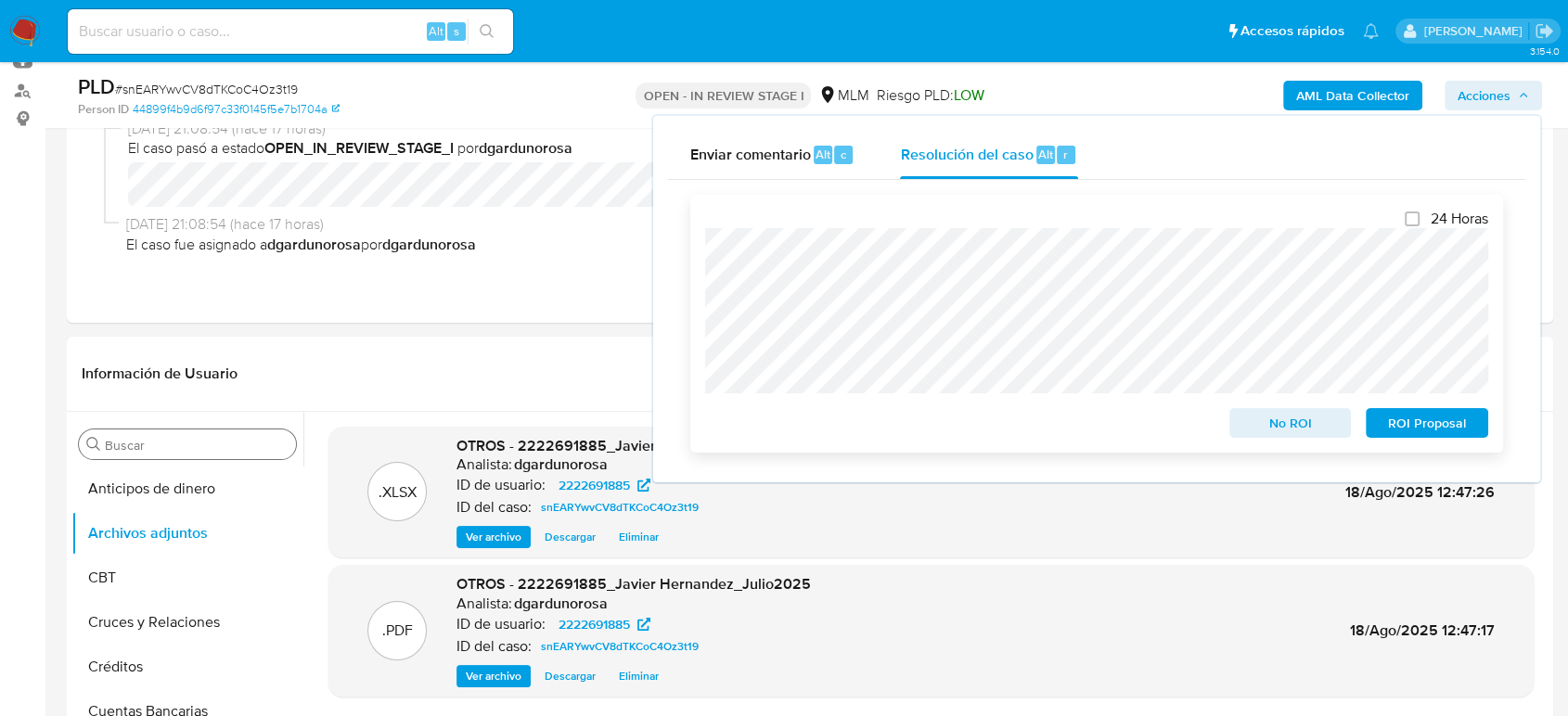
click at [1299, 436] on span "No ROI" at bounding box center [1290, 422] width 96 height 26
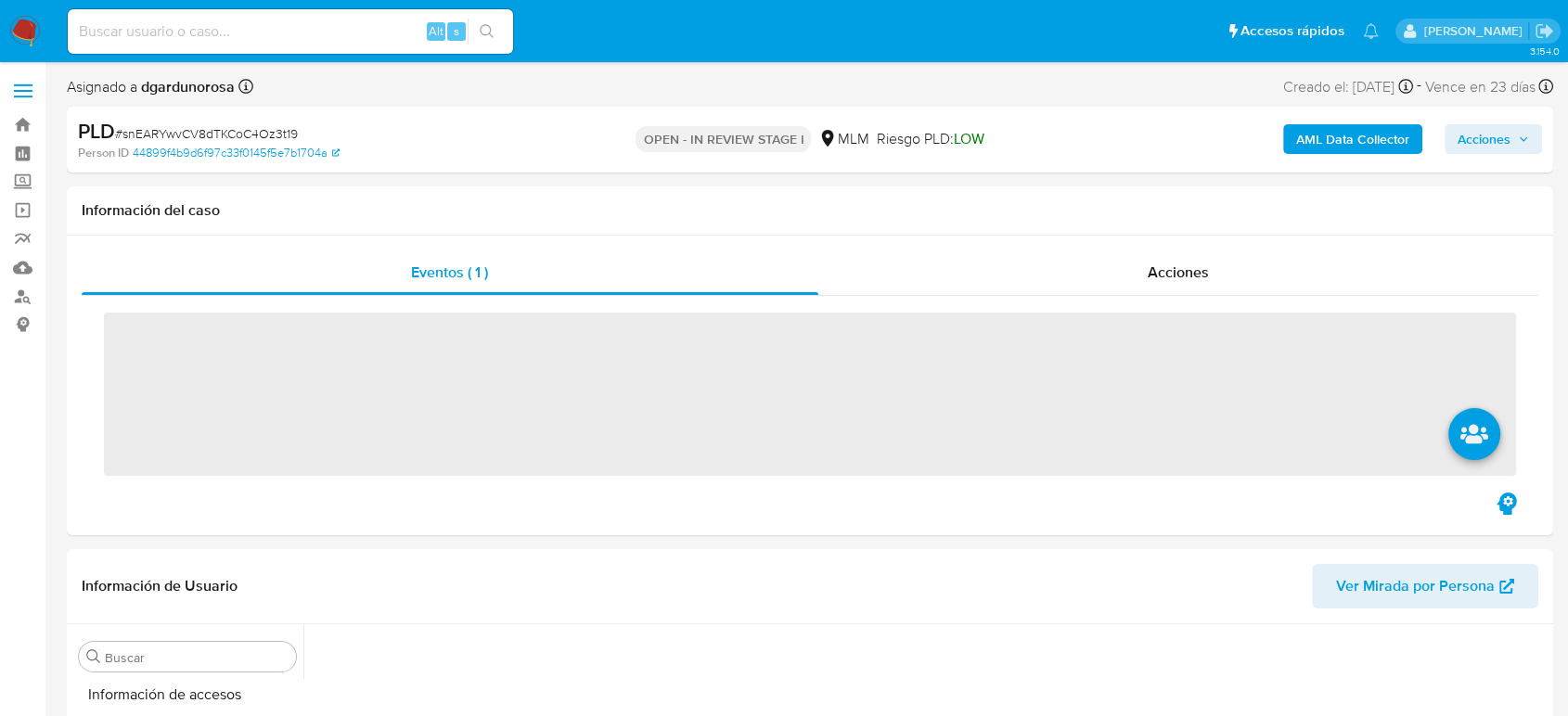
scroll to position [783, 0]
click at [309, 45] on div "Alt s" at bounding box center [290, 32] width 445 height 44
click at [304, 35] on input at bounding box center [290, 31] width 445 height 24
paste input "2312649451"
type input "2312649451"
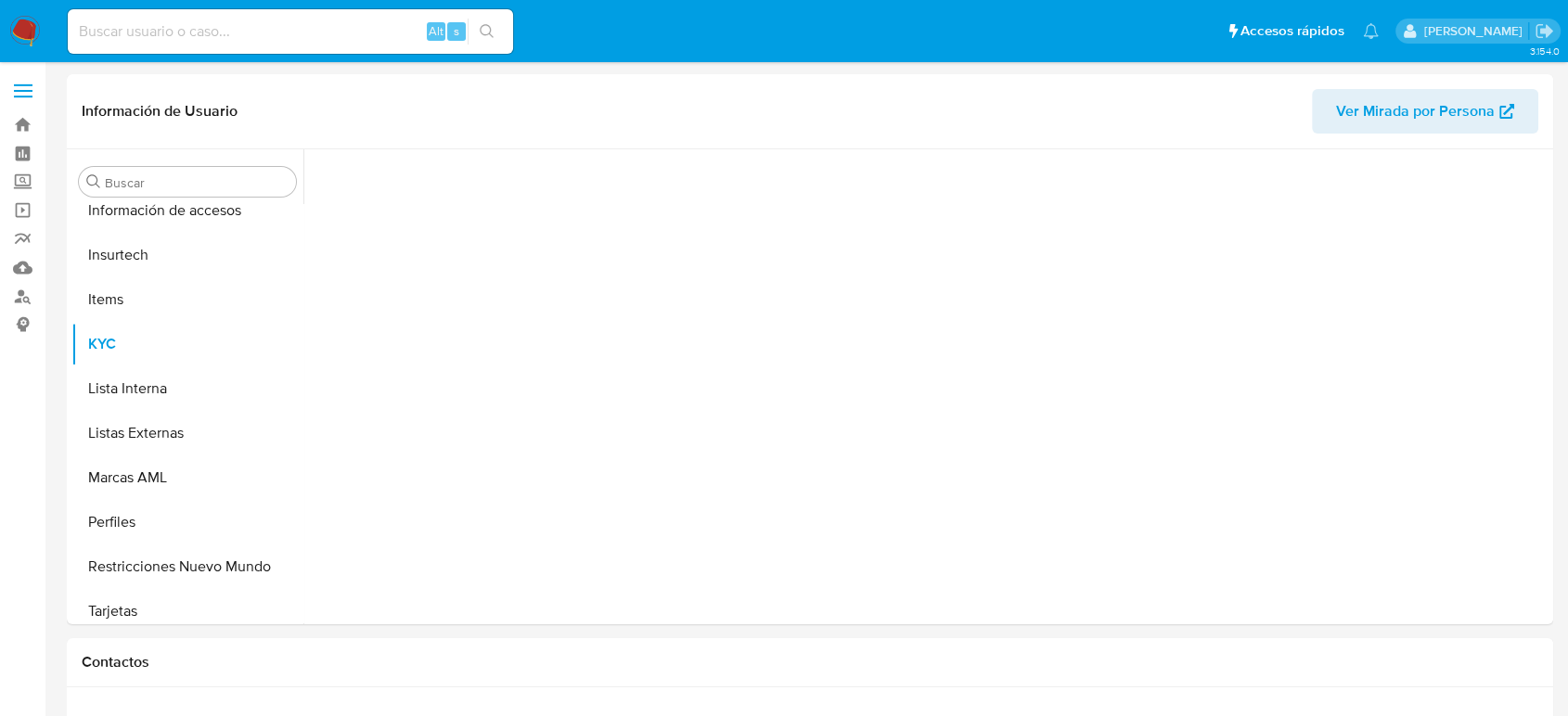
scroll to position [783, 0]
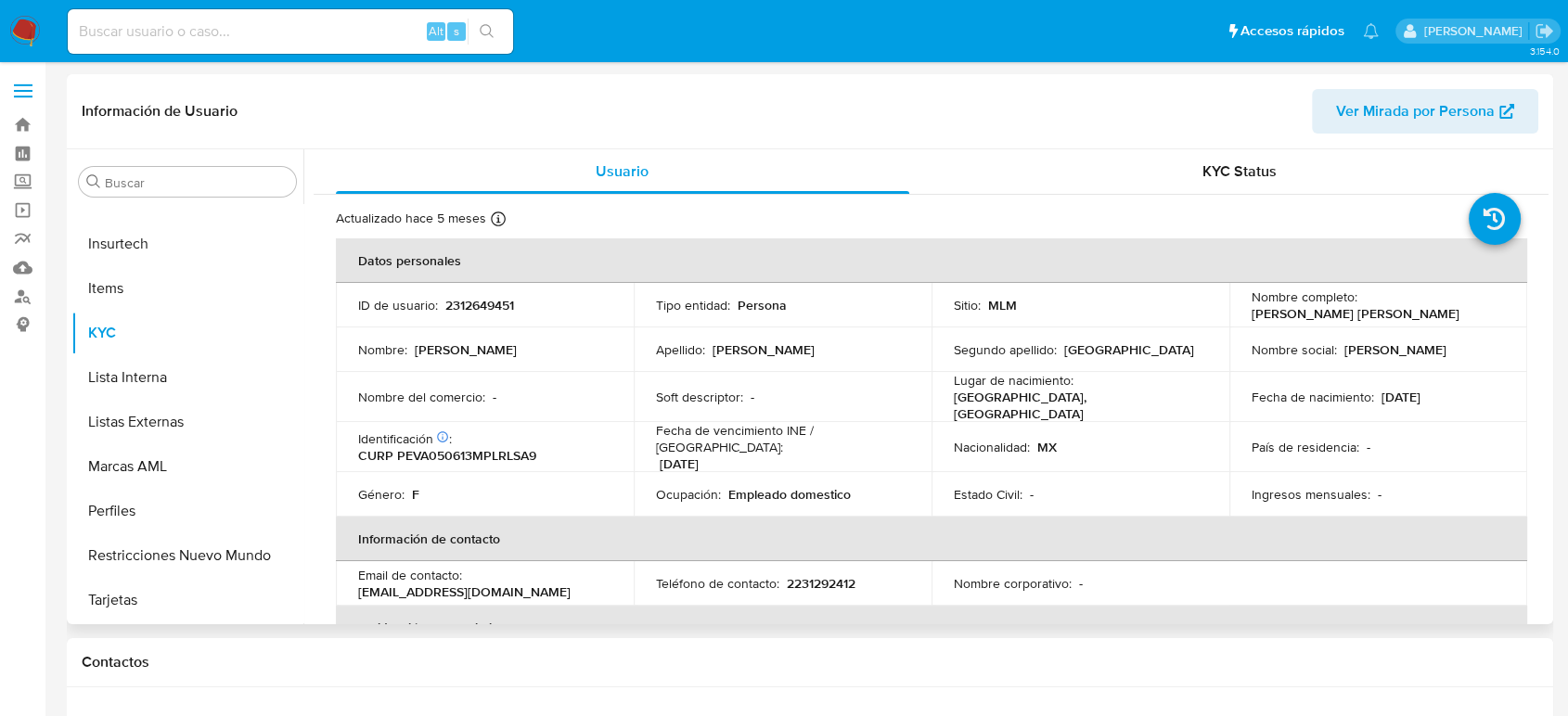
select select "10"
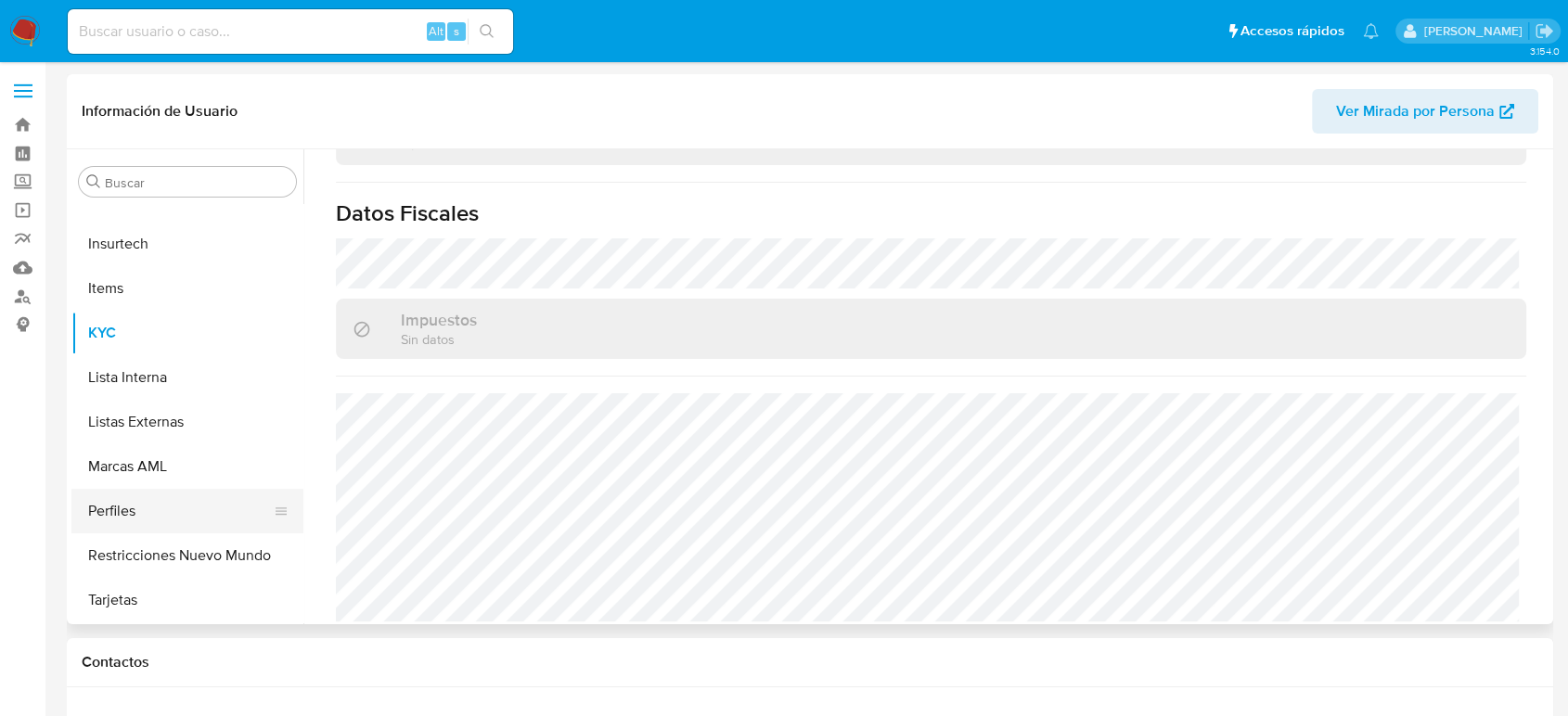
scroll to position [578, 0]
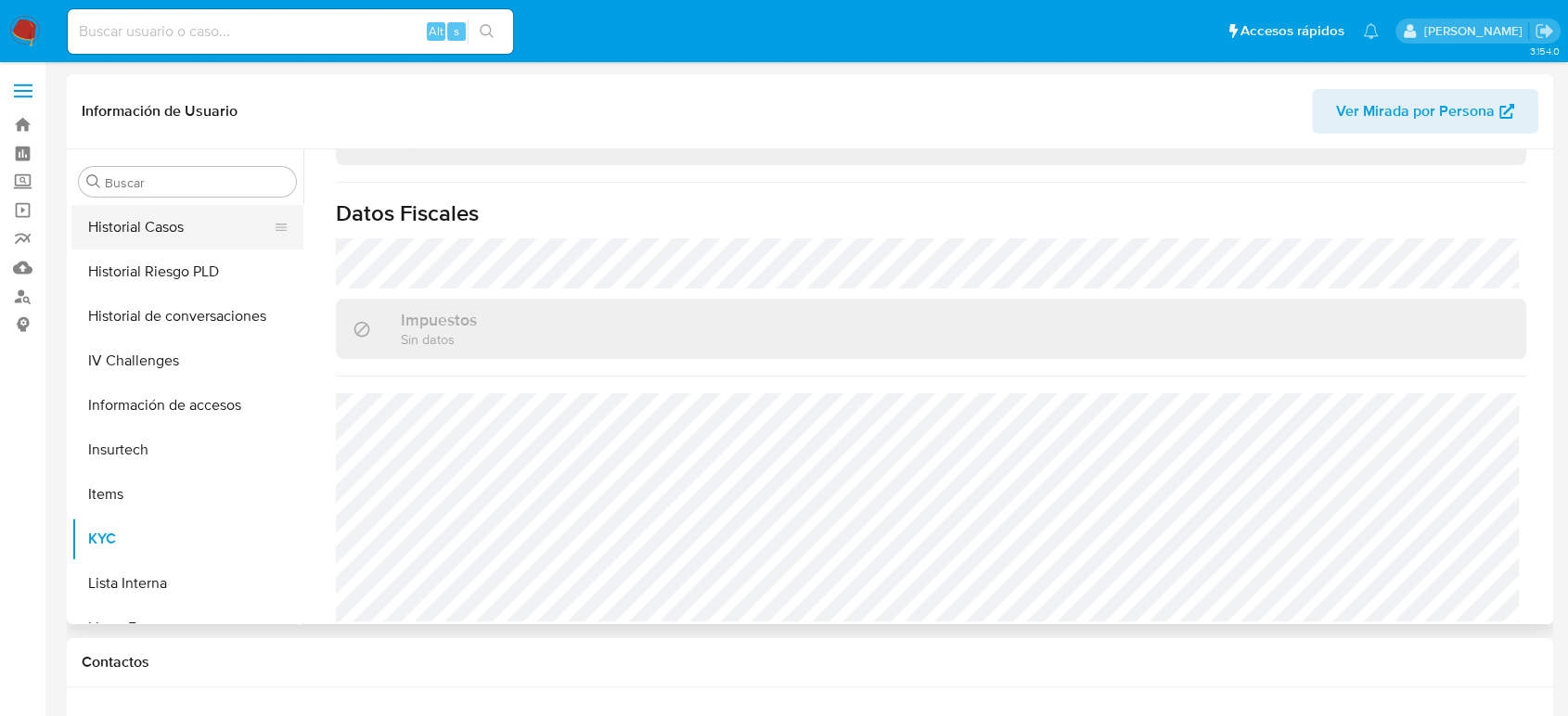
click at [125, 236] on button "Historial Casos" at bounding box center [179, 227] width 217 height 44
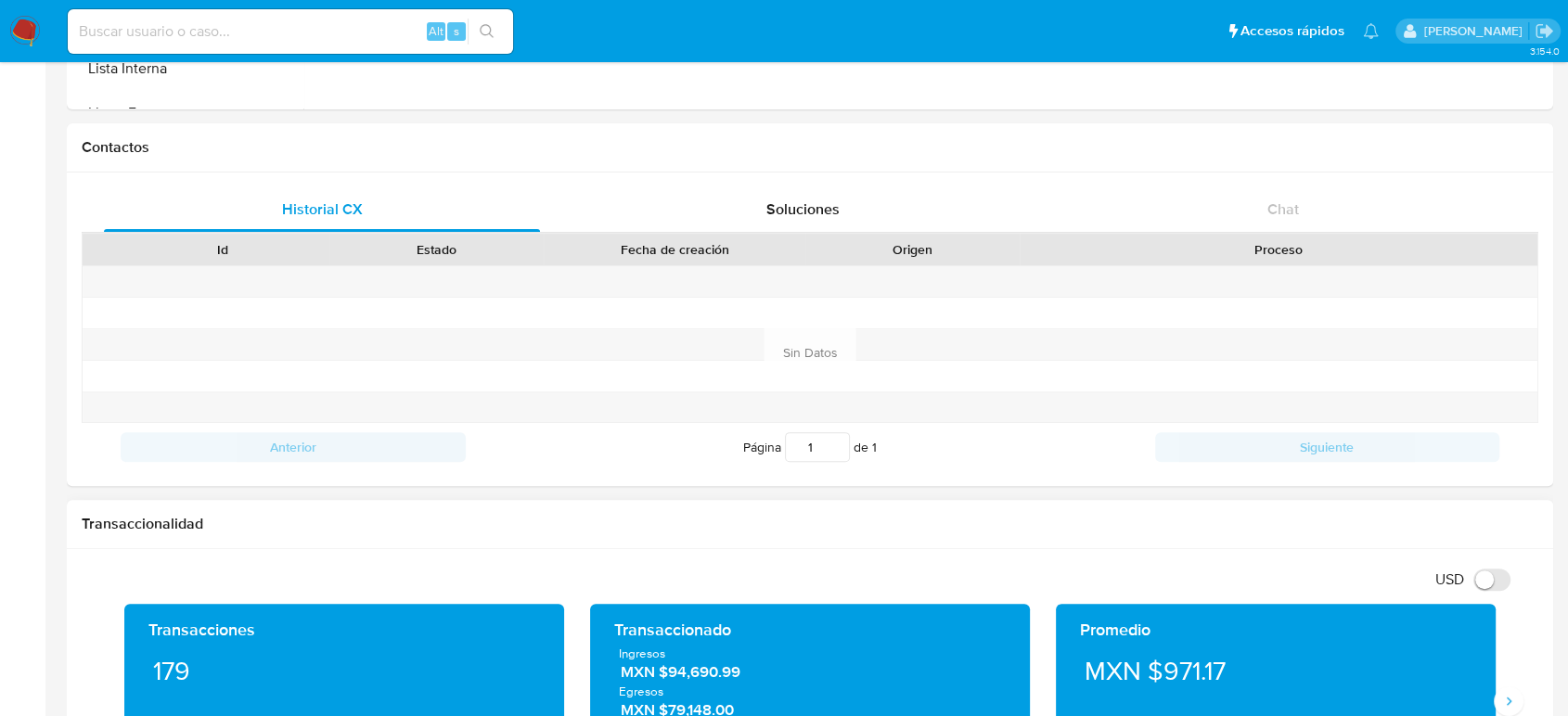
scroll to position [824, 0]
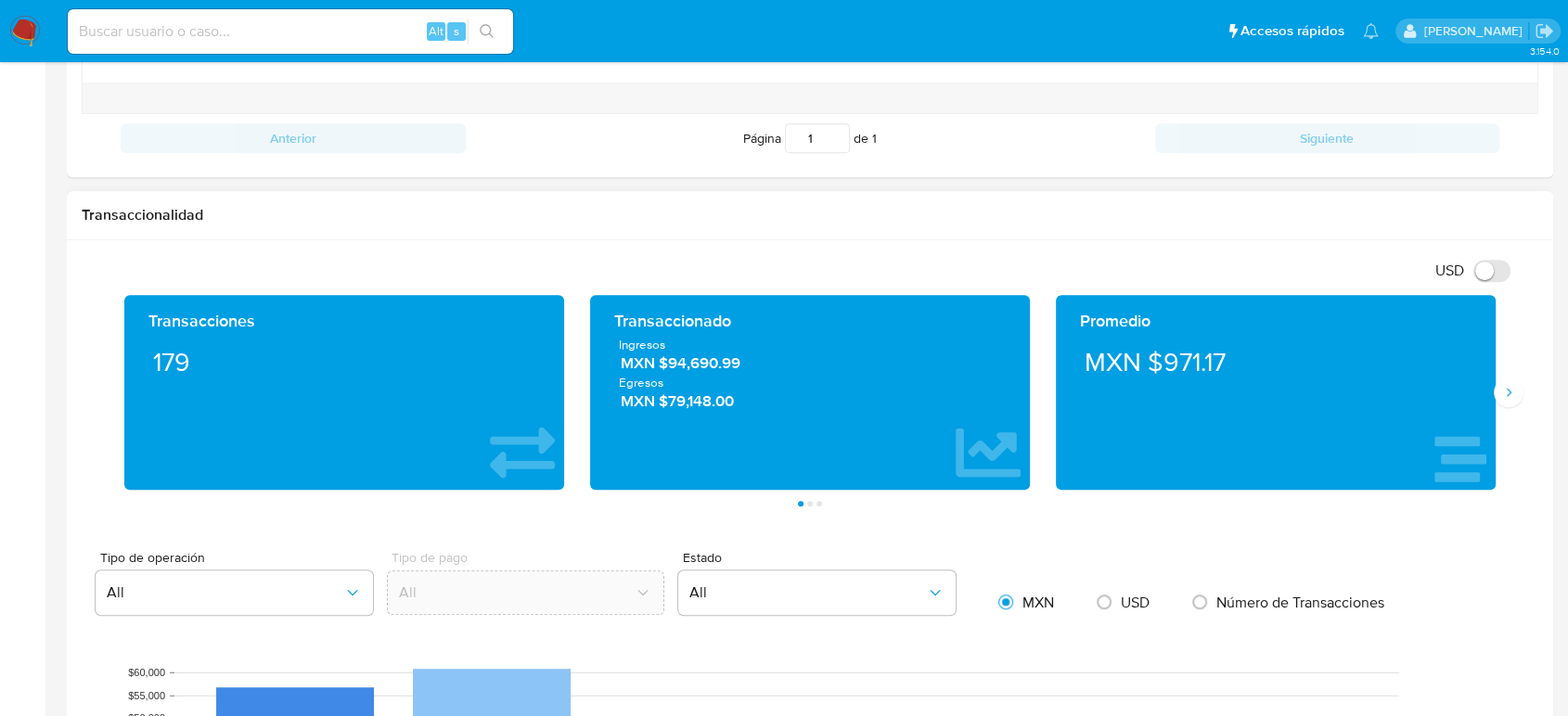
click at [1504, 410] on div "Promedio MXN $971.17" at bounding box center [1275, 392] width 465 height 195
click at [1506, 396] on icon "Siguiente" at bounding box center [1507, 391] width 14 height 14
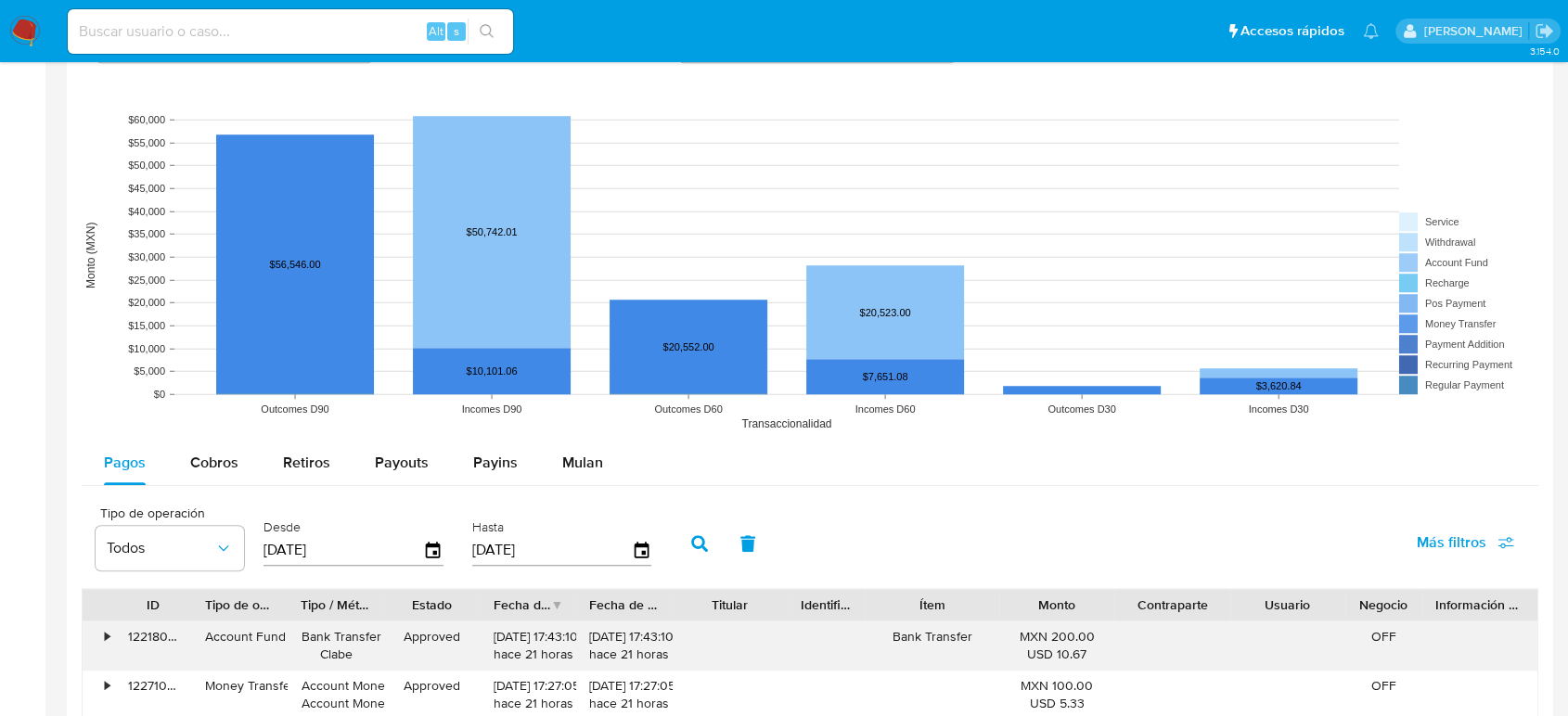
scroll to position [1546, 0]
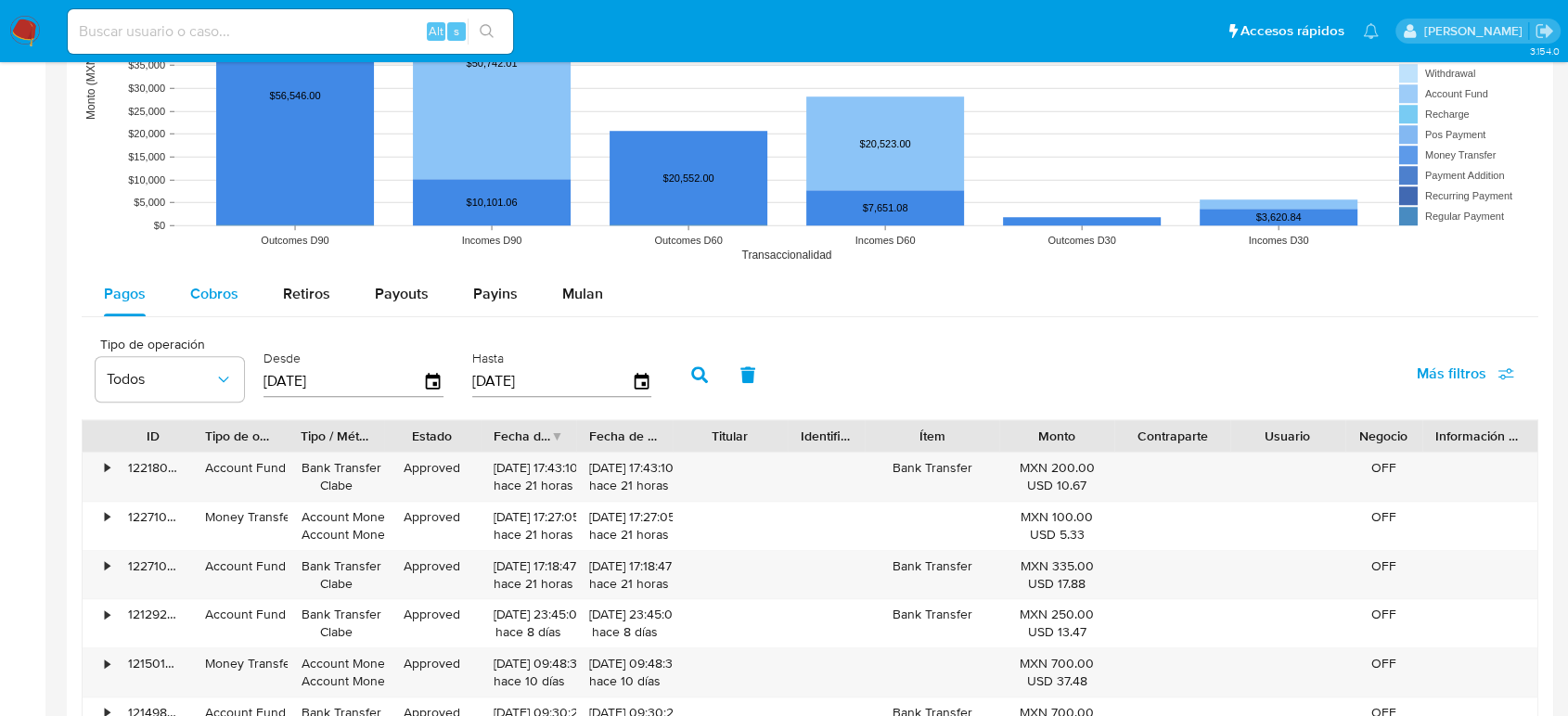
click at [213, 302] on span "Cobros" at bounding box center [214, 294] width 48 height 21
select select "10"
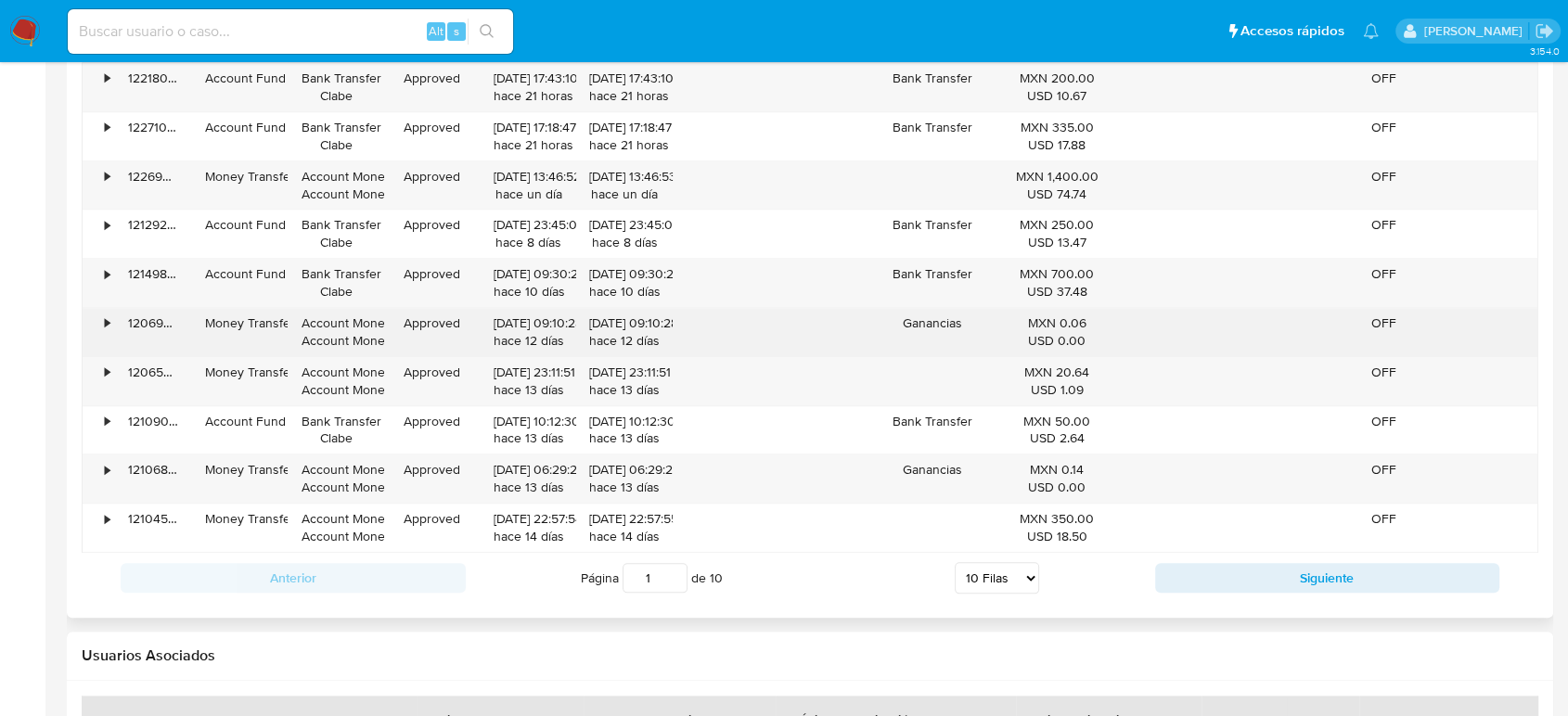
scroll to position [1958, 0]
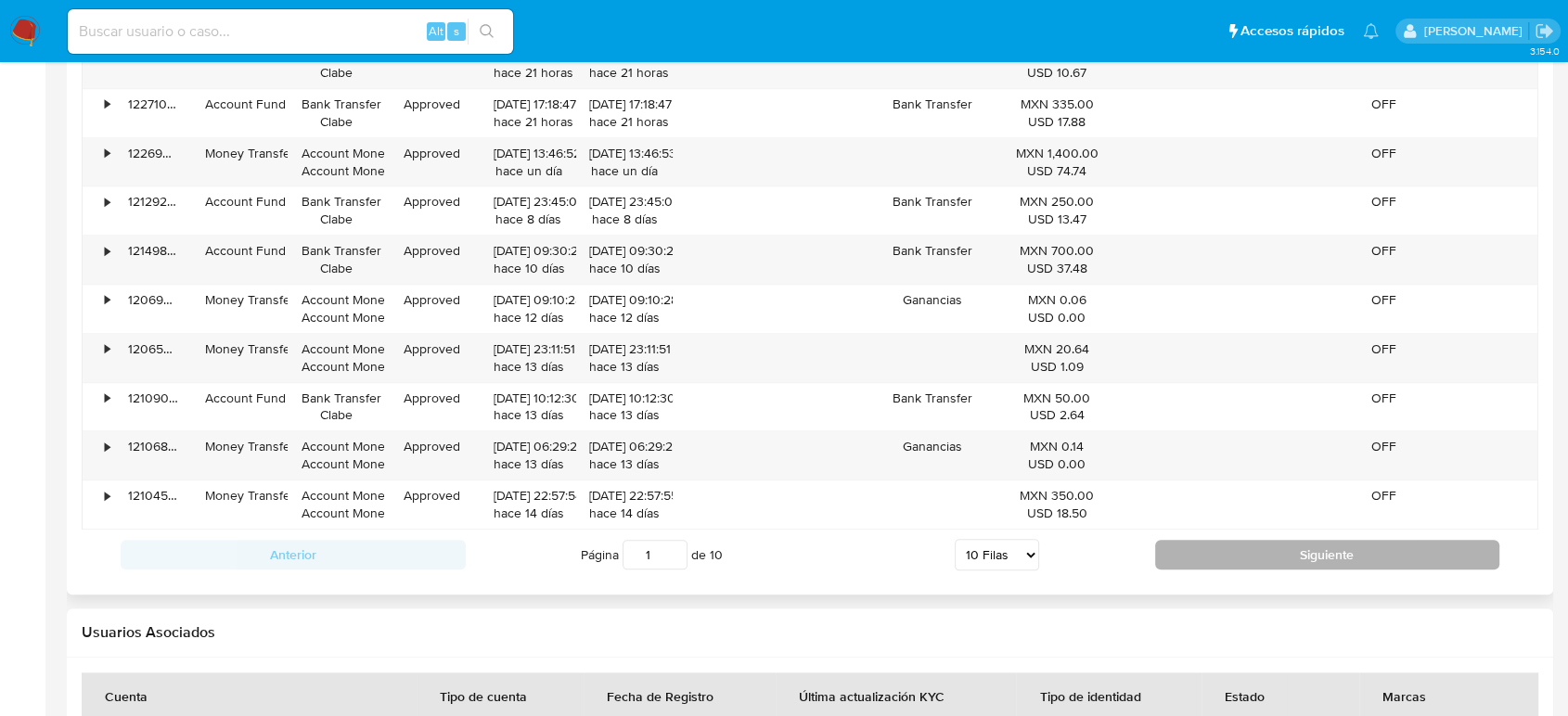
click at [1193, 566] on button "Siguiente" at bounding box center [1327, 554] width 345 height 30
type input "2"
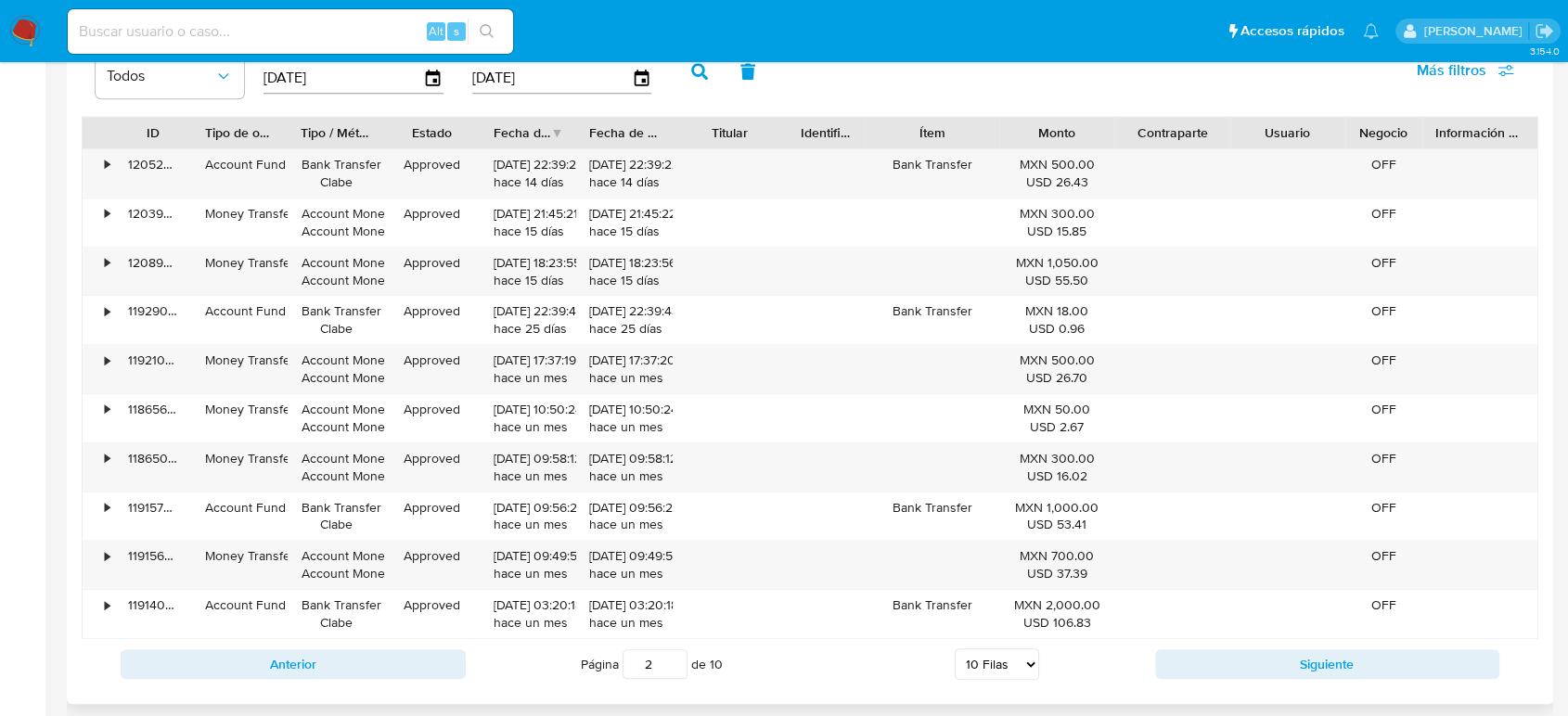
scroll to position [1855, 0]
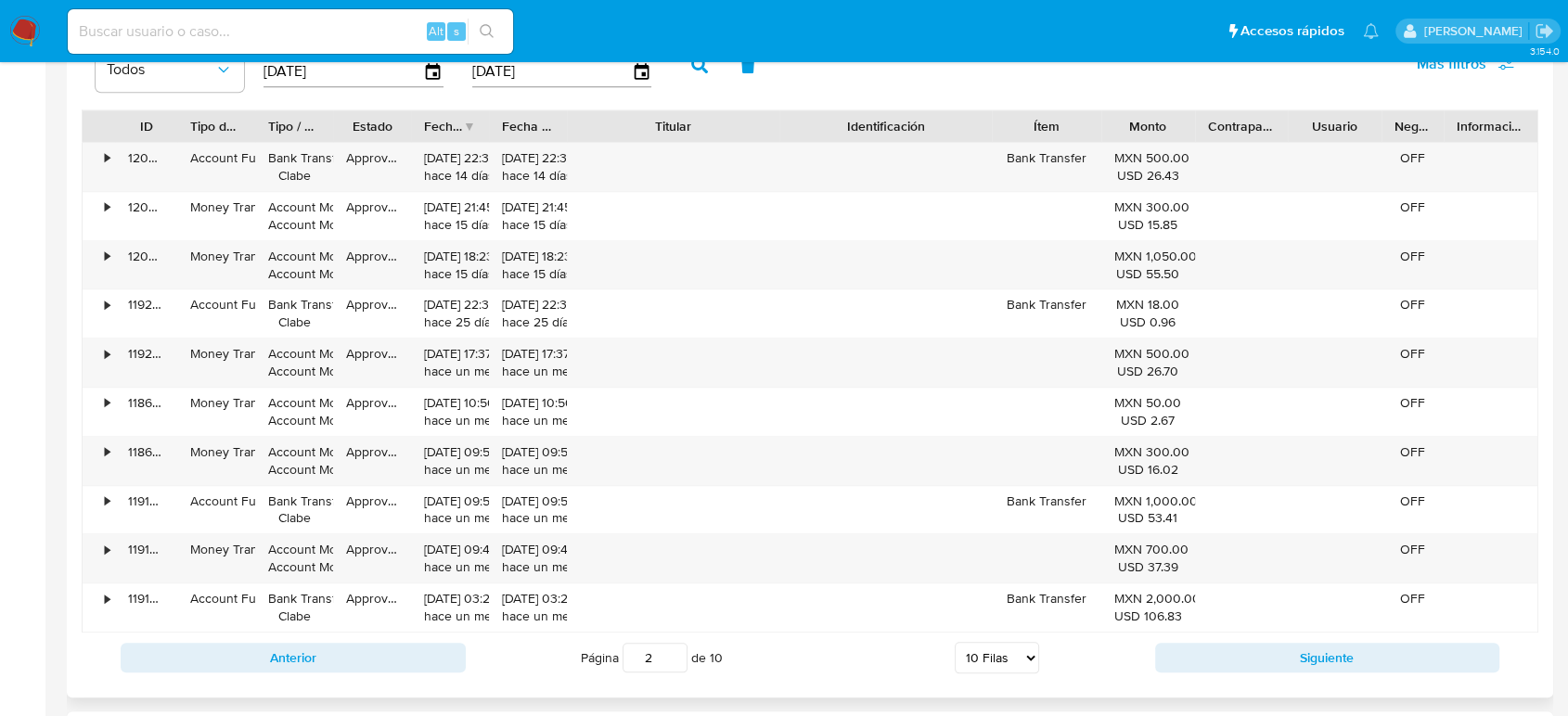
drag, startPoint x: 793, startPoint y: 132, endPoint x: 890, endPoint y: 132, distance: 97.0
click at [890, 132] on div "ID Tipo de operación Tipo / Método Estado Fecha de creación Fecha de aprobación…" at bounding box center [810, 126] width 1454 height 32
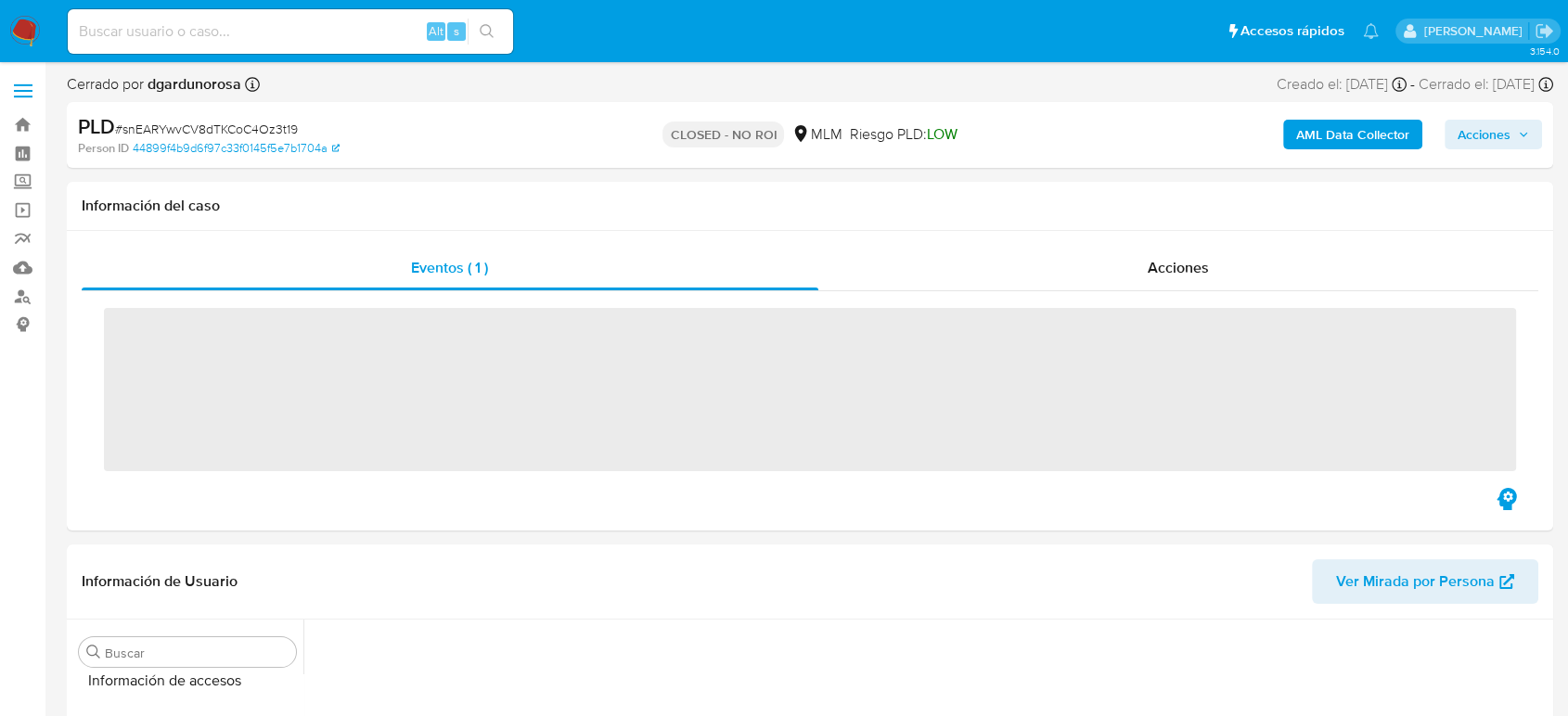
scroll to position [783, 0]
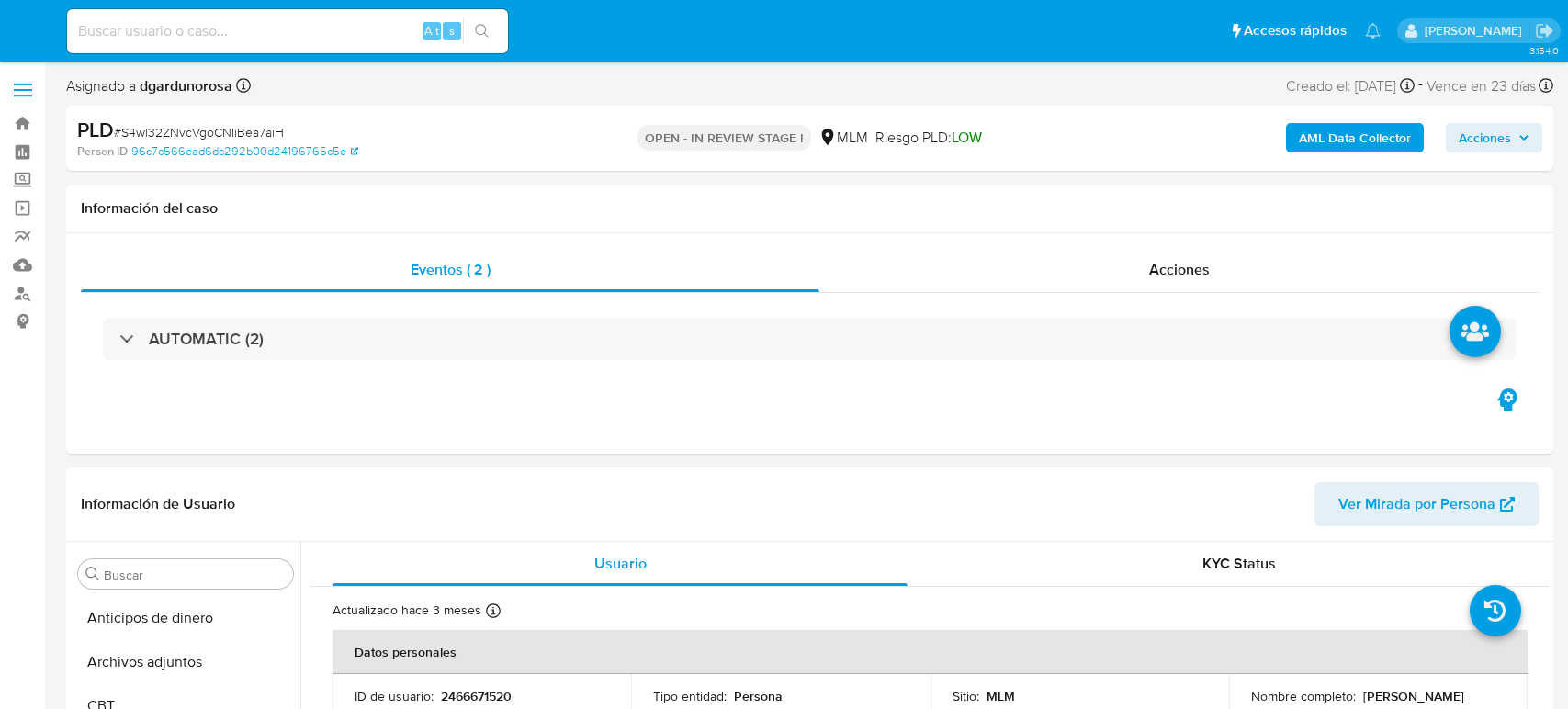
select select "10"
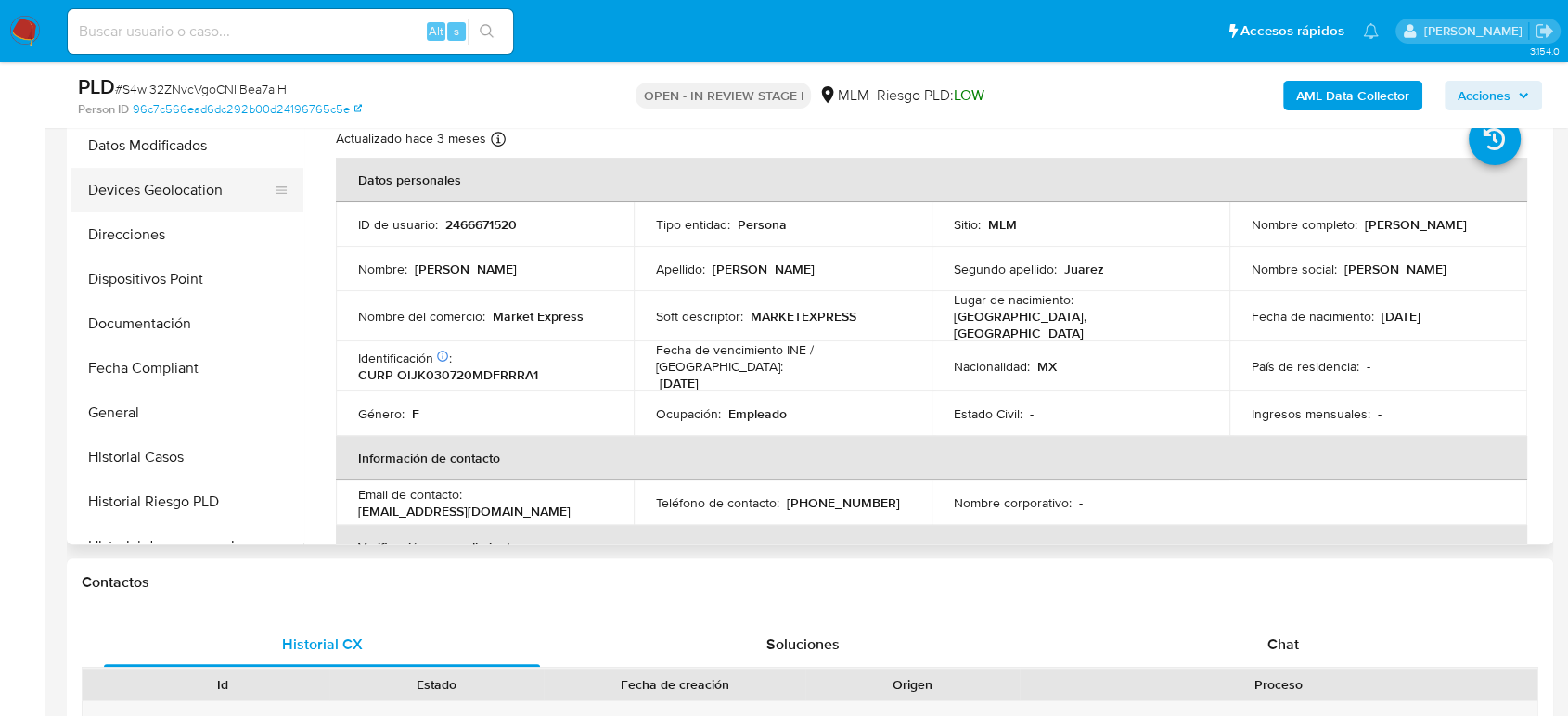
scroll to position [165, 0]
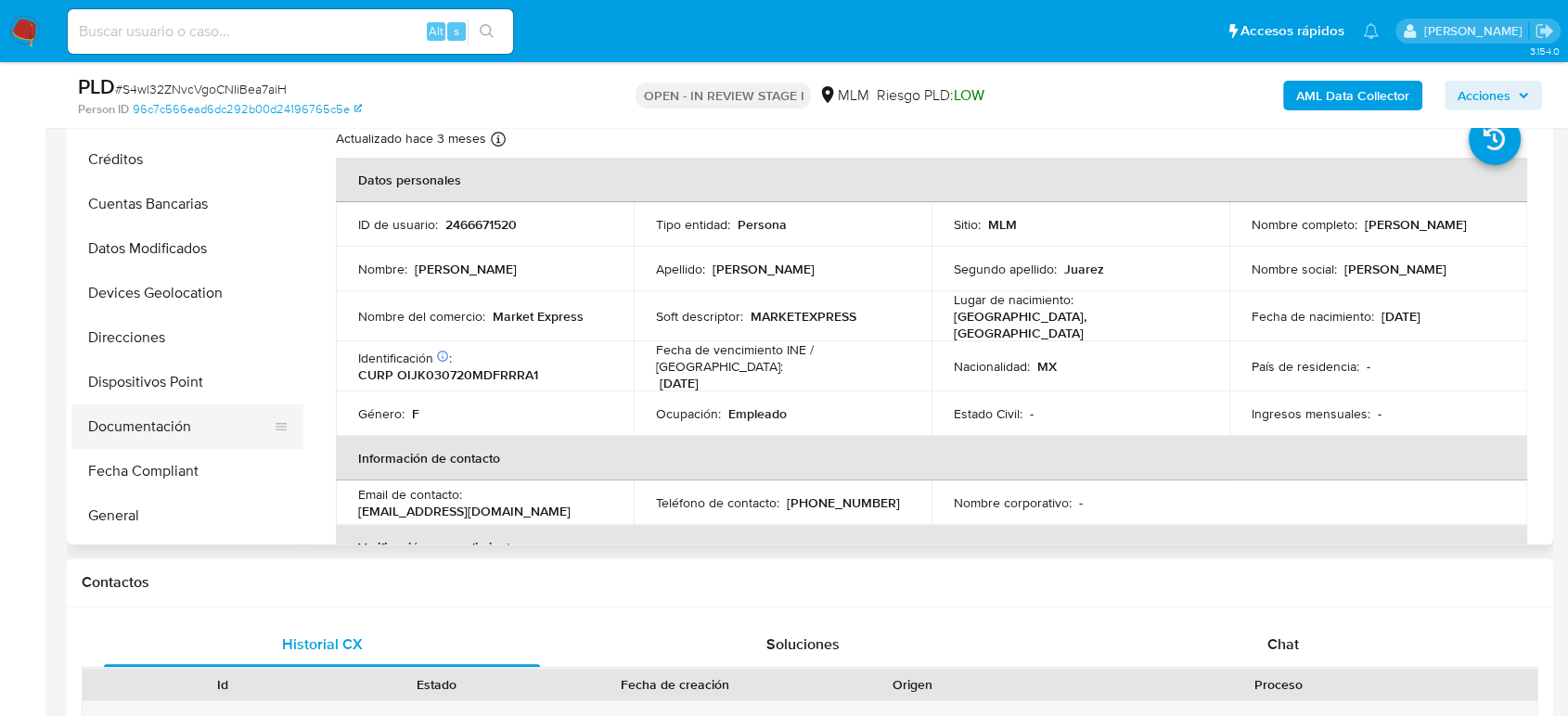
click at [154, 425] on button "Documentación" at bounding box center [179, 427] width 217 height 44
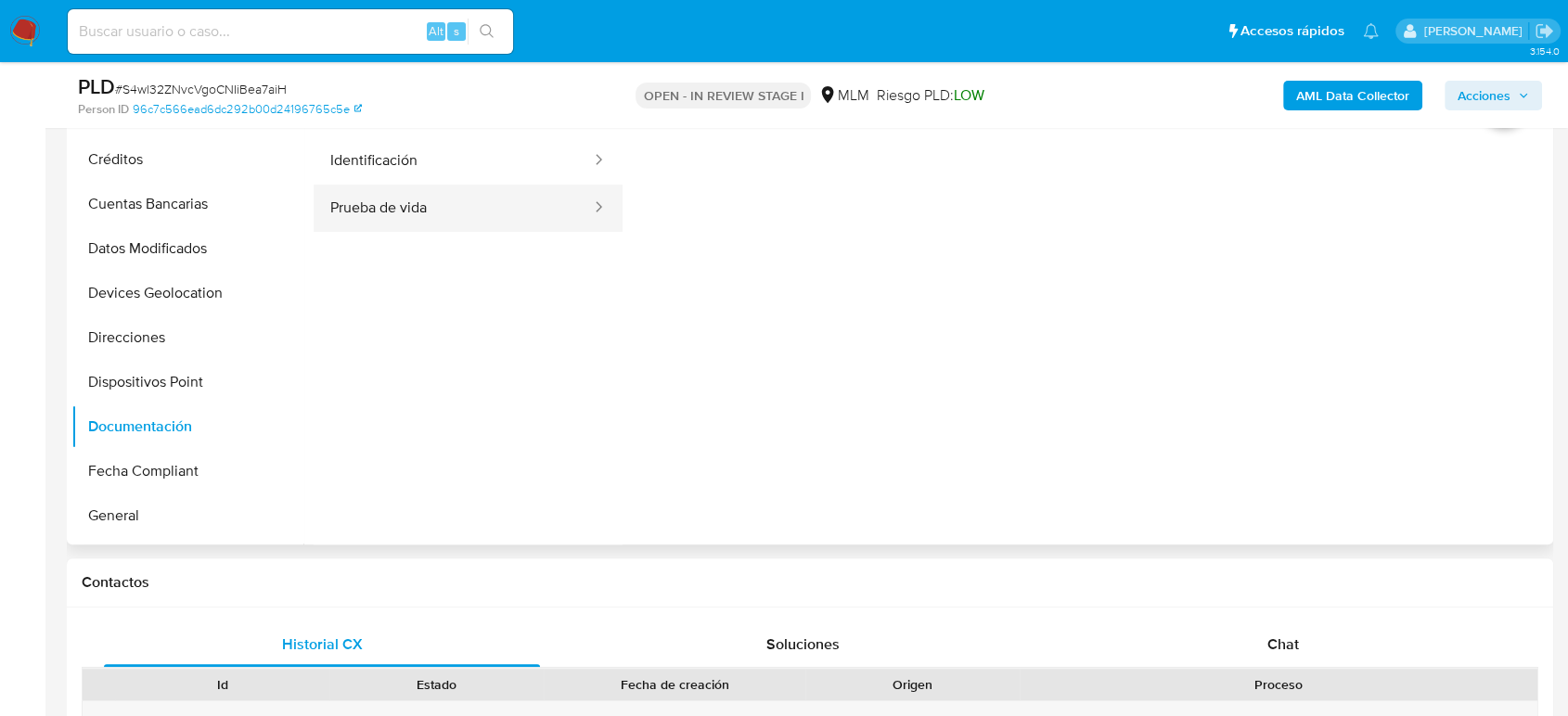
click at [400, 207] on button "Prueba de vida" at bounding box center [453, 208] width 279 height 47
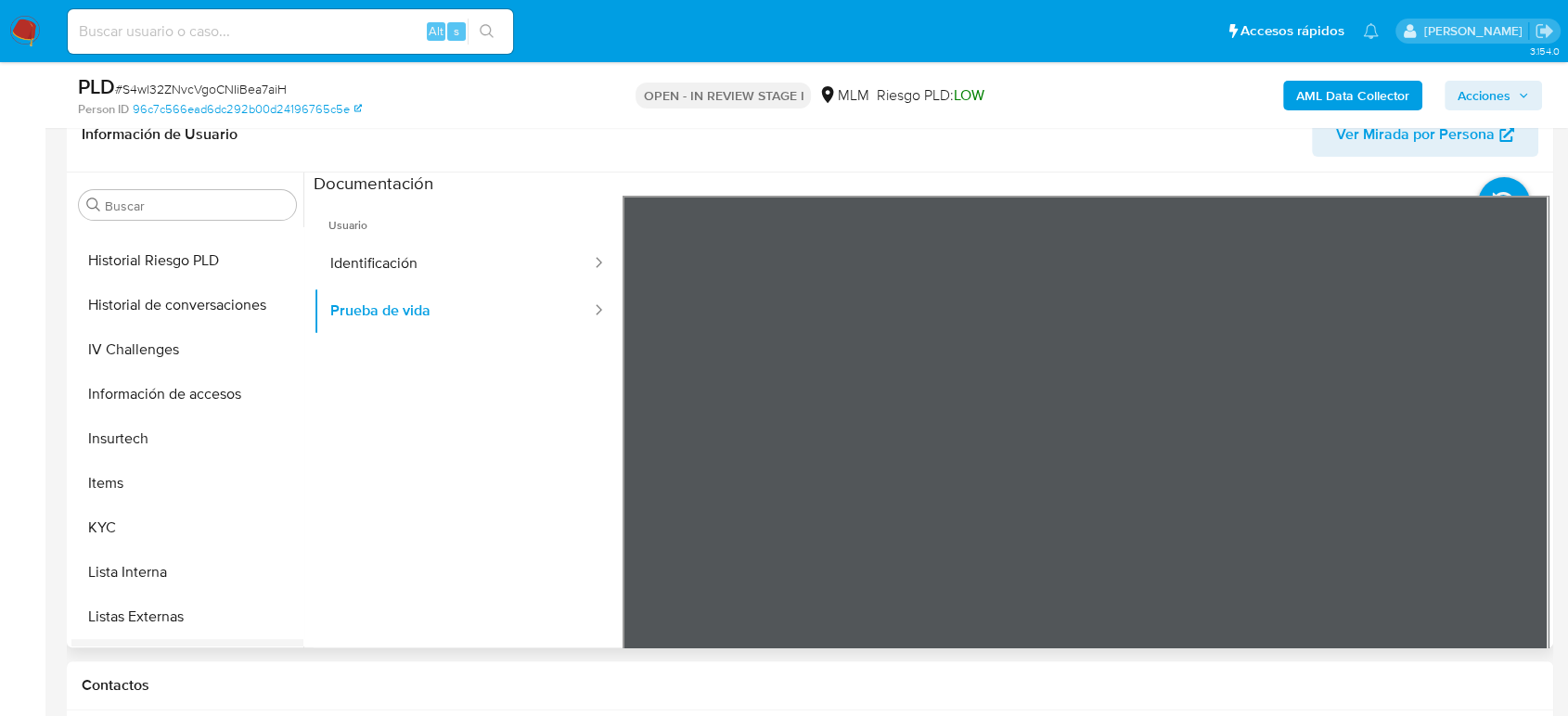
scroll to position [783, 0]
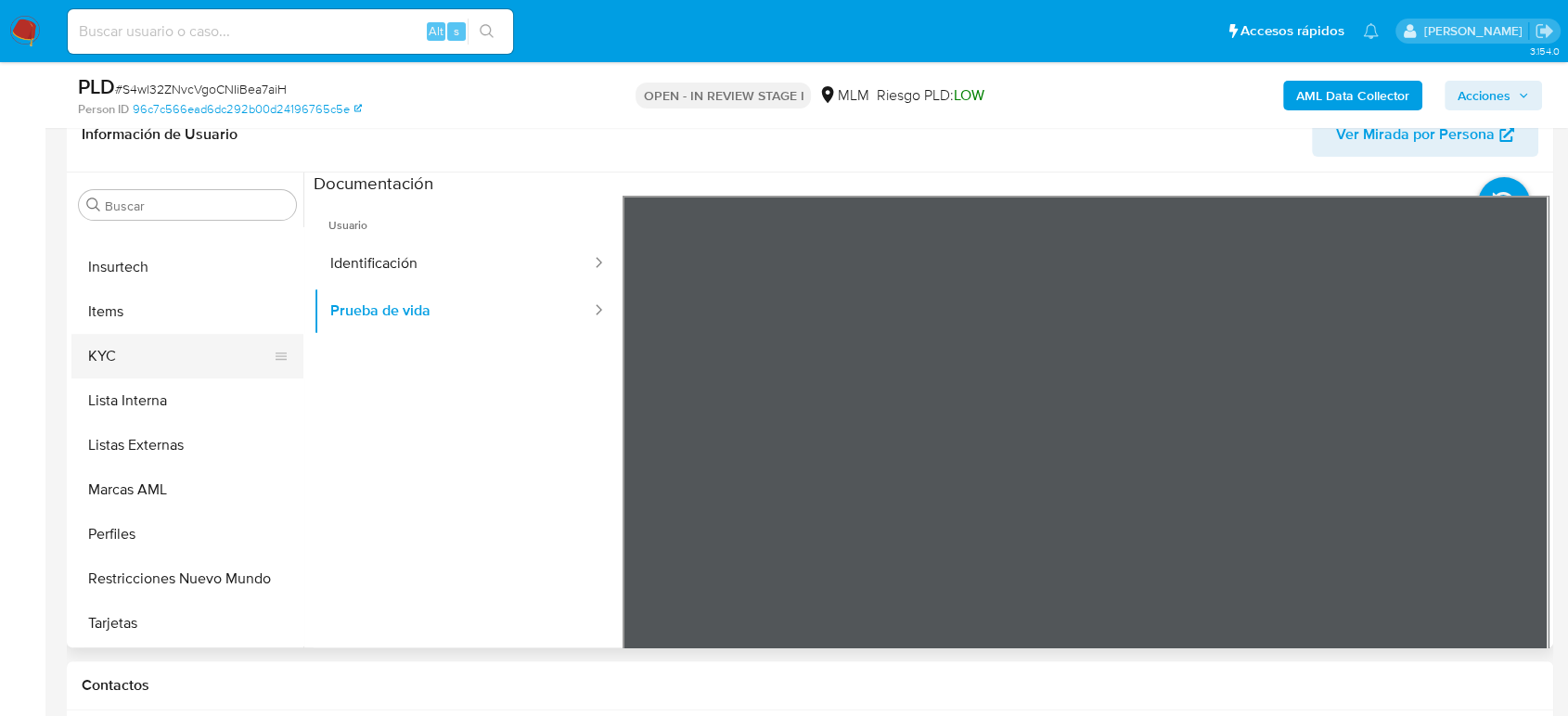
click at [108, 366] on button "KYC" at bounding box center [179, 357] width 217 height 44
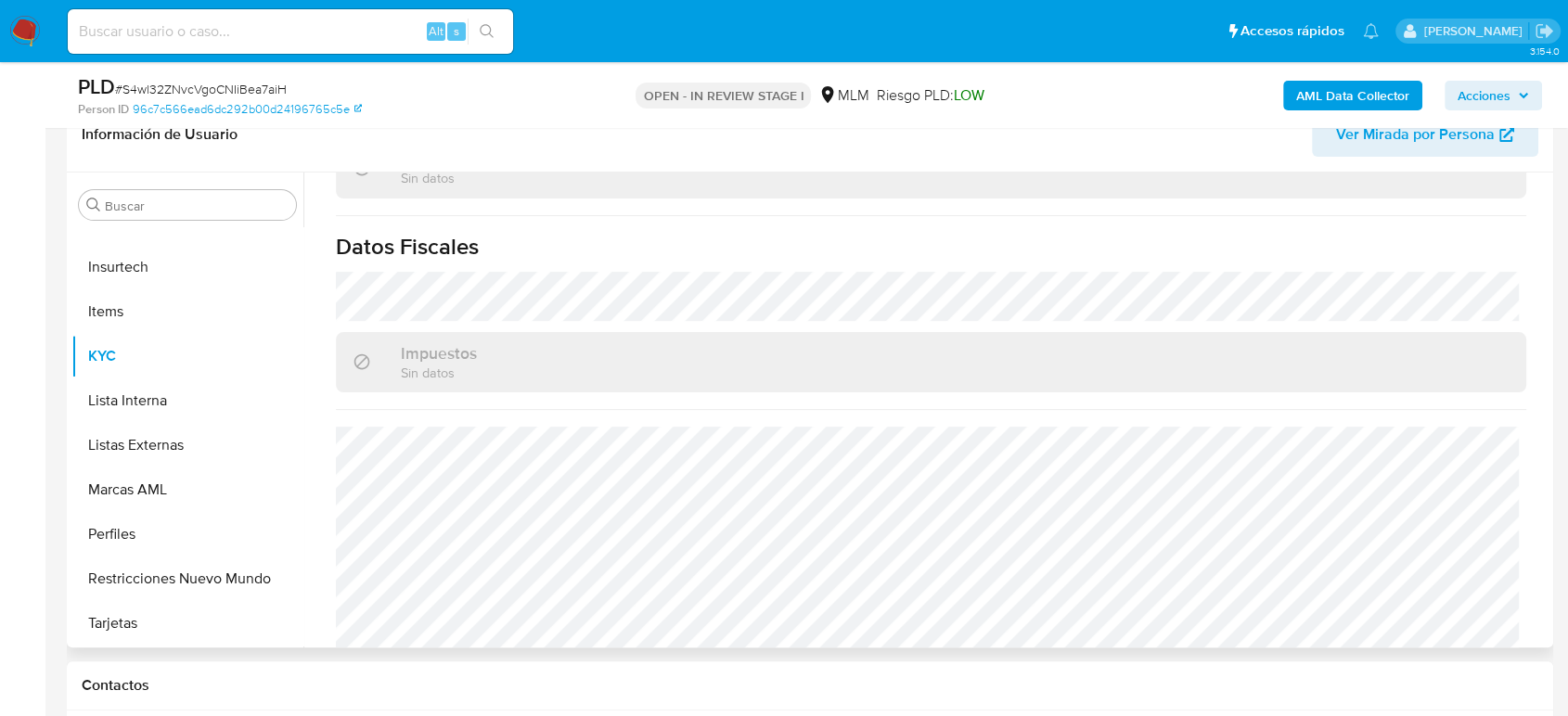
scroll to position [1165, 0]
click at [169, 443] on button "Listas Externas" at bounding box center [179, 445] width 217 height 44
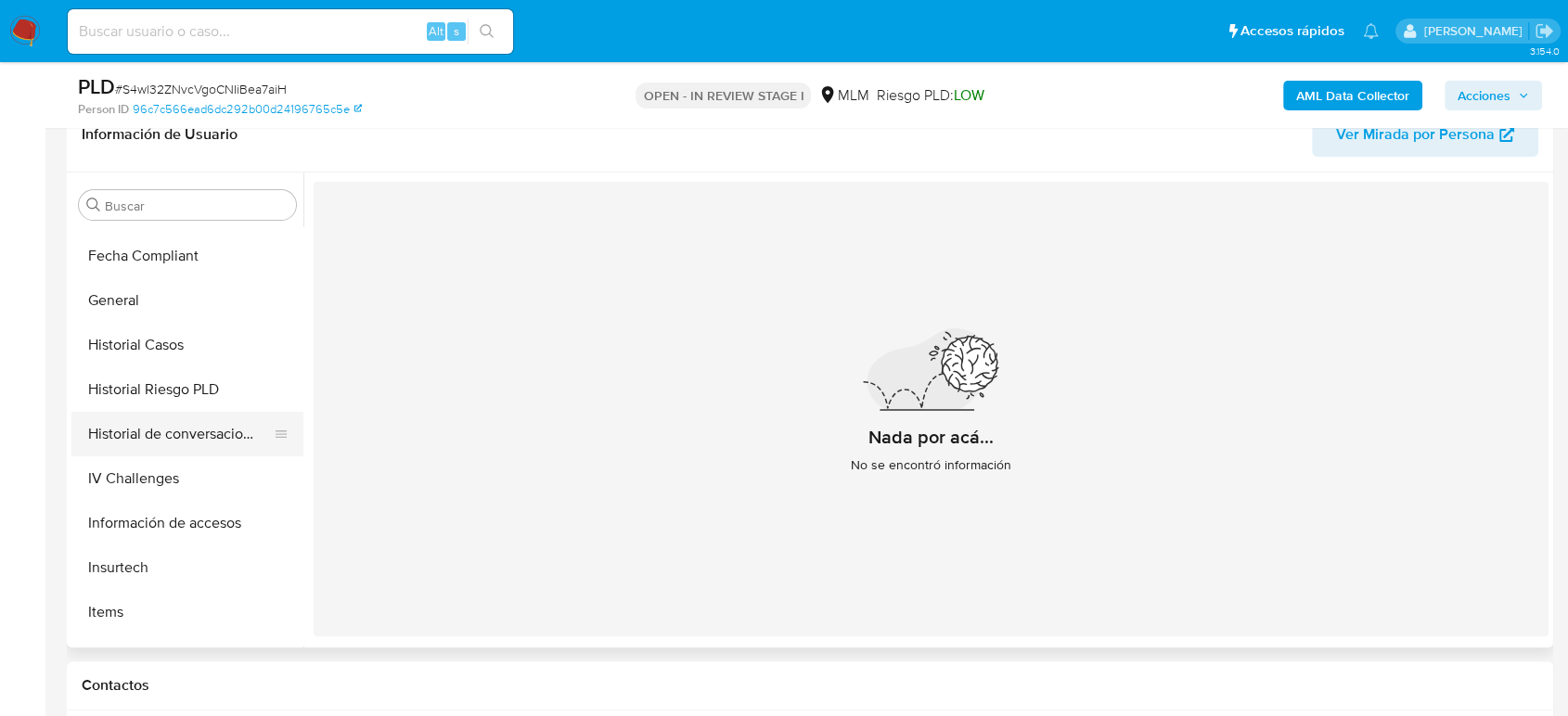
scroll to position [475, 0]
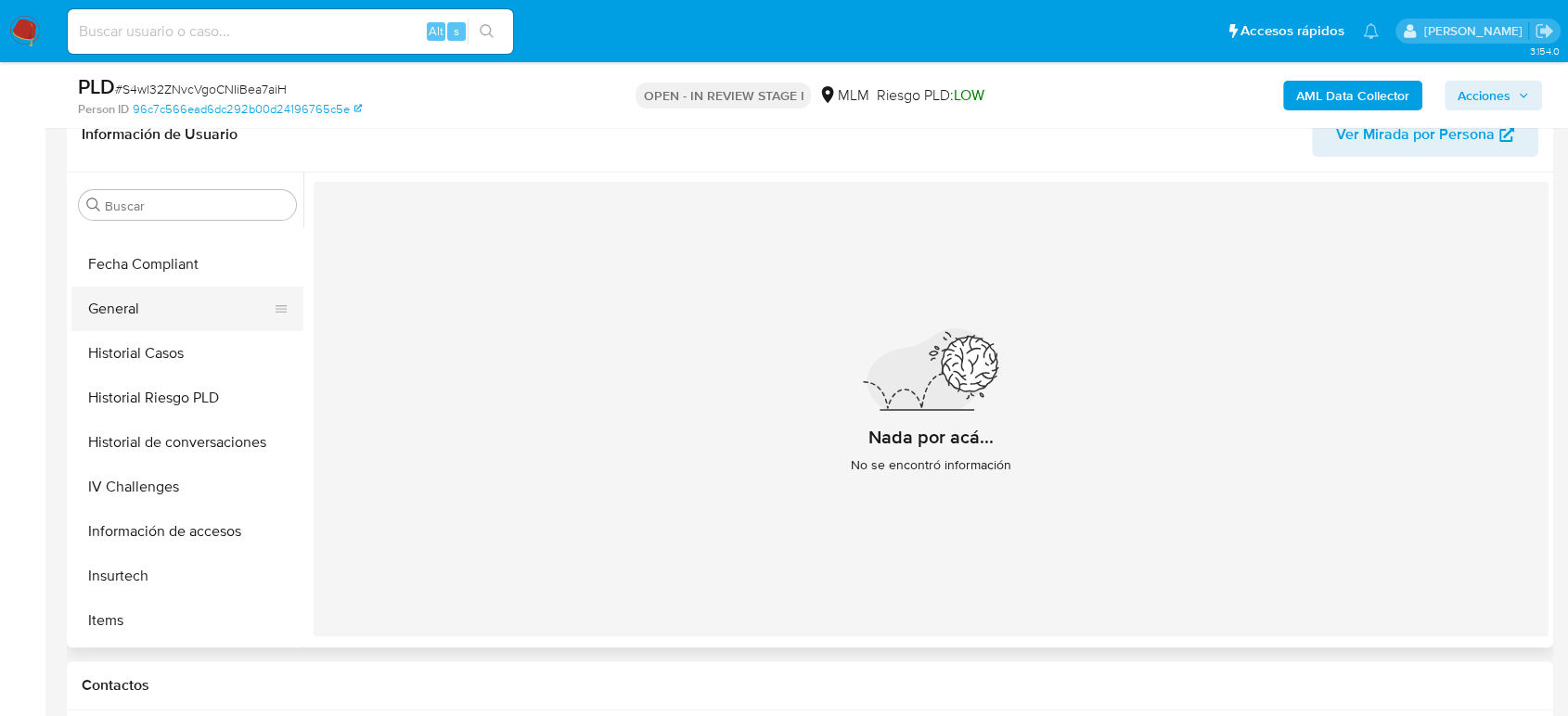
click at [128, 300] on button "General" at bounding box center [179, 308] width 217 height 44
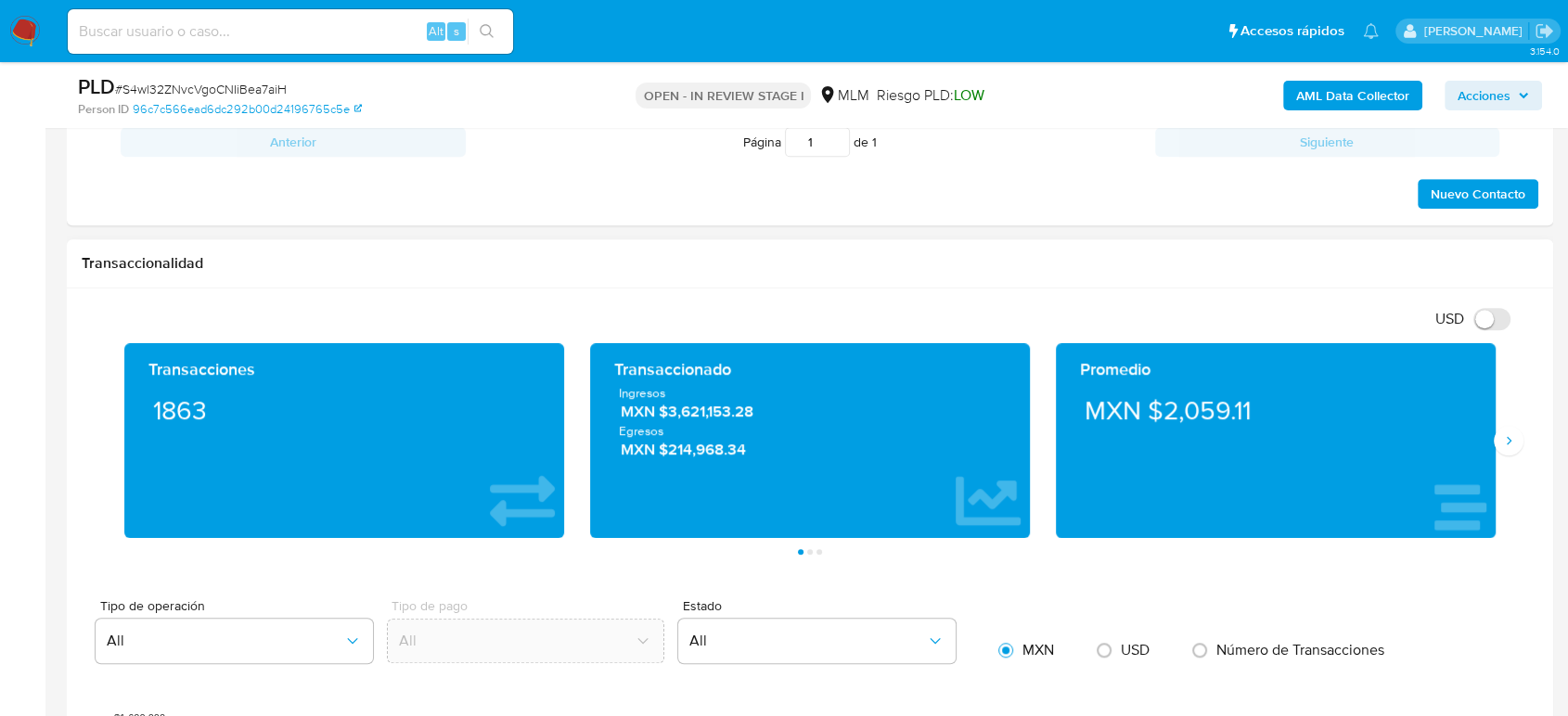
scroll to position [1133, 0]
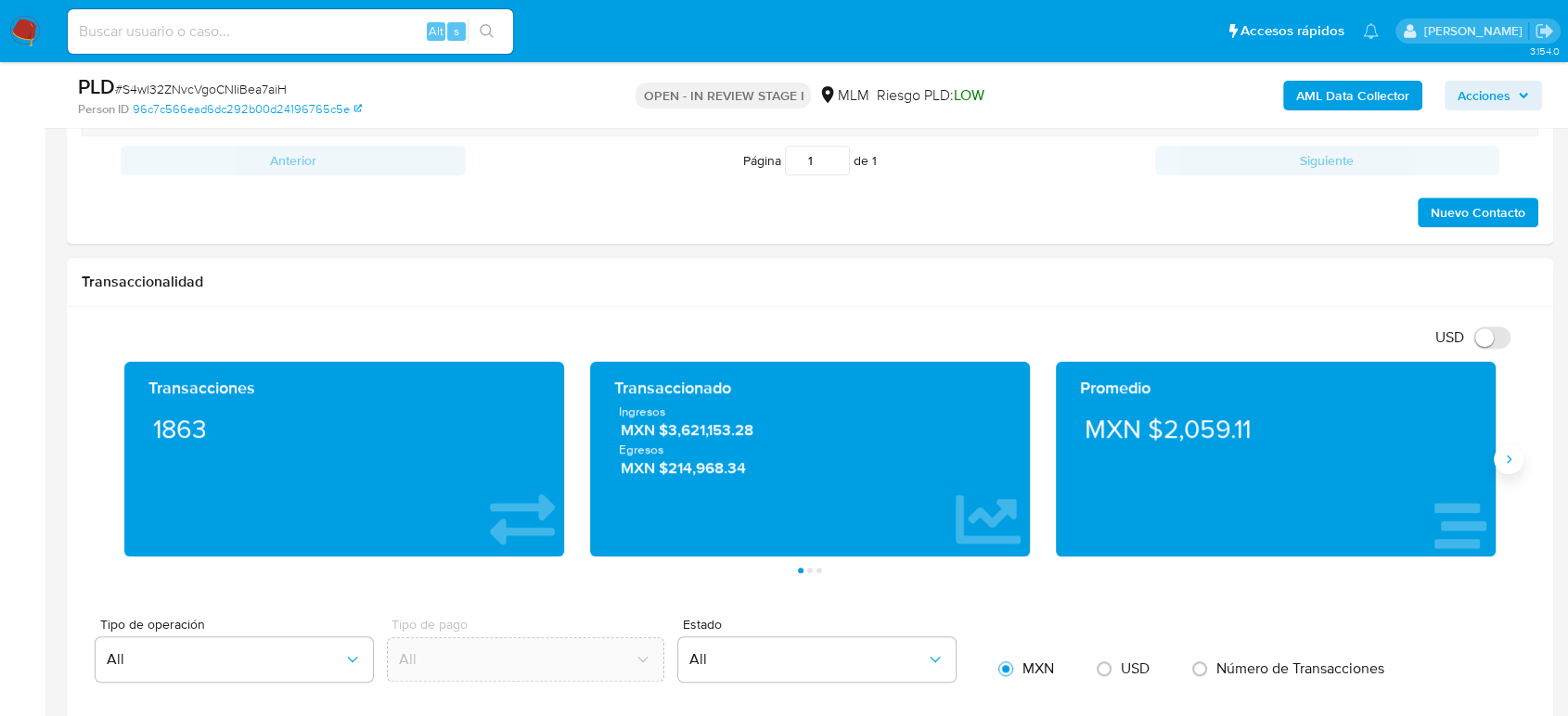
click at [1511, 461] on icon "Siguiente" at bounding box center [1507, 459] width 14 height 14
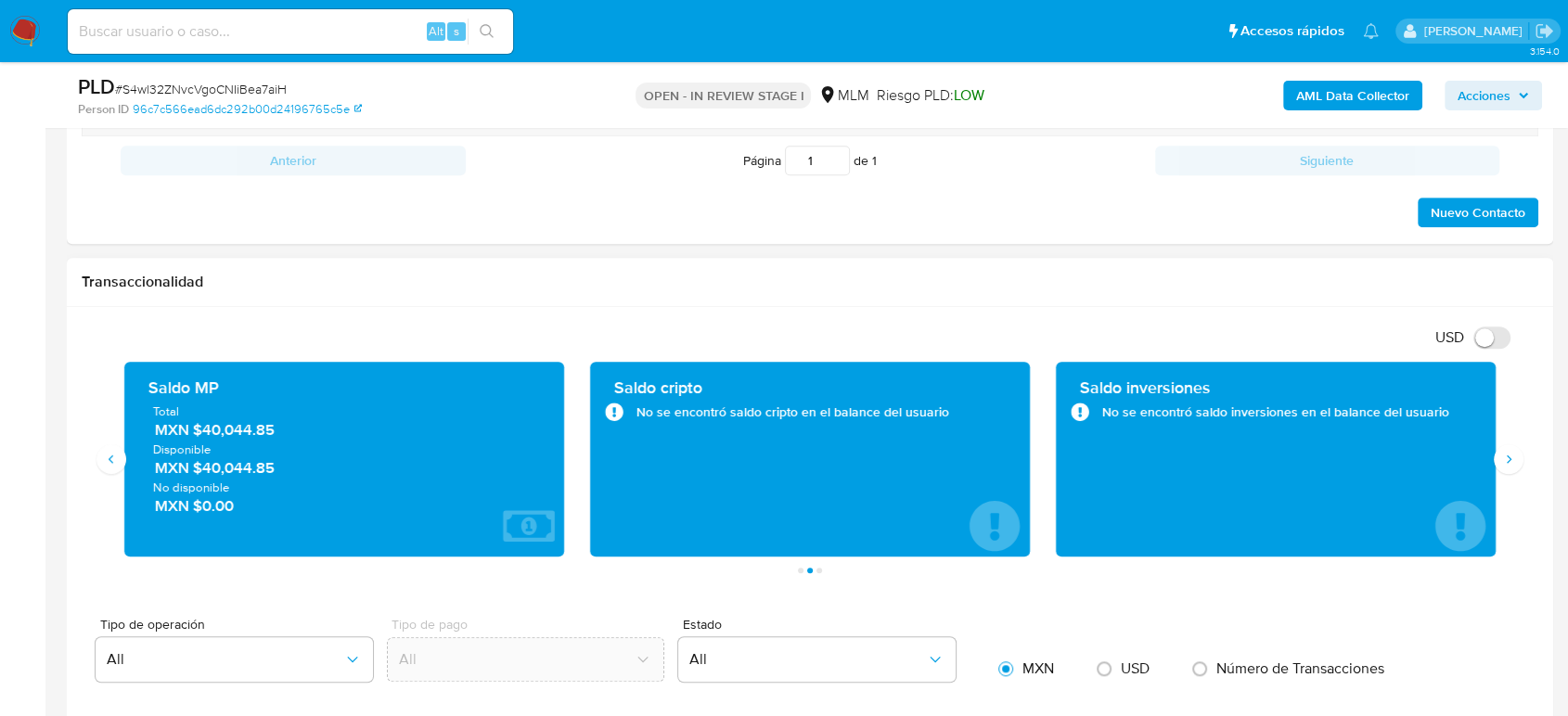
drag, startPoint x: 291, startPoint y: 435, endPoint x: 199, endPoint y: 438, distance: 92.0
click at [199, 438] on div "Total MXN $40,044.85 Disponible MXN $40,044.85 No disponible MXN $0.00" at bounding box center [343, 459] width 410 height 113
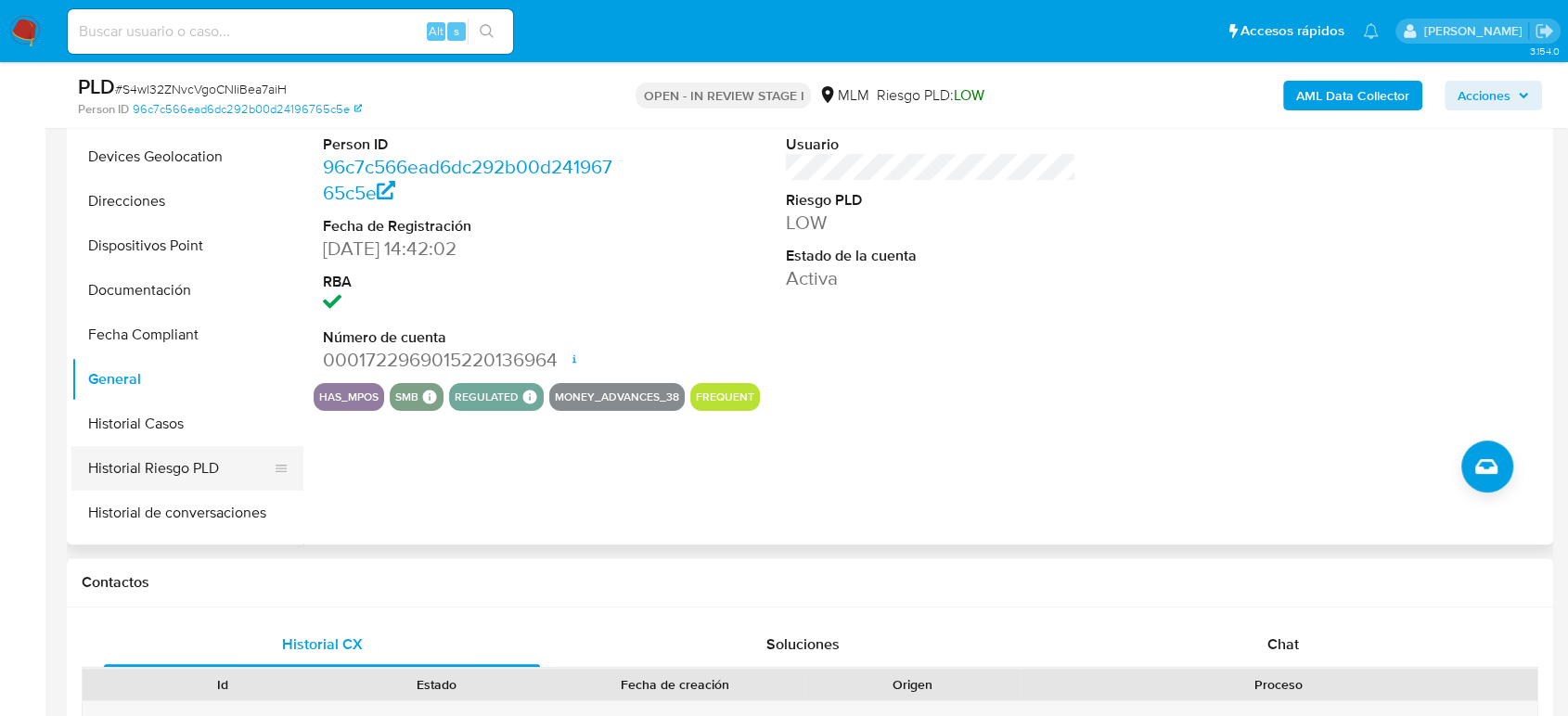
scroll to position [165, 0]
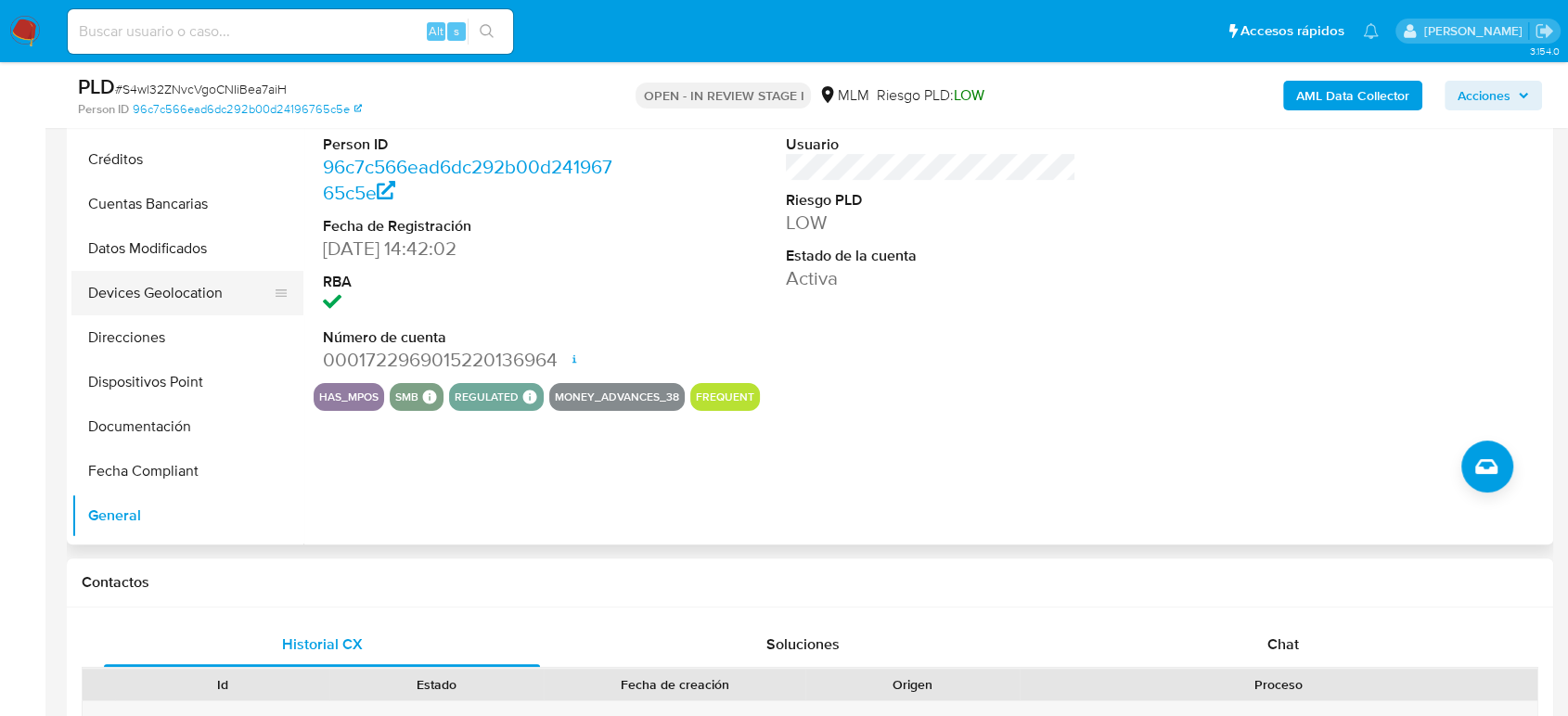
click at [164, 290] on button "Devices Geolocation" at bounding box center [179, 293] width 217 height 44
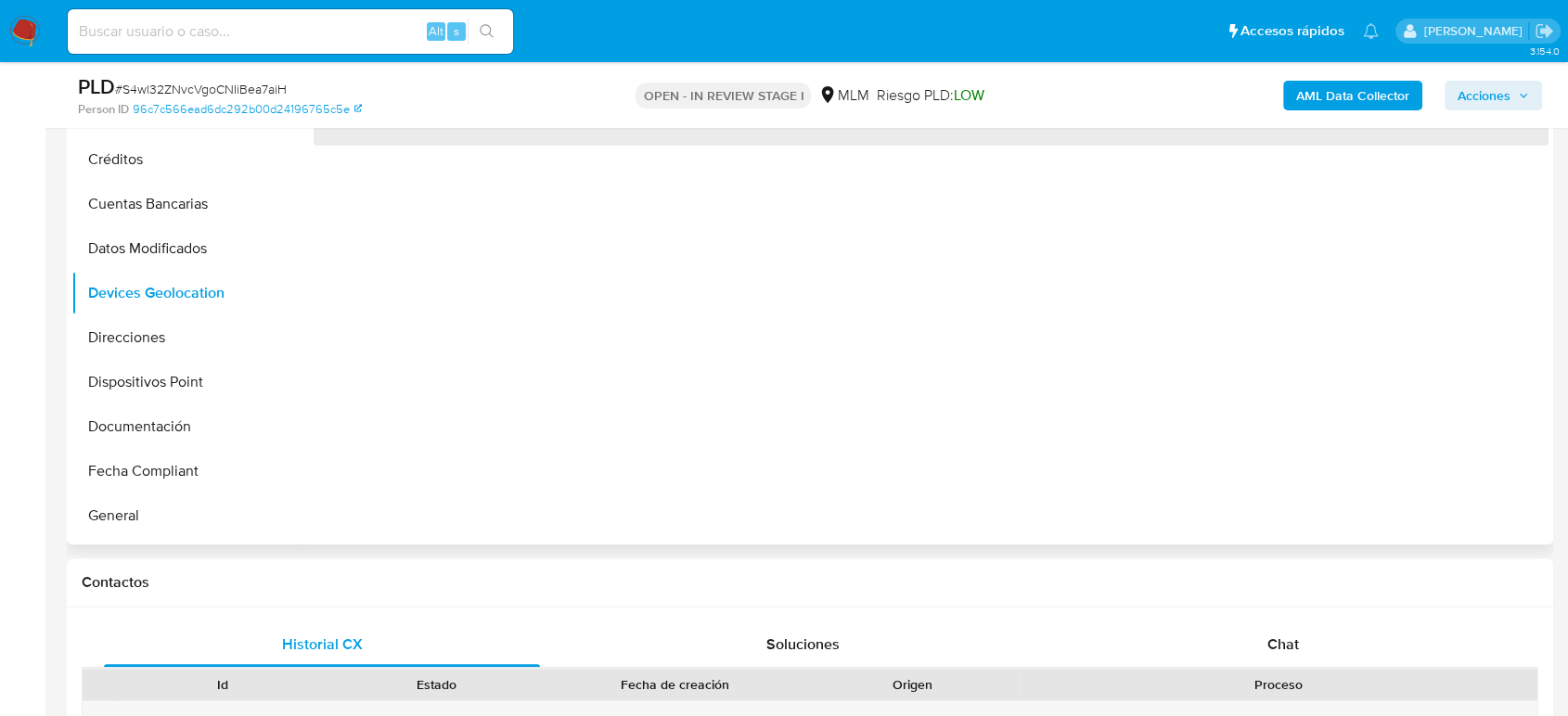
scroll to position [309, 0]
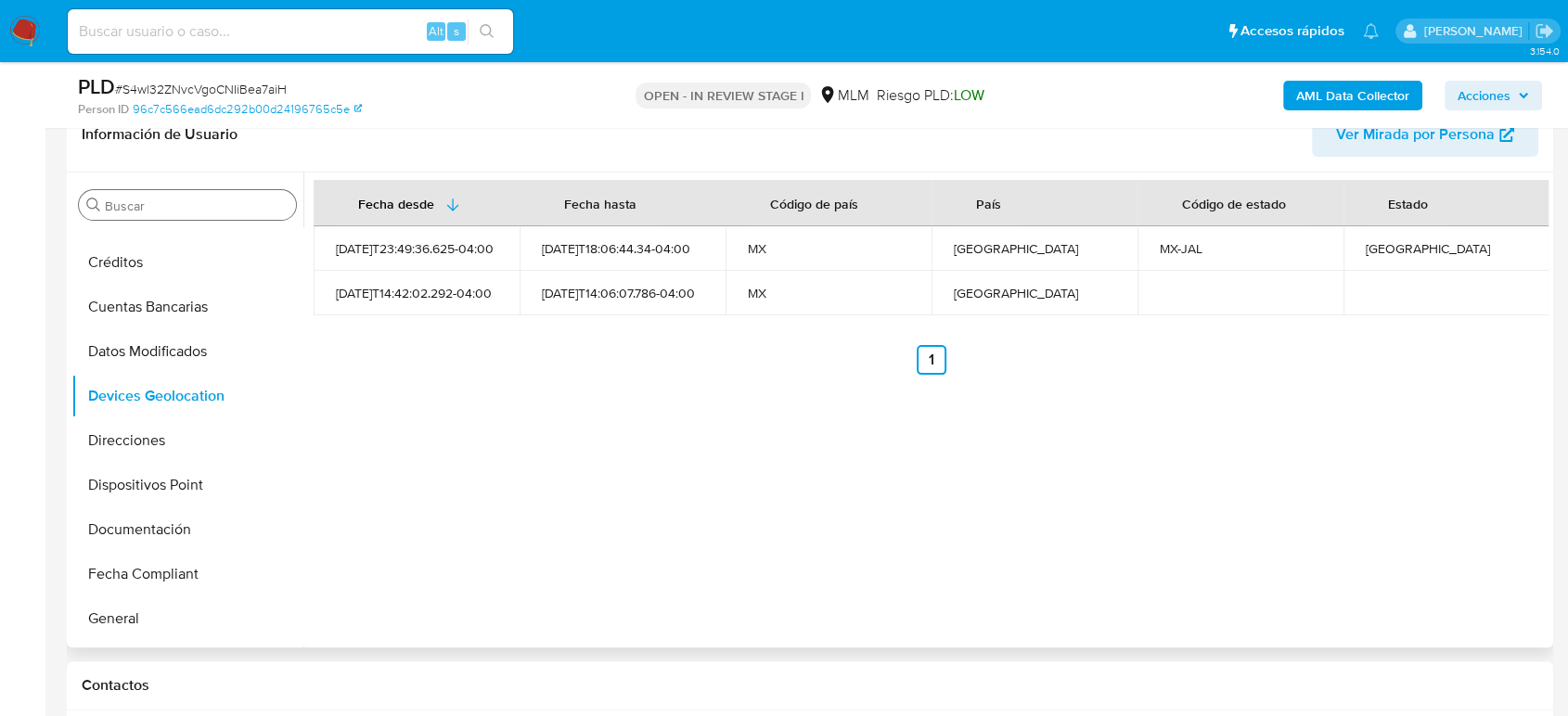
click at [188, 201] on input "Buscar" at bounding box center [197, 205] width 184 height 16
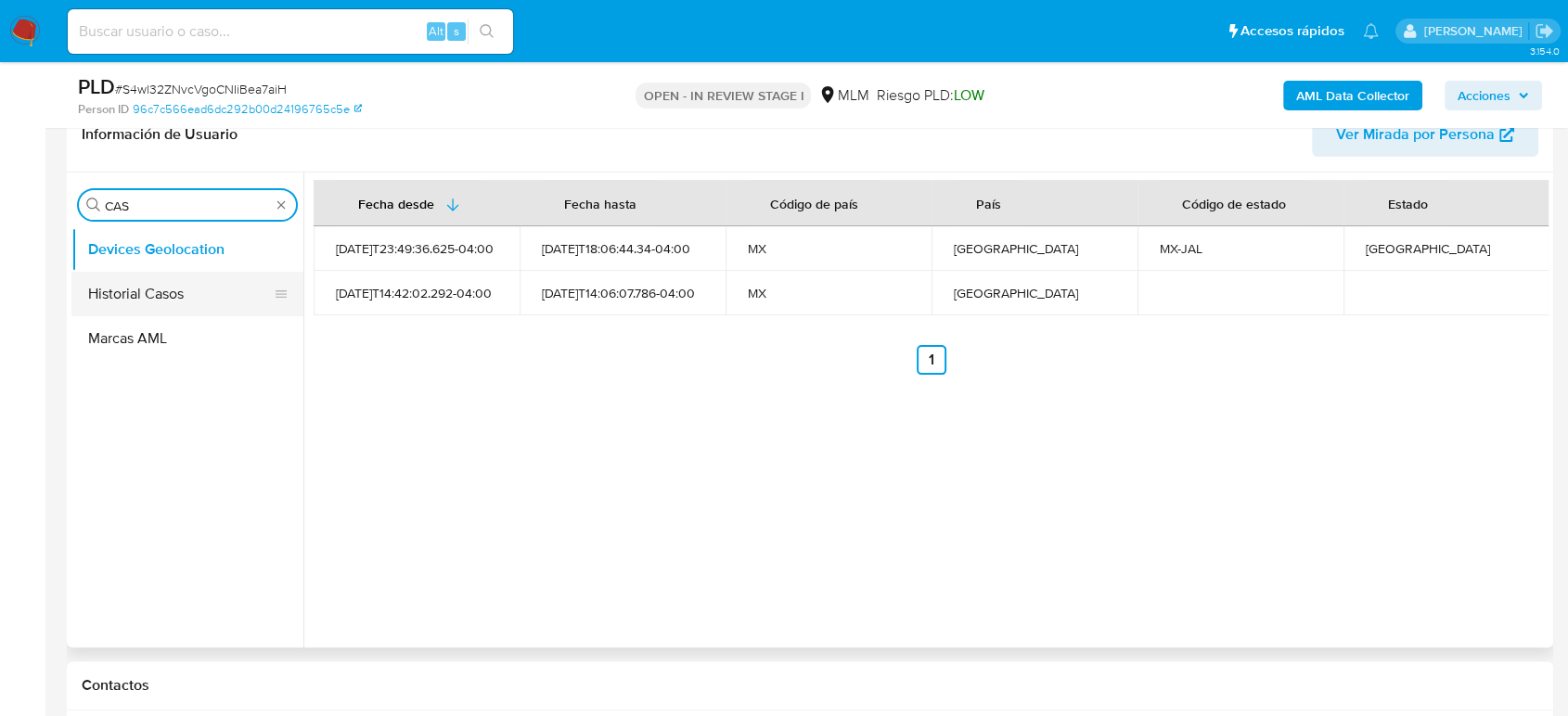
type input "CAS"
click at [169, 295] on button "Historial Casos" at bounding box center [179, 294] width 217 height 44
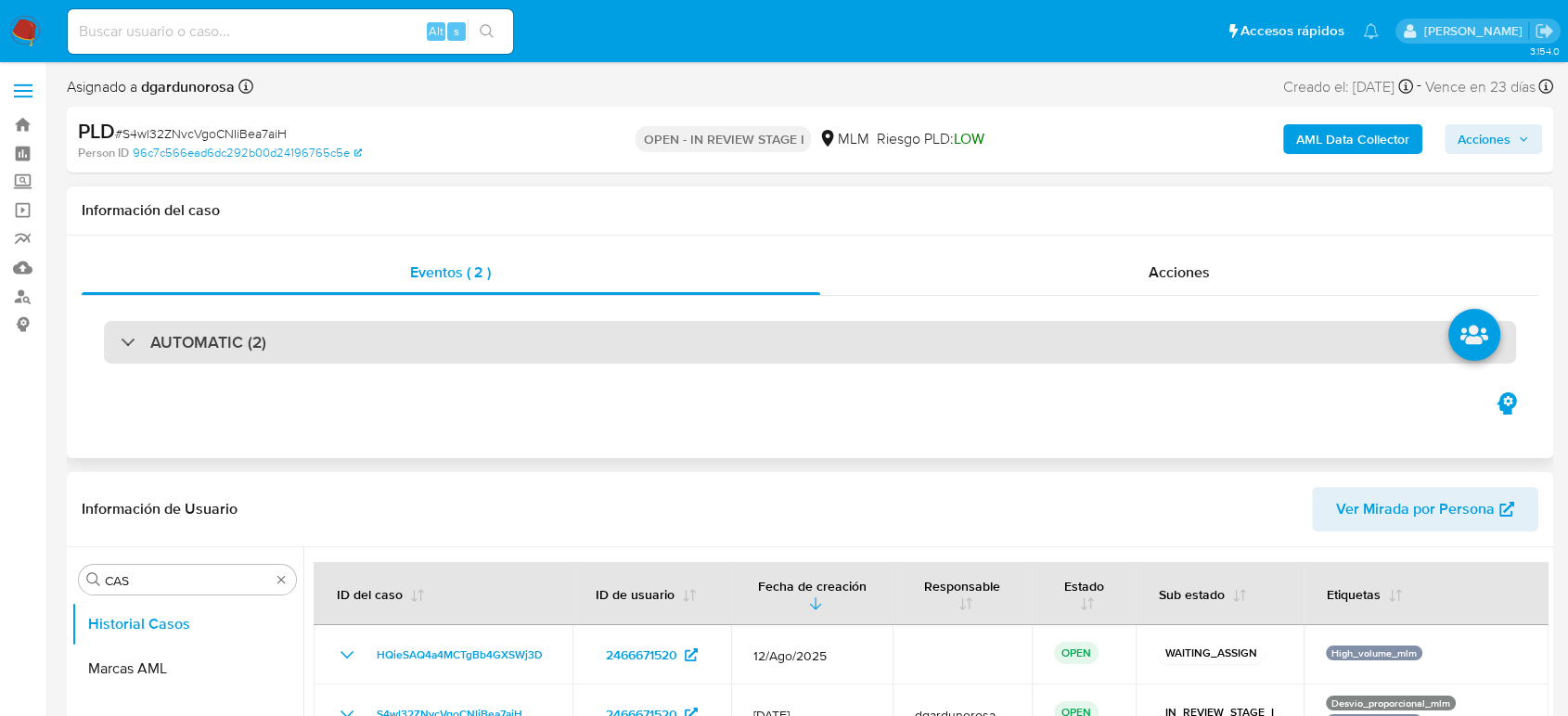
click at [719, 359] on div "AUTOMATIC (2)" at bounding box center [810, 342] width 1412 height 42
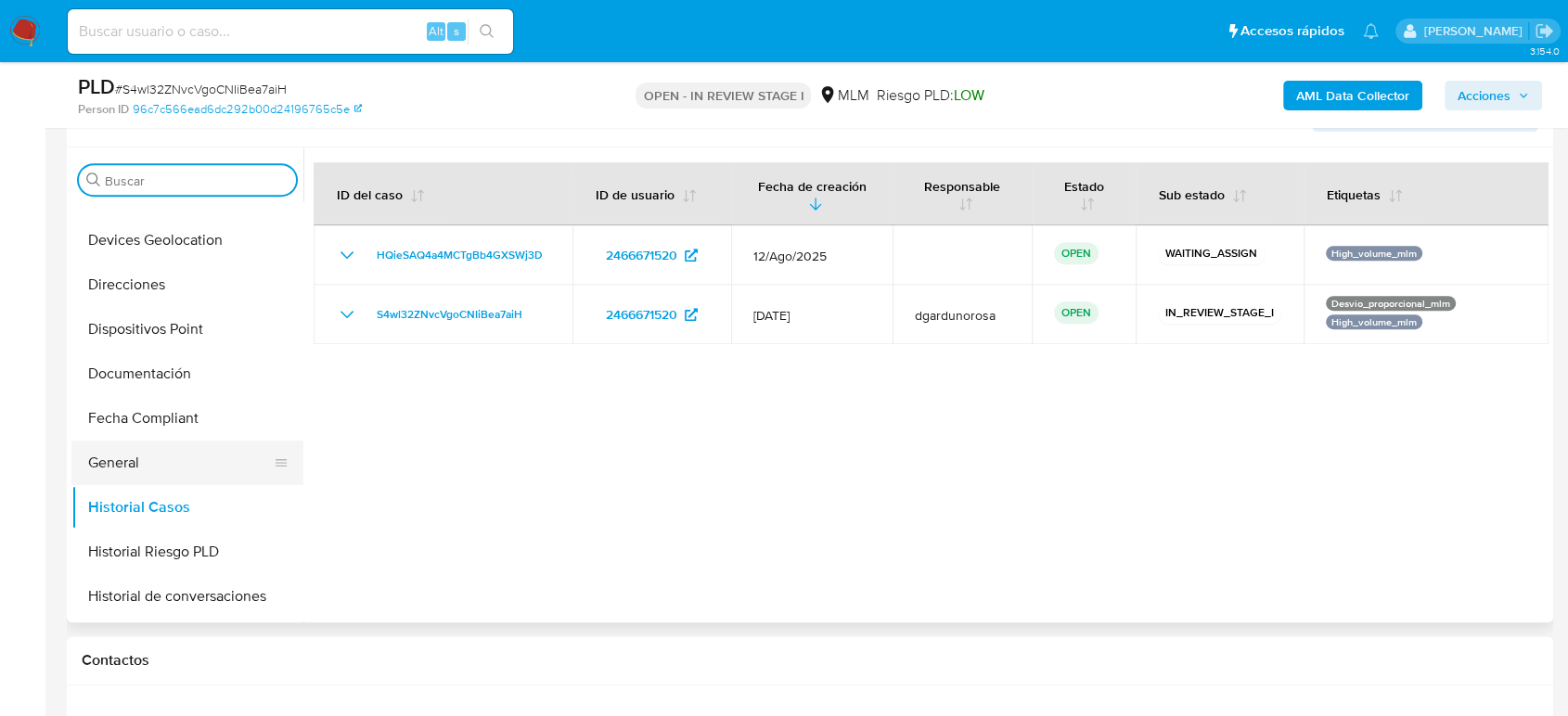
scroll to position [309, 0]
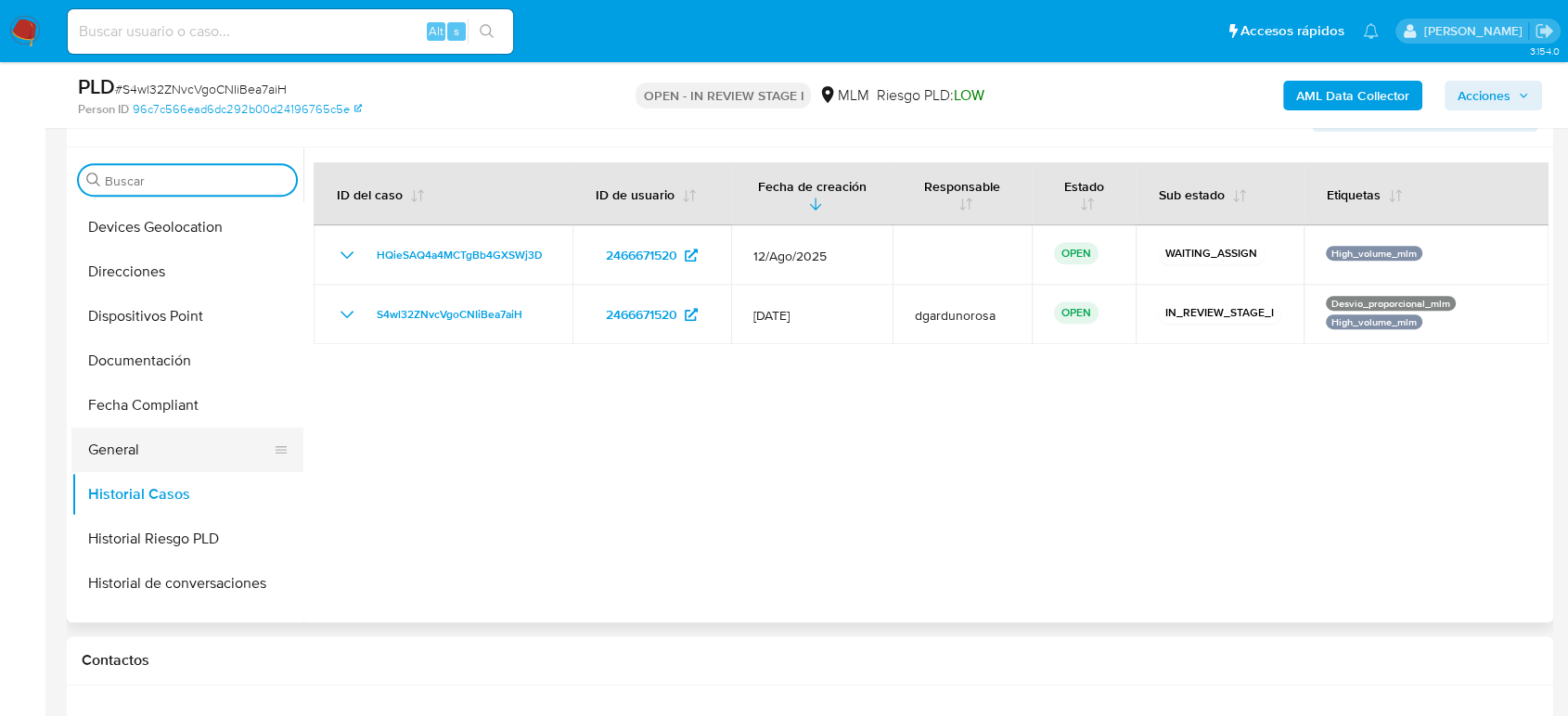
click at [148, 452] on button "General" at bounding box center [179, 450] width 217 height 44
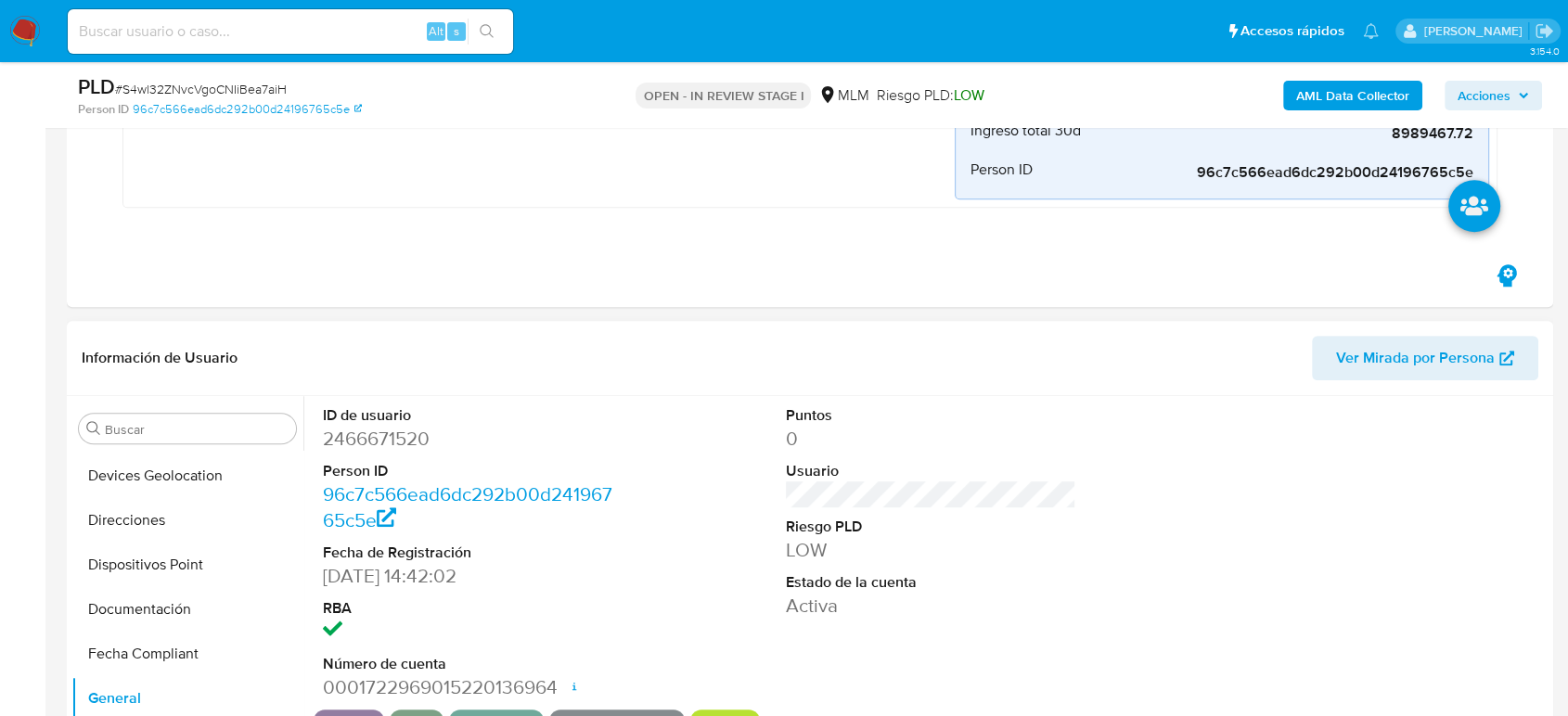
scroll to position [1030, 0]
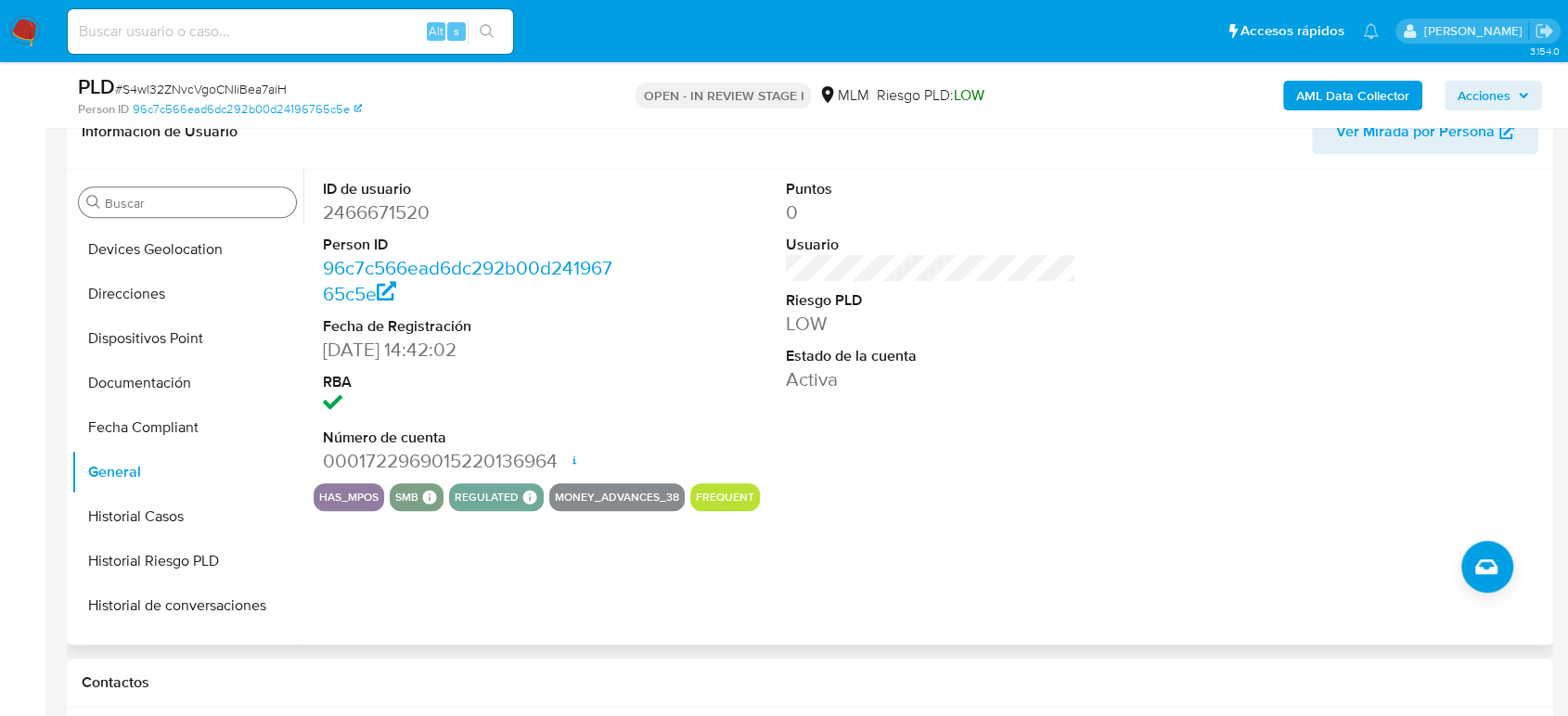
click at [181, 201] on input "Buscar" at bounding box center [197, 202] width 184 height 16
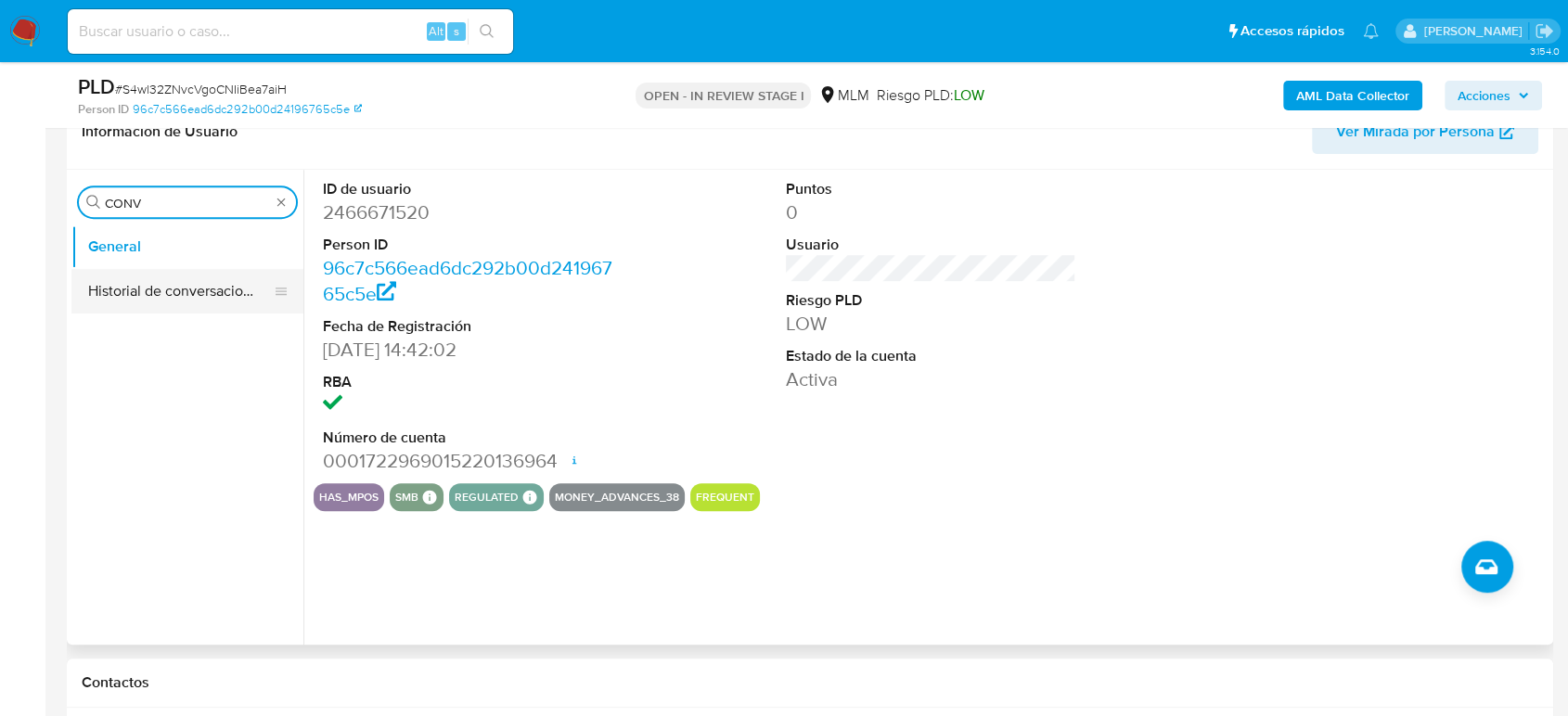
type input "CONV"
click at [144, 303] on button "Historial de conversaciones" at bounding box center [179, 291] width 217 height 44
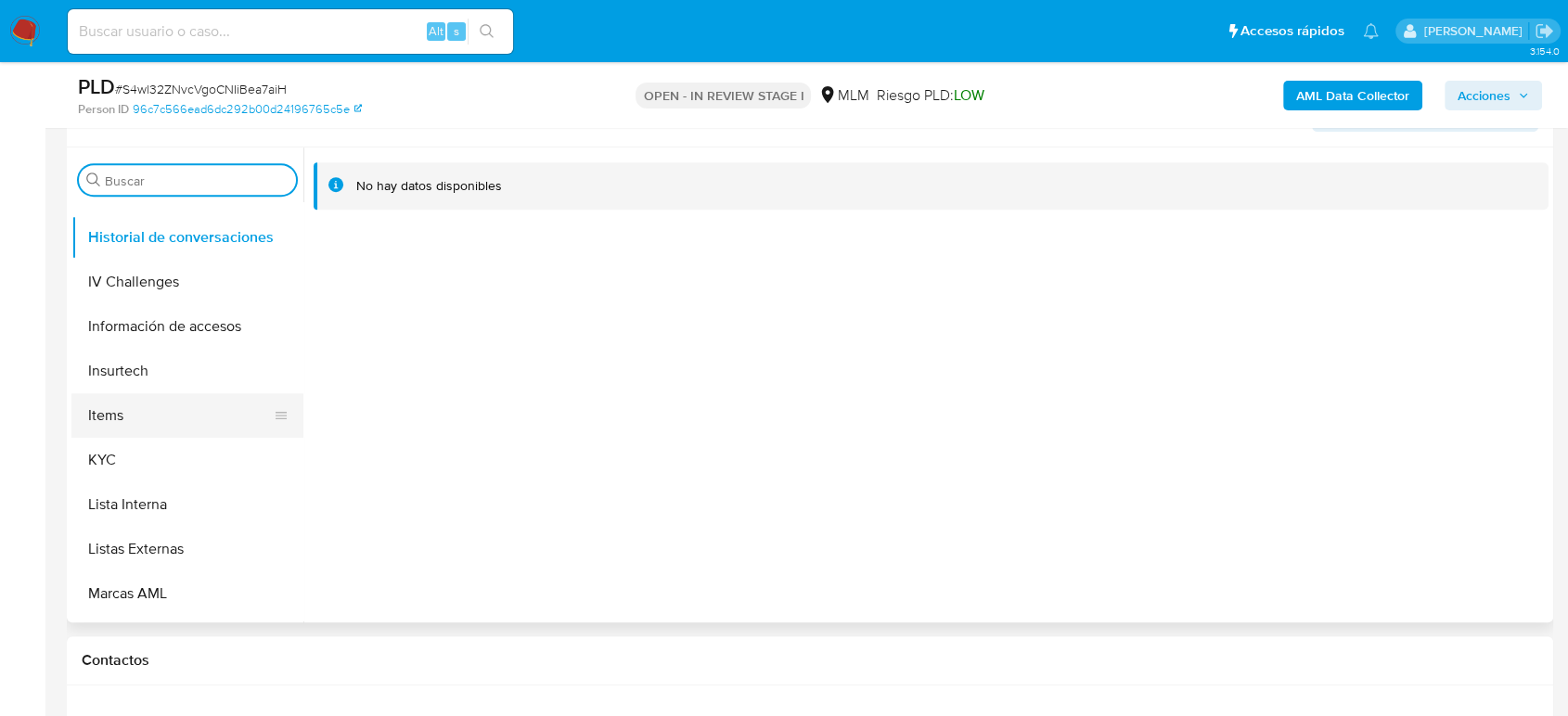
scroll to position [721, 0]
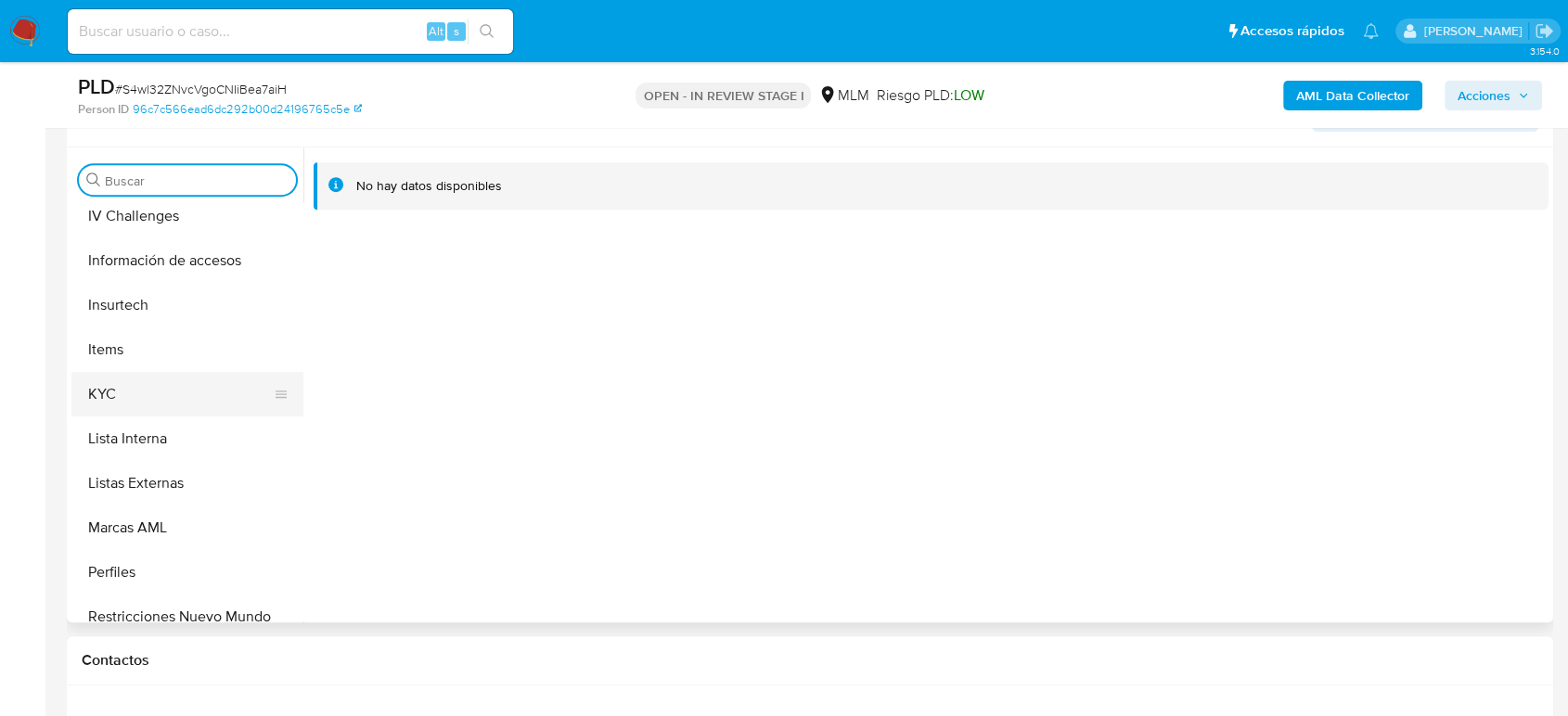
click at [130, 411] on button "KYC" at bounding box center [179, 394] width 217 height 44
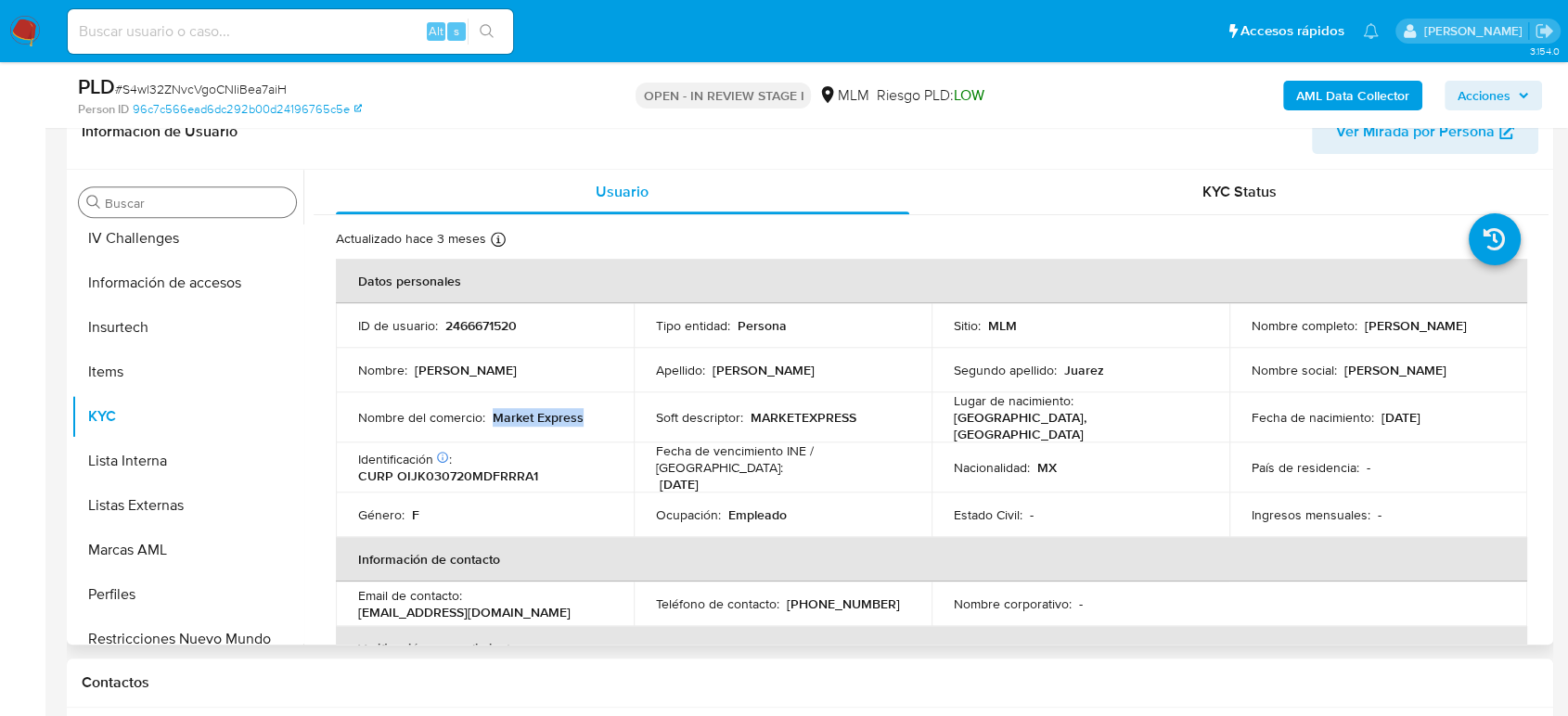
drag, startPoint x: 587, startPoint y: 421, endPoint x: 495, endPoint y: 421, distance: 92.0
click at [495, 421] on td "Nombre del comercio : Market Express" at bounding box center [484, 417] width 298 height 50
copy p "Market Express"
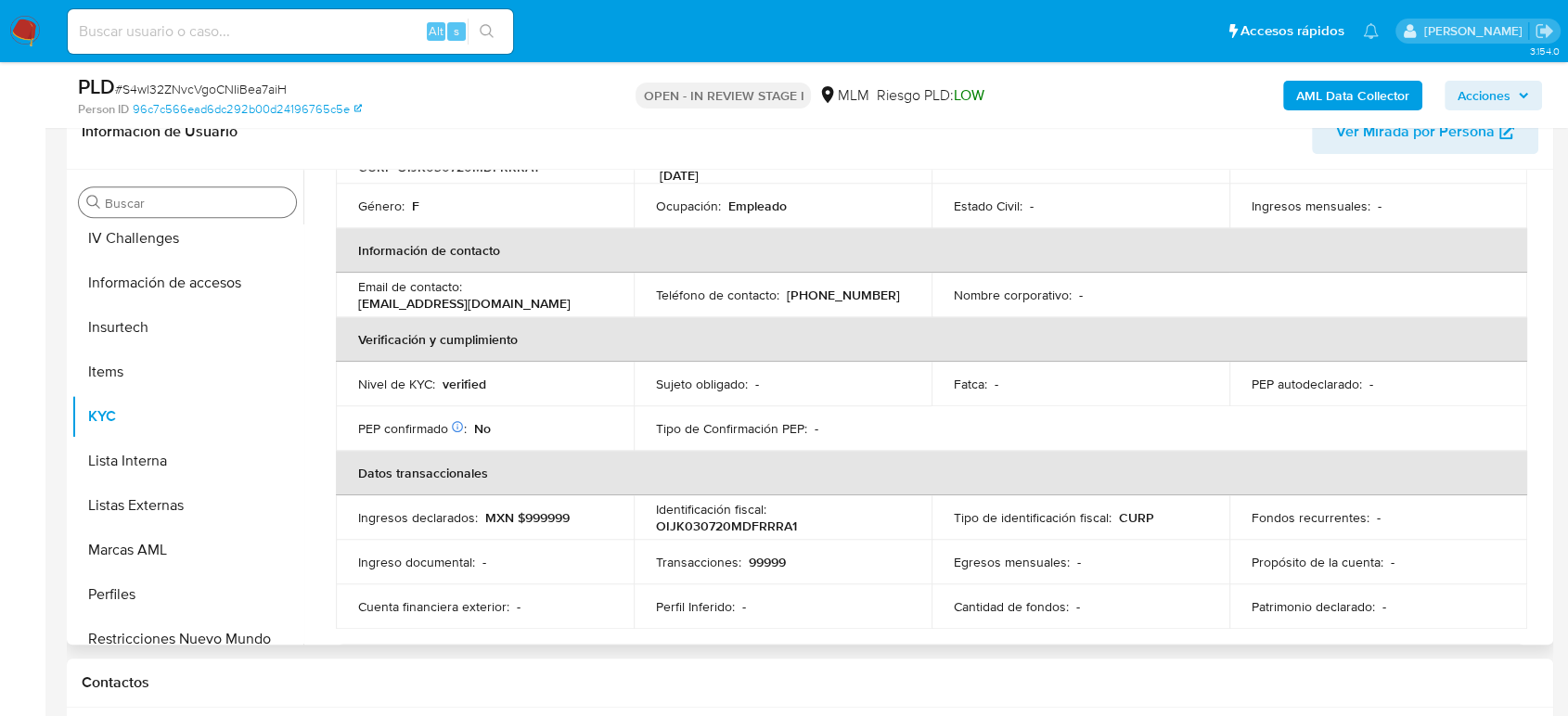
click at [735, 428] on td "Tipo de Confirmación PEP : -" at bounding box center [782, 429] width 298 height 44
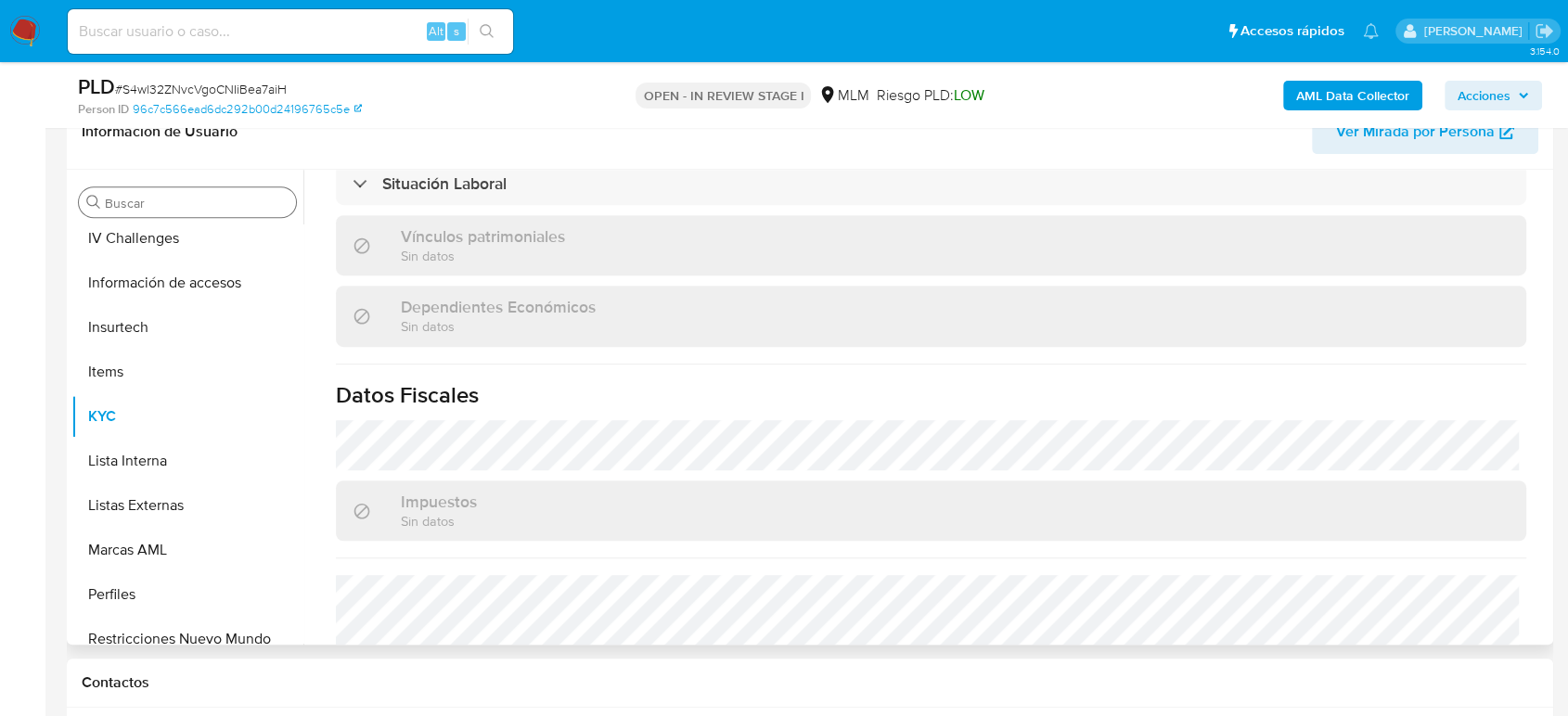
scroll to position [1030, 0]
